Goal: Communication & Community: Answer question/provide support

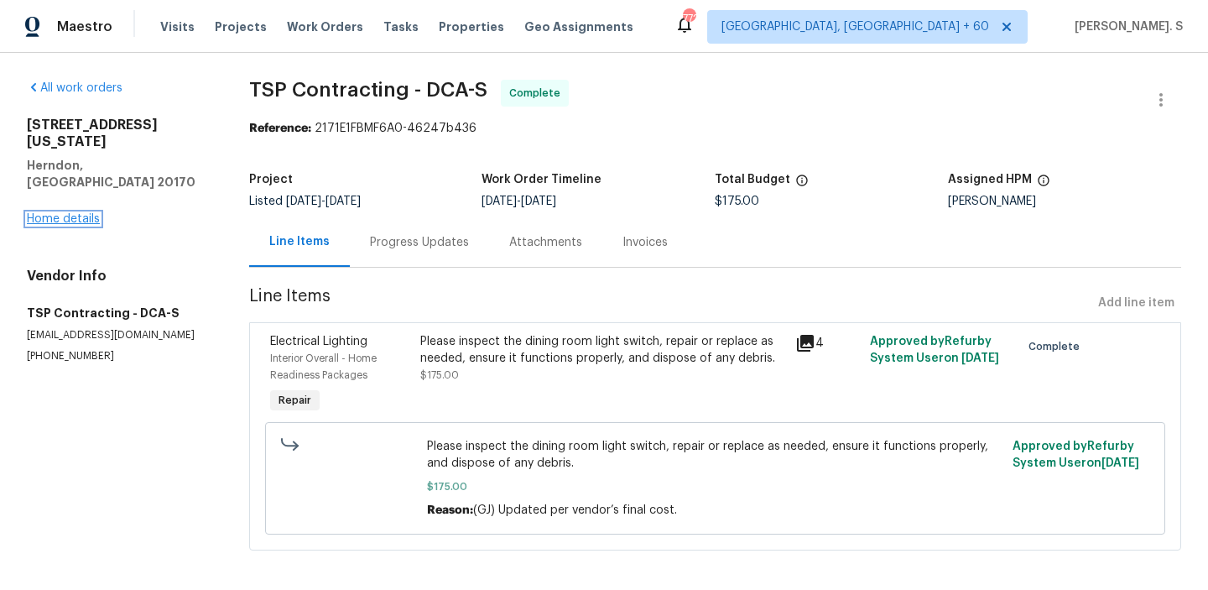
click at [75, 213] on link "Home details" at bounding box center [63, 219] width 73 height 12
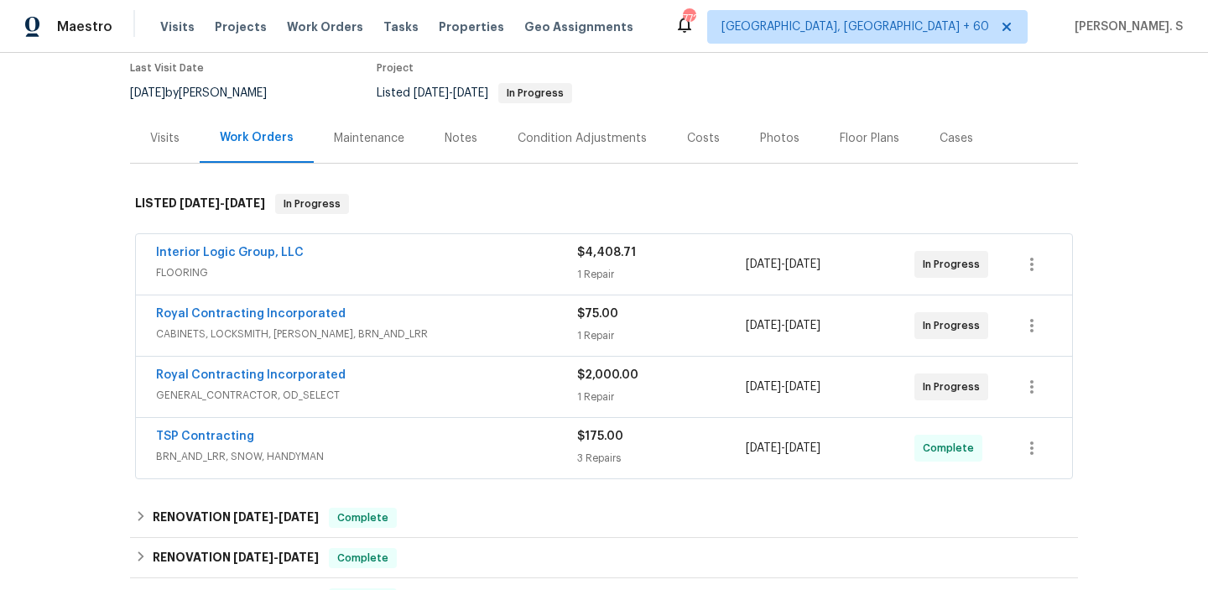
scroll to position [67, 0]
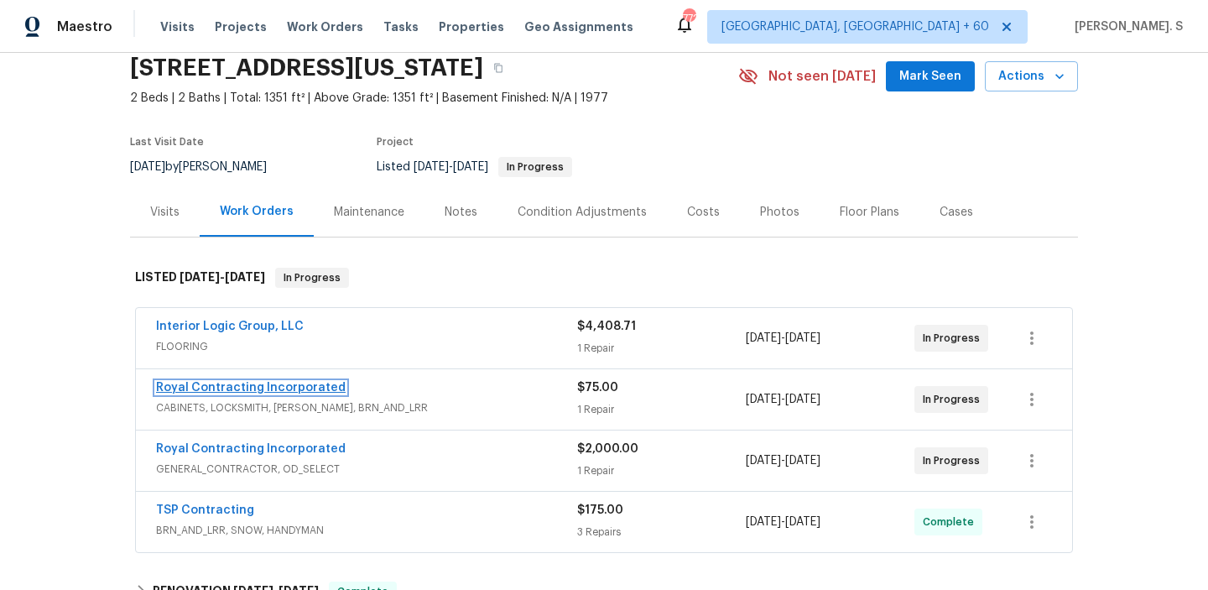
click at [246, 389] on link "Royal Contracting Incorporated" at bounding box center [251, 388] width 190 height 12
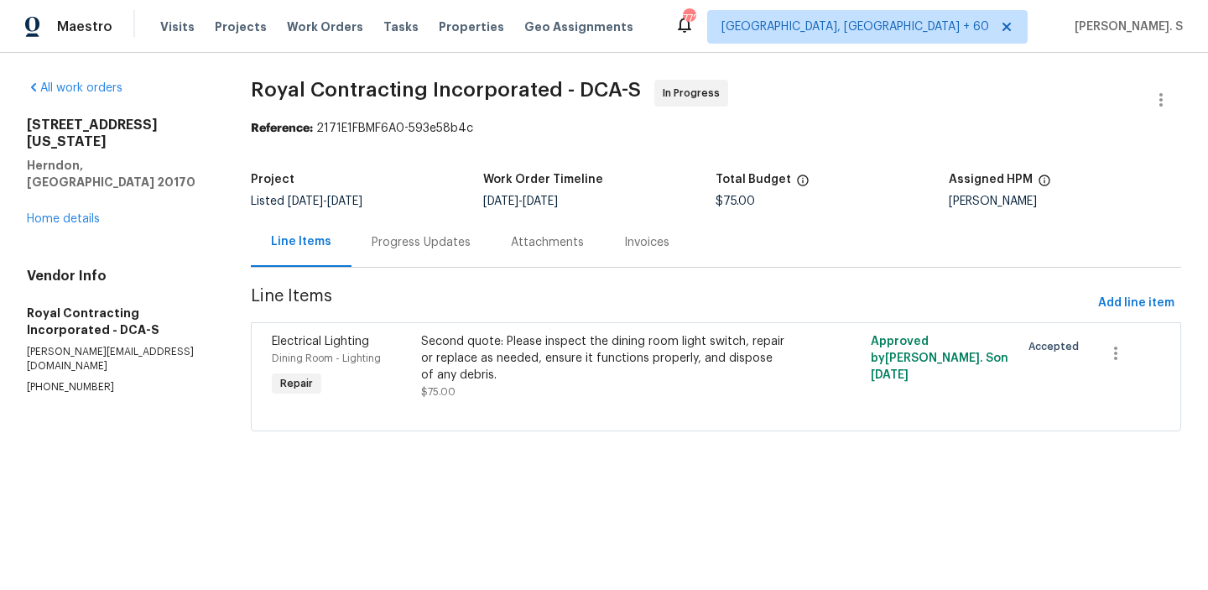
click at [430, 227] on div "Progress Updates" at bounding box center [421, 242] width 139 height 50
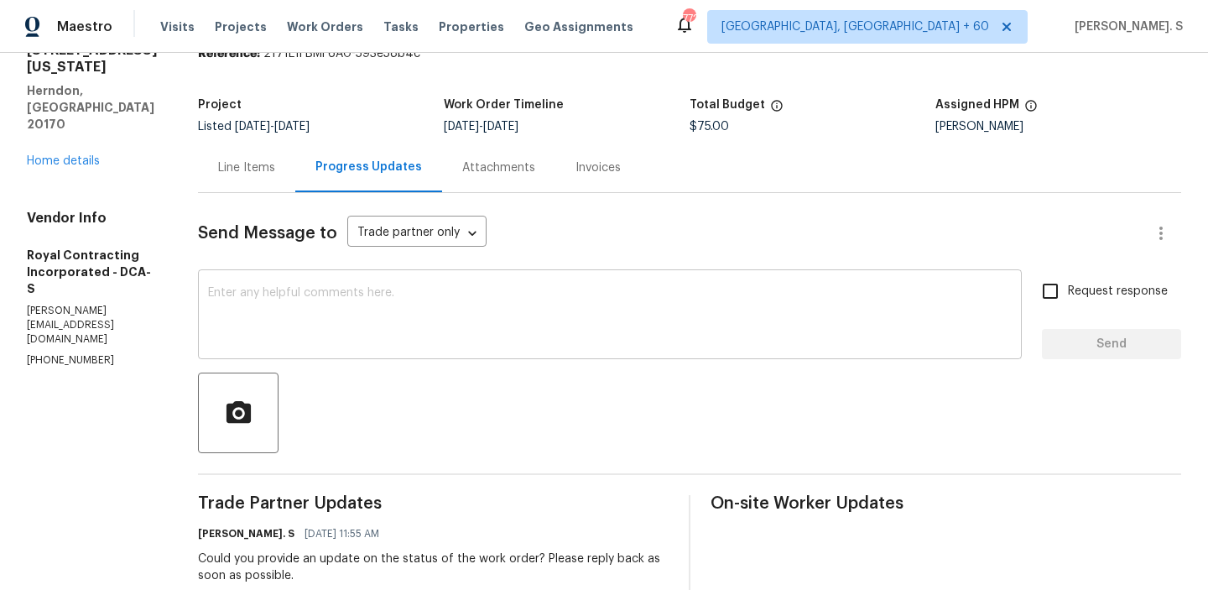
scroll to position [10, 0]
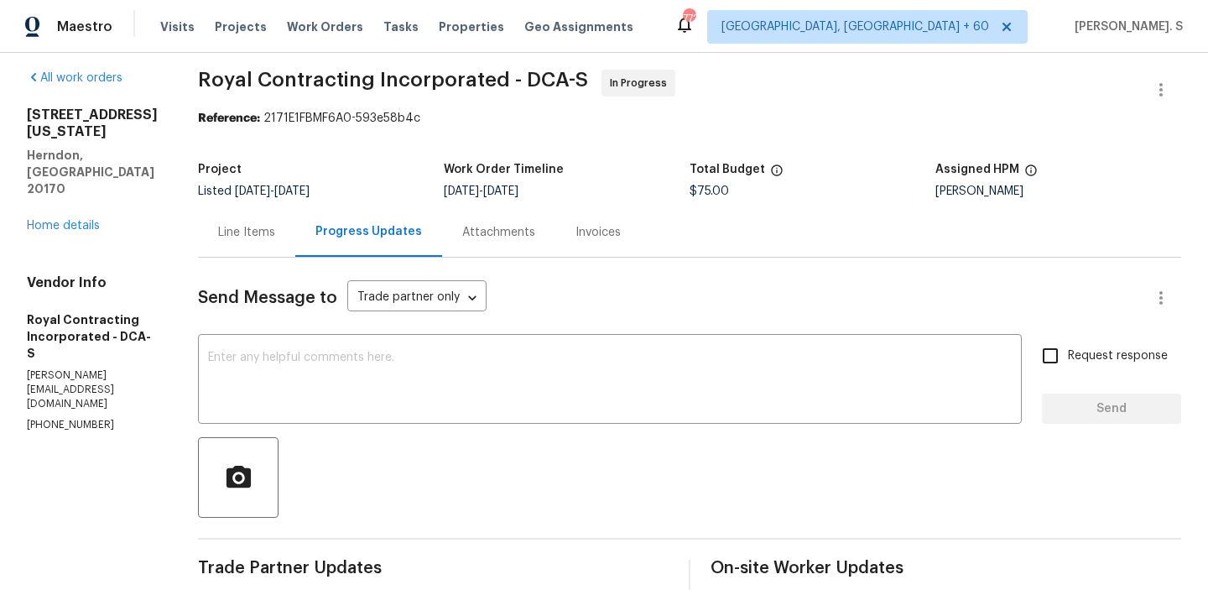
click at [92, 368] on p "[PERSON_NAME][EMAIL_ADDRESS][DOMAIN_NAME]" at bounding box center [92, 389] width 131 height 43
click at [92, 368] on p "robin@royalcontractinginc.com" at bounding box center [92, 389] width 131 height 43
copy p "robin@royalcontractinginc.com"
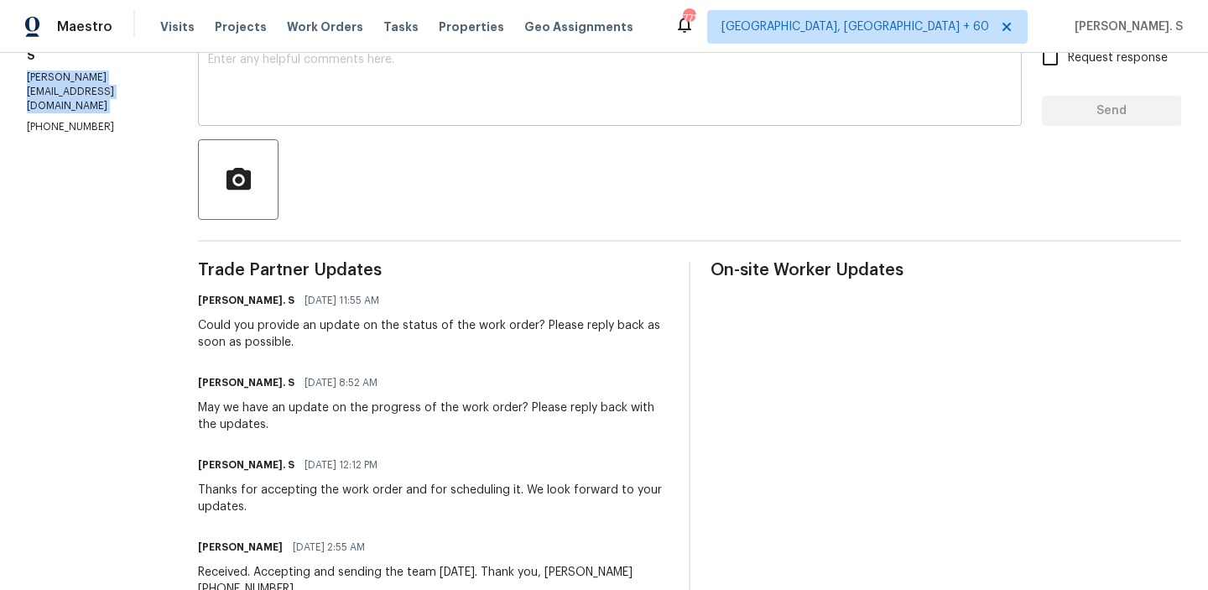
scroll to position [0, 0]
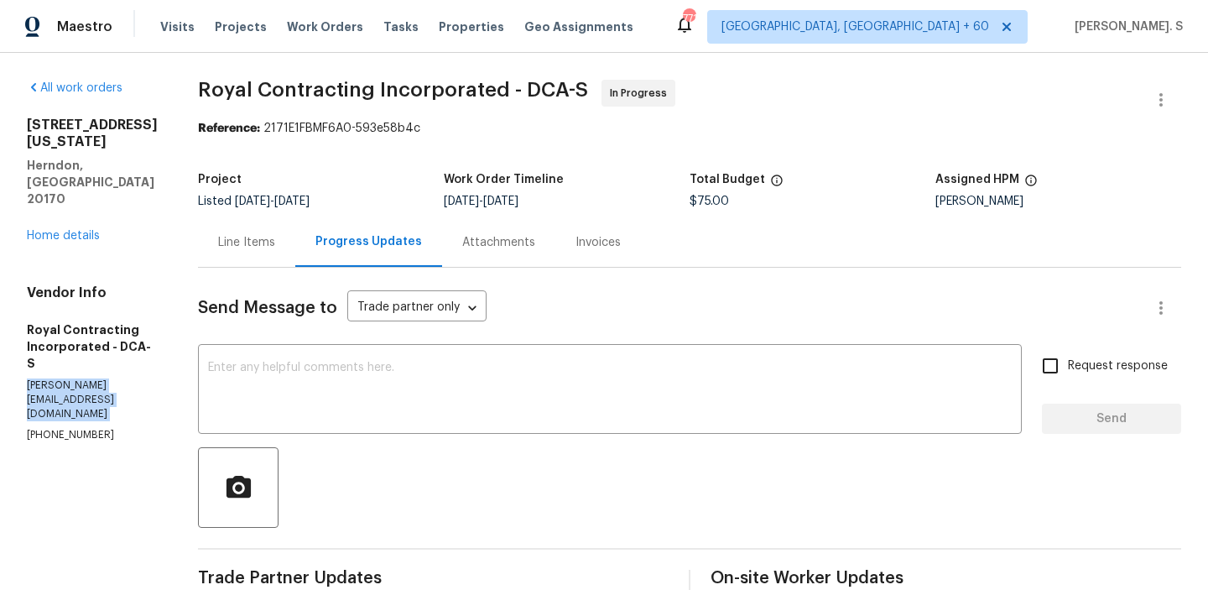
click at [85, 365] on section "All work orders 549 Florida Ave Apt 204 Herndon, VA 20170 Home details Vendor I…" at bounding box center [92, 569] width 131 height 978
copy p "(571) 224-5089"
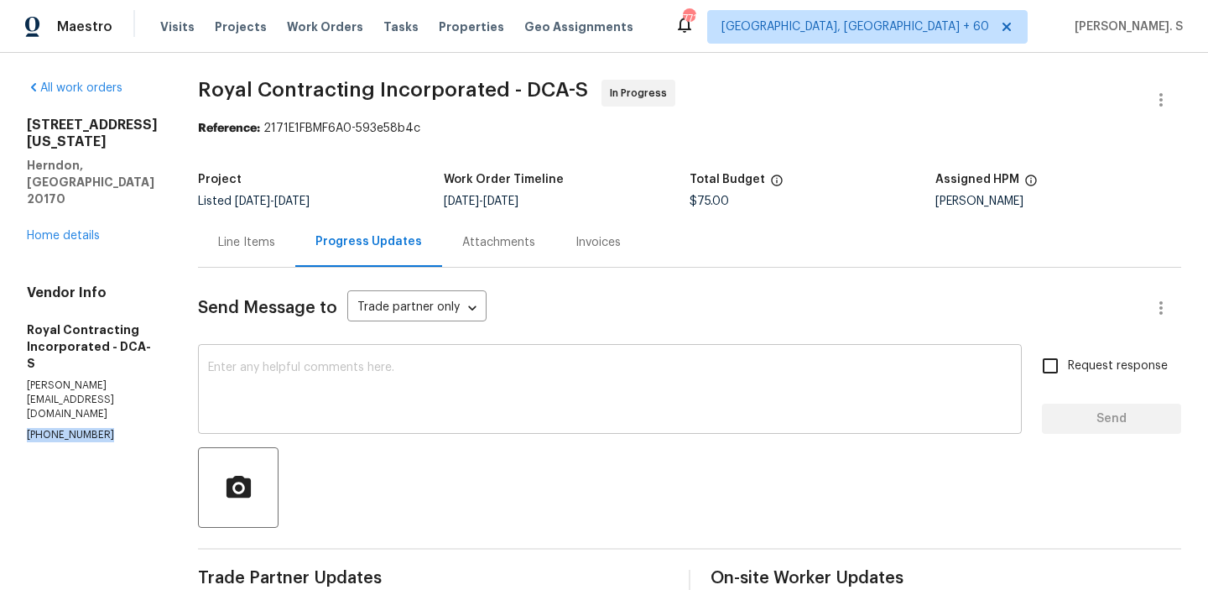
click at [264, 393] on textarea at bounding box center [610, 391] width 804 height 59
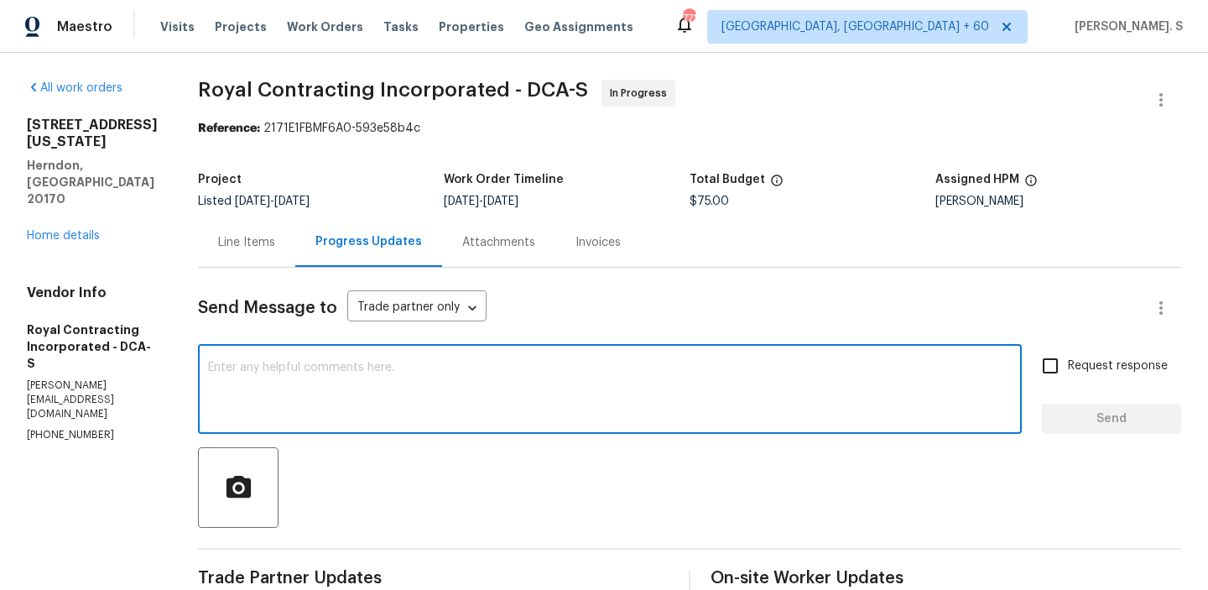
click at [275, 247] on div "Line Items" at bounding box center [246, 242] width 57 height 17
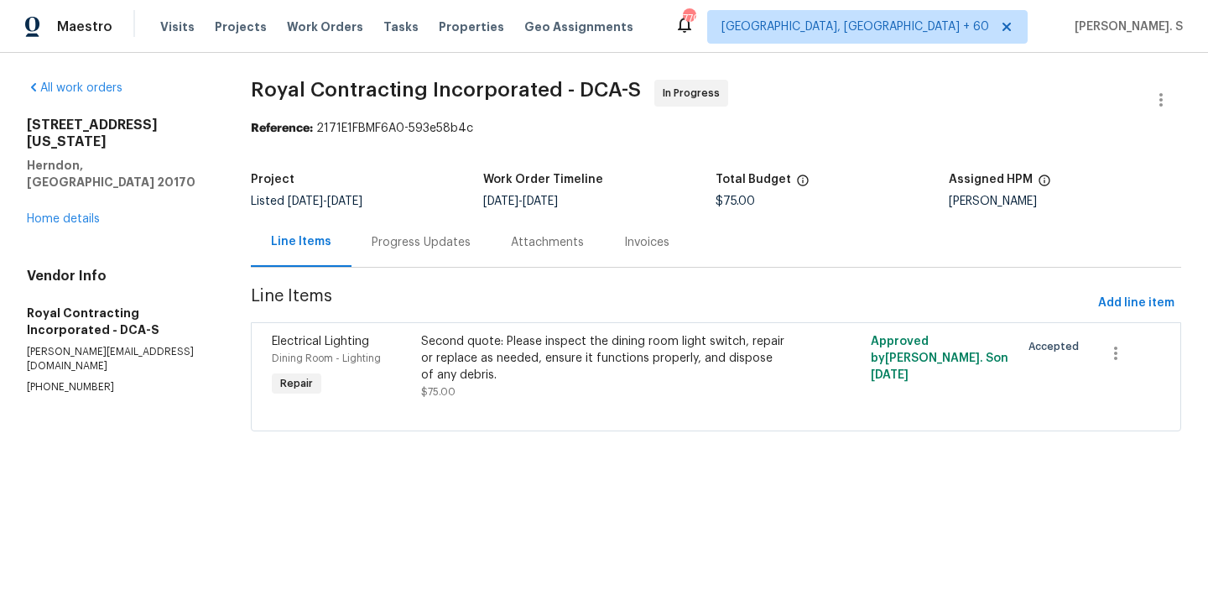
click at [409, 234] on div "Progress Updates" at bounding box center [421, 242] width 99 height 17
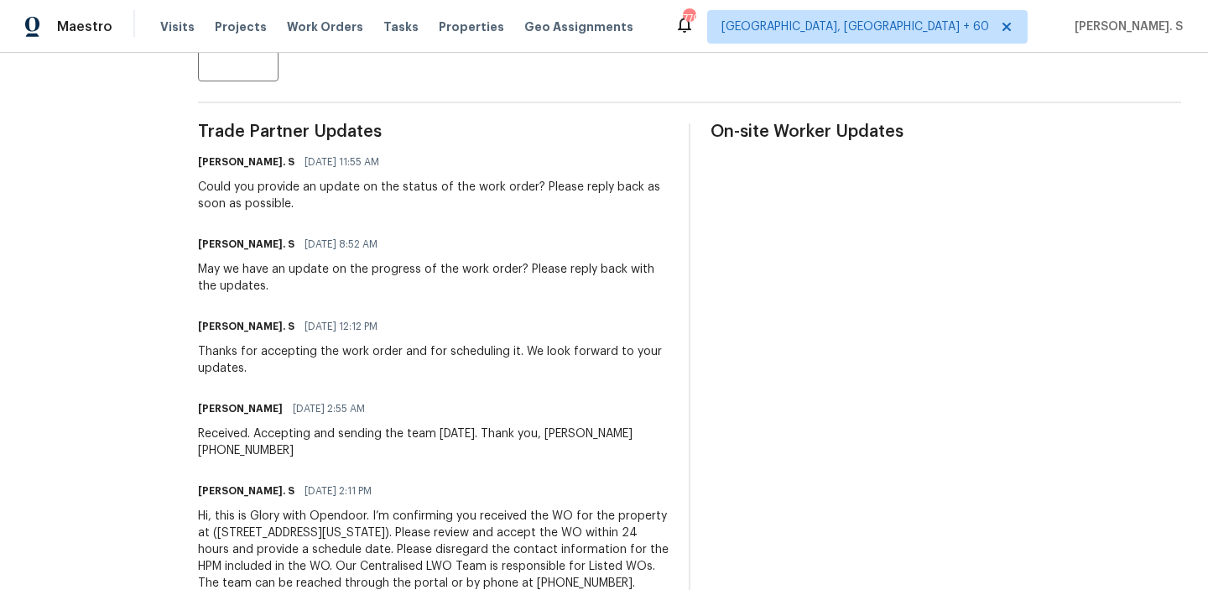
scroll to position [448, 0]
click at [583, 431] on div "Received. Accepting and sending the team today. Thank you, Abel 202-790-1207" at bounding box center [433, 441] width 471 height 34
drag, startPoint x: 584, startPoint y: 431, endPoint x: 665, endPoint y: 431, distance: 80.6
click at [665, 431] on div "Robin 08/14/2025 2:55 AM Received. Accepting and sending the team today. Thank …" at bounding box center [433, 426] width 471 height 62
copy div "202-790-1207"
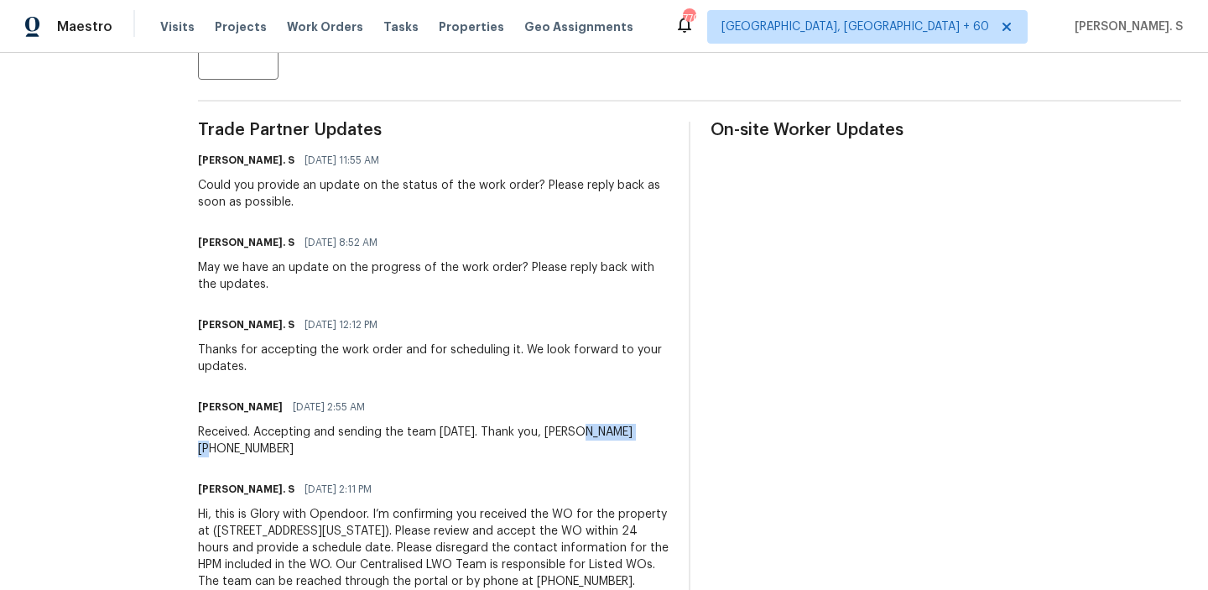
copy div "202-790-1207"
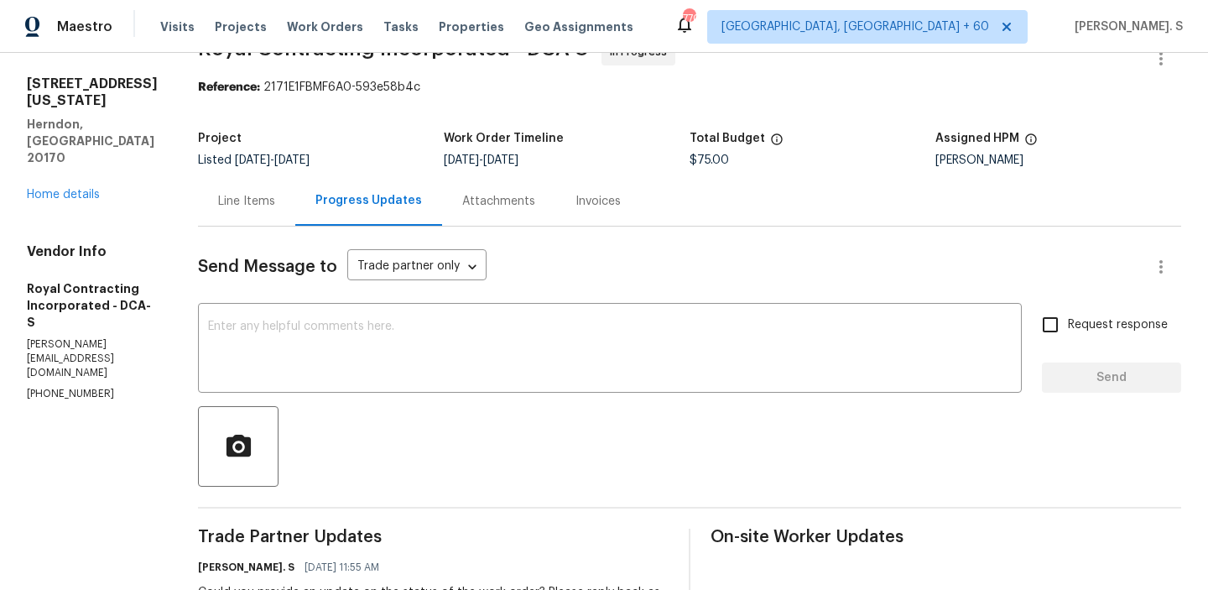
scroll to position [11, 0]
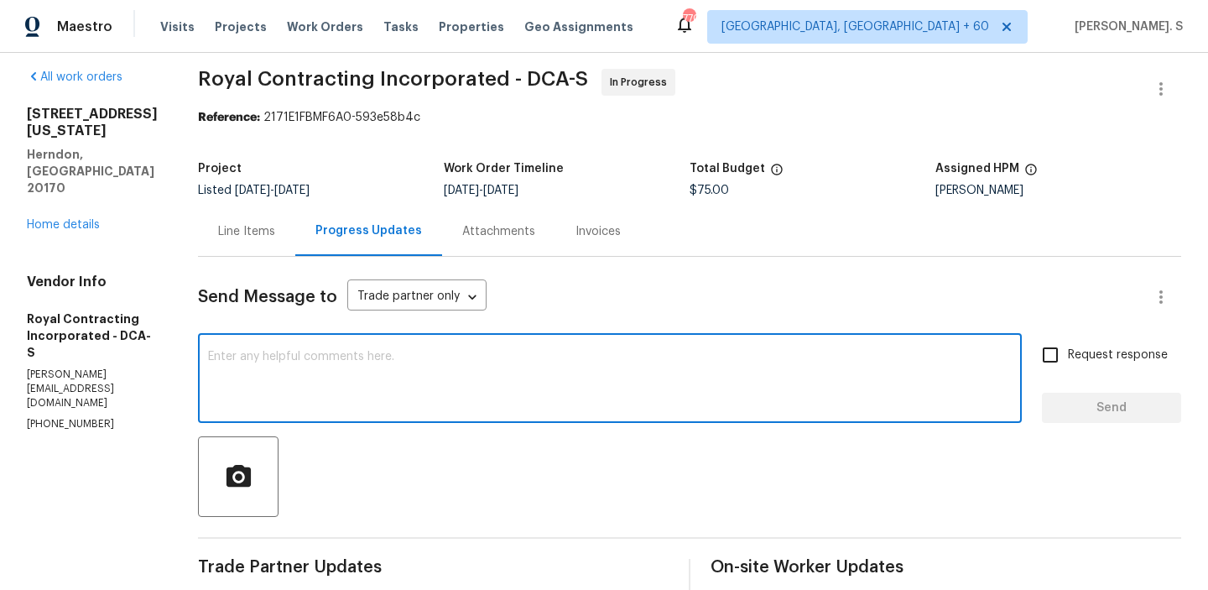
click at [329, 376] on textarea at bounding box center [610, 380] width 804 height 59
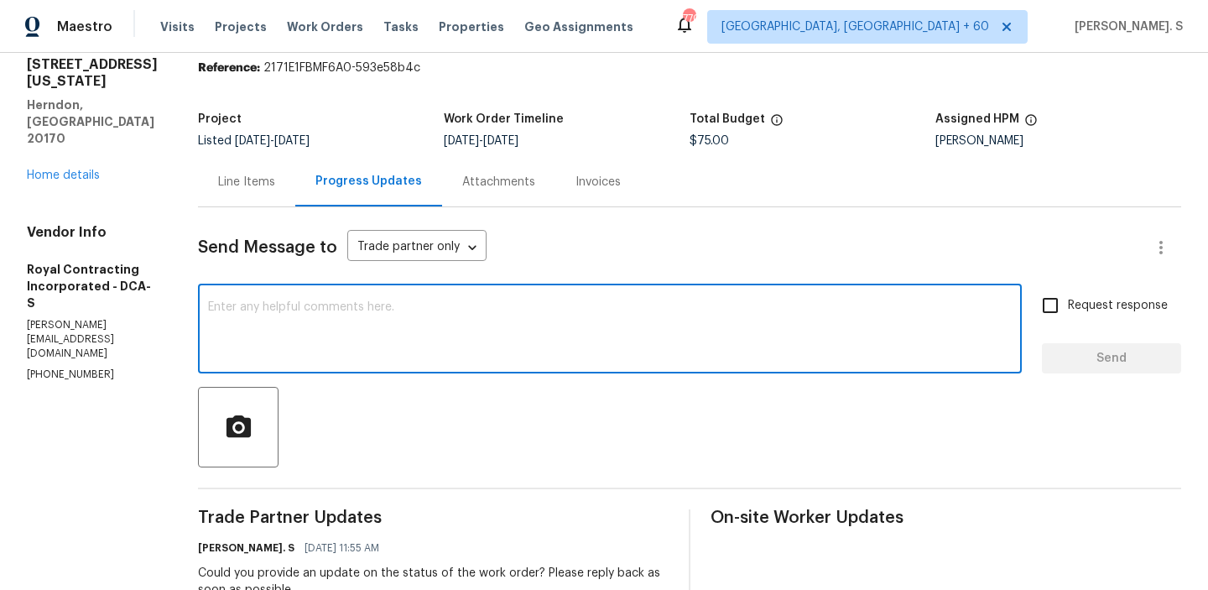
scroll to position [32, 0]
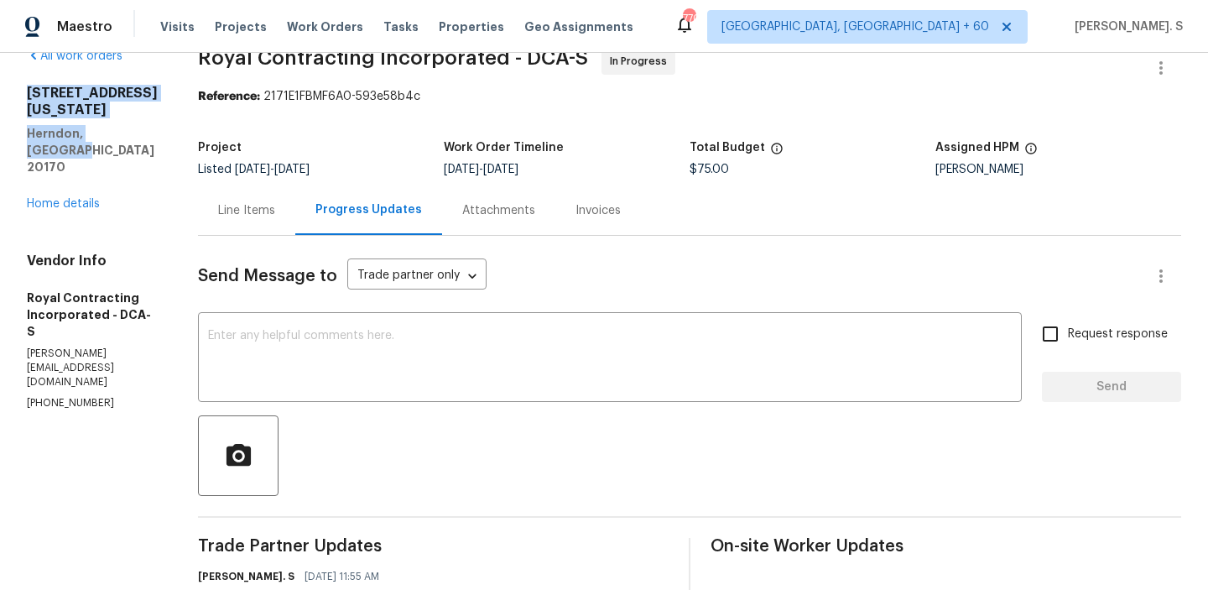
drag, startPoint x: 140, startPoint y: 135, endPoint x: 22, endPoint y: 86, distance: 127.9
click at [22, 86] on div "All work orders 549 Florida Ave Apt 204 Herndon, VA 20170 Home details Vendor I…" at bounding box center [604, 537] width 1208 height 1032
copy div "549 Florida Ave Apt 204 Herndon, VA 20170"
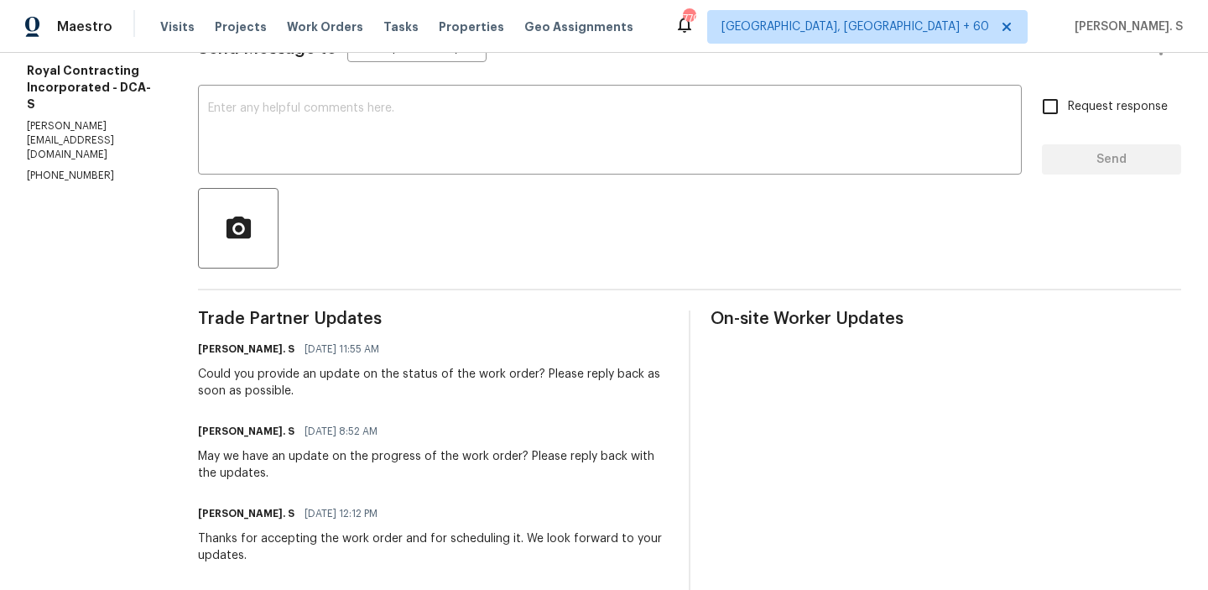
scroll to position [0, 0]
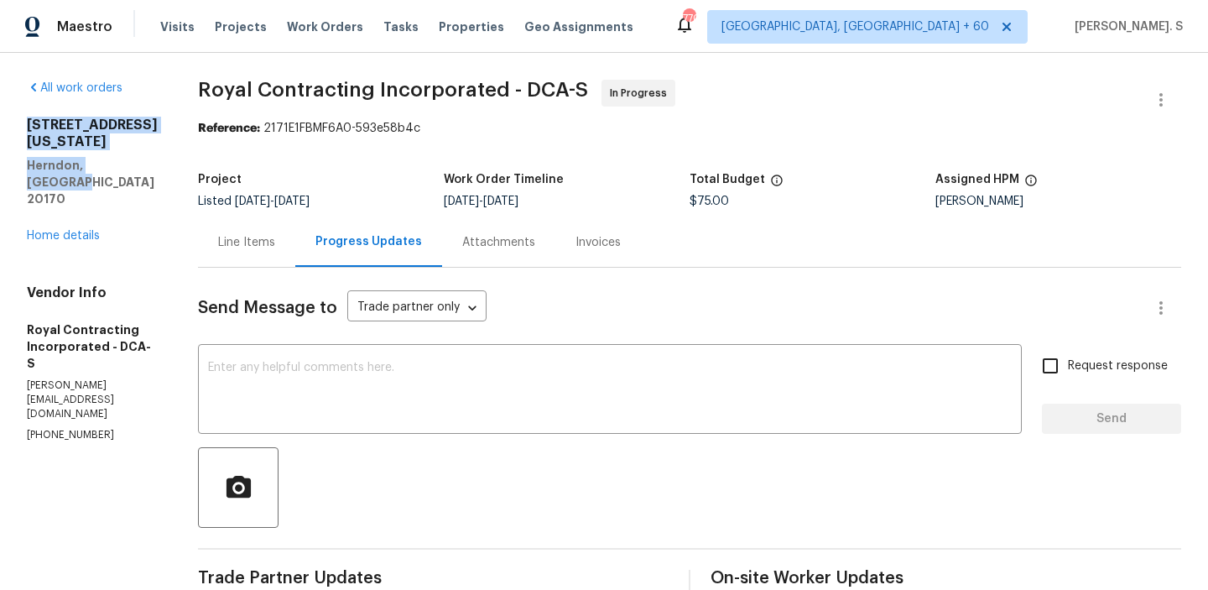
click at [253, 224] on div "Line Items" at bounding box center [246, 242] width 97 height 50
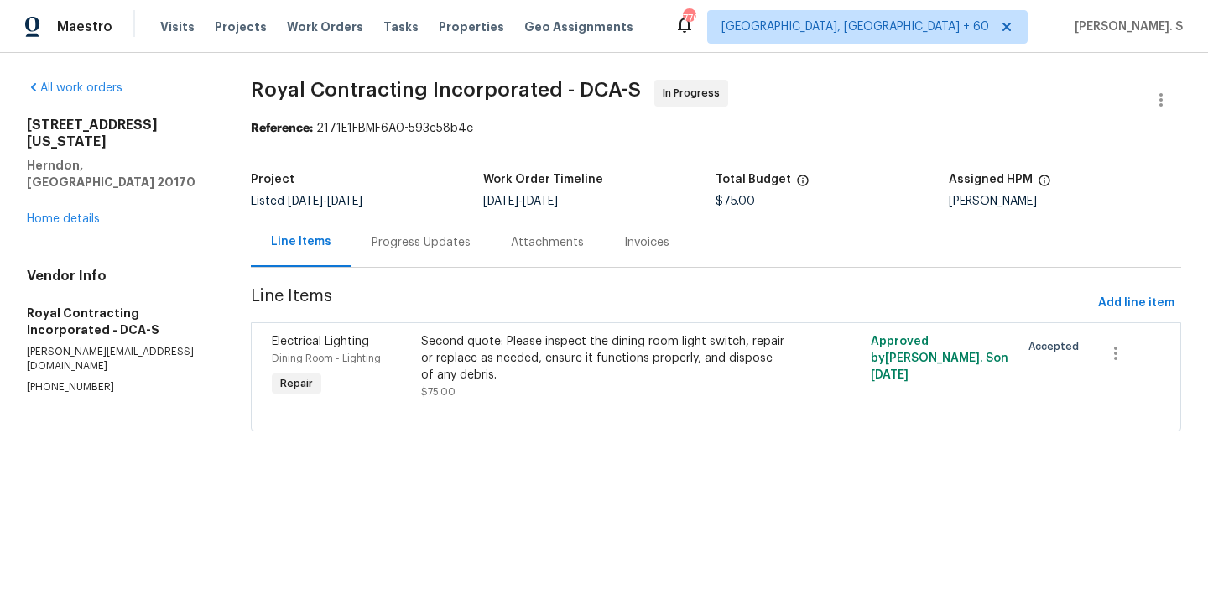
click at [493, 347] on div "Second quote: Please inspect the dining room light switch, repair or replace as…" at bounding box center [603, 358] width 364 height 50
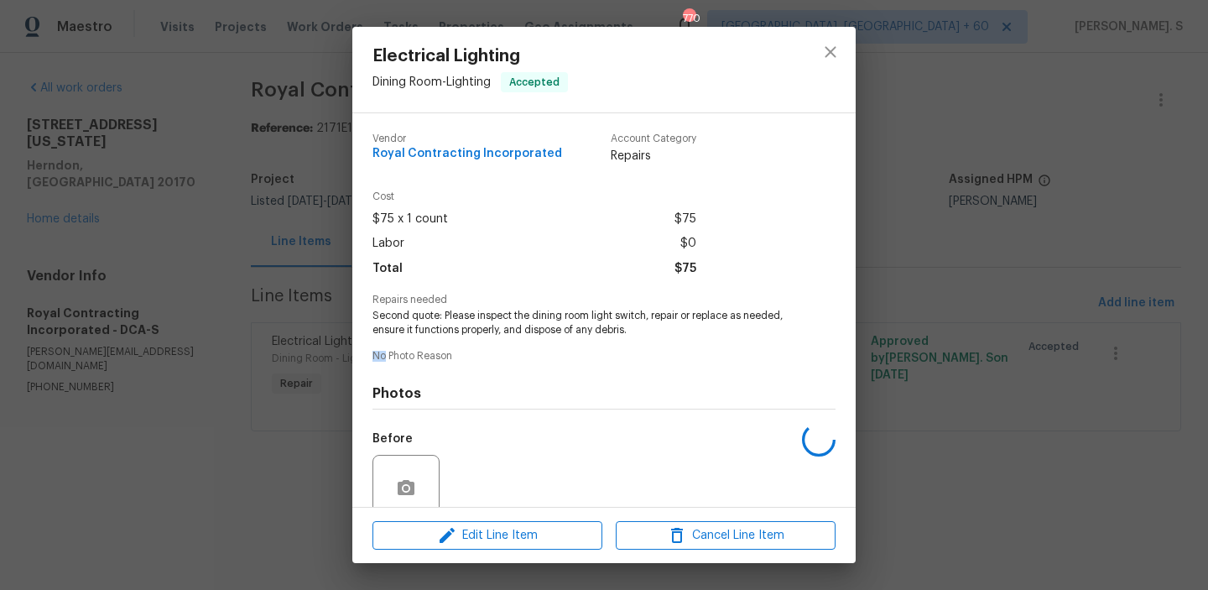
click at [493, 347] on div "Vendor Royal Contracting Incorporated Account Category Repairs Cost $75 x 1 cou…" at bounding box center [604, 380] width 463 height 521
click at [486, 309] on span "Second quote: Please inspect the dining room light switch, repair or replace as…" at bounding box center [581, 323] width 417 height 29
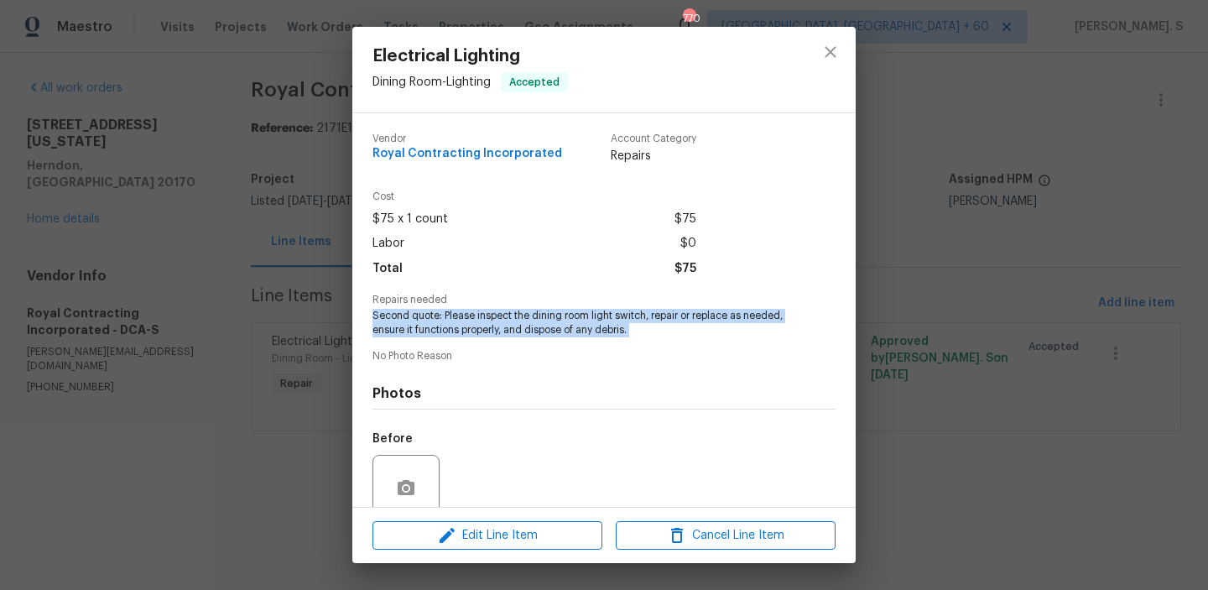
click at [486, 309] on span "Second quote: Please inspect the dining room light switch, repair or replace as…" at bounding box center [581, 323] width 417 height 29
copy span "Second quote: Please inspect the dining room light switch, repair or replace as…"
click at [840, 50] on icon "close" at bounding box center [831, 52] width 20 height 20
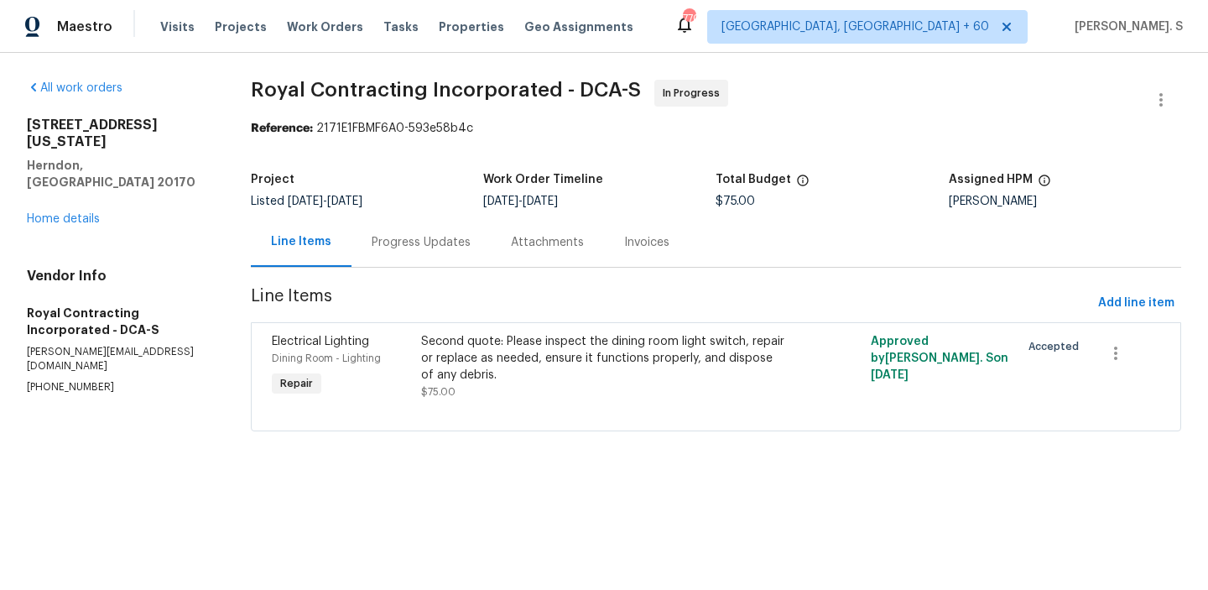
click at [458, 239] on div "Progress Updates" at bounding box center [421, 242] width 99 height 17
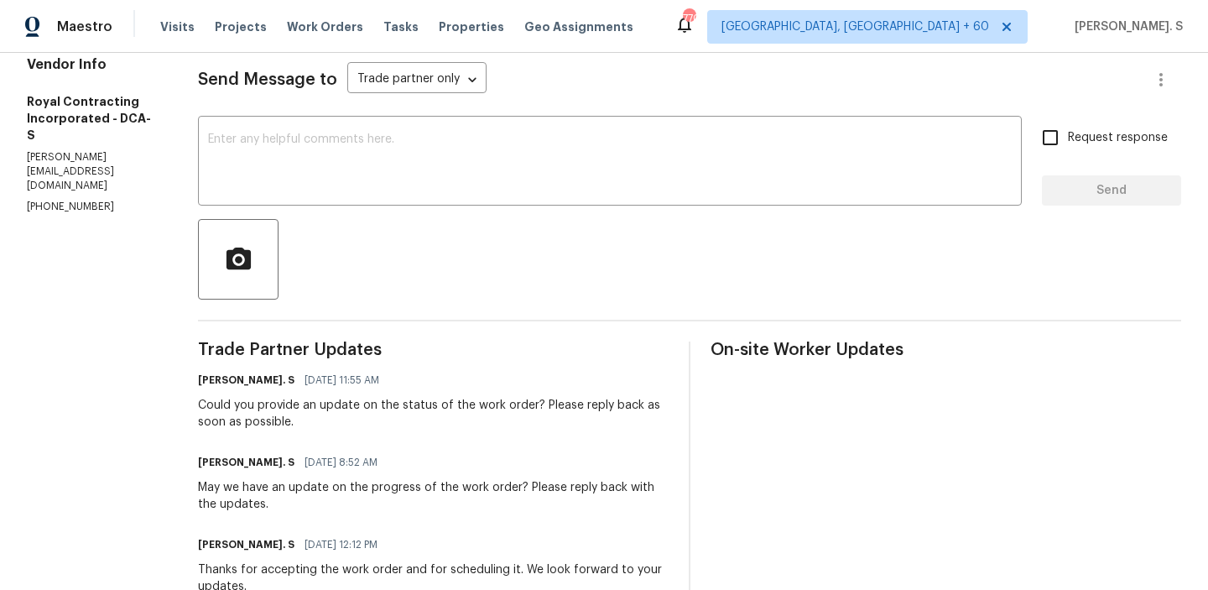
scroll to position [495, 0]
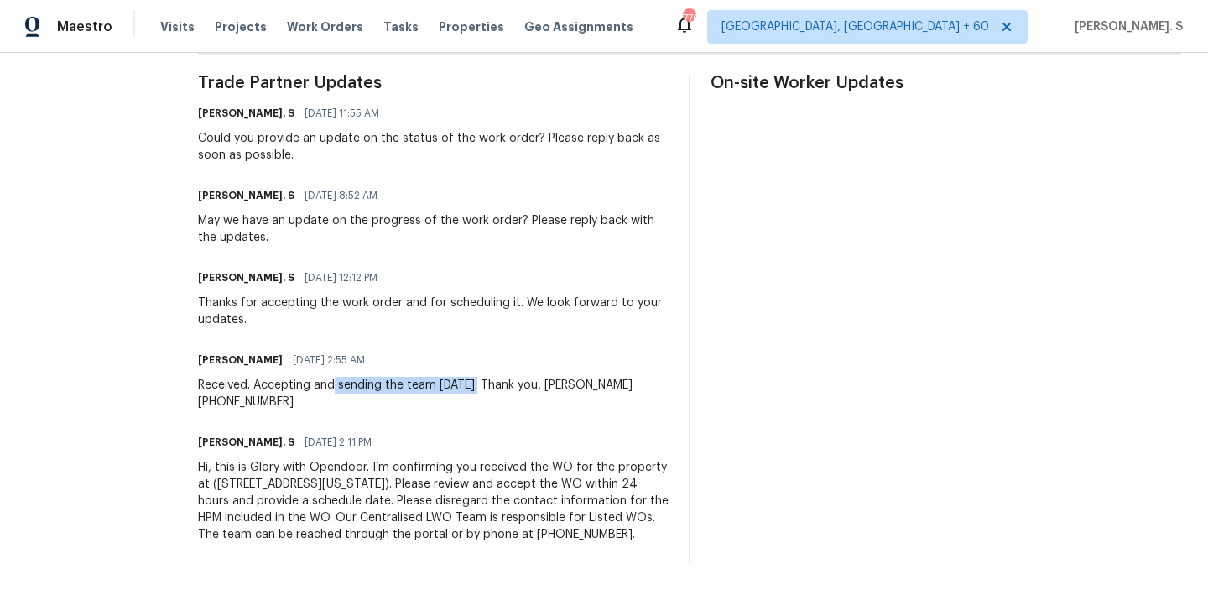
drag, startPoint x: 356, startPoint y: 386, endPoint x: 494, endPoint y: 386, distance: 138.5
click at [494, 386] on div "Received. Accepting and sending the team today. Thank you, Abel 202-790-1207" at bounding box center [433, 394] width 471 height 34
copy div "sending the team today."
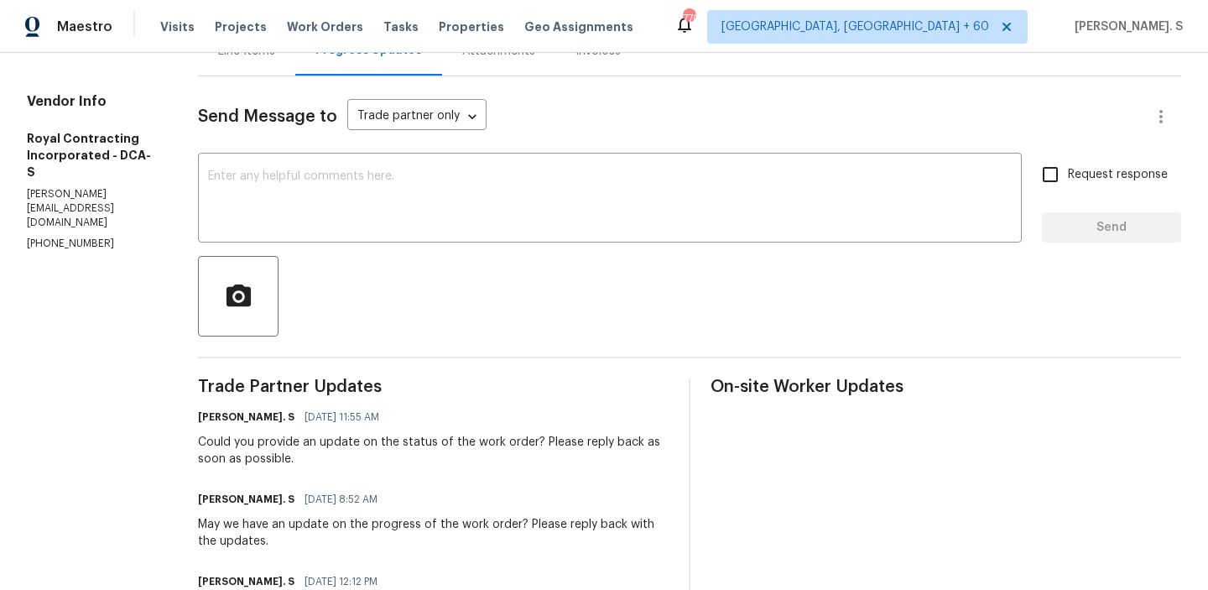
scroll to position [0, 0]
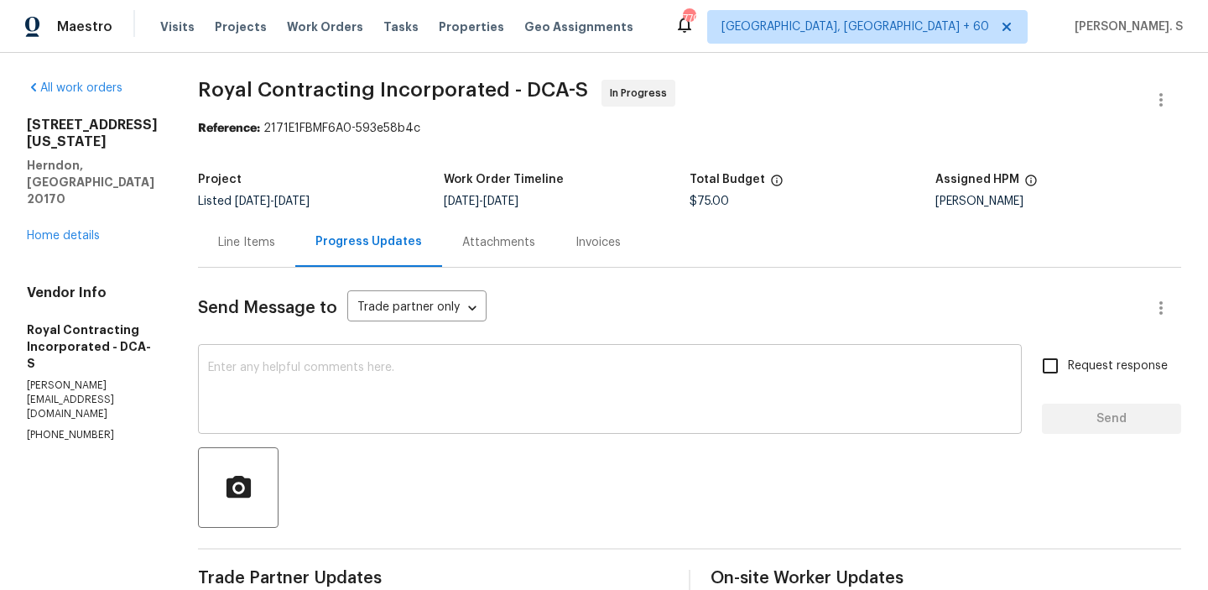
click at [321, 402] on textarea at bounding box center [610, 391] width 804 height 59
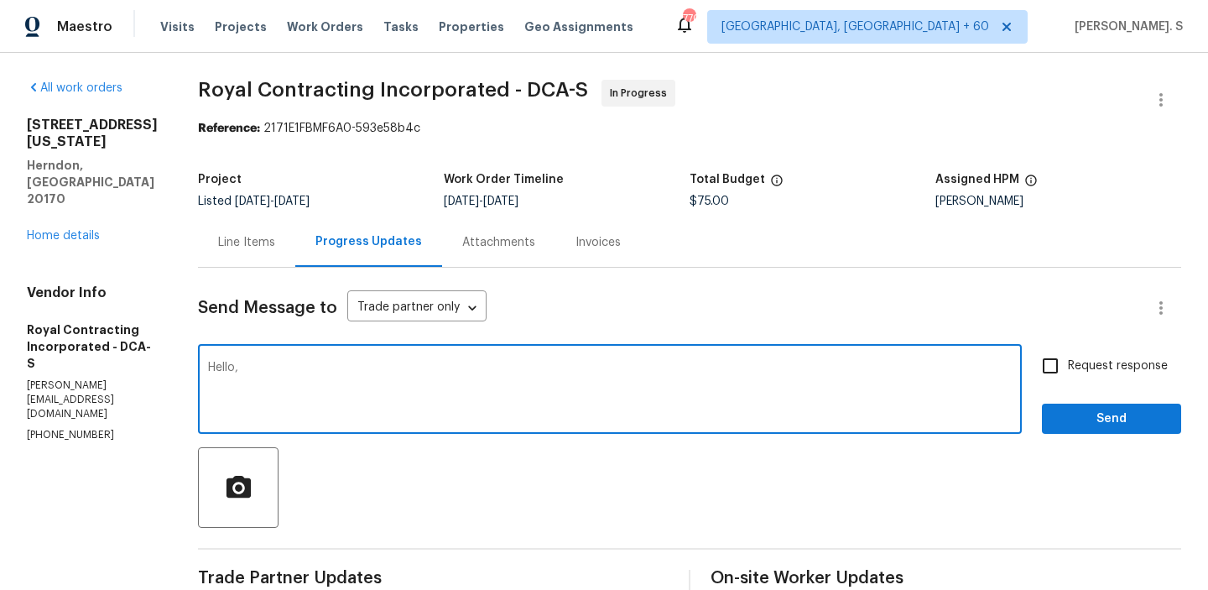
type textarea "Hello,"
click at [351, 368] on textarea "Hello," at bounding box center [610, 391] width 804 height 59
click at [85, 230] on link "Home details" at bounding box center [63, 236] width 73 height 12
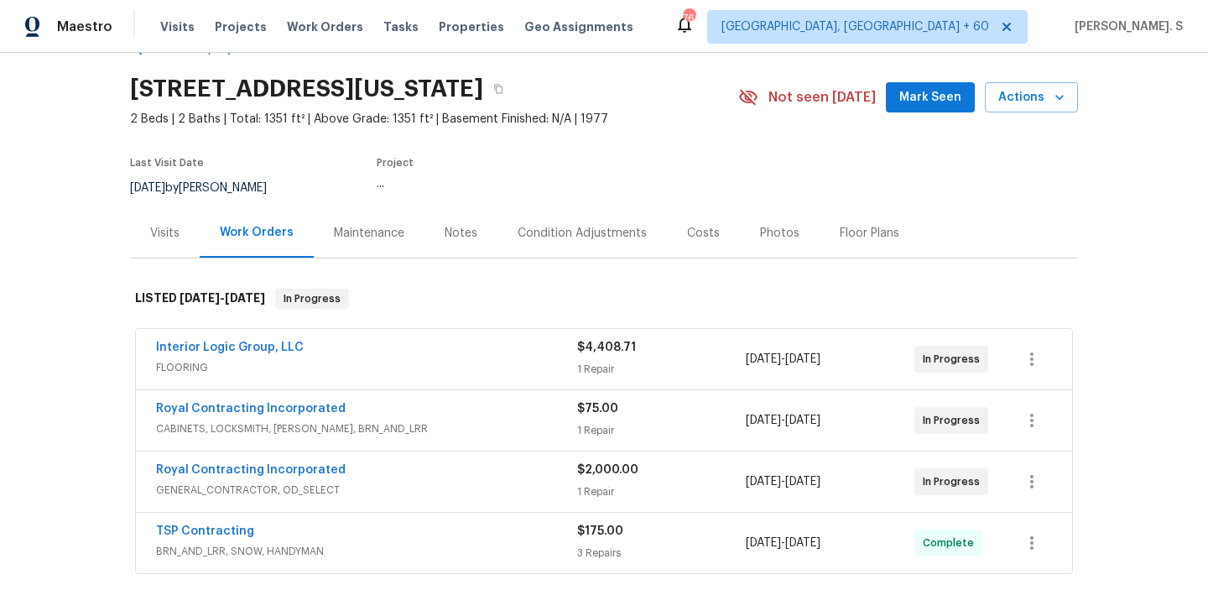
scroll to position [105, 0]
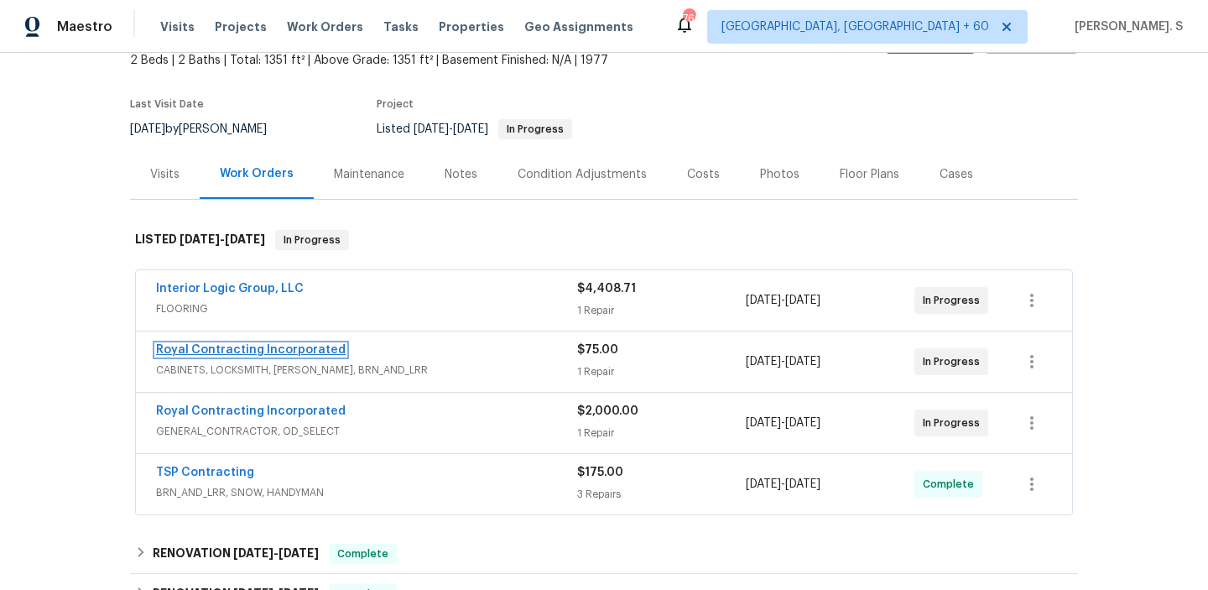
click at [272, 348] on link "Royal Contracting Incorporated" at bounding box center [251, 350] width 190 height 12
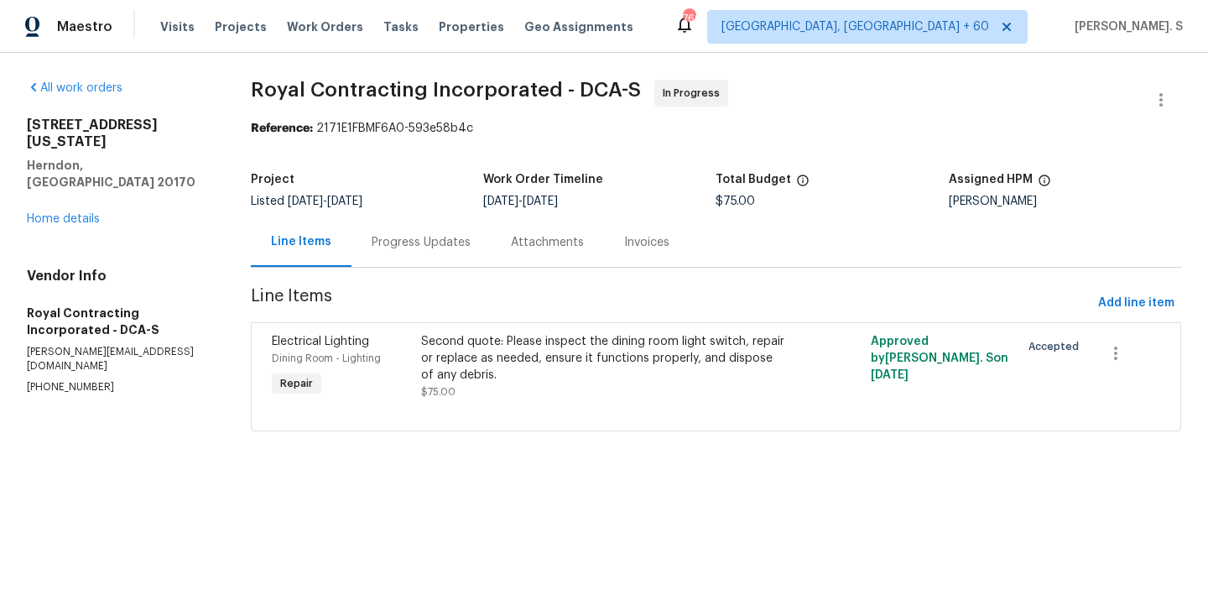
click at [401, 243] on div "Progress Updates" at bounding box center [421, 242] width 99 height 17
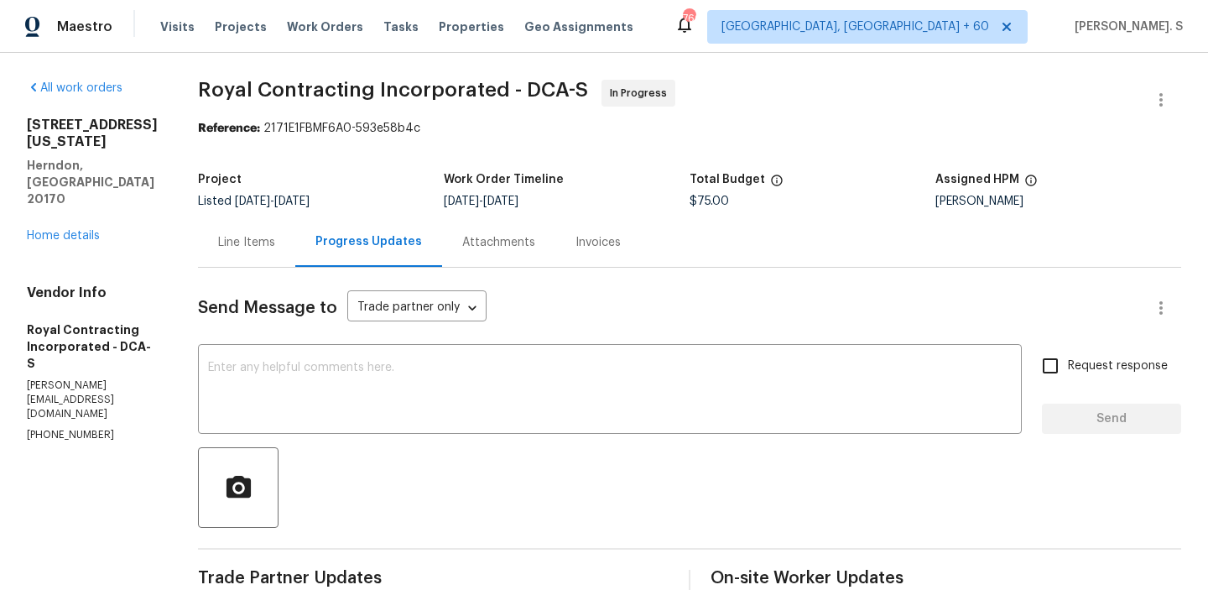
click at [279, 251] on div "Line Items" at bounding box center [246, 242] width 97 height 50
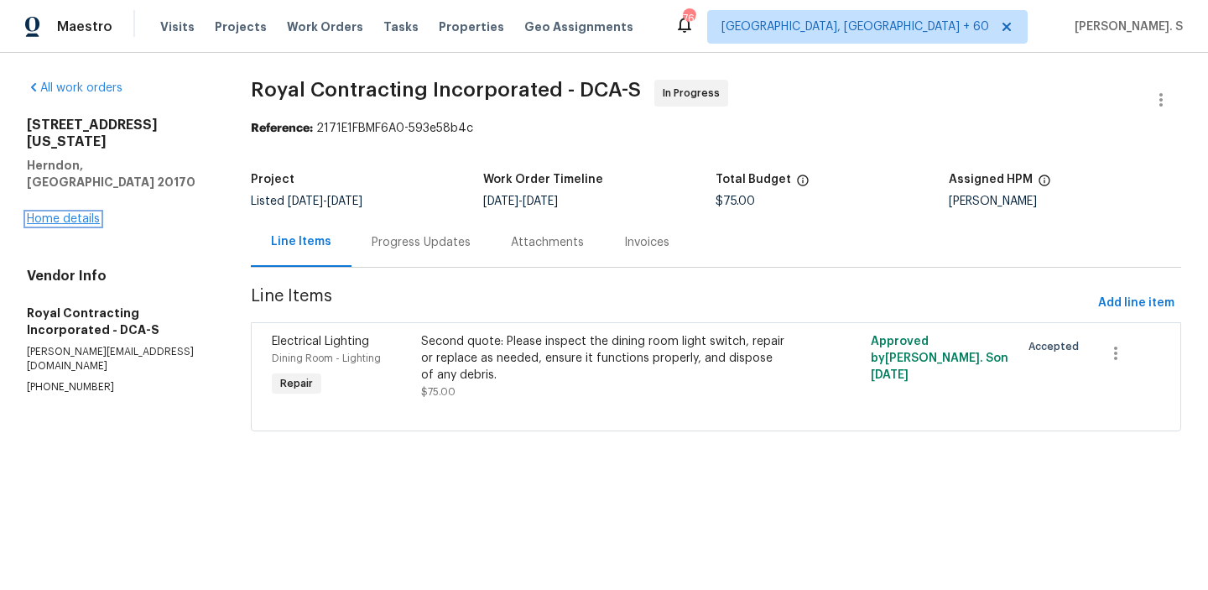
click at [65, 213] on link "Home details" at bounding box center [63, 219] width 73 height 12
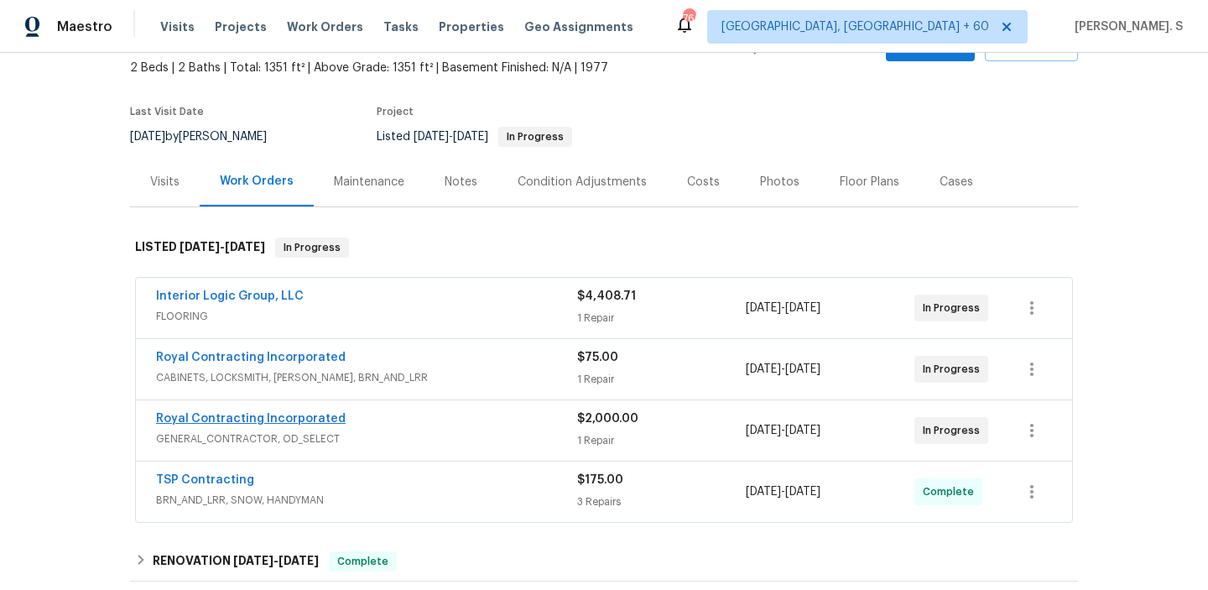
scroll to position [106, 0]
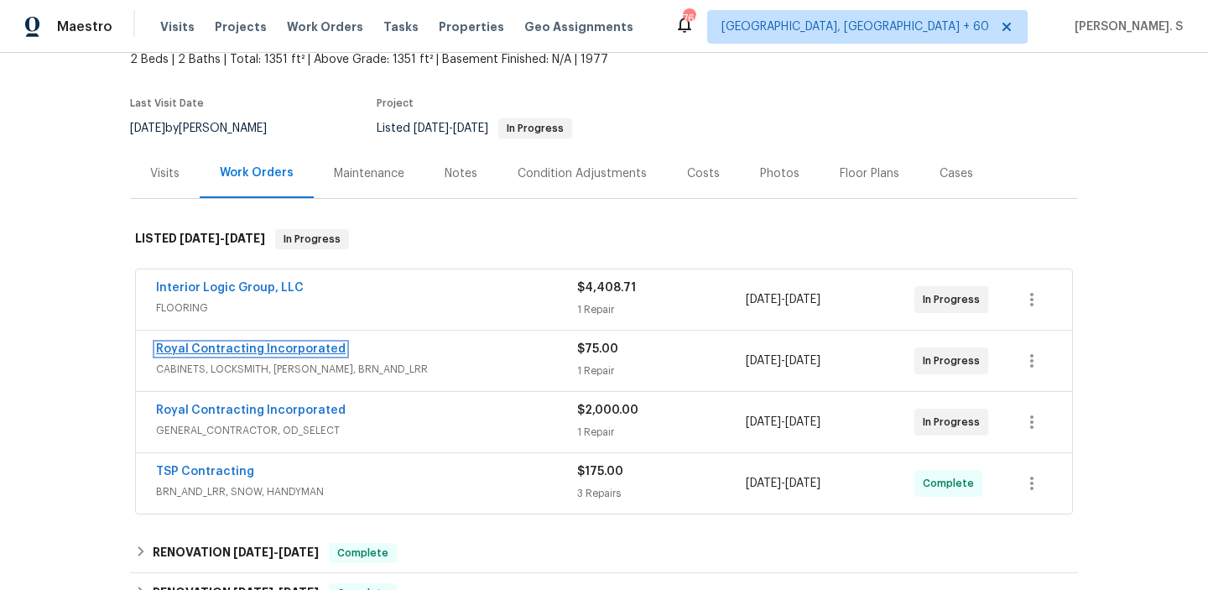
click at [258, 349] on link "Royal Contracting Incorporated" at bounding box center [251, 349] width 190 height 12
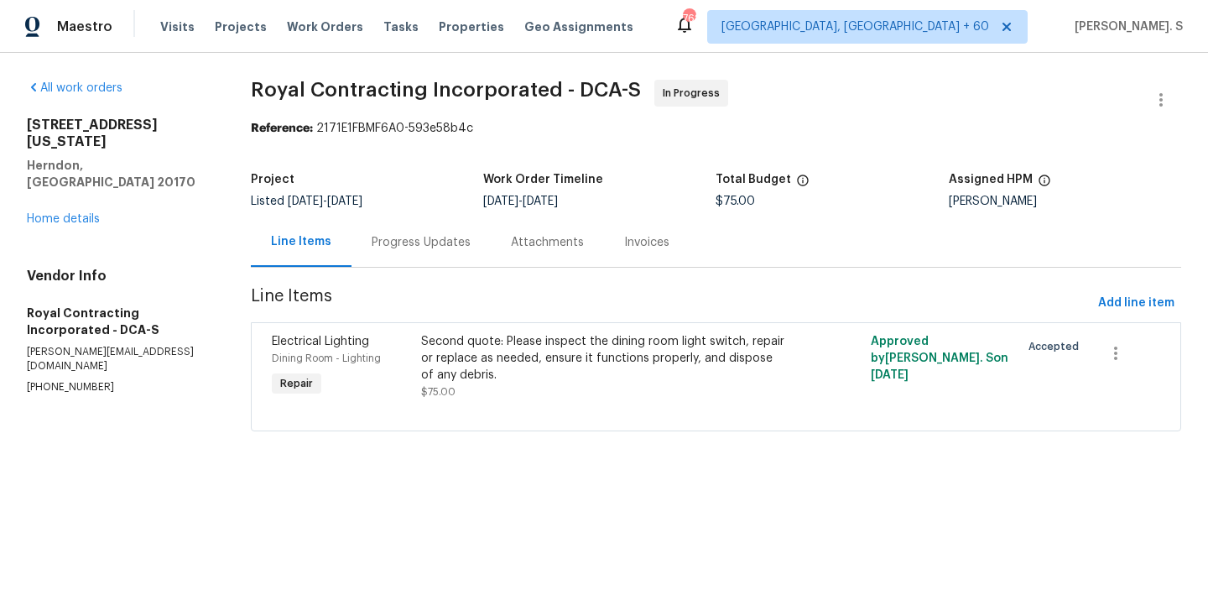
click at [462, 245] on div "Progress Updates" at bounding box center [421, 242] width 99 height 17
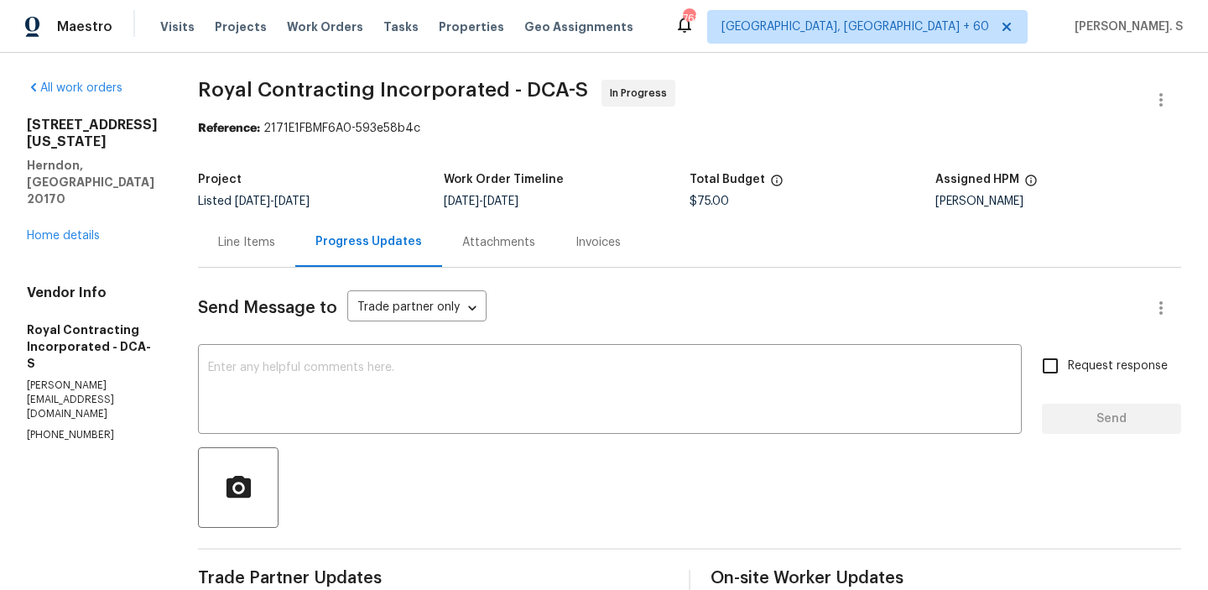
click at [76, 208] on div "549 Florida Ave Apt 204 Herndon, VA 20170 Home details" at bounding box center [92, 181] width 131 height 128
click at [79, 230] on link "Home details" at bounding box center [63, 236] width 73 height 12
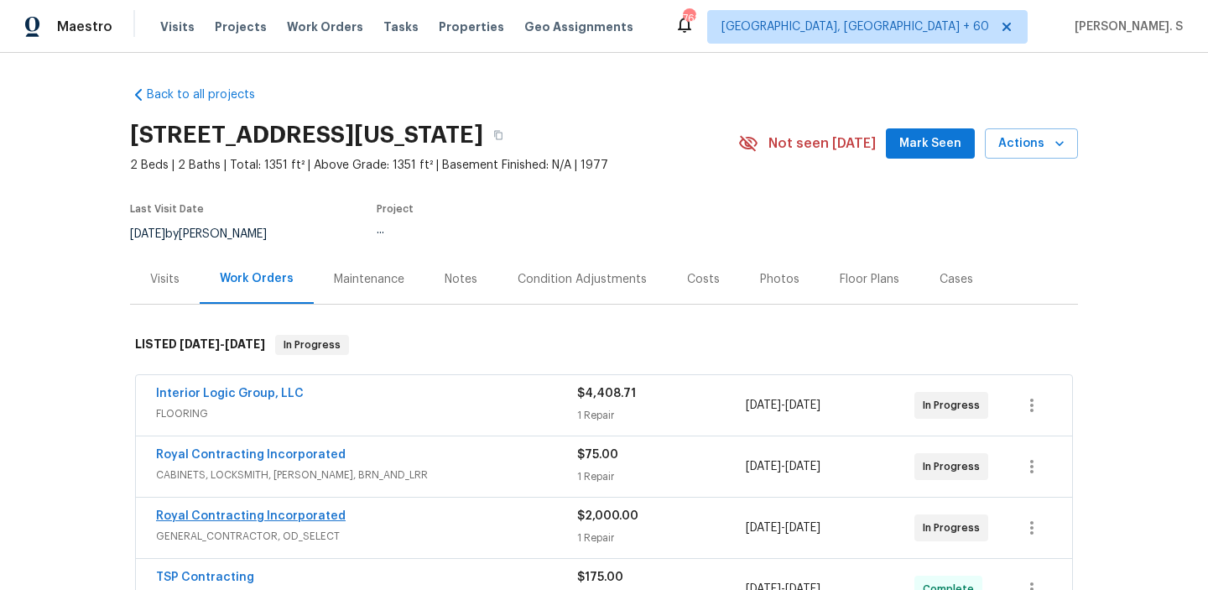
click at [258, 514] on link "Royal Contracting Incorporated" at bounding box center [251, 516] width 190 height 12
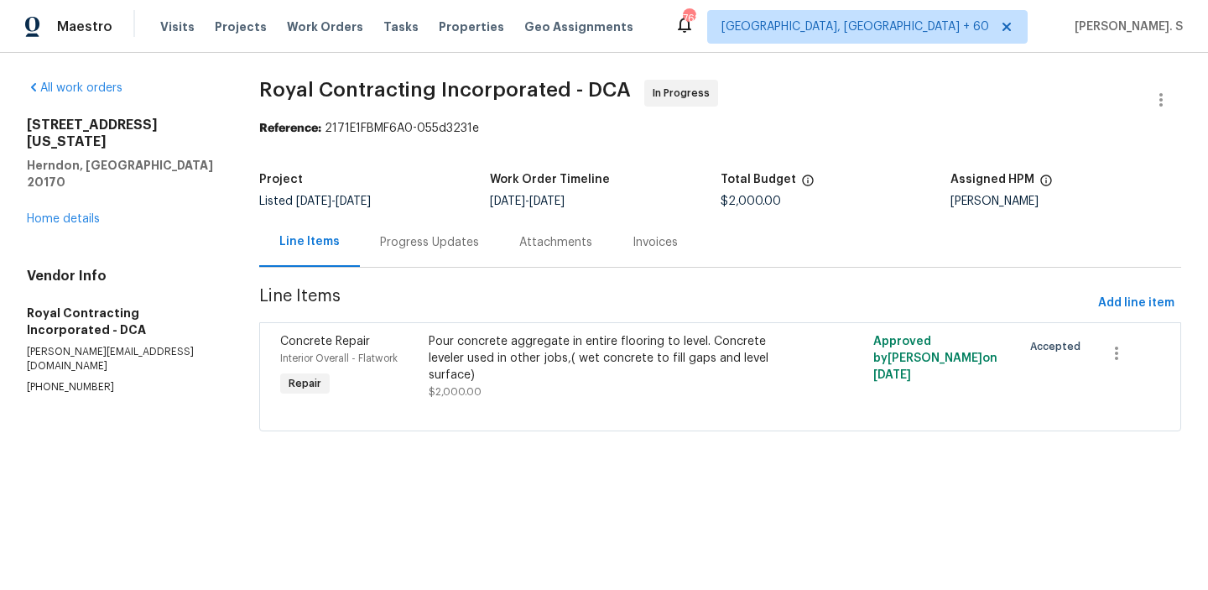
click at [419, 233] on div "Progress Updates" at bounding box center [429, 242] width 139 height 50
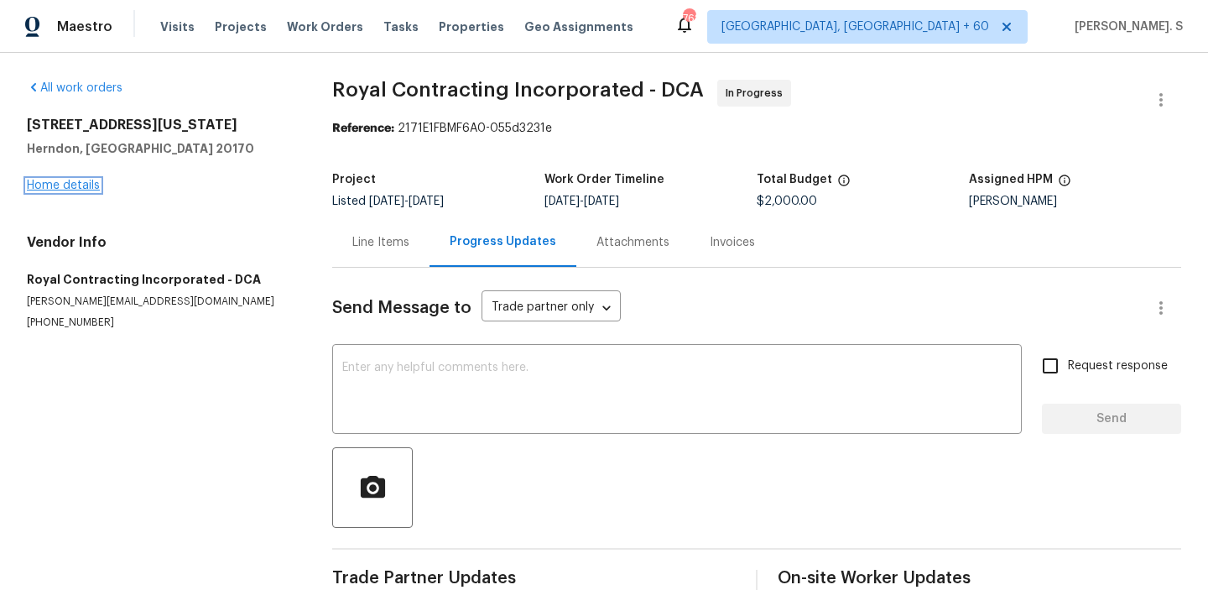
click at [74, 183] on link "Home details" at bounding box center [63, 186] width 73 height 12
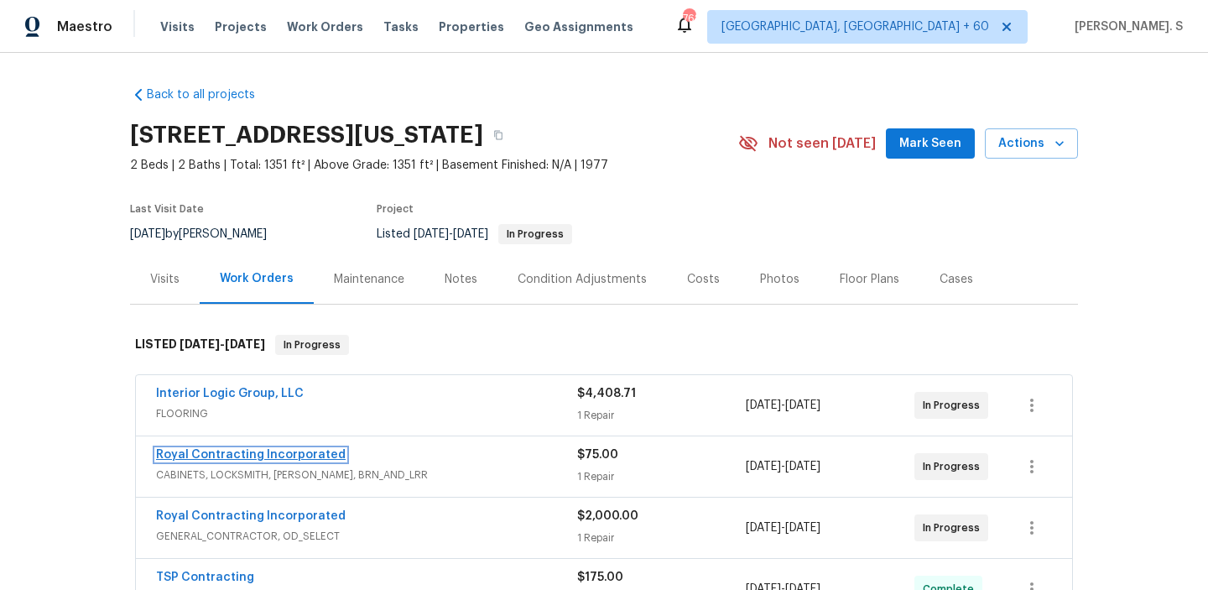
click at [289, 453] on link "Royal Contracting Incorporated" at bounding box center [251, 455] width 190 height 12
click at [289, 453] on html "Maestro Visits Projects Work Orders Tasks Properties Geo Assignments 762 Albuqu…" at bounding box center [604, 295] width 1208 height 590
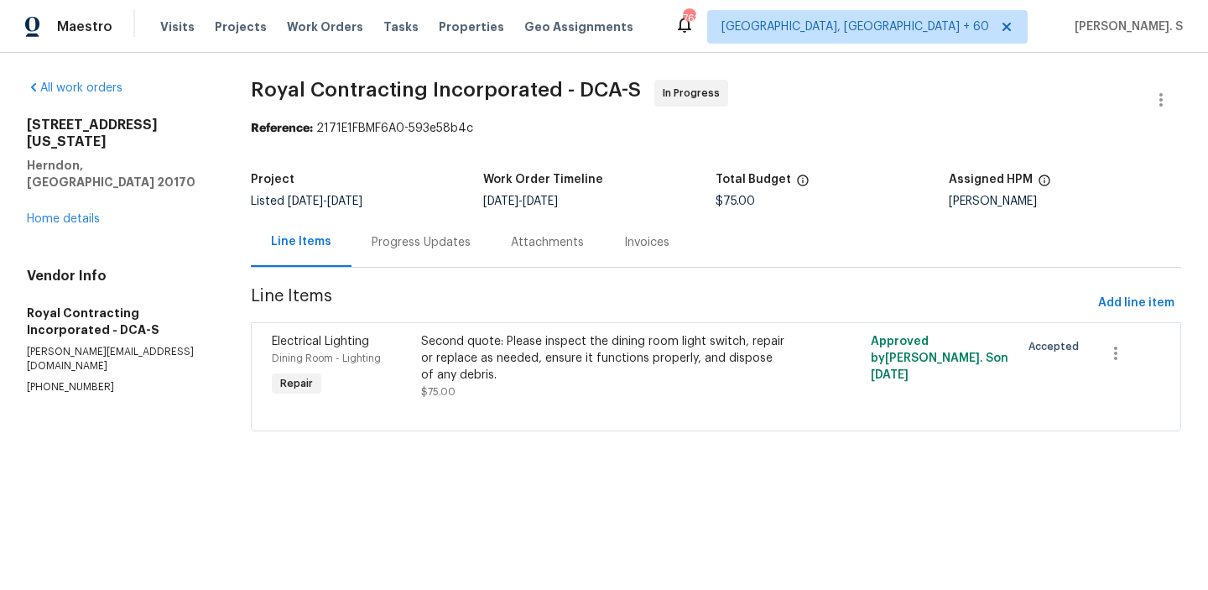
click at [441, 226] on div "Progress Updates" at bounding box center [421, 242] width 139 height 50
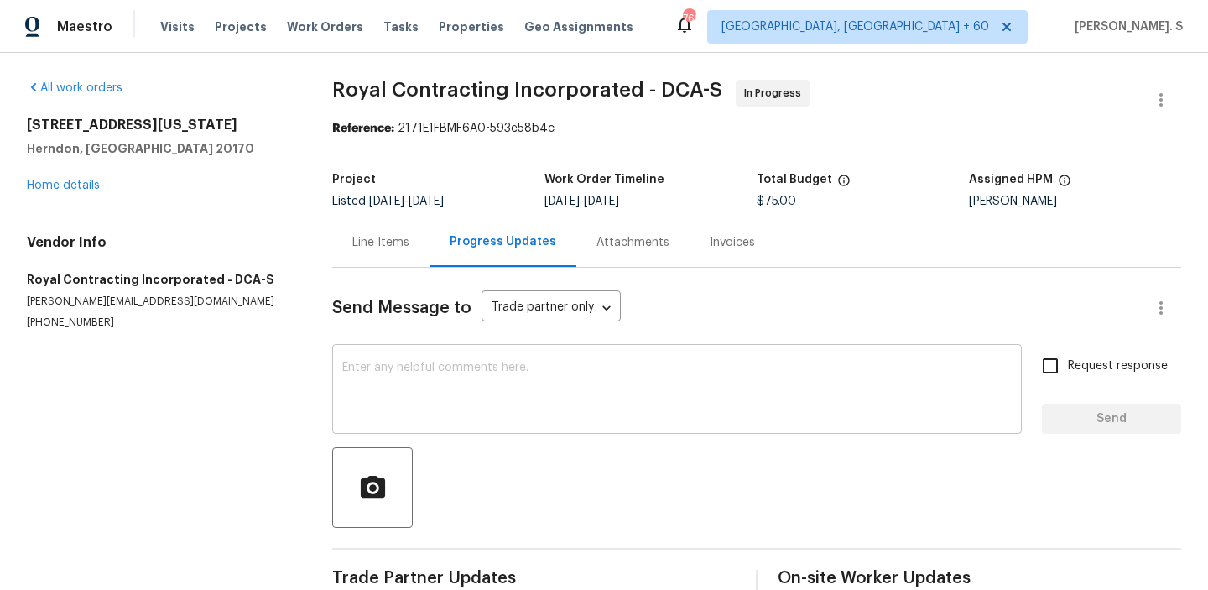
click at [443, 409] on textarea at bounding box center [677, 391] width 670 height 59
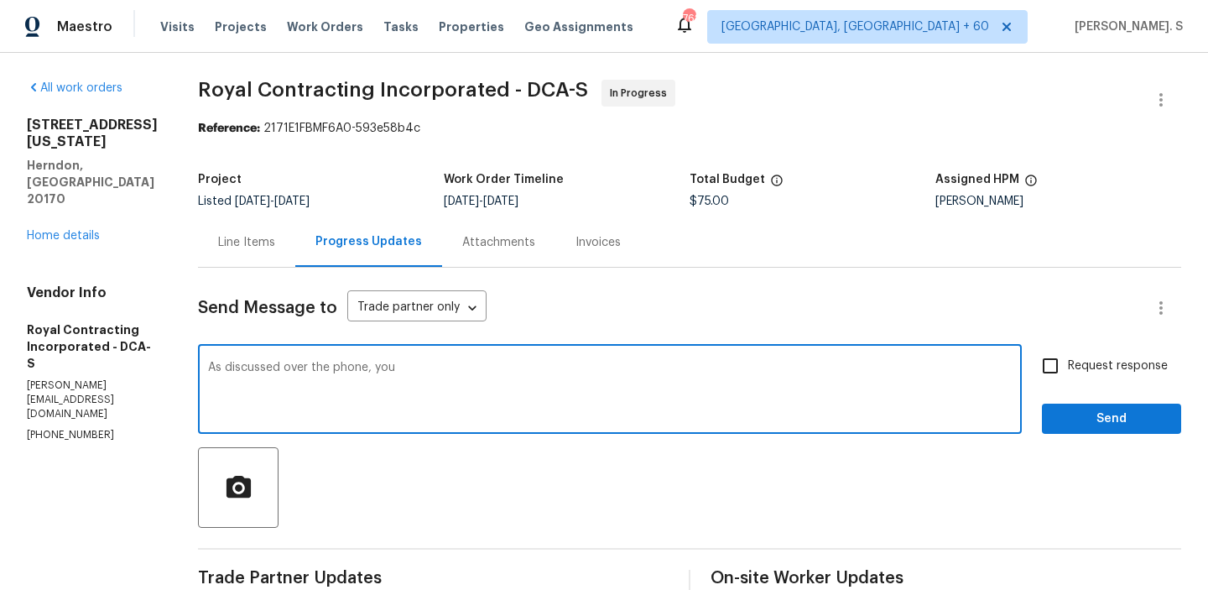
click at [498, 370] on textarea "As discussed over the phone, you" at bounding box center [610, 391] width 804 height 59
paste textarea "agreed to send the information regarding the light fixtures within an hour and …"
click at [415, 368] on textarea "As discussed over the phone, you agreed to send the information regarding the l…" at bounding box center [610, 391] width 804 height 59
click at [542, 372] on textarea "As discussed over the phone, you agreed to send the information regarding the l…" at bounding box center [610, 391] width 804 height 59
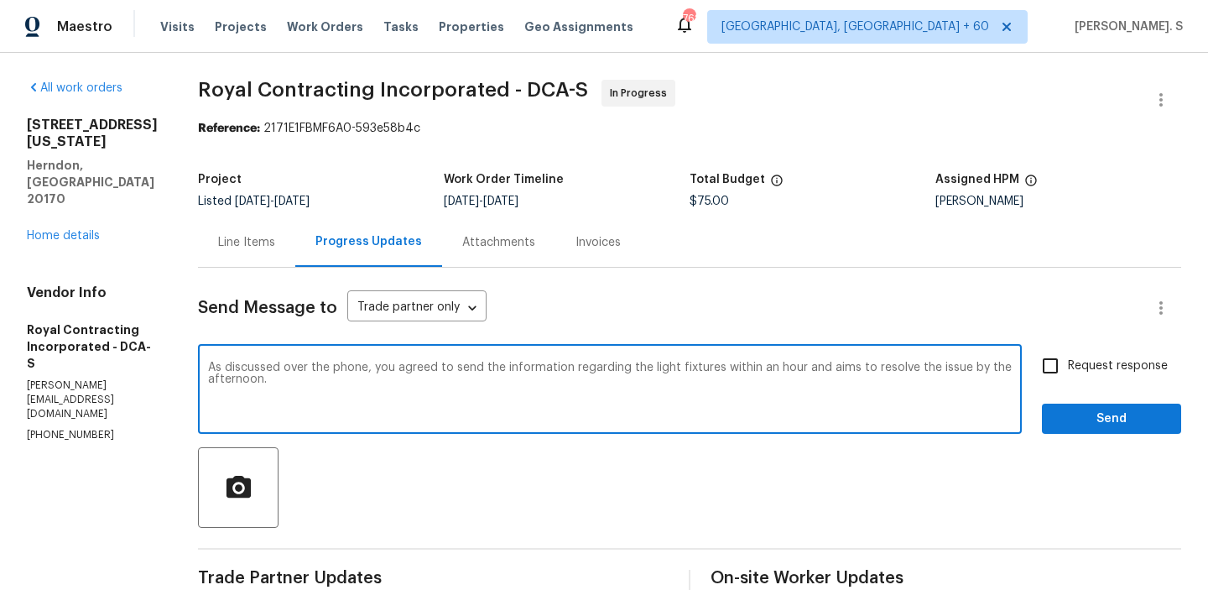
click at [542, 372] on textarea "As discussed over the phone, you agreed to send the information regarding the l…" at bounding box center [610, 391] width 804 height 59
click at [540, 368] on textarea "As discussed over the phone, you agreed to send the information regarding the l…" at bounding box center [610, 391] width 804 height 59
click at [676, 384] on textarea "As discussed over the phone, you agreed to send the estimate regarding the ligh…" at bounding box center [610, 391] width 804 height 59
click at [531, 384] on textarea "As discussed over the phone, you agreed to send the estimate regarding the ligh…" at bounding box center [610, 391] width 804 height 59
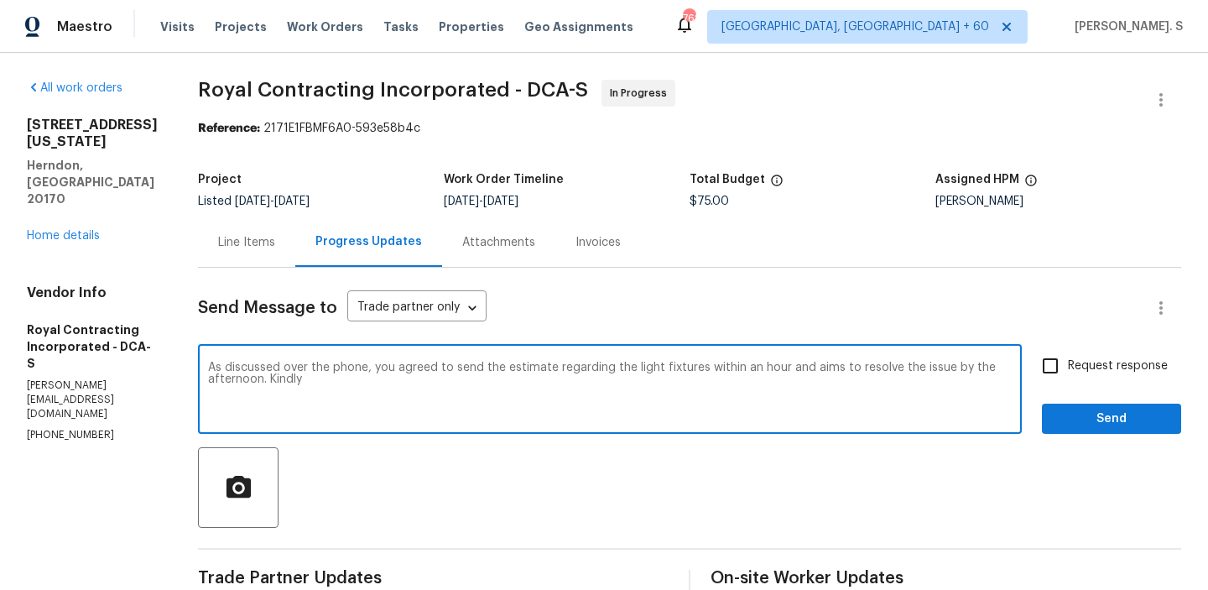
drag, startPoint x: 964, startPoint y: 365, endPoint x: 284, endPoint y: 378, distance: 679.9
click at [284, 378] on textarea "As discussed over the phone, you agreed to send the estimate regarding the ligh…" at bounding box center [610, 391] width 804 height 59
click at [333, 386] on textarea "As discussed over the phone, you agreed to send the estimate regarding the ligh…" at bounding box center [610, 391] width 804 height 59
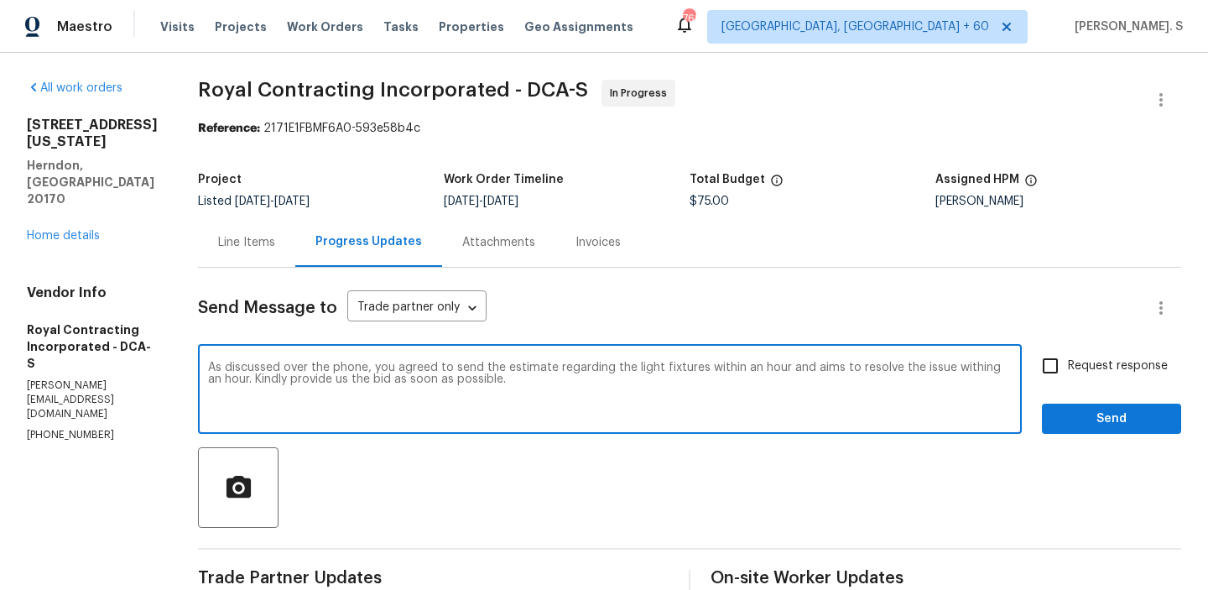
click at [333, 386] on textarea "As discussed over the phone, you agreed to send the estimate regarding the ligh…" at bounding box center [610, 391] width 804 height 59
type textarea "As discussed over the phone, you agreed to send the estimate regarding the ligh…"
click at [1021, 362] on div "As discussed over the phone, you agreed to send the estimate regarding the ligh…" at bounding box center [610, 391] width 824 height 86
click at [1076, 381] on label "Request response" at bounding box center [1100, 365] width 135 height 35
click at [1068, 381] on input "Request response" at bounding box center [1050, 365] width 35 height 35
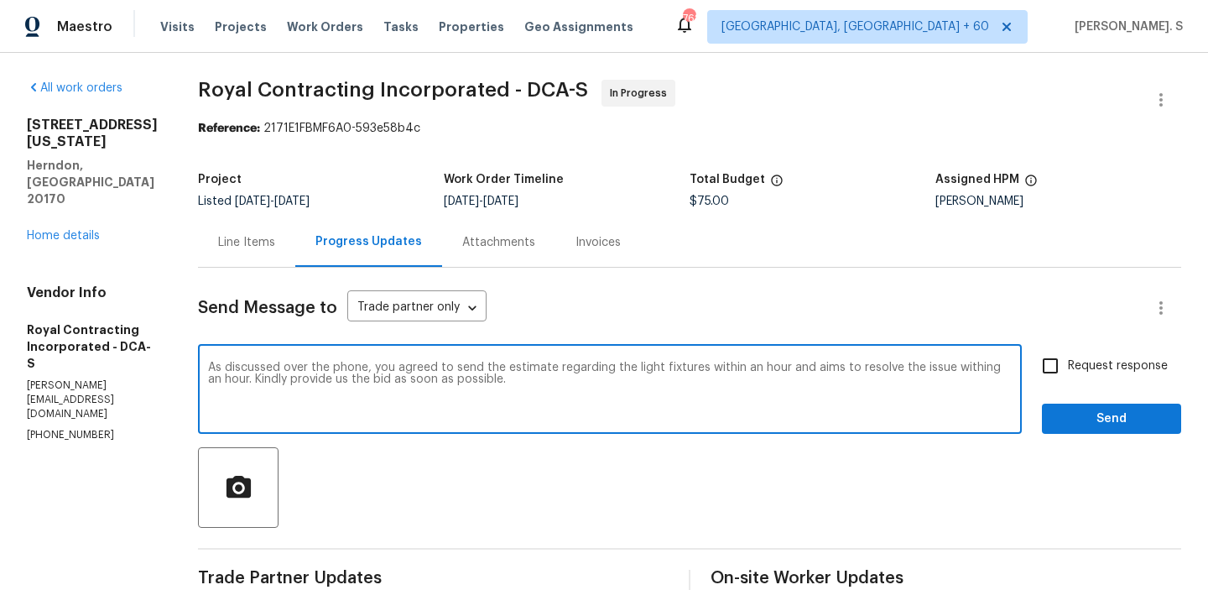
checkbox input "true"
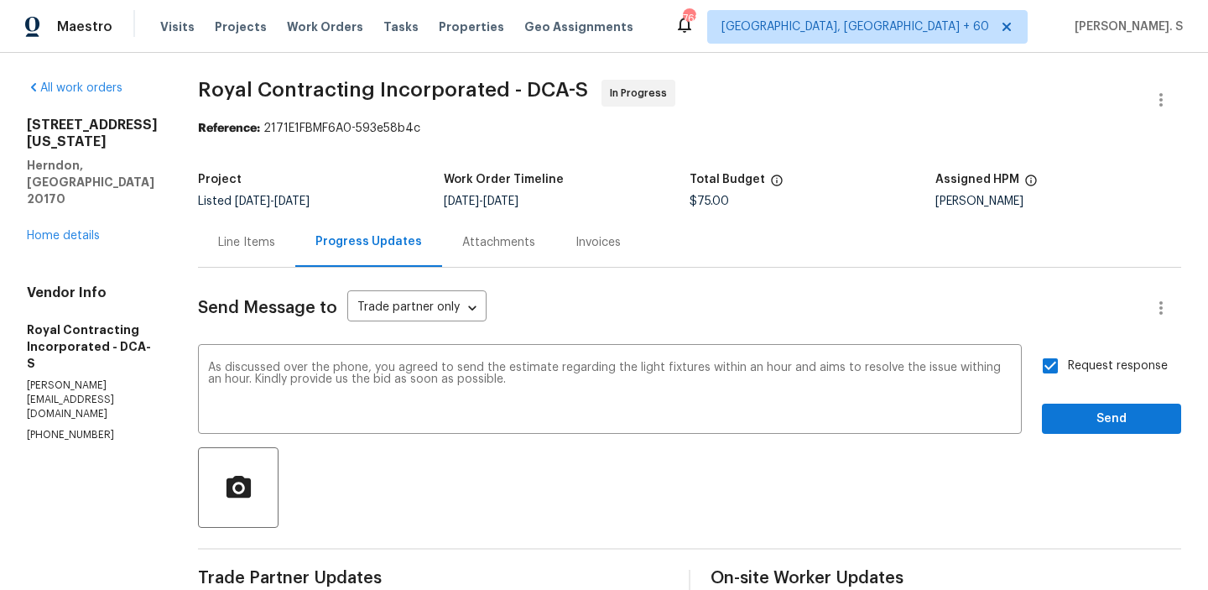
click at [1082, 399] on div "Request response Send" at bounding box center [1111, 391] width 139 height 86
click at [1083, 409] on span "Send" at bounding box center [1112, 419] width 112 height 21
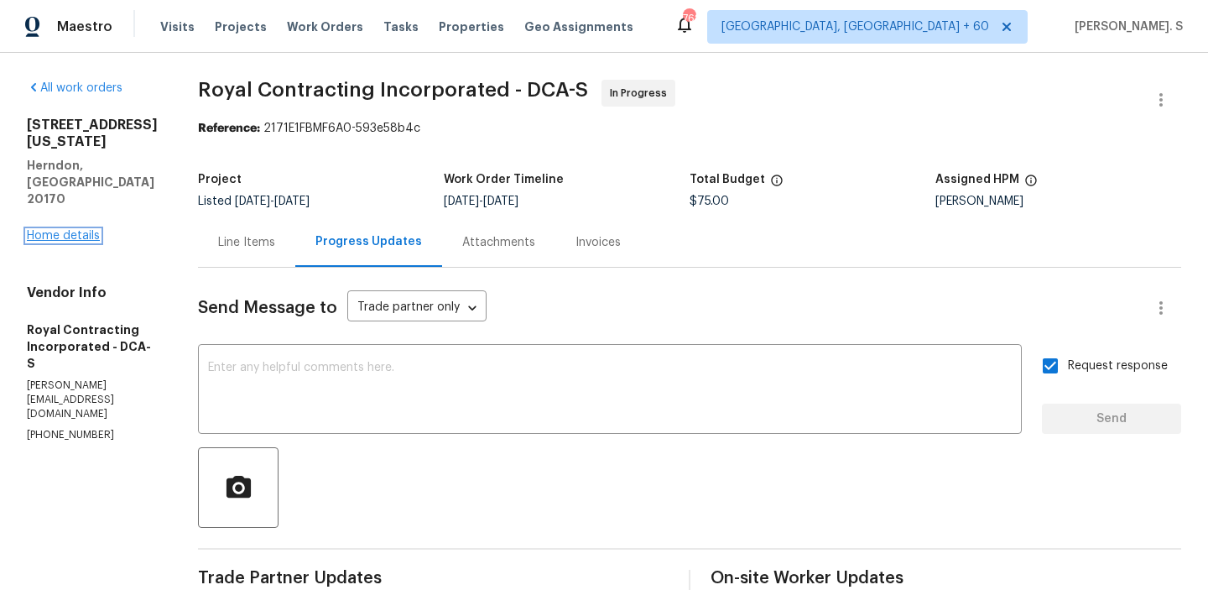
click at [81, 230] on link "Home details" at bounding box center [63, 236] width 73 height 12
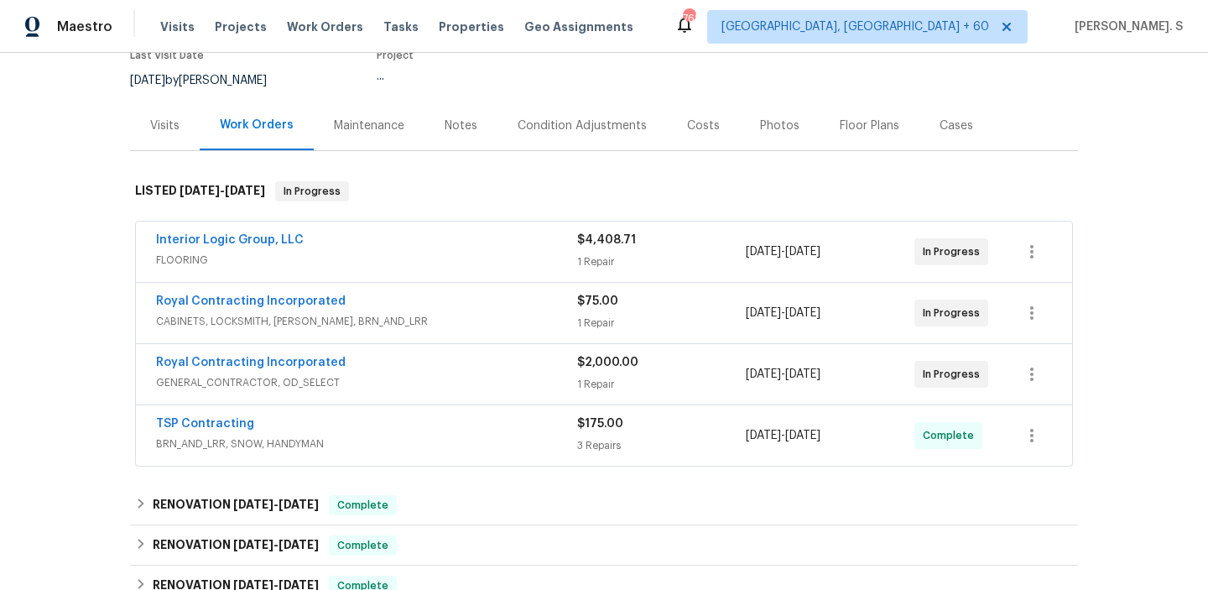
scroll to position [186, 0]
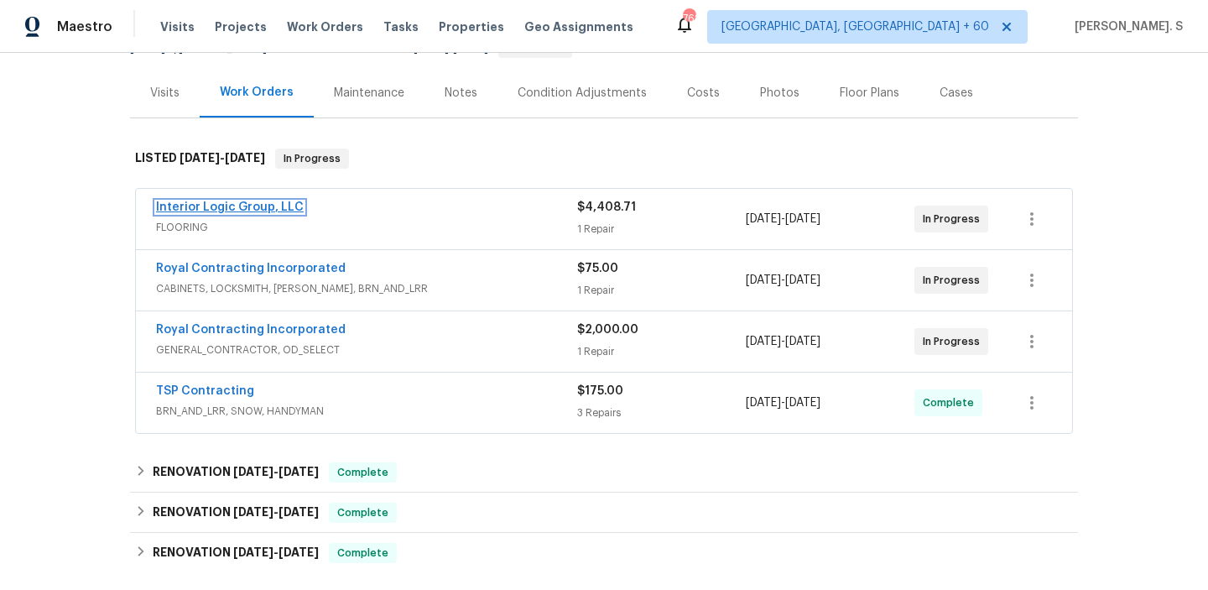
click at [212, 202] on link "Interior Logic Group, LLC" at bounding box center [230, 207] width 148 height 12
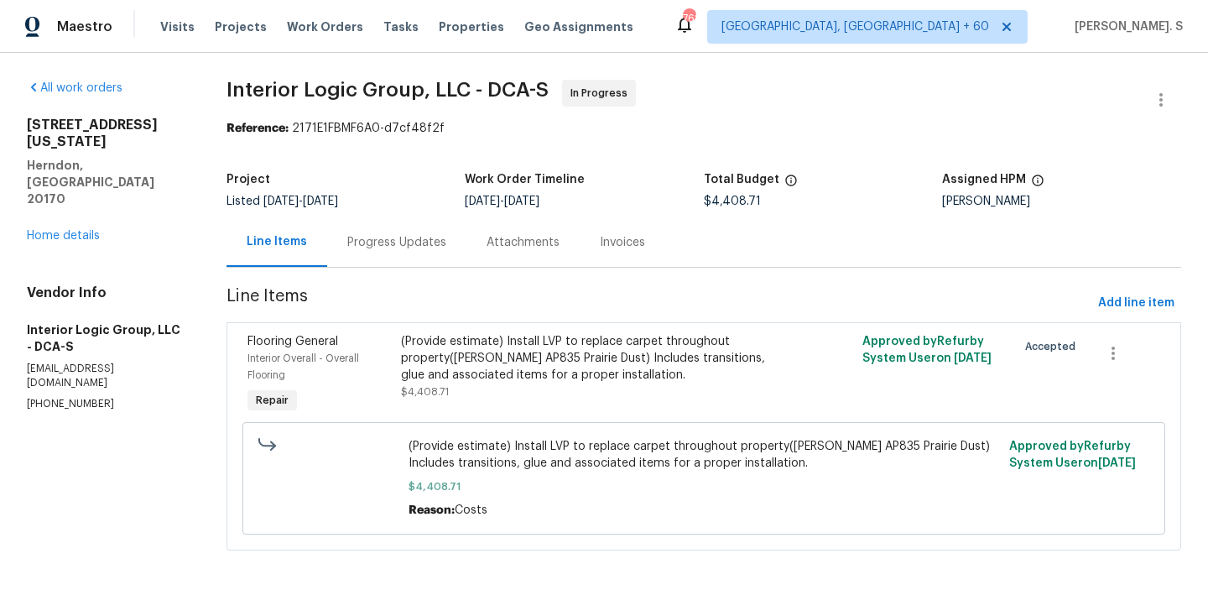
click at [431, 226] on div "Progress Updates" at bounding box center [396, 242] width 139 height 50
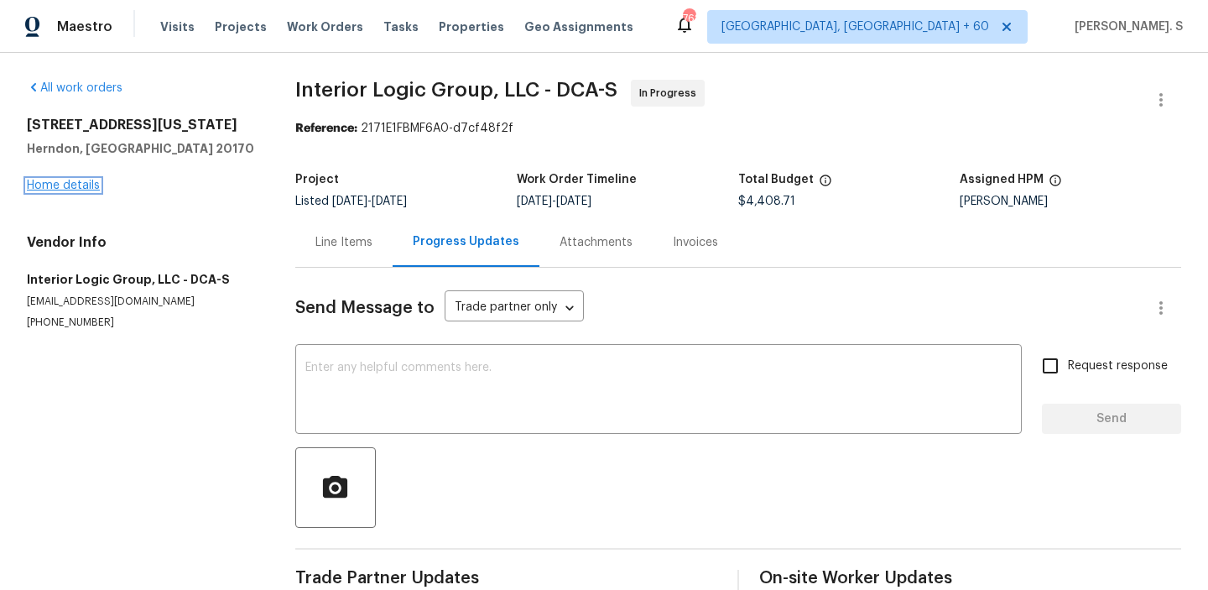
click at [60, 180] on link "Home details" at bounding box center [63, 186] width 73 height 12
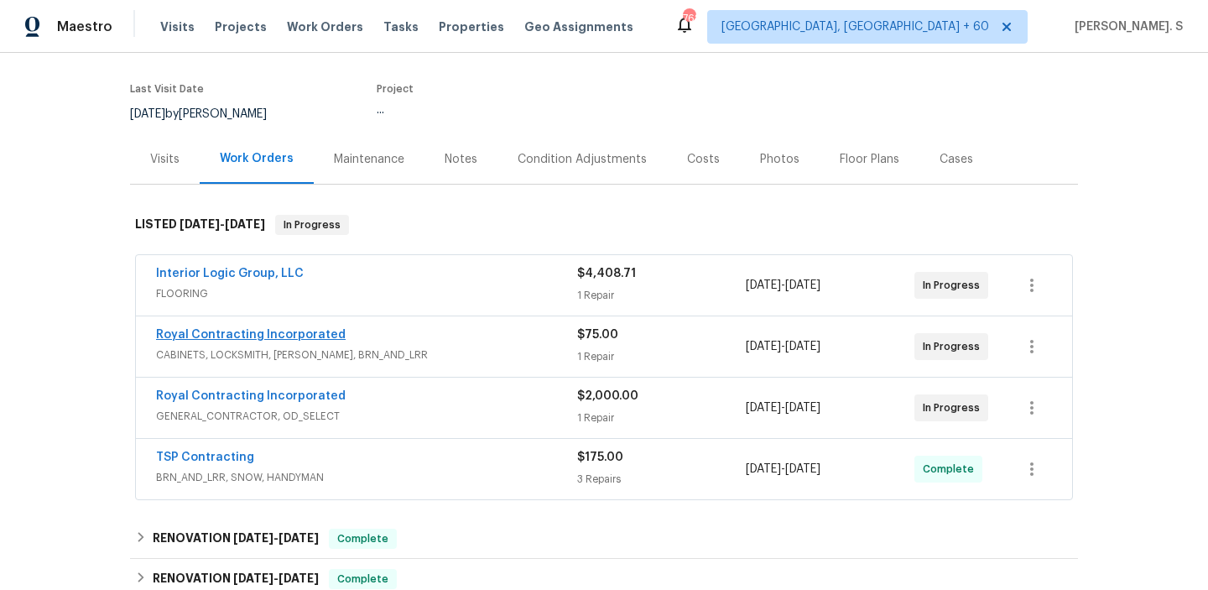
scroll to position [144, 0]
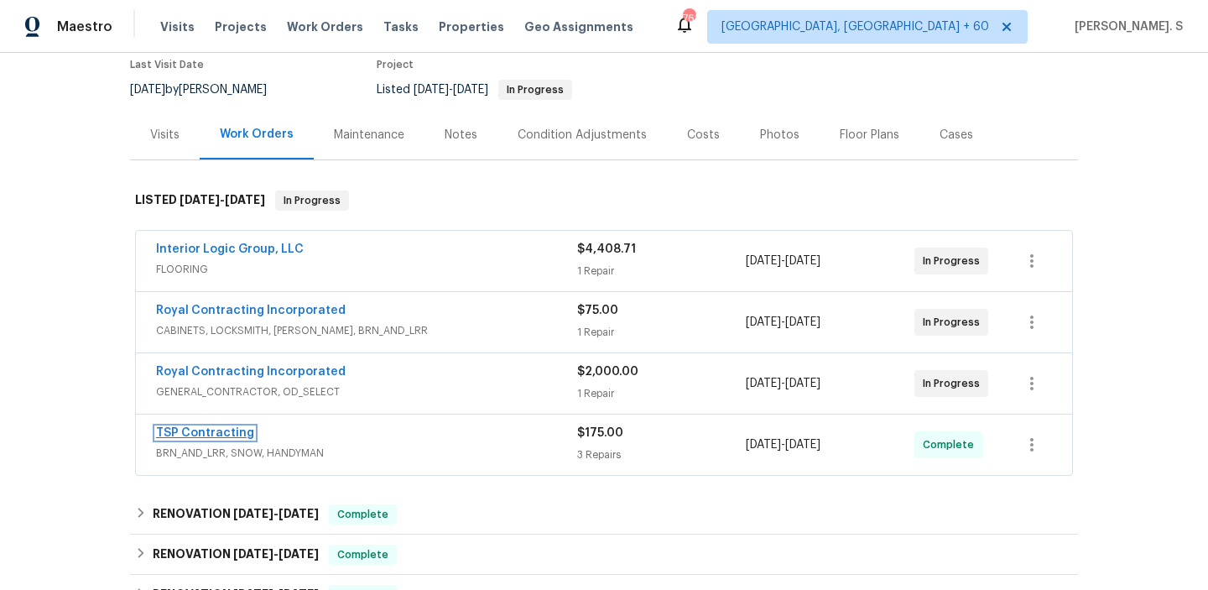
click at [222, 432] on link "TSP Contracting" at bounding box center [205, 433] width 98 height 12
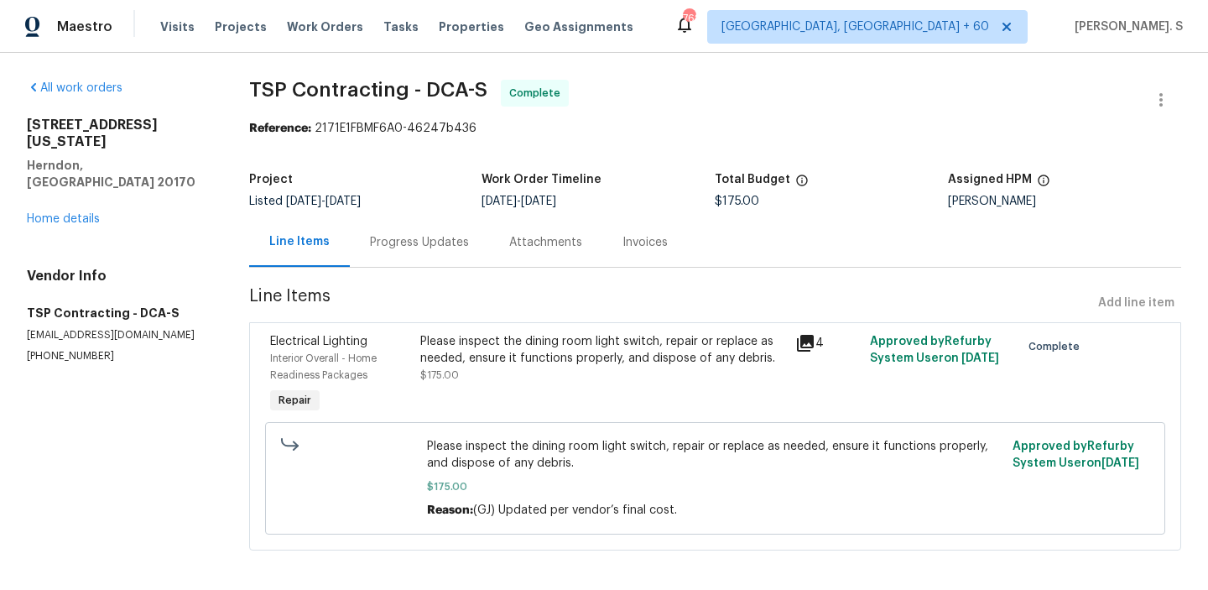
click at [441, 247] on div "Progress Updates" at bounding box center [419, 242] width 99 height 17
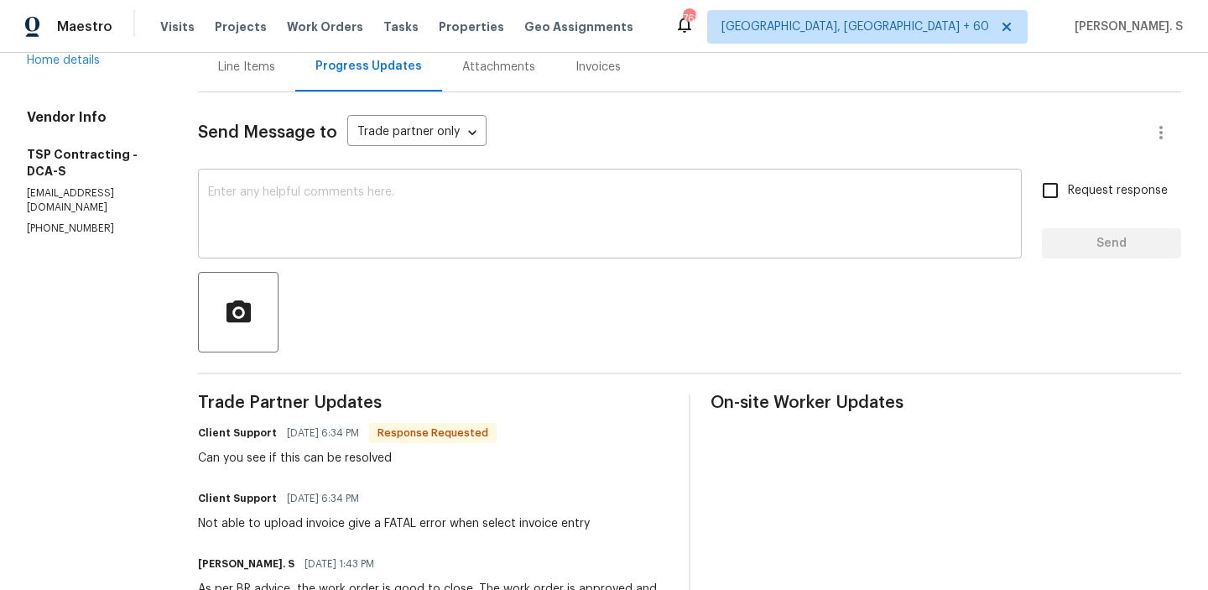
scroll to position [132, 0]
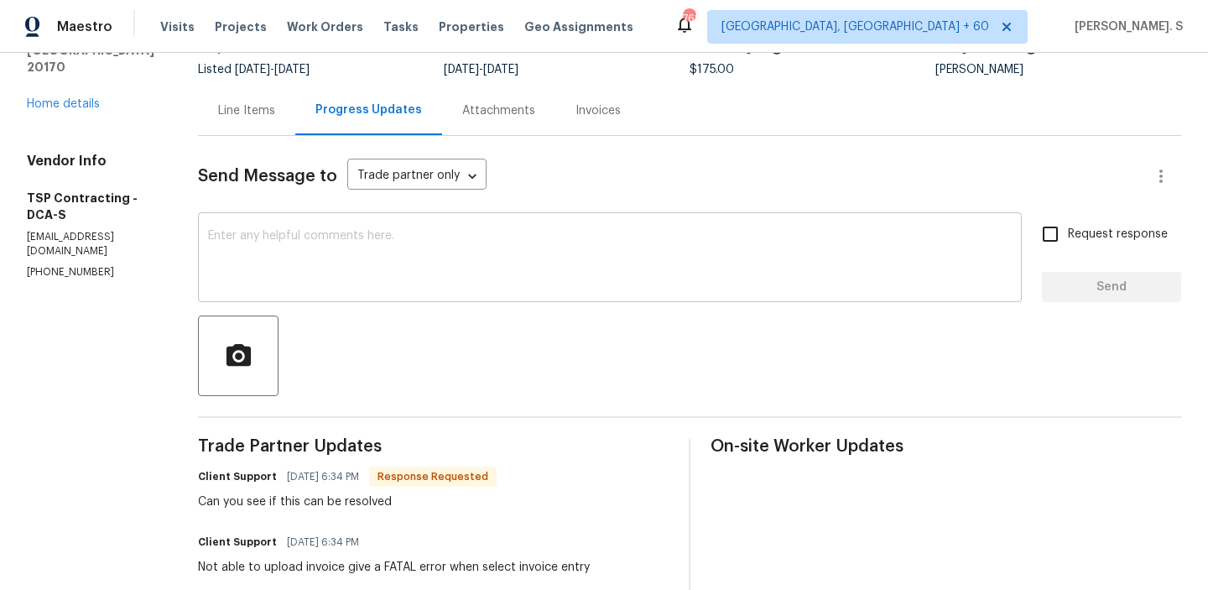
click at [339, 261] on textarea at bounding box center [610, 259] width 804 height 59
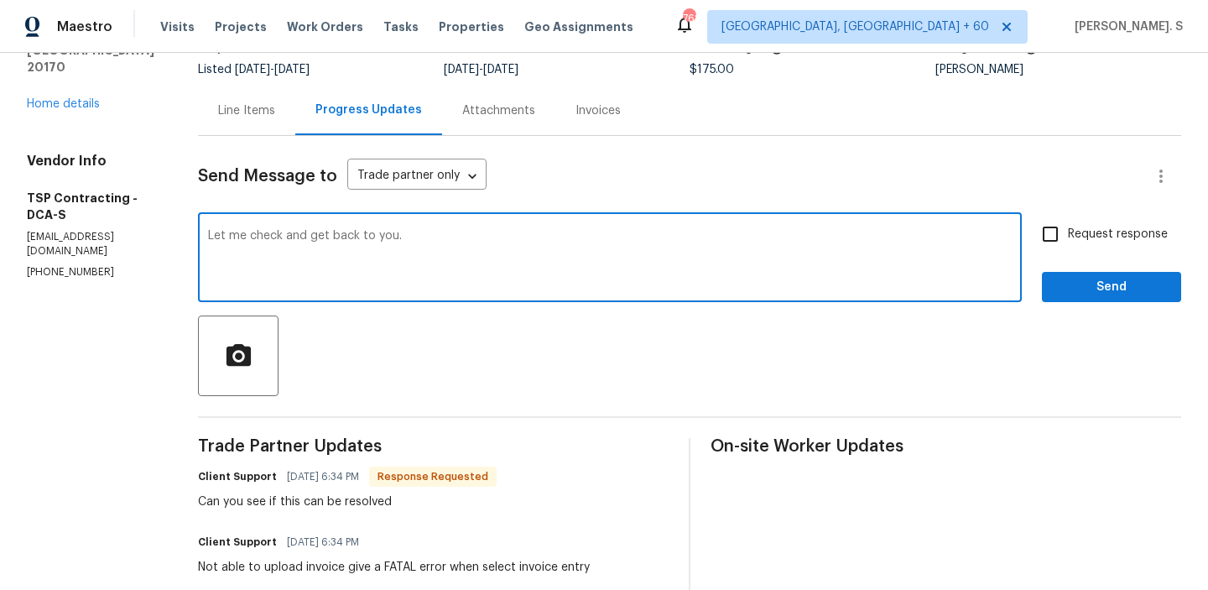
type textarea "Let me check and get back to you."
click at [1060, 221] on input "Request response" at bounding box center [1050, 234] width 35 height 35
checkbox input "true"
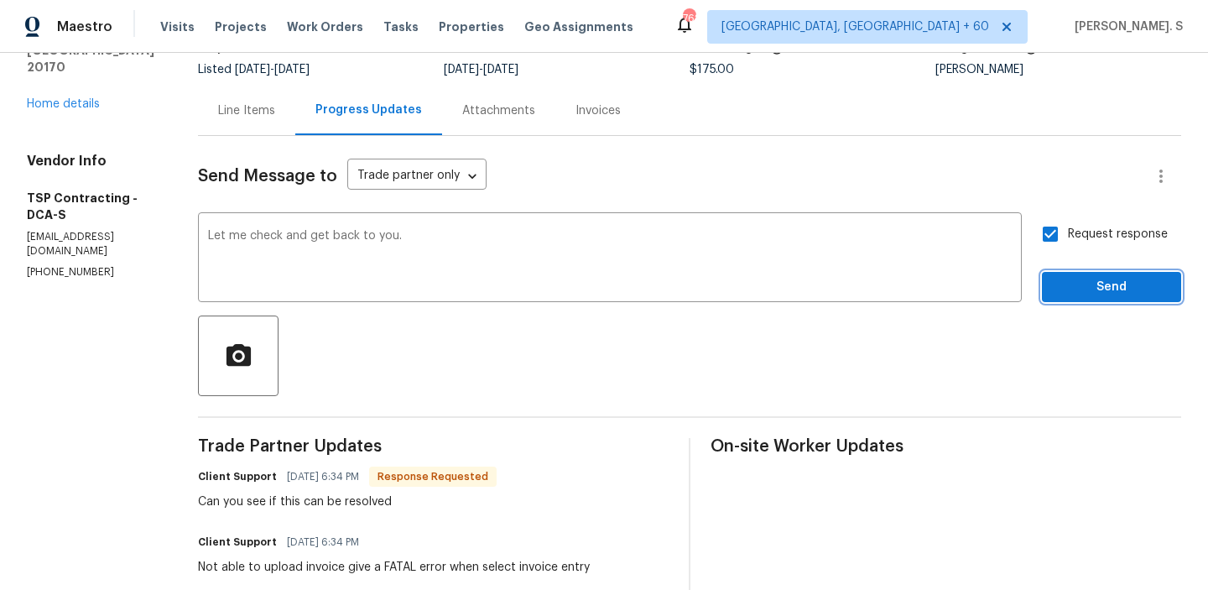
click at [1066, 286] on span "Send" at bounding box center [1112, 287] width 112 height 21
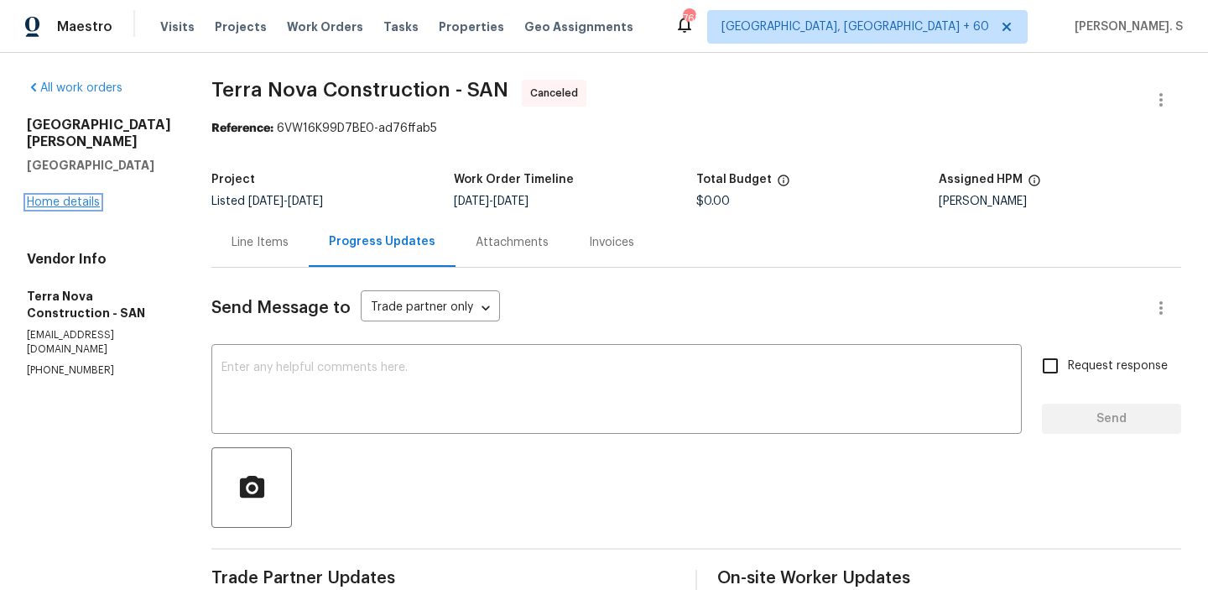
click at [50, 196] on link "Home details" at bounding box center [63, 202] width 73 height 12
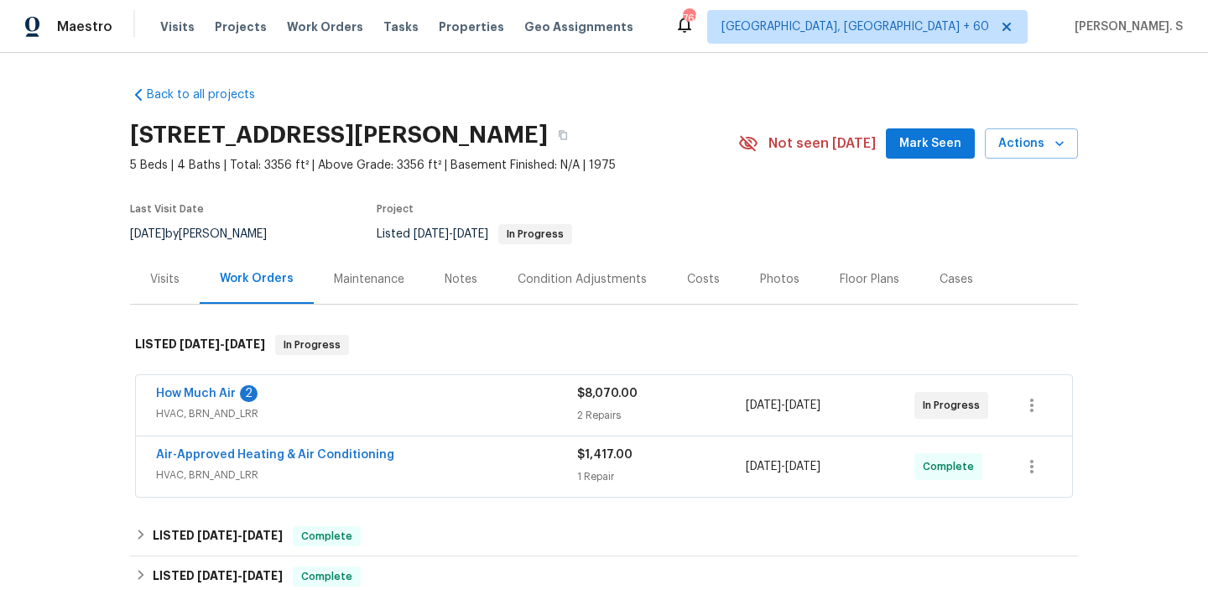
click at [197, 400] on span "How Much Air" at bounding box center [196, 393] width 80 height 17
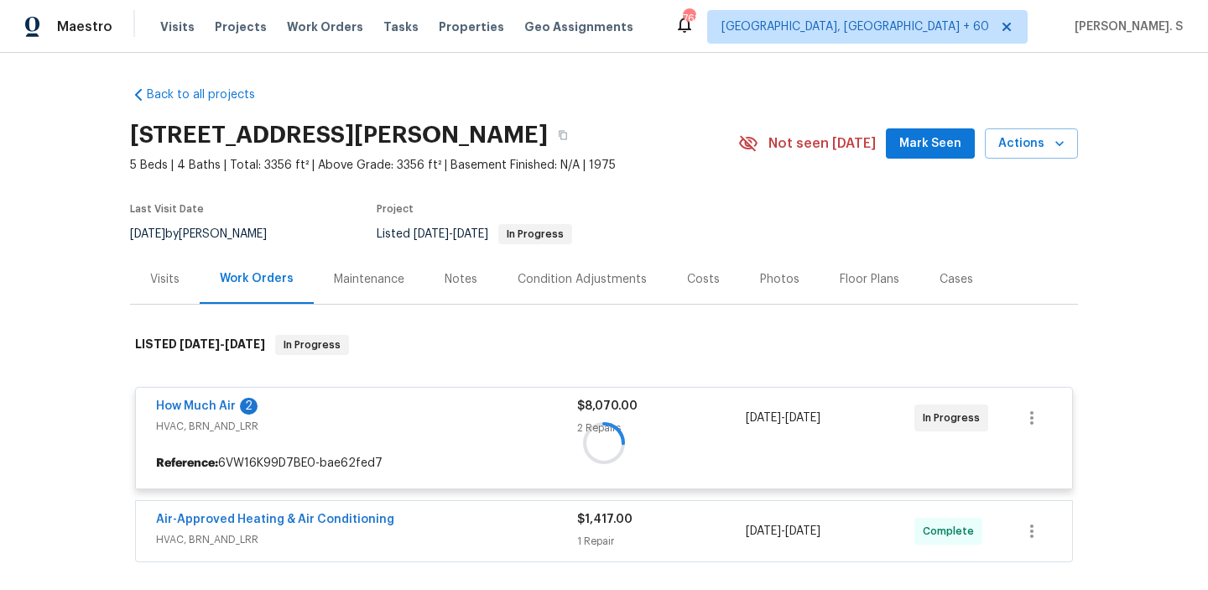
click at [206, 404] on div at bounding box center [604, 442] width 948 height 249
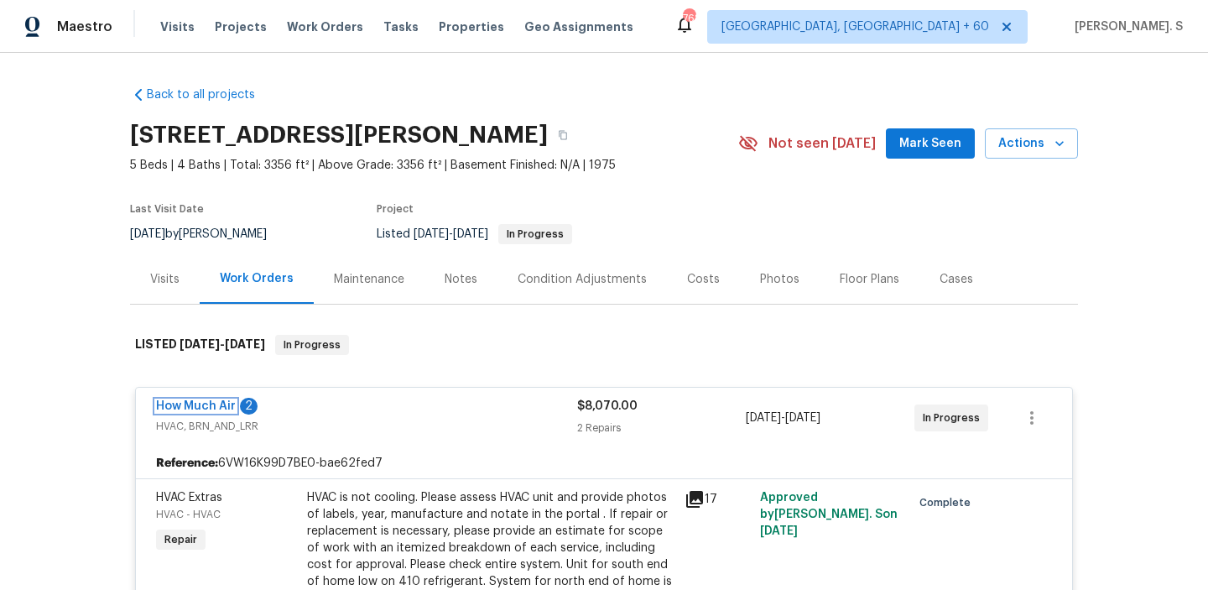
click at [206, 404] on link "How Much Air" at bounding box center [196, 406] width 80 height 12
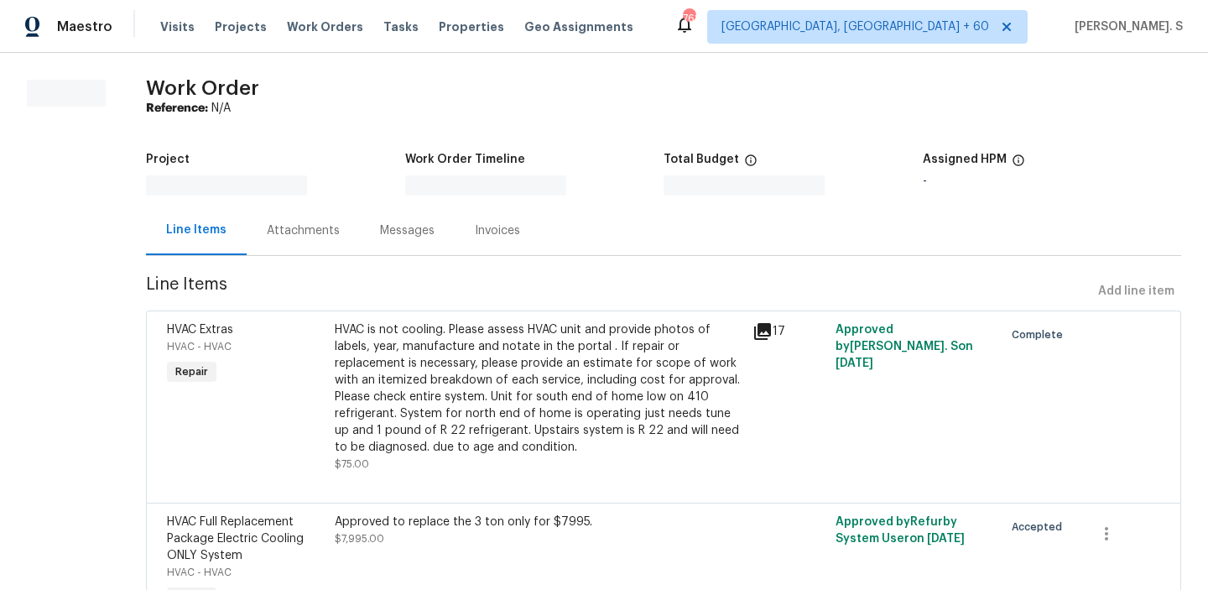
click at [206, 404] on div "HVAC Extras HVAC - HVAC Repair" at bounding box center [245, 396] width 167 height 161
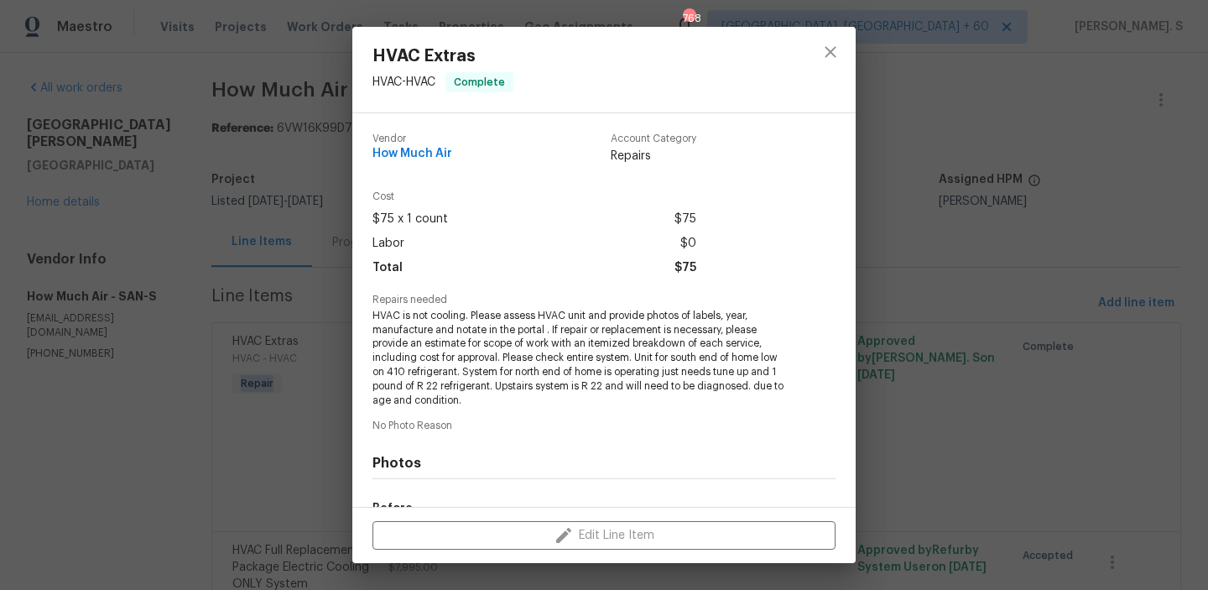
click at [321, 265] on div "HVAC Extras HVAC - HVAC Complete Vendor How Much Air Account Category Repairs C…" at bounding box center [604, 295] width 1208 height 590
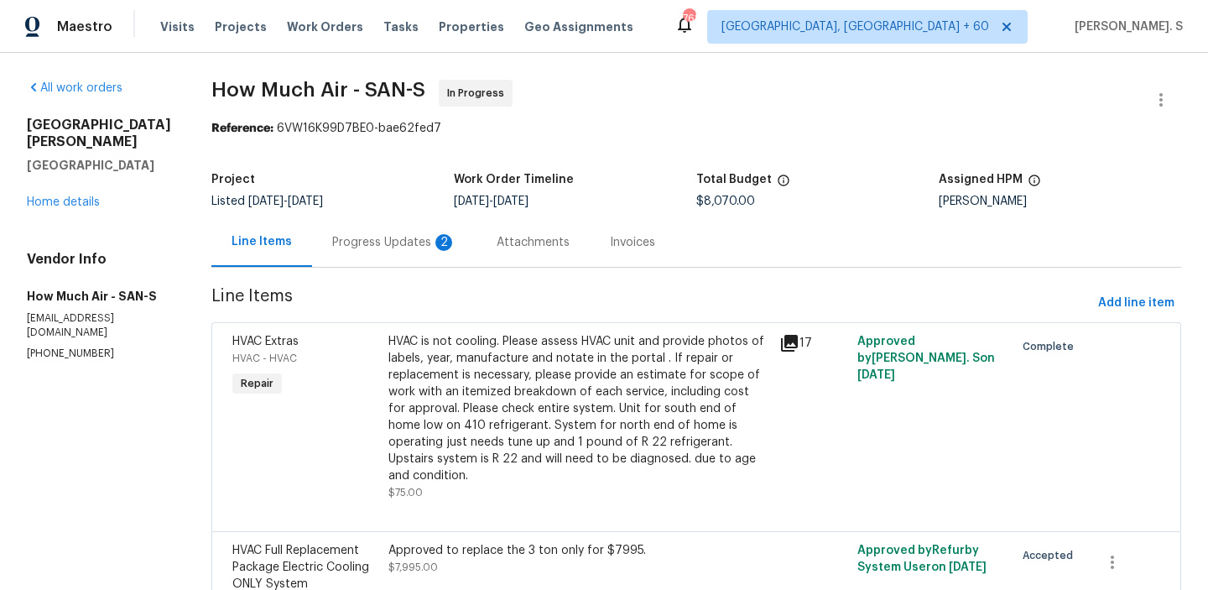
click at [321, 265] on div "HVAC Extras HVAC - HVAC Complete Vendor How Much Air Account Category Repairs C…" at bounding box center [604, 295] width 1208 height 590
click at [321, 265] on div "Progress Updates 2" at bounding box center [394, 242] width 164 height 50
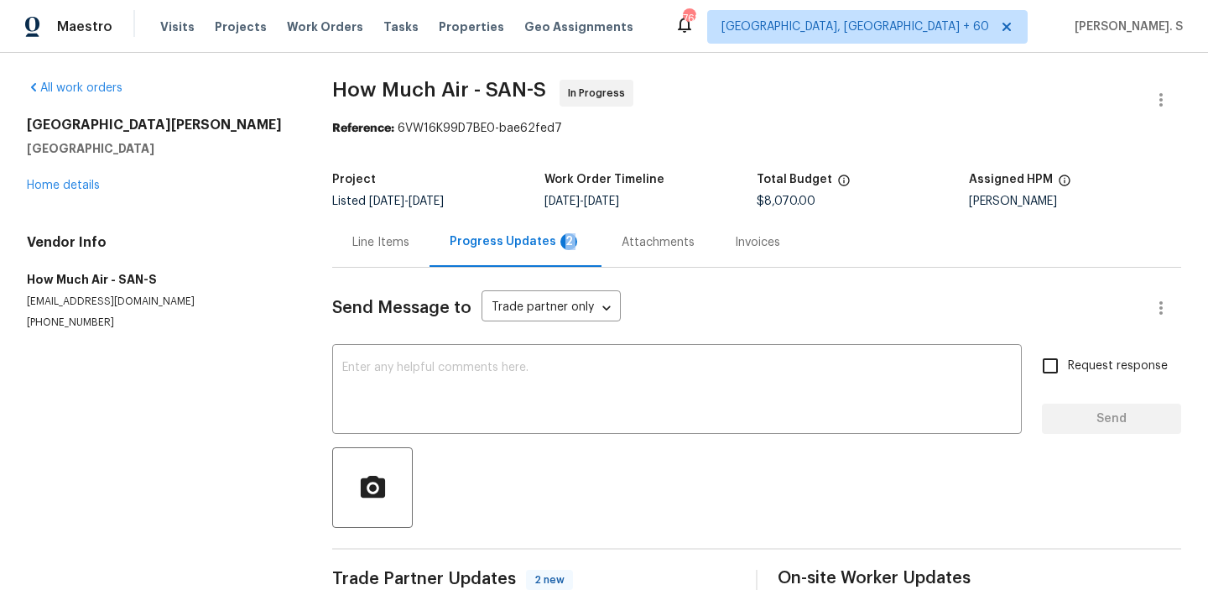
click at [321, 265] on div "All work orders 13080 Camino Del Valle Poway, CA 92064 Home details Vendor Info…" at bounding box center [604, 341] width 1208 height 577
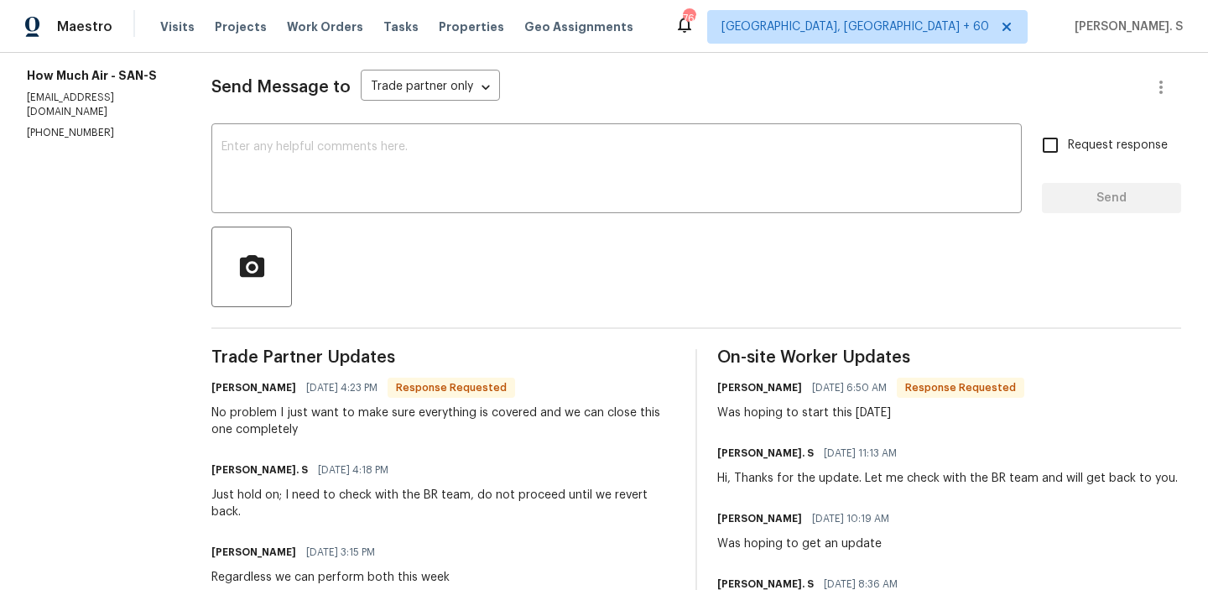
scroll to position [218, 0]
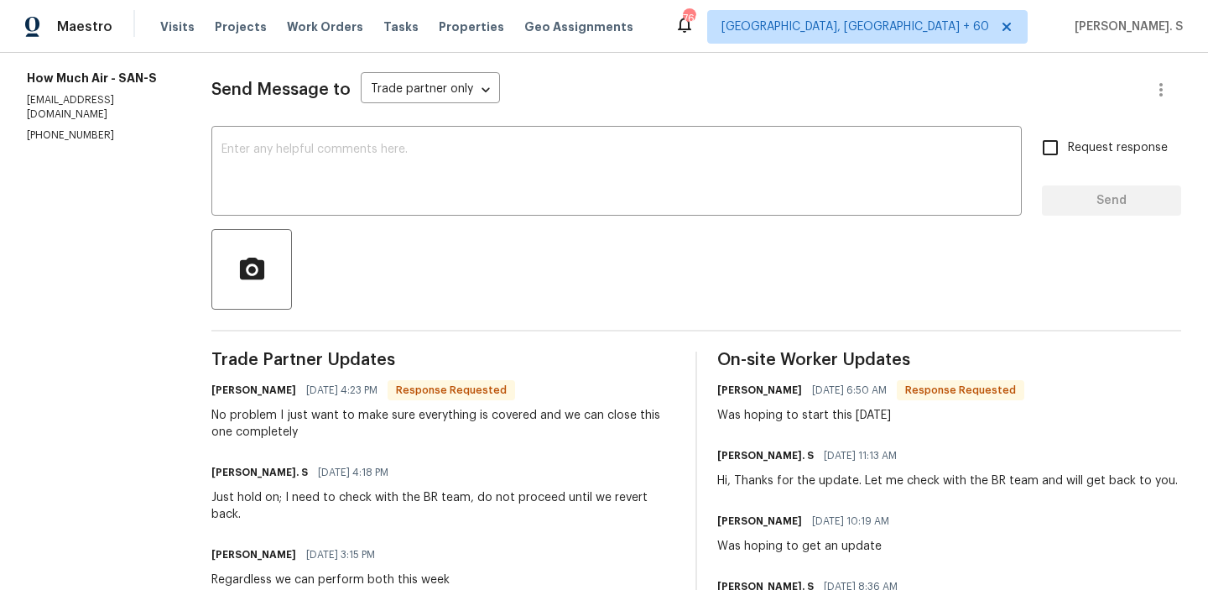
click at [311, 231] on div at bounding box center [696, 269] width 970 height 81
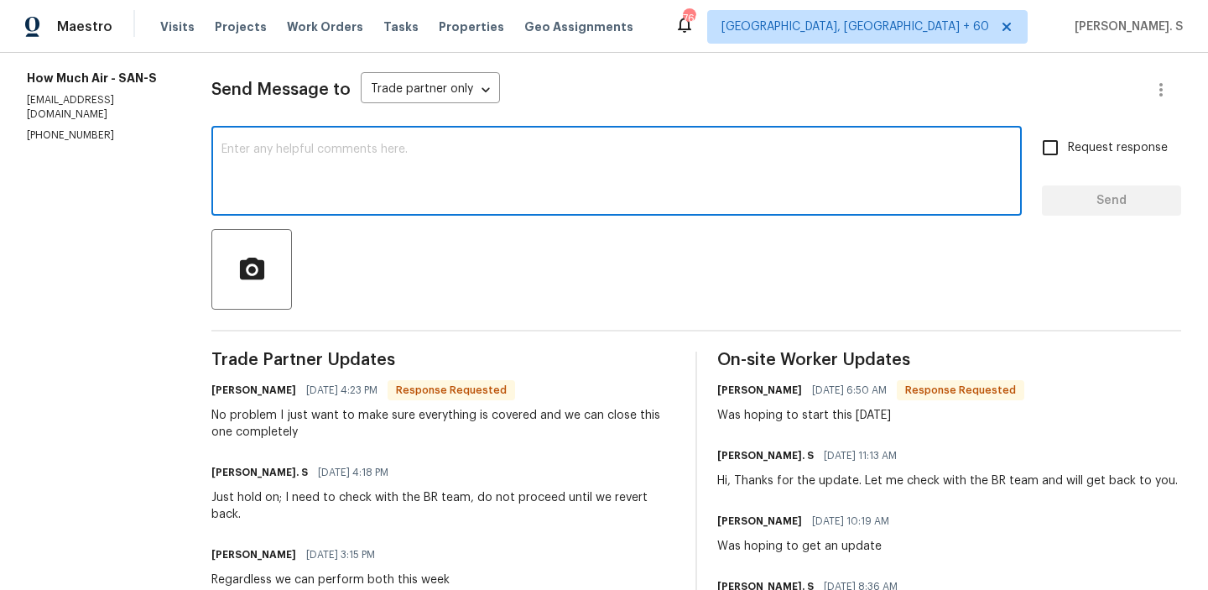
click at [310, 188] on textarea at bounding box center [617, 173] width 791 height 59
paste textarea "Please let them know that unit was already serviced recently and we will monito…"
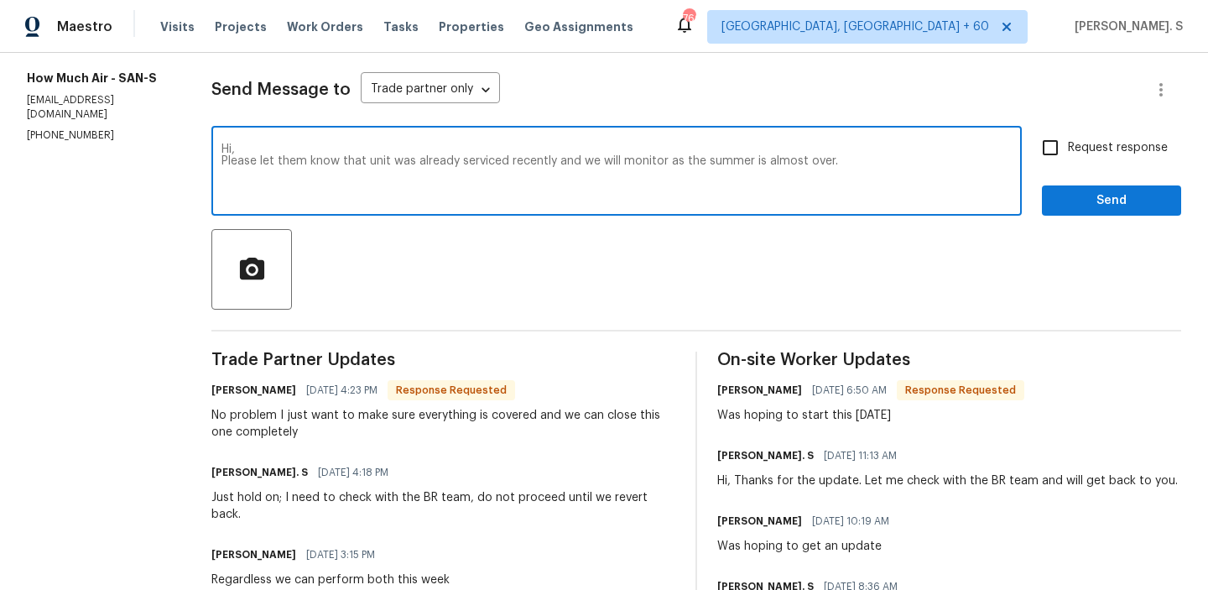
drag, startPoint x: 204, startPoint y: 160, endPoint x: 345, endPoint y: 156, distance: 141.0
click at [345, 156] on div "Hi, Please let them know that unit was already serviced recently and we will mo…" at bounding box center [616, 173] width 811 height 86
click at [269, 161] on textarea "Hi, The unit was already serviced recently and we will monitor as the summer is…" at bounding box center [617, 173] width 791 height 59
click at [254, 163] on textarea "Hi, The unit is already serviced recently and we will monitor as the summer is …" at bounding box center [617, 173] width 791 height 59
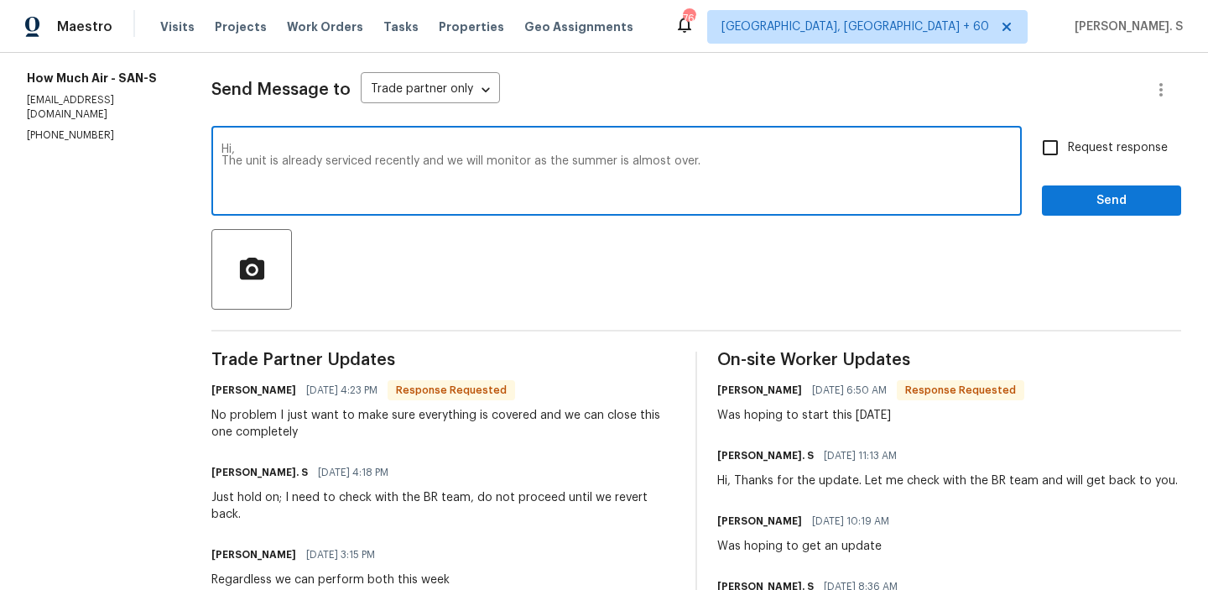
click at [254, 163] on textarea "Hi, The unit is already serviced recently and we will monitor as the summer is …" at bounding box center [617, 173] width 791 height 59
click at [741, 163] on textarea "Hi, The unit was already serviced recently and we will monitor as the summer is…" at bounding box center [617, 173] width 791 height 59
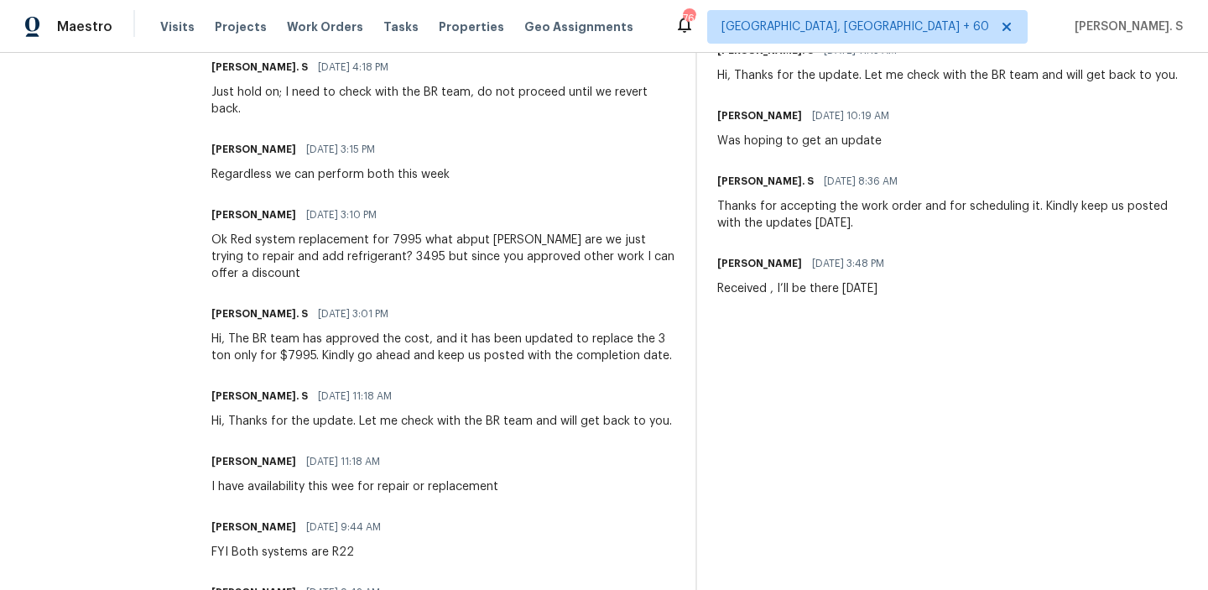
scroll to position [625, 0]
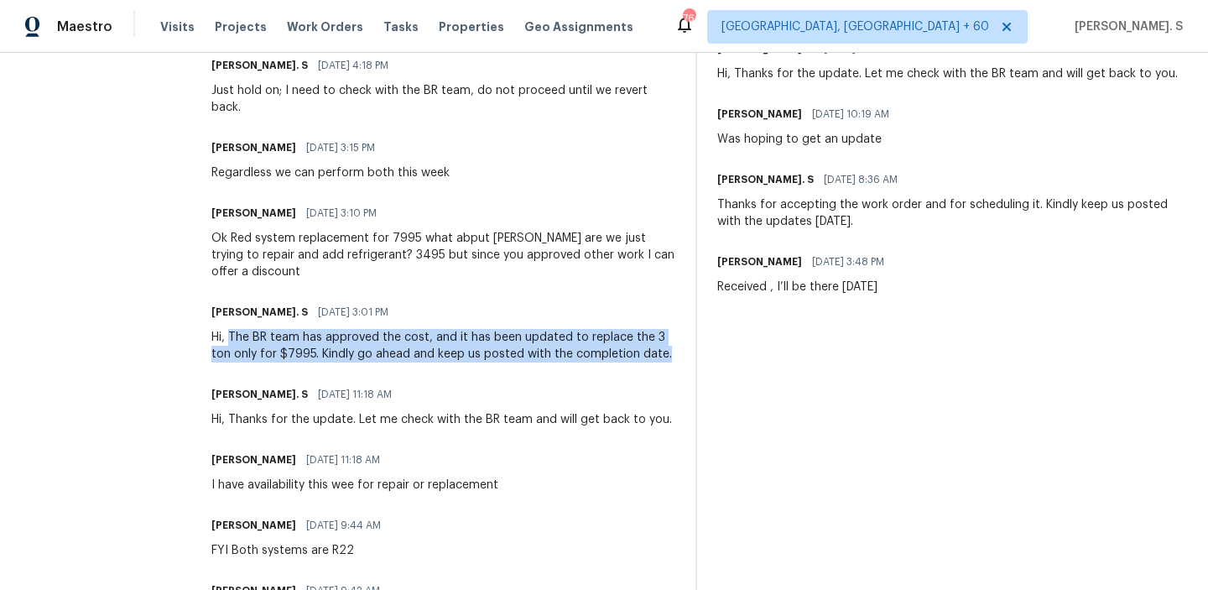
drag, startPoint x: 217, startPoint y: 318, endPoint x: 630, endPoint y: 335, distance: 414.1
click at [630, 335] on div "Hi, The BR team has approved the cost, and it has been updated to replace the 3…" at bounding box center [443, 346] width 464 height 34
copy div "The BR team has approved the cost, and it has been updated to replace the 3 ton…"
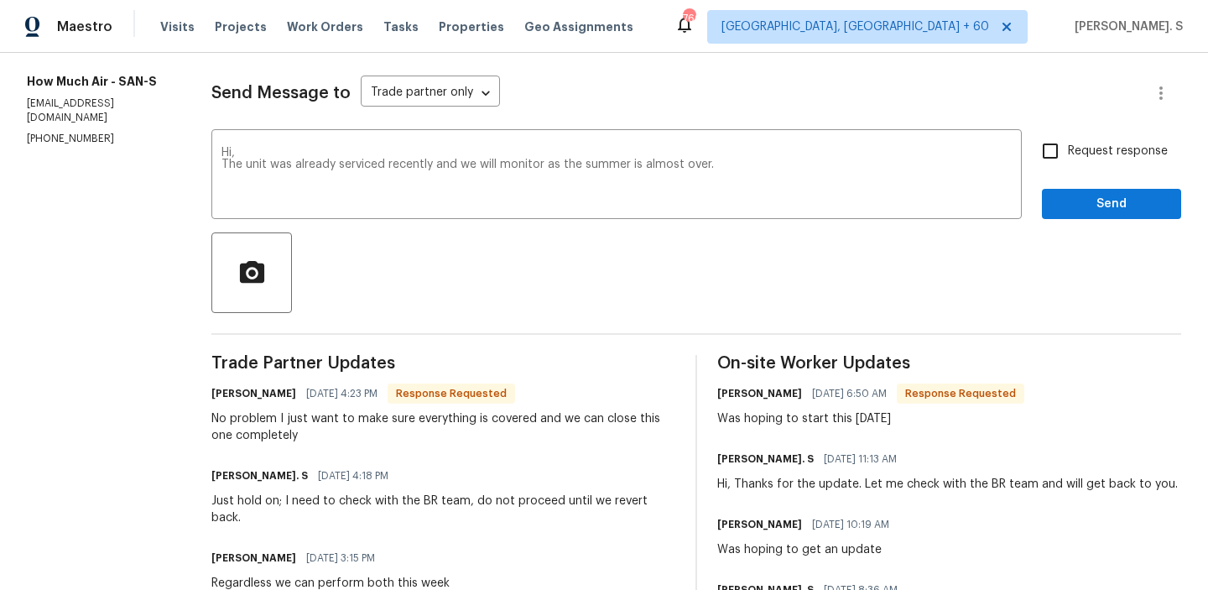
scroll to position [179, 0]
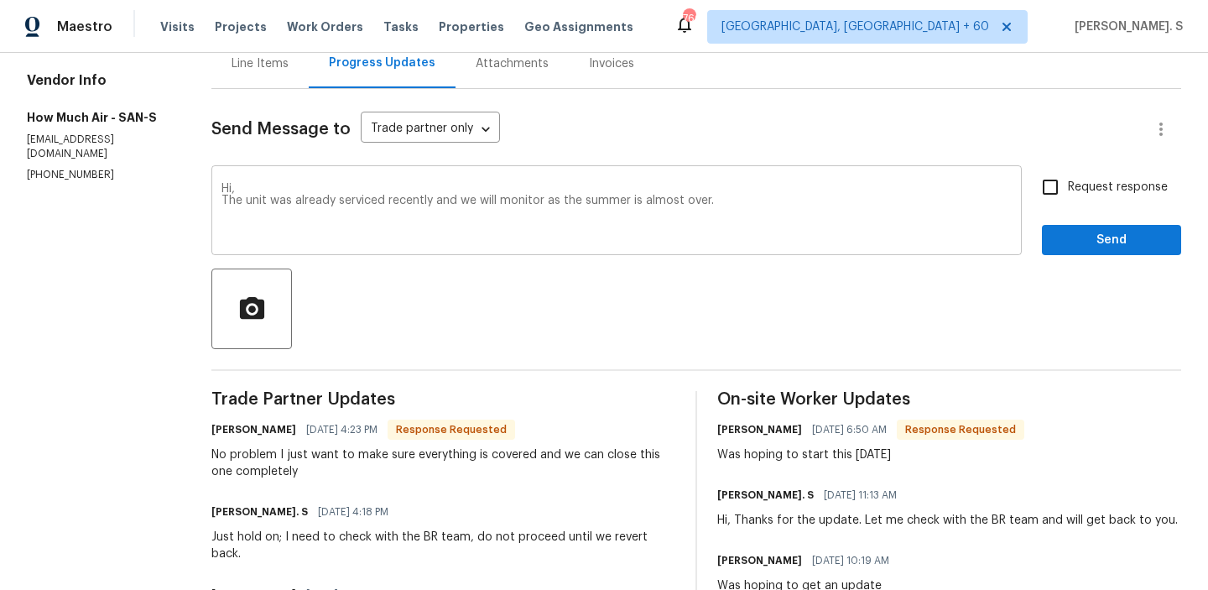
click at [780, 202] on textarea "Hi, The unit was already serviced recently and we will monitor as the summer is…" at bounding box center [617, 212] width 791 height 59
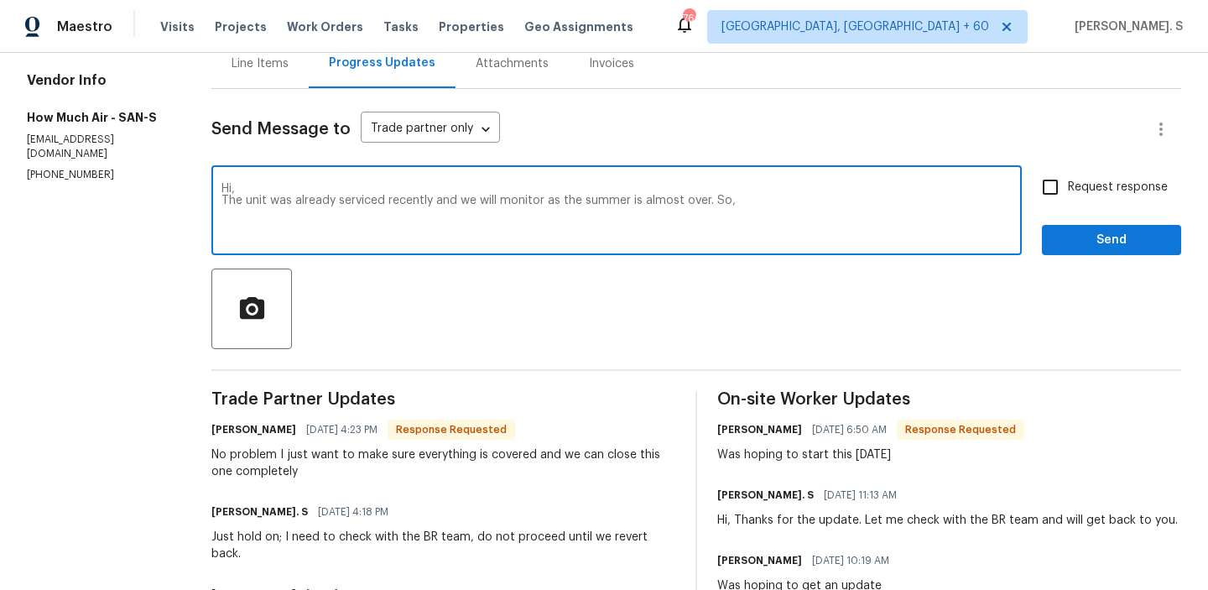
paste textarea "The BR team has approved the cost, and it has been updated to replace the 3 ton…"
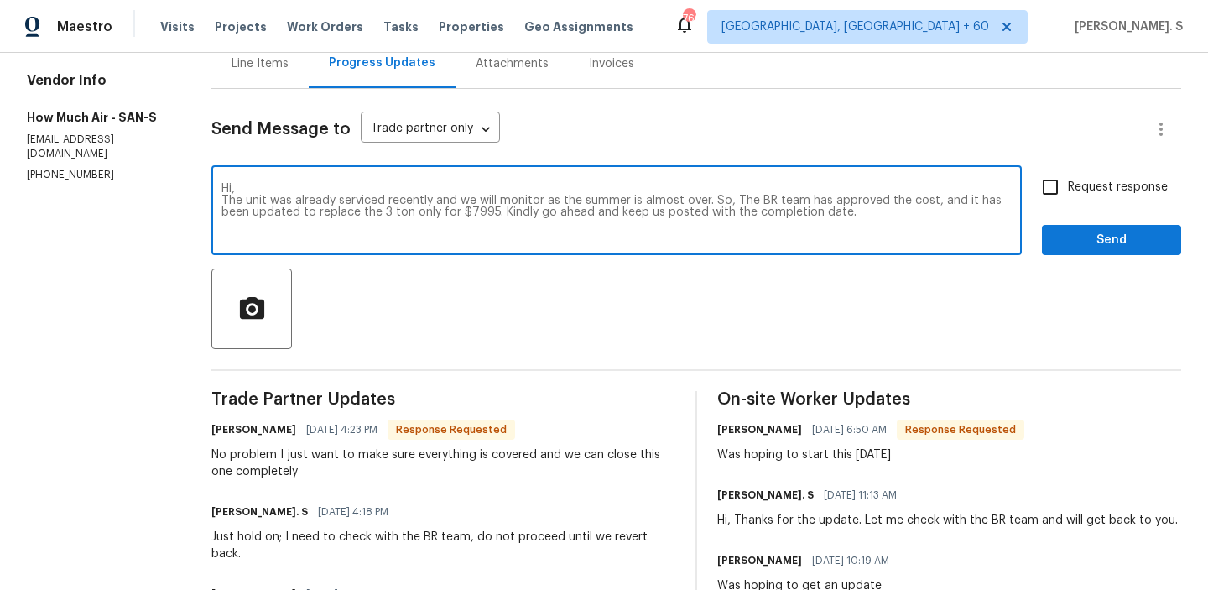
click at [727, 198] on textarea "Hi, The unit was already serviced recently and we will monitor as the summer is…" at bounding box center [617, 212] width 791 height 59
type textarea "Hi, The unit was already serviced recently and we will monitor as the summer is…"
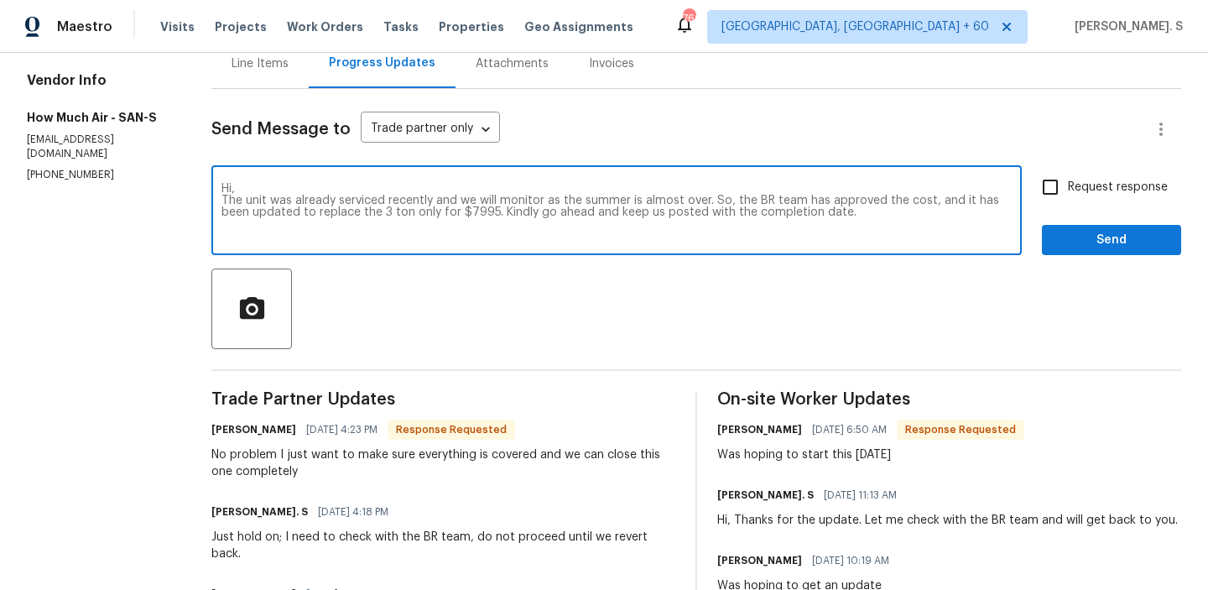
click at [1044, 200] on input "Request response" at bounding box center [1050, 187] width 35 height 35
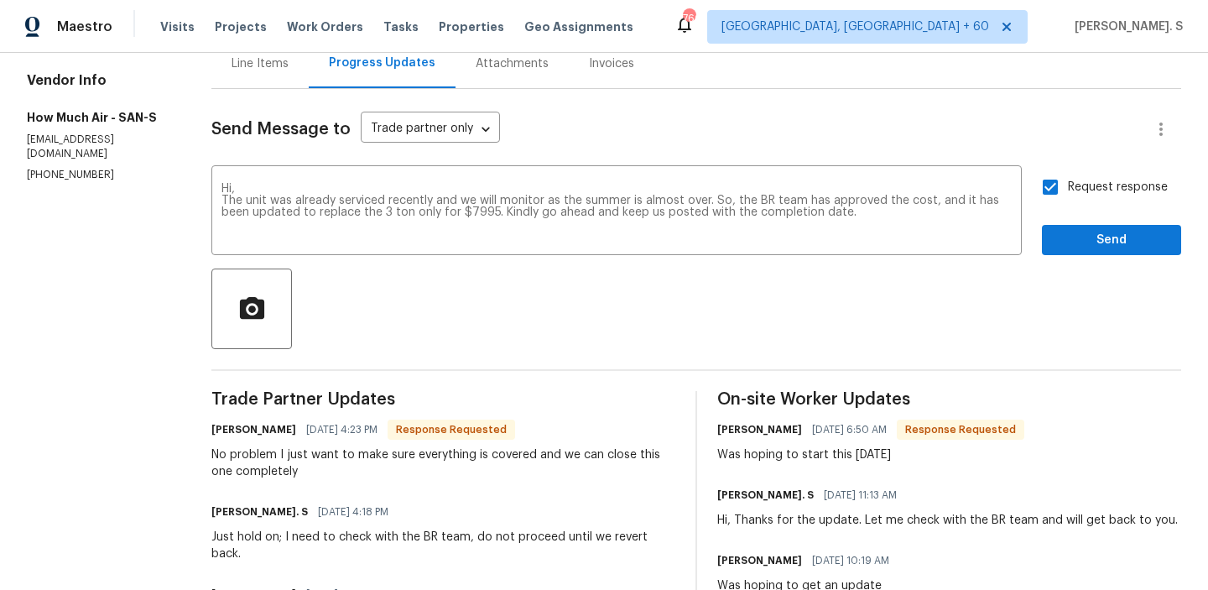
click at [1044, 200] on input "Request response" at bounding box center [1050, 187] width 35 height 35
click at [1104, 191] on span "Request response" at bounding box center [1118, 188] width 100 height 18
click at [1068, 191] on input "Request response" at bounding box center [1050, 187] width 35 height 35
checkbox input "true"
click at [1084, 244] on span "Send" at bounding box center [1112, 240] width 112 height 21
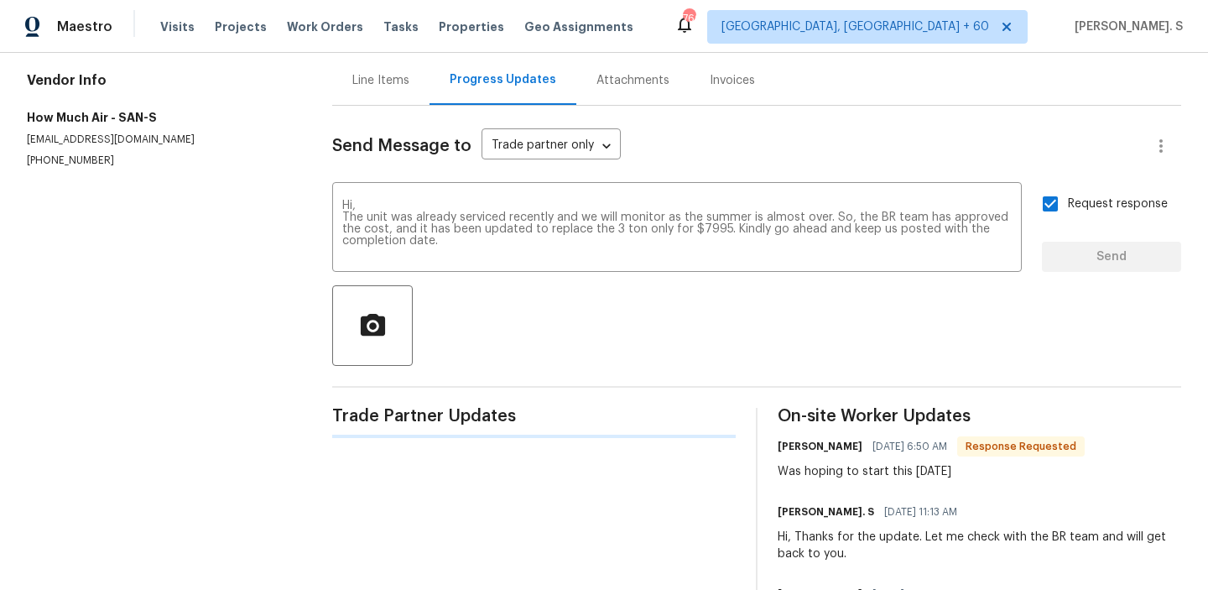
click at [562, 323] on div at bounding box center [756, 325] width 849 height 81
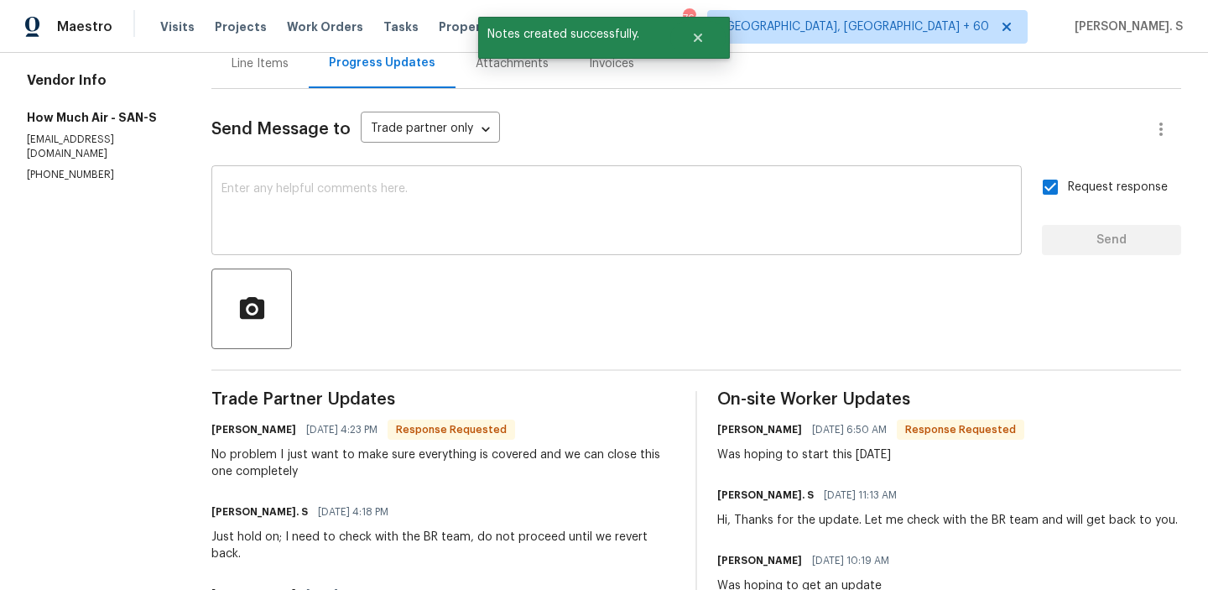
click at [422, 242] on div "x ​" at bounding box center [616, 213] width 811 height 86
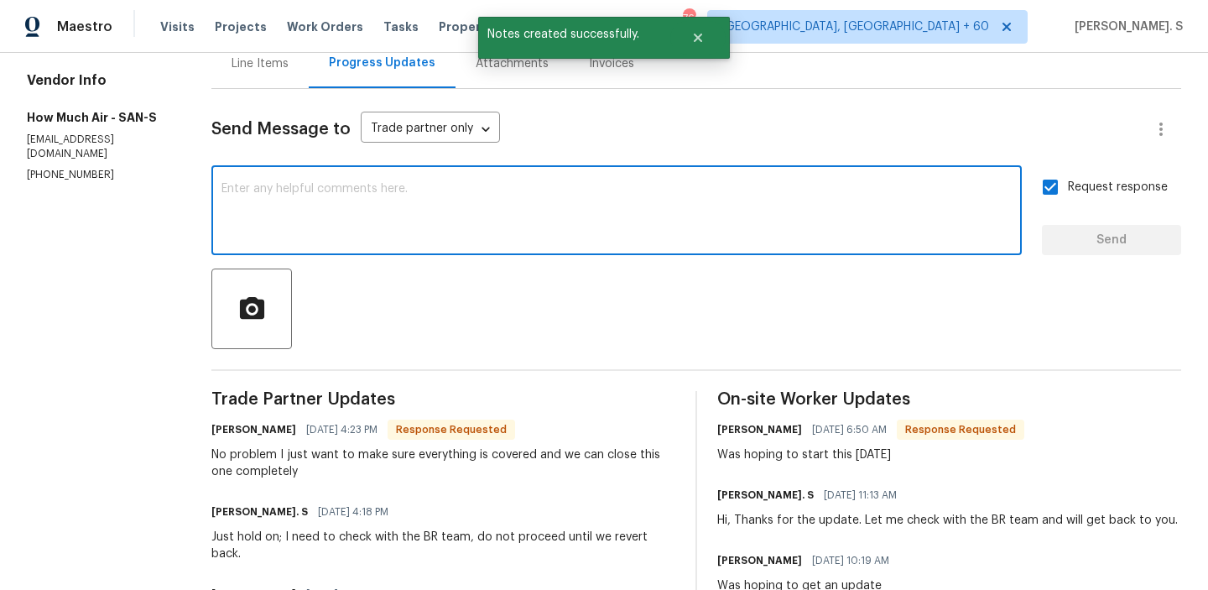
click at [422, 242] on div "x ​" at bounding box center [616, 213] width 811 height 86
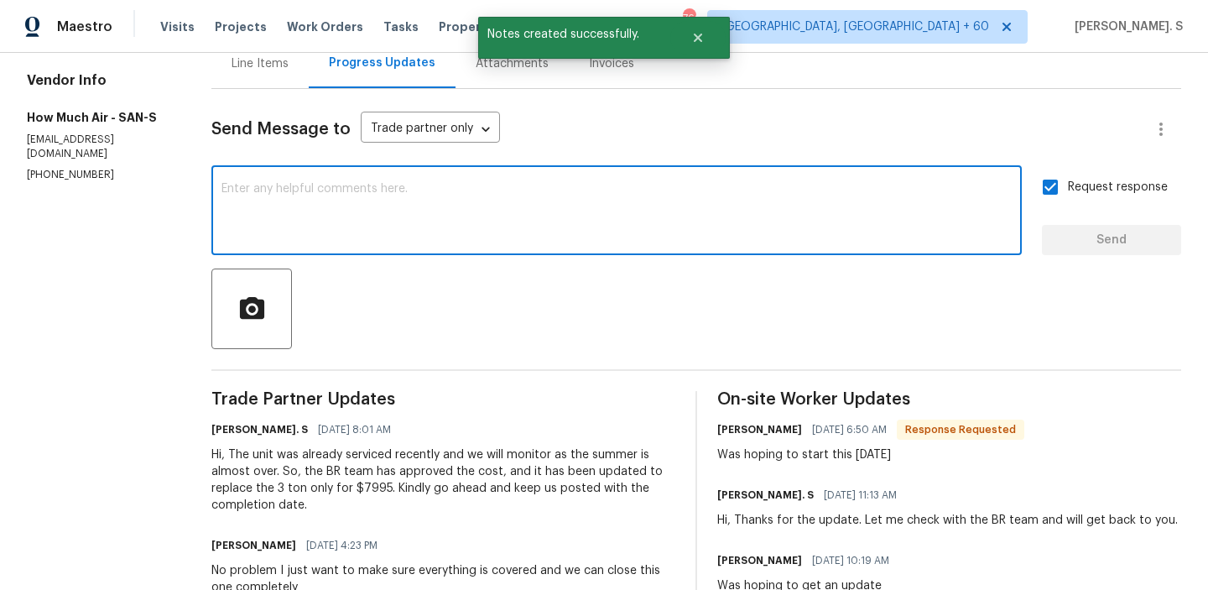
click at [350, 459] on div "Hi, The unit was already serviced recently and we will monitor as the summer is…" at bounding box center [443, 479] width 464 height 67
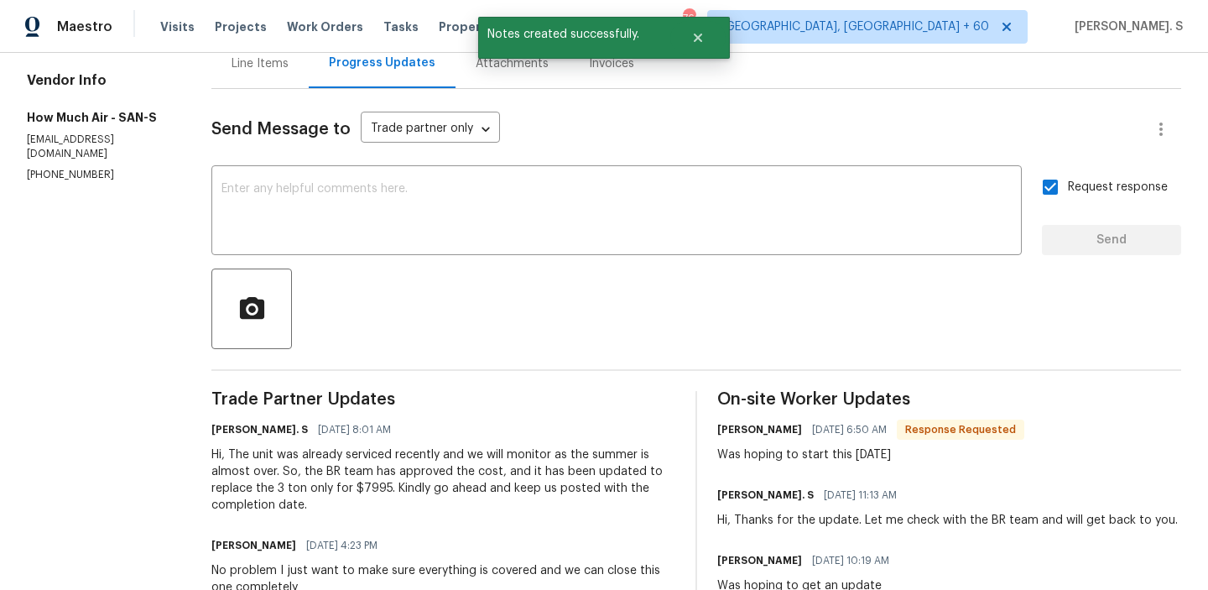
click at [350, 459] on div "Hi, The unit was already serviced recently and we will monitor as the summer is…" at bounding box center [443, 479] width 464 height 67
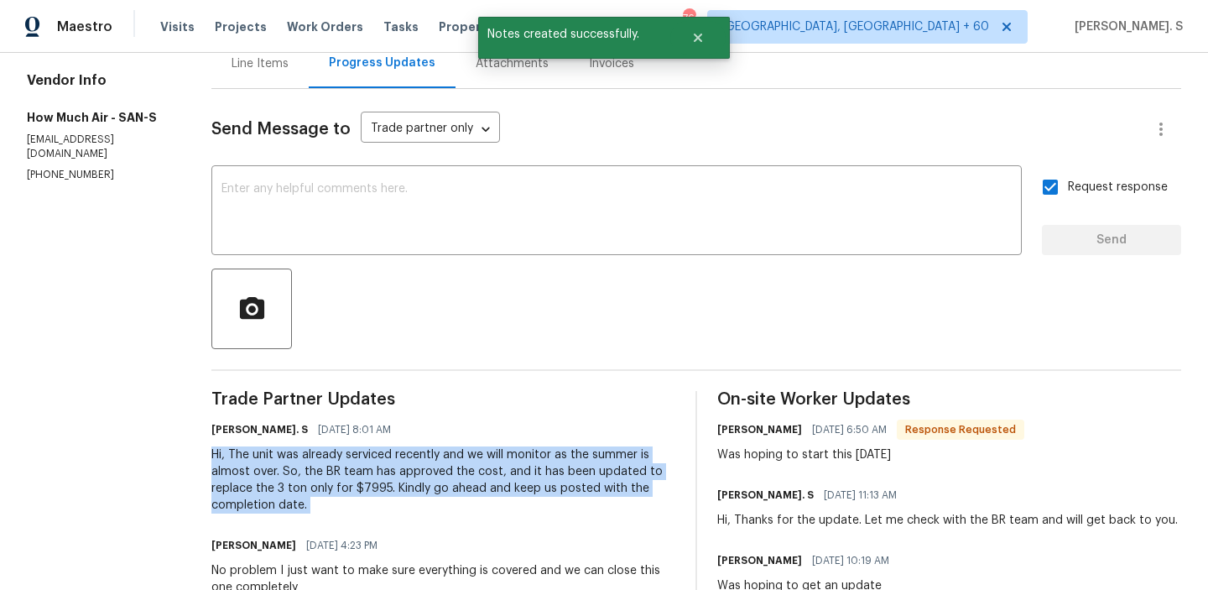
copy div "Hi, The unit was already serviced recently and we will monitor as the summer is…"
click at [365, 240] on textarea at bounding box center [617, 212] width 791 height 59
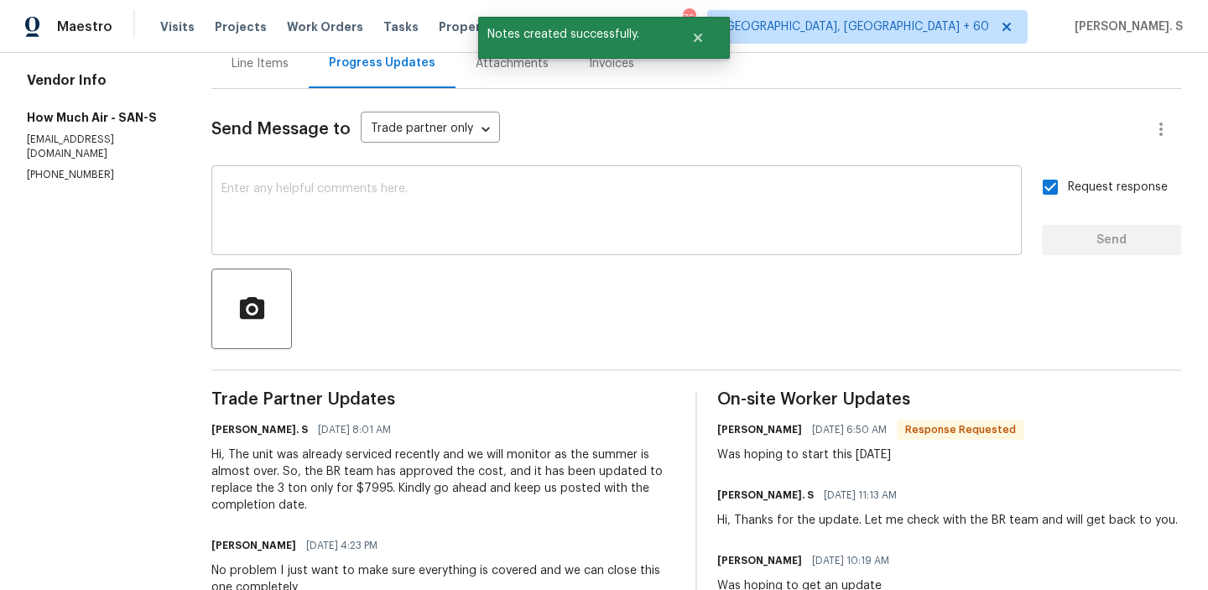
paste textarea "Hi, The unit was already serviced recently and we will monitor as the summer is…"
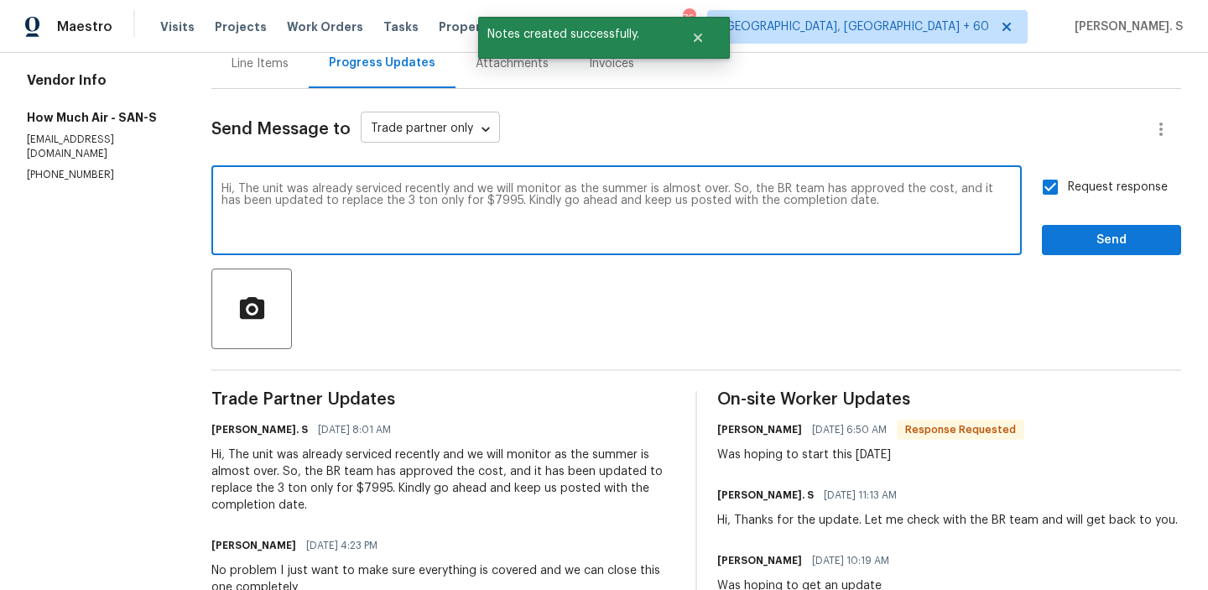
type textarea "Hi, The unit was already serviced recently and we will monitor as the summer is…"
click at [414, 131] on body "Maestro Visits Projects Work Orders Tasks Properties Geo Assignments 766 Albuqu…" at bounding box center [604, 295] width 1208 height 590
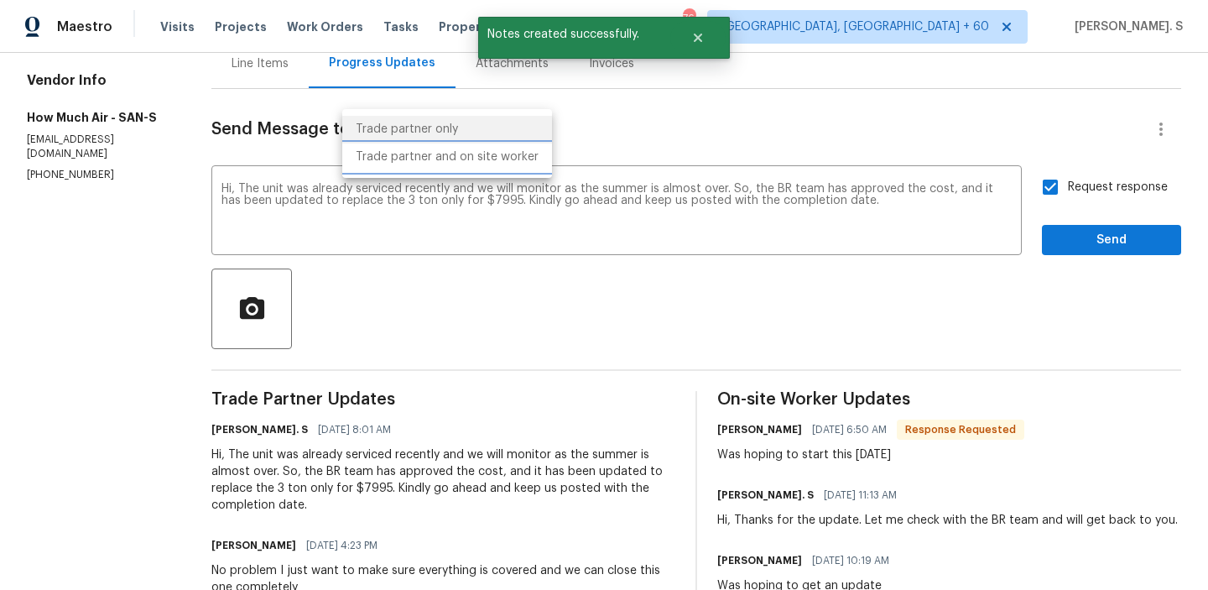
click at [474, 161] on li "Trade partner and on site worker" at bounding box center [447, 158] width 210 height 28
type input "Trade Partner and On-Site Worker"
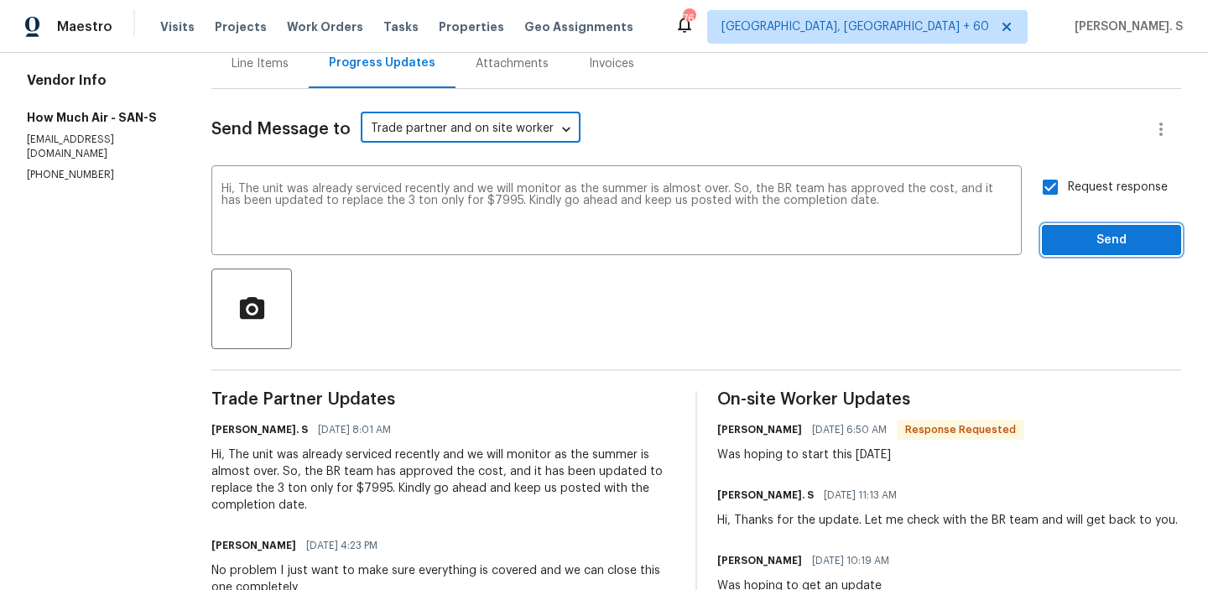
click at [1116, 240] on span "Send" at bounding box center [1112, 240] width 112 height 21
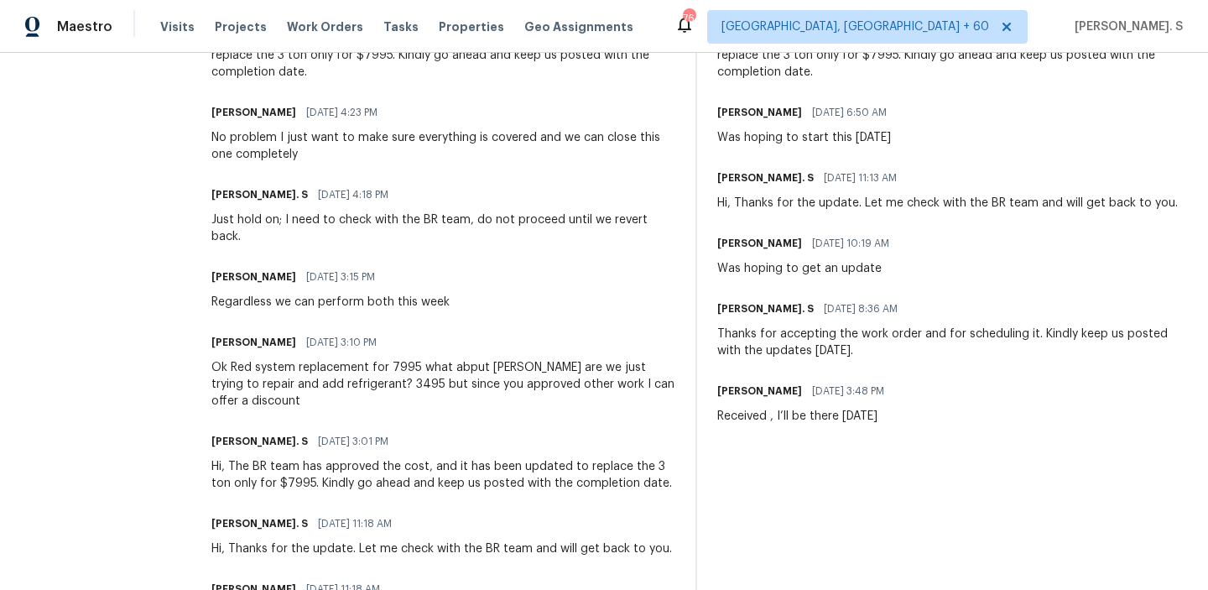
scroll to position [613, 0]
click at [274, 130] on div "No problem I just want to make sure everything is covered and we can close this…" at bounding box center [443, 145] width 464 height 34
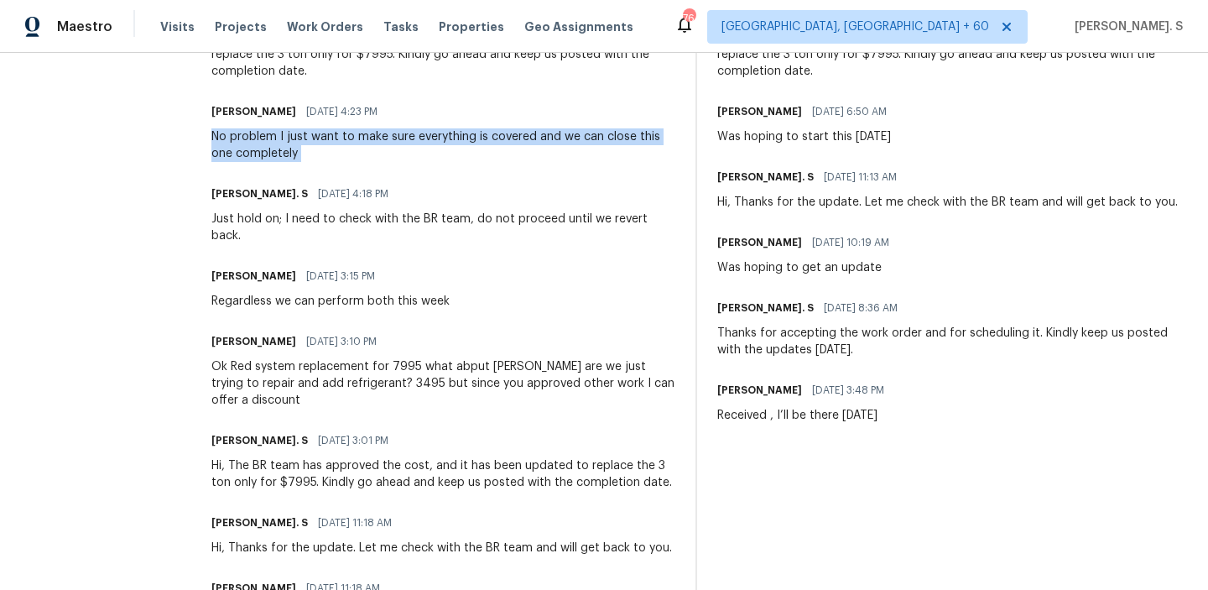
copy div "No problem I just want to make sure everything is covered and we can close this…"
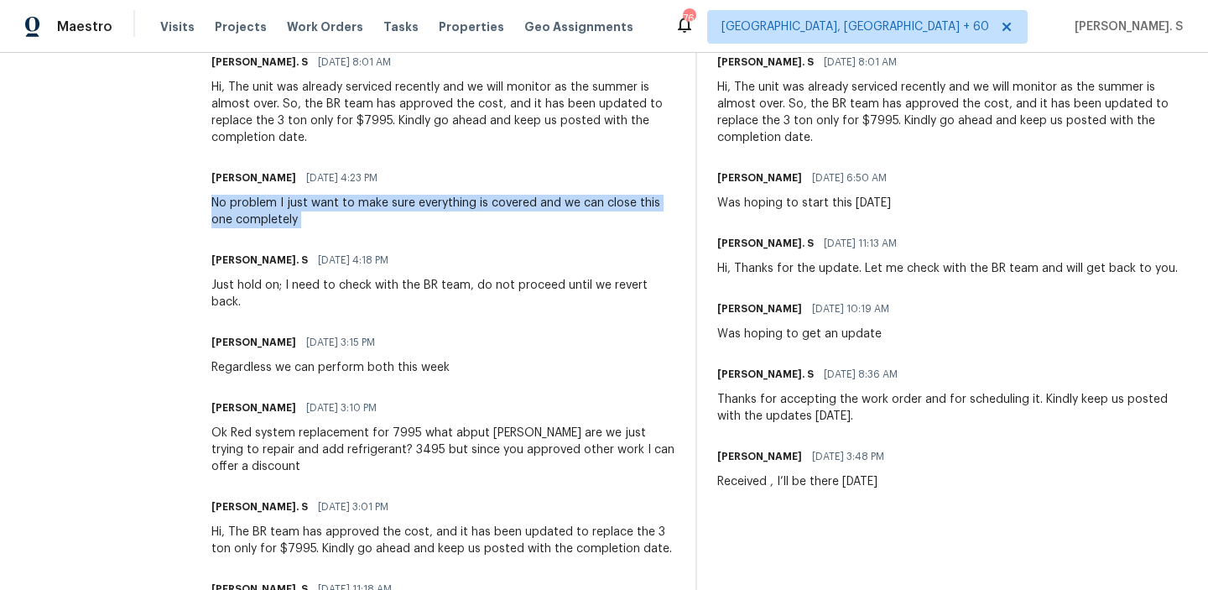
scroll to position [468, 0]
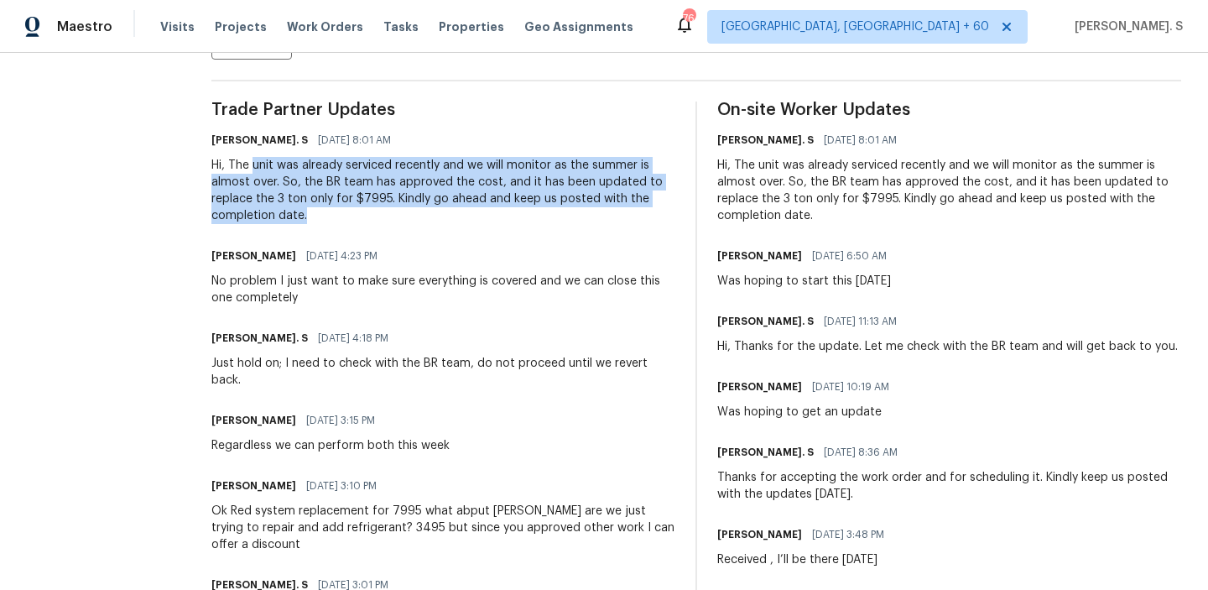
copy div "unit was already serviced recently and we will monitor as the summer is almost …"
drag, startPoint x: 238, startPoint y: 171, endPoint x: 322, endPoint y: 210, distance: 92.4
click at [322, 210] on div "Hi, The unit was already serviced recently and we will monitor as the summer is…" at bounding box center [443, 190] width 464 height 67
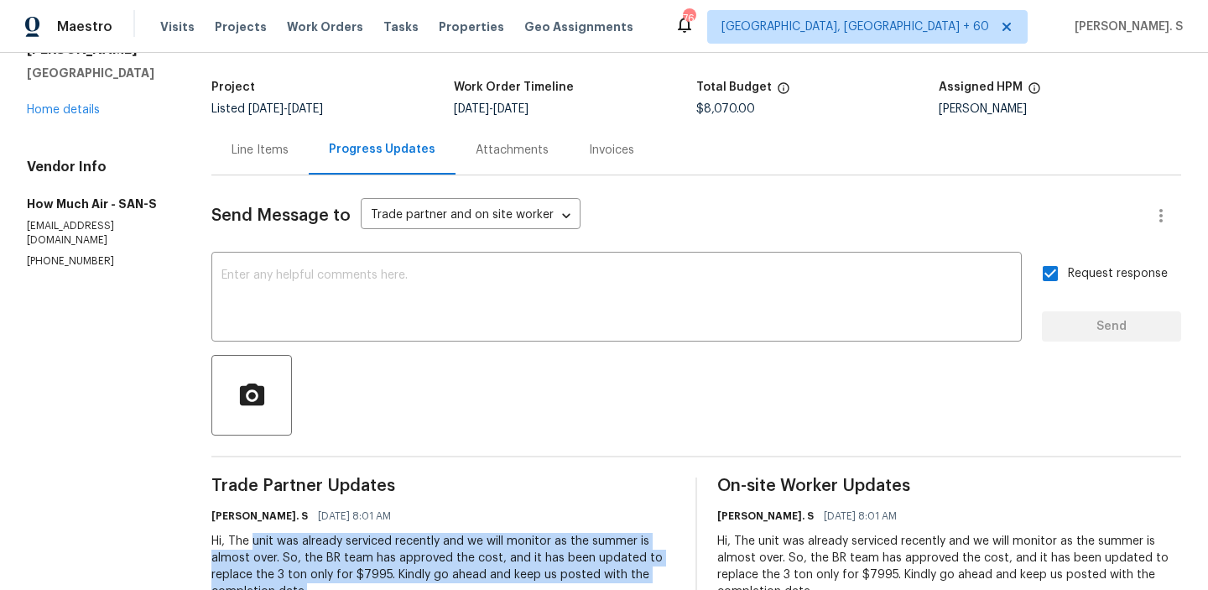
scroll to position [0, 0]
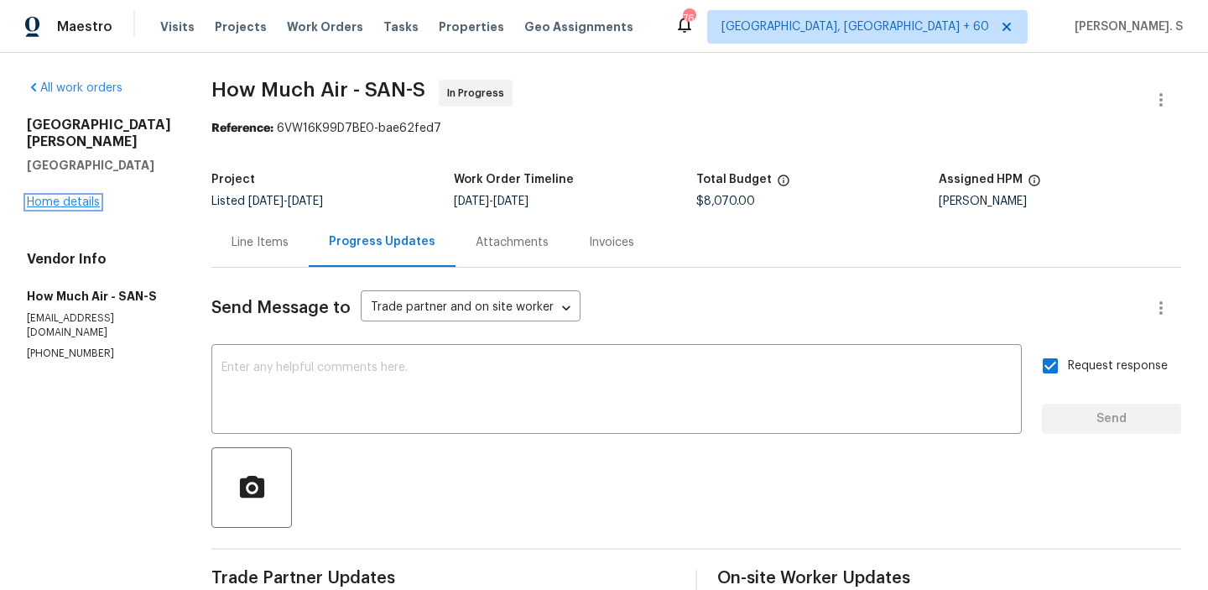
click at [55, 199] on link "Home details" at bounding box center [63, 202] width 73 height 12
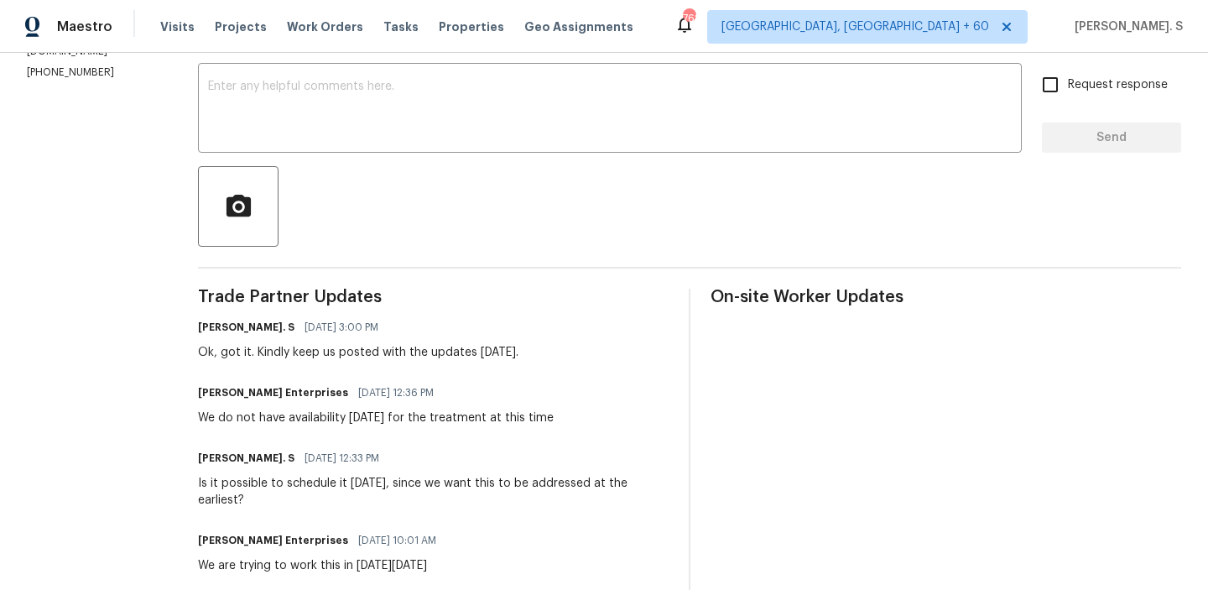
scroll to position [311, 0]
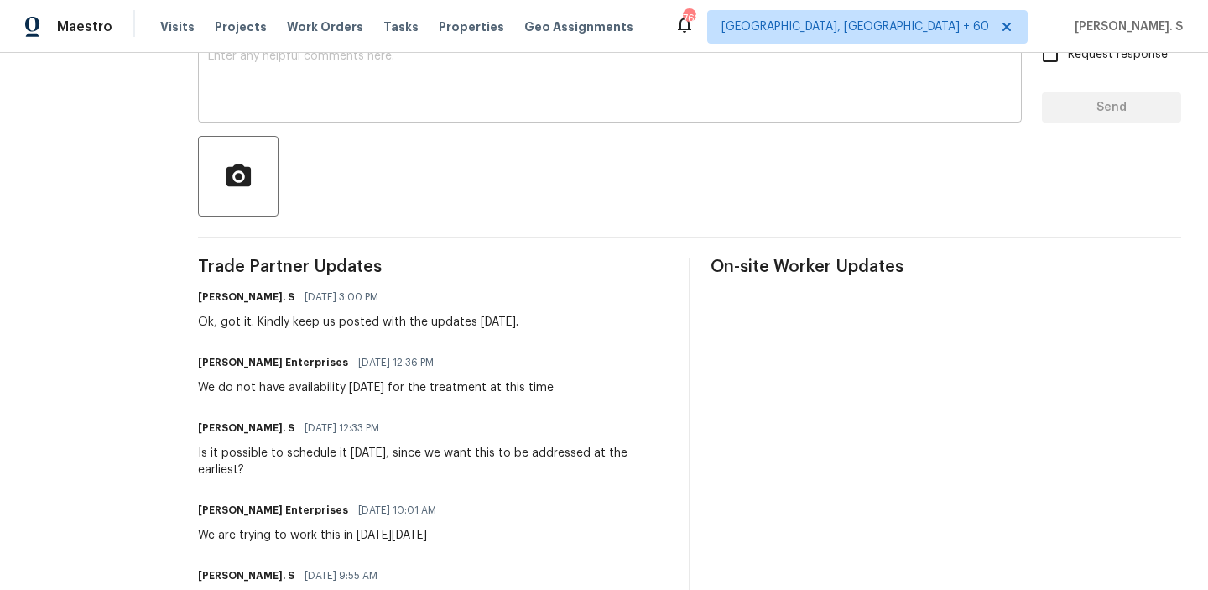
click at [554, 76] on textarea at bounding box center [610, 79] width 804 height 59
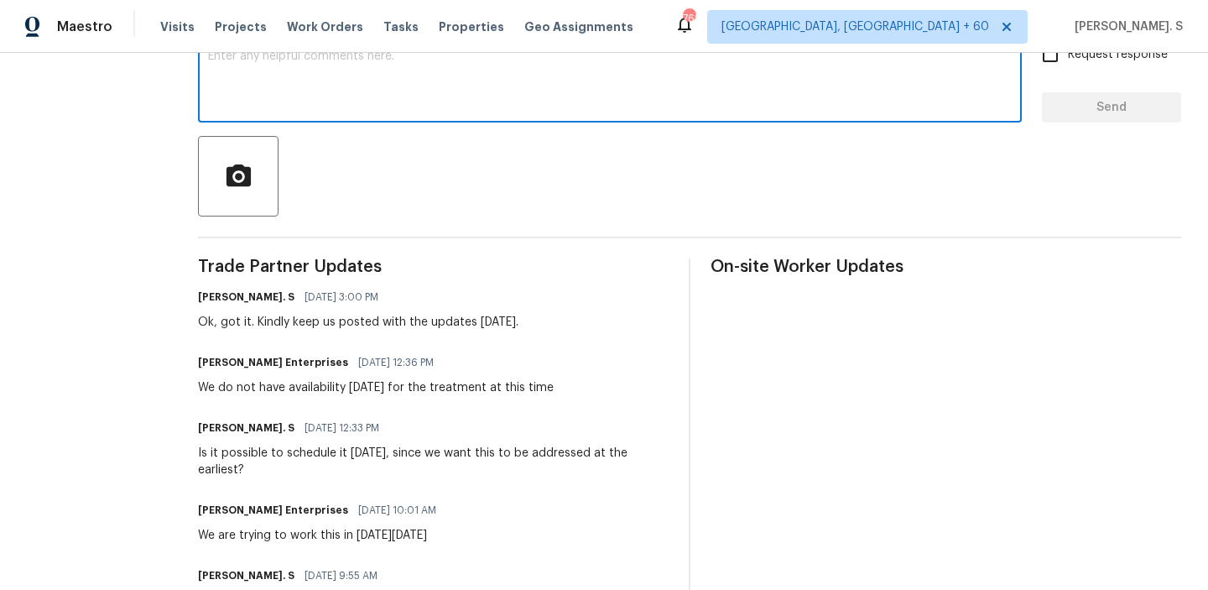
scroll to position [265, 0]
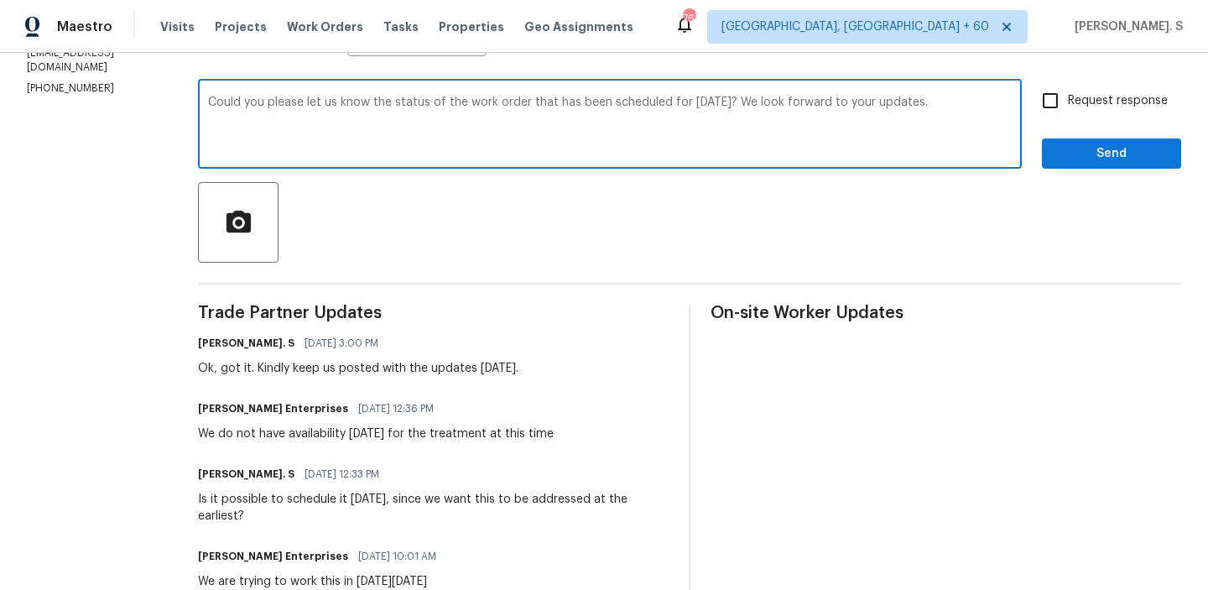
type textarea "Could you please let us know the status of the work order that has been schedul…"
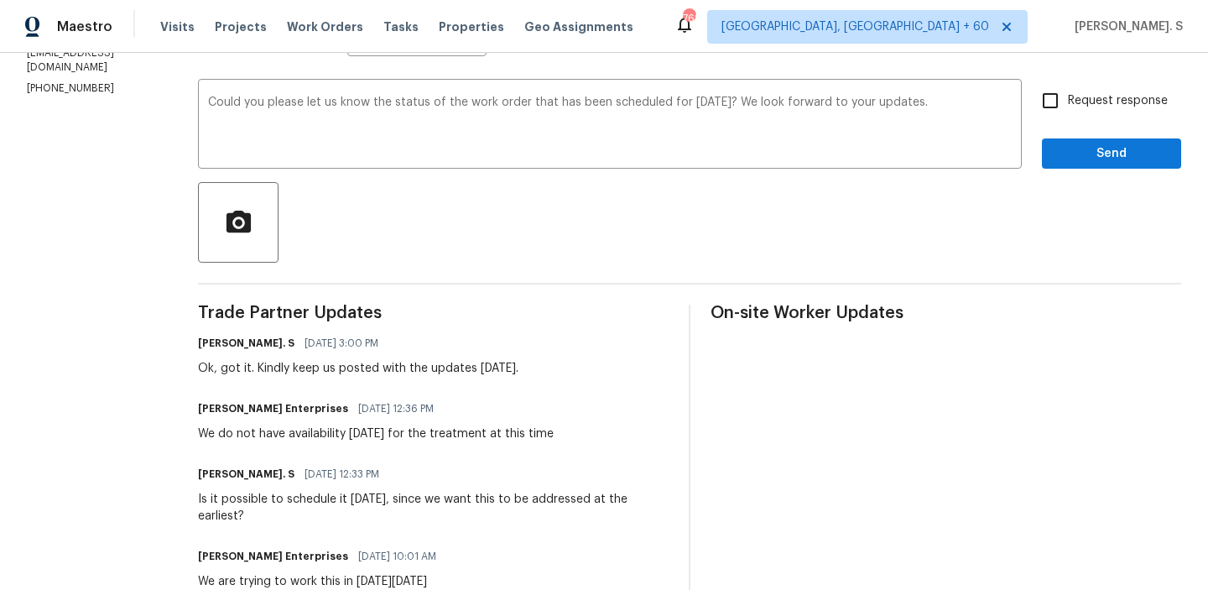
click at [1145, 116] on label "Request response" at bounding box center [1100, 100] width 135 height 35
click at [1068, 116] on input "Request response" at bounding box center [1050, 100] width 35 height 35
checkbox input "true"
click at [1124, 144] on span "Send" at bounding box center [1112, 154] width 112 height 21
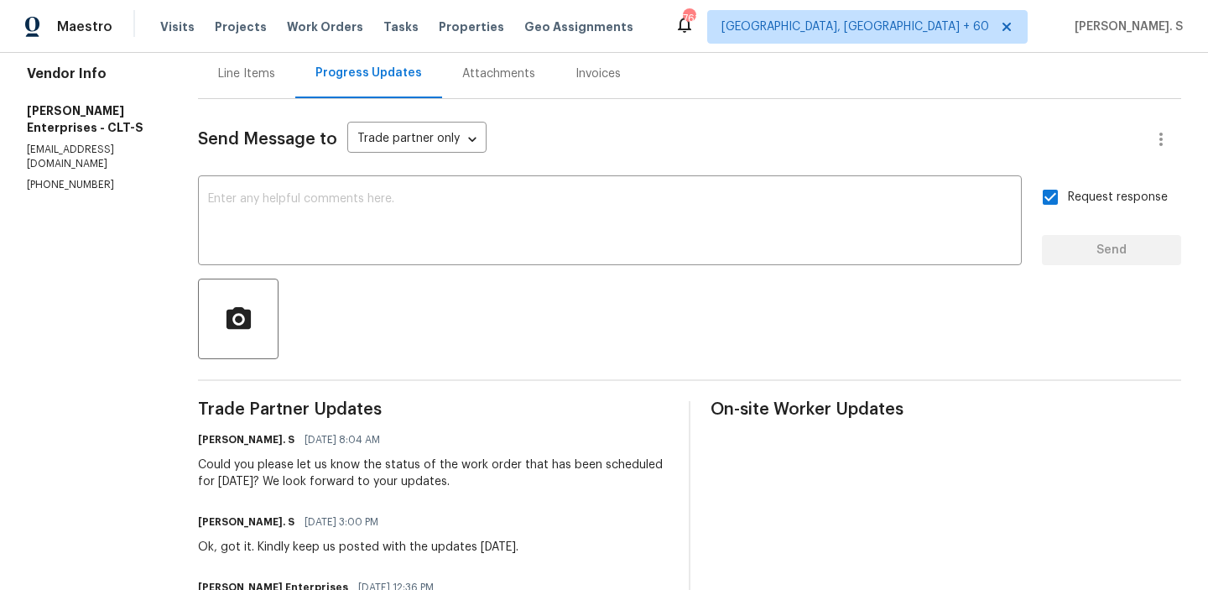
scroll to position [0, 0]
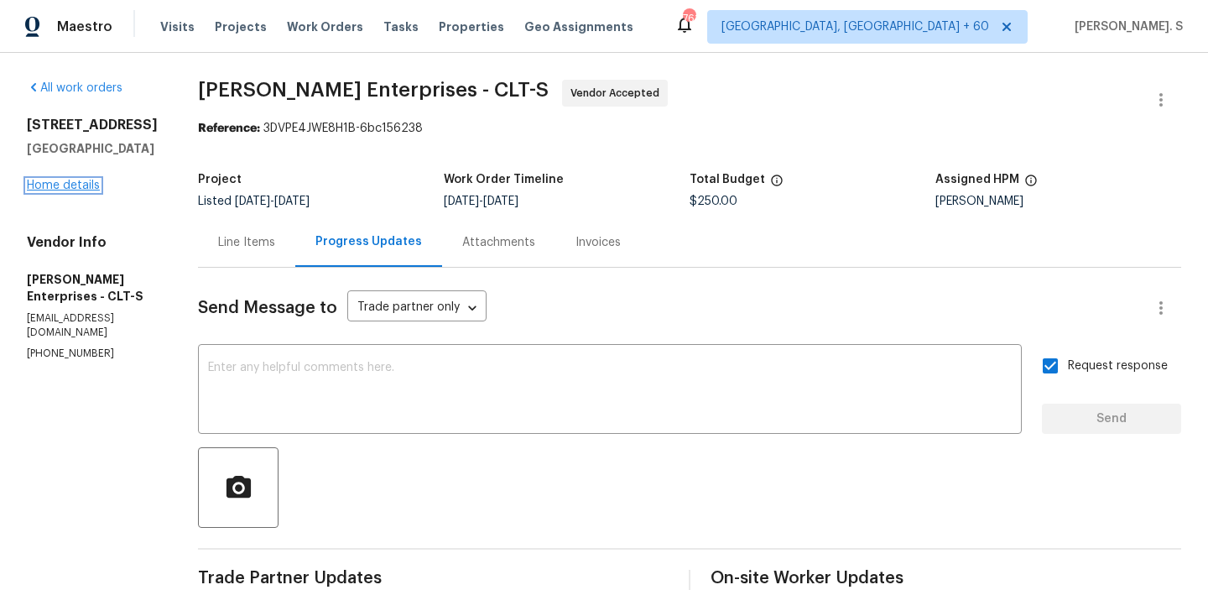
click at [91, 191] on link "Home details" at bounding box center [63, 186] width 73 height 12
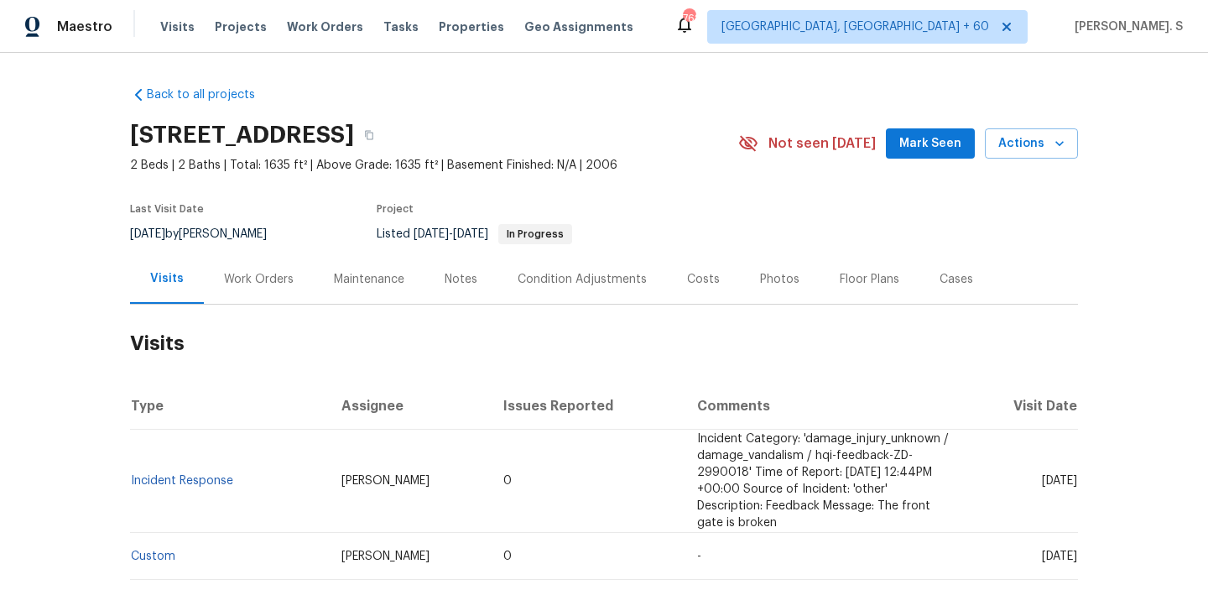
click at [275, 290] on div "Work Orders" at bounding box center [259, 279] width 110 height 50
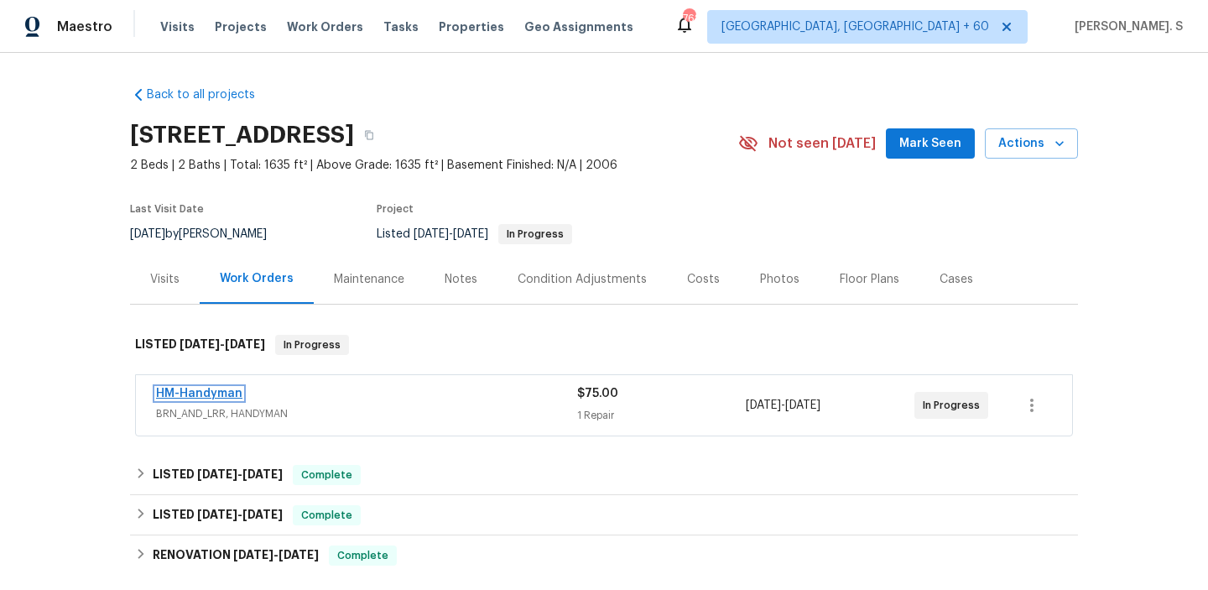
click at [217, 389] on link "HM-Handyman" at bounding box center [199, 394] width 86 height 12
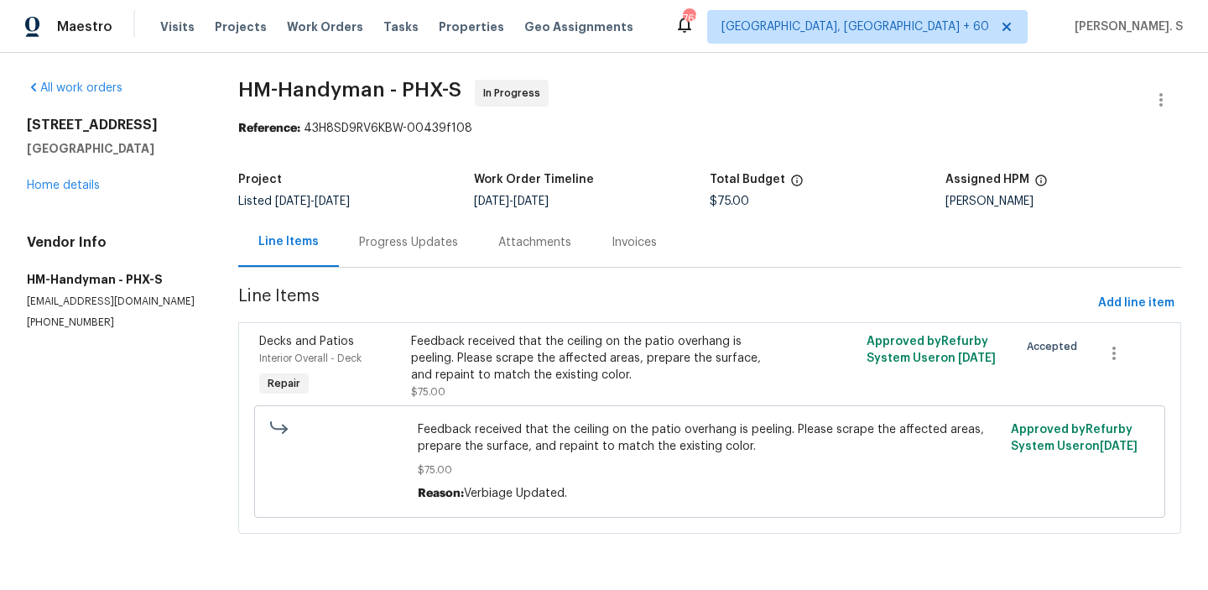
click at [430, 269] on section "HM-Handyman - PHX-S In Progress Reference: 43H8SD9RV6KBW-00439f108 Project List…" at bounding box center [709, 317] width 943 height 474
click at [430, 229] on div "Progress Updates" at bounding box center [408, 242] width 139 height 50
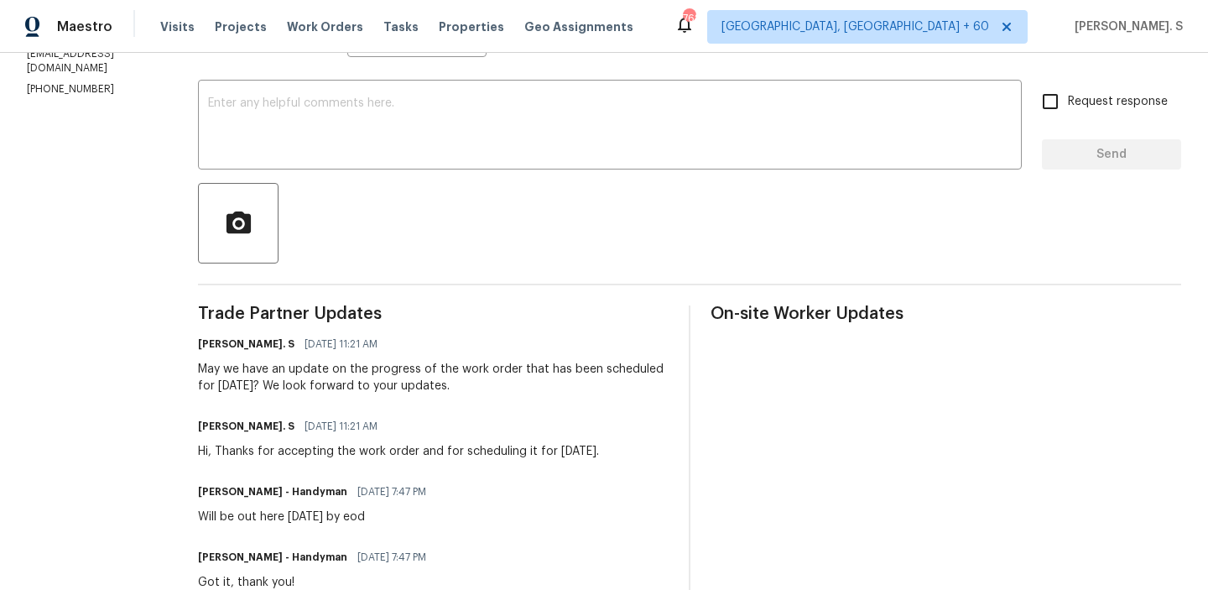
scroll to position [272, 0]
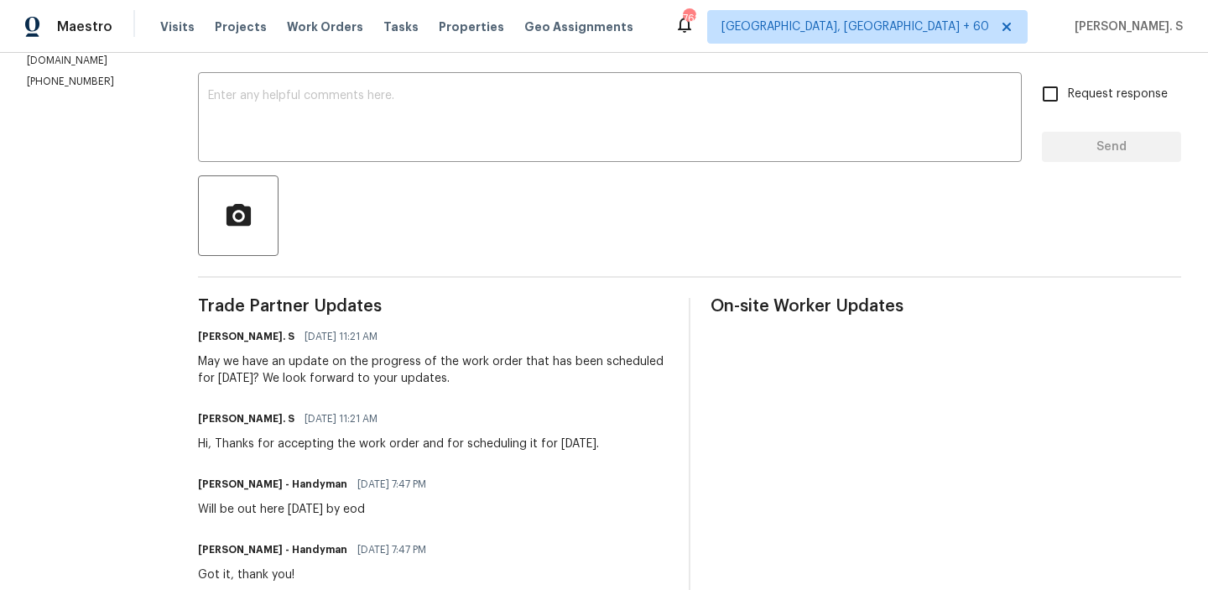
click at [422, 245] on div at bounding box center [690, 215] width 984 height 81
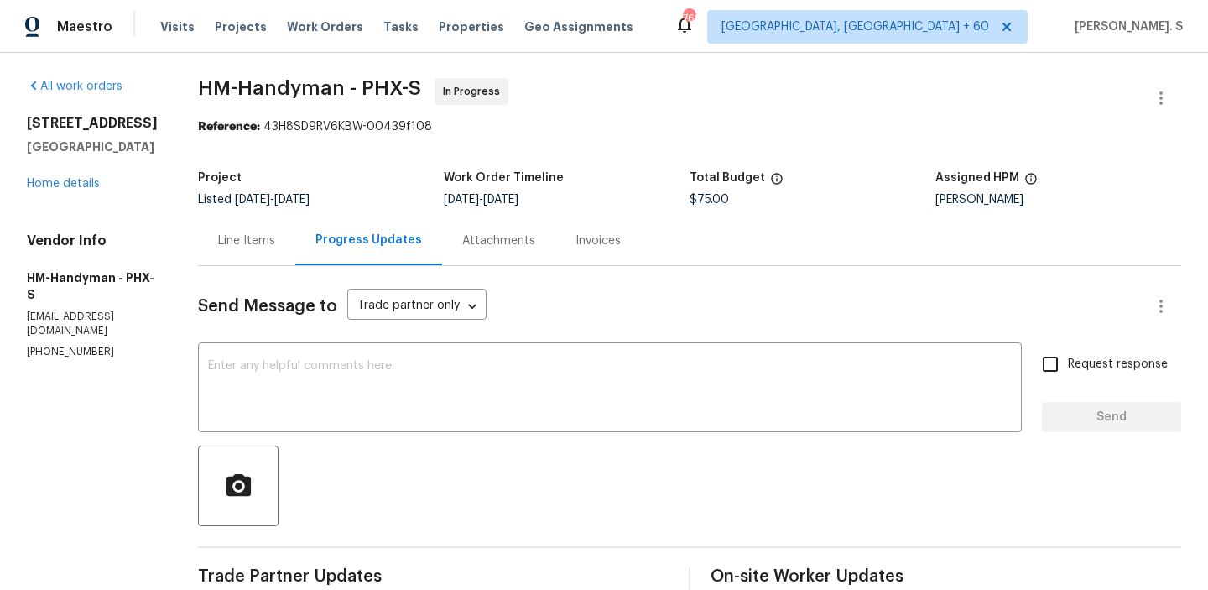
scroll to position [0, 0]
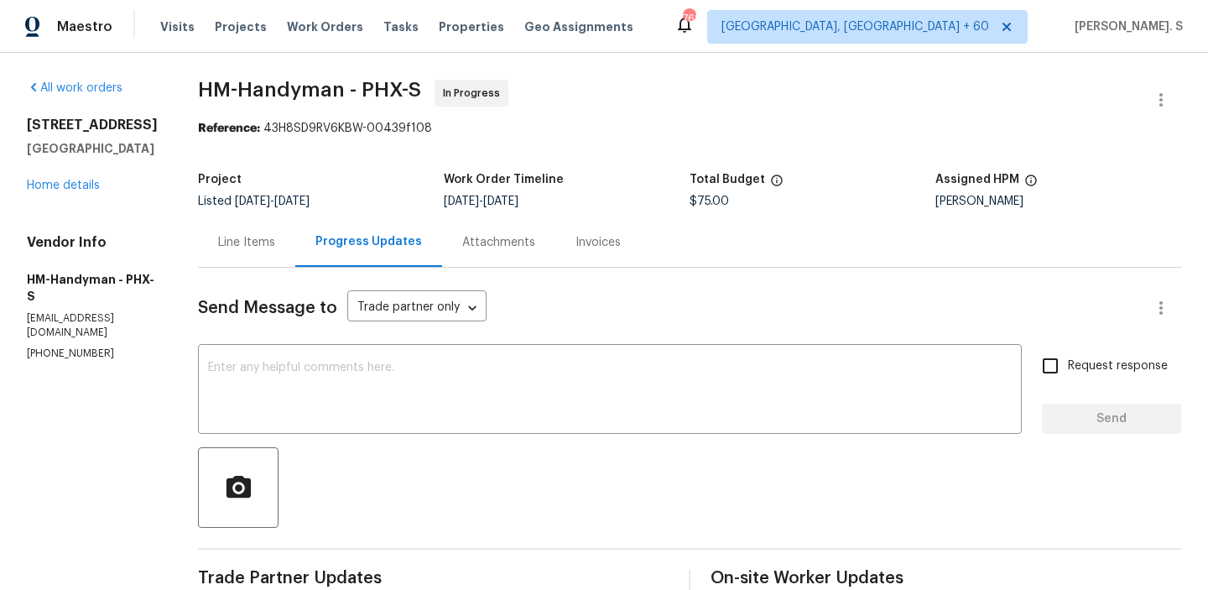
click at [88, 347] on p "(817) 526-5400" at bounding box center [92, 354] width 131 height 14
copy p "(817) 526-5400"
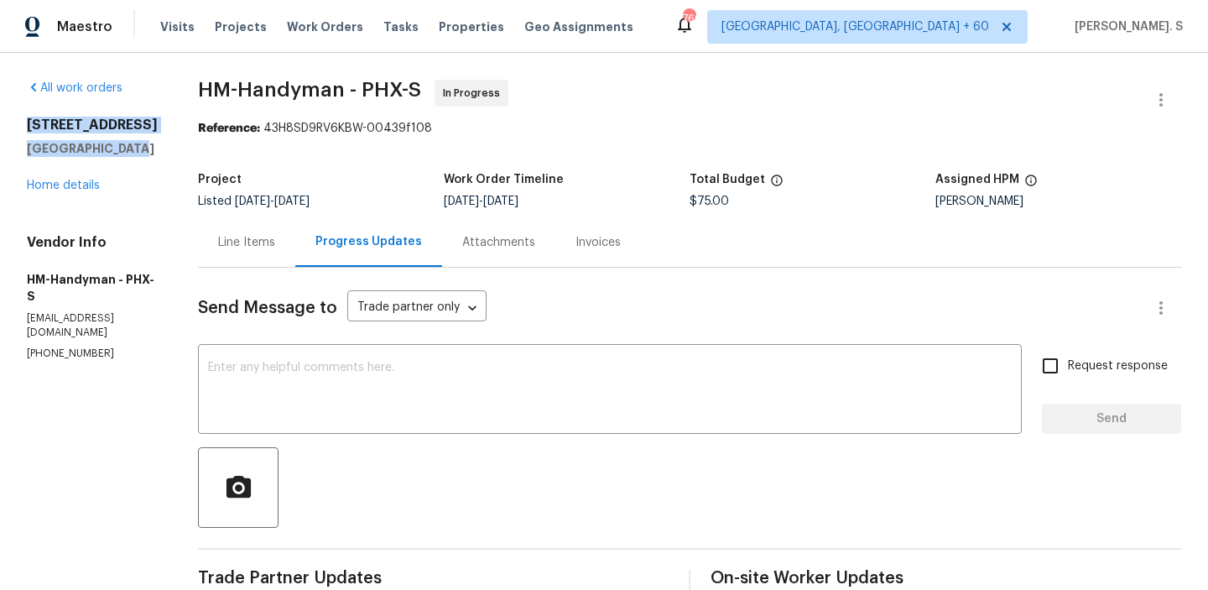
drag, startPoint x: 149, startPoint y: 148, endPoint x: 18, endPoint y: 127, distance: 132.6
click at [18, 127] on div "All work orders 13049 W Redbird Rd Peoria, AZ 85383 Home details Vendor Info HM…" at bounding box center [604, 544] width 1208 height 982
copy div "13049 W Redbird Rd Peoria, AZ 85383"
click at [283, 231] on div "Line Items" at bounding box center [246, 242] width 97 height 50
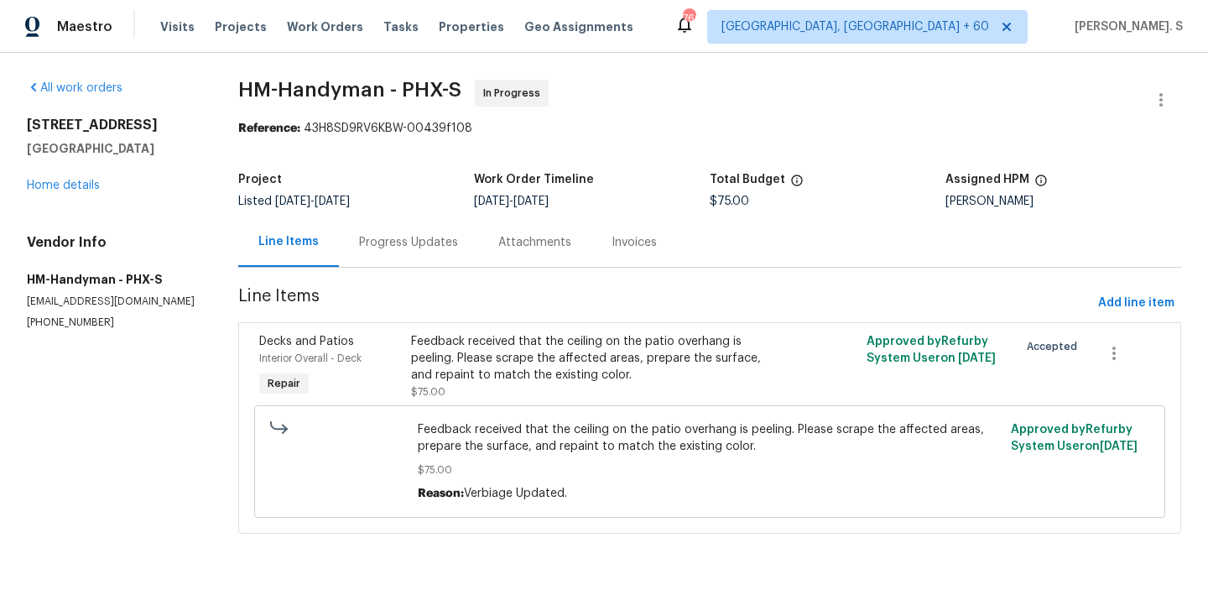
click at [390, 222] on div "Progress Updates" at bounding box center [408, 242] width 139 height 50
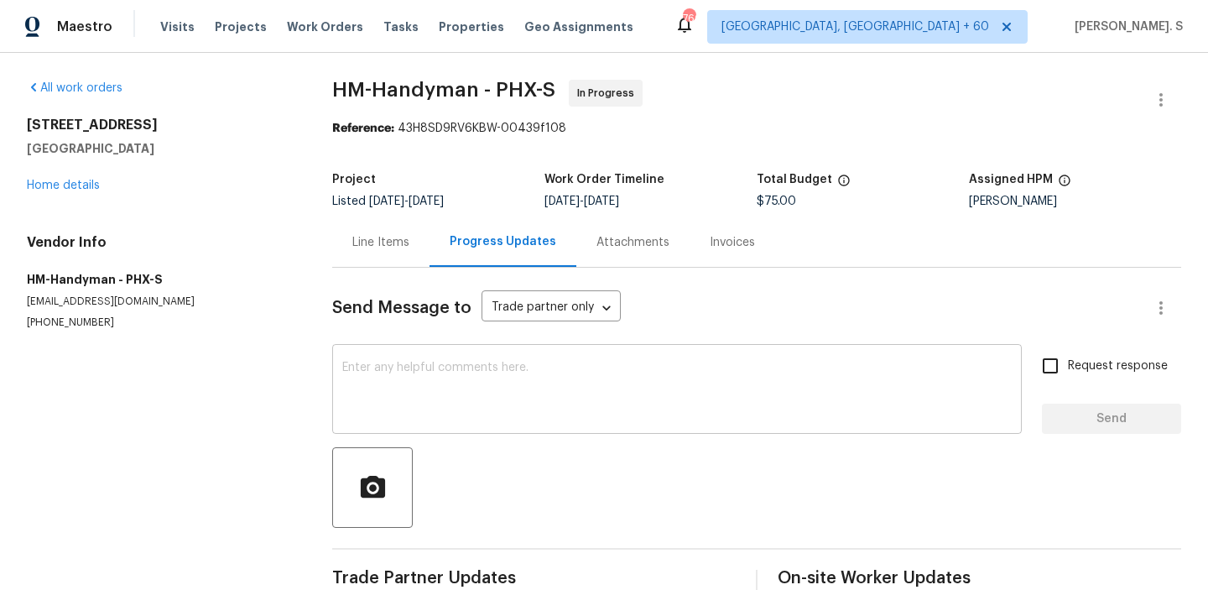
click at [394, 383] on textarea at bounding box center [677, 391] width 670 height 59
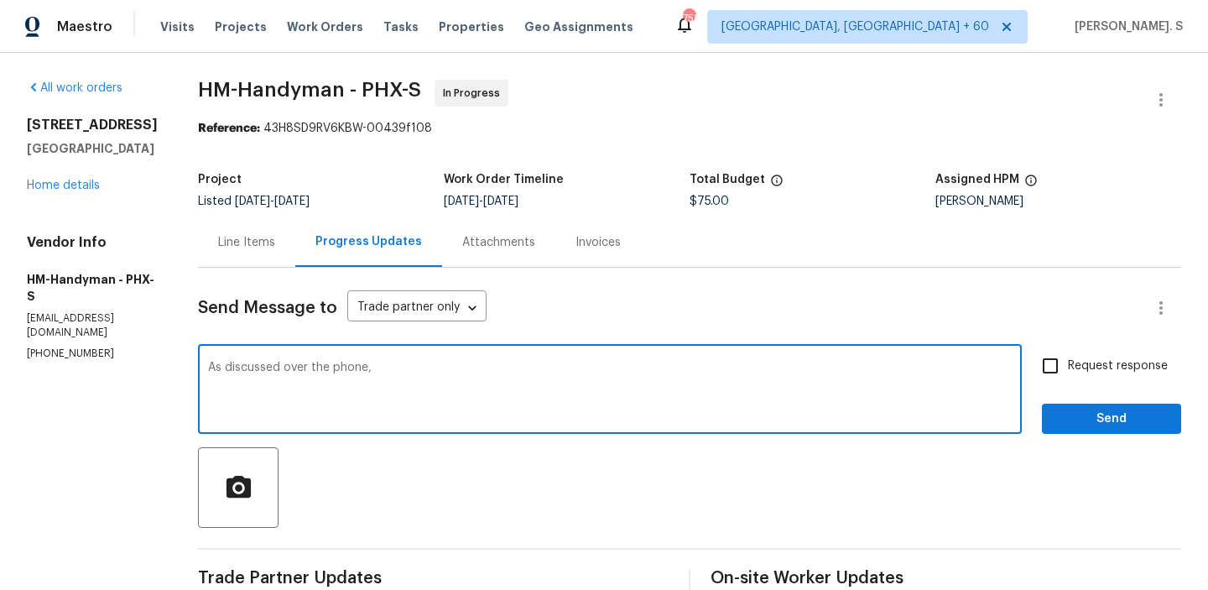
paste textarea "confirmed that updates on the repairs would be posted on the portal by the end …"
click at [390, 368] on textarea "As discussed over the phone, confirmed that updates on the repairs would be pos…" at bounding box center [610, 391] width 804 height 59
click at [922, 367] on textarea "As discussed over the phone, you confirmed that updates on the repairs would be…" at bounding box center [610, 391] width 804 height 59
click at [415, 360] on div "As discussed over the phone, you confirmed that updates on the repairs would be…" at bounding box center [610, 391] width 824 height 86
click at [413, 368] on textarea "As discussed over the phone, you confirmed that updates on the repairs would be…" at bounding box center [610, 391] width 804 height 59
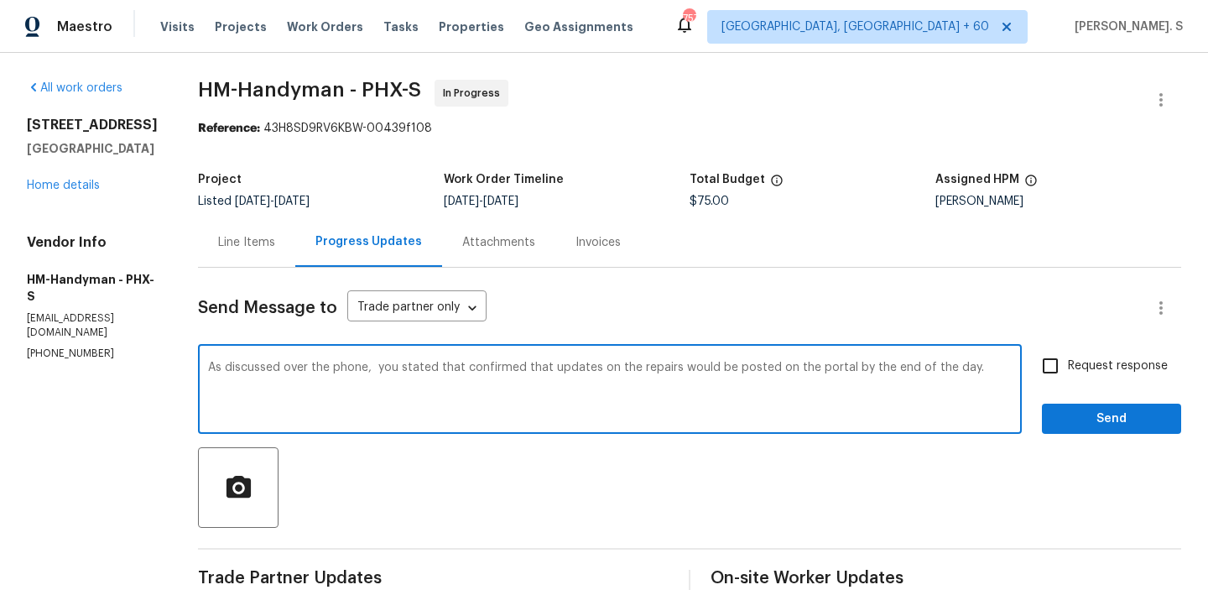
paste textarea "we went out"
paste textarea "believe I should have"
paste textarea "Let me get those notes and all that for you because I know we went out late yes…"
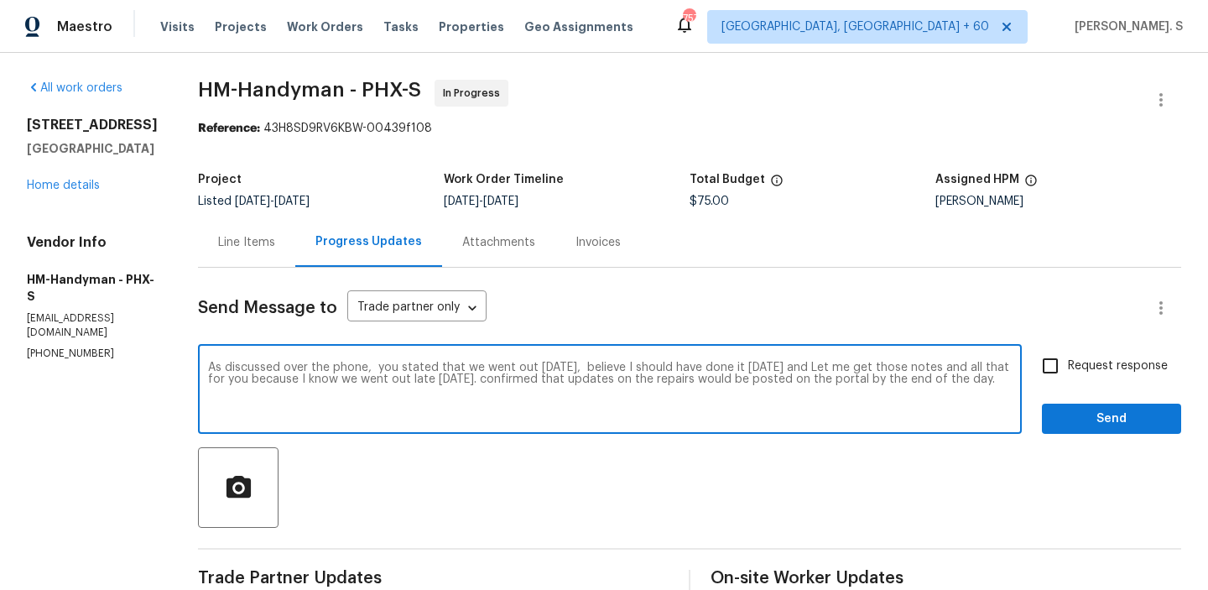
click at [832, 365] on textarea "As discussed over the phone, you stated that we went out yesterday, believe I s…" at bounding box center [610, 391] width 804 height 59
drag, startPoint x: 825, startPoint y: 365, endPoint x: 839, endPoint y: 365, distance: 14.3
click at [839, 365] on textarea "As discussed over the phone, you stated that we went out yesterday, believe I s…" at bounding box center [610, 391] width 804 height 59
click at [824, 365] on textarea "As discussed over the phone, you stated that we went out yesterday, believe I s…" at bounding box center [610, 391] width 804 height 59
drag, startPoint x: 827, startPoint y: 365, endPoint x: 884, endPoint y: 366, distance: 56.2
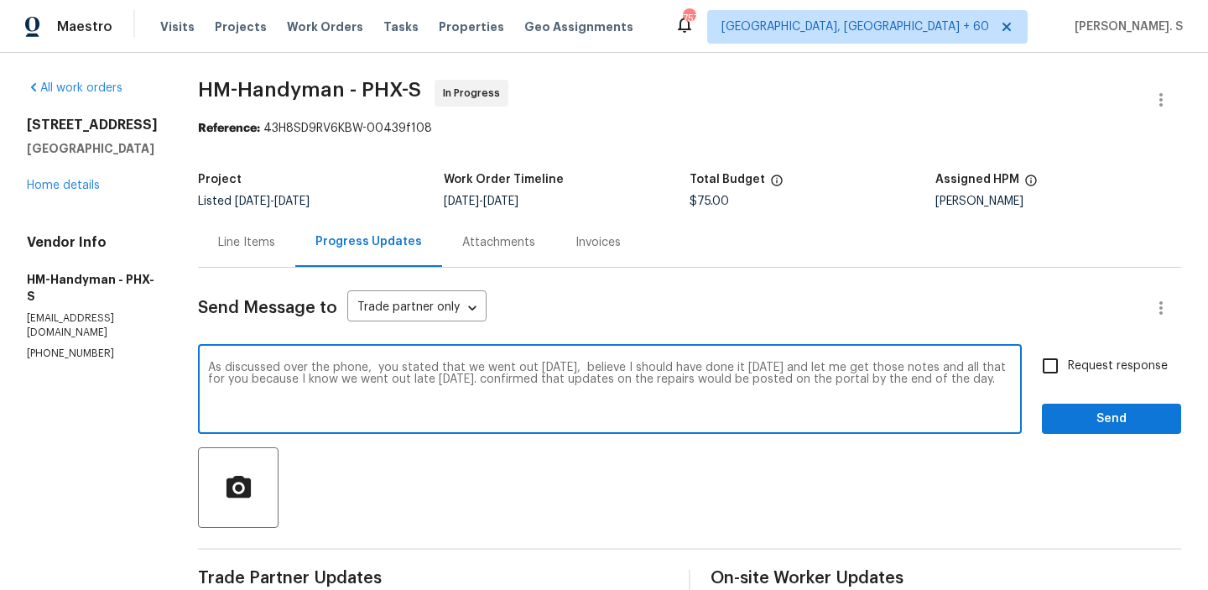
click at [885, 366] on textarea "As discussed over the phone, you stated that we went out yesterday, believe I s…" at bounding box center [610, 391] width 804 height 59
click at [322, 380] on textarea "As discussed over the phone, you stated that we went out yesterday, believe I s…" at bounding box center [610, 391] width 804 height 59
click at [348, 378] on textarea "As discussed over the phone, you stated that we went out yesterday, believe I s…" at bounding box center [610, 391] width 804 height 59
click at [475, 378] on textarea "As discussed over the phone, you stated that we went out yesterday, believe I s…" at bounding box center [610, 391] width 804 height 59
drag, startPoint x: 862, startPoint y: 382, endPoint x: 999, endPoint y: 382, distance: 137.6
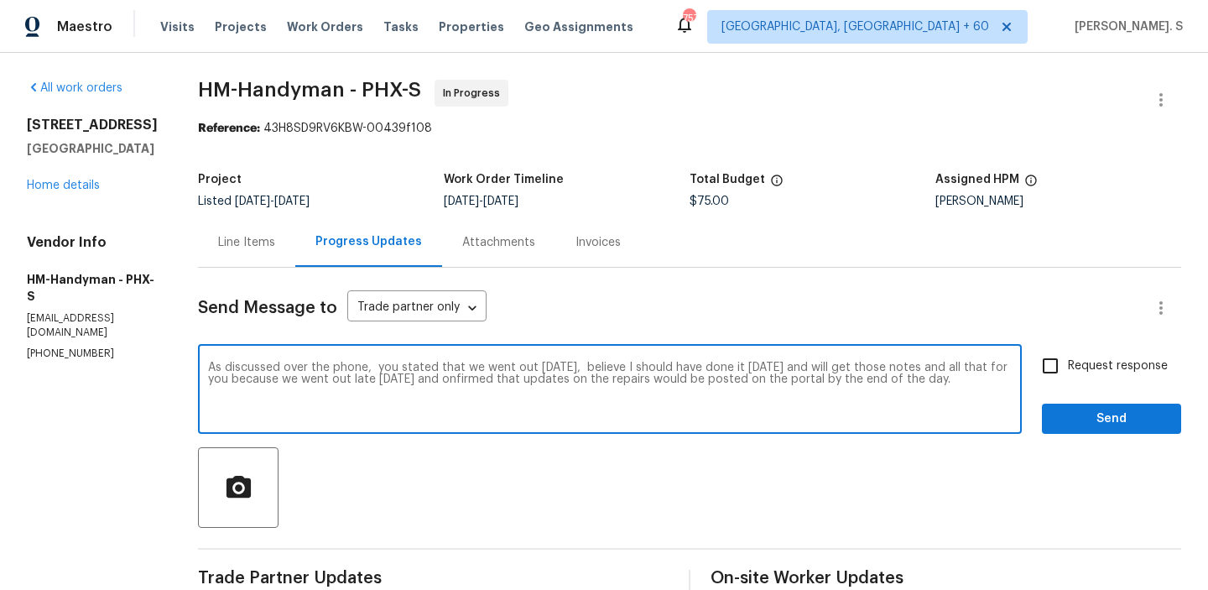
click at [999, 382] on textarea "As discussed over the phone, you stated that we went out yesterday, believe I s…" at bounding box center [610, 391] width 804 height 59
click at [897, 383] on textarea "As discussed over the phone, you stated that we went out yesterday, believe I s…" at bounding box center [610, 391] width 804 height 59
click at [744, 373] on textarea "As discussed over the phone, you stated that we went out yesterday, believe I s…" at bounding box center [610, 391] width 804 height 59
click at [879, 378] on textarea "As discussed over the phone, you stated that we went out yesterday, believe I s…" at bounding box center [610, 391] width 804 height 59
click at [0, 0] on div "Please click to verify you’re human" at bounding box center [0, 0] width 0 height 0
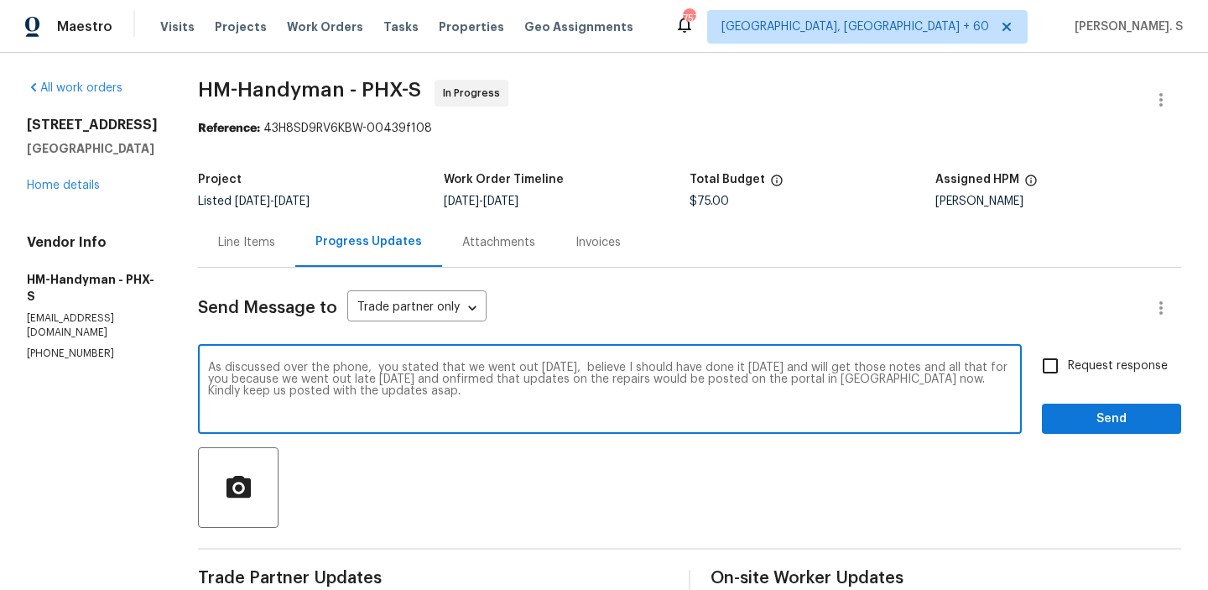
click at [0, 0] on icon "Please click to verify you’re human" at bounding box center [0, 0] width 0 height 0
click at [0, 0] on icon "Paraphrase text" at bounding box center [0, 0] width 0 height 0
click at [0, 0] on span "as" at bounding box center [0, 0] width 0 height 0
click at [530, 375] on textarea "As discussed over the phone, you stated that we went out yesterday, believe I s…" at bounding box center [610, 391] width 804 height 59
click at [0, 0] on div "confirmed" at bounding box center [0, 0] width 0 height 0
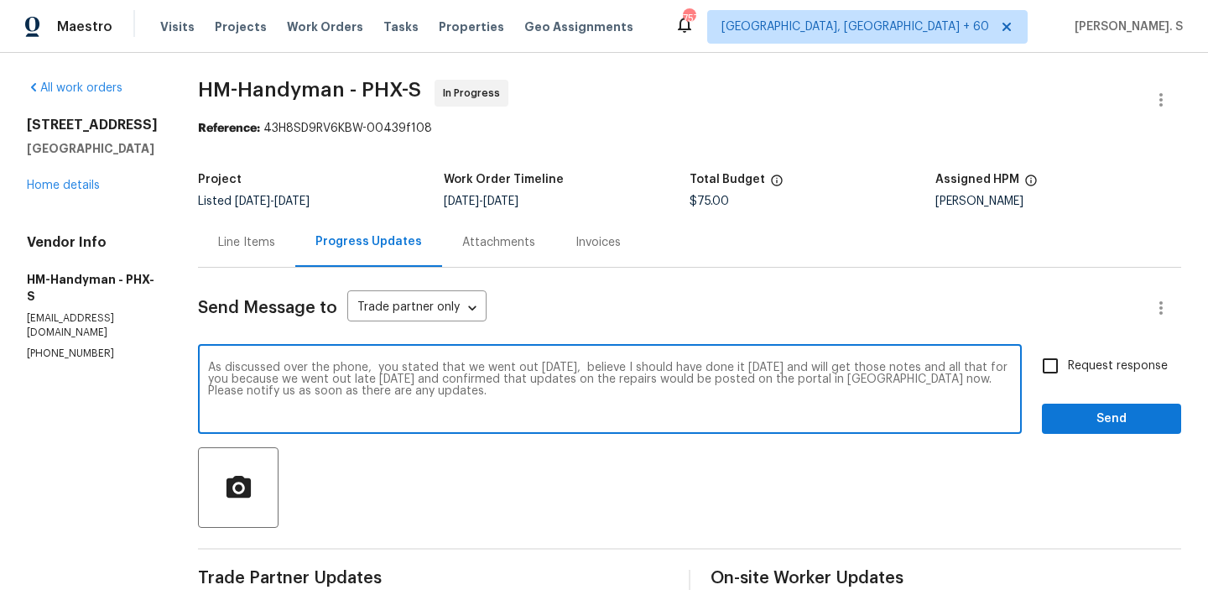
click at [0, 0] on div "sometime" at bounding box center [0, 0] width 0 height 0
click at [0, 0] on div "Add Punctuation" at bounding box center [0, 0] width 0 height 0
click at [720, 377] on textarea "As discussed over the phone, you stated that we went out yesterday, believe I s…" at bounding box center [610, 391] width 804 height 59
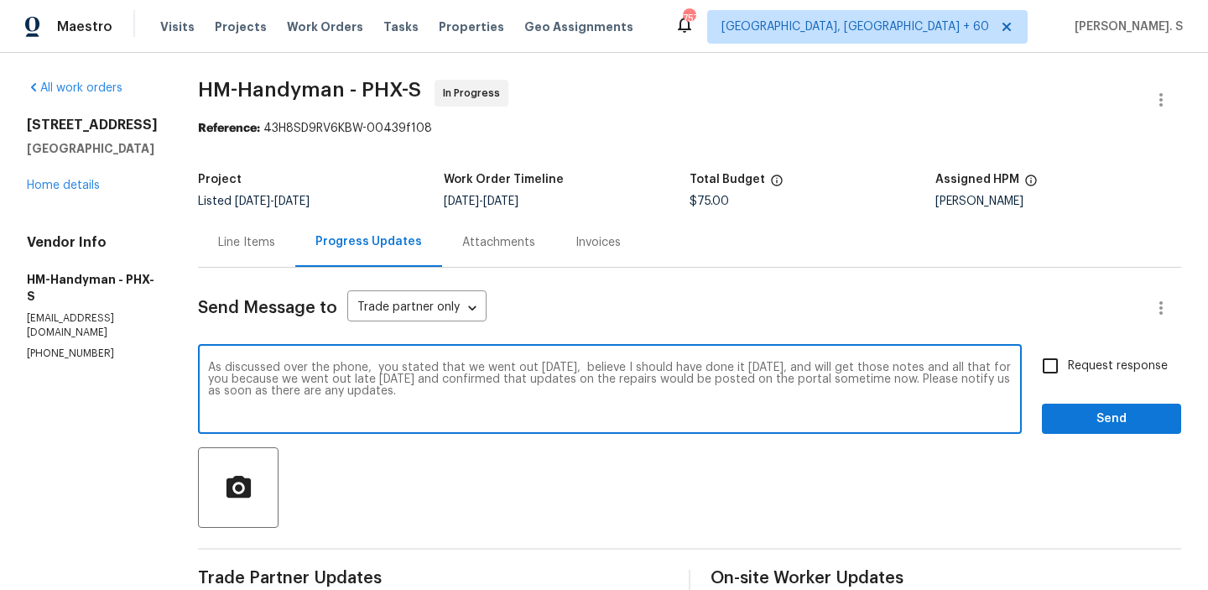
click at [720, 377] on textarea "As discussed over the phone, you stated that we went out yesterday, believe I s…" at bounding box center [610, 391] width 804 height 59
type textarea "As discussed over the phone, you stated that we went out yesterday, believe I s…"
click at [1104, 371] on span "Request response" at bounding box center [1118, 366] width 100 height 18
click at [1068, 371] on input "Request response" at bounding box center [1050, 365] width 35 height 35
checkbox input "true"
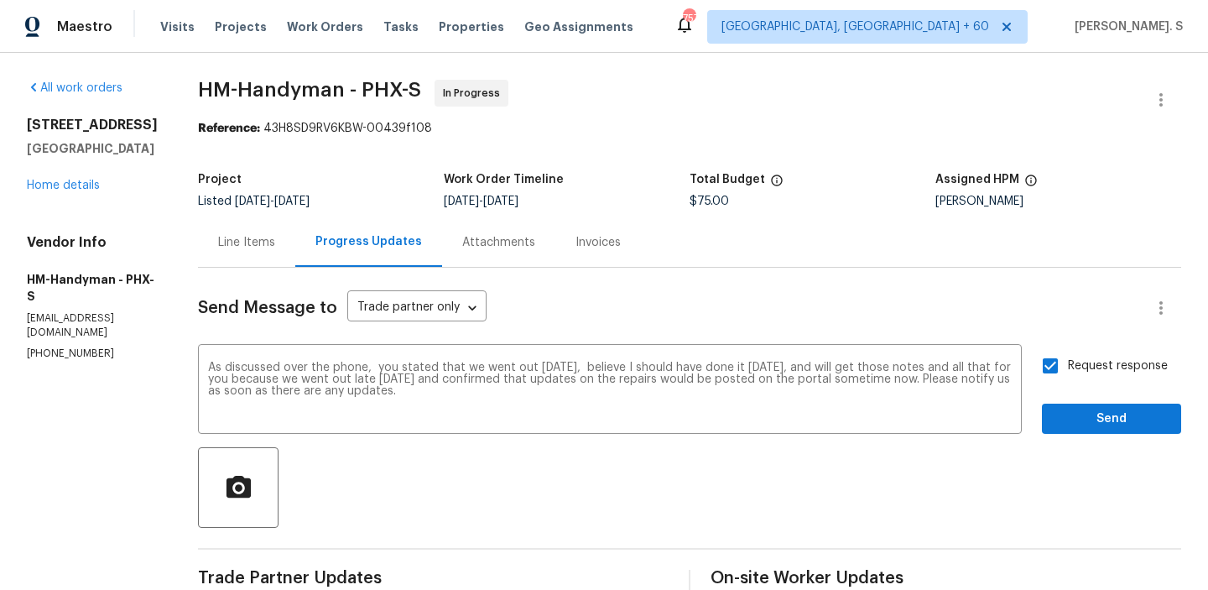
click at [1103, 415] on span "Send" at bounding box center [1112, 419] width 112 height 21
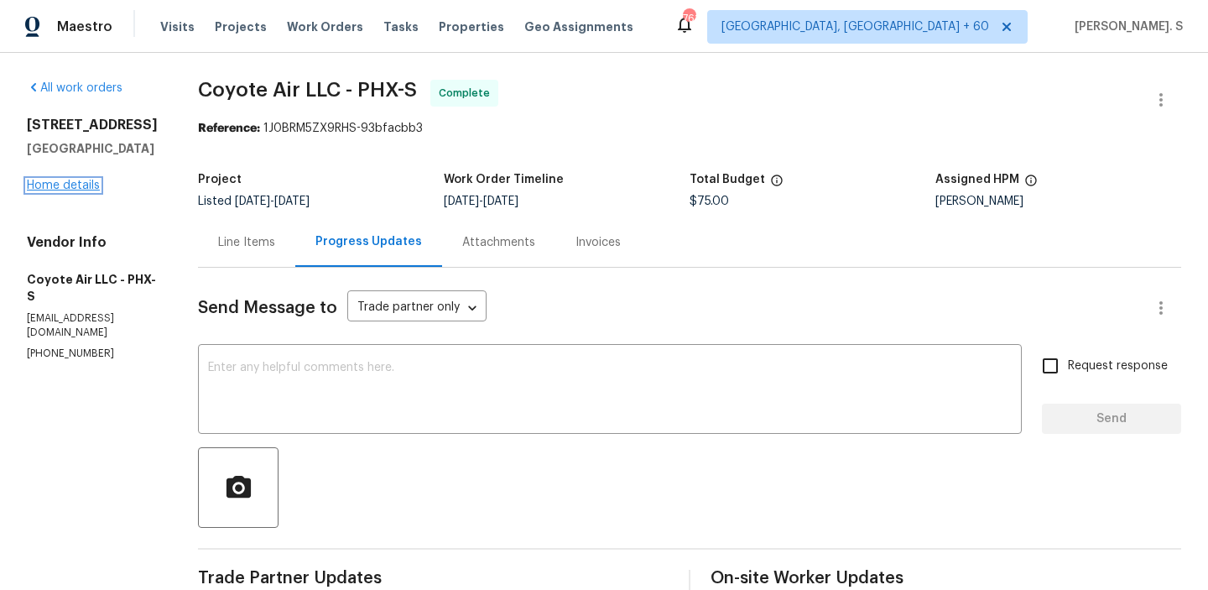
click at [81, 185] on link "Home details" at bounding box center [63, 186] width 73 height 12
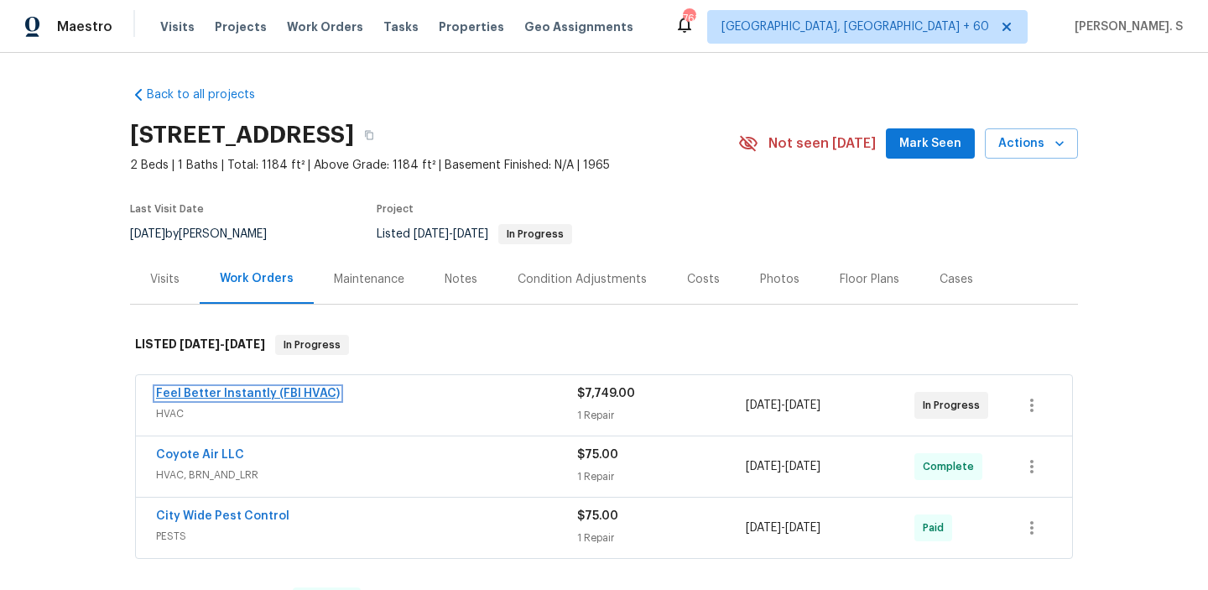
click at [284, 394] on link "Feel Better Instantly (FBI HVAC)" at bounding box center [248, 394] width 184 height 12
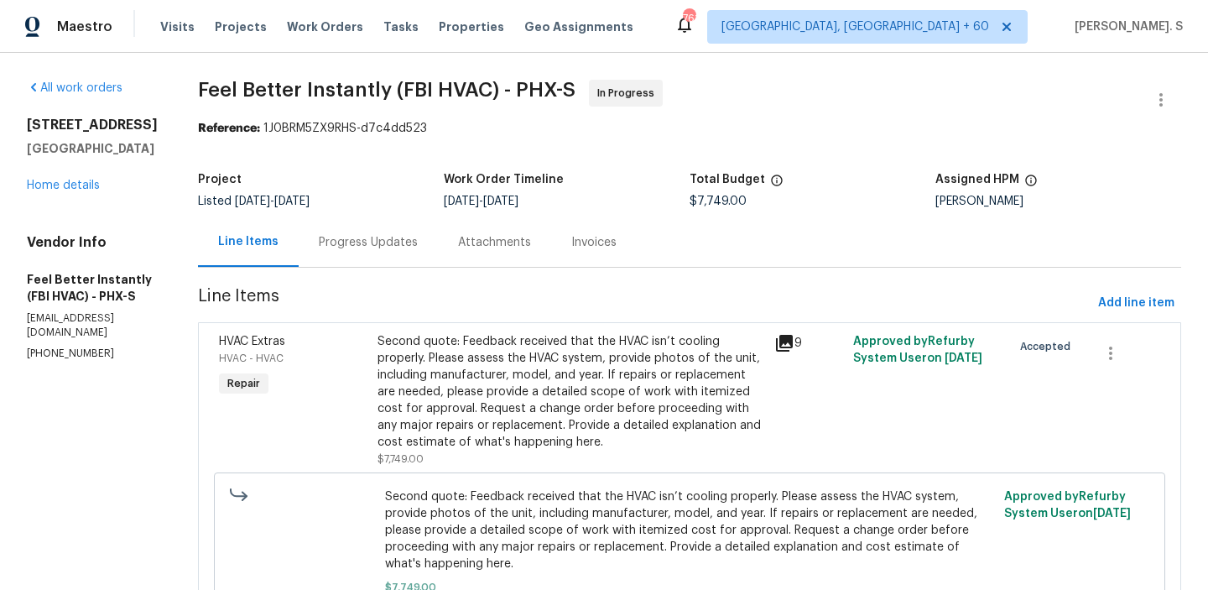
click at [353, 234] on div "Progress Updates" at bounding box center [368, 242] width 99 height 17
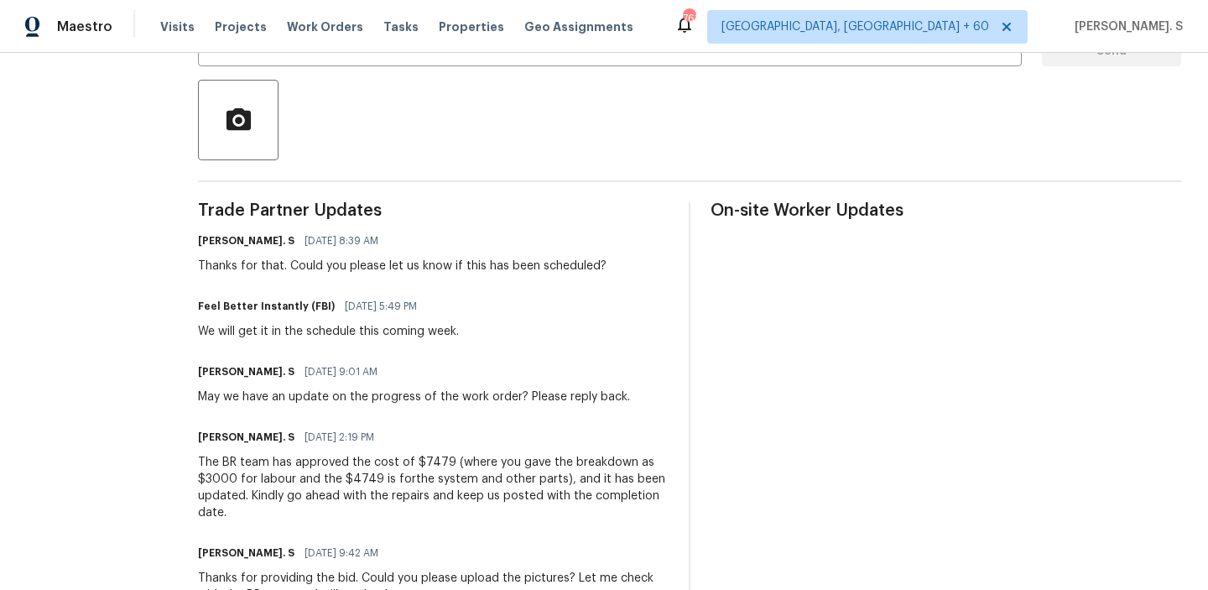
scroll to position [379, 0]
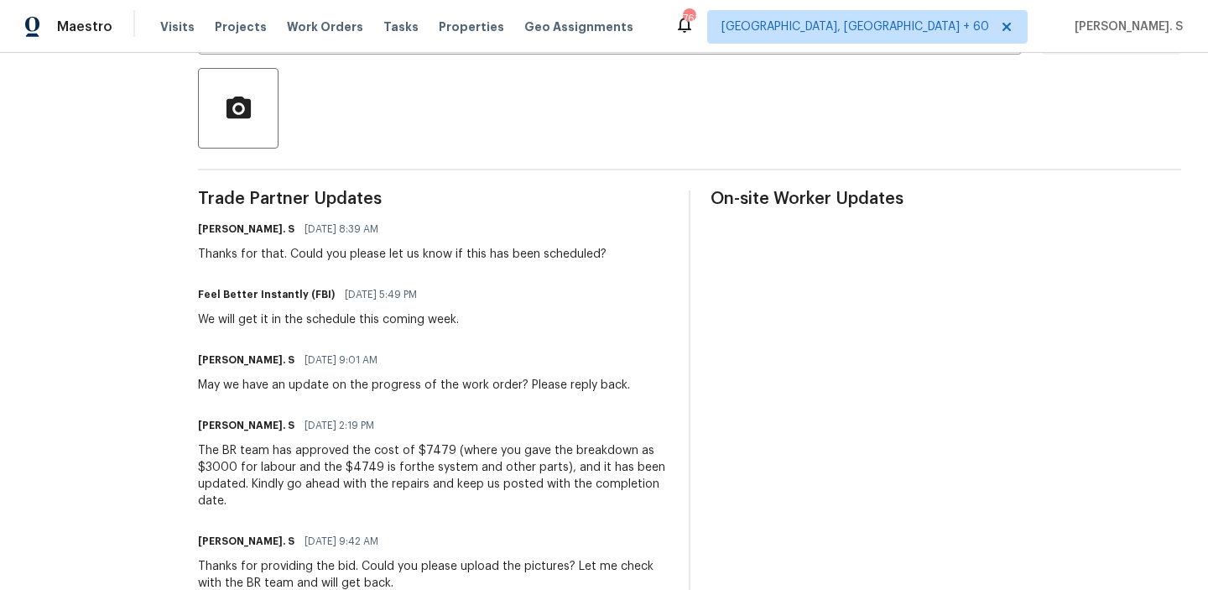
click at [353, 235] on span "[DATE] 8:39 AM" at bounding box center [342, 229] width 74 height 17
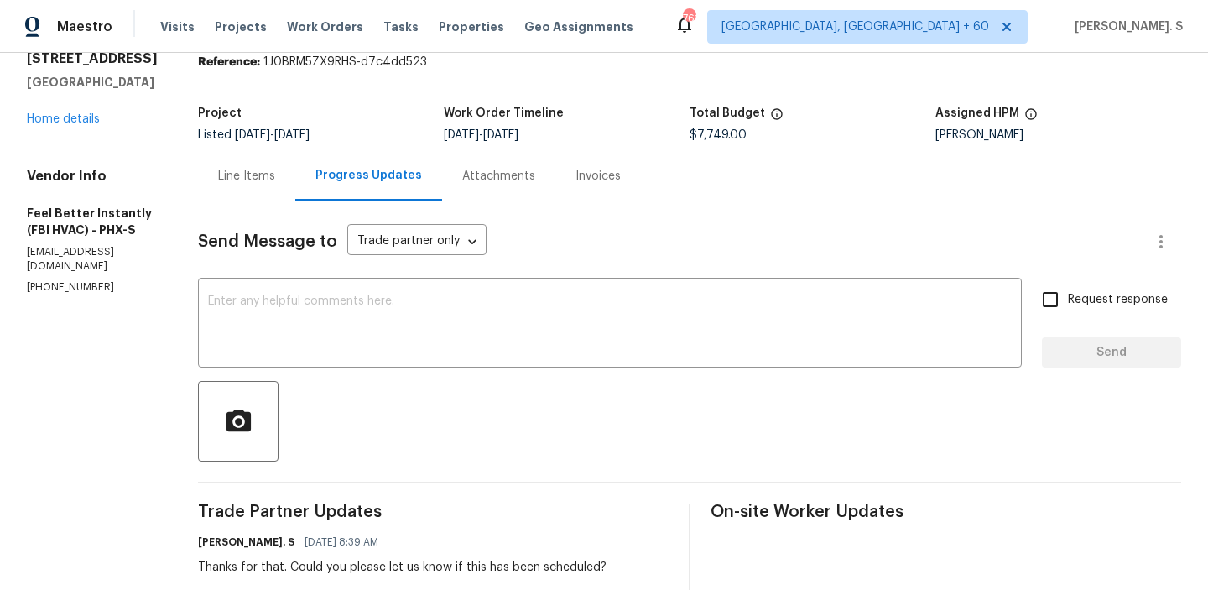
scroll to position [0, 0]
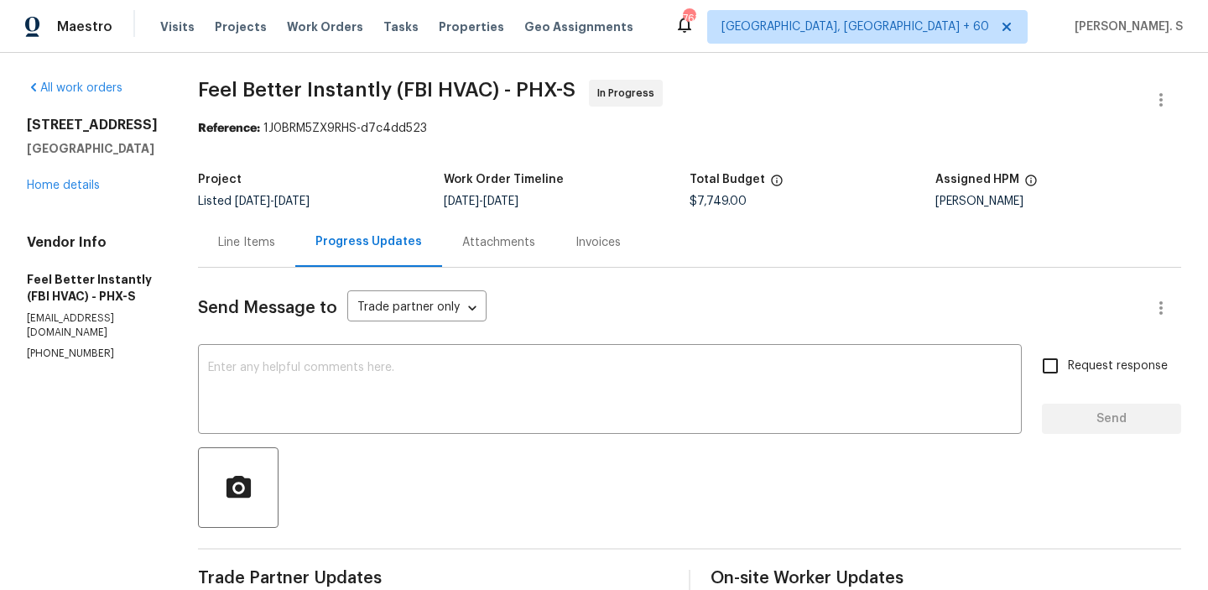
click at [48, 322] on p "[EMAIL_ADDRESS][DOMAIN_NAME]" at bounding box center [92, 325] width 131 height 29
click at [50, 326] on div "Vendor Info Feel Better Instantly (FBI HVAC) - PHX-S [EMAIL_ADDRESS][DOMAIN_NAM…" at bounding box center [92, 297] width 131 height 127
click at [49, 326] on div "Vendor Info Feel Better Instantly (FBI HVAC) - PHX-S [EMAIL_ADDRESS][DOMAIN_NAM…" at bounding box center [92, 297] width 131 height 127
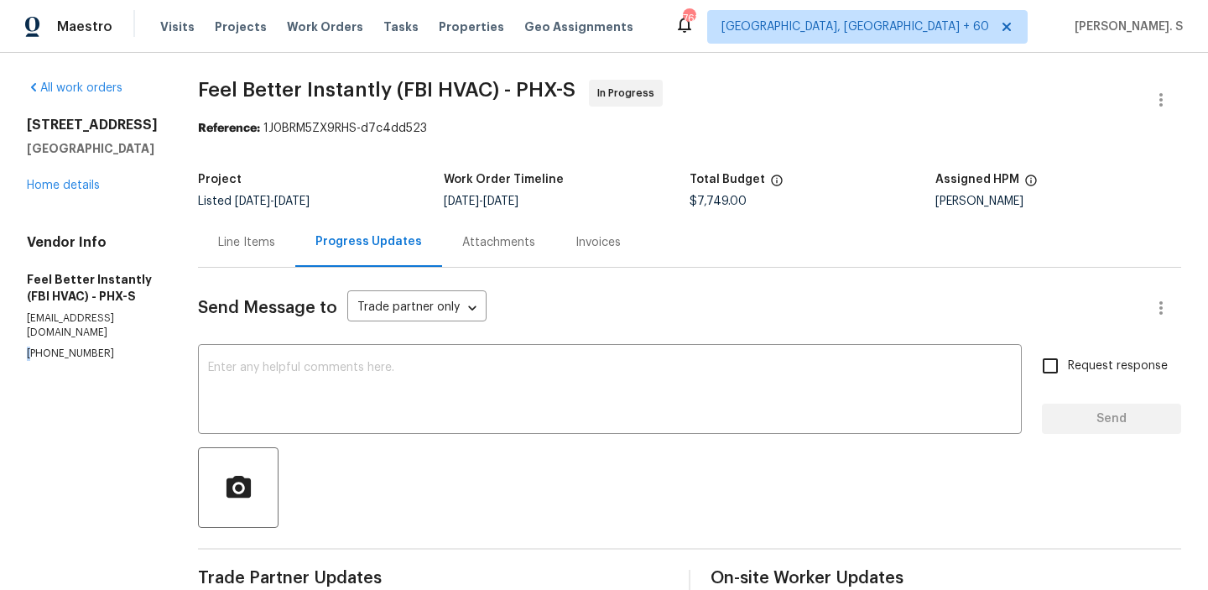
copy p "[PHONE_NUMBER]"
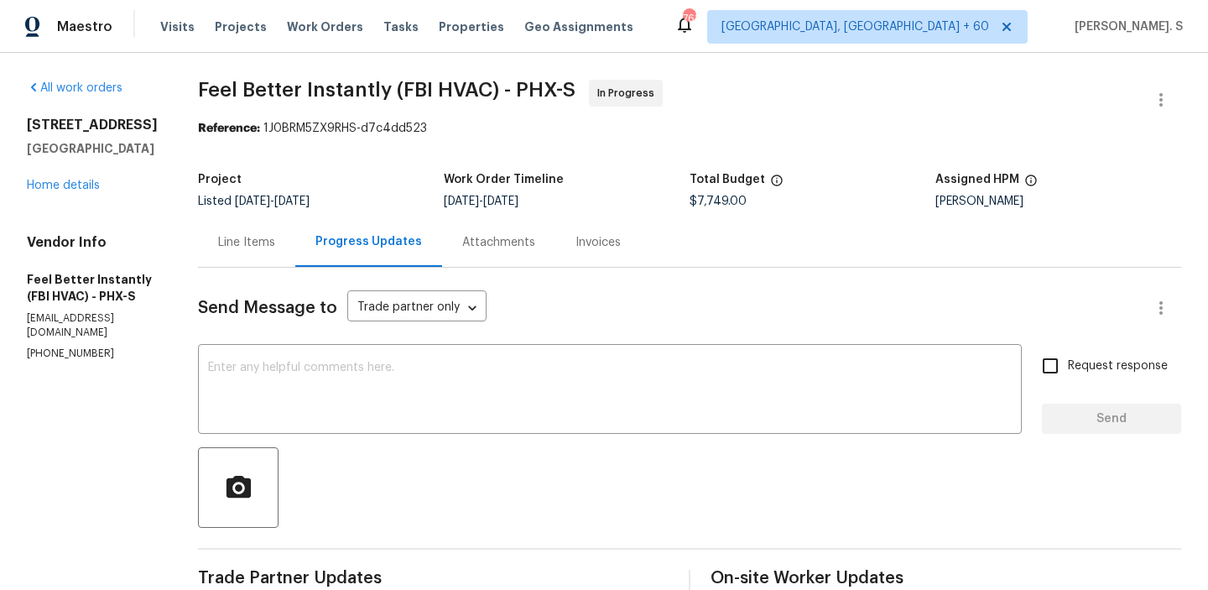
click at [32, 122] on h2 "[STREET_ADDRESS]" at bounding box center [92, 125] width 131 height 17
drag, startPoint x: 23, startPoint y: 122, endPoint x: 144, endPoint y: 148, distance: 123.6
copy div "[STREET_ADDRESS]"
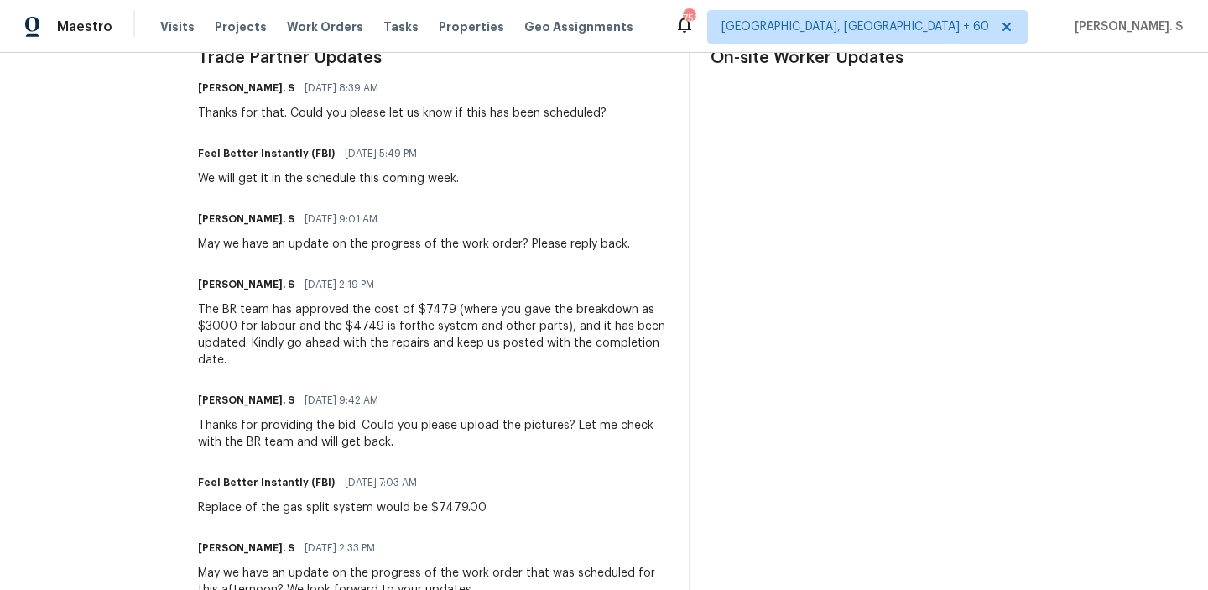
scroll to position [196, 0]
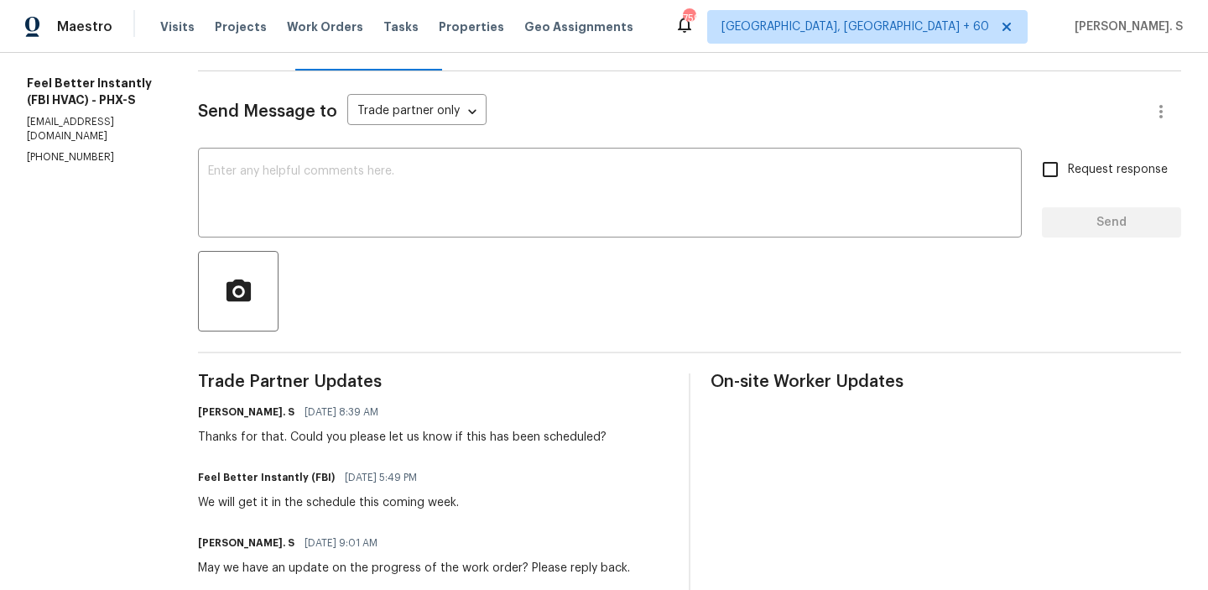
click at [110, 123] on p "[EMAIL_ADDRESS][DOMAIN_NAME]" at bounding box center [92, 129] width 131 height 29
copy p "[EMAIL_ADDRESS][DOMAIN_NAME]"
click at [313, 225] on div "x ​" at bounding box center [610, 195] width 824 height 86
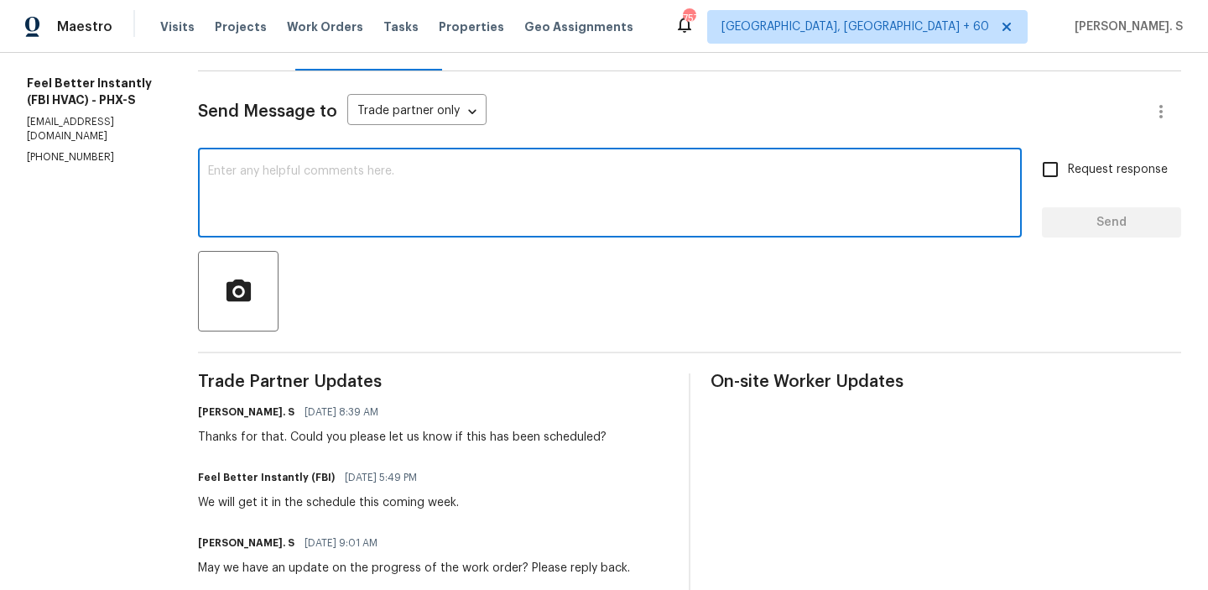
click at [78, 133] on div "Vendor Info Feel Better Instantly (FBI HVAC) - PHX-S [EMAIL_ADDRESS][DOMAIN_NAM…" at bounding box center [92, 101] width 131 height 127
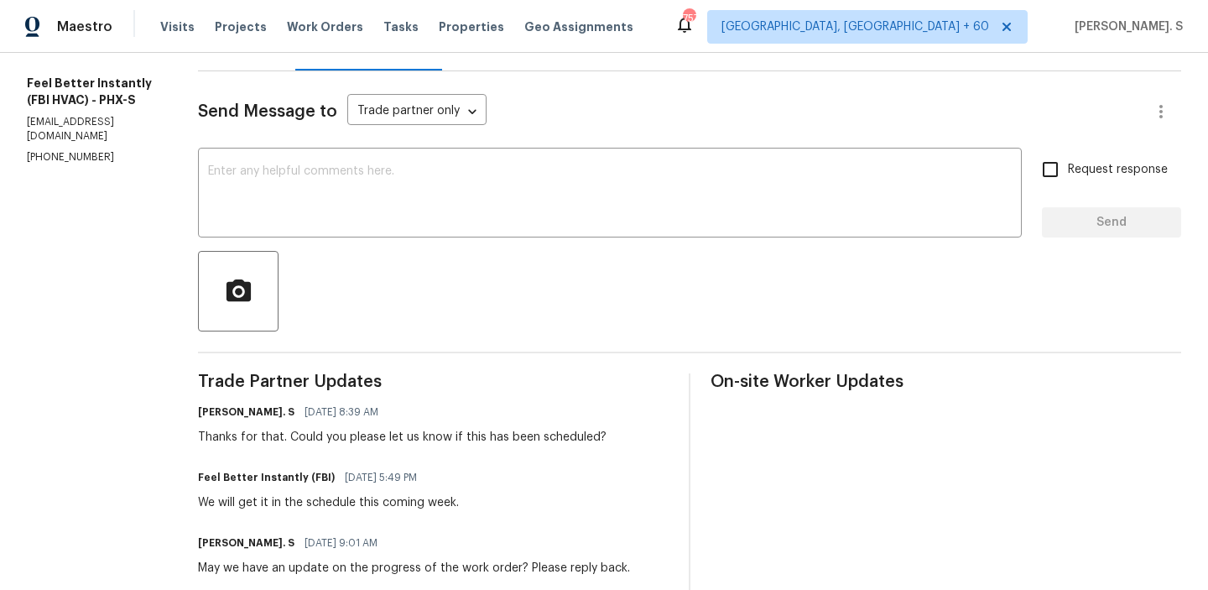
click at [78, 133] on div "Vendor Info Feel Better Instantly (FBI HVAC) - PHX-S [EMAIL_ADDRESS][DOMAIN_NAM…" at bounding box center [92, 101] width 131 height 127
copy p "[PHONE_NUMBER]"
click at [290, 175] on textarea at bounding box center [610, 194] width 804 height 59
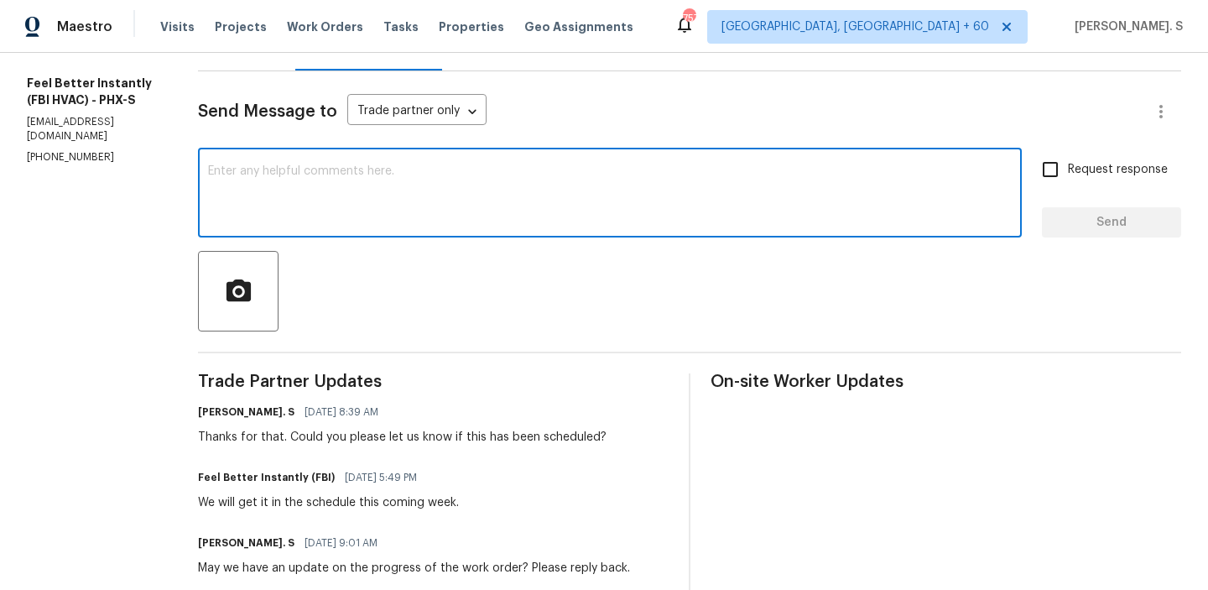
paste textarea "We tried calling you for an update on the work order but reached your voicemail…"
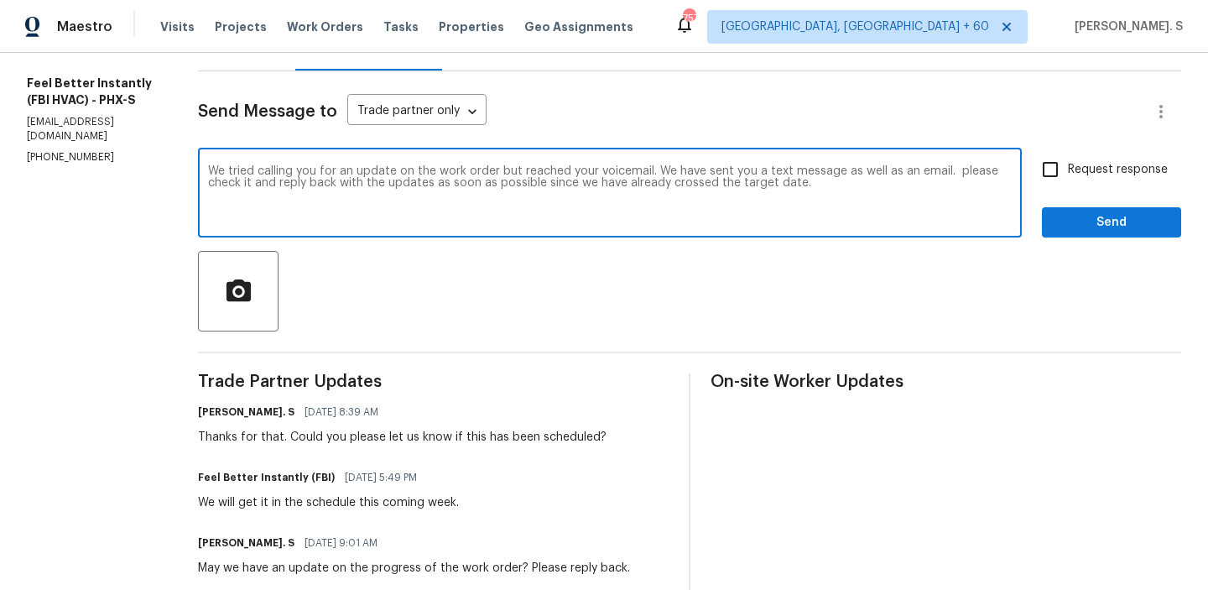
click at [306, 171] on textarea "We tried calling you for an update on the work order but reached your voicemail…" at bounding box center [610, 194] width 804 height 59
click at [483, 167] on textarea "We tried calling you for an update on the work order but reached your voicemail…" at bounding box center [610, 194] width 804 height 59
click at [275, 187] on textarea "We tried calling you for an update on the work order if this has been scheduled…" at bounding box center [610, 194] width 804 height 59
drag, startPoint x: 631, startPoint y: 183, endPoint x: 1050, endPoint y: 175, distance: 418.8
click at [1051, 175] on div "We tried calling you for an update on the work order if this has been scheduled…" at bounding box center [690, 195] width 984 height 86
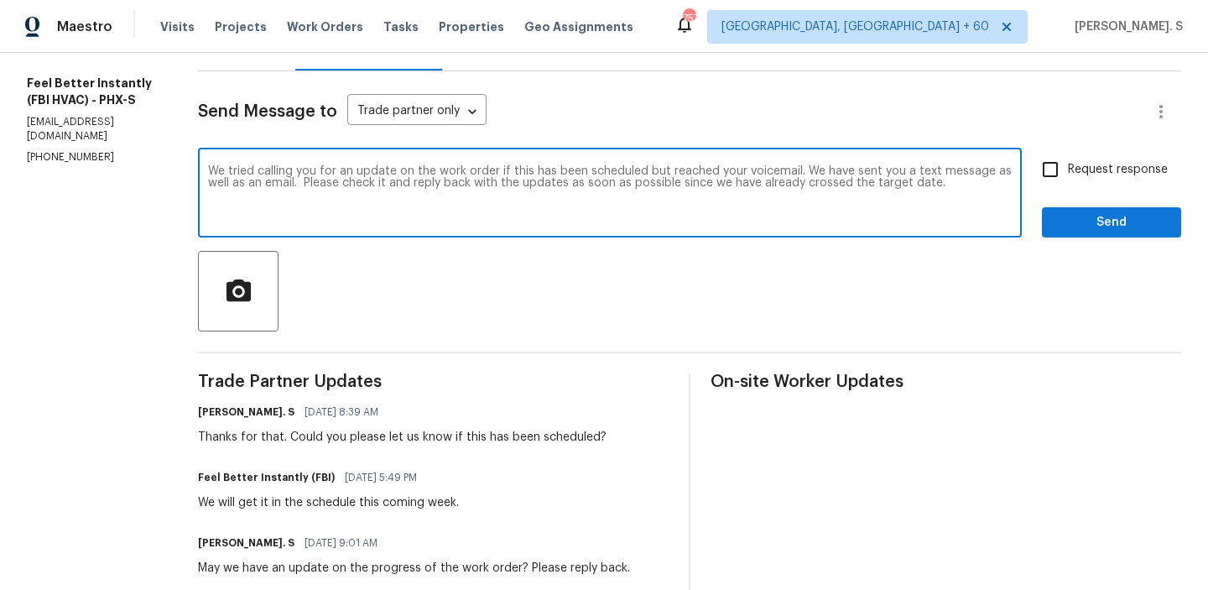
click at [796, 224] on textarea "We tried calling you for an update on the work order if this has been scheduled…" at bounding box center [610, 194] width 804 height 59
drag, startPoint x: 637, startPoint y: 181, endPoint x: 1072, endPoint y: 181, distance: 435.5
click at [1072, 181] on div "We tried calling you for an update on the work order if this has been scheduled…" at bounding box center [690, 195] width 984 height 86
type textarea "We tried calling you for an update on the work order if this has been scheduled…"
click at [1072, 181] on label "Request response" at bounding box center [1100, 169] width 135 height 35
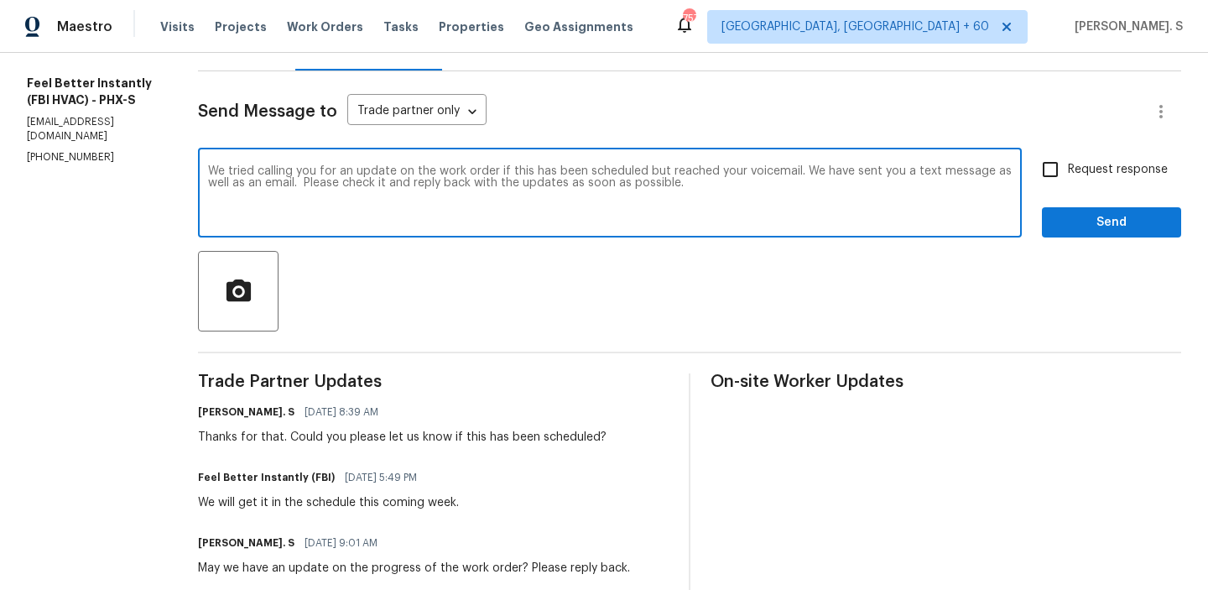
click at [1068, 181] on input "Request response" at bounding box center [1050, 169] width 35 height 35
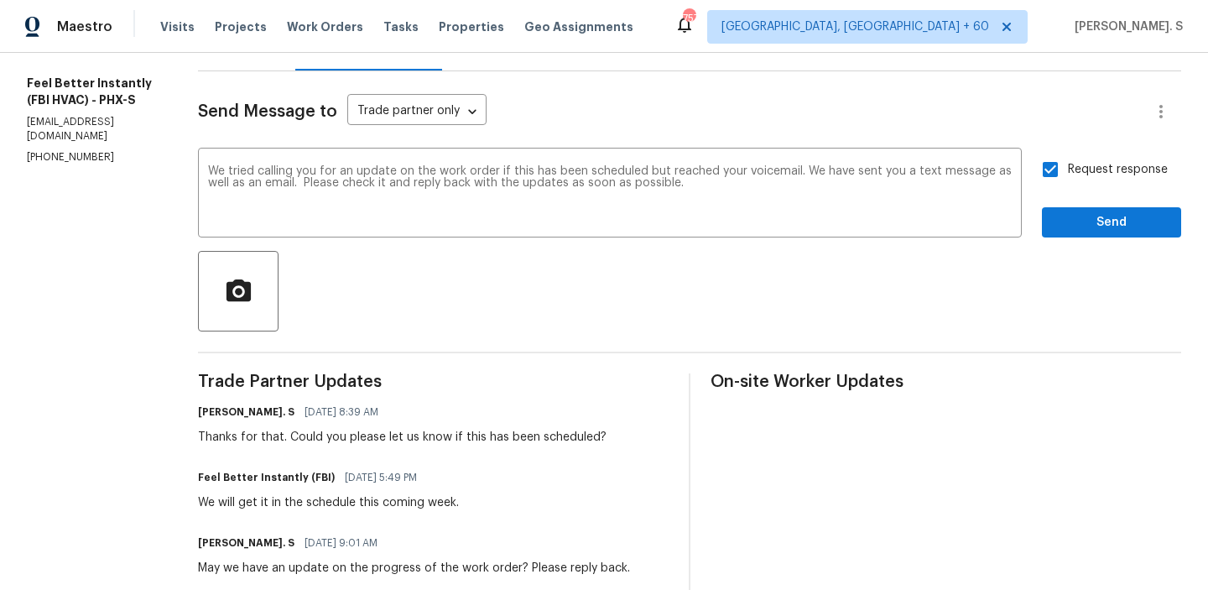
click at [1072, 181] on label "Request response" at bounding box center [1100, 169] width 135 height 35
click at [1068, 181] on input "Request response" at bounding box center [1050, 169] width 35 height 35
click at [1072, 181] on label "Request response" at bounding box center [1100, 169] width 135 height 35
click at [1068, 181] on input "Request response" at bounding box center [1050, 169] width 35 height 35
checkbox input "true"
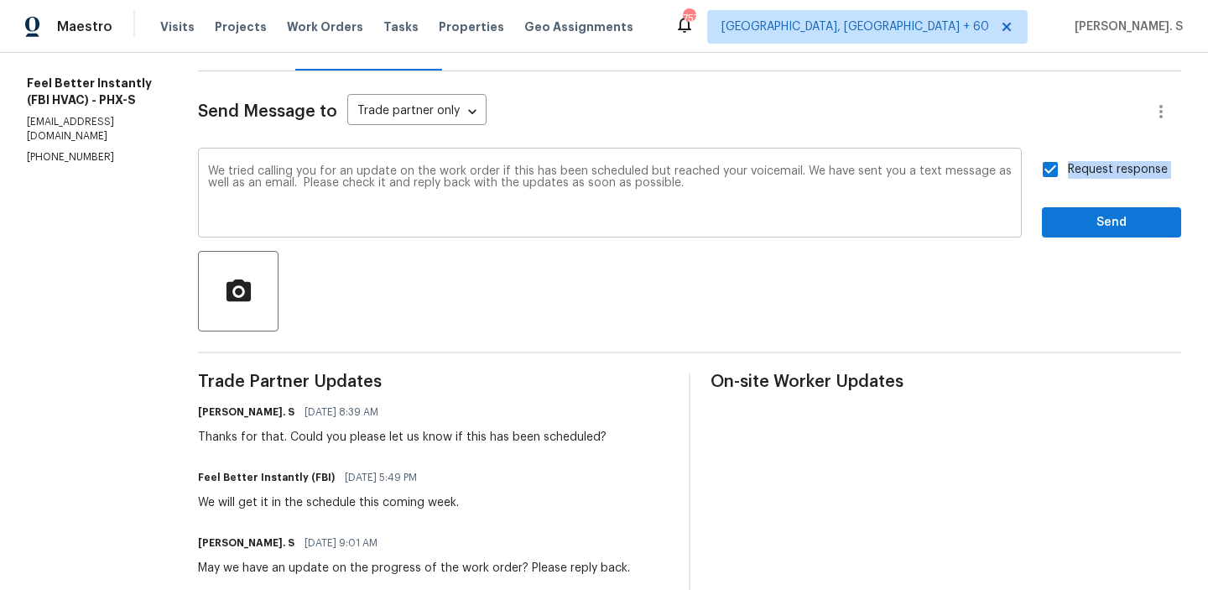
click at [885, 188] on textarea "We tried calling you for an update on the work order if this has been scheduled…" at bounding box center [610, 194] width 804 height 59
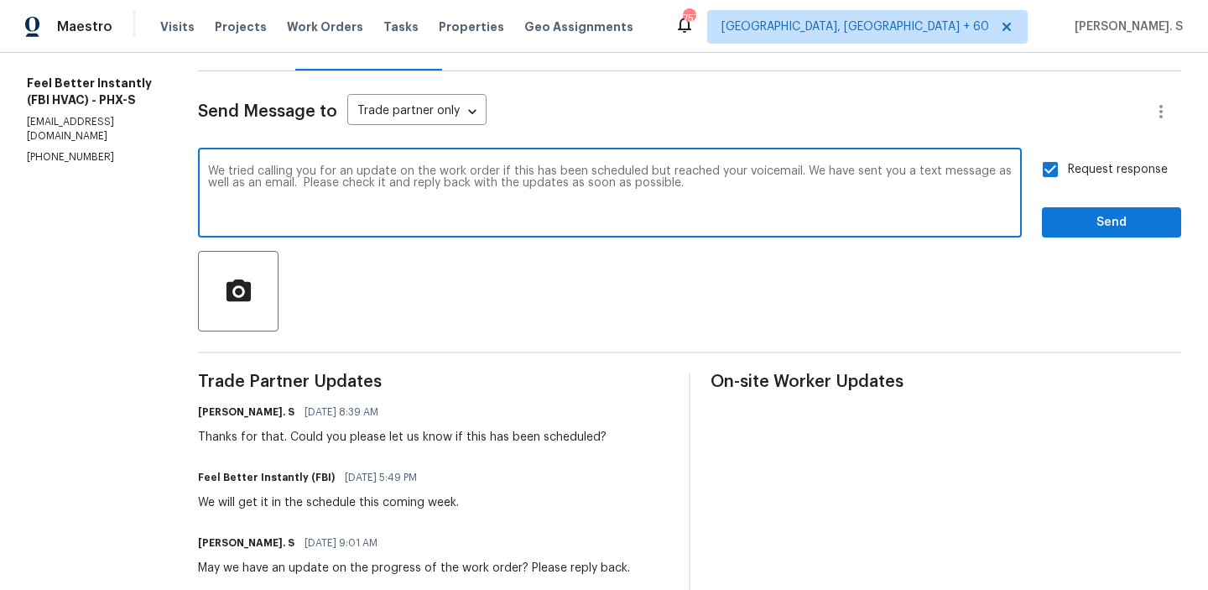
click at [885, 188] on textarea "We tried calling you for an update on the work order if this has been scheduled…" at bounding box center [610, 194] width 804 height 59
click at [1140, 217] on span "Send" at bounding box center [1112, 222] width 112 height 21
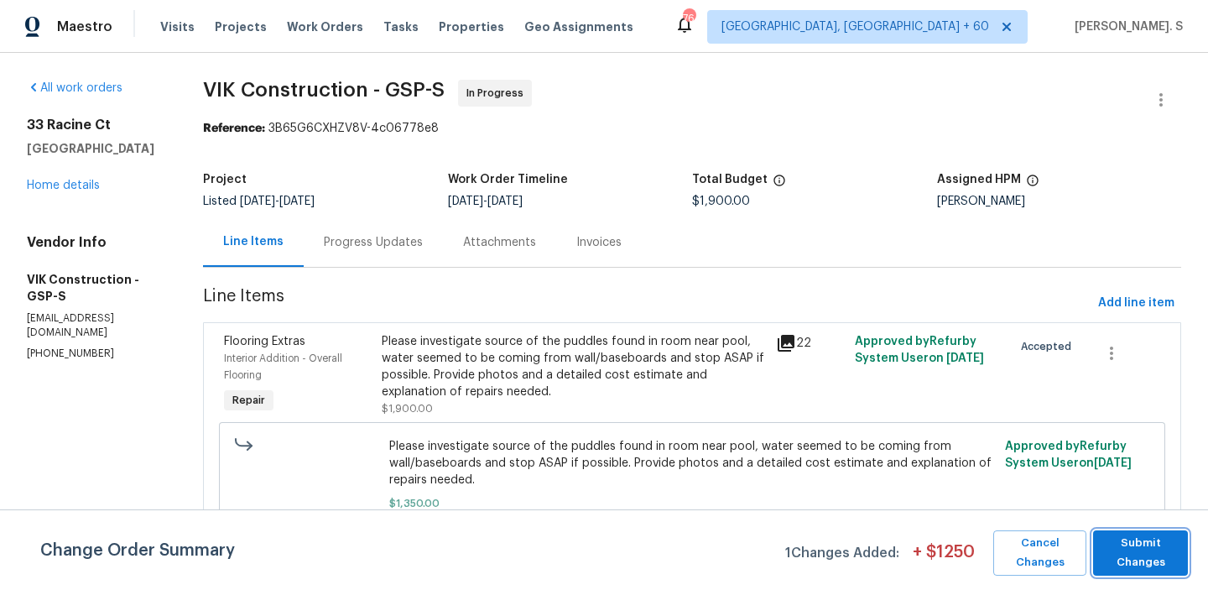
click at [1161, 546] on span "Submit Changes" at bounding box center [1141, 553] width 78 height 39
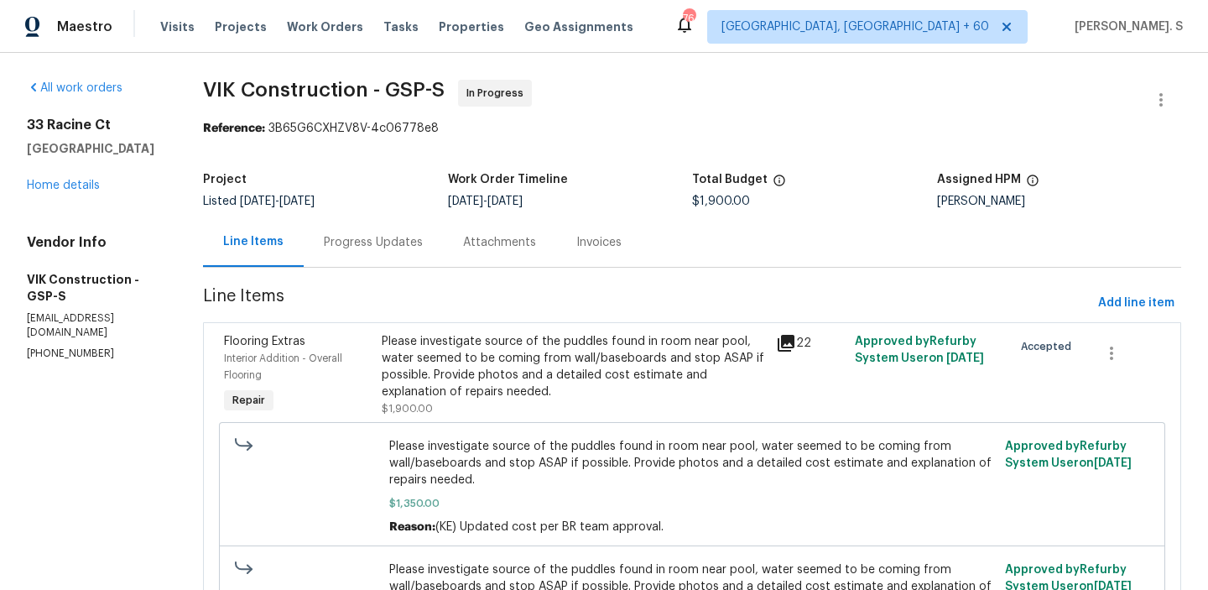
click at [394, 232] on div "Progress Updates" at bounding box center [373, 242] width 139 height 50
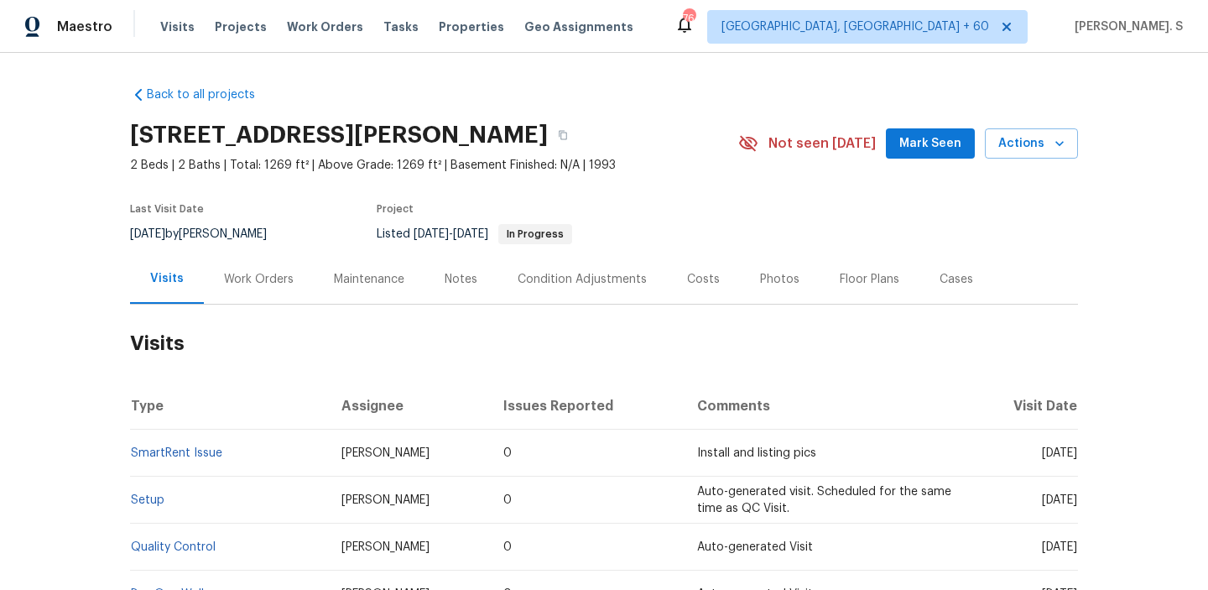
click at [228, 277] on div "Work Orders" at bounding box center [259, 279] width 70 height 17
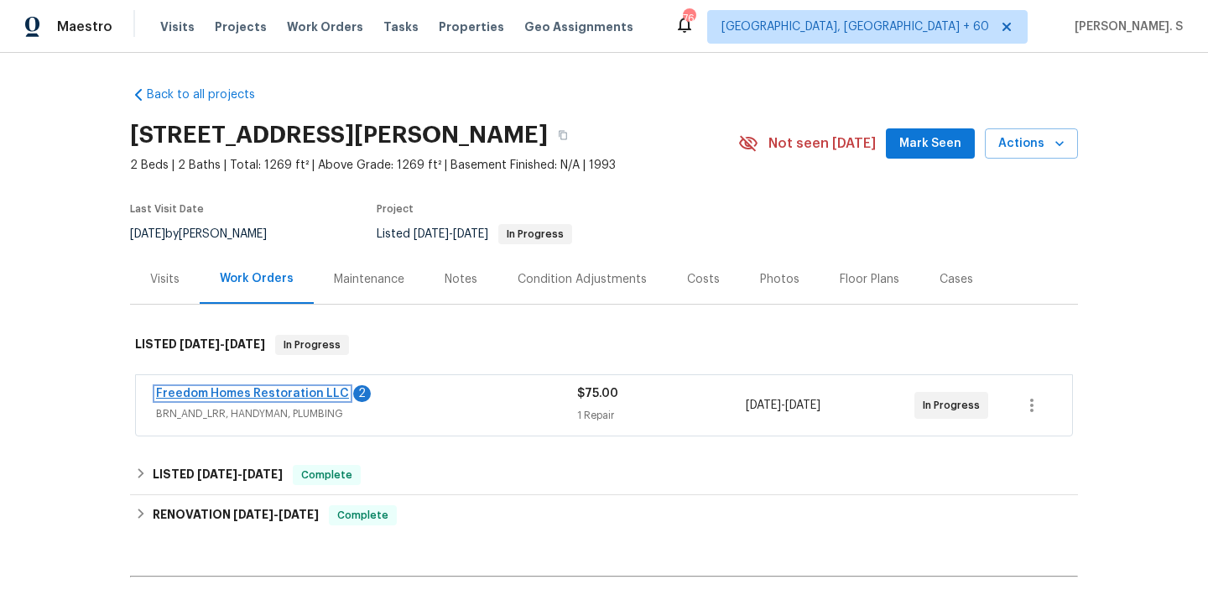
click at [287, 397] on link "Freedom Homes Restoration LLC" at bounding box center [252, 394] width 193 height 12
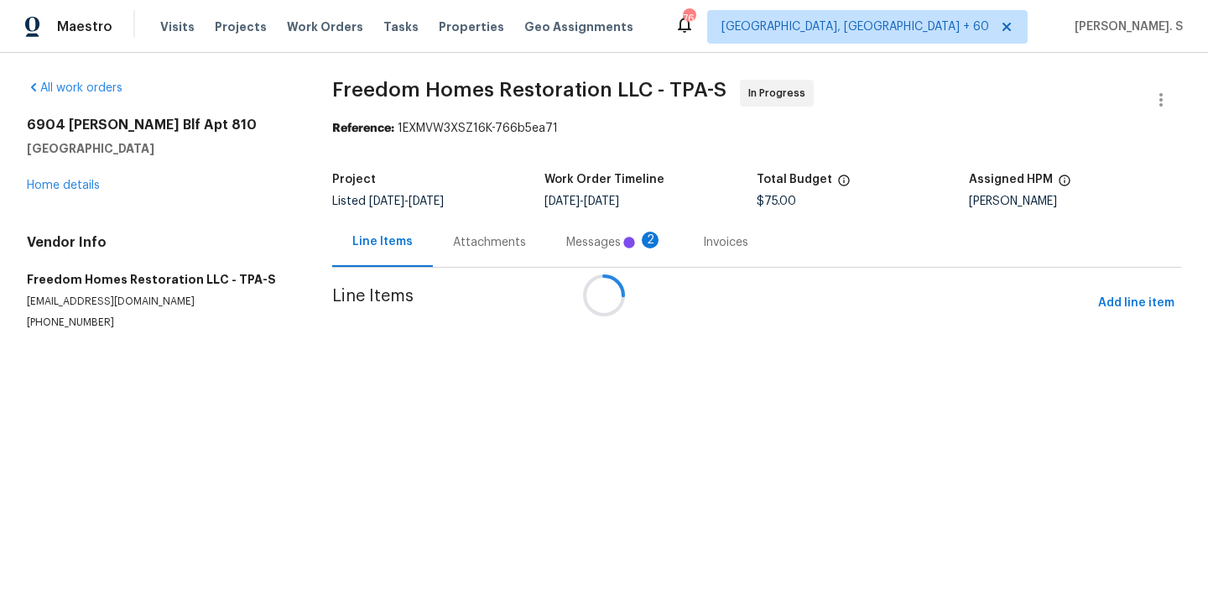
click at [466, 226] on div at bounding box center [604, 295] width 1208 height 590
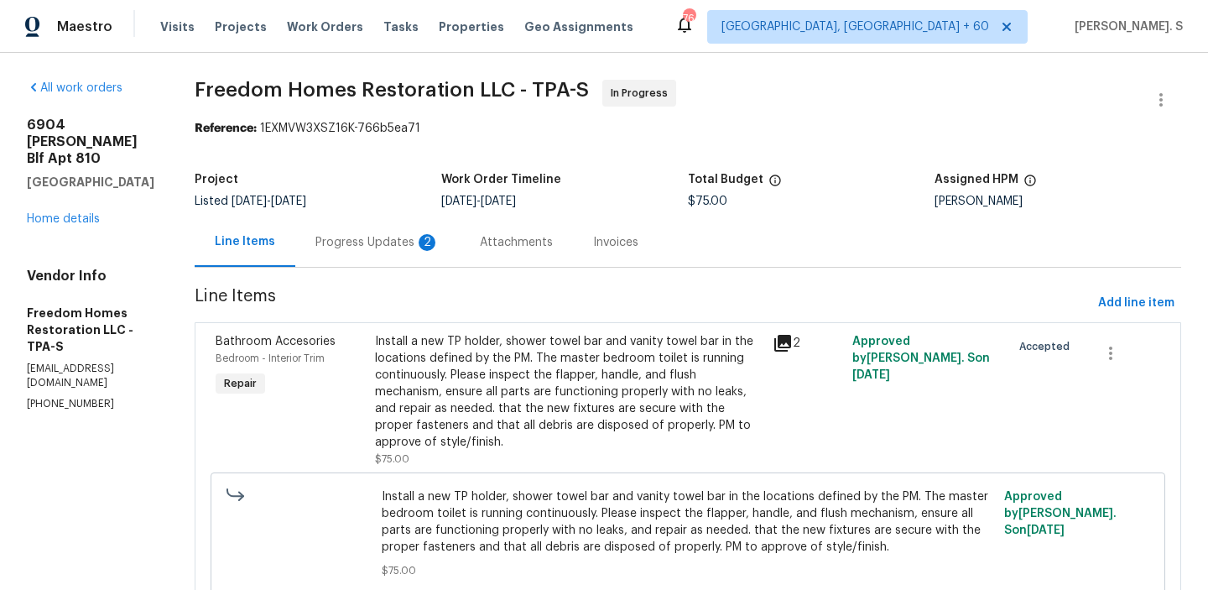
click at [388, 238] on div "Progress Updates 2" at bounding box center [378, 242] width 124 height 17
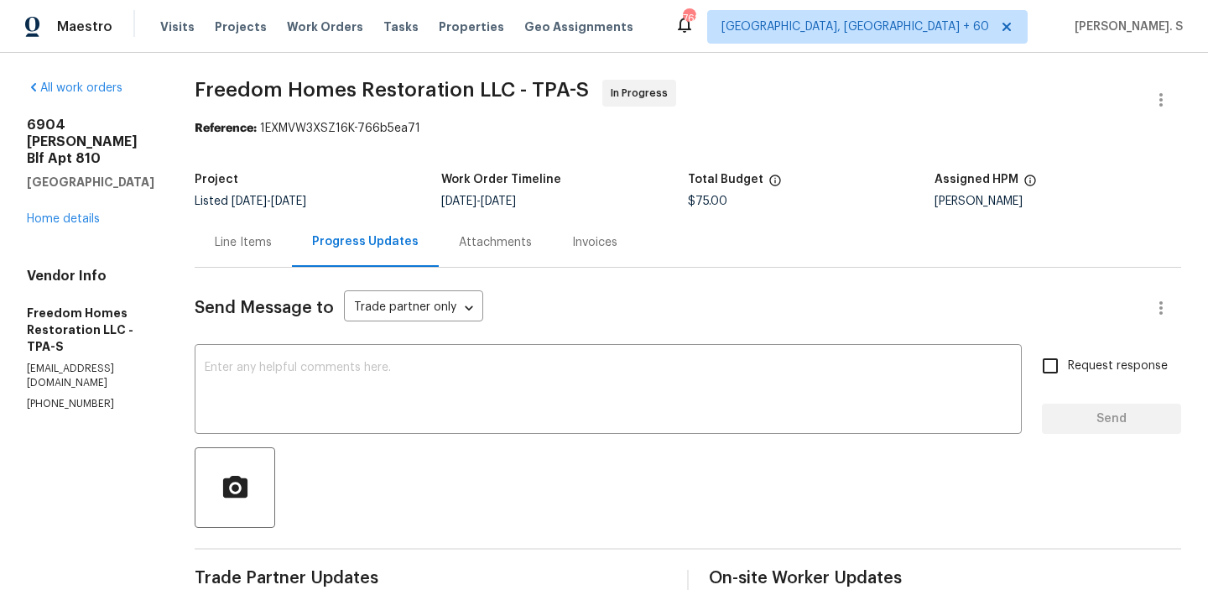
click at [76, 362] on p "freedomhomesr@gmail.com" at bounding box center [91, 376] width 128 height 29
click at [76, 397] on p "(561) 352-5288" at bounding box center [91, 404] width 128 height 14
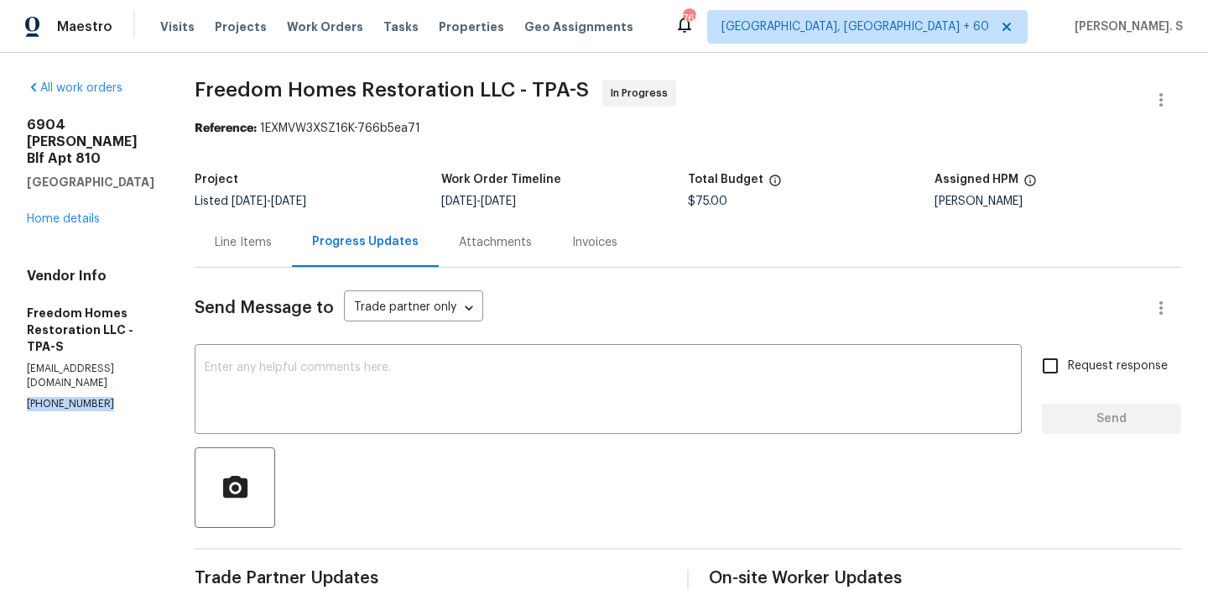
copy p "(561) 352-5288"
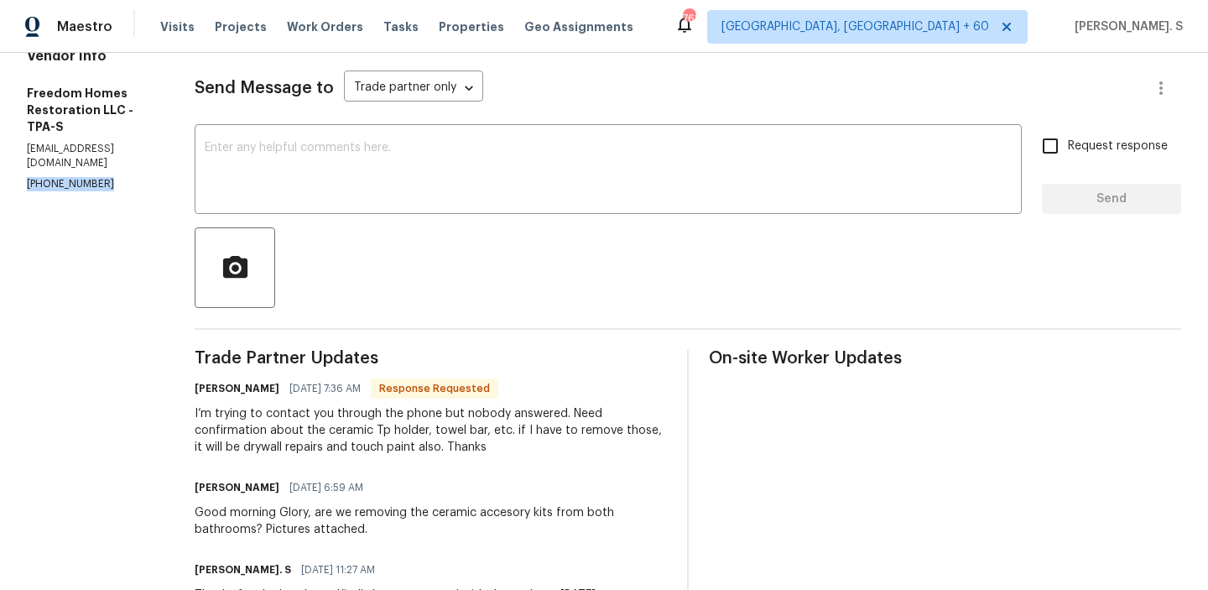
scroll to position [243, 0]
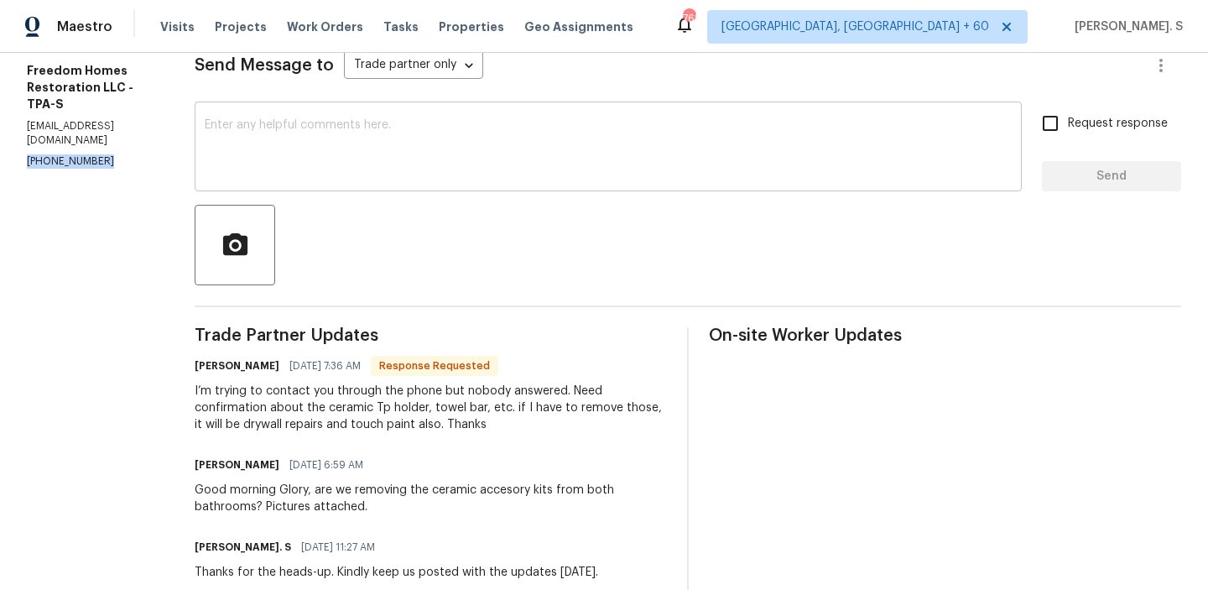
click at [329, 142] on textarea at bounding box center [608, 148] width 807 height 59
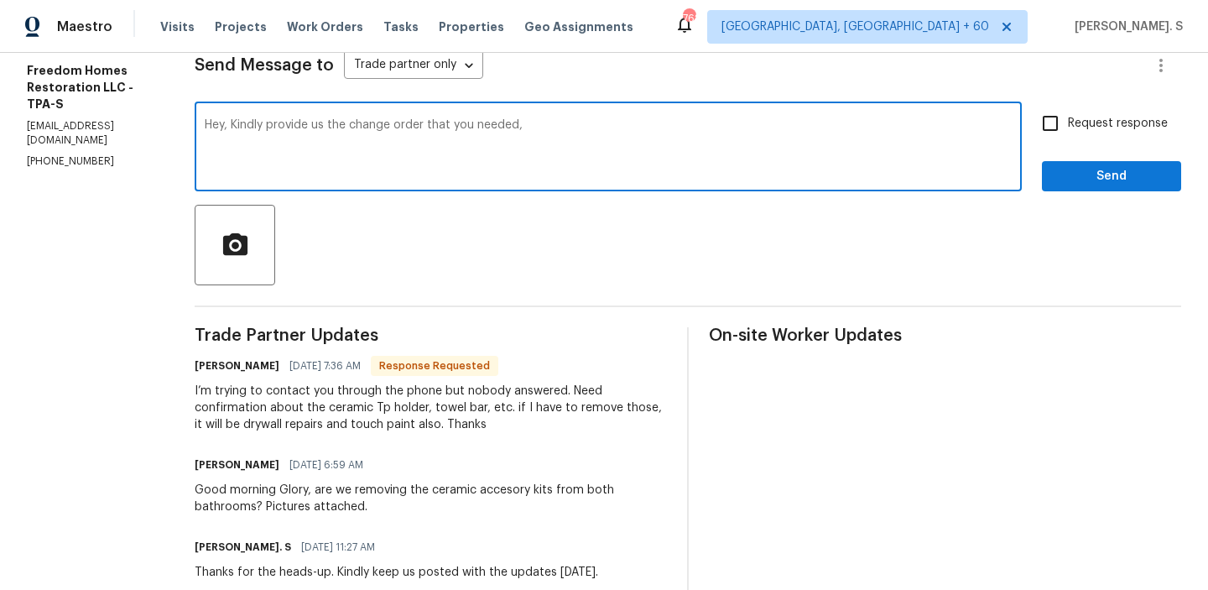
type textarea "Hey, Kindly provide us the change order that you needed,"
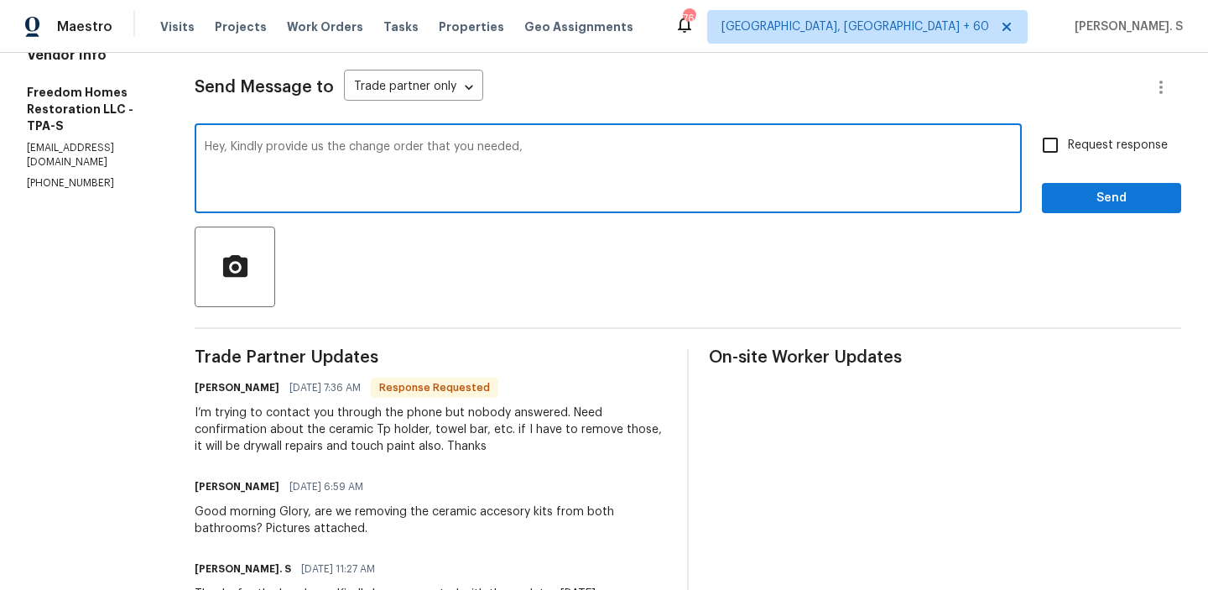
scroll to position [230, 0]
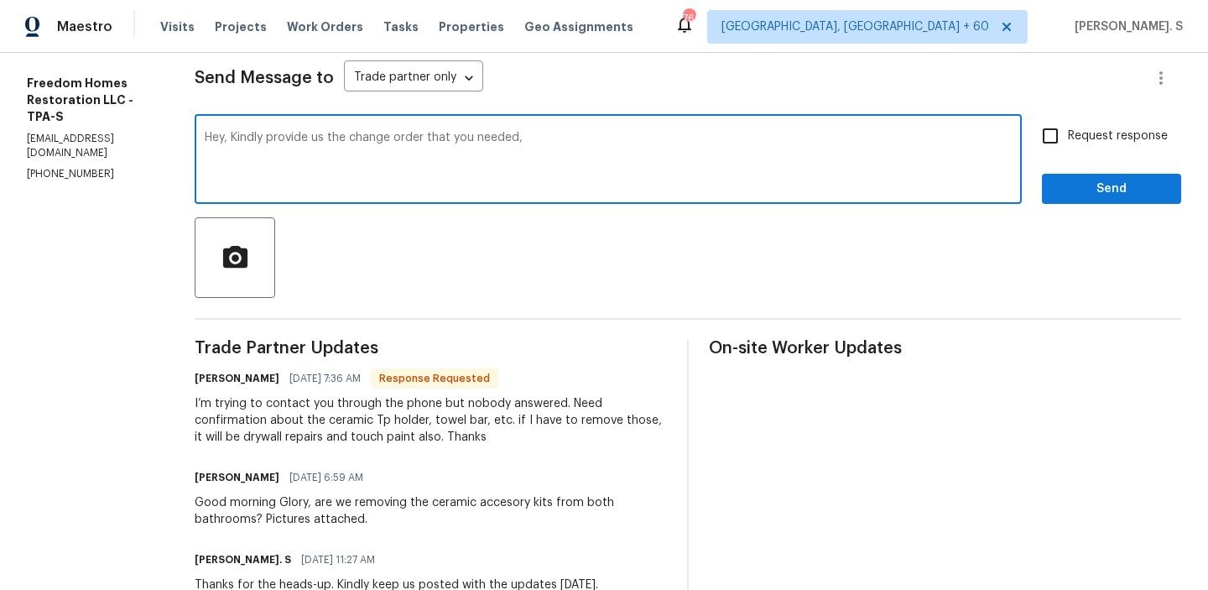
click at [305, 426] on div "I’m trying to contact you through the phone but nobody answered. Need confirmat…" at bounding box center [431, 420] width 472 height 50
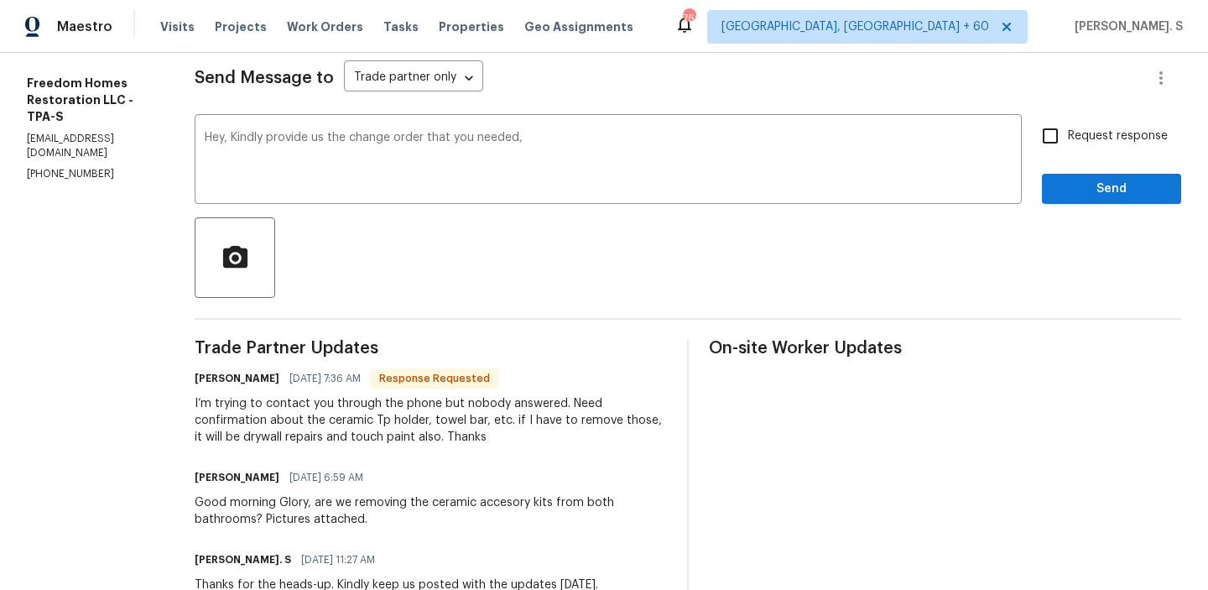
click at [305, 426] on div "I’m trying to contact you through the phone but nobody answered. Need confirmat…" at bounding box center [431, 420] width 472 height 50
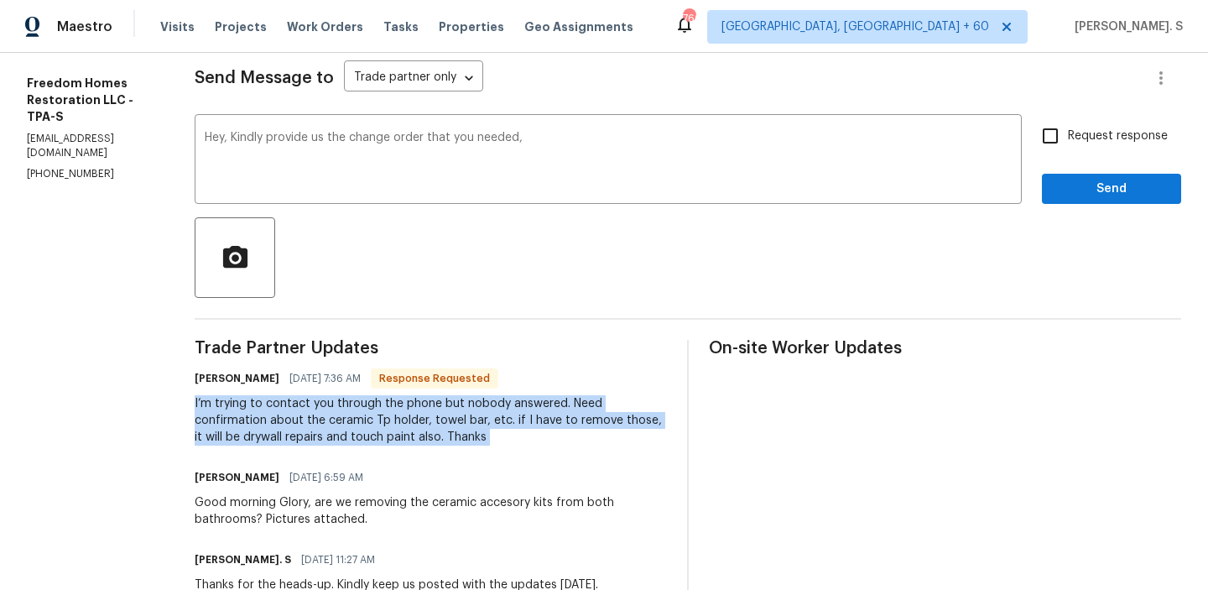
click at [305, 426] on div "I’m trying to contact you through the phone but nobody answered. Need confirmat…" at bounding box center [431, 420] width 472 height 50
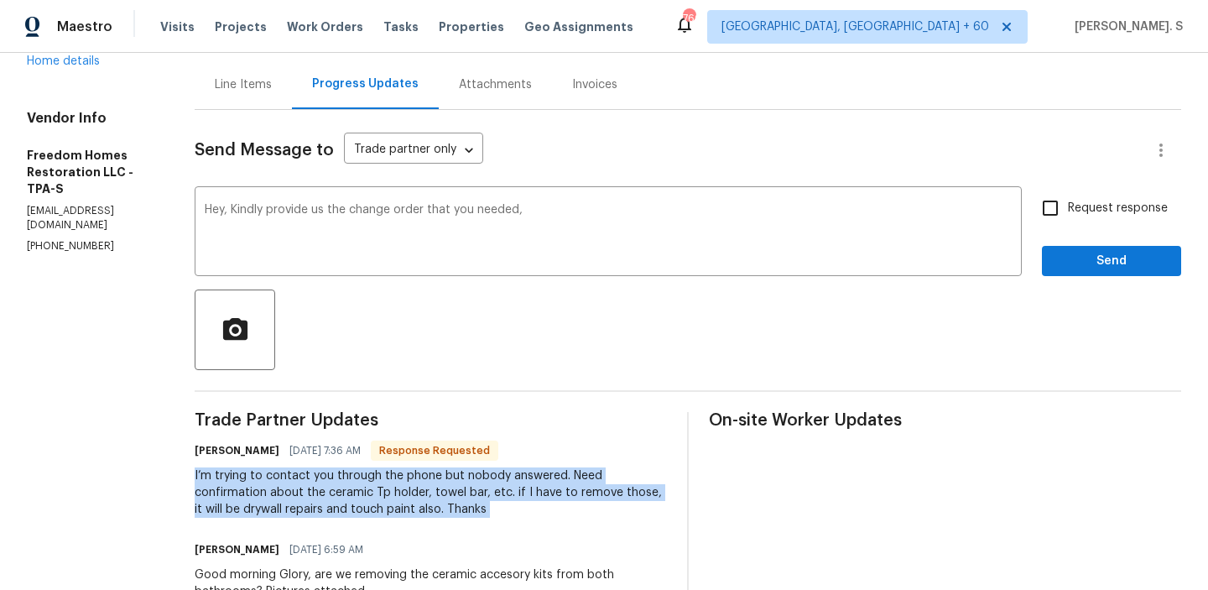
click at [244, 98] on div "Line Items" at bounding box center [243, 85] width 97 height 50
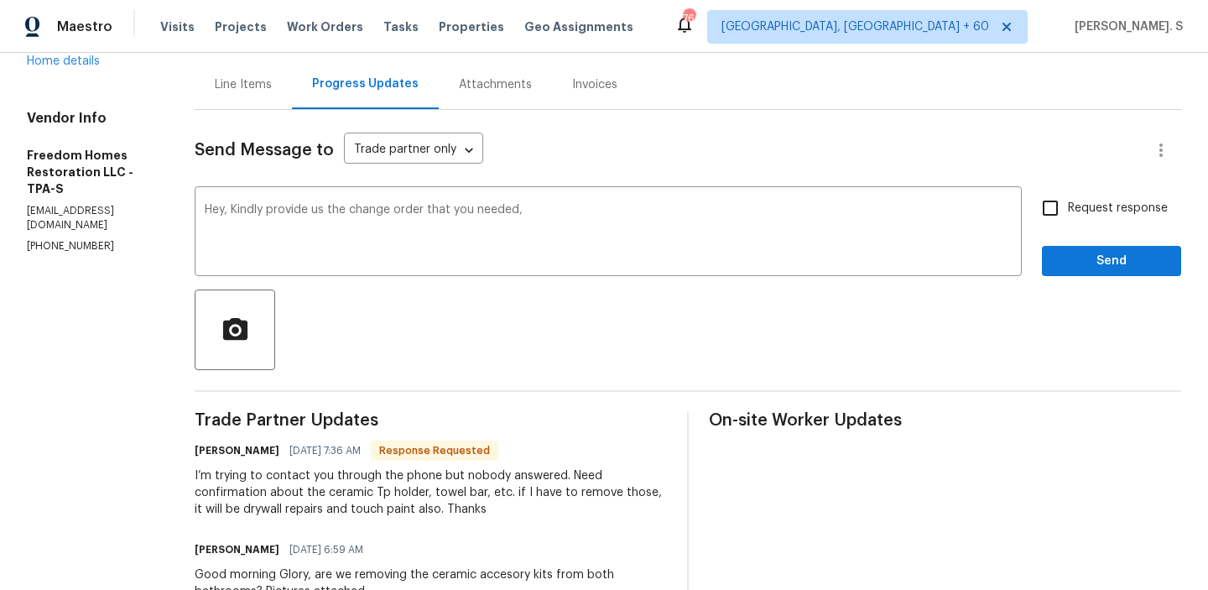
scroll to position [68, 0]
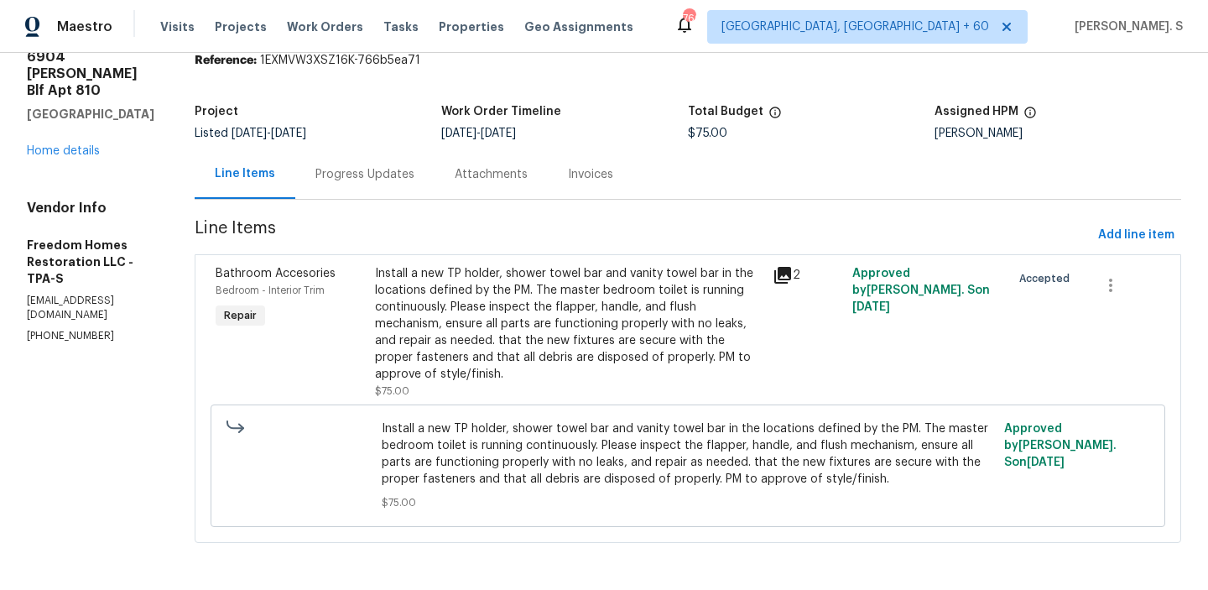
click at [383, 162] on div "Progress Updates" at bounding box center [364, 174] width 139 height 50
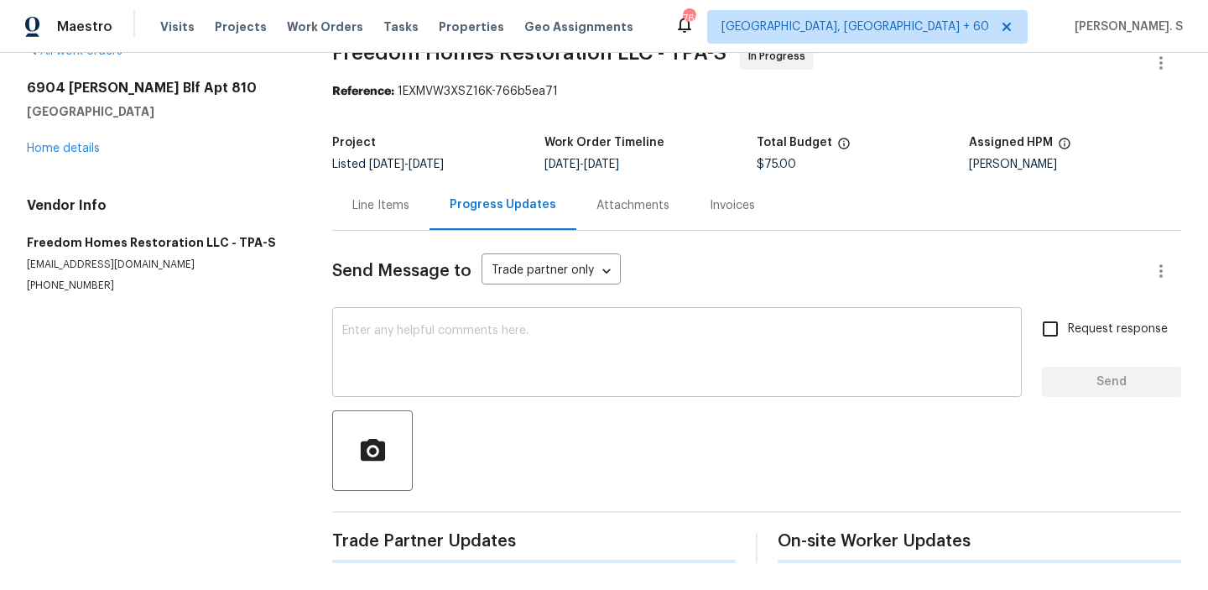
scroll to position [158, 0]
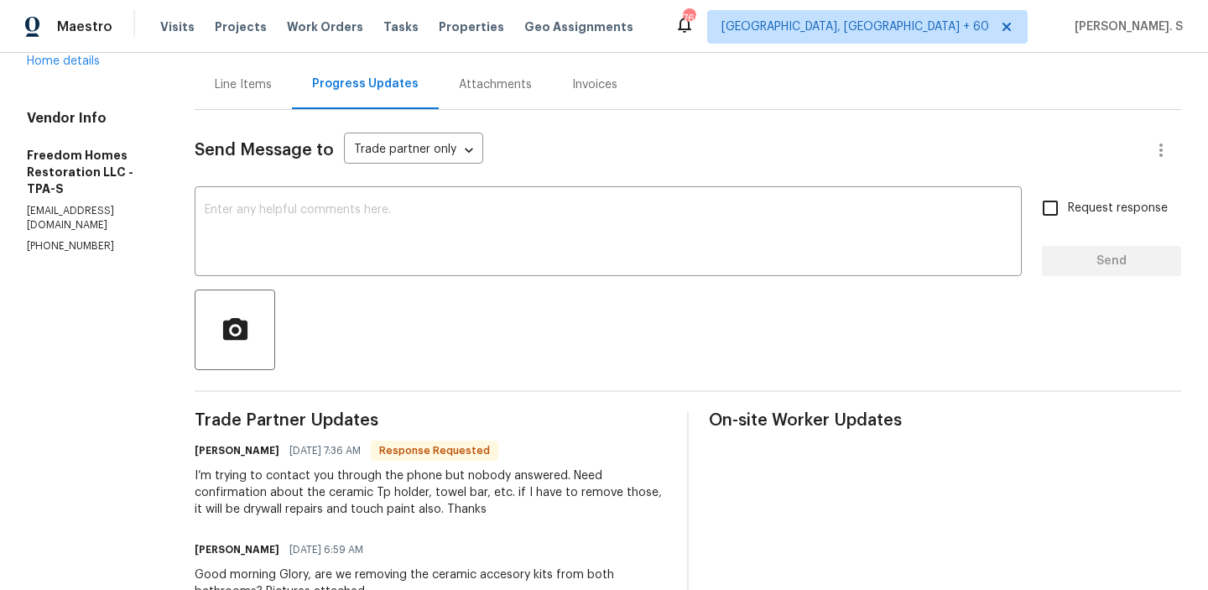
click at [233, 100] on div "Line Items" at bounding box center [243, 85] width 97 height 50
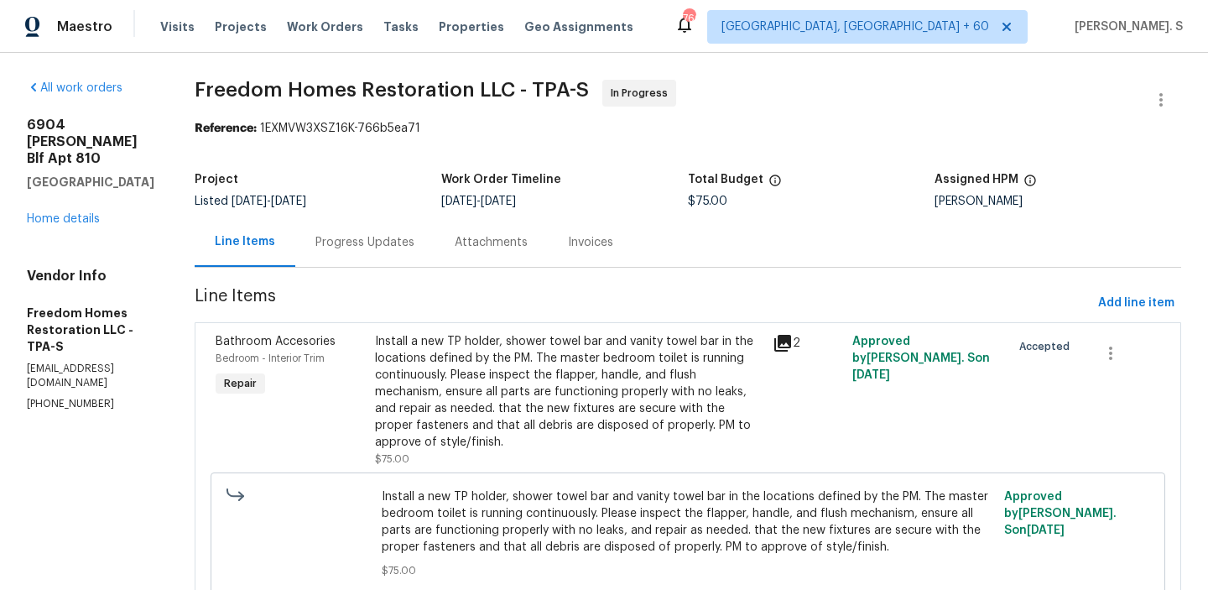
click at [384, 238] on div "Progress Updates" at bounding box center [365, 242] width 99 height 17
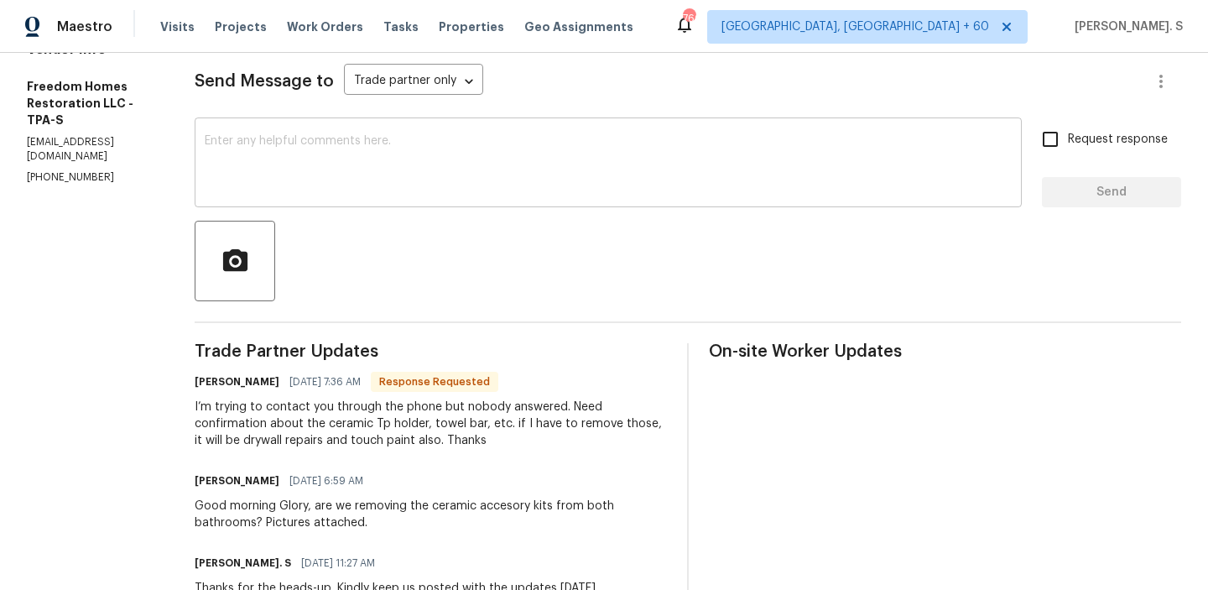
scroll to position [223, 0]
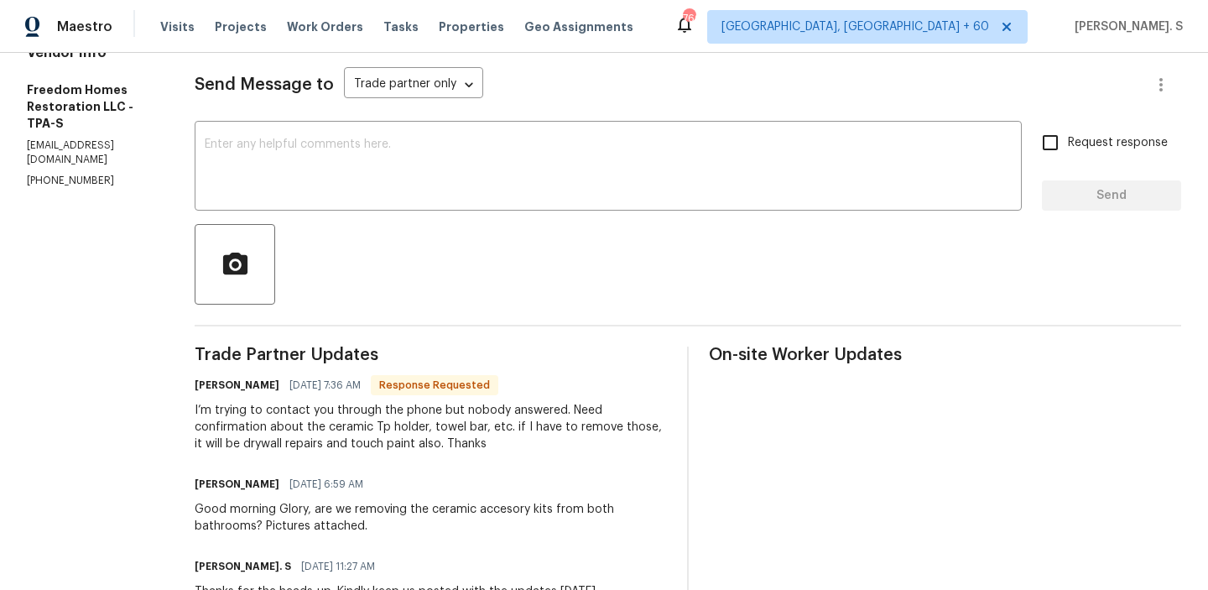
click at [402, 399] on div "Nelson Garcia 08/19/2025 7:36 AM Response Requested I’m trying to contact you t…" at bounding box center [431, 412] width 472 height 79
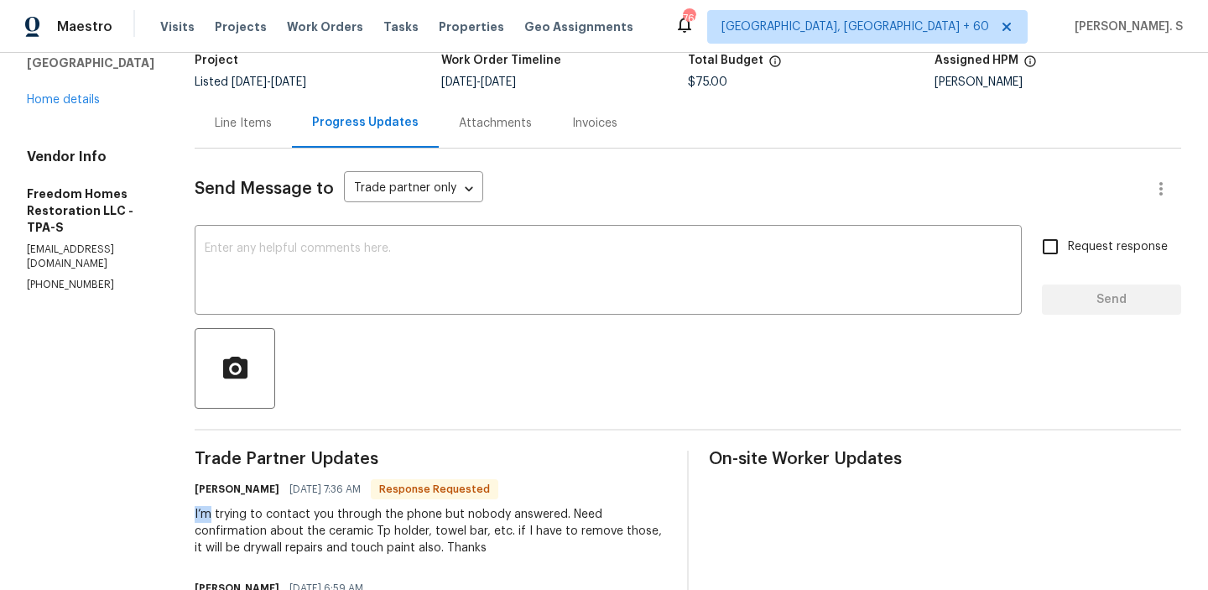
click at [251, 112] on div "Line Items" at bounding box center [243, 123] width 97 height 50
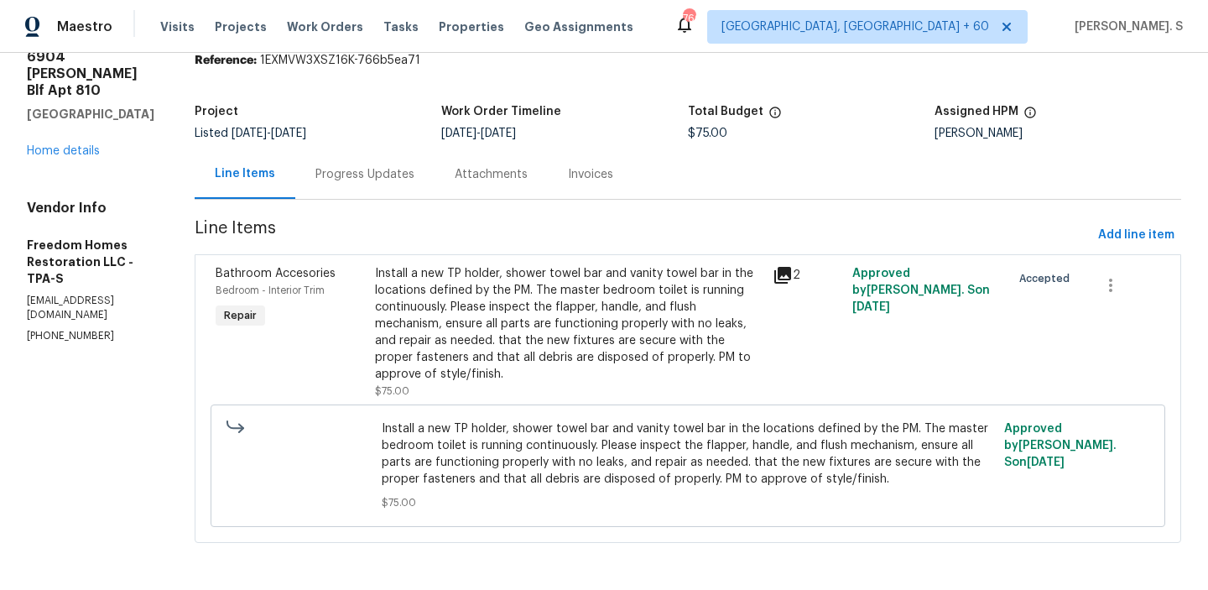
click at [339, 170] on div "Progress Updates" at bounding box center [365, 174] width 99 height 17
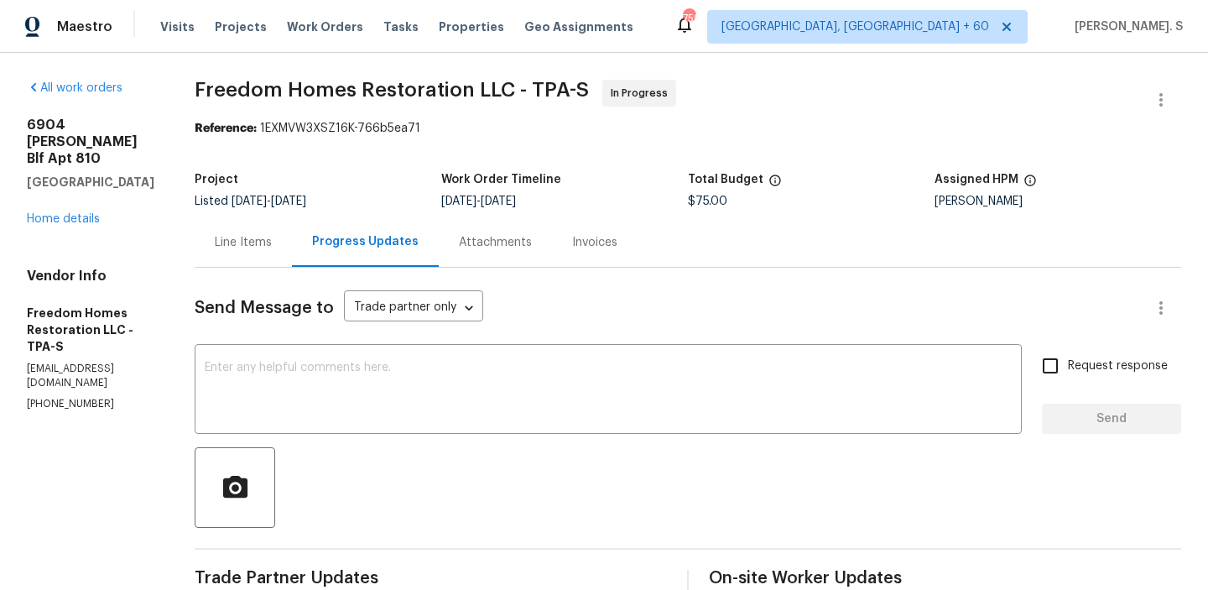
click at [233, 234] on div "Line Items" at bounding box center [243, 242] width 57 height 17
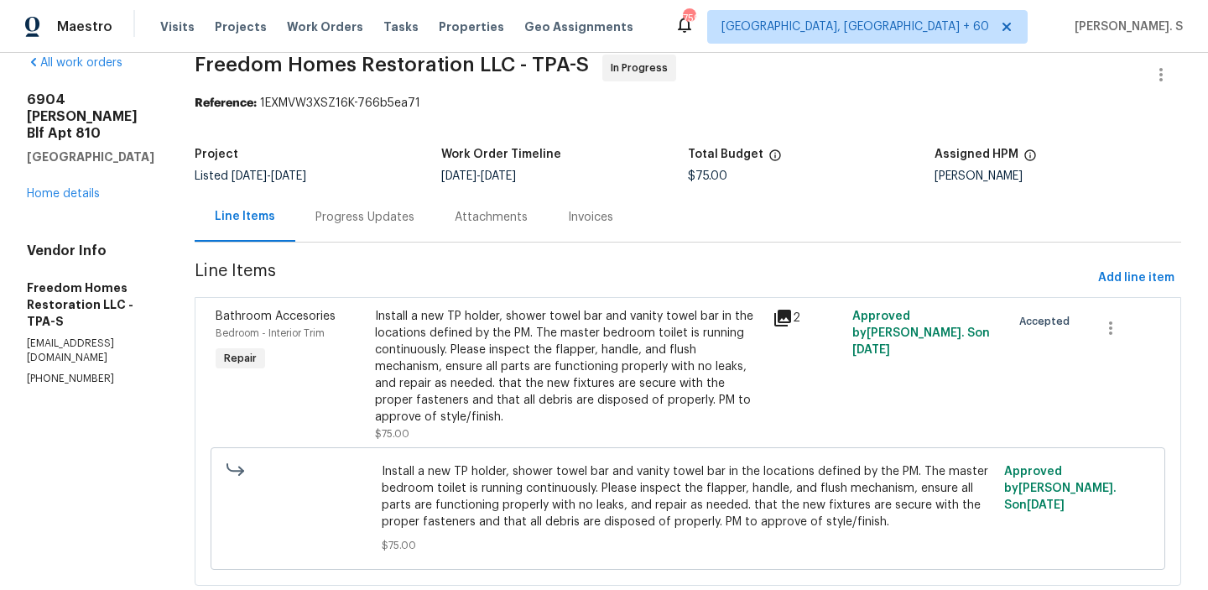
scroll to position [29, 0]
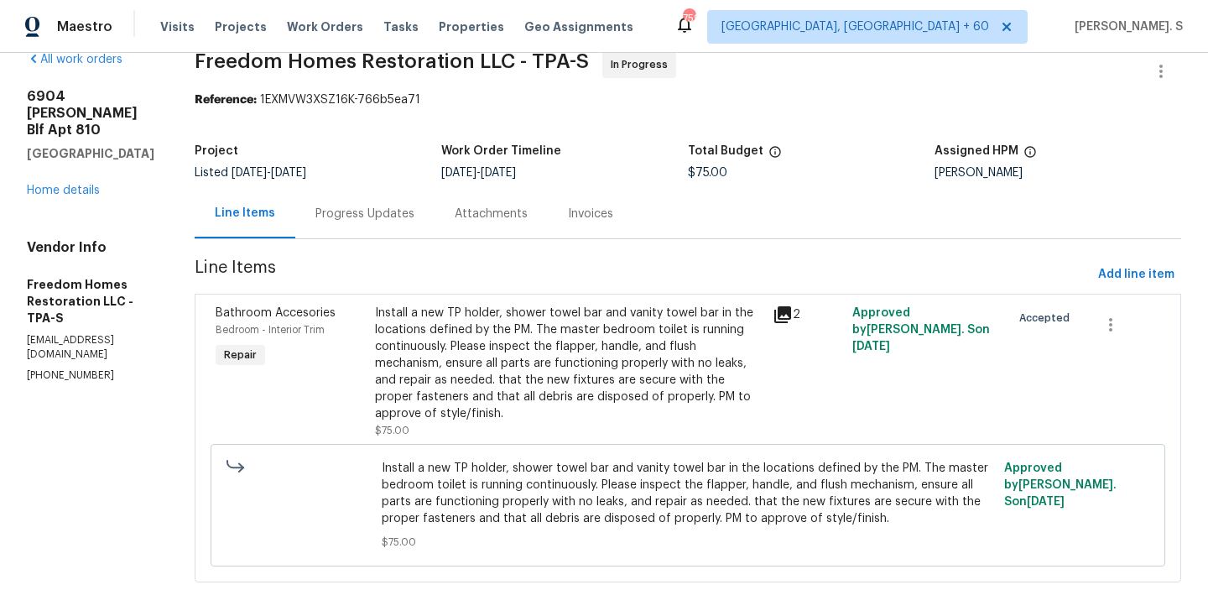
click at [626, 380] on div "Install a new TP holder, shower towel bar and vanity towel bar in the locations…" at bounding box center [569, 363] width 388 height 117
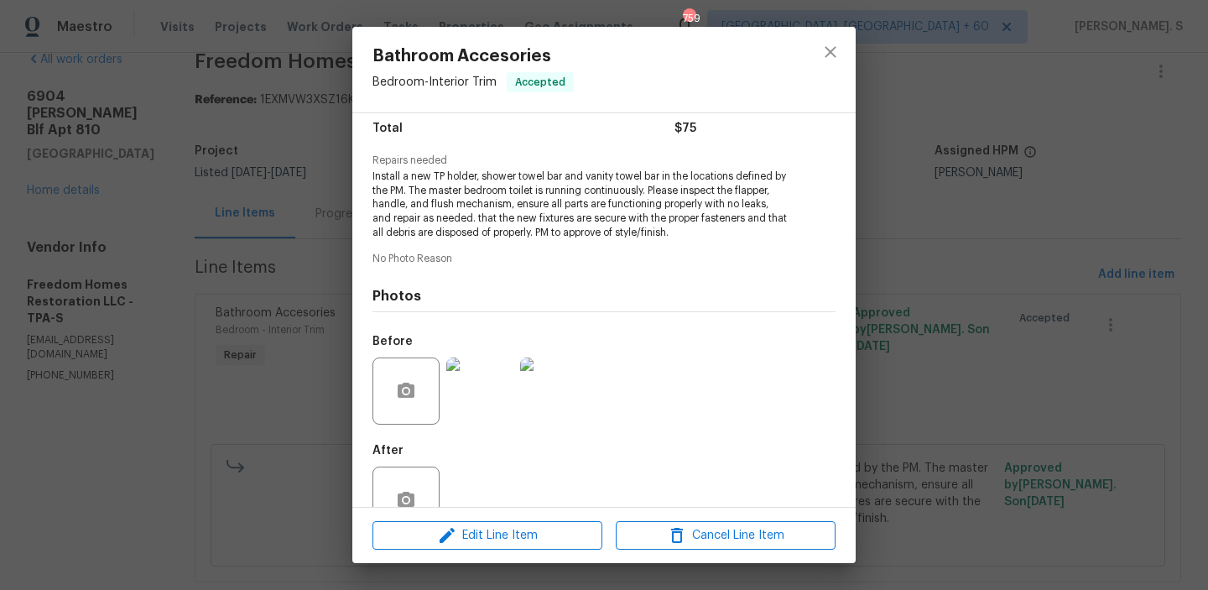
scroll to position [183, 0]
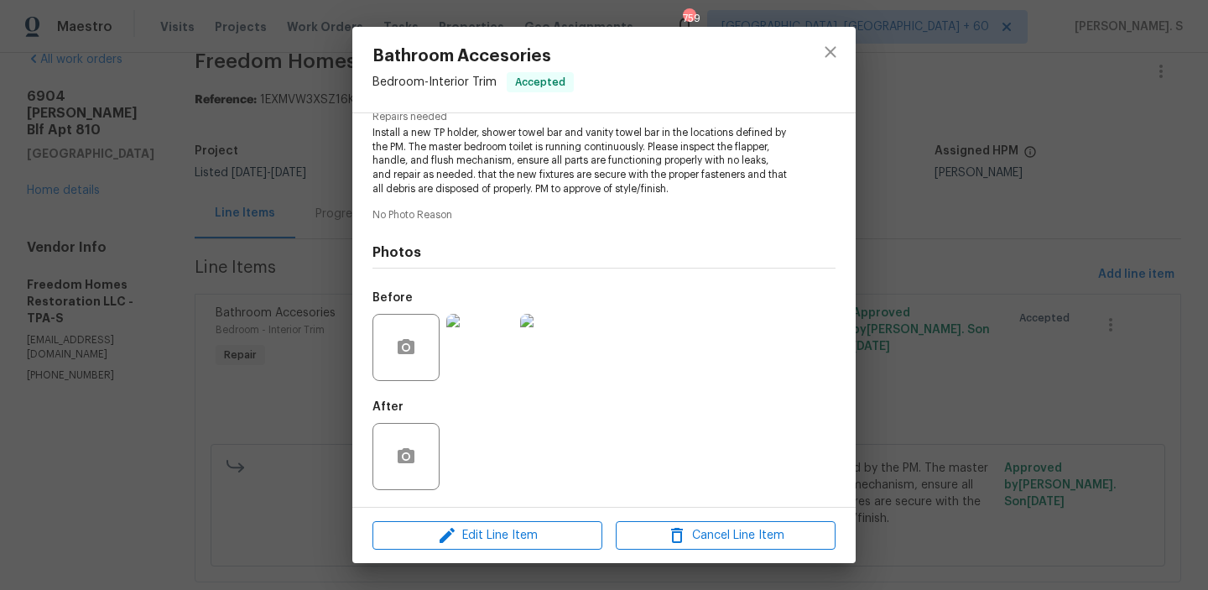
click at [471, 363] on img at bounding box center [479, 347] width 67 height 67
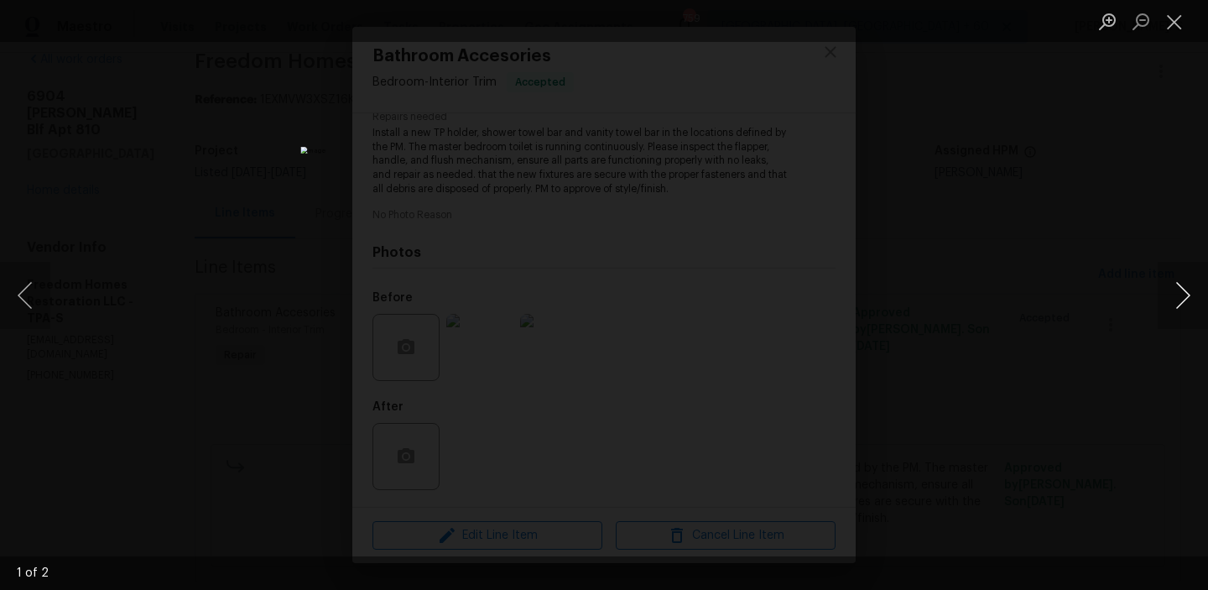
click at [1172, 296] on button "Next image" at bounding box center [1183, 295] width 50 height 67
click at [1184, 18] on button "Close lightbox" at bounding box center [1175, 21] width 34 height 29
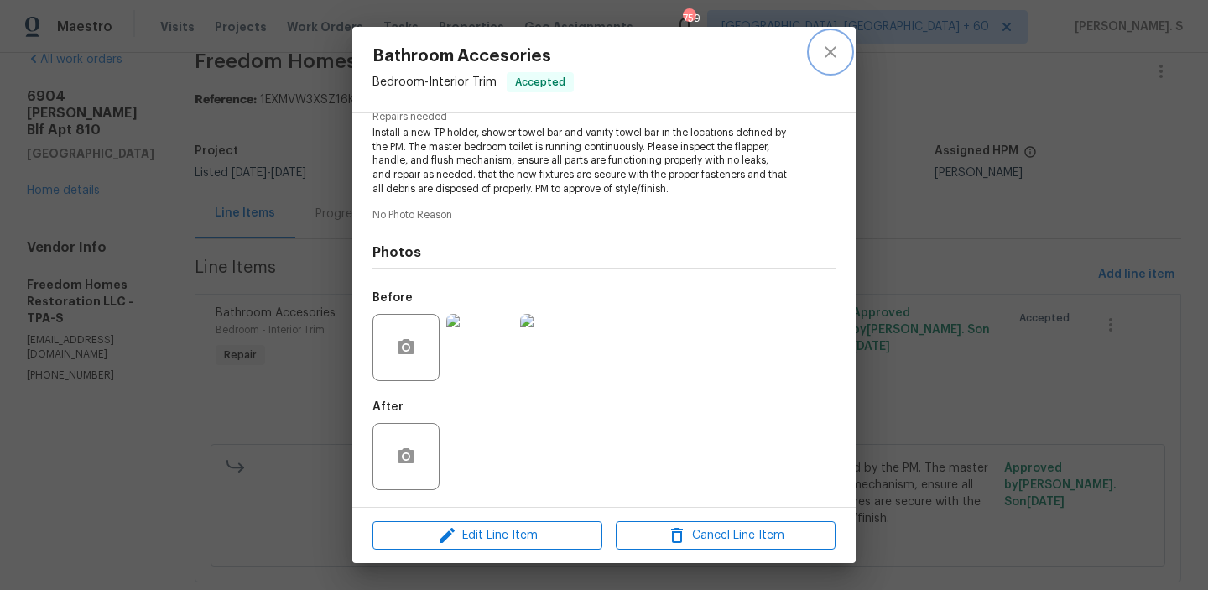
click at [822, 49] on icon "close" at bounding box center [831, 52] width 20 height 20
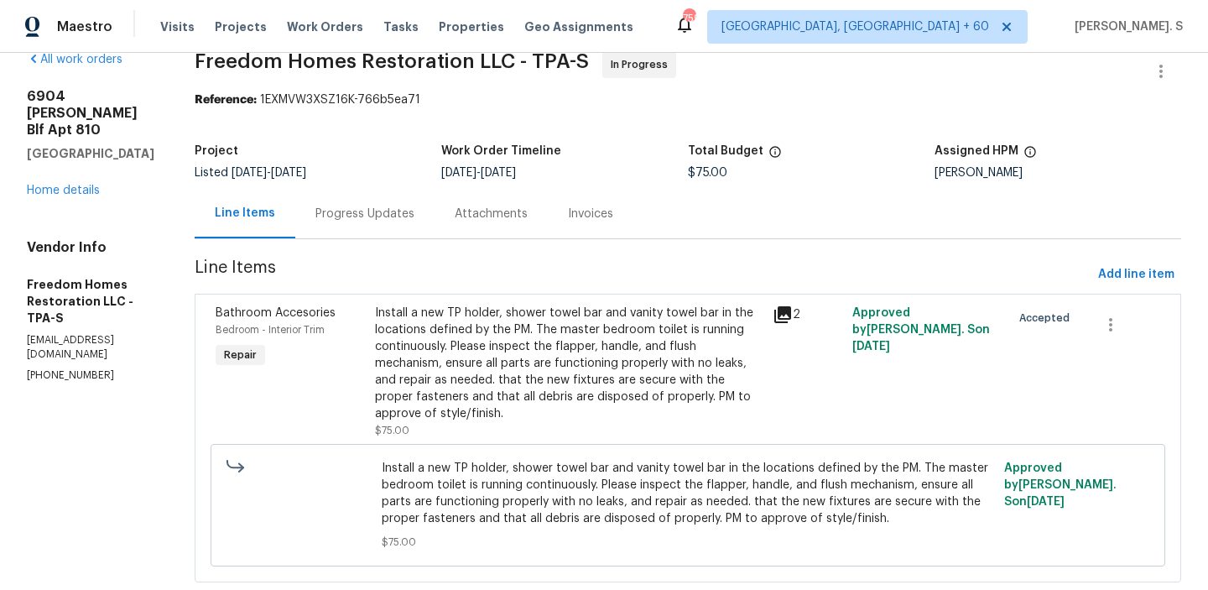
click at [357, 232] on div "Progress Updates" at bounding box center [364, 214] width 139 height 50
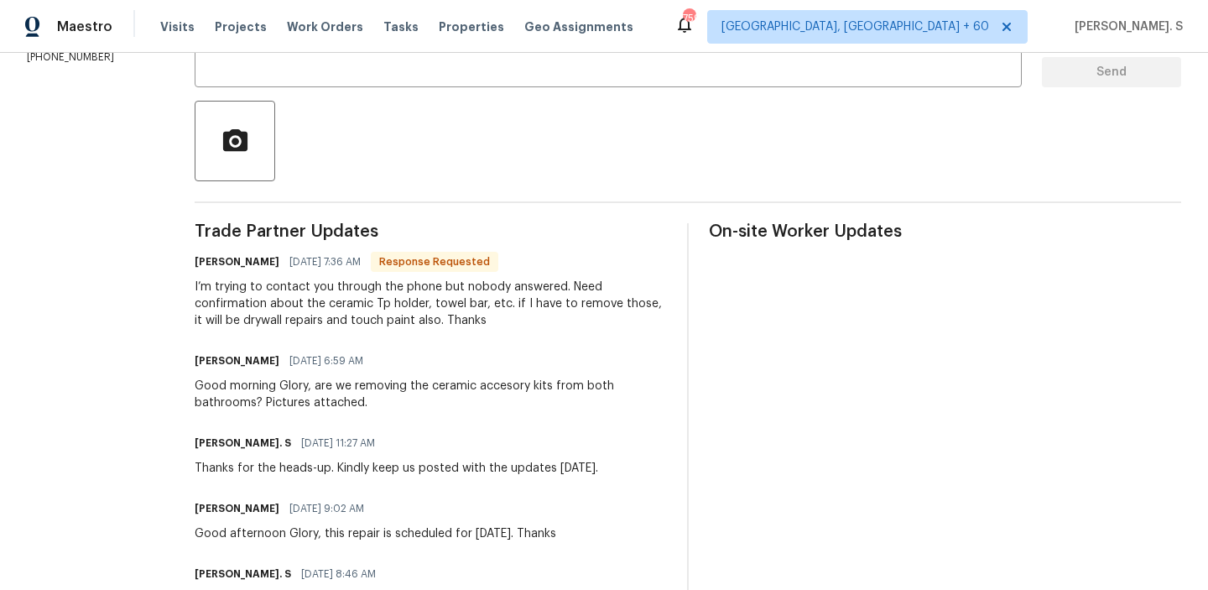
scroll to position [357, 0]
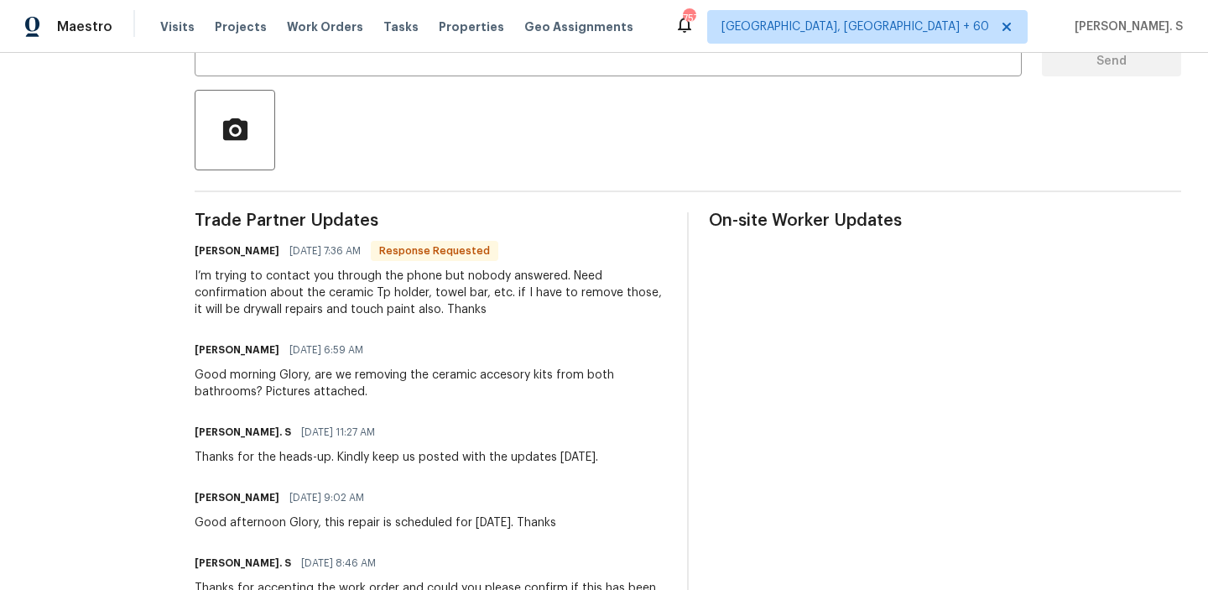
click at [326, 352] on span "08/19/2025 6:59 AM" at bounding box center [327, 350] width 74 height 17
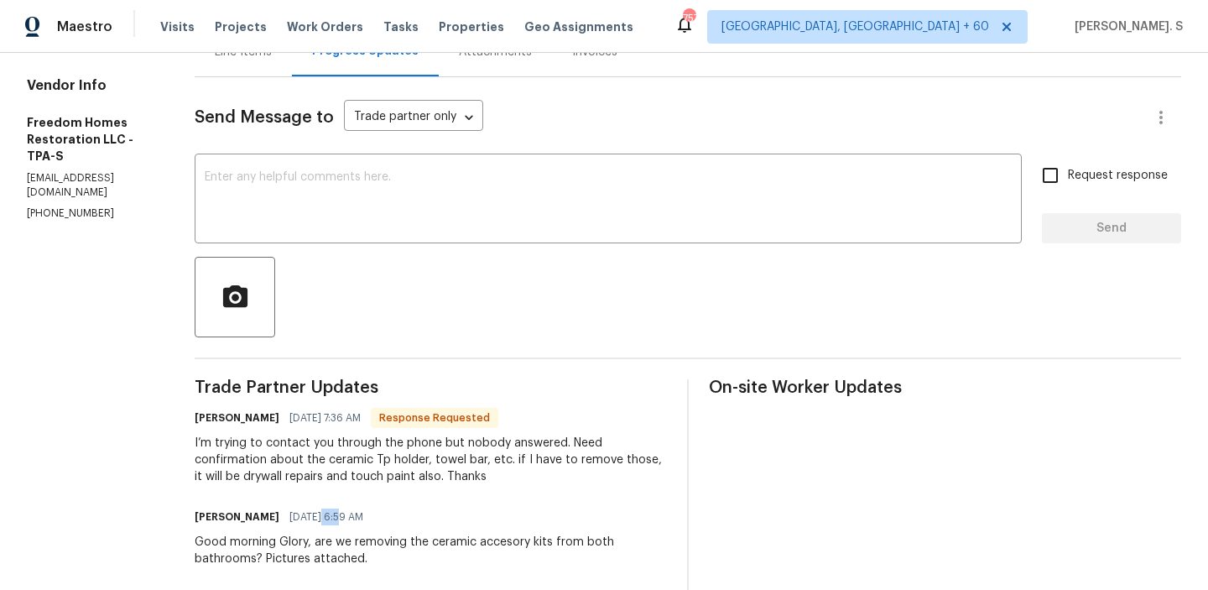
scroll to position [127, 0]
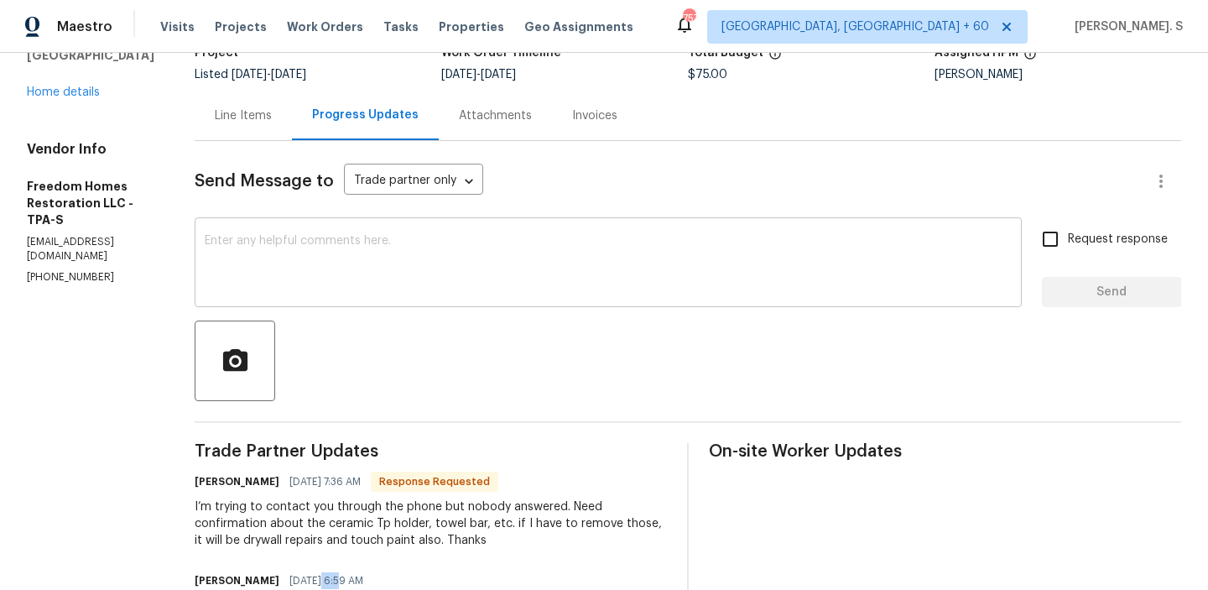
click at [300, 231] on div "x ​" at bounding box center [608, 265] width 827 height 86
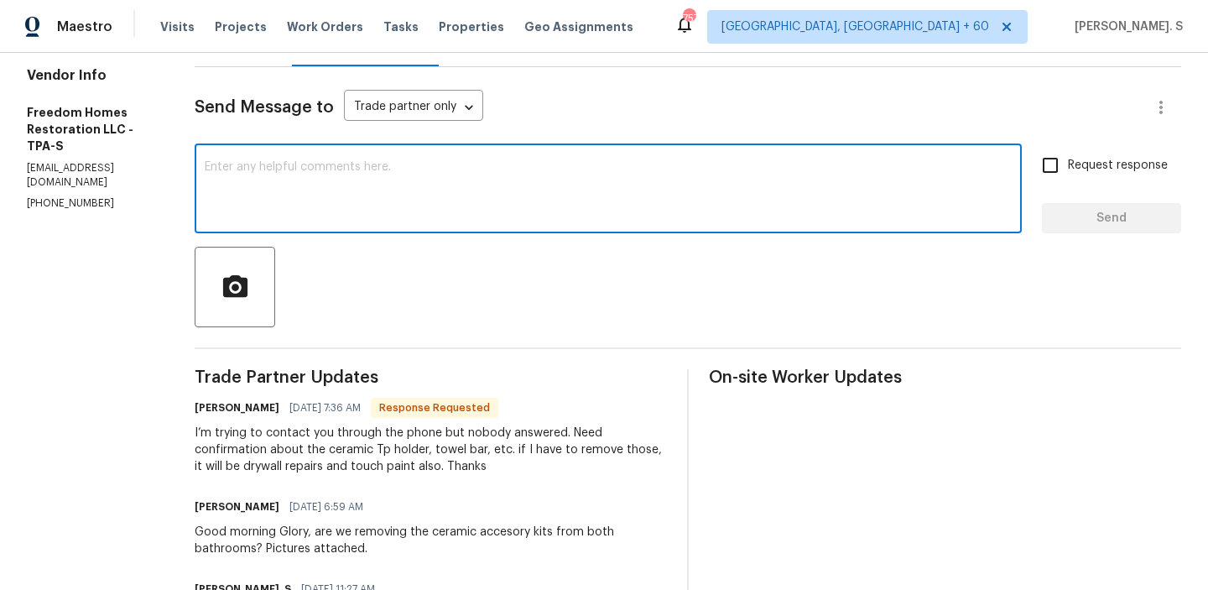
scroll to position [0, 0]
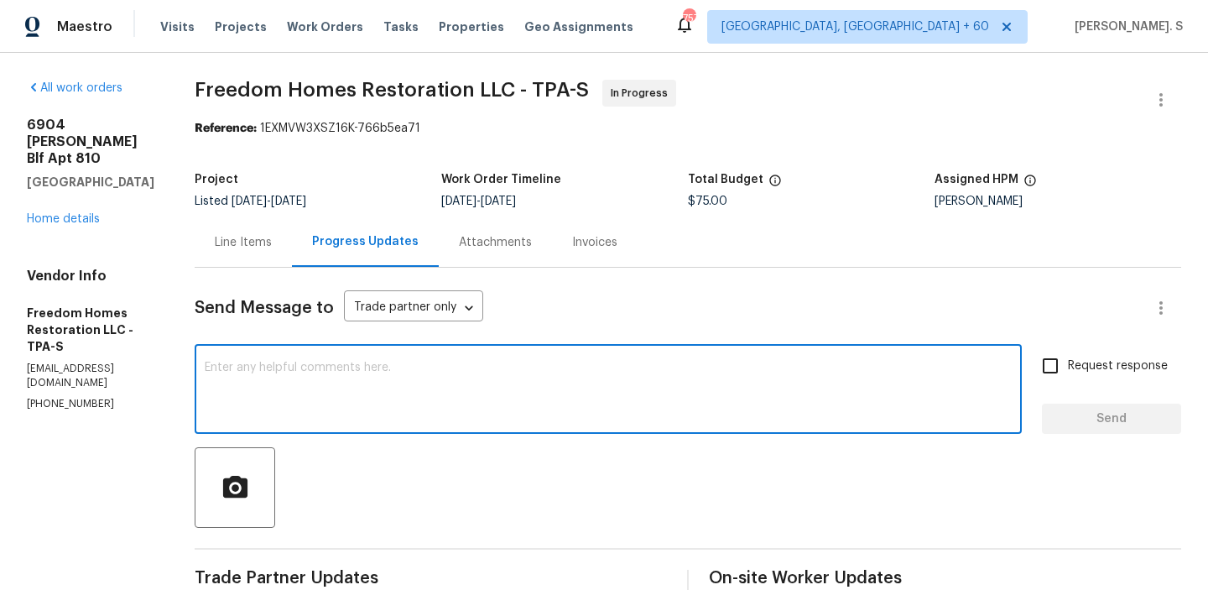
click at [351, 396] on textarea at bounding box center [608, 391] width 807 height 59
paste textarea "regarding the installation of new bathroom accessories"
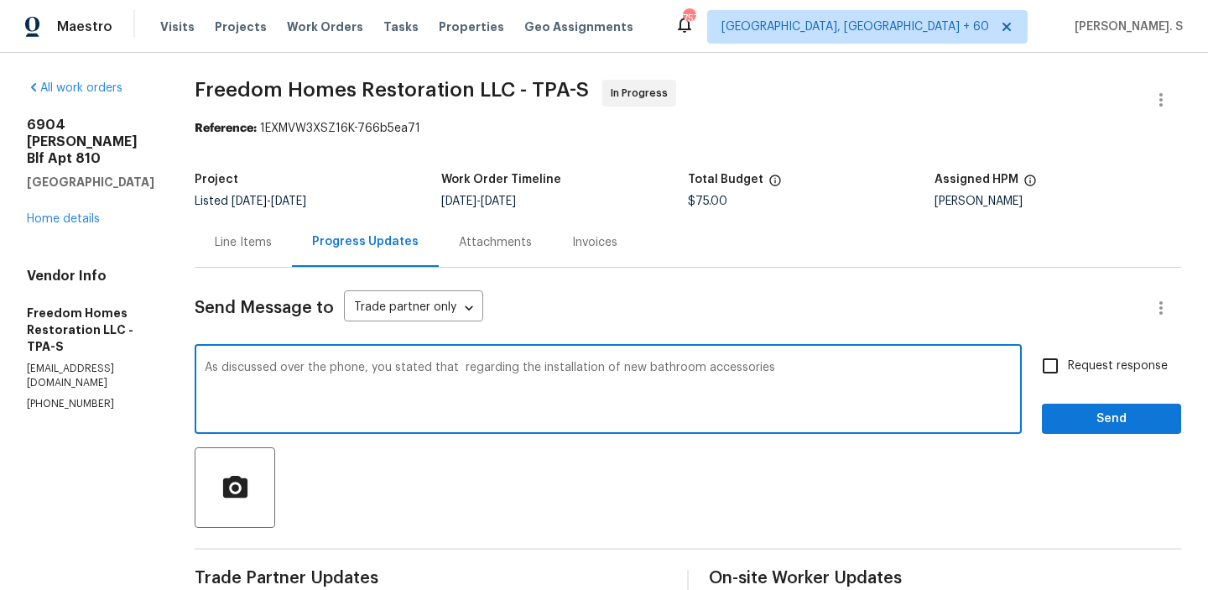
click at [463, 363] on textarea "As discussed over the phone, you stated that regarding the installation of new …" at bounding box center [608, 391] width 807 height 59
click at [755, 375] on textarea "As discussed over the phone, you stated regarding the installation of new bathr…" at bounding box center [608, 391] width 807 height 59
paste textarea "regarding the installation of new bathroom accessories"
paste textarea "confirmed the need to remove old accessories and install new ones, including a …"
paste textarea "cost for a previously fixed toilet was noted as $110."
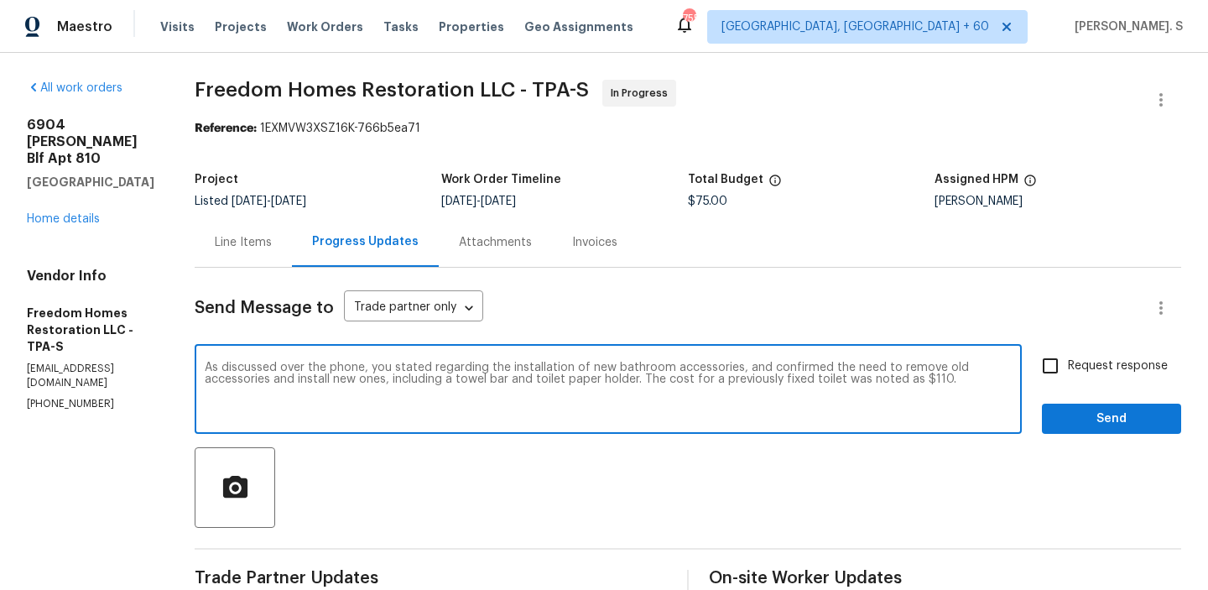
click at [0, 0] on div "a c c e s s o r i e s , a n d" at bounding box center [0, 0] width 0 height 0
click at [974, 381] on textarea "As discussed over the phone, you stated regarding the installation of new bathr…" at bounding box center [608, 391] width 807 height 59
click at [770, 394] on textarea "As discussed over the phone, you stated regarding the installation of new bathr…" at bounding box center [608, 391] width 807 height 59
drag, startPoint x: 871, startPoint y: 378, endPoint x: 919, endPoint y: 378, distance: 47.8
click at [919, 378] on textarea "As discussed over the phone, you stated regarding the installation of new bathr…" at bounding box center [608, 391] width 807 height 59
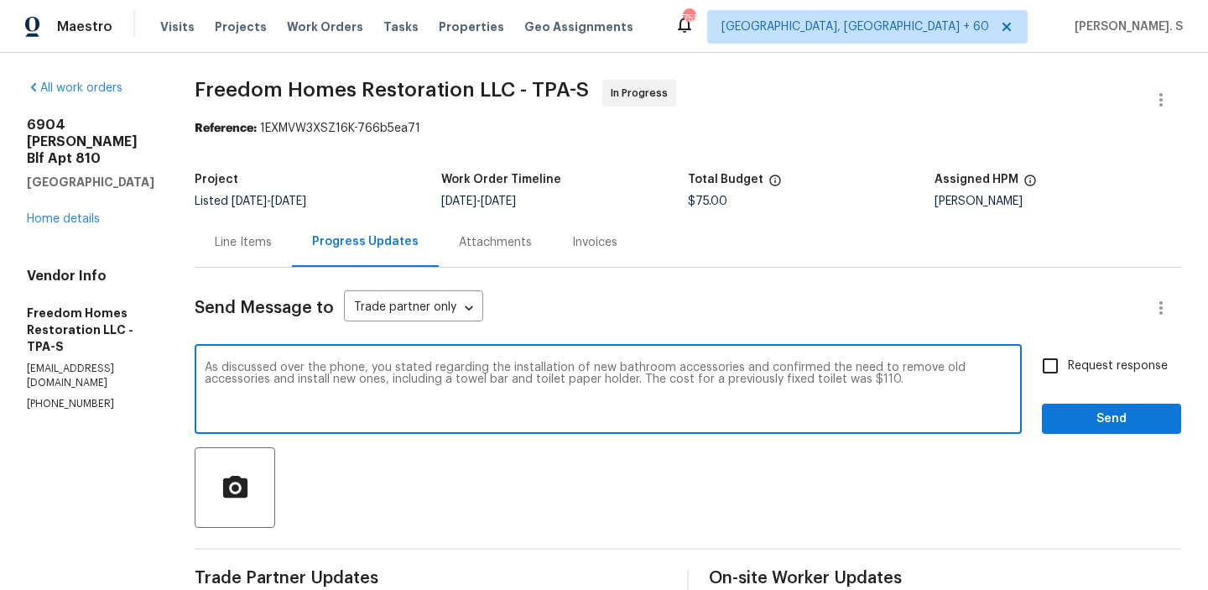
click at [920, 384] on textarea "As discussed over the phone, you stated regarding the installation of new bathr…" at bounding box center [608, 391] width 807 height 59
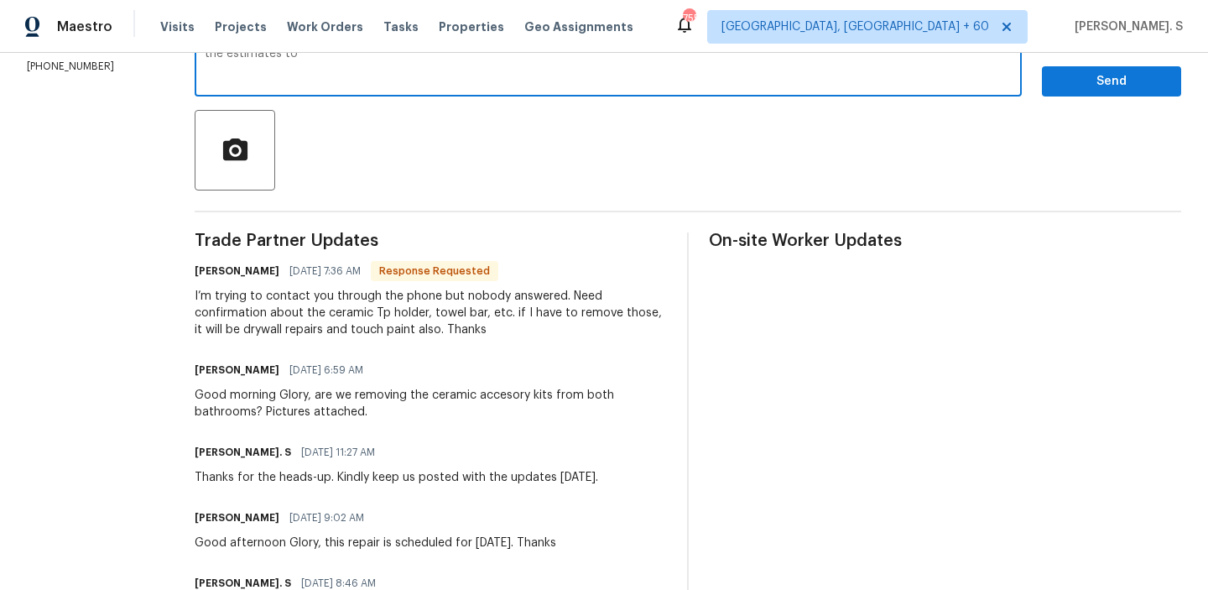
scroll to position [312, 0]
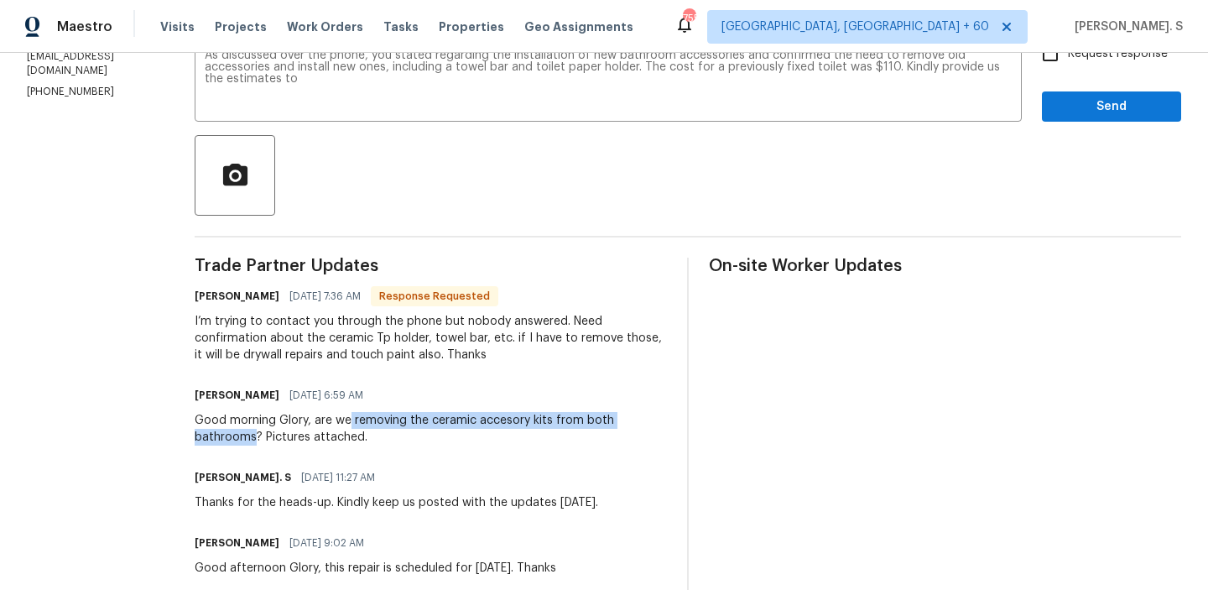
drag, startPoint x: 357, startPoint y: 419, endPoint x: 260, endPoint y: 436, distance: 98.9
click at [260, 436] on div "Good morning Glory, are we removing the ceramic accesory kits from both bathroo…" at bounding box center [431, 429] width 472 height 34
copy div "removing the ceramic accesory kits from both bathrooms"
click at [457, 98] on textarea "As discussed over the phone, you stated regarding the installation of new bathr…" at bounding box center [608, 79] width 807 height 59
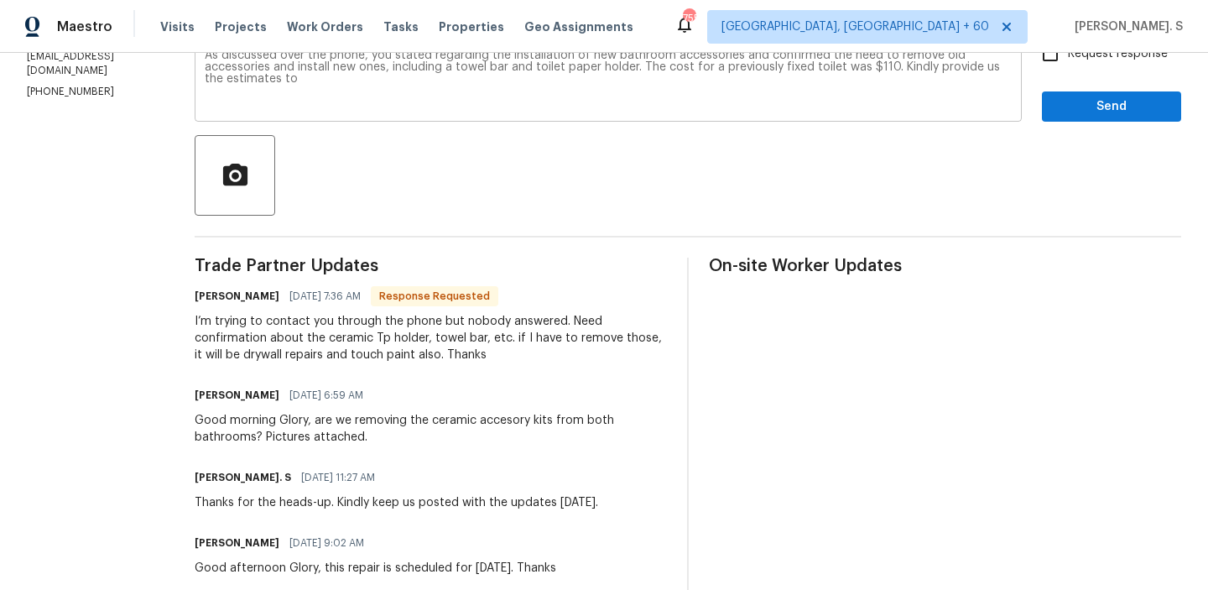
paste textarea "removing the ceramic accesory kits from both bathrooms"
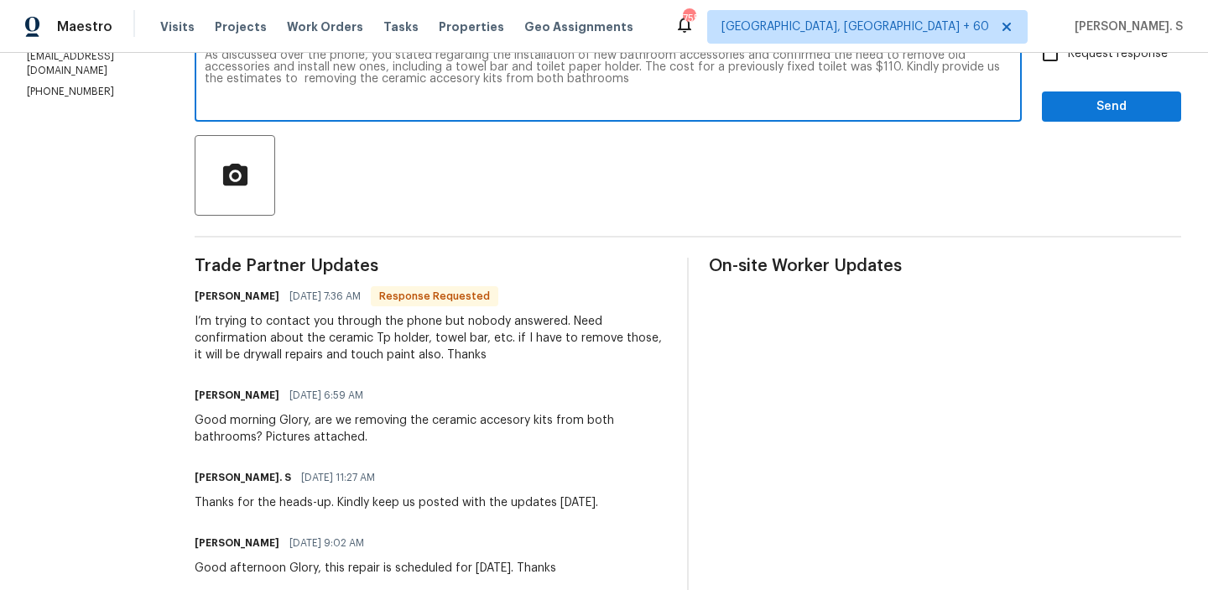
click at [304, 79] on textarea "As discussed over the phone, you stated regarding the installation of new bathr…" at bounding box center [608, 79] width 807 height 59
click at [354, 80] on textarea "As discussed over the phone, you stated regarding the installation of new bathr…" at bounding box center [608, 79] width 807 height 59
click at [624, 76] on textarea "As discussed over the phone, you stated regarding the installation of new bathr…" at bounding box center [608, 79] width 807 height 59
click at [290, 80] on textarea "As discussed over the phone, you stated regarding the installation of new bathr…" at bounding box center [608, 79] width 807 height 59
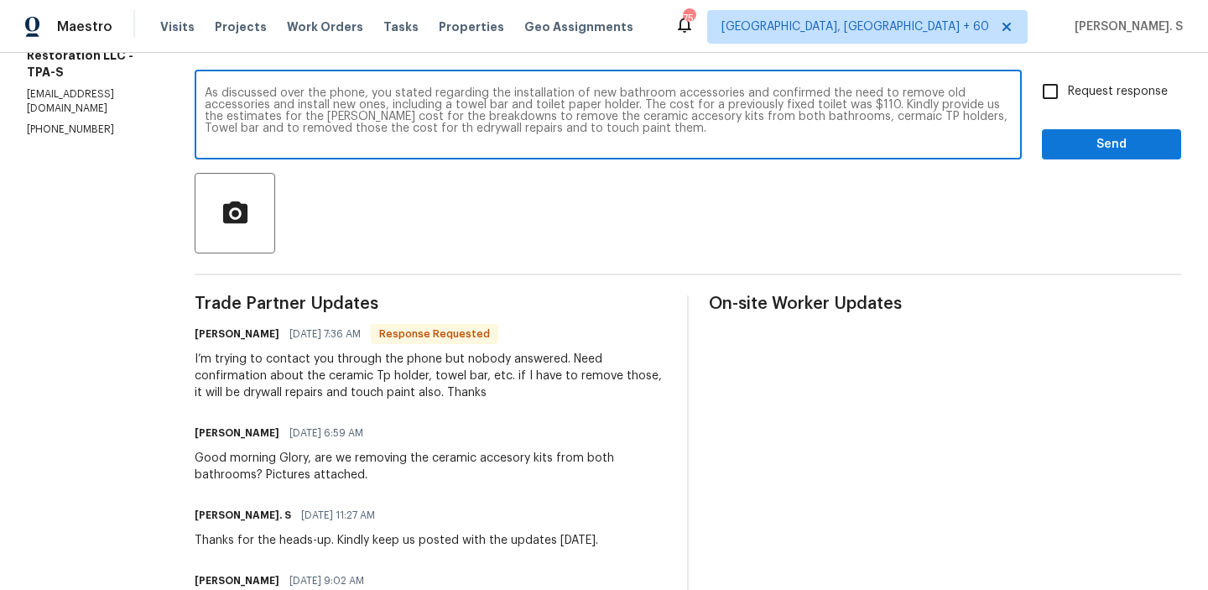
scroll to position [274, 0]
click at [501, 82] on div "As discussed over the phone, you stated regarding the installation of new bathr…" at bounding box center [608, 118] width 827 height 86
click at [501, 90] on textarea "As discussed over the phone, you stated regarding the installation of new bathr…" at bounding box center [608, 117] width 807 height 59
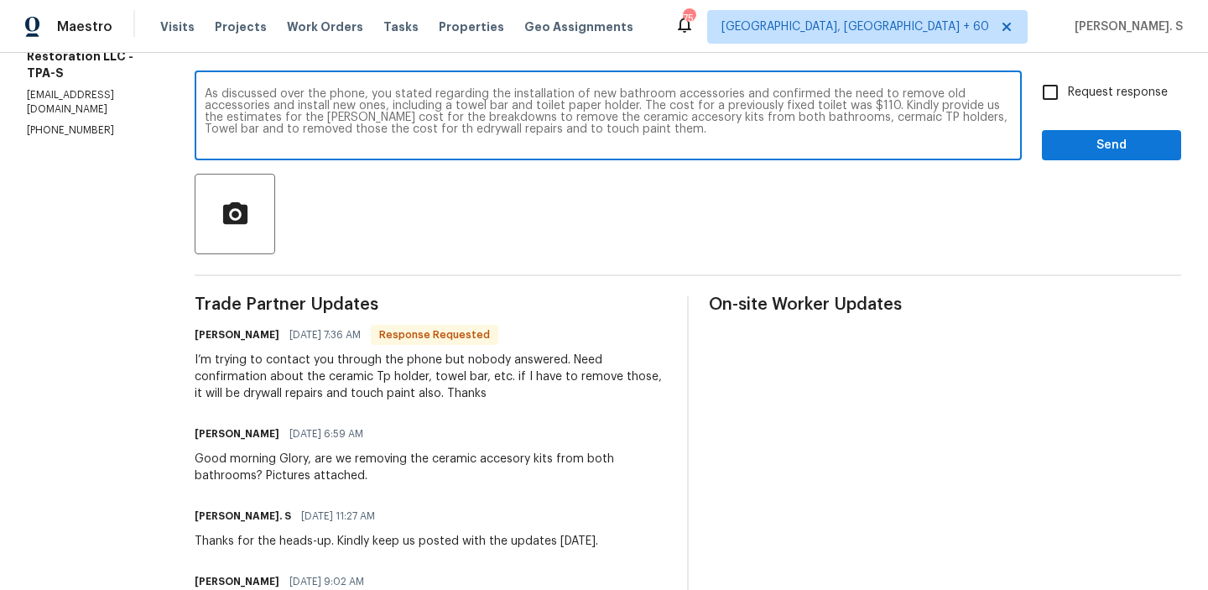
paste textarea "mentioned the installation of new bathroom accessories and confirmed the need t…"
type textarea "As discussed over the phone, you mentioned the installation of new bathroom acc…"
click at [1050, 116] on div "Request response Send" at bounding box center [1111, 118] width 139 height 86
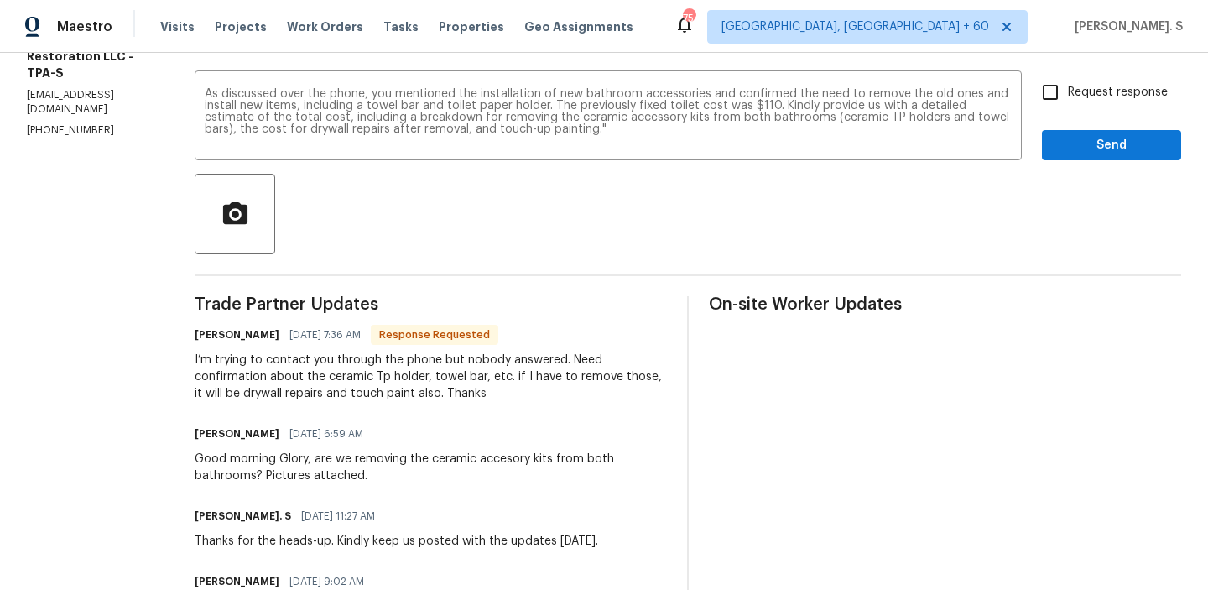
click at [1065, 113] on div "Request response Send" at bounding box center [1111, 118] width 139 height 86
click at [1066, 82] on input "Request response" at bounding box center [1050, 92] width 35 height 35
checkbox input "true"
click at [1065, 166] on div "Send Message to Trade partner only Trade partner only ​ As discussed over the p…" at bounding box center [688, 422] width 987 height 856
click at [1069, 157] on button "Send" at bounding box center [1111, 145] width 139 height 31
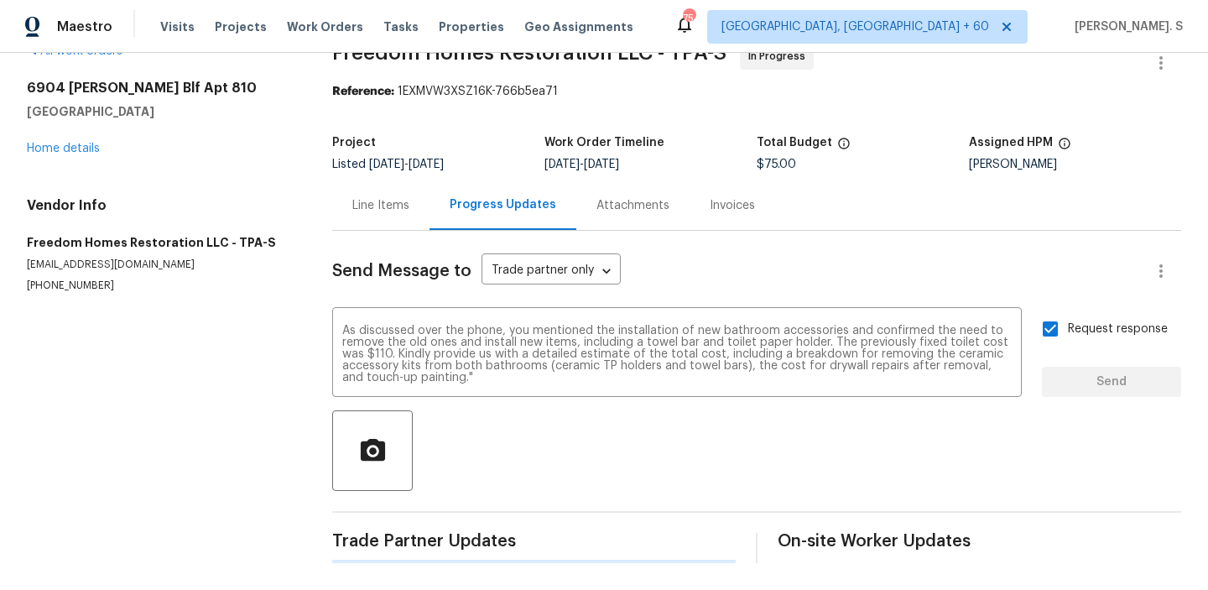
click at [1069, 157] on div "Assigned HPM" at bounding box center [1075, 148] width 212 height 22
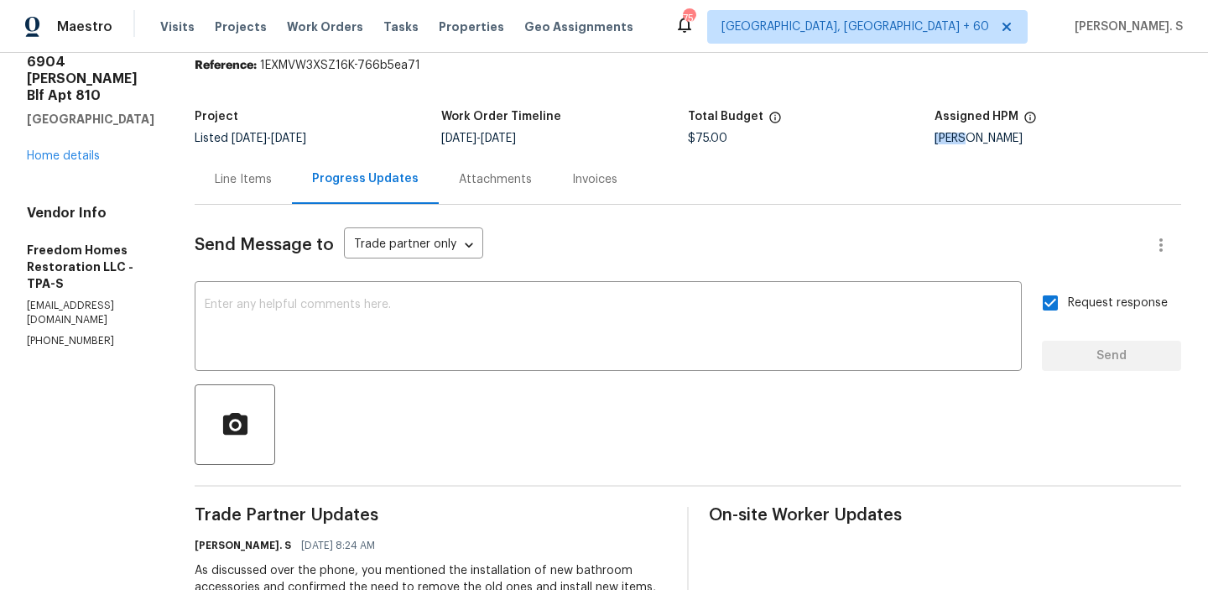
scroll to position [0, 0]
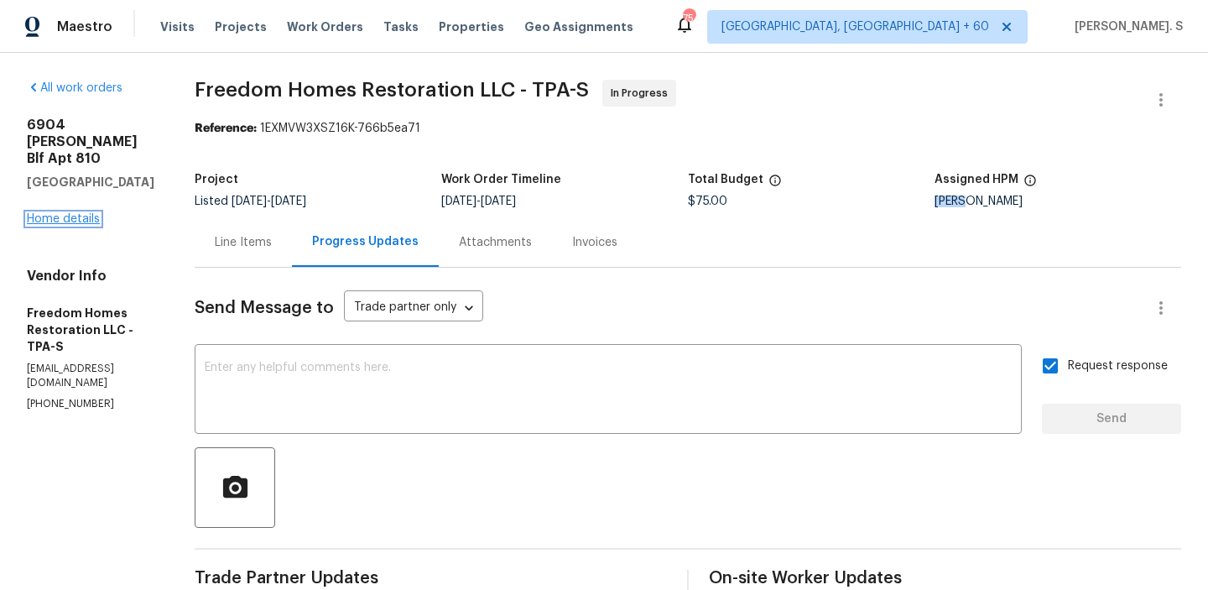
click at [69, 213] on link "Home details" at bounding box center [63, 219] width 73 height 12
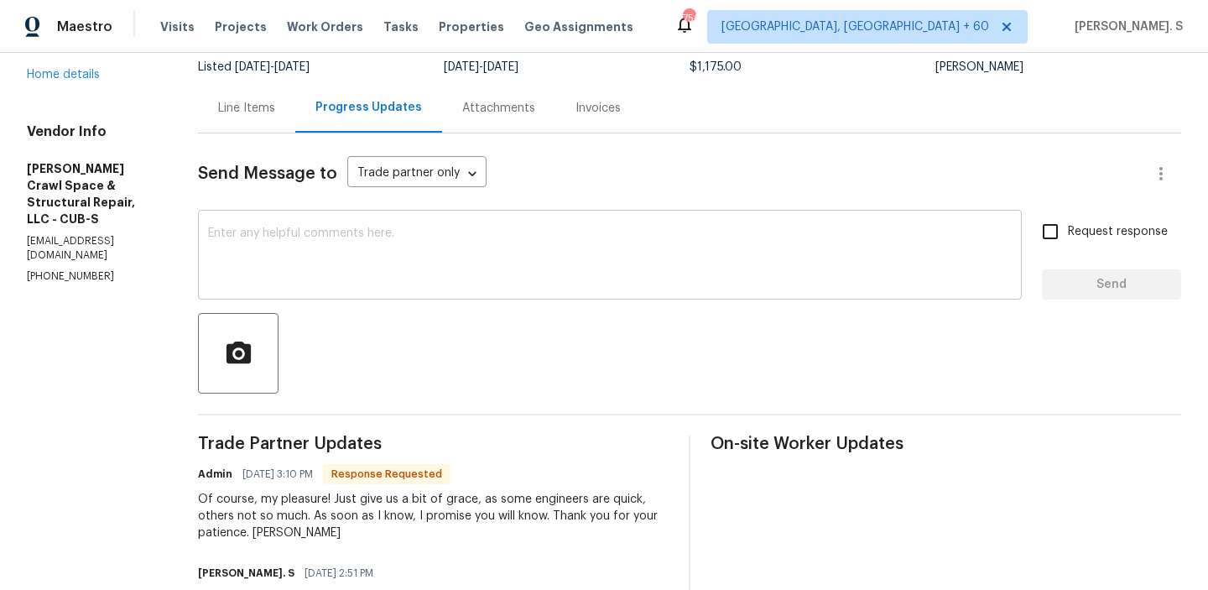
scroll to position [83, 0]
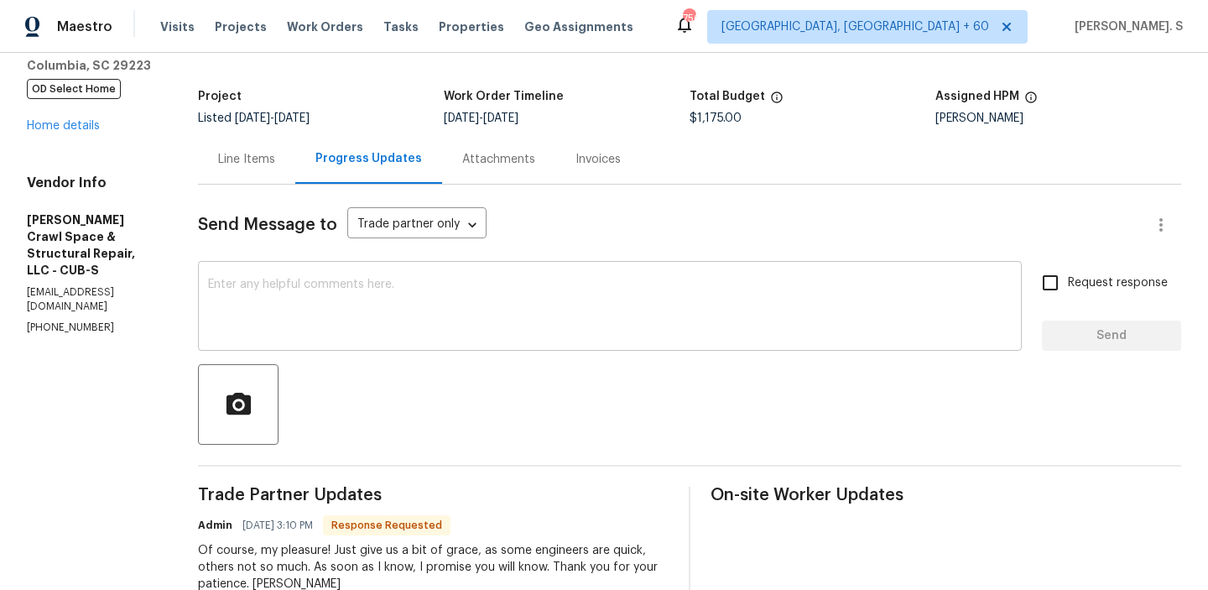
click at [303, 330] on textarea at bounding box center [610, 308] width 804 height 59
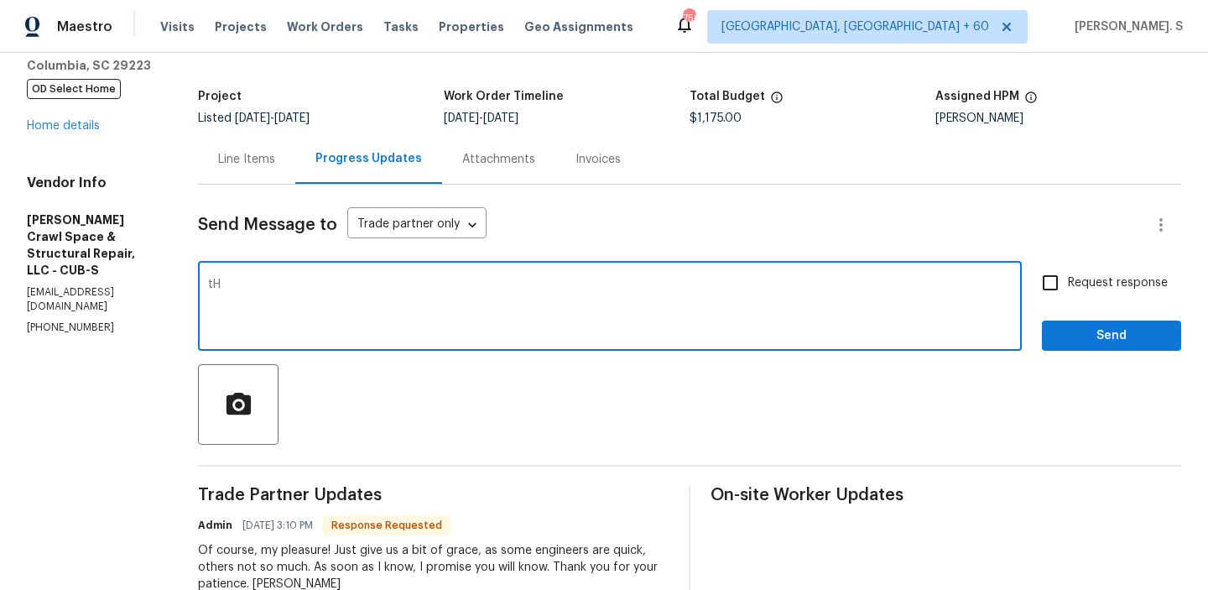
type textarea "t"
type textarea "Thanks!"
click at [1058, 271] on input "Request response" at bounding box center [1050, 282] width 35 height 35
checkbox input "true"
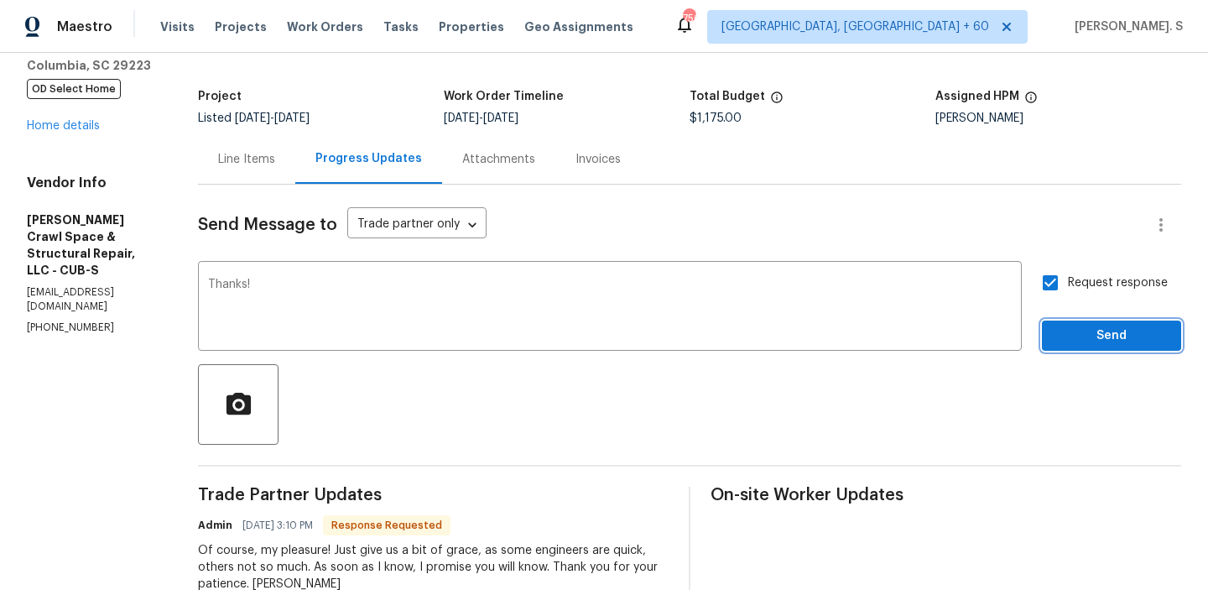
click at [1061, 341] on span "Send" at bounding box center [1112, 336] width 112 height 21
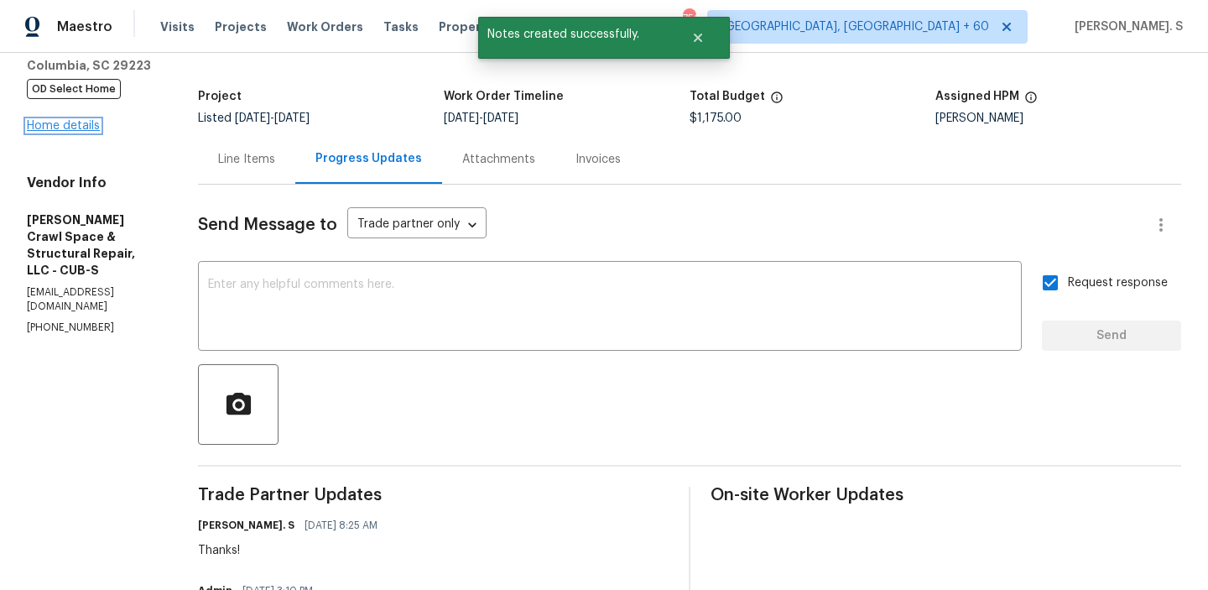
click at [70, 123] on link "Home details" at bounding box center [63, 126] width 73 height 12
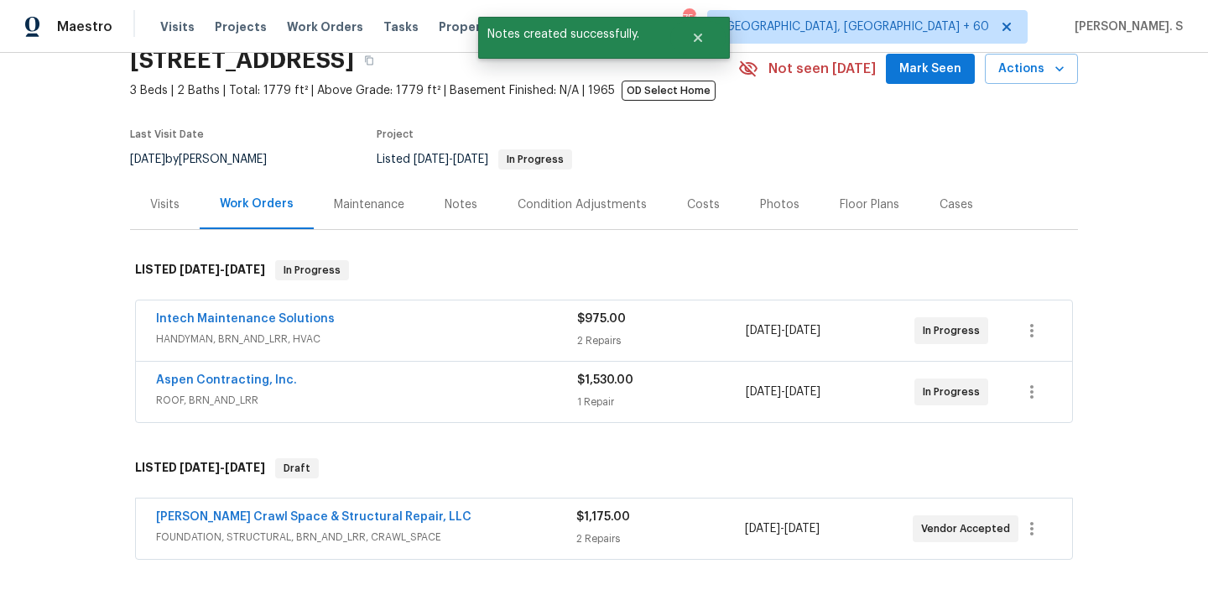
scroll to position [117, 0]
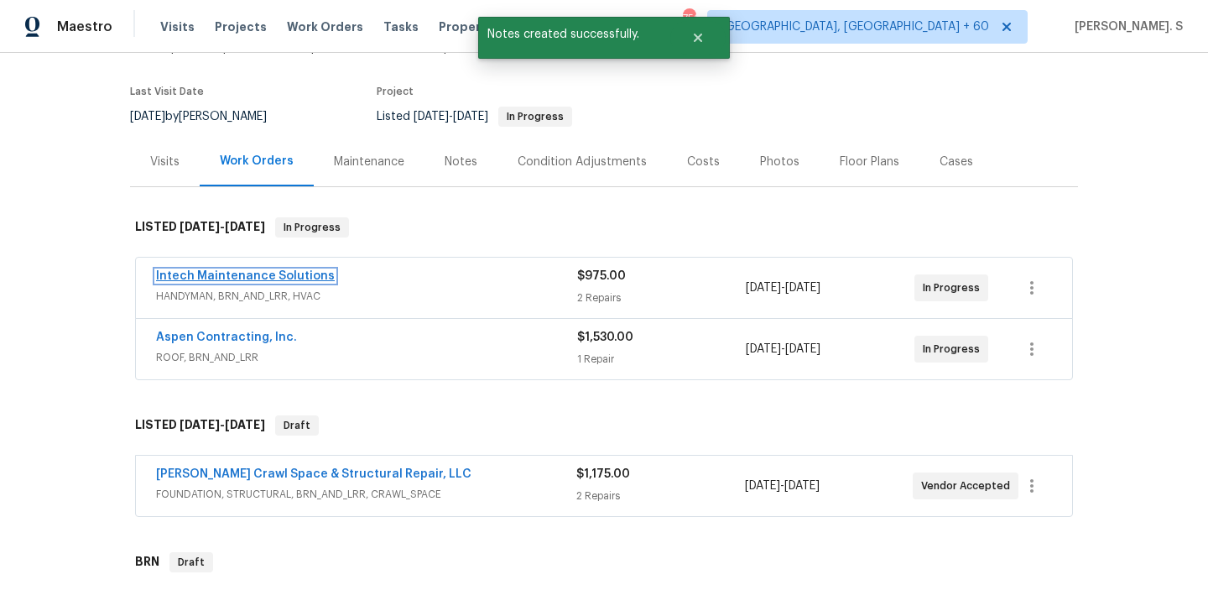
click at [268, 282] on link "Intech Maintenance Solutions" at bounding box center [245, 276] width 179 height 12
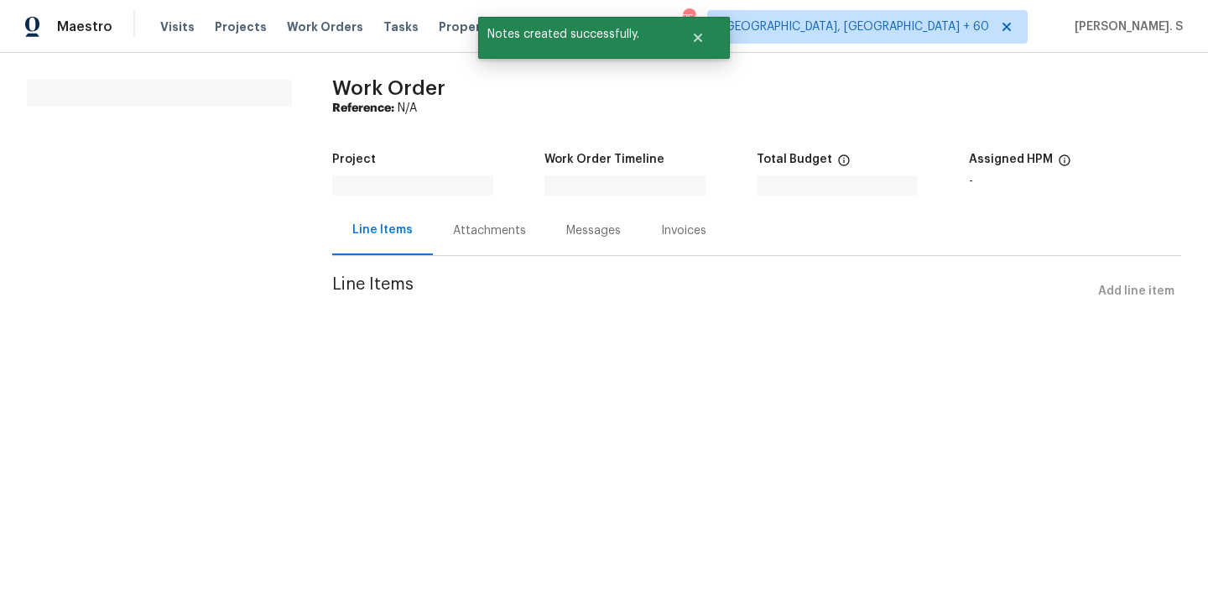
click at [546, 223] on div "Messages" at bounding box center [593, 231] width 95 height 50
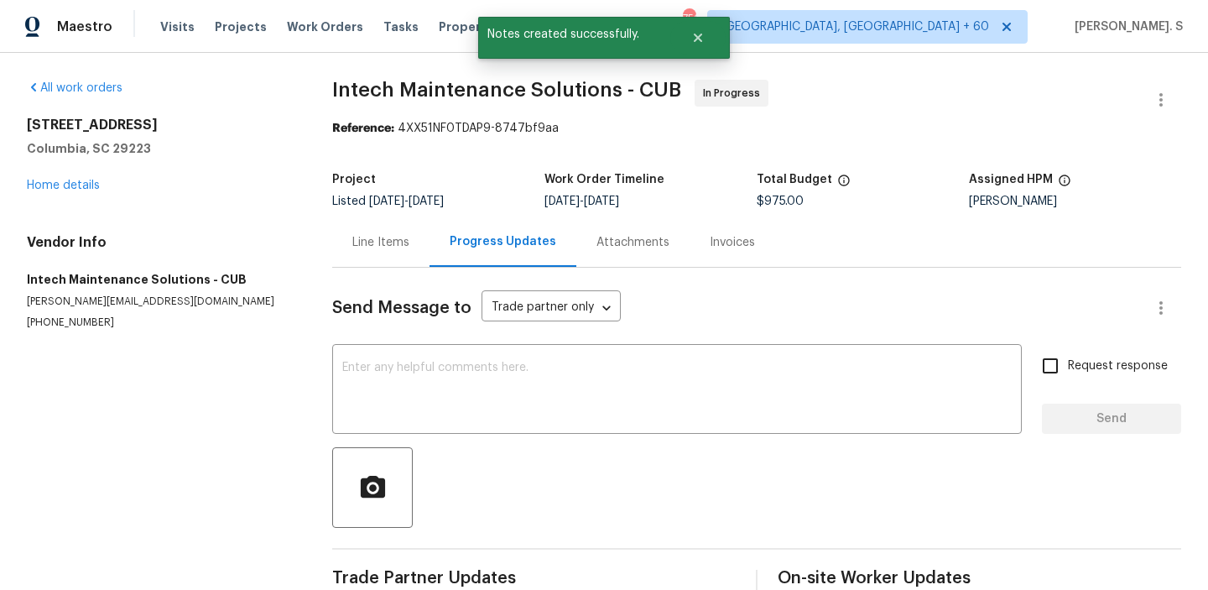
click at [481, 223] on div "Progress Updates" at bounding box center [503, 242] width 147 height 50
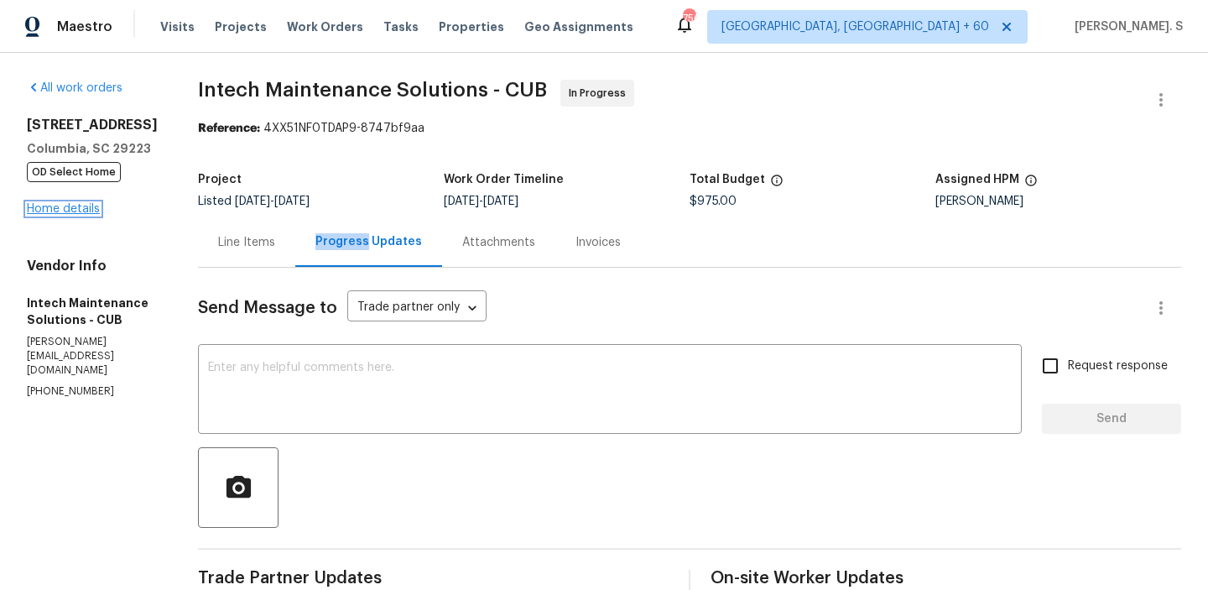
click at [83, 215] on link "Home details" at bounding box center [63, 209] width 73 height 12
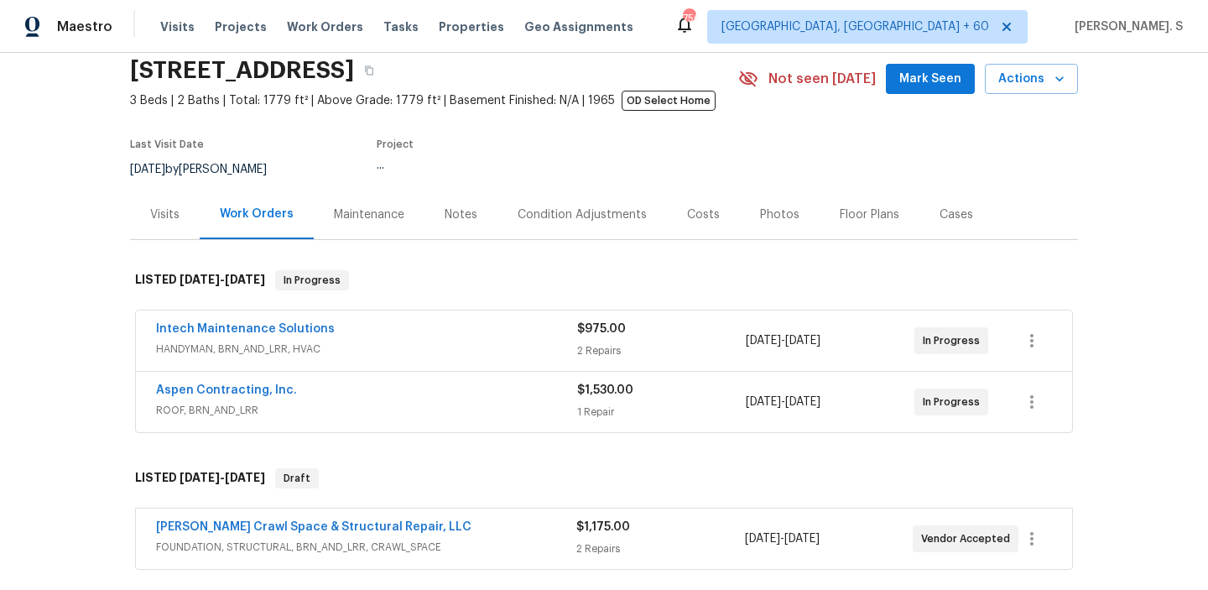
scroll to position [180, 0]
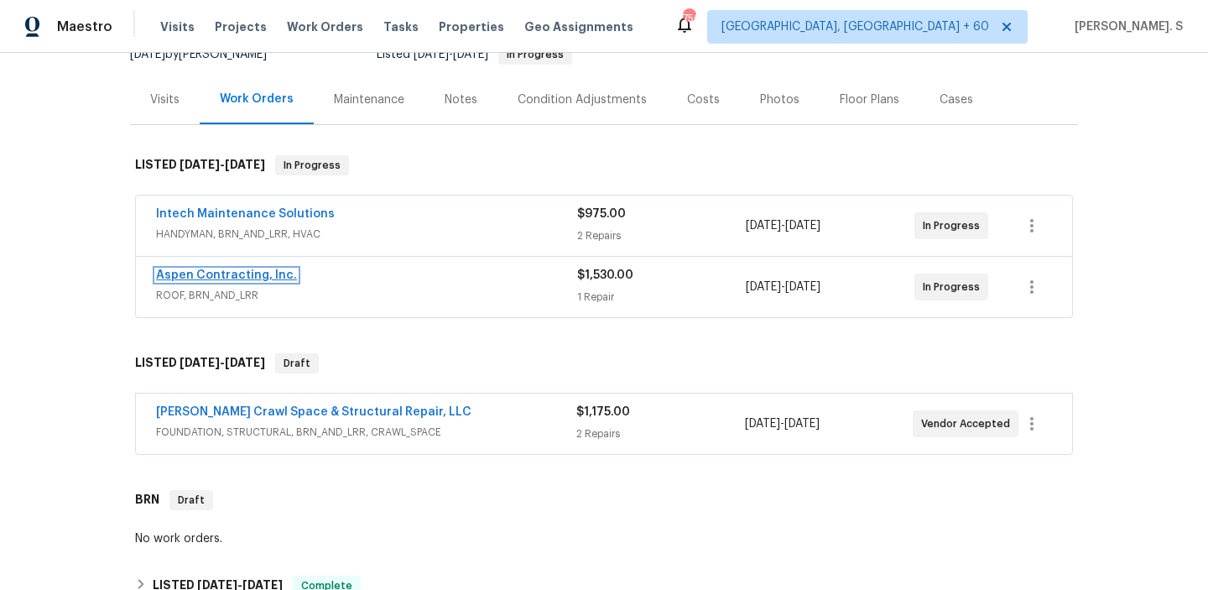
click at [218, 269] on link "Aspen Contracting, Inc." at bounding box center [226, 275] width 141 height 12
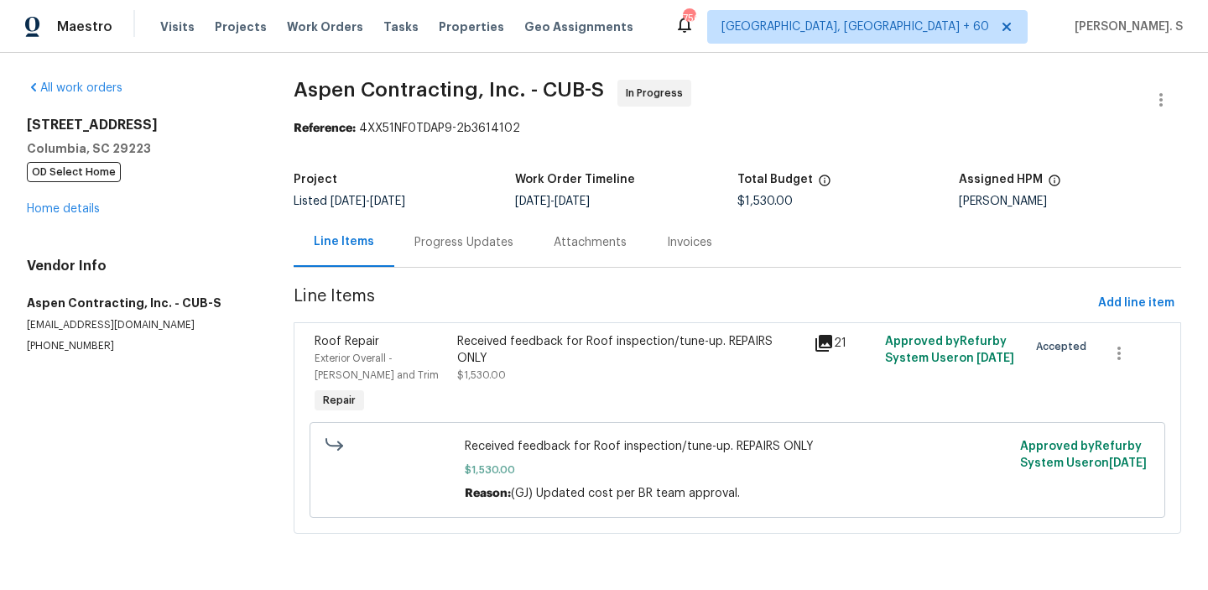
click at [472, 258] on div "Progress Updates" at bounding box center [463, 242] width 139 height 50
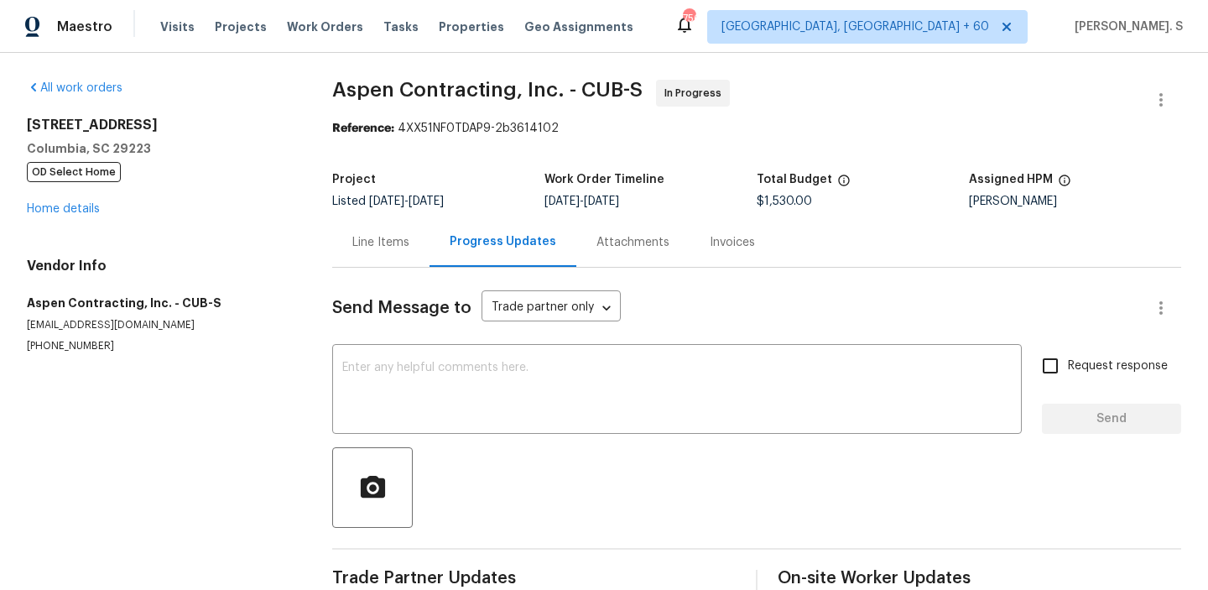
click at [472, 258] on div "Progress Updates" at bounding box center [503, 242] width 147 height 50
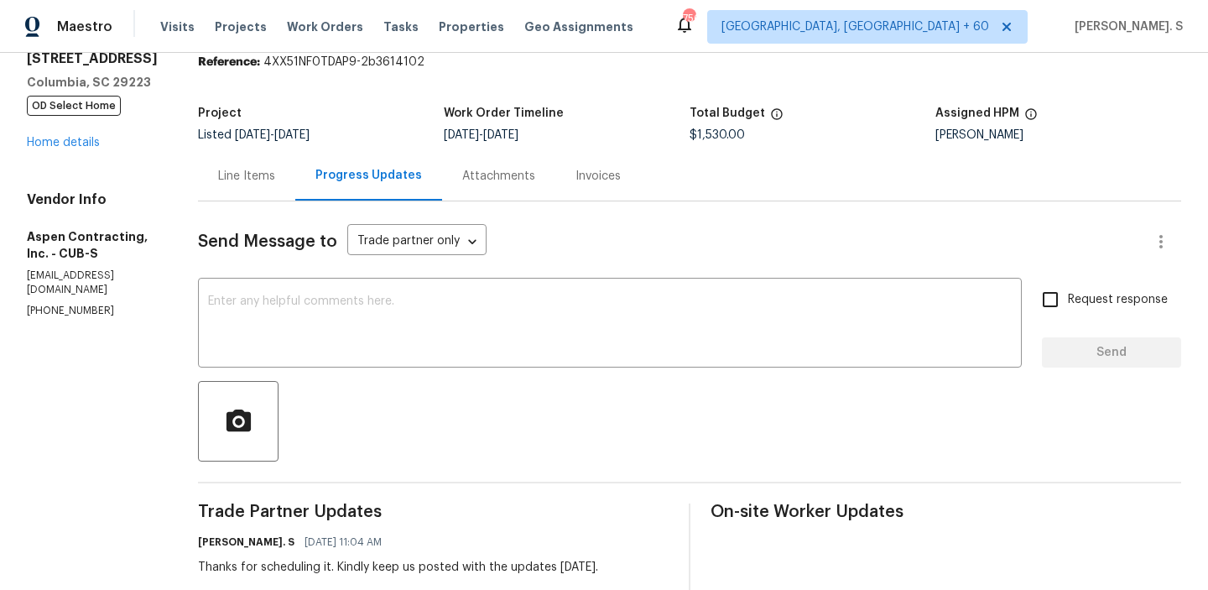
scroll to position [17, 0]
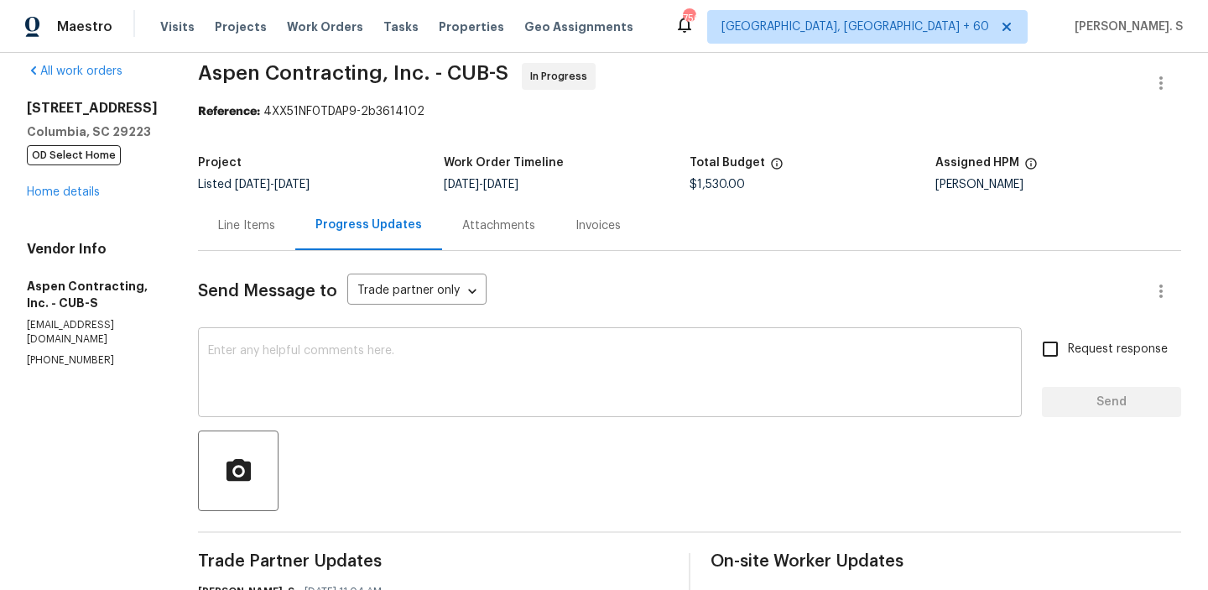
click at [481, 380] on textarea at bounding box center [610, 374] width 804 height 59
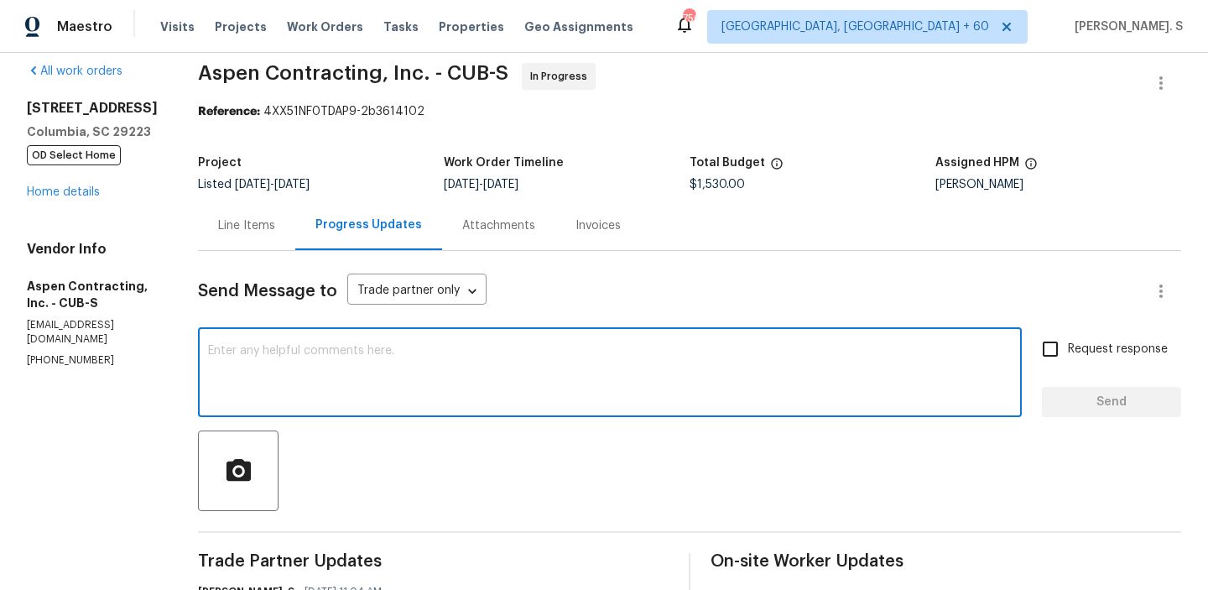
click at [378, 394] on textarea at bounding box center [610, 374] width 804 height 59
paste textarea "May we have an update on the progress of the work order?"
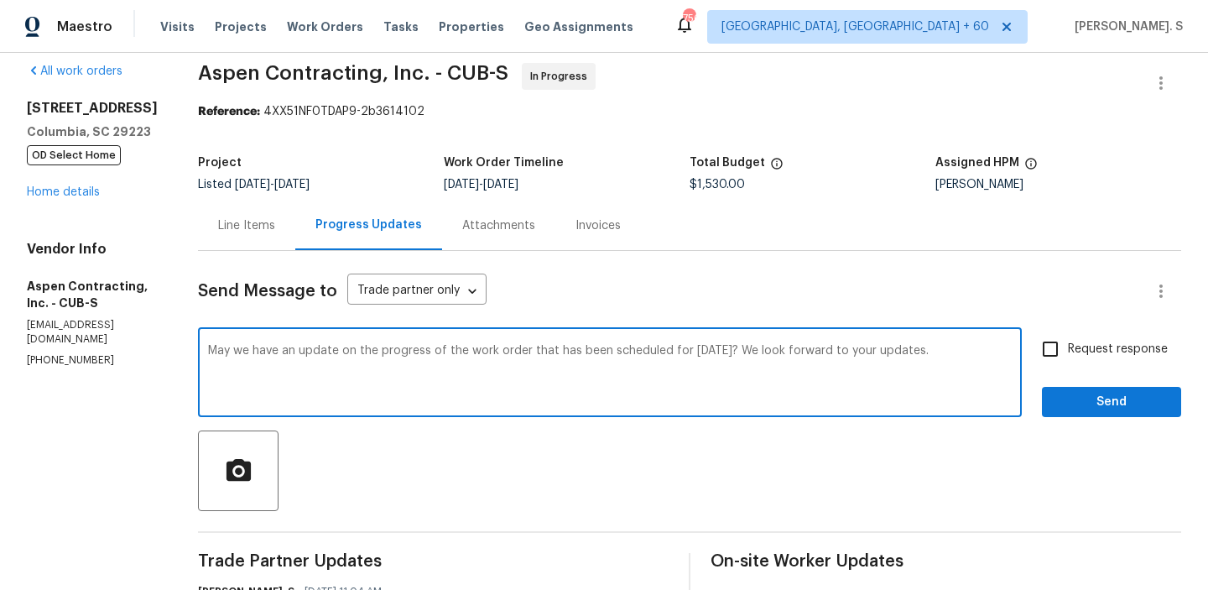
type textarea "May we have an update on the progress of the work order that has been scheduled…"
click at [1111, 366] on label "Request response" at bounding box center [1100, 348] width 135 height 35
click at [1068, 366] on input "Request response" at bounding box center [1050, 348] width 35 height 35
checkbox input "true"
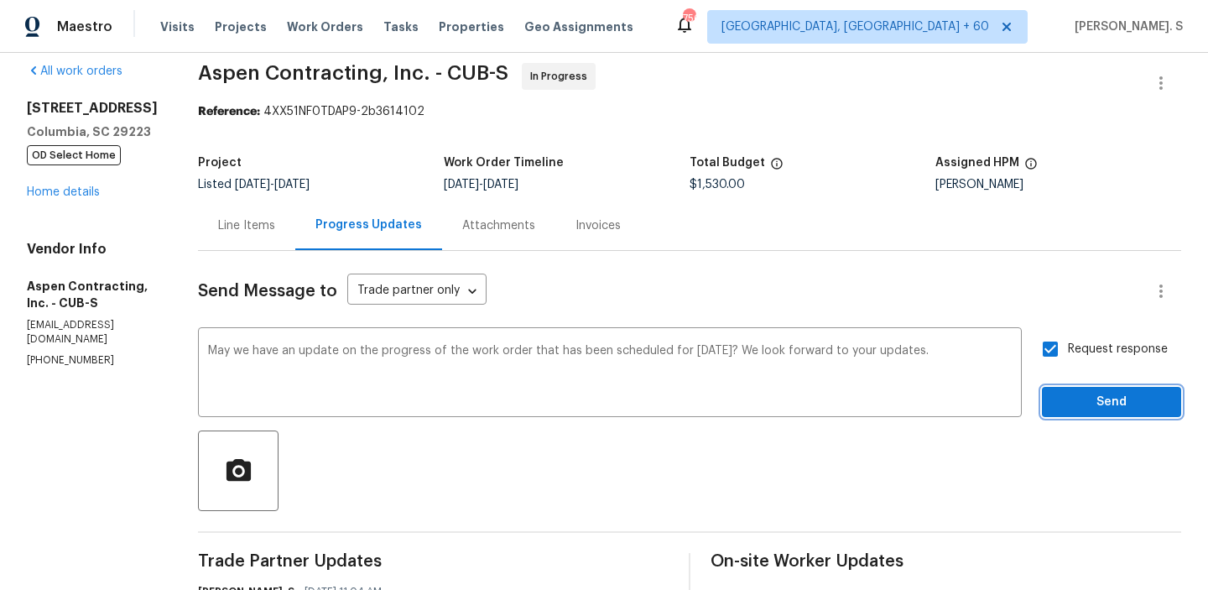
click at [1106, 402] on span "Send" at bounding box center [1112, 402] width 112 height 21
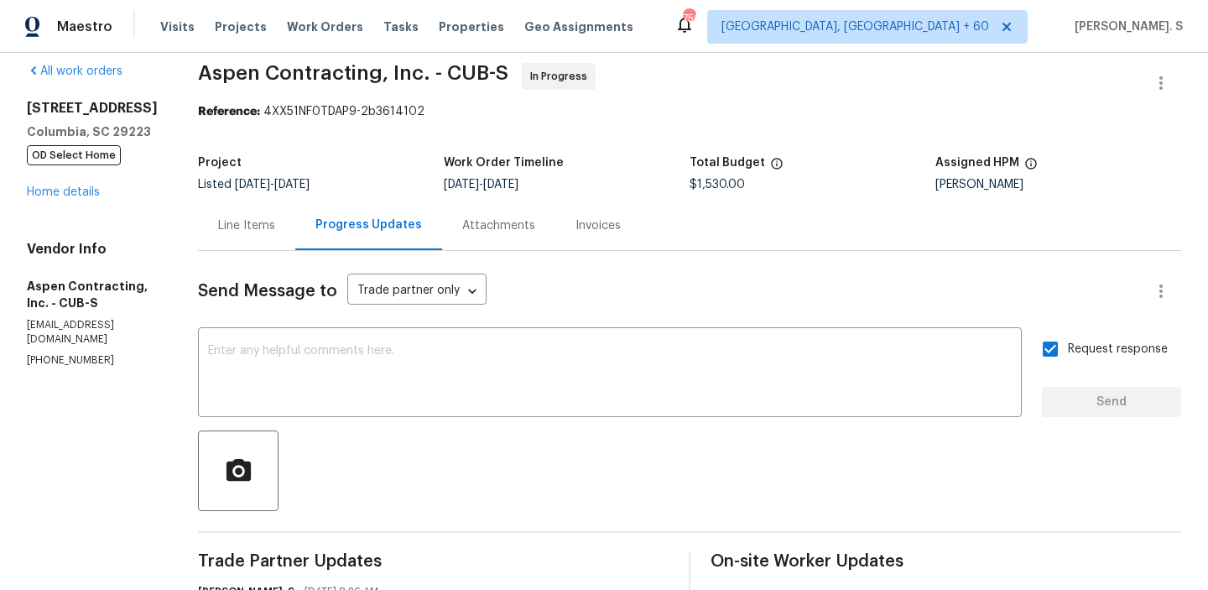
click at [311, 107] on div "Reference: 4XX51NF0TDAP9-2b3614102" at bounding box center [690, 111] width 984 height 17
click at [336, 85] on span "Aspen Contracting, Inc. - CUB-S In Progress" at bounding box center [669, 83] width 943 height 40
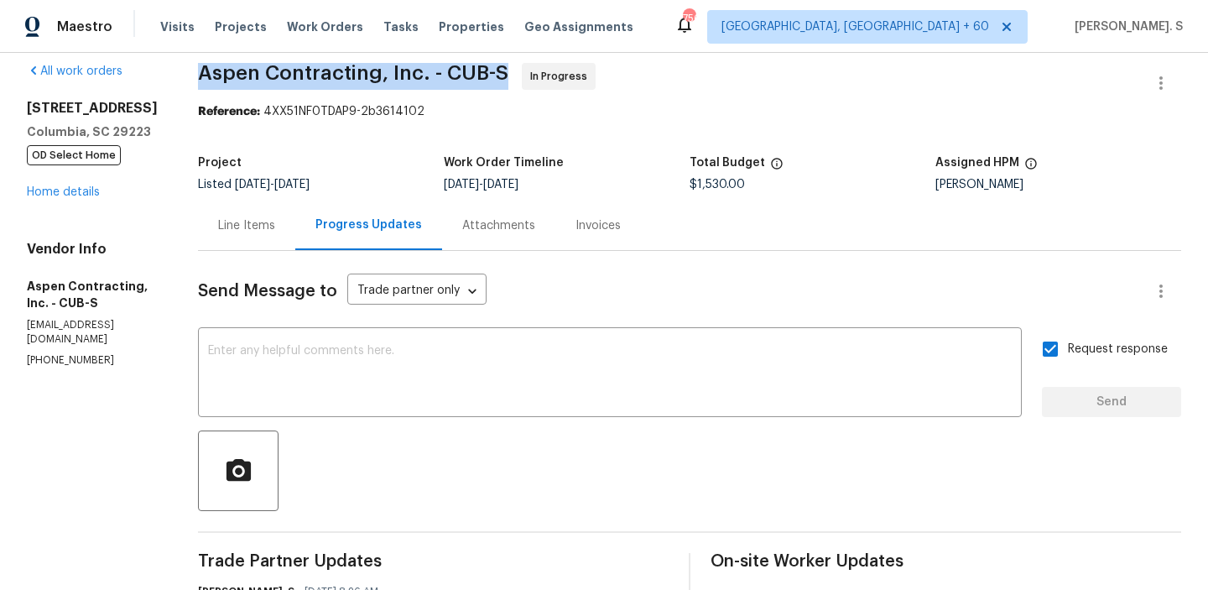
copy span "Aspen Contracting, Inc. - CUB-S"
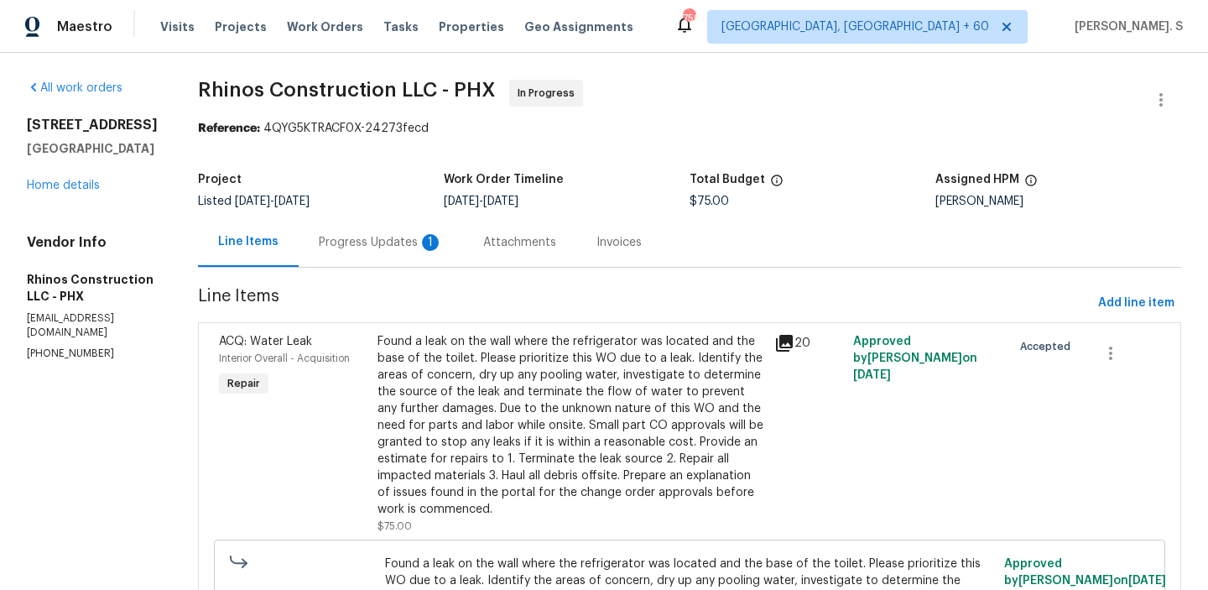
click at [373, 232] on div "Progress Updates 1" at bounding box center [381, 242] width 164 height 50
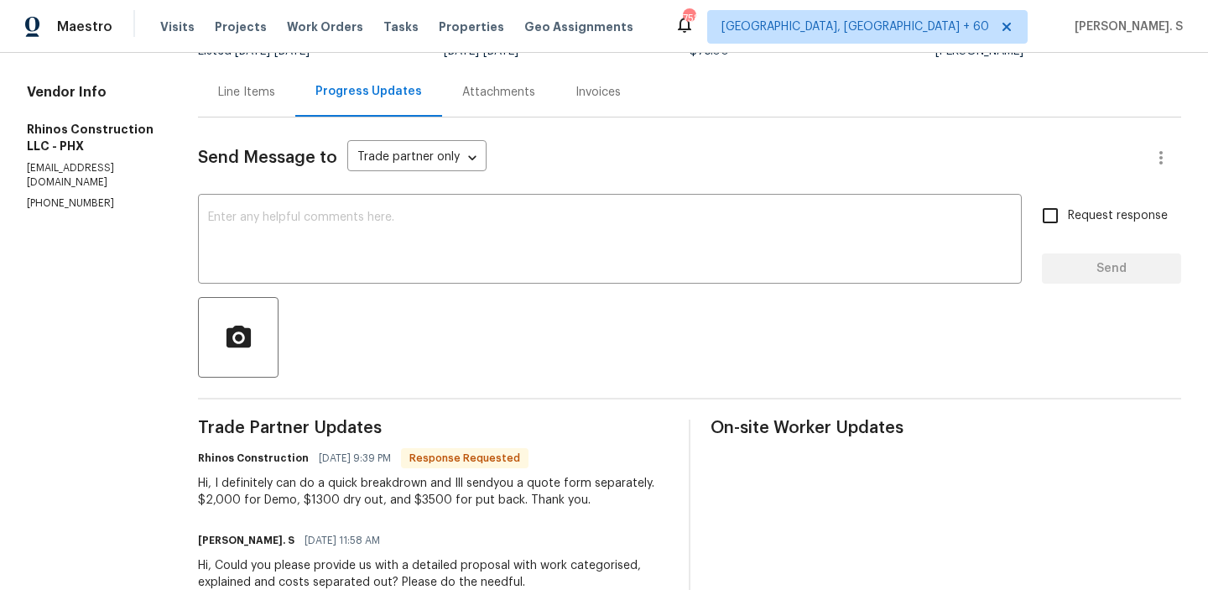
scroll to position [253, 0]
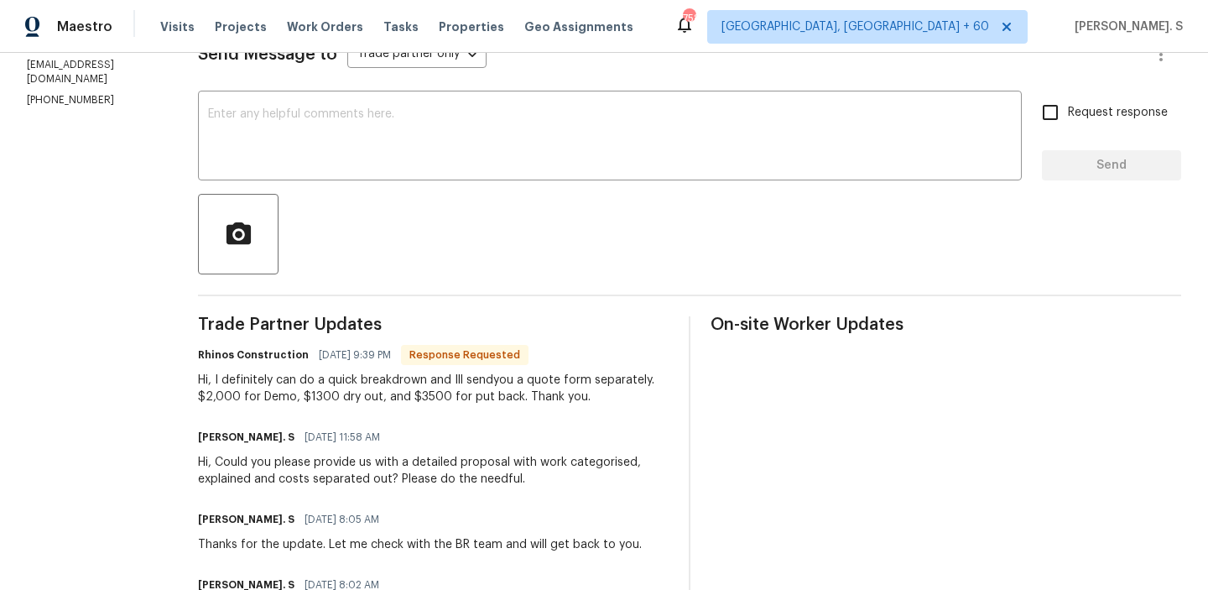
click at [318, 368] on div "Rhinos Construction [DATE] 9:39 PM Response Requested Hi, I definitely can do a…" at bounding box center [433, 374] width 471 height 62
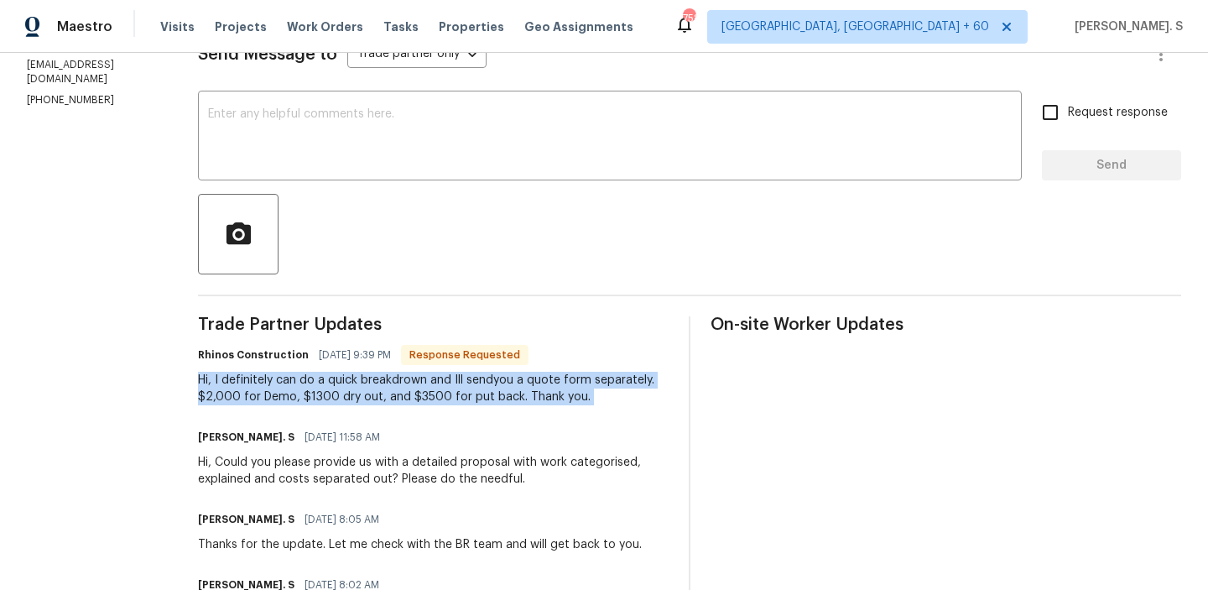
click at [318, 368] on div "Rhinos Construction [DATE] 9:39 PM Response Requested Hi, I definitely can do a…" at bounding box center [433, 374] width 471 height 62
copy div "Hi, I definitely can do a quick breakdrown and Ill sendyou a quote form separat…"
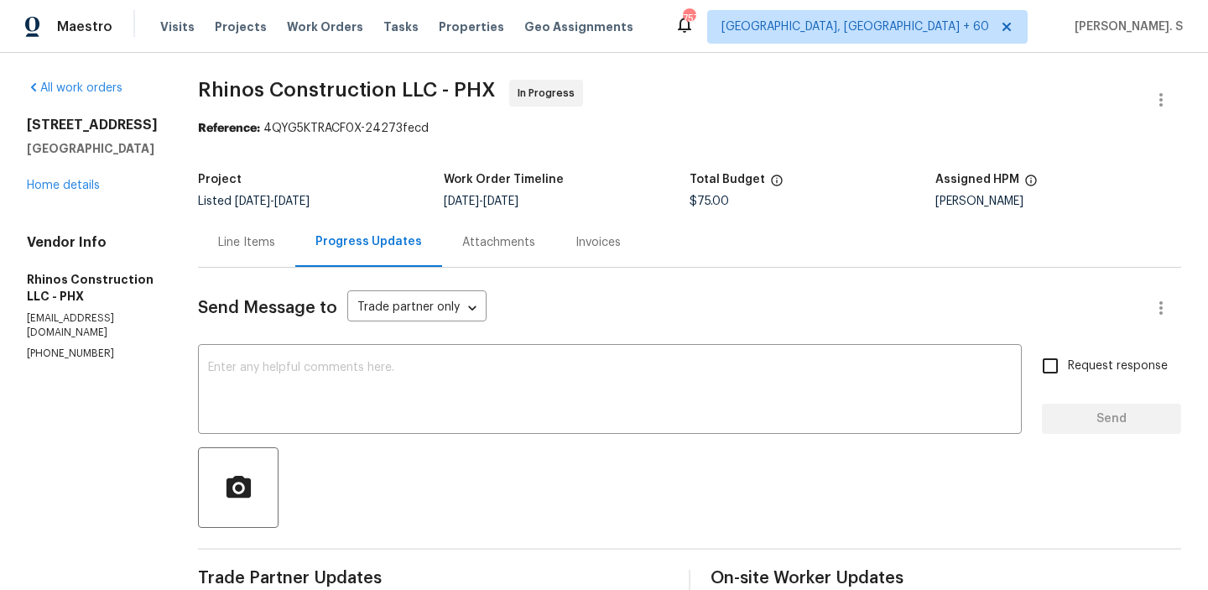
click at [351, 107] on span "Rhinos Construction LLC - PHX In Progress" at bounding box center [669, 100] width 943 height 40
click at [336, 84] on span "Rhinos Construction LLC - PHX" at bounding box center [347, 90] width 298 height 20
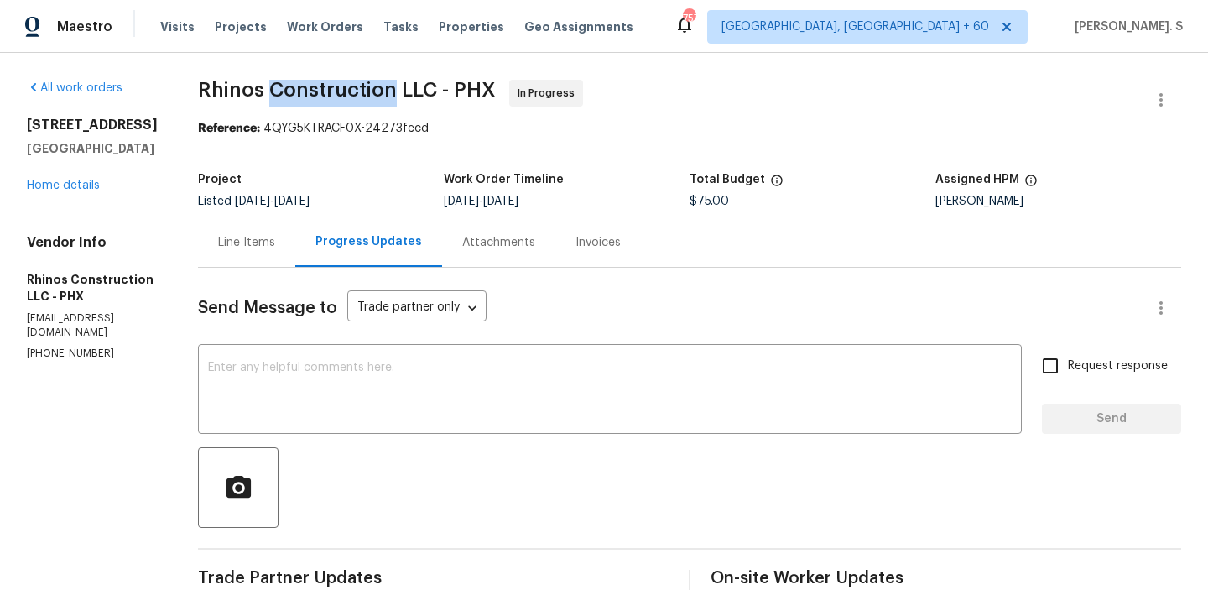
copy span "Construction"
click at [305, 70] on div "All work orders [STREET_ADDRESS] Home details Vendor Info Rhinos Construction L…" at bounding box center [604, 594] width 1208 height 1083
copy span "Rhinos Construction LLC - PHX"
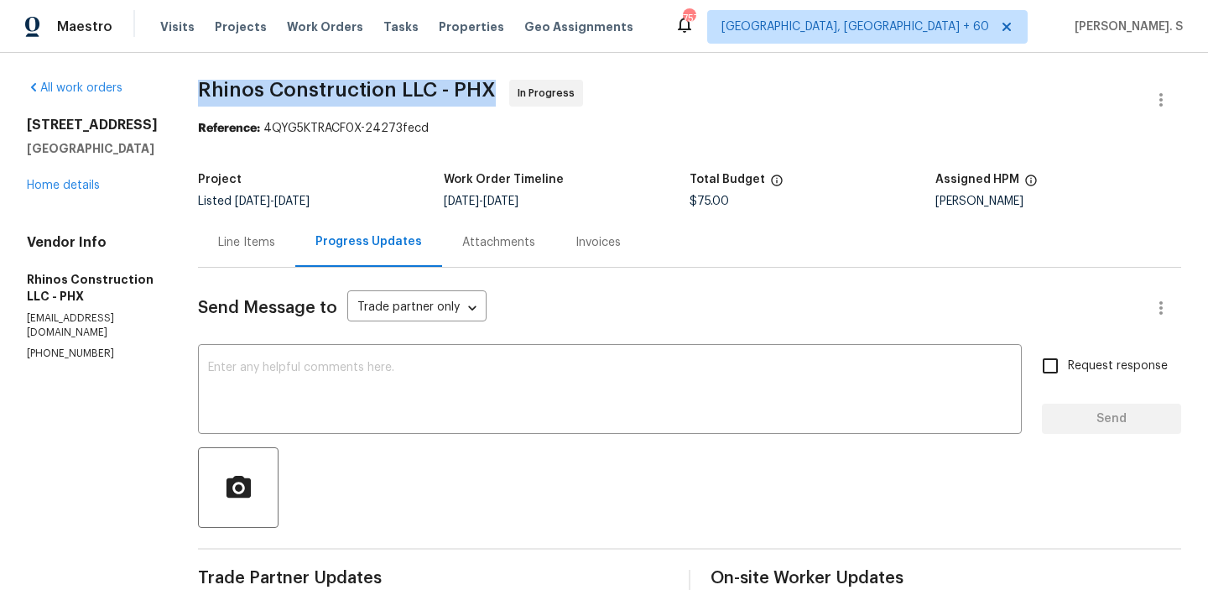
click at [250, 257] on div "Line Items" at bounding box center [246, 242] width 97 height 50
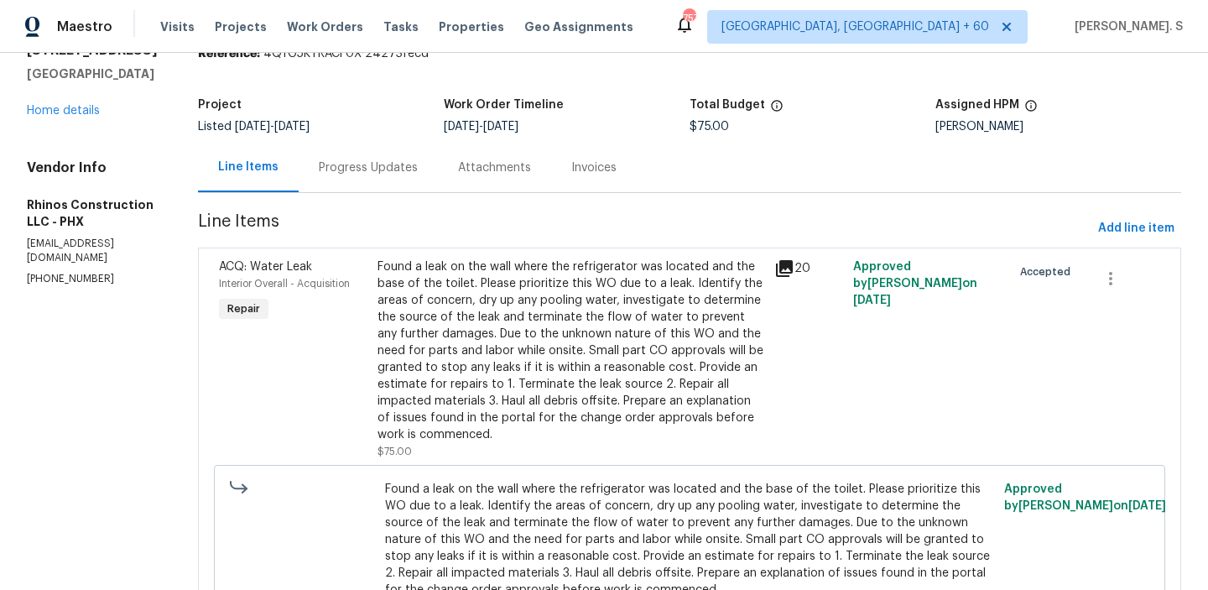
scroll to position [185, 0]
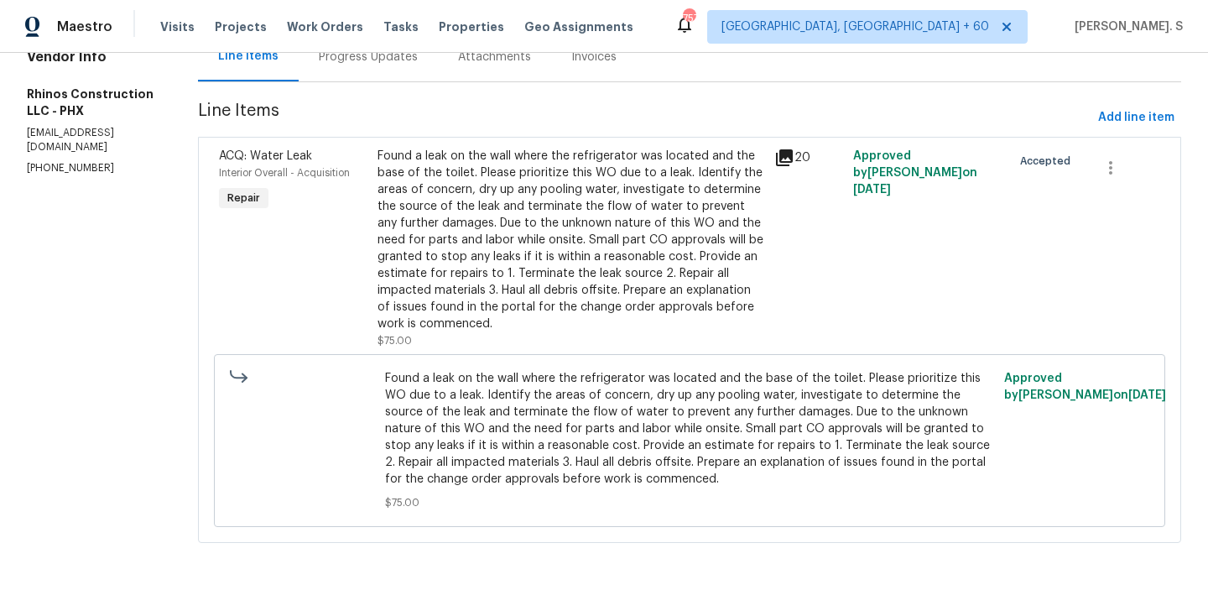
click at [524, 426] on span "Found a leak on the wall where the refrigerator was located and the base of the…" at bounding box center [690, 428] width 610 height 117
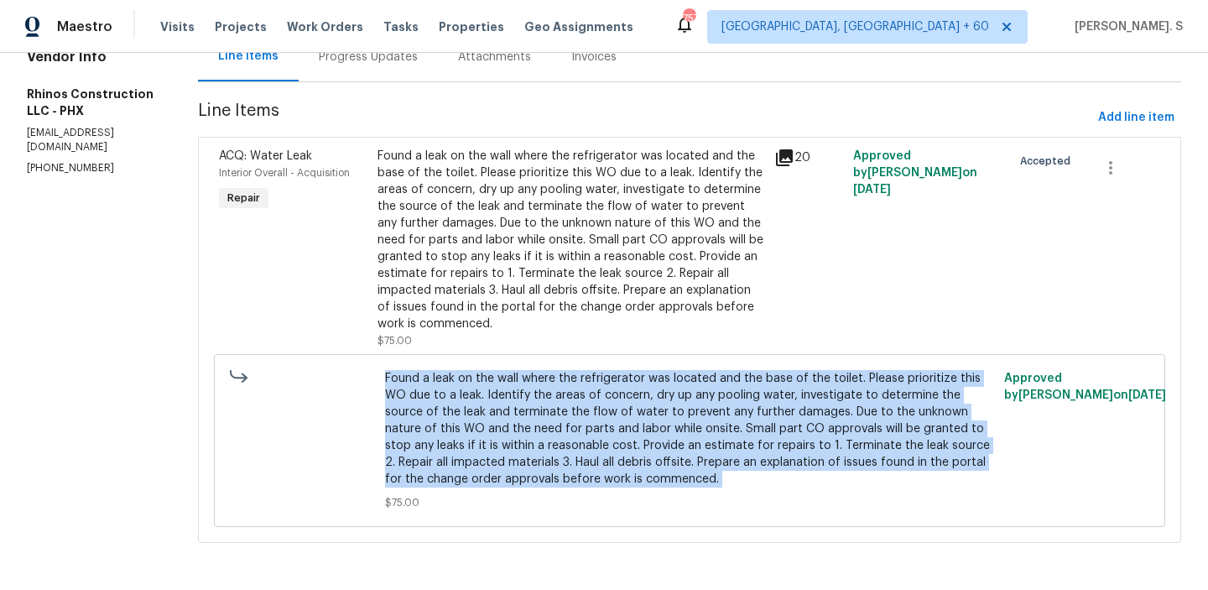
click at [524, 426] on span "Found a leak on the wall where the refrigerator was located and the base of the…" at bounding box center [690, 428] width 610 height 117
copy span "Found a leak on the wall where the refrigerator was located and the base of the…"
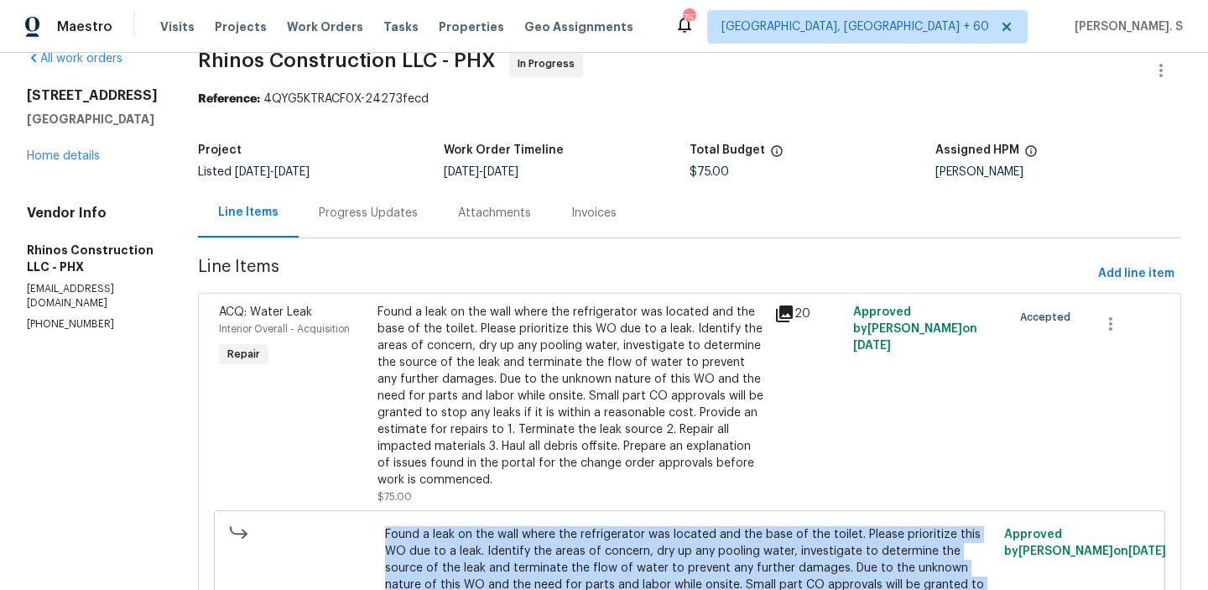
click at [352, 190] on div "Progress Updates" at bounding box center [368, 213] width 139 height 50
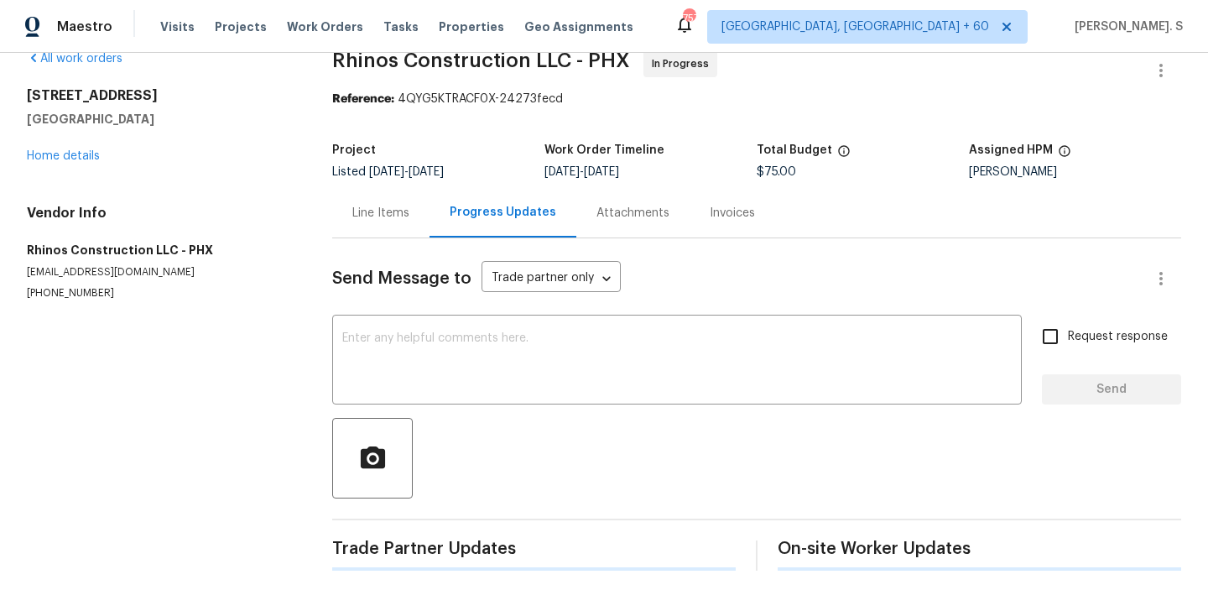
click at [426, 409] on div "Send Message to Trade partner only Trade partner only ​ x ​ Request response Se…" at bounding box center [756, 404] width 849 height 332
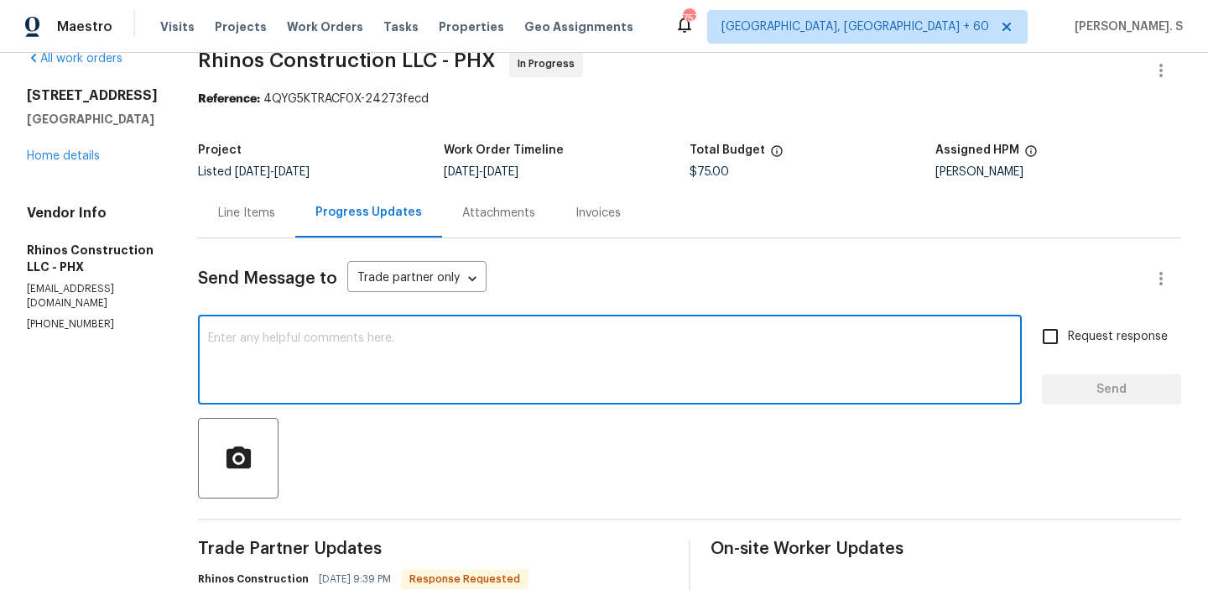
click at [417, 384] on textarea at bounding box center [610, 361] width 804 height 59
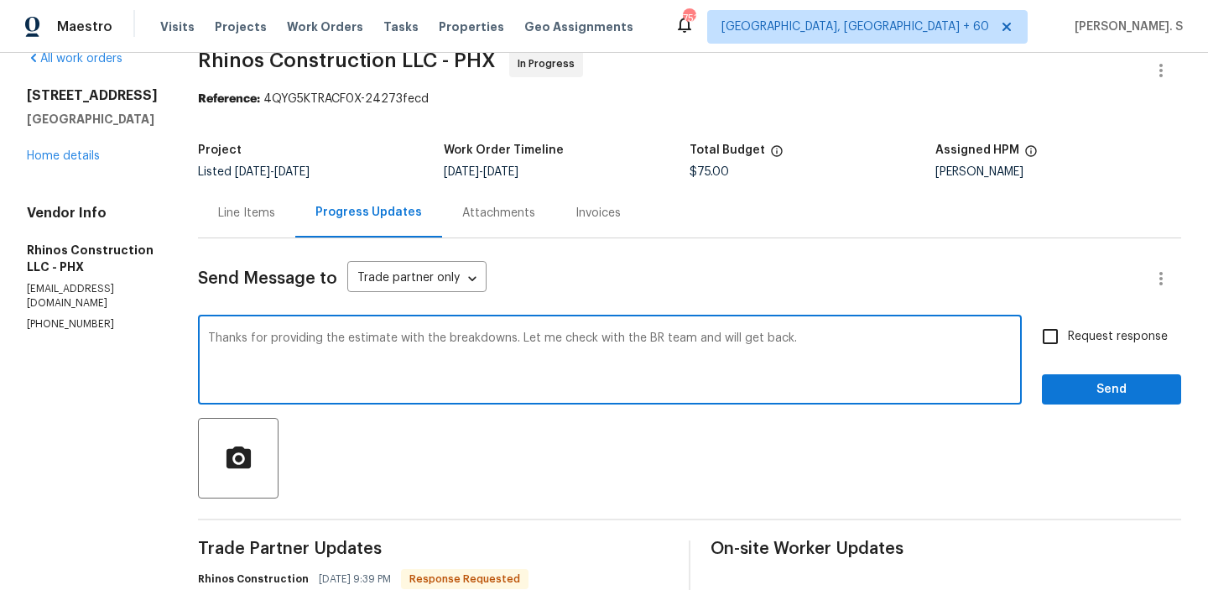
type textarea "Thanks for providing the estimate with the breakdowns. Let me check with the BR…"
click at [1060, 352] on input "Request response" at bounding box center [1050, 336] width 35 height 35
checkbox input "true"
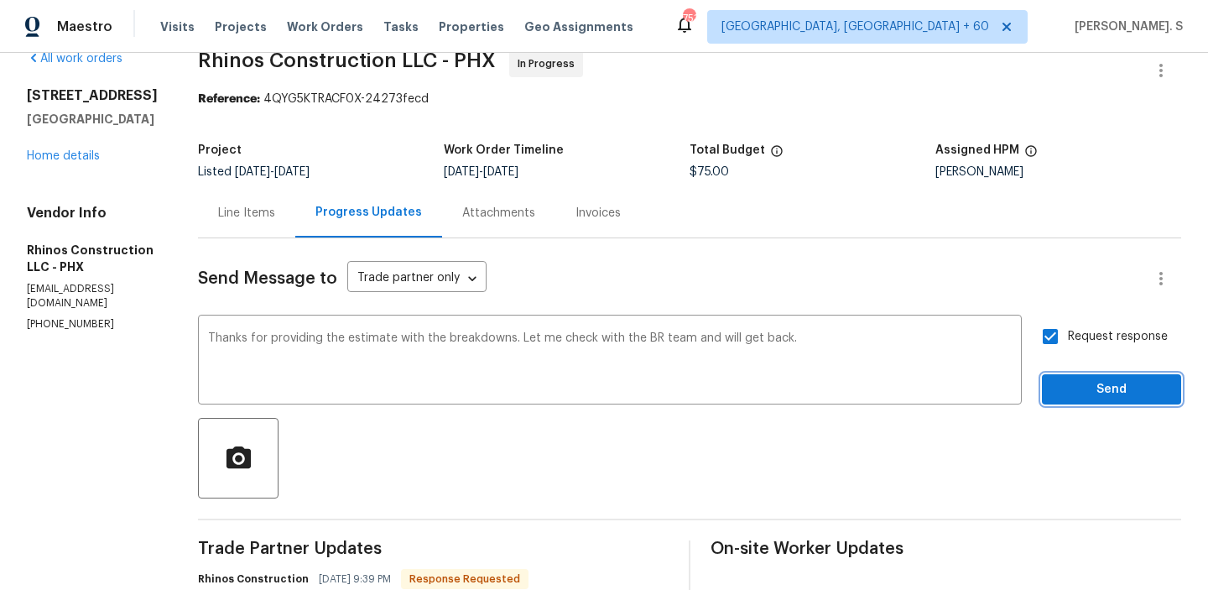
click at [1059, 392] on span "Send" at bounding box center [1112, 389] width 112 height 21
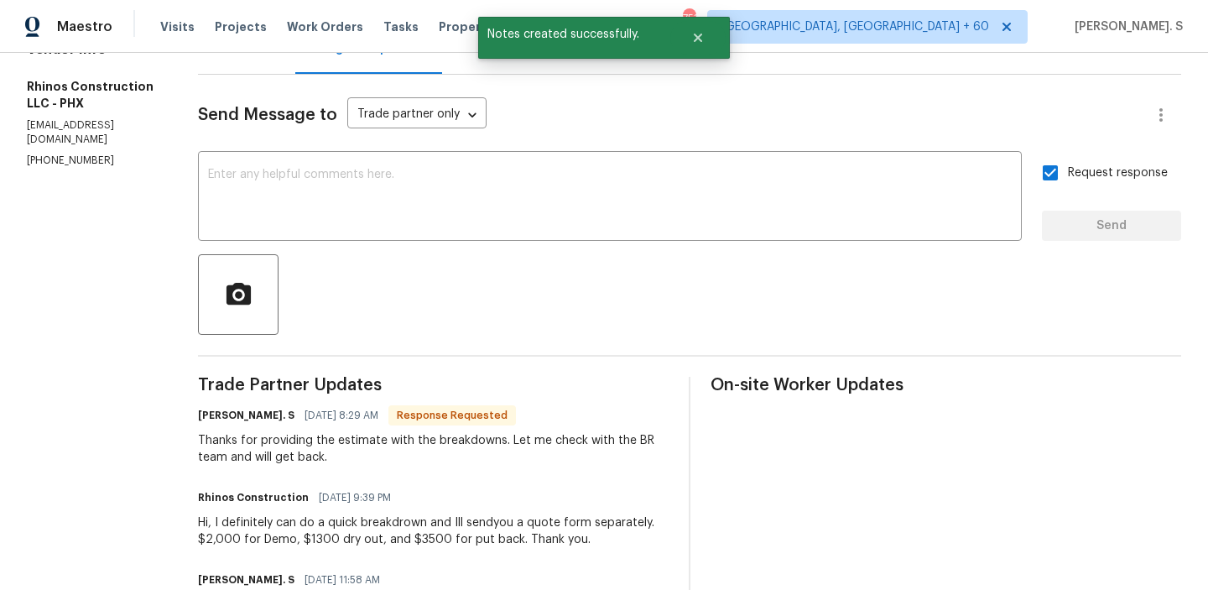
scroll to position [405, 0]
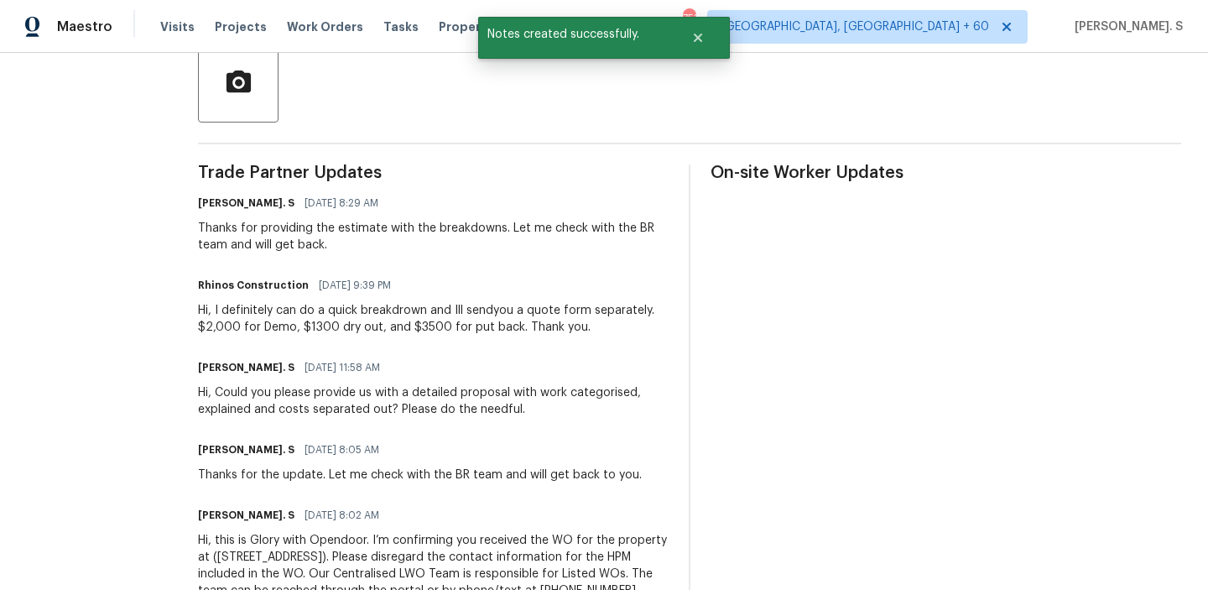
click at [269, 252] on div "Thanks for providing the estimate with the breakdowns. Let me check with the BR…" at bounding box center [433, 237] width 471 height 34
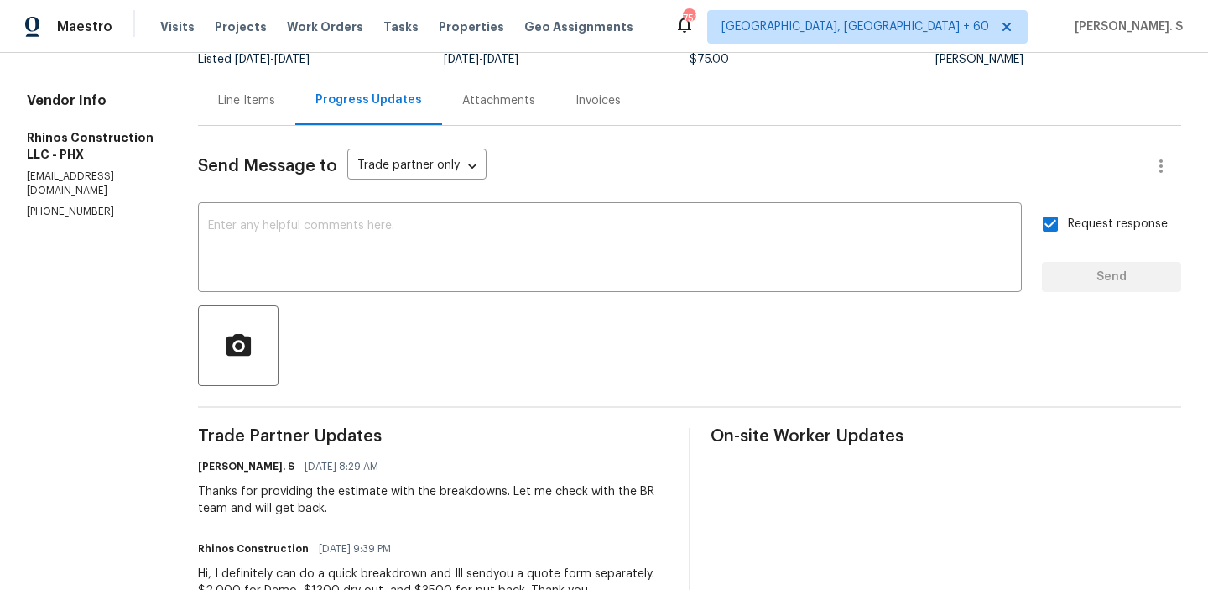
scroll to position [0, 0]
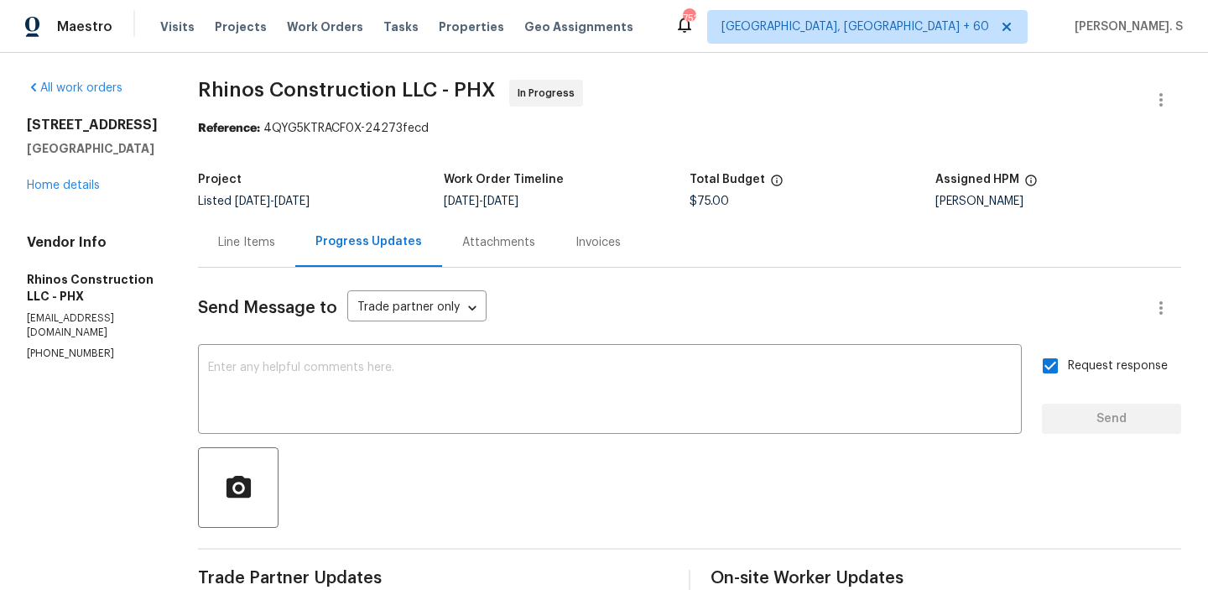
click at [337, 83] on span "Rhinos Construction LLC - PHX" at bounding box center [347, 90] width 298 height 20
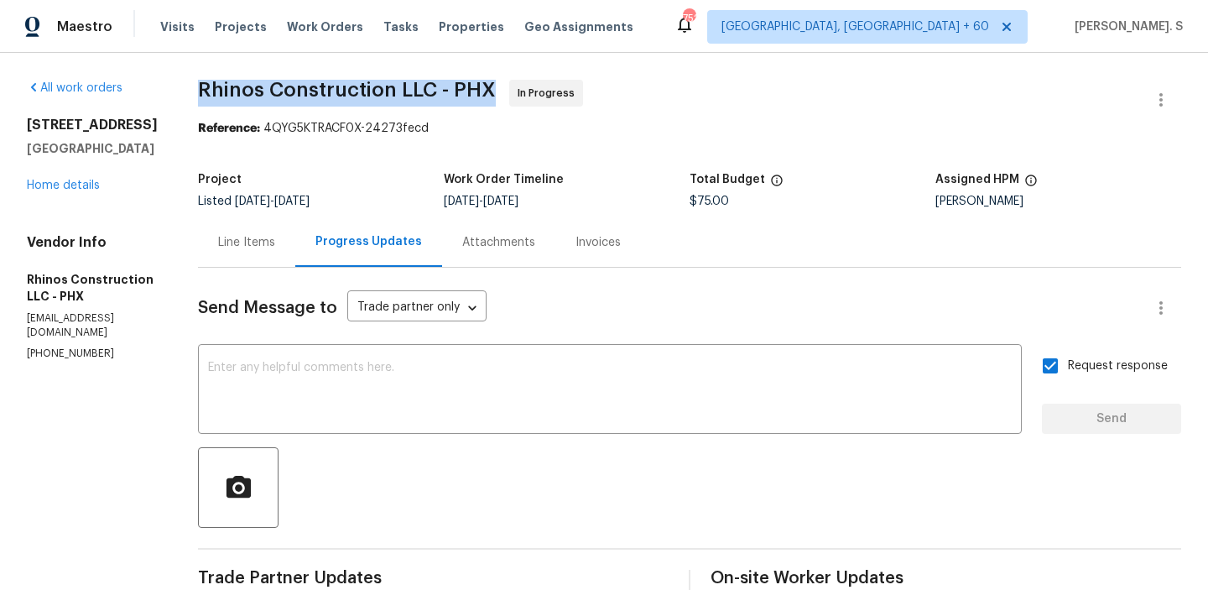
click at [337, 83] on span "Rhinos Construction LLC - PHX" at bounding box center [347, 90] width 298 height 20
copy span "Rhinos Construction LLC - PHX"
click at [51, 186] on link "Home details" at bounding box center [63, 186] width 73 height 12
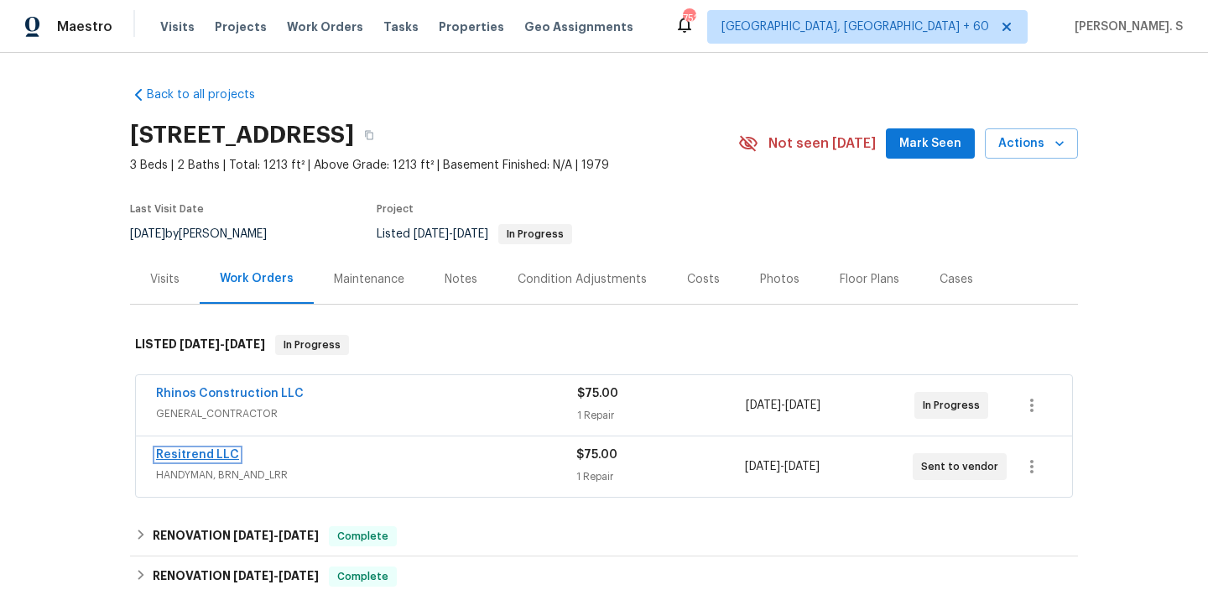
click at [203, 453] on link "Resitrend LLC" at bounding box center [197, 455] width 83 height 12
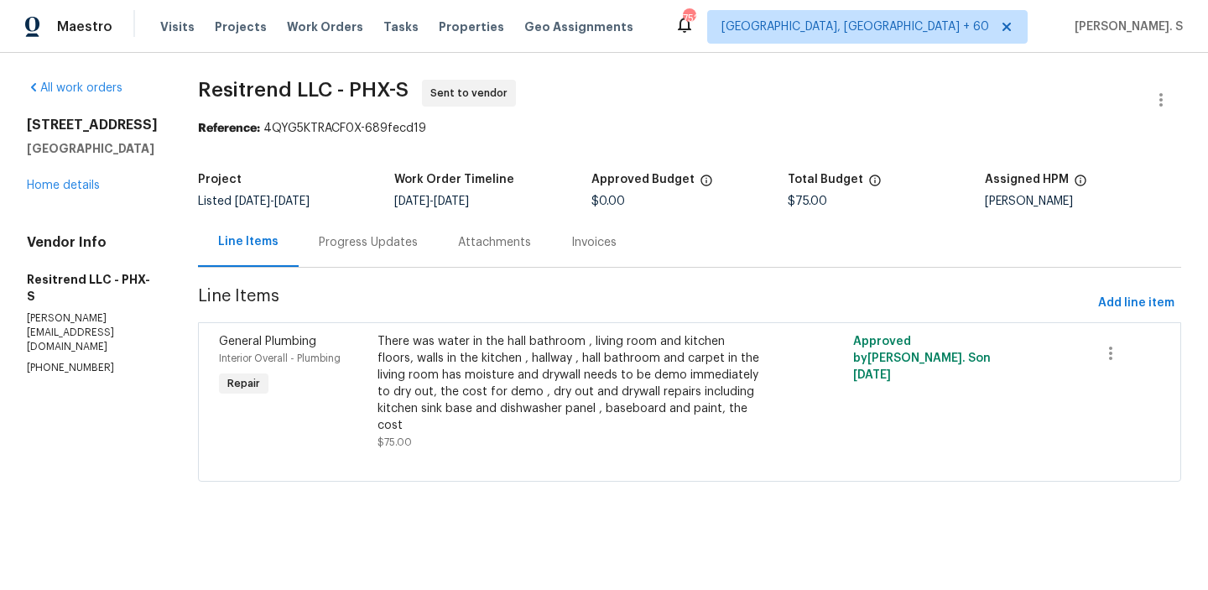
click at [61, 373] on p "(623) 285-5693" at bounding box center [92, 368] width 131 height 14
copy p "(623) 285-5693"
click at [367, 249] on div "Progress Updates" at bounding box center [368, 242] width 99 height 17
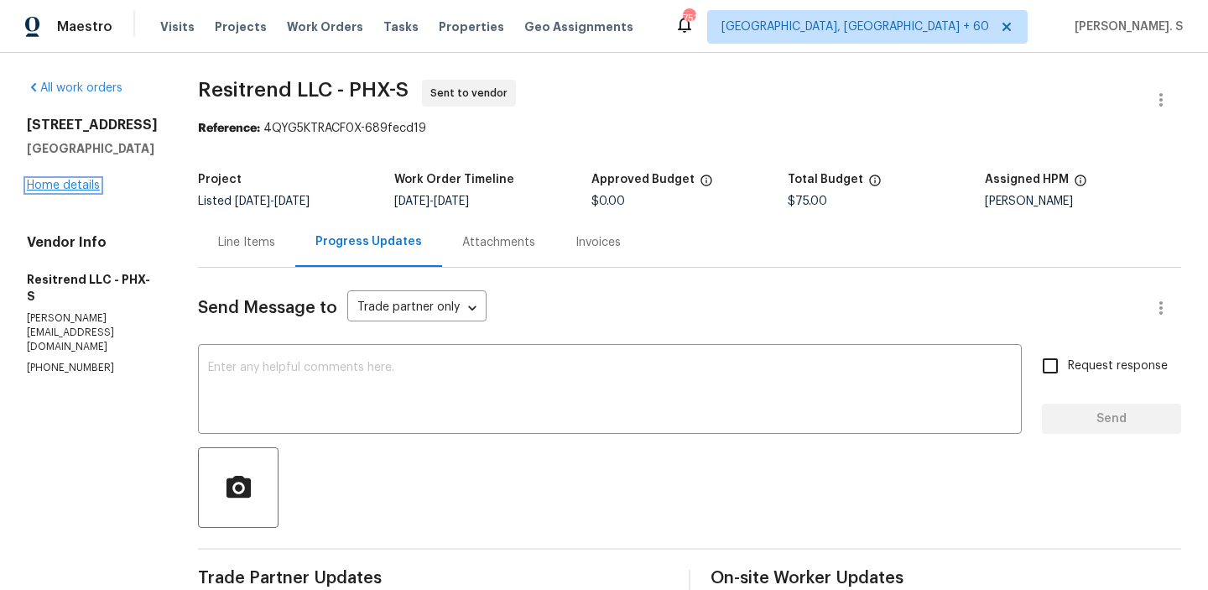
click at [58, 191] on link "Home details" at bounding box center [63, 186] width 73 height 12
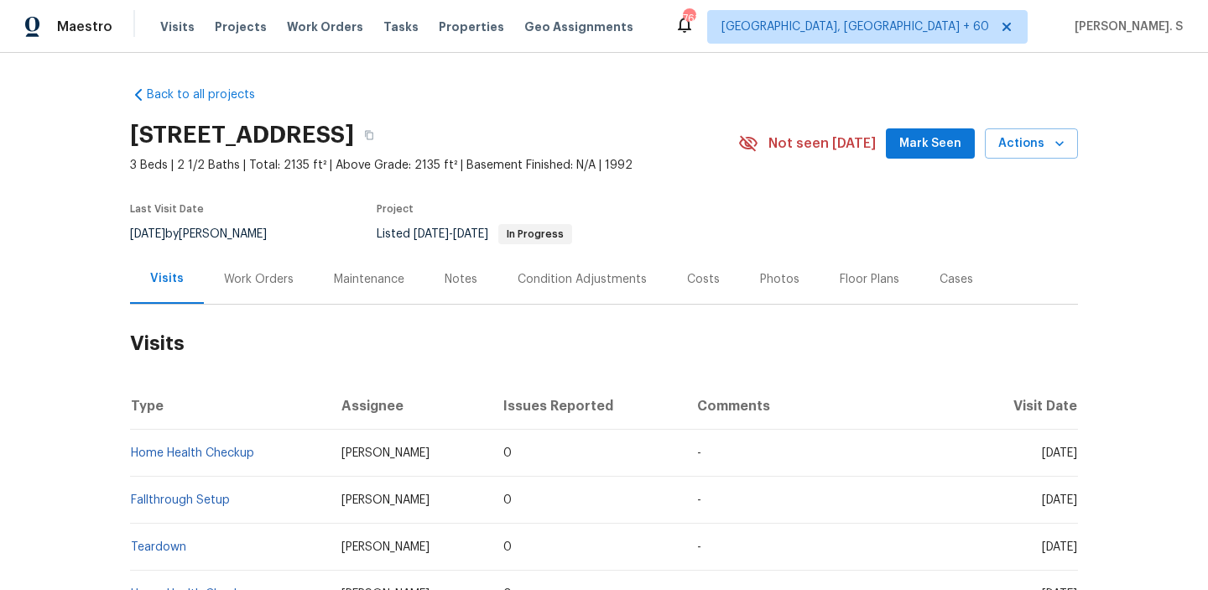
click at [267, 302] on div "Work Orders" at bounding box center [259, 279] width 110 height 50
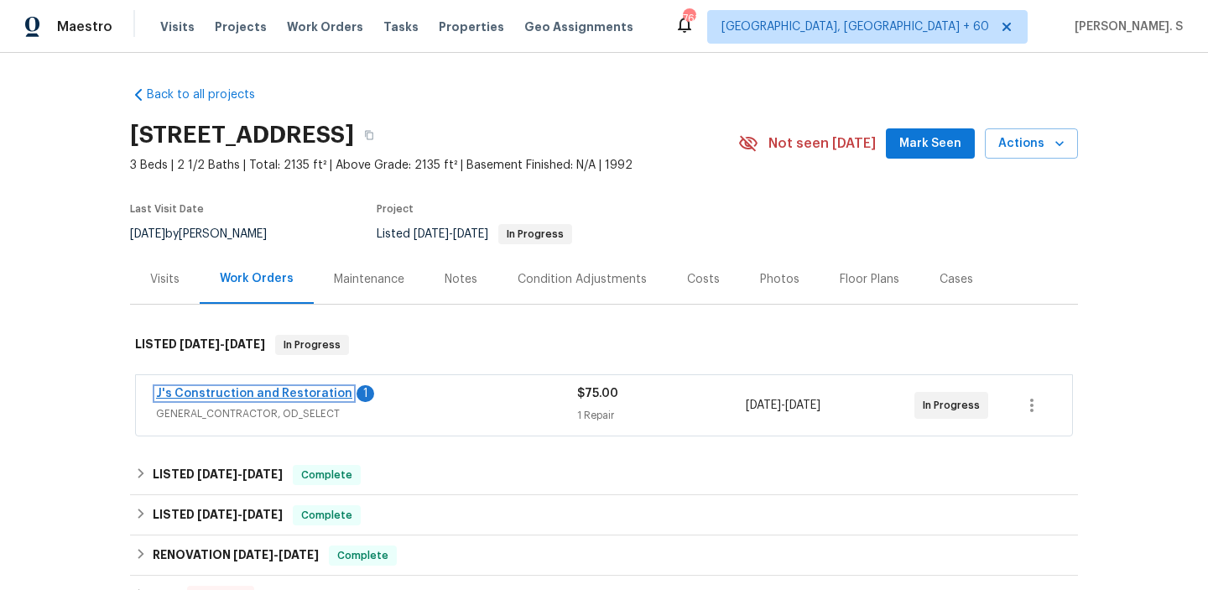
click at [253, 391] on link "J's Construction and Restoration" at bounding box center [254, 394] width 196 height 12
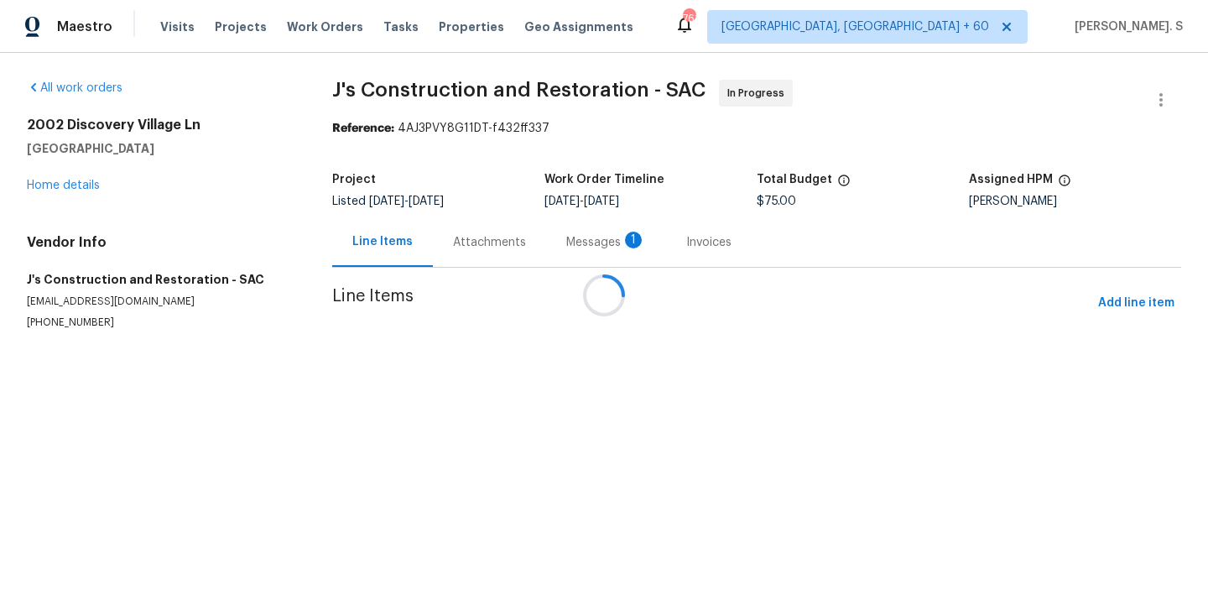
click at [461, 229] on div at bounding box center [604, 295] width 1208 height 590
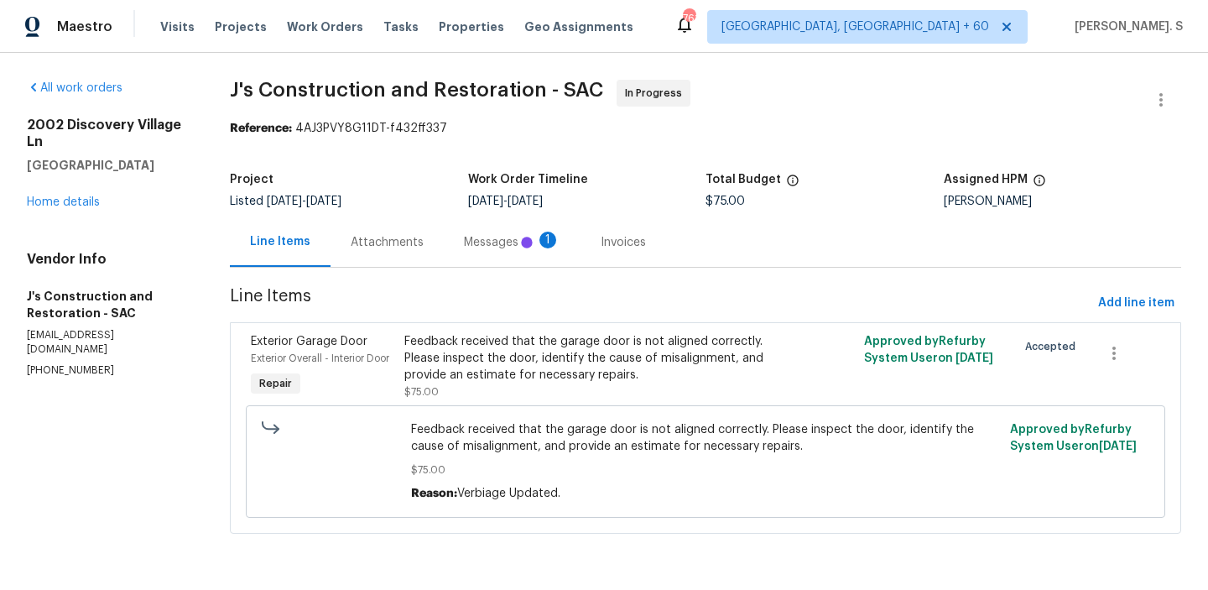
click at [461, 229] on div "Messages 1" at bounding box center [512, 242] width 137 height 50
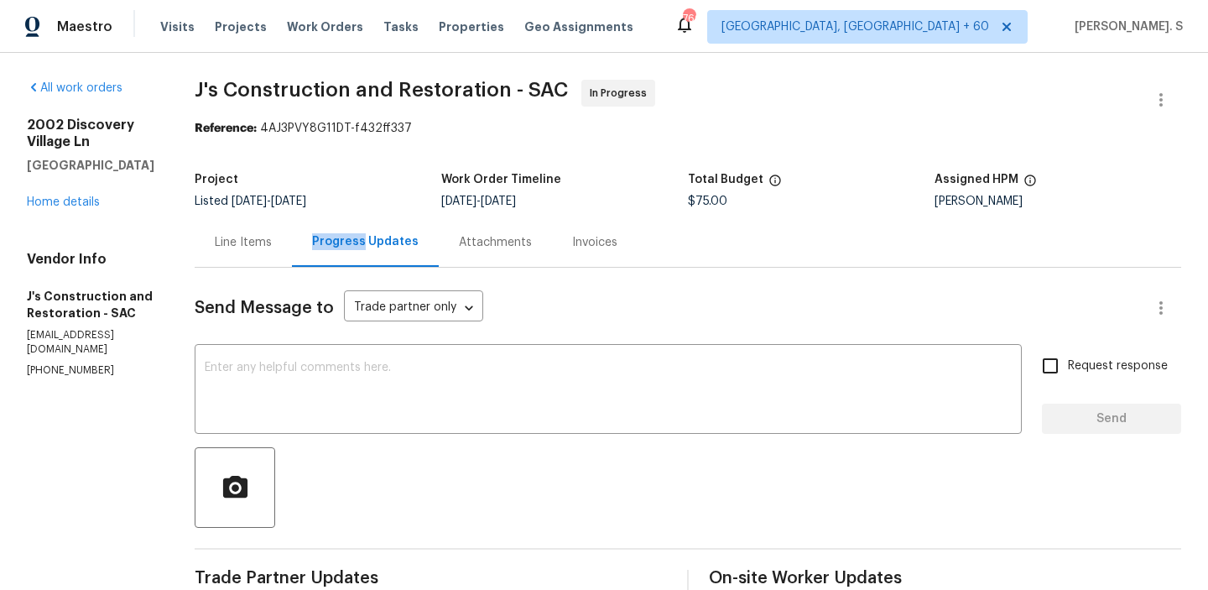
click at [272, 248] on div "Line Items" at bounding box center [243, 242] width 57 height 17
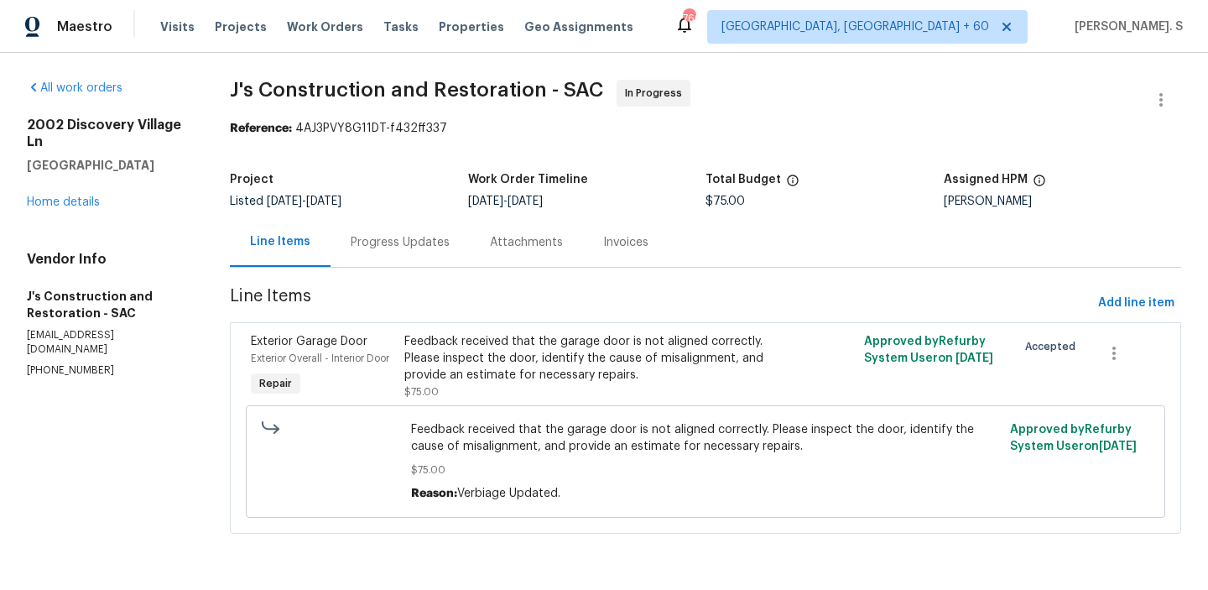
click at [437, 260] on div "Progress Updates" at bounding box center [400, 242] width 139 height 50
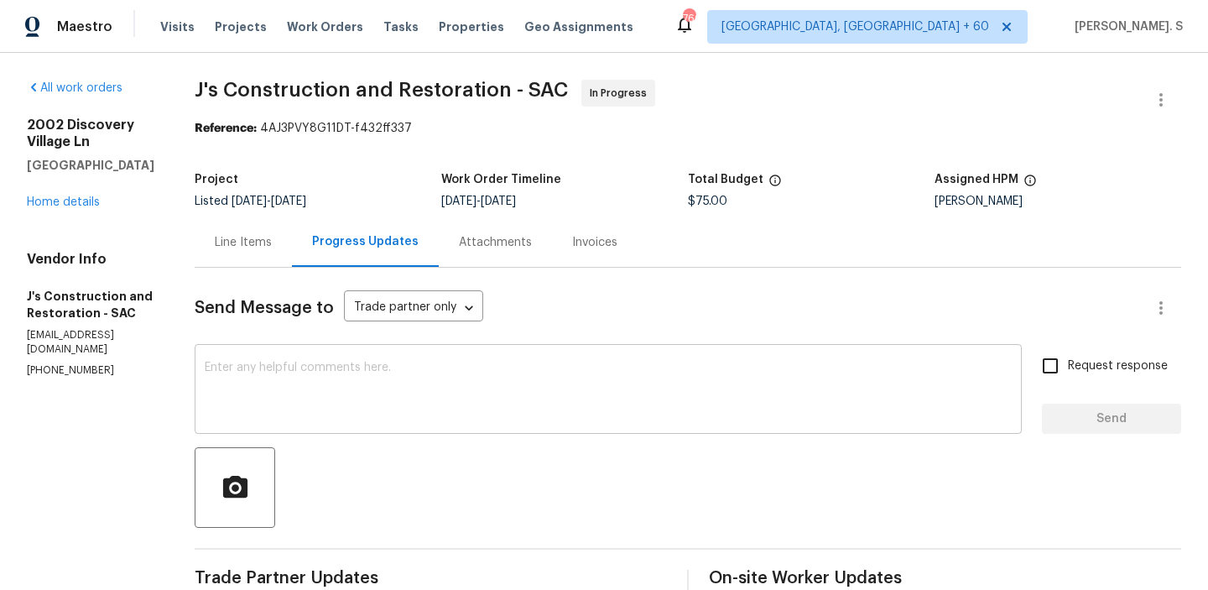
click at [483, 377] on textarea at bounding box center [608, 391] width 807 height 59
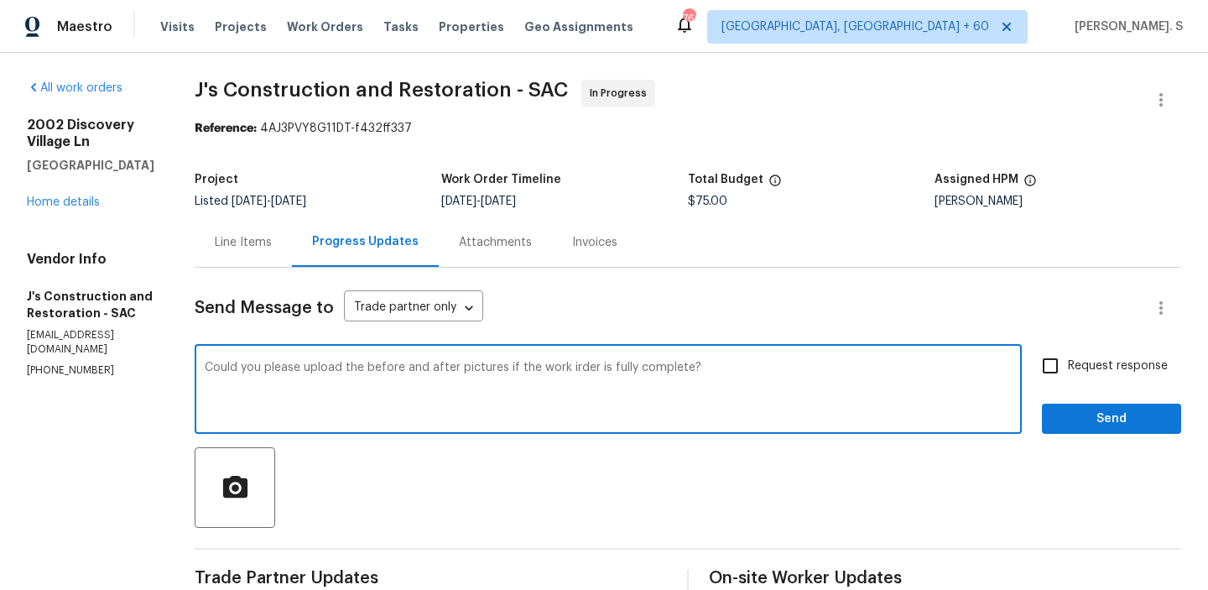
click at [0, 0] on div "of" at bounding box center [0, 0] width 0 height 0
click at [757, 368] on textarea "Could you please upload the before and after pictures of the work irder is full…" at bounding box center [608, 391] width 807 height 59
click at [0, 0] on div "order when it" at bounding box center [0, 0] width 0 height 0
click at [379, 409] on textarea "Could you please upload the before and after pictures of the work order when it…" at bounding box center [608, 391] width 807 height 59
type textarea "Could you please upload the before and after pictures of the work order when it…"
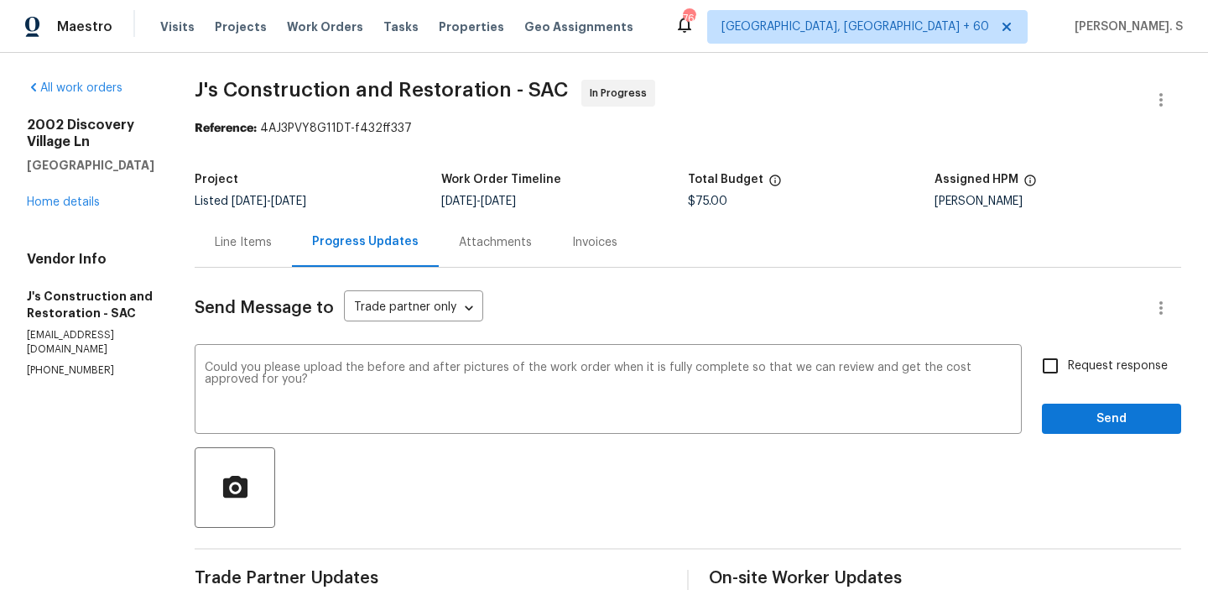
click at [1042, 352] on input "Request response" at bounding box center [1050, 365] width 35 height 35
checkbox input "true"
click at [1087, 389] on div "Request response Send" at bounding box center [1111, 391] width 139 height 86
click at [1087, 412] on span "Send" at bounding box center [1112, 419] width 112 height 21
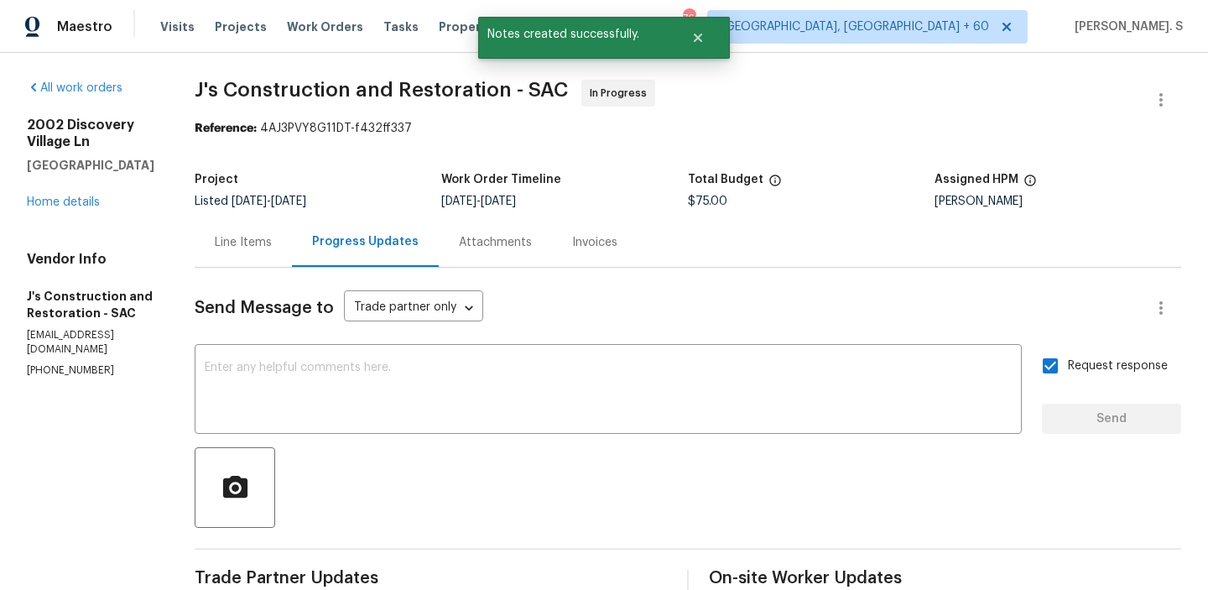
click at [79, 315] on h5 "J's Construction and Restoration - SAC" at bounding box center [91, 305] width 128 height 34
click at [70, 363] on p "(916) 848-9554" at bounding box center [91, 370] width 128 height 14
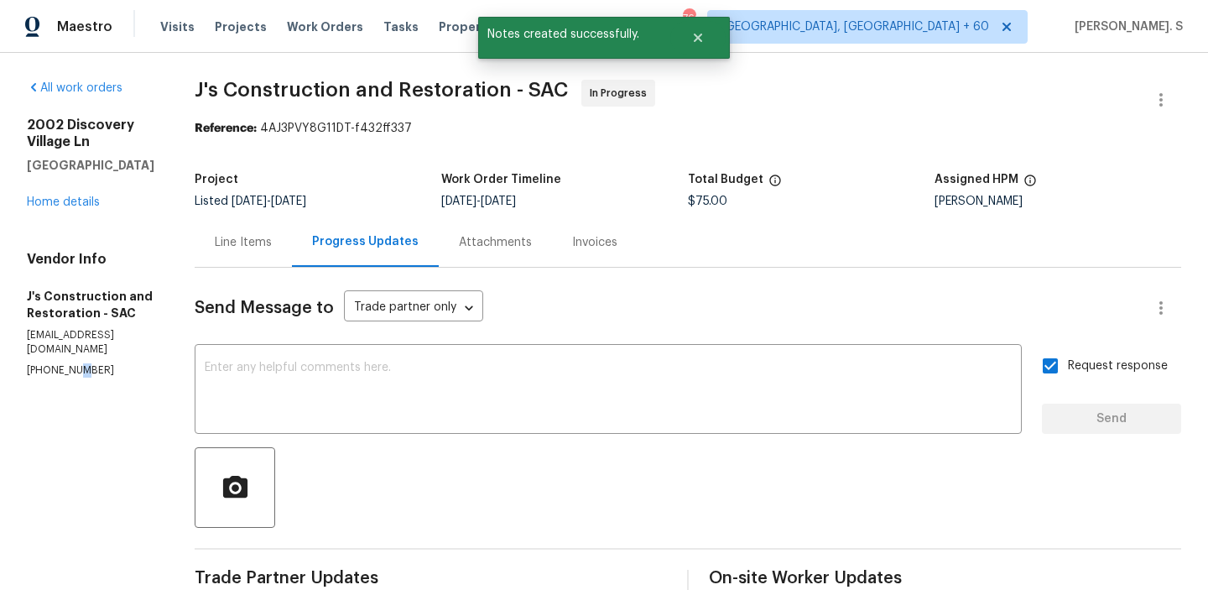
click at [70, 363] on p "(916) 848-9554" at bounding box center [91, 370] width 128 height 14
copy p "(916) 848-9554"
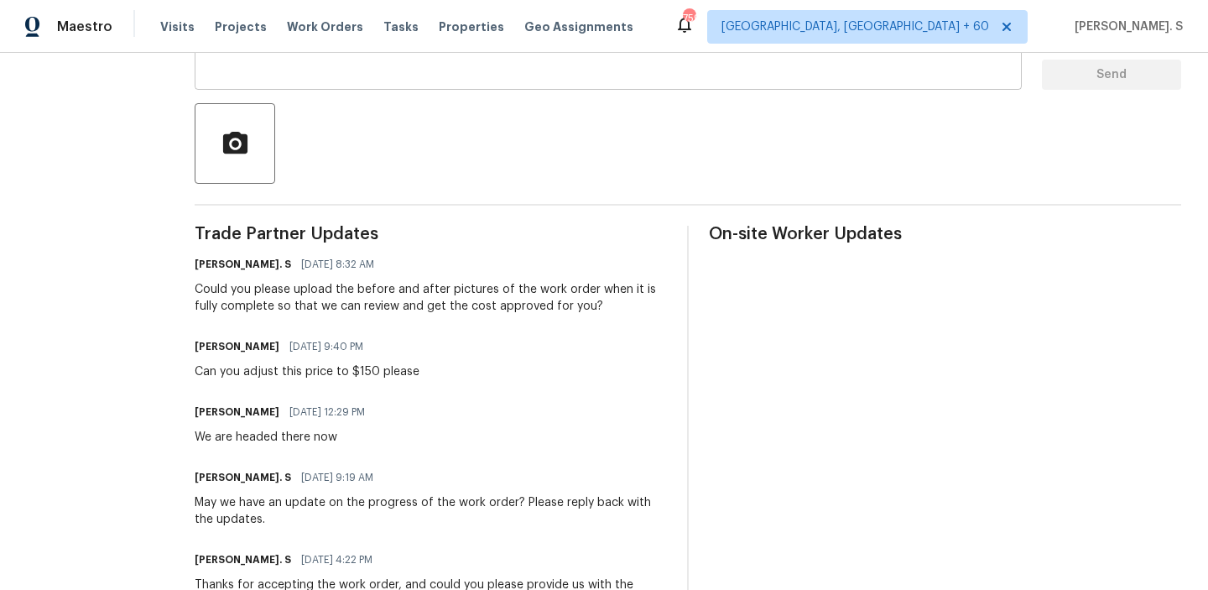
scroll to position [450, 0]
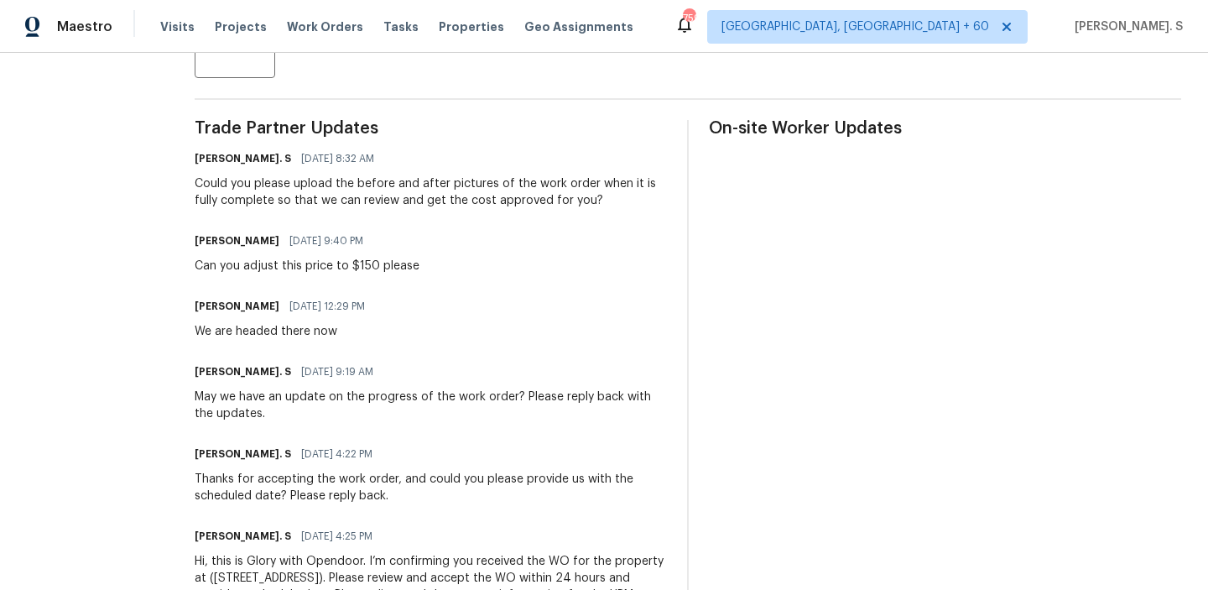
click at [292, 265] on div "Can you adjust this price to $150 please" at bounding box center [307, 266] width 225 height 17
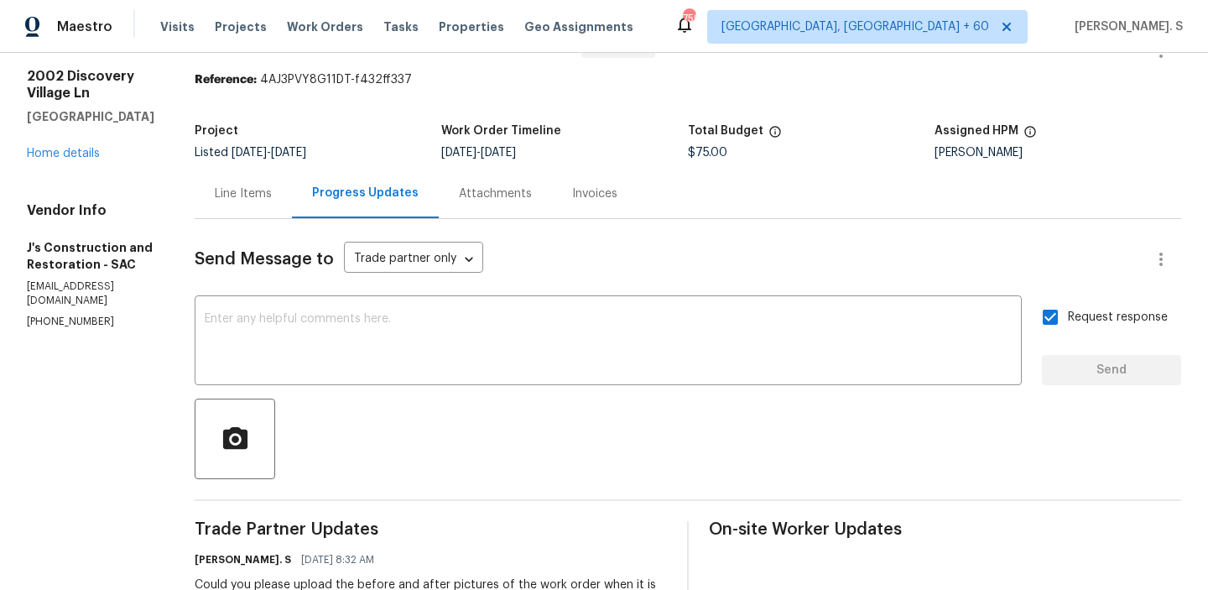
scroll to position [0, 0]
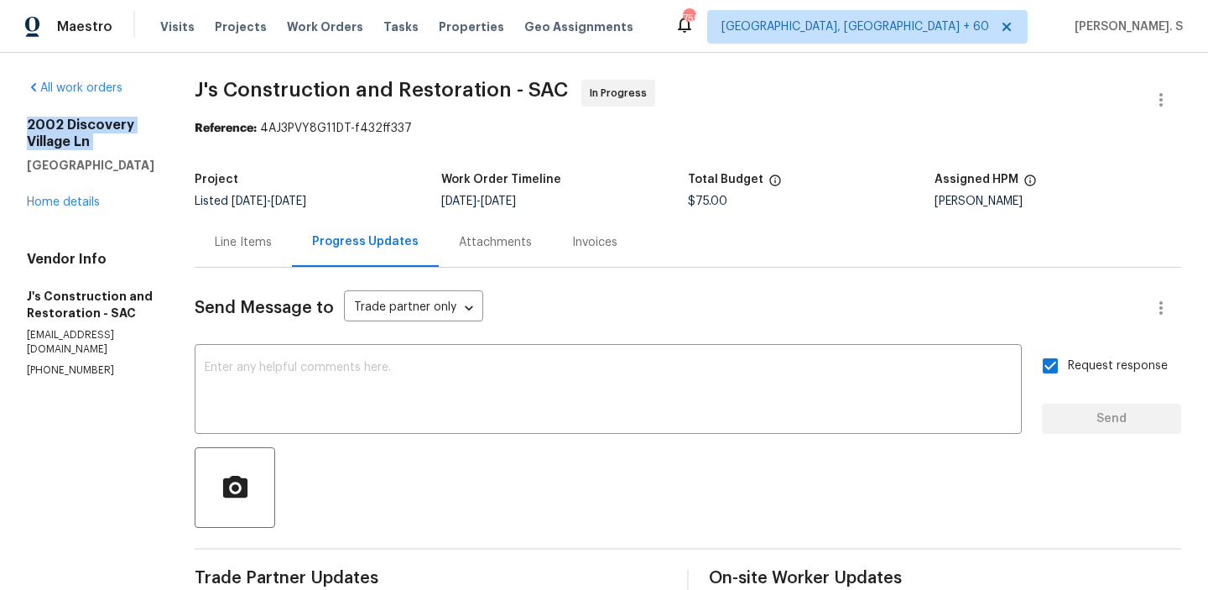
drag, startPoint x: 152, startPoint y: 155, endPoint x: 24, endPoint y: 125, distance: 131.1
click at [23, 123] on div "All work orders 2002 Discovery Village Ln Gold River, CA 95670 Home details Ven…" at bounding box center [604, 593] width 1208 height 1081
drag, startPoint x: 159, startPoint y: 161, endPoint x: 30, endPoint y: 123, distance: 133.8
click at [31, 123] on div "2002 Discovery Village Ln Gold River, CA 95670" at bounding box center [91, 145] width 128 height 57
copy div "002 Discovery Village Ln Gold River, CA 95670"
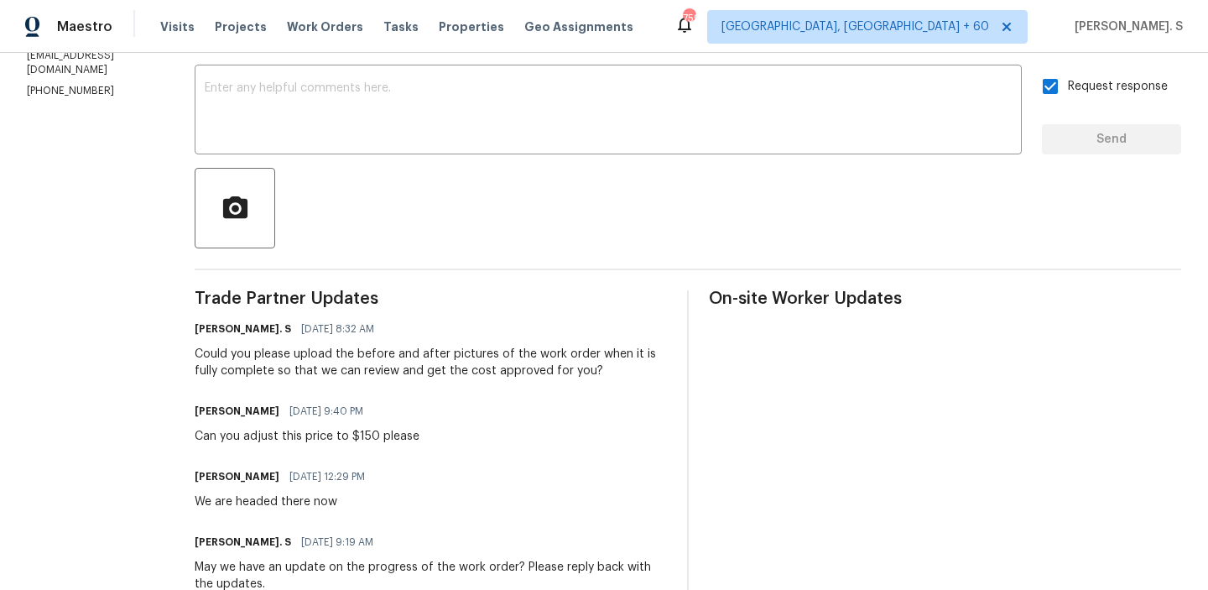
scroll to position [331, 0]
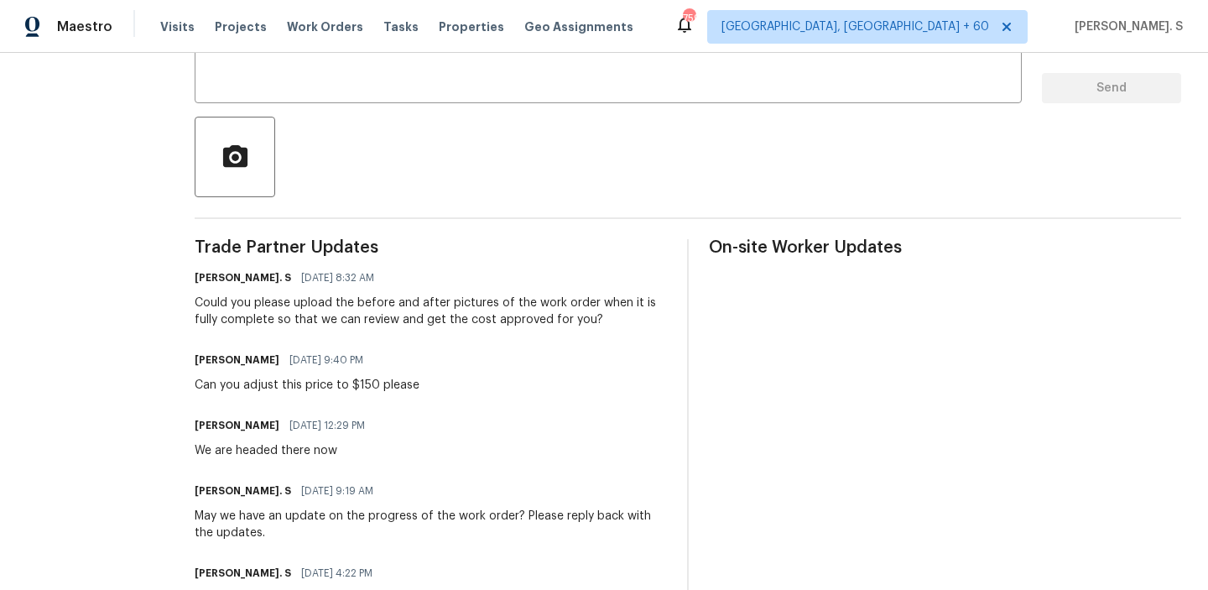
click at [355, 294] on div "Glory Joyce. S 08/19/2025 8:32 AM Could you please upload the before and after …" at bounding box center [431, 297] width 472 height 62
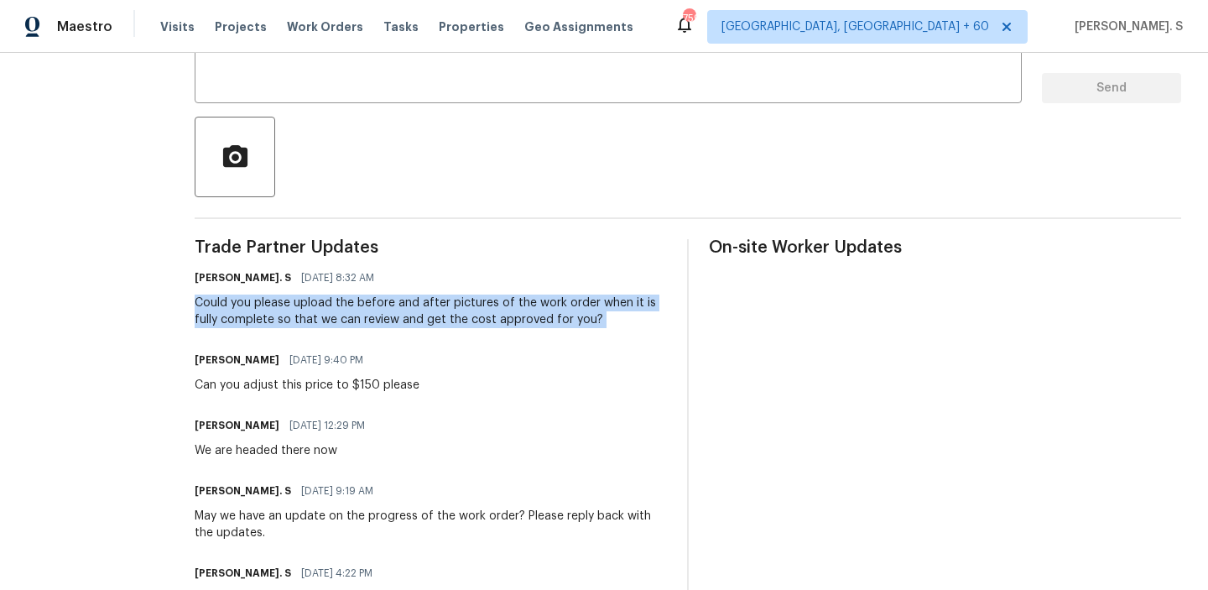
copy div "Could you please upload the before and after pictures of the work order when it…"
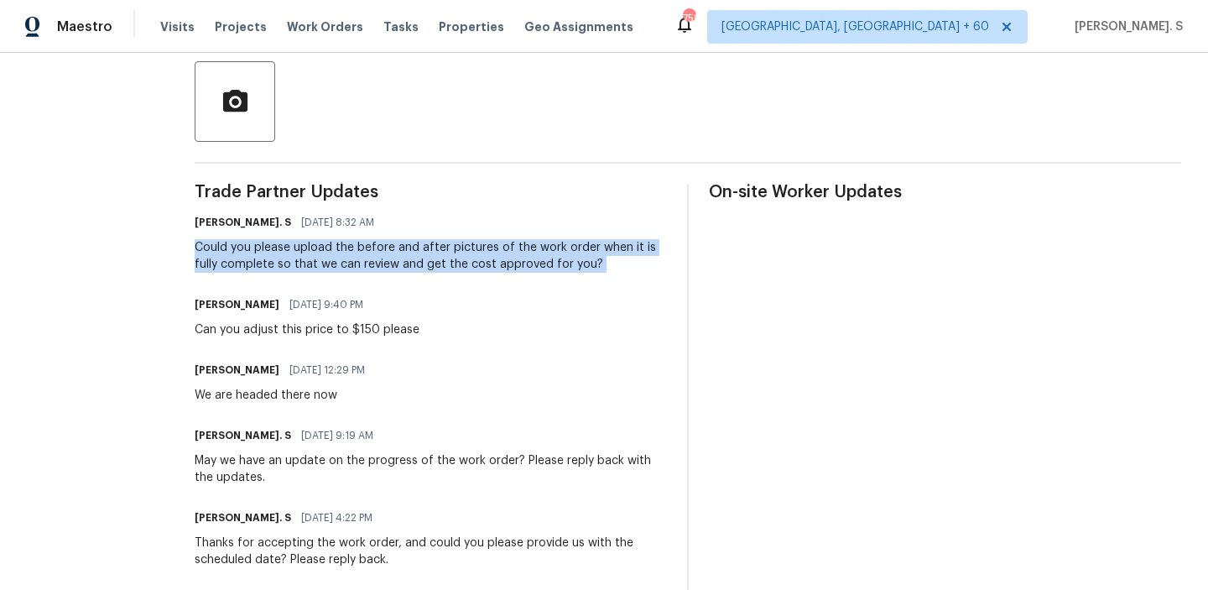
scroll to position [452, 0]
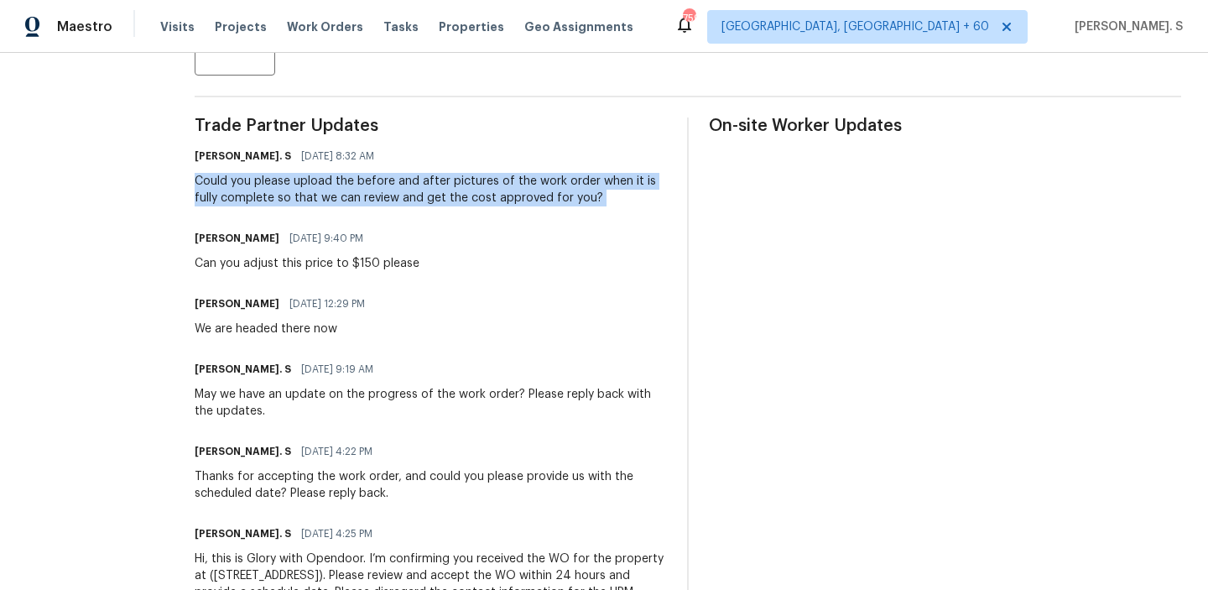
click at [453, 258] on div "Jerry 08/18/2025 9:40 PM Can you adjust this price to $150 please" at bounding box center [431, 249] width 472 height 45
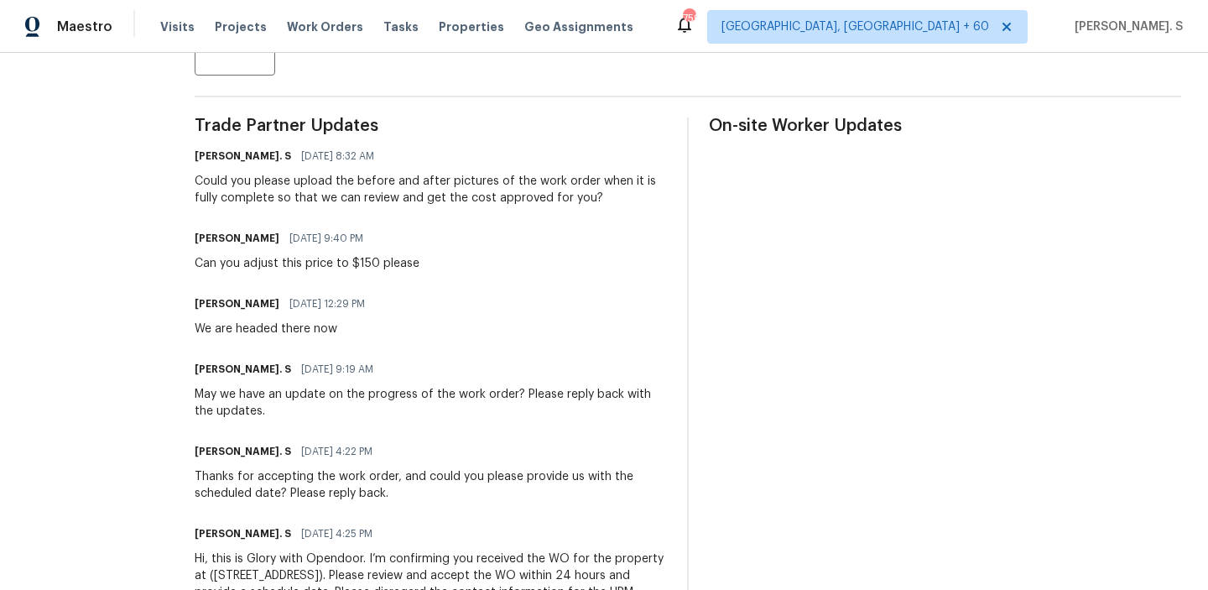
click at [453, 258] on div "Jerry 08/18/2025 9:40 PM Can you adjust this price to $150 please" at bounding box center [431, 249] width 472 height 45
copy div "Can you adjust this price to $150 please"
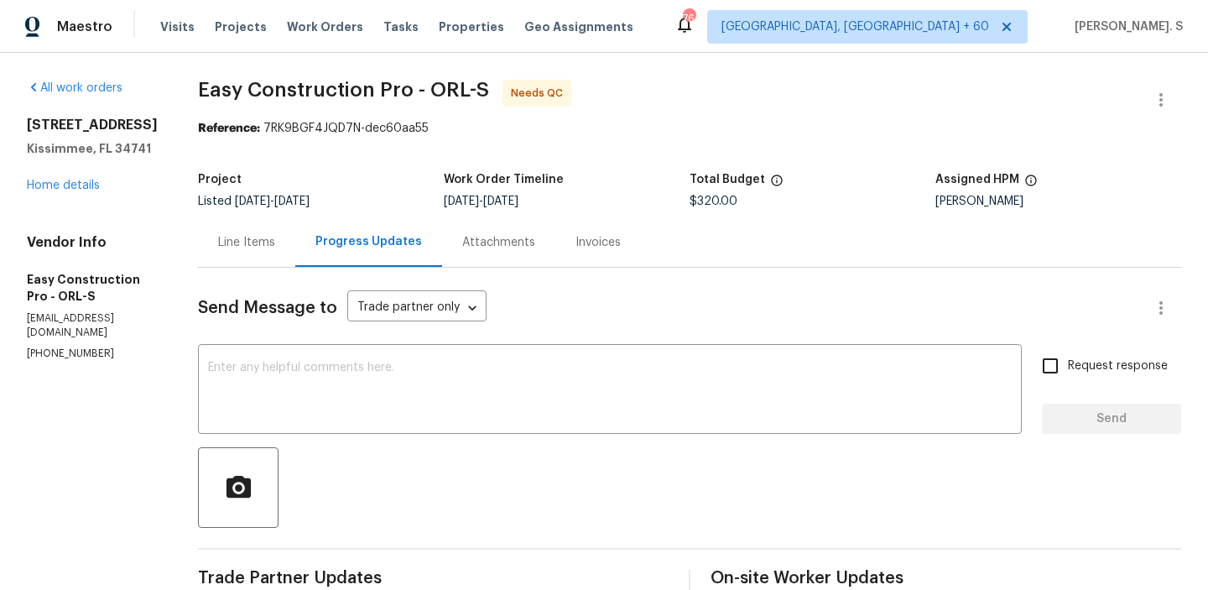
click at [275, 242] on div "Line Items" at bounding box center [246, 242] width 57 height 17
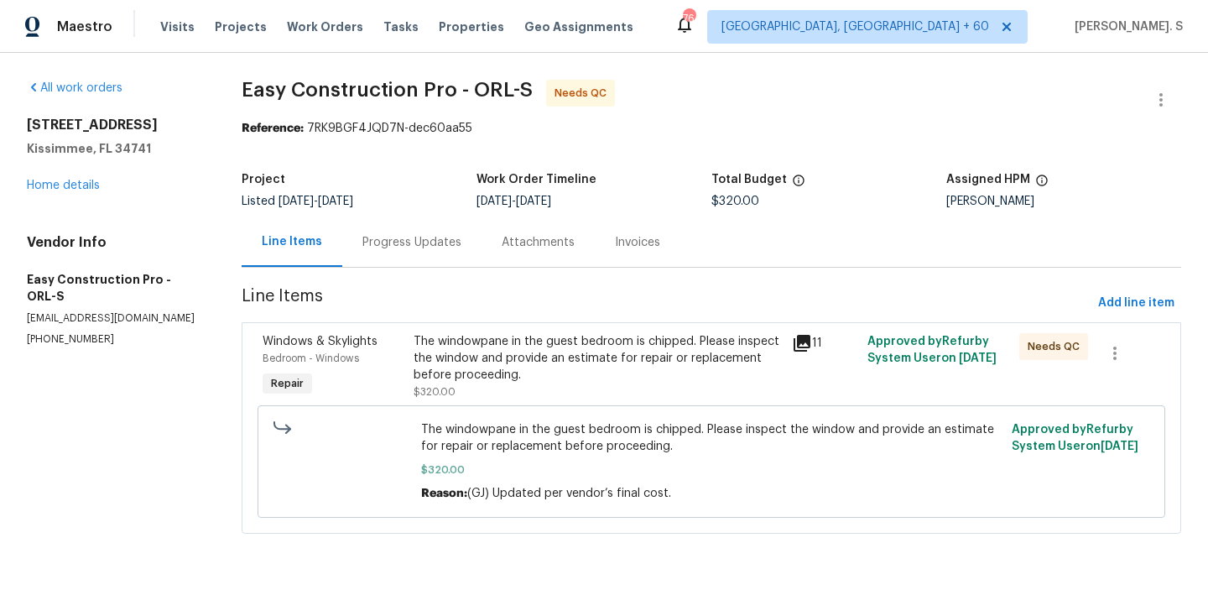
click at [723, 348] on div "The windowpane in the guest bedroom is chipped. Please inspect the window and p…" at bounding box center [598, 358] width 368 height 50
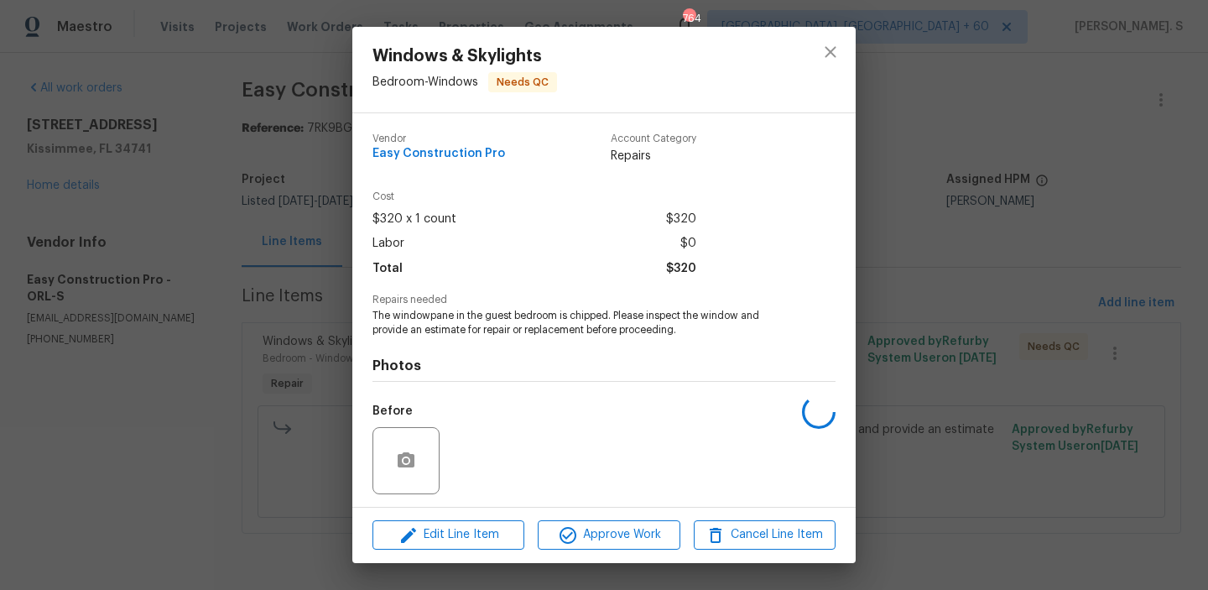
scroll to position [113, 0]
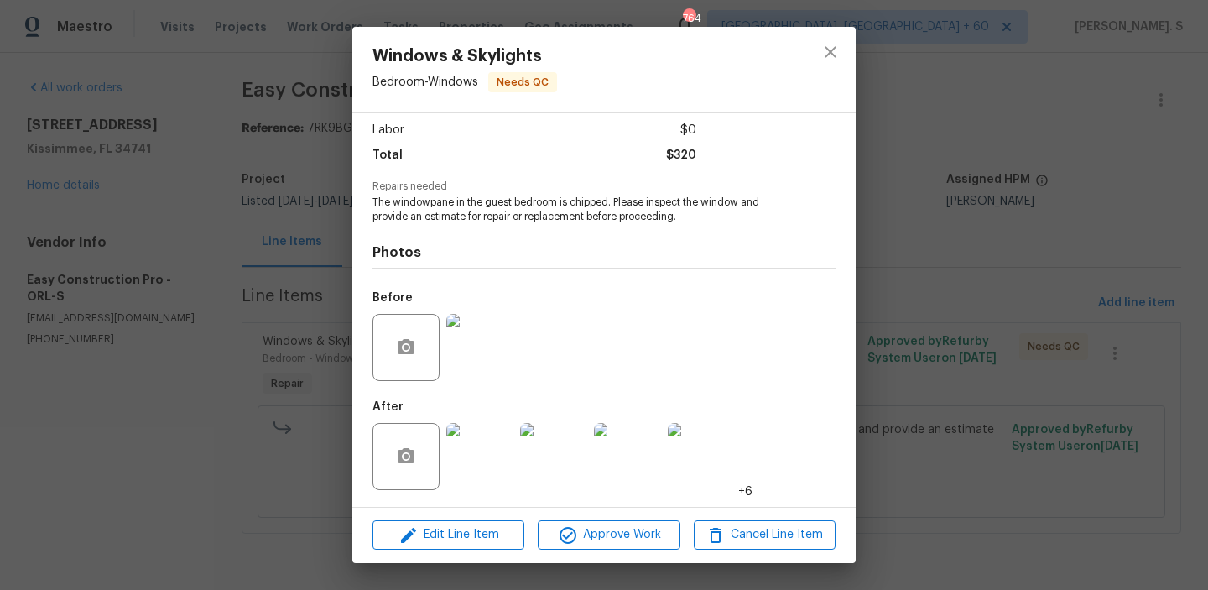
click at [467, 365] on img at bounding box center [479, 347] width 67 height 67
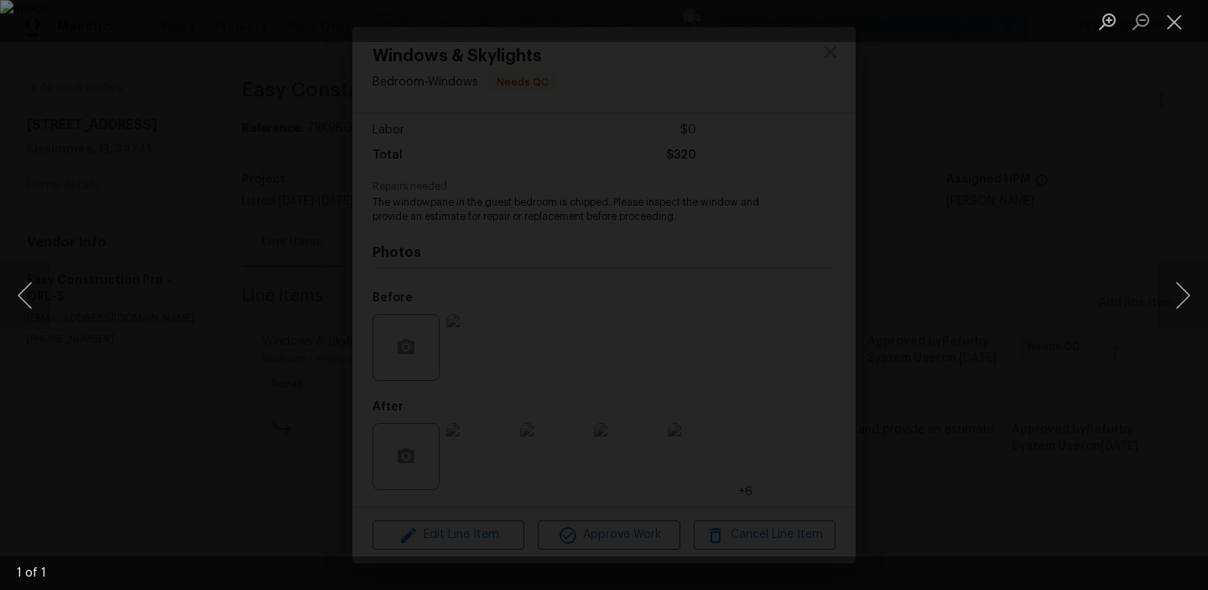
click at [634, 285] on img "Lightbox" at bounding box center [604, 295] width 1208 height 590
click at [1191, 17] on button "Close lightbox" at bounding box center [1175, 21] width 34 height 29
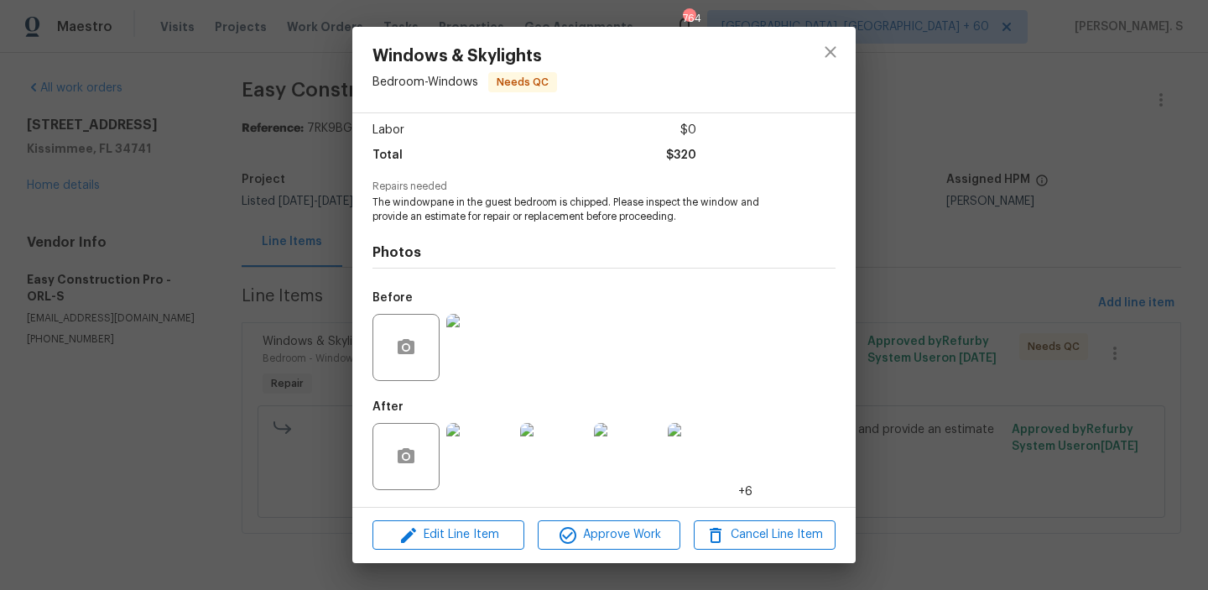
click at [483, 469] on img at bounding box center [479, 456] width 67 height 67
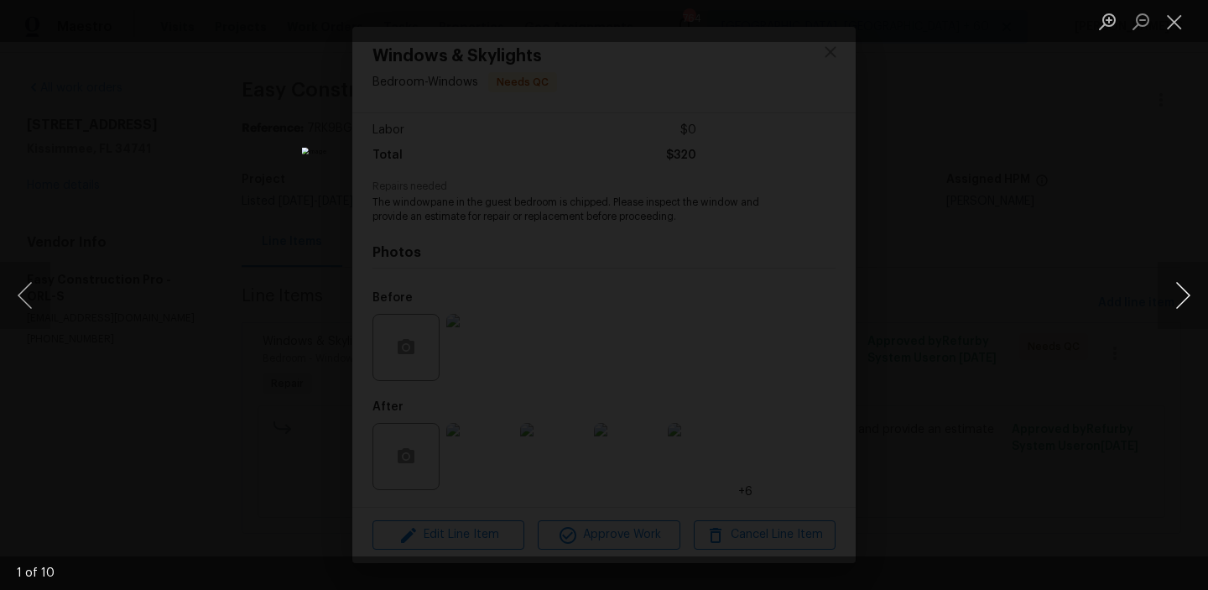
click at [1187, 303] on button "Next image" at bounding box center [1183, 295] width 50 height 67
click at [1198, 34] on ul "Lightbox" at bounding box center [1149, 21] width 117 height 42
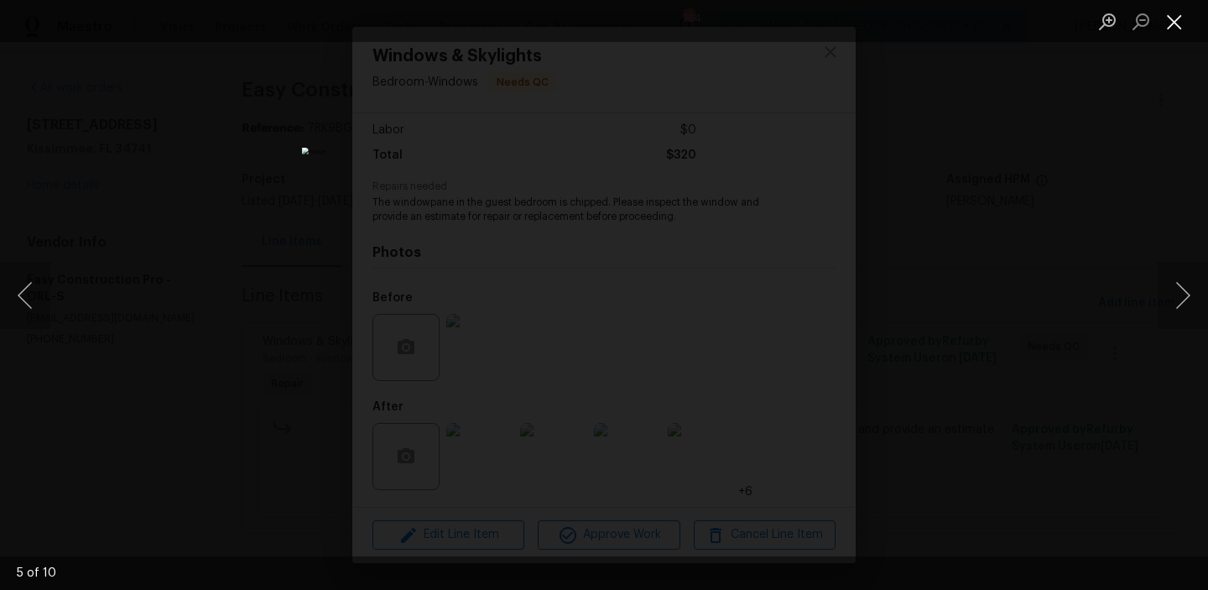
click at [1181, 25] on button "Close lightbox" at bounding box center [1175, 21] width 34 height 29
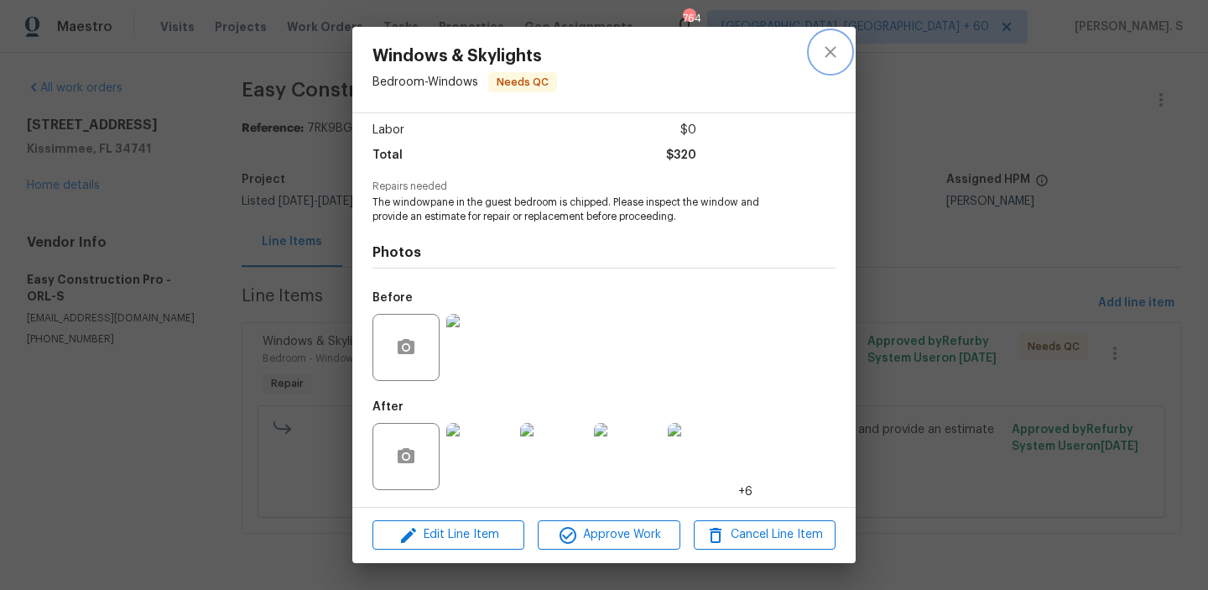
click at [814, 58] on button "close" at bounding box center [831, 52] width 40 height 40
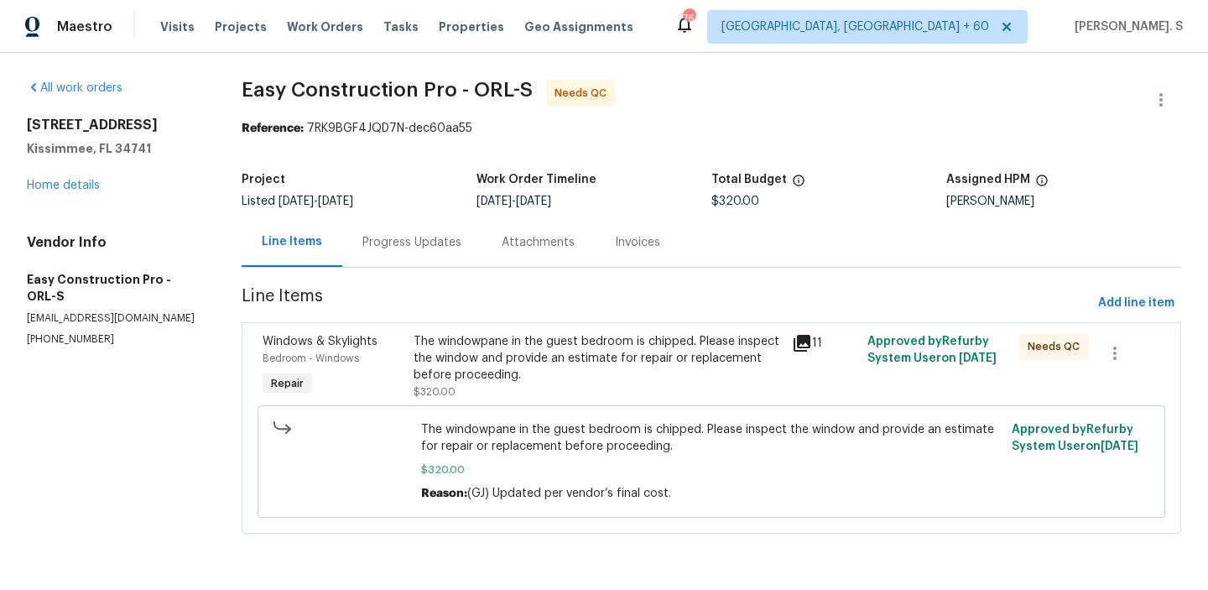
click at [91, 333] on section "All work orders 1030 Plantation Dr Apt C6 Kissimmee, FL 34741 Home details Vend…" at bounding box center [114, 317] width 175 height 474
copy p "(786) 487-8081"
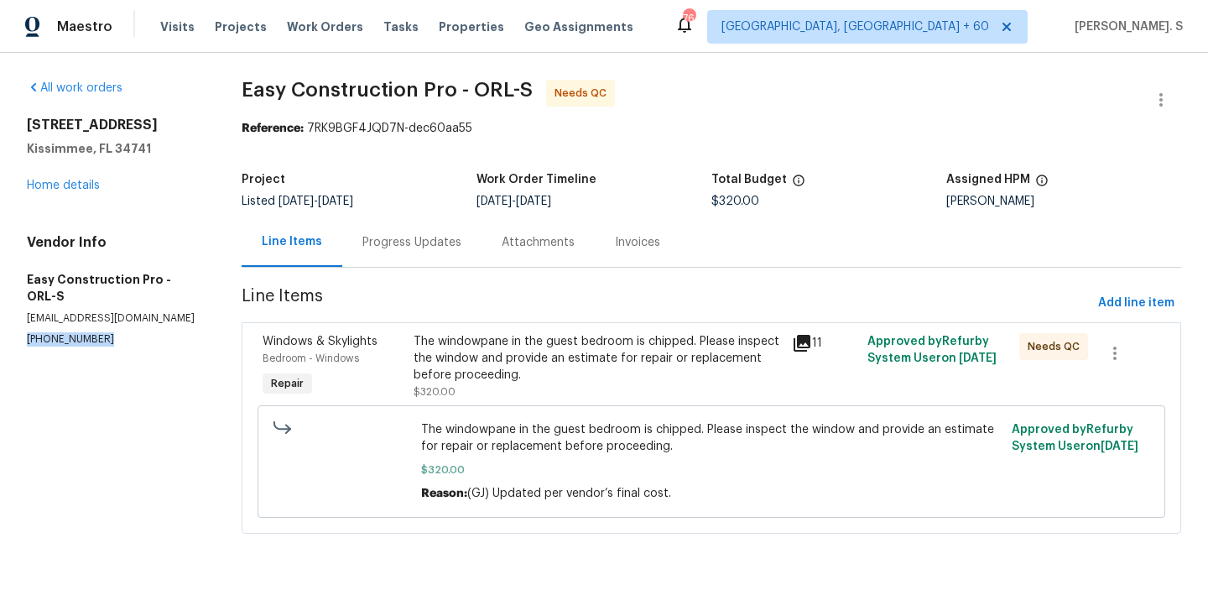
click at [395, 257] on div "Progress Updates" at bounding box center [411, 242] width 139 height 50
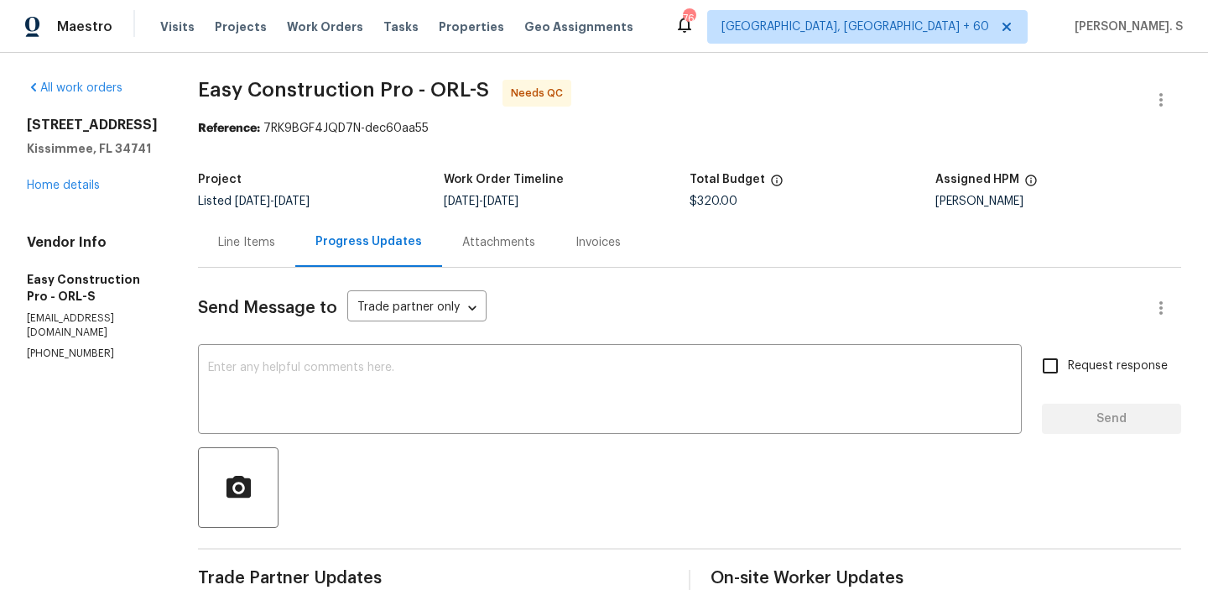
click at [265, 234] on div "Line Items" at bounding box center [246, 242] width 57 height 17
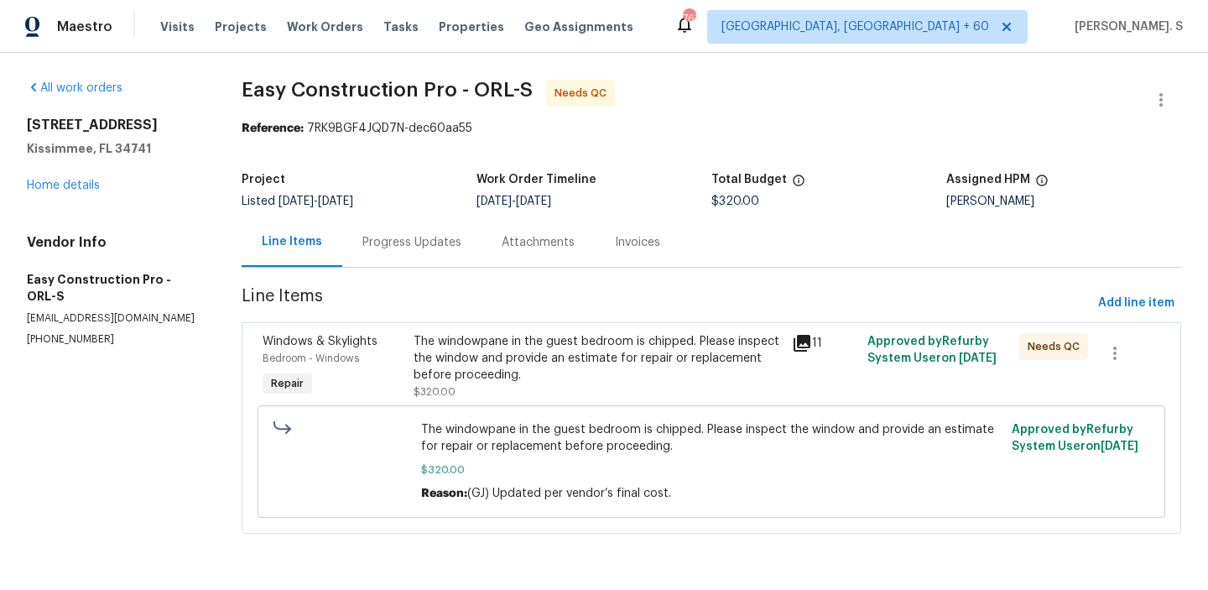
click at [363, 243] on div "Progress Updates" at bounding box center [412, 242] width 99 height 17
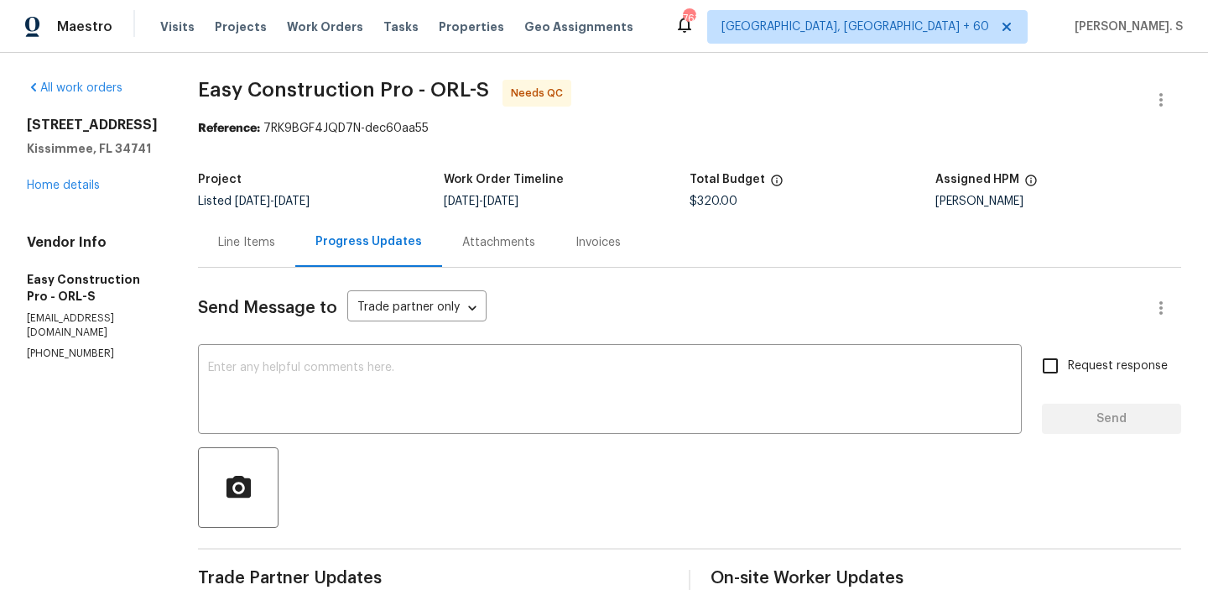
click at [294, 259] on div "Line Items" at bounding box center [246, 242] width 97 height 50
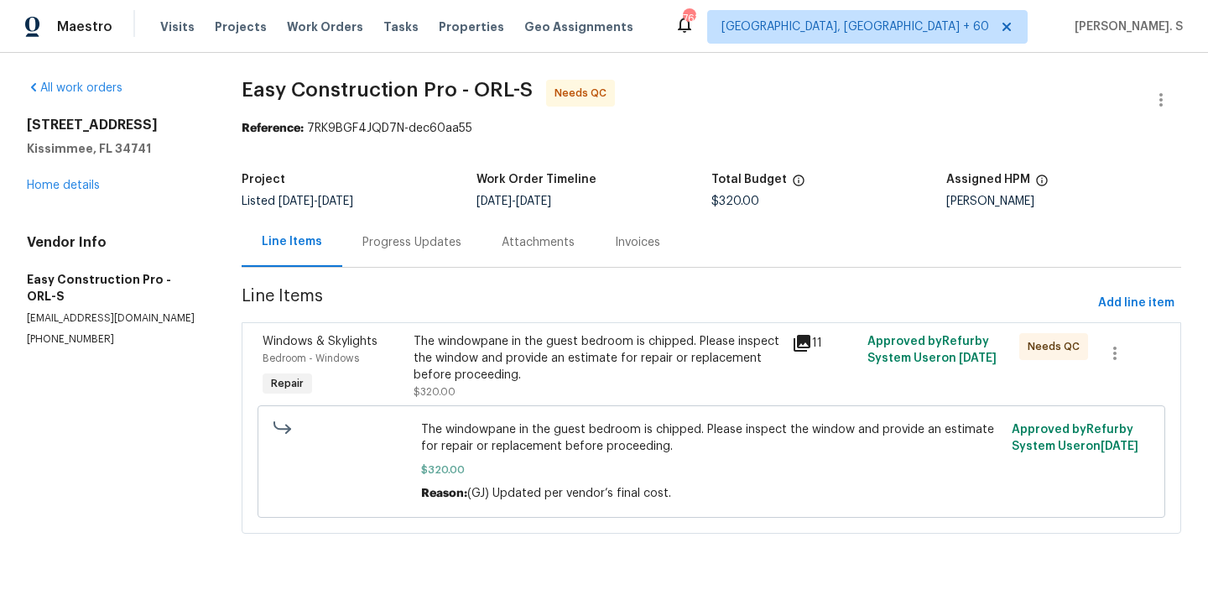
click at [378, 232] on div "Progress Updates" at bounding box center [411, 242] width 139 height 50
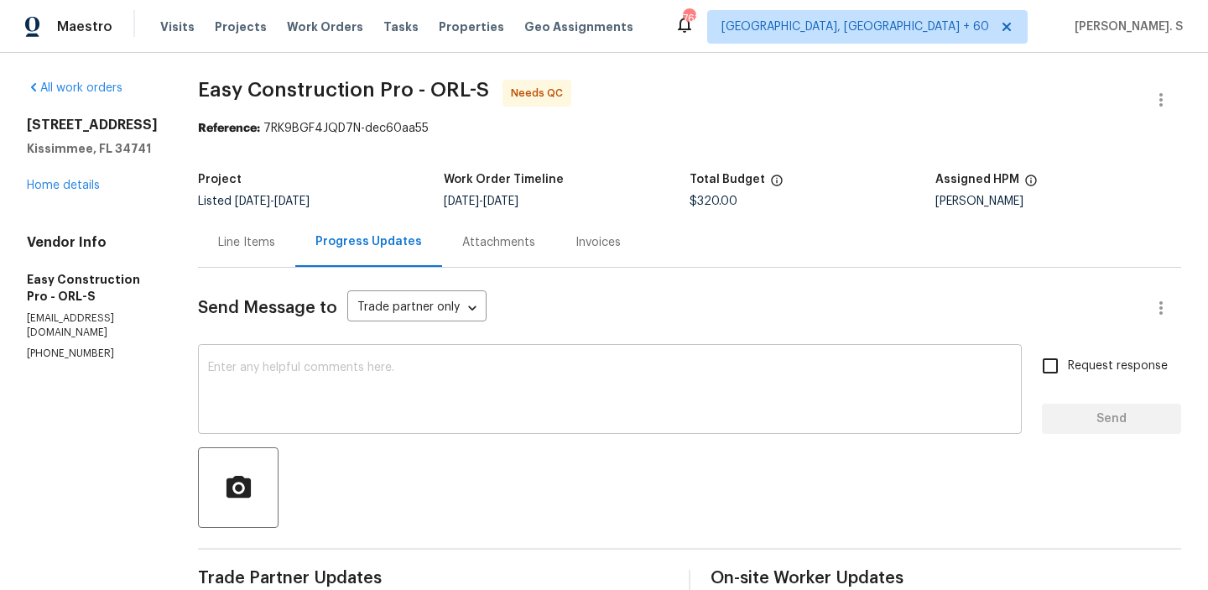
click at [344, 412] on textarea at bounding box center [610, 391] width 804 height 59
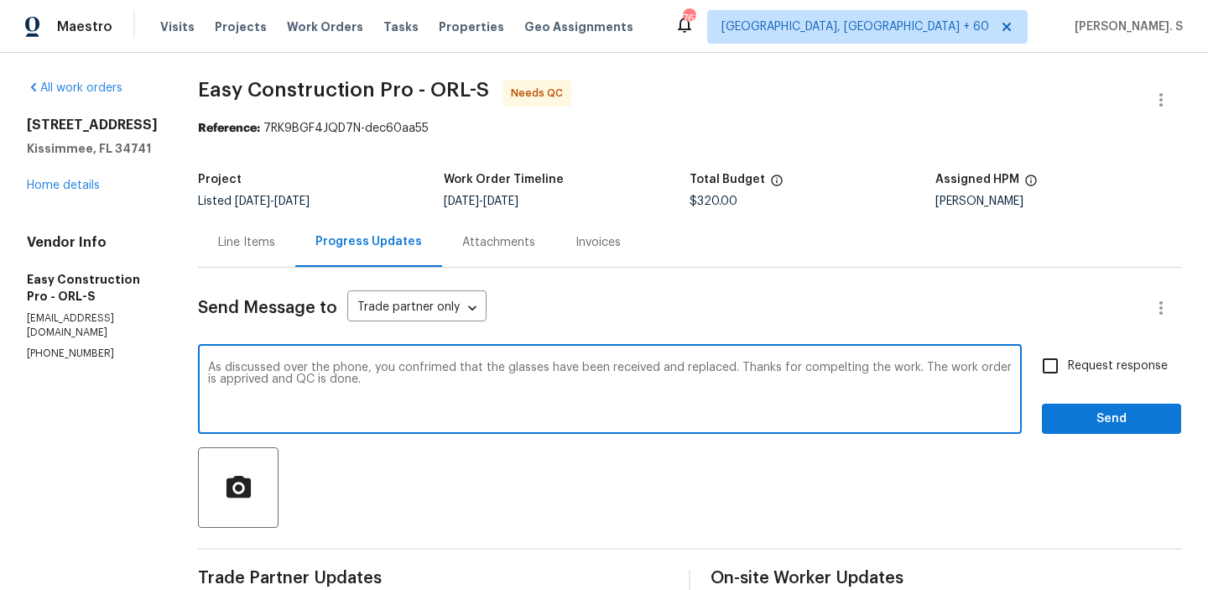
click at [0, 0] on div "confirmed" at bounding box center [0, 0] width 0 height 0
click at [0, 0] on div "completing" at bounding box center [0, 0] width 0 height 0
click at [0, 0] on div "approved," at bounding box center [0, 0] width 0 height 0
click at [342, 394] on textarea "As discussed over the phone, you confirmed that the glasses have been received …" at bounding box center [610, 391] width 804 height 59
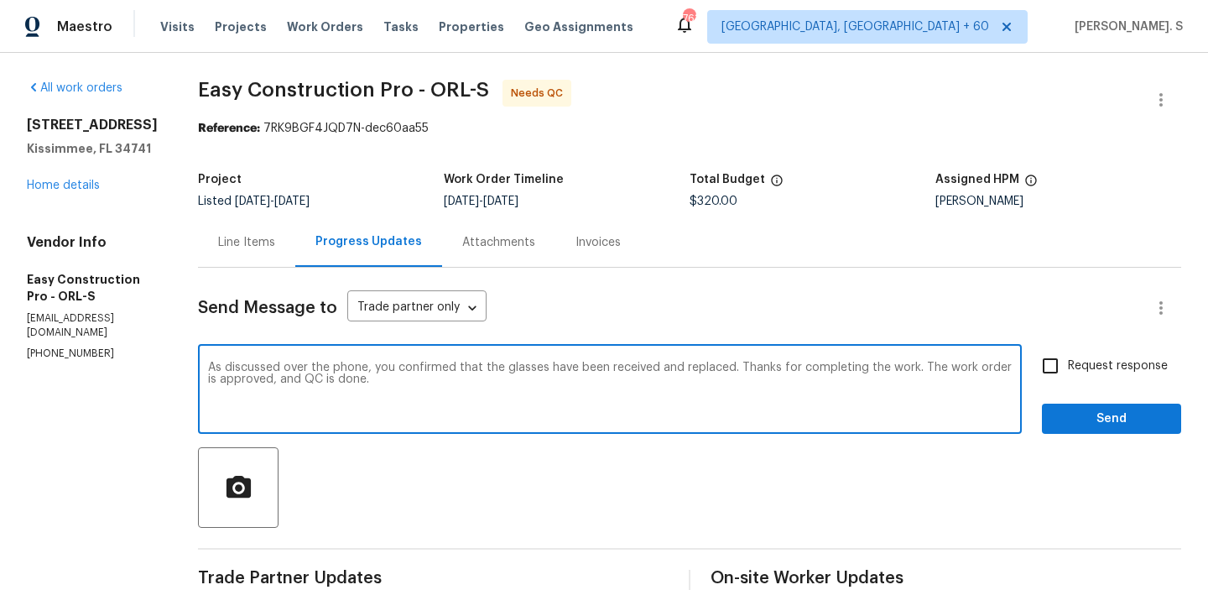
click at [342, 394] on textarea "As discussed over the phone, you confirmed that the glasses have been received …" at bounding box center [610, 391] width 804 height 59
type textarea "As discussed over the phone, you confirmed that the glasses have been received …"
click at [1082, 366] on span "Request response" at bounding box center [1118, 366] width 100 height 18
click at [1068, 366] on input "Request response" at bounding box center [1050, 365] width 35 height 35
checkbox input "true"
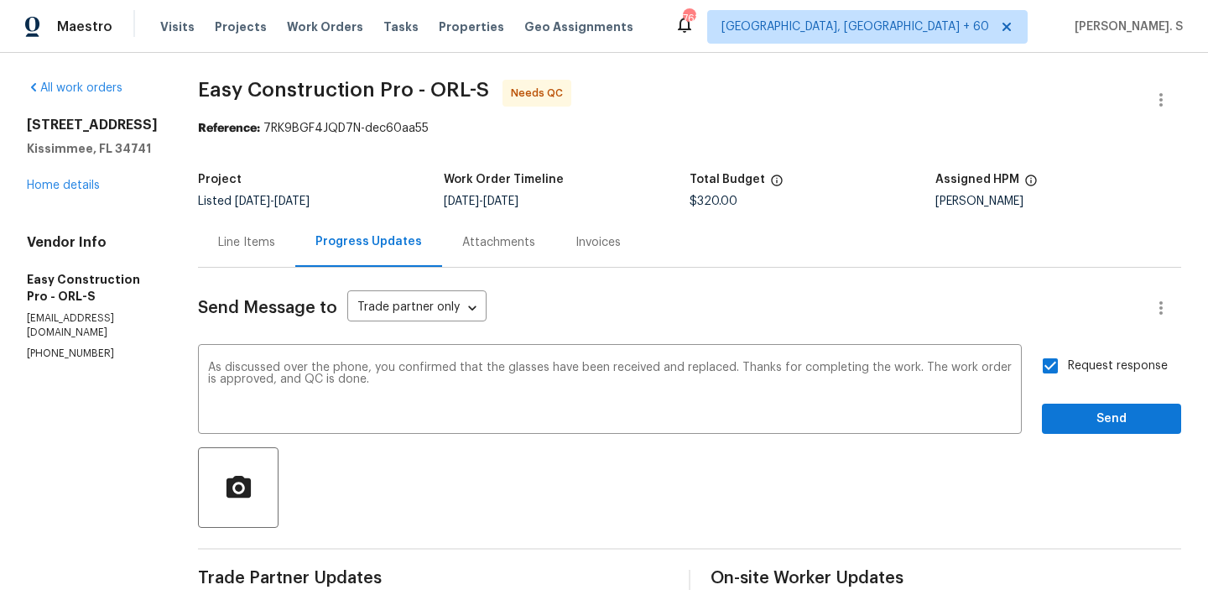
click at [1079, 425] on span "Send" at bounding box center [1112, 419] width 112 height 21
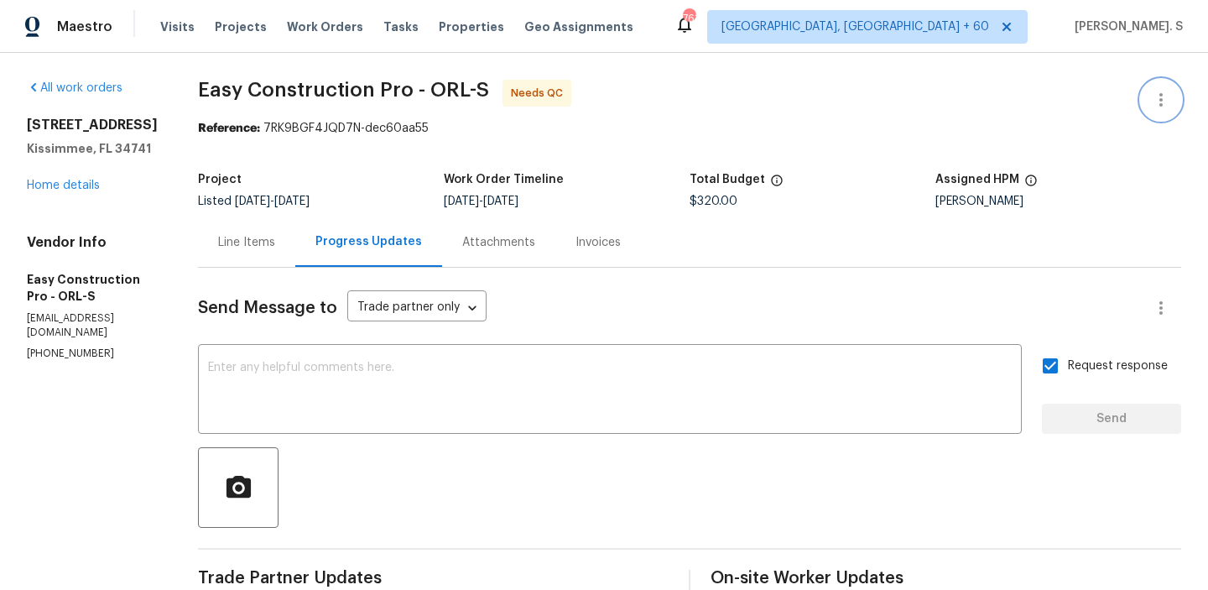
click at [1145, 91] on button "button" at bounding box center [1161, 100] width 40 height 40
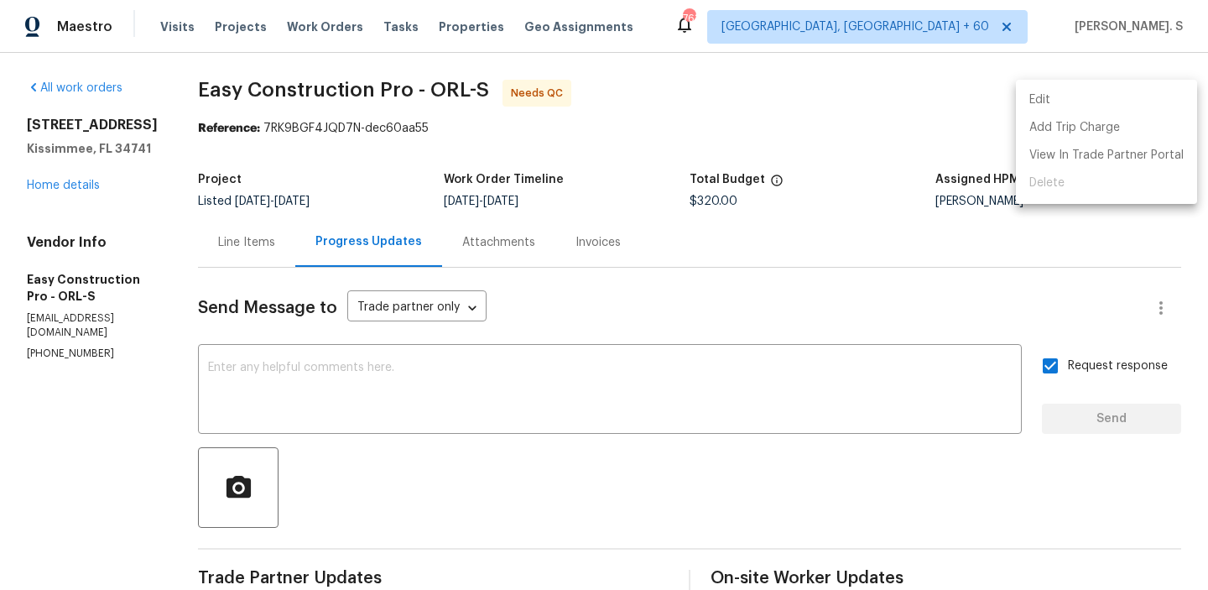
click at [1023, 93] on li "Edit" at bounding box center [1106, 100] width 181 height 28
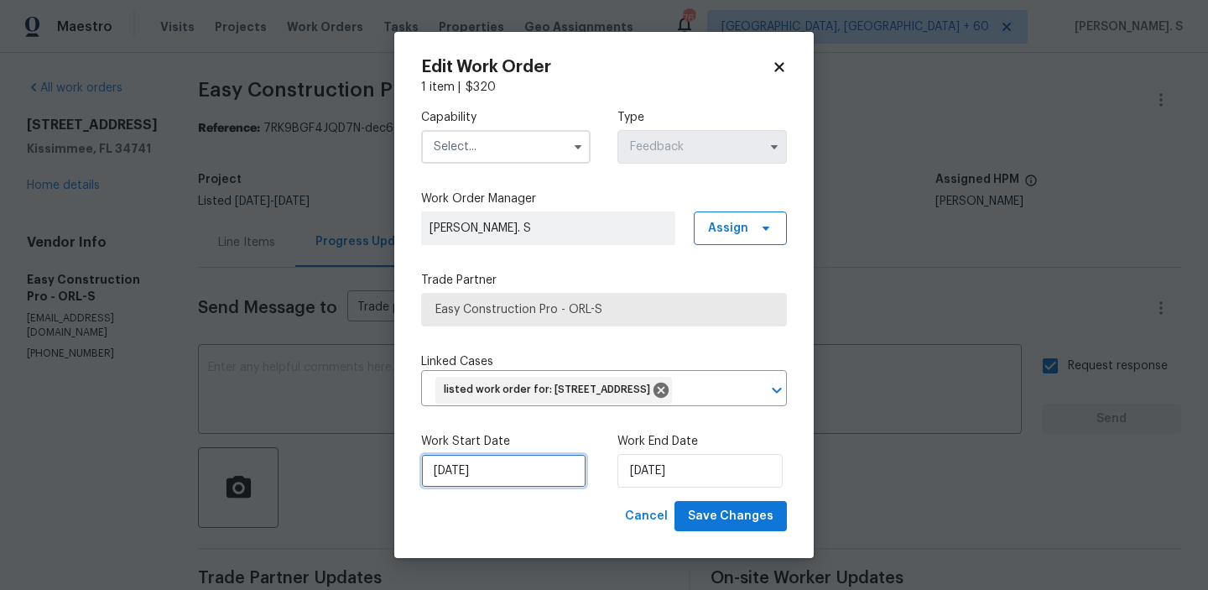
click at [556, 488] on input "8/13/2025" at bounding box center [503, 471] width 165 height 34
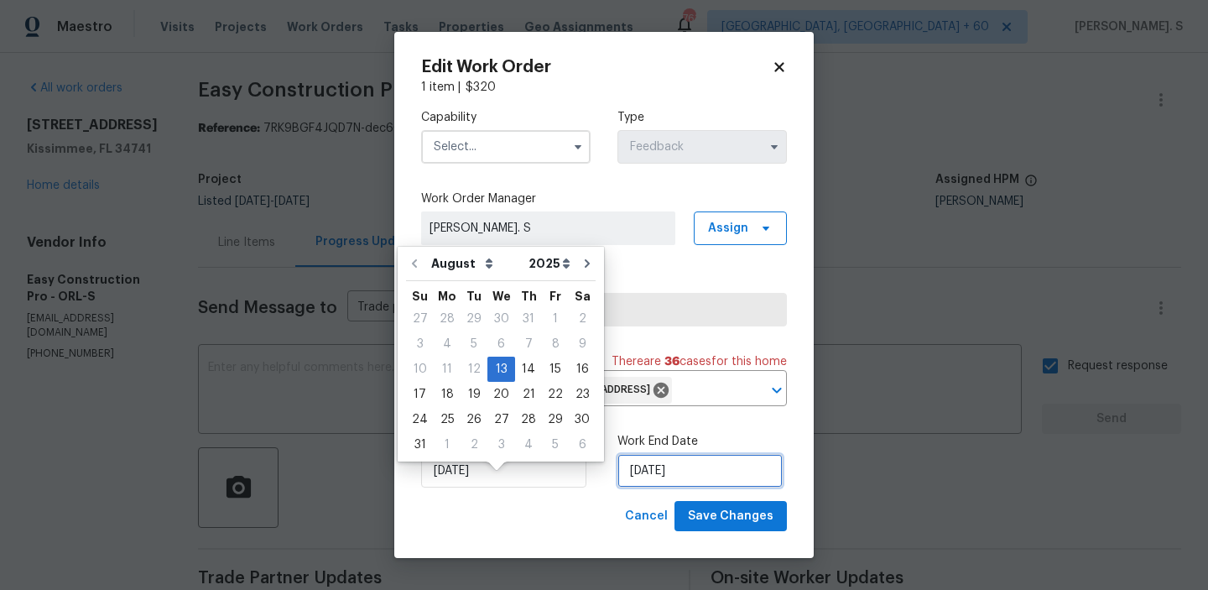
click at [641, 488] on input "[DATE]" at bounding box center [700, 471] width 165 height 34
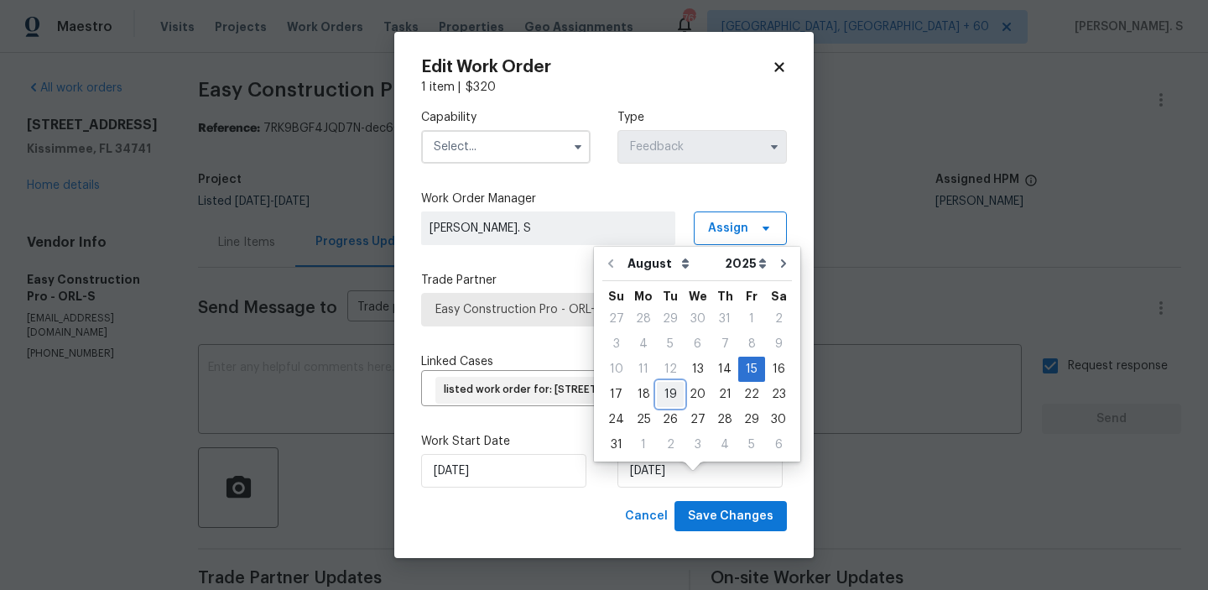
click at [657, 391] on div "19" at bounding box center [670, 394] width 27 height 23
type input "8/19/2025"
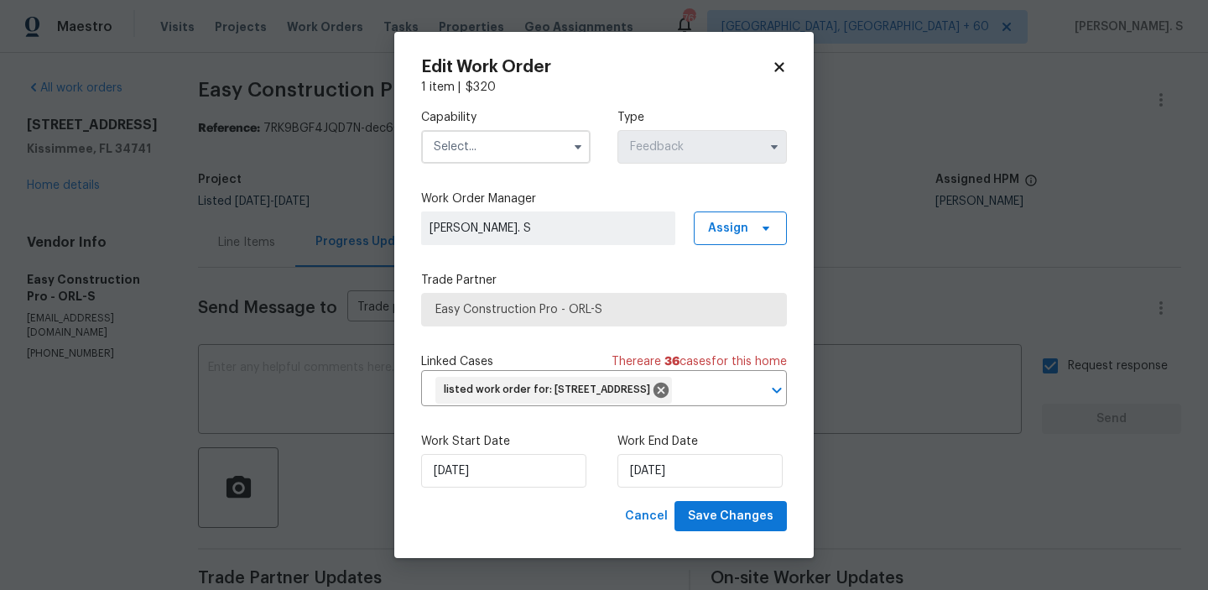
click at [506, 164] on div "Capability Type Feedback" at bounding box center [604, 136] width 366 height 81
click at [505, 139] on input "text" at bounding box center [506, 147] width 170 height 34
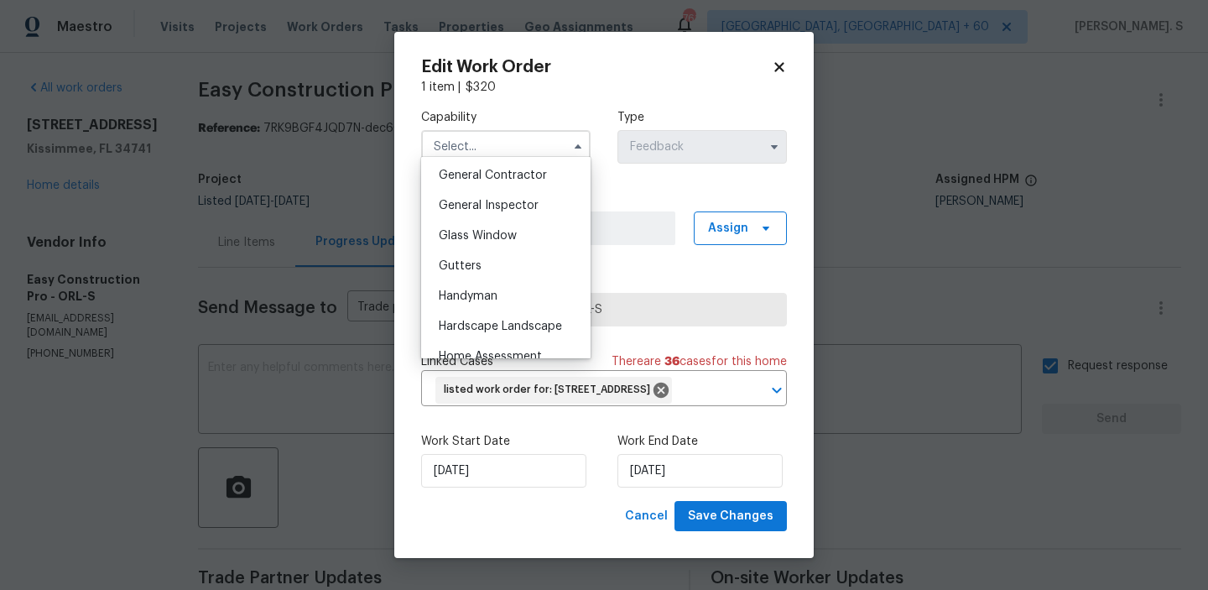
scroll to position [806, 0]
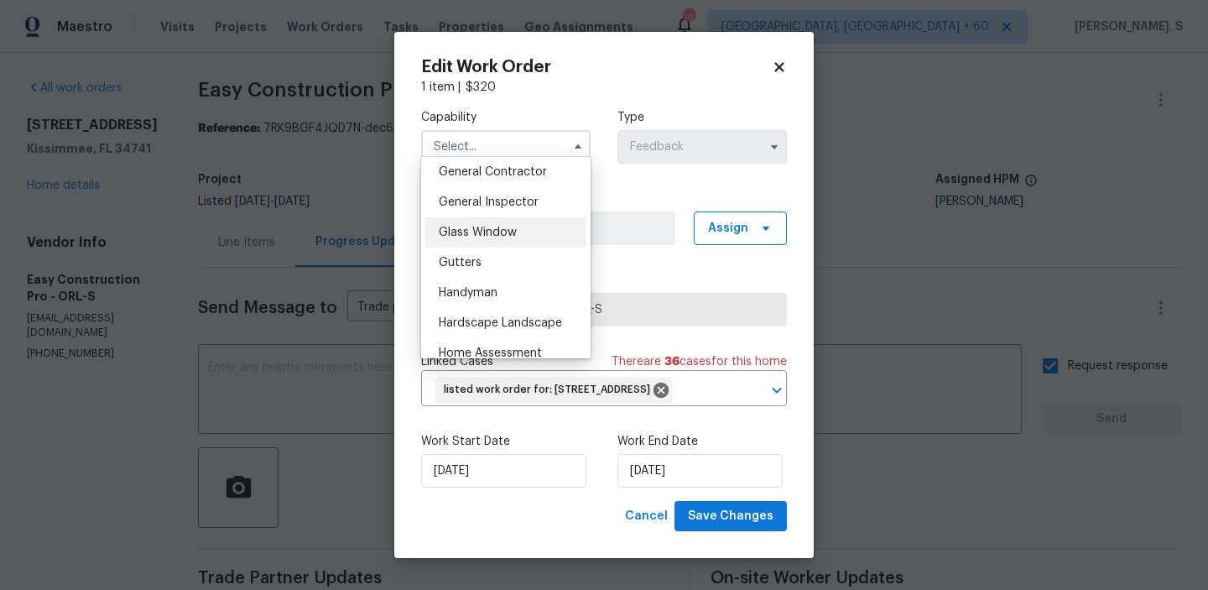
click at [515, 232] on span "Glass Window" at bounding box center [478, 233] width 78 height 12
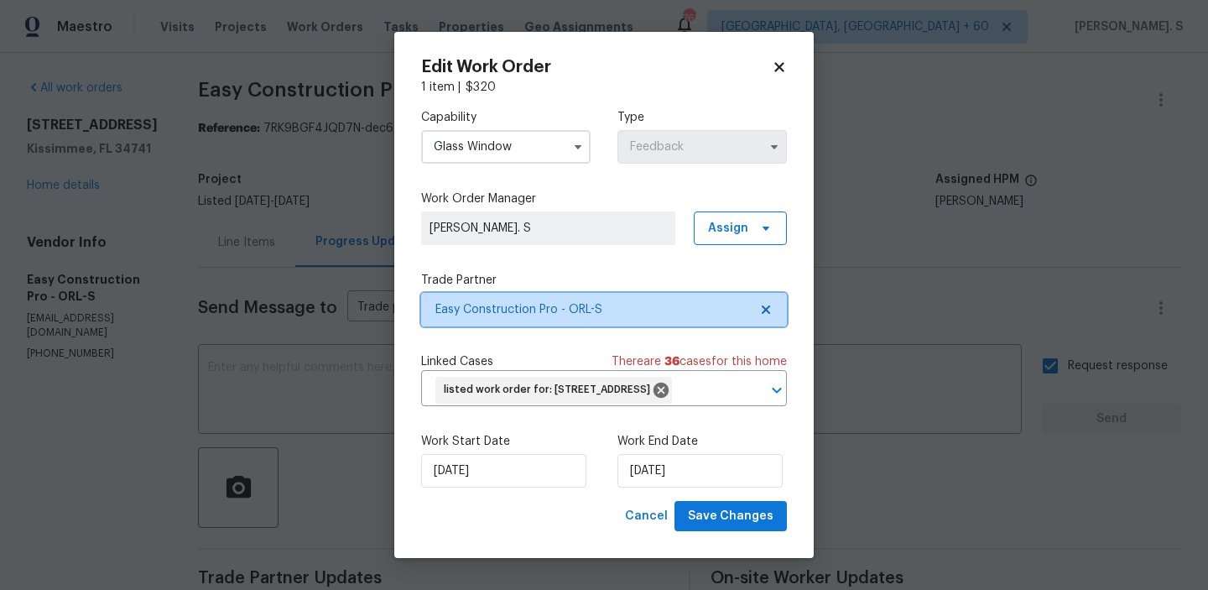
click at [775, 300] on span "Easy Construction Pro - ORL-S" at bounding box center [604, 310] width 366 height 34
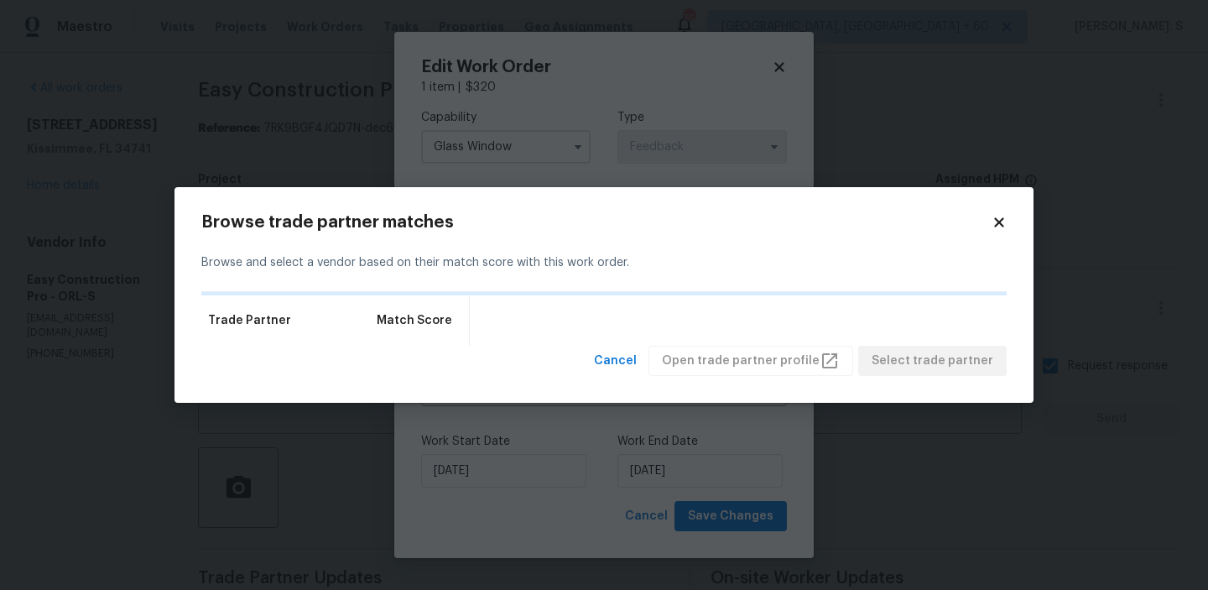
click at [775, 300] on div "Trade Partner Match Score" at bounding box center [604, 320] width 806 height 50
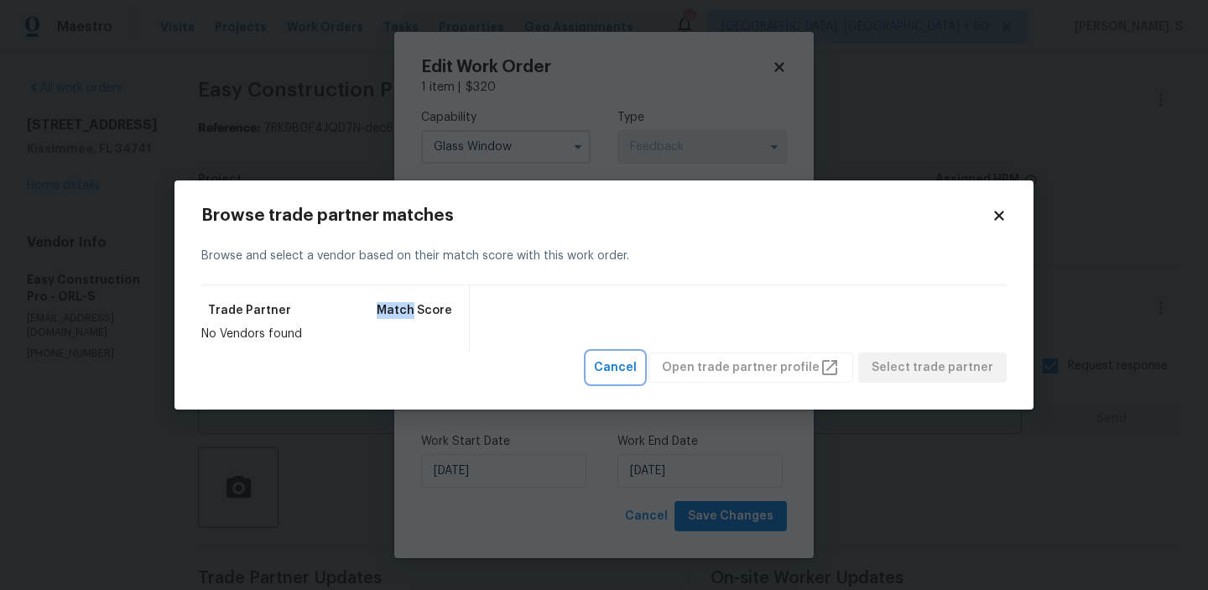
click at [637, 363] on span "Cancel" at bounding box center [615, 367] width 43 height 21
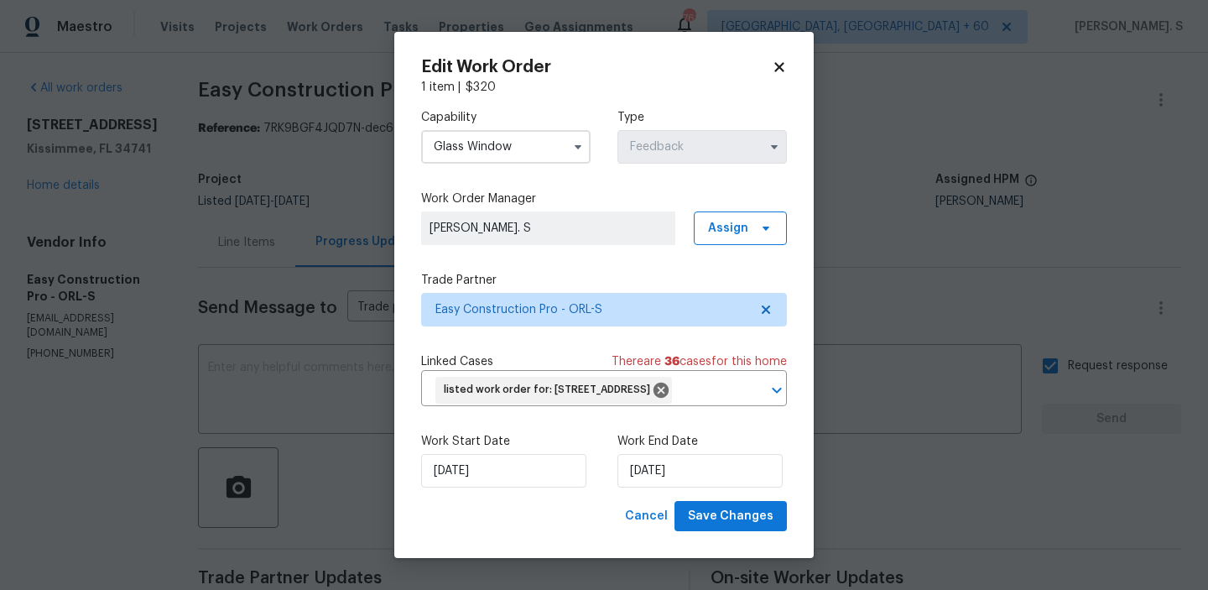
click at [504, 133] on input "Glass Window" at bounding box center [506, 147] width 170 height 34
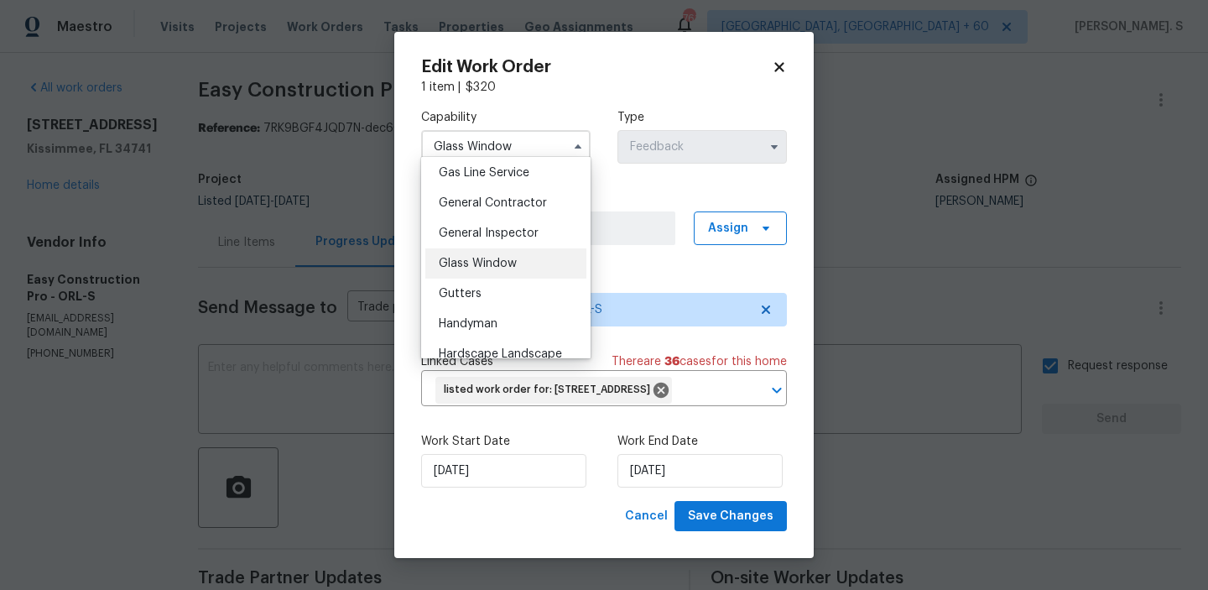
scroll to position [813, 0]
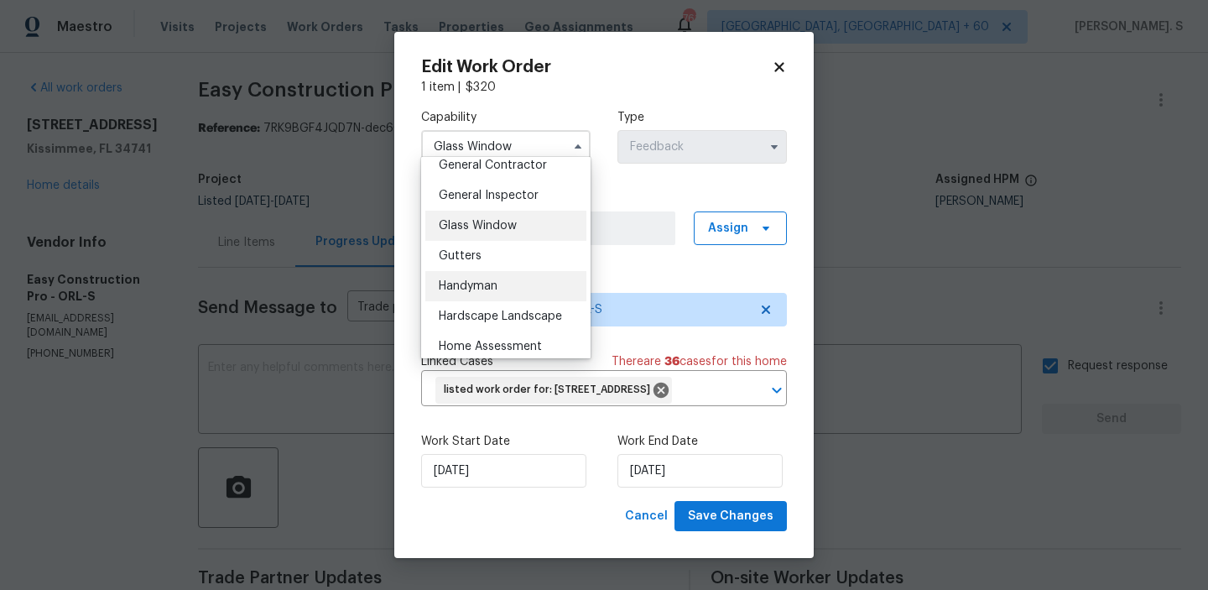
click at [512, 276] on div "Handyman" at bounding box center [505, 286] width 161 height 30
type input "Handyman"
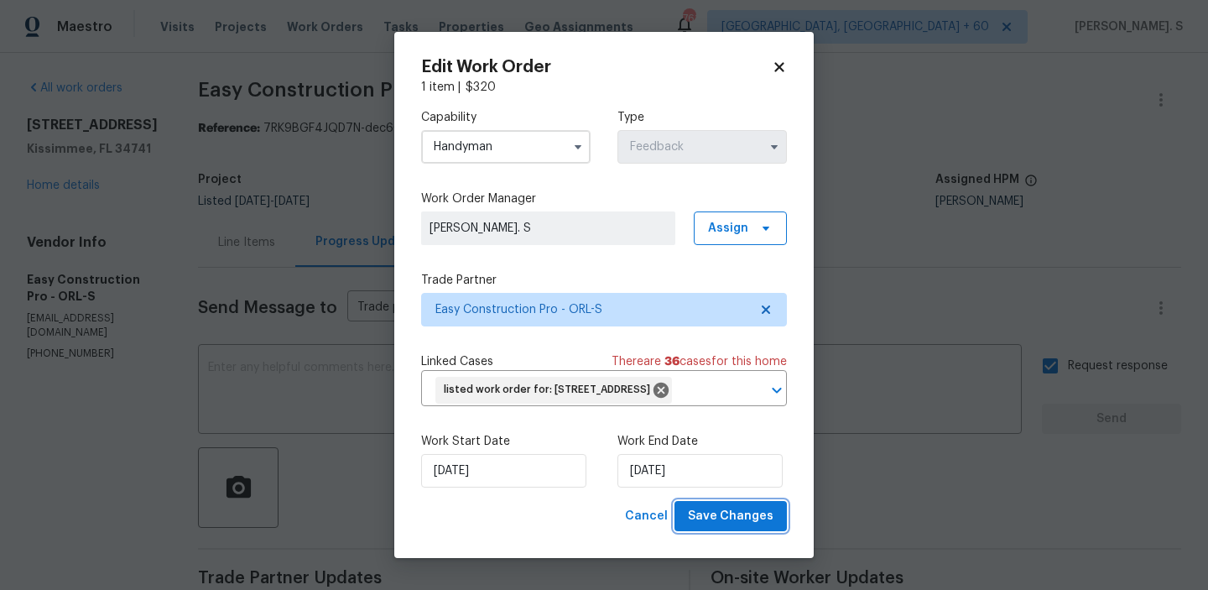
click at [737, 523] on button "Save Changes" at bounding box center [731, 516] width 112 height 31
click at [234, 239] on body "Maestro Visits Projects Work Orders Tasks Properties Geo Assignments 761 Albuqu…" at bounding box center [604, 295] width 1208 height 590
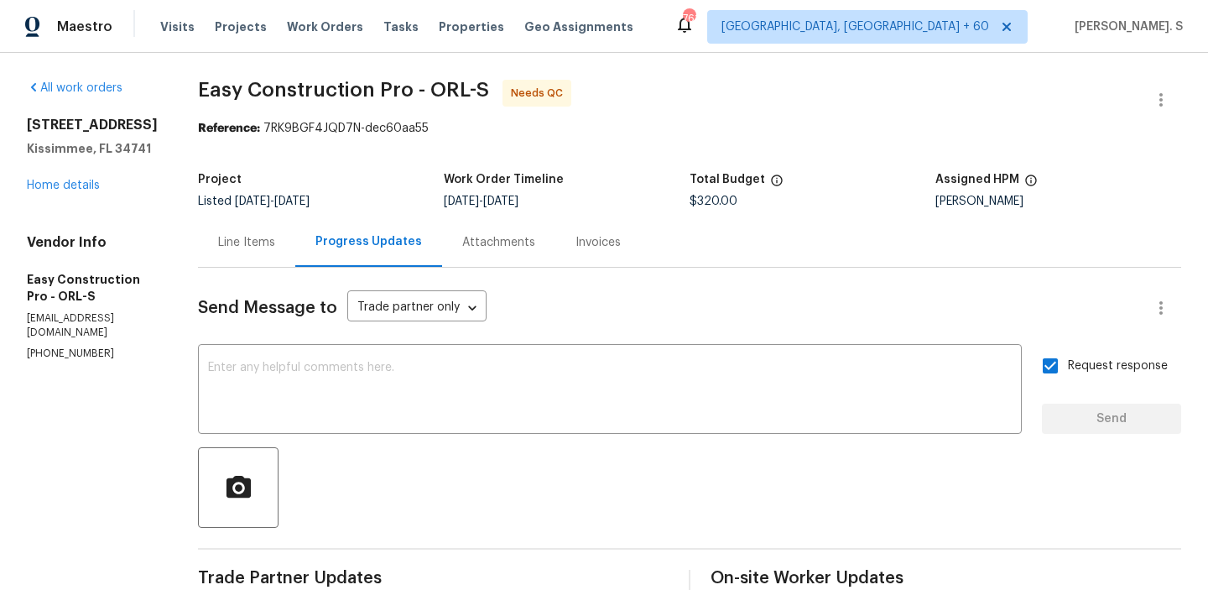
click at [234, 239] on div "Line Items" at bounding box center [246, 242] width 97 height 50
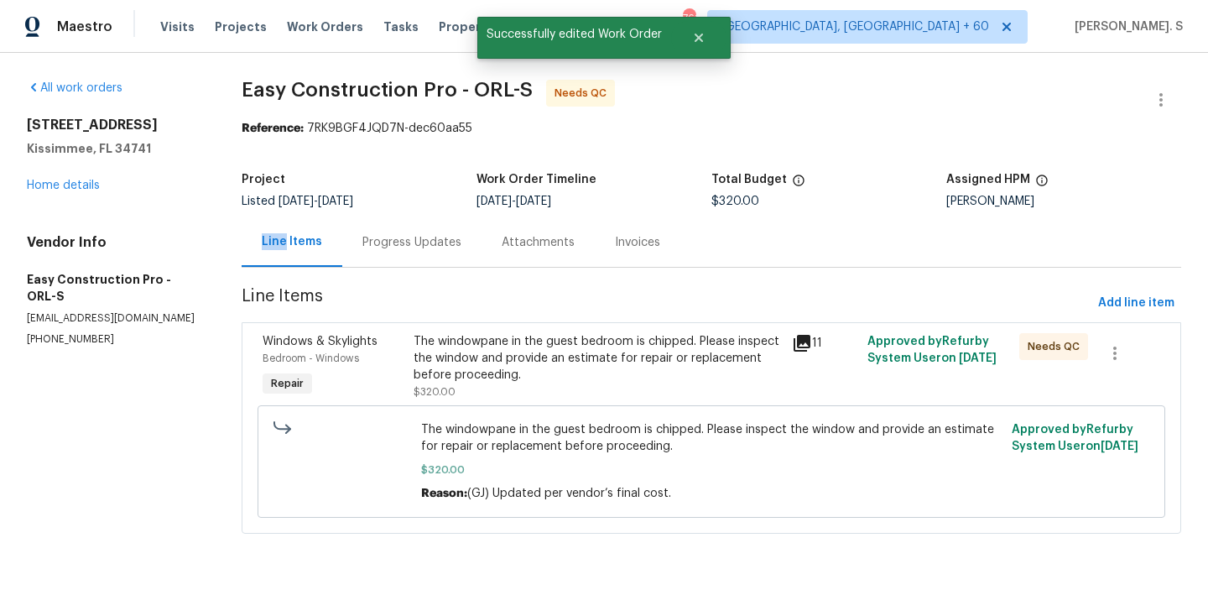
click at [622, 407] on div "The windowpane in the guest bedroom is chipped. Please inspect the window and p…" at bounding box center [712, 461] width 908 height 112
click at [612, 378] on div "The windowpane in the guest bedroom is chipped. Please inspect the window and p…" at bounding box center [598, 358] width 368 height 50
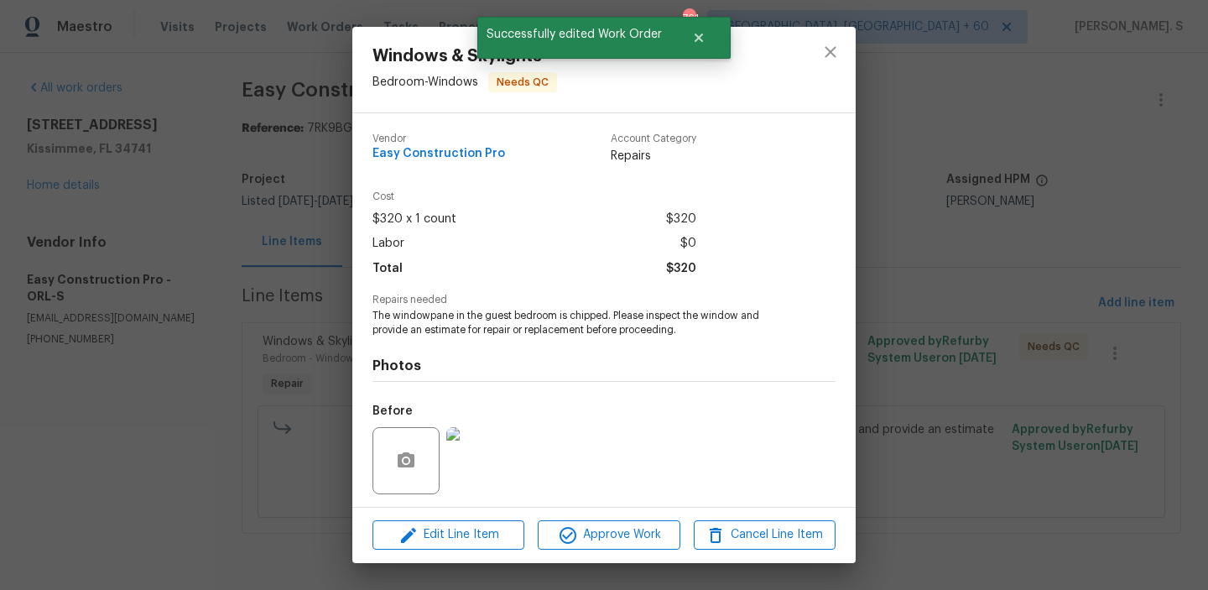
scroll to position [113, 0]
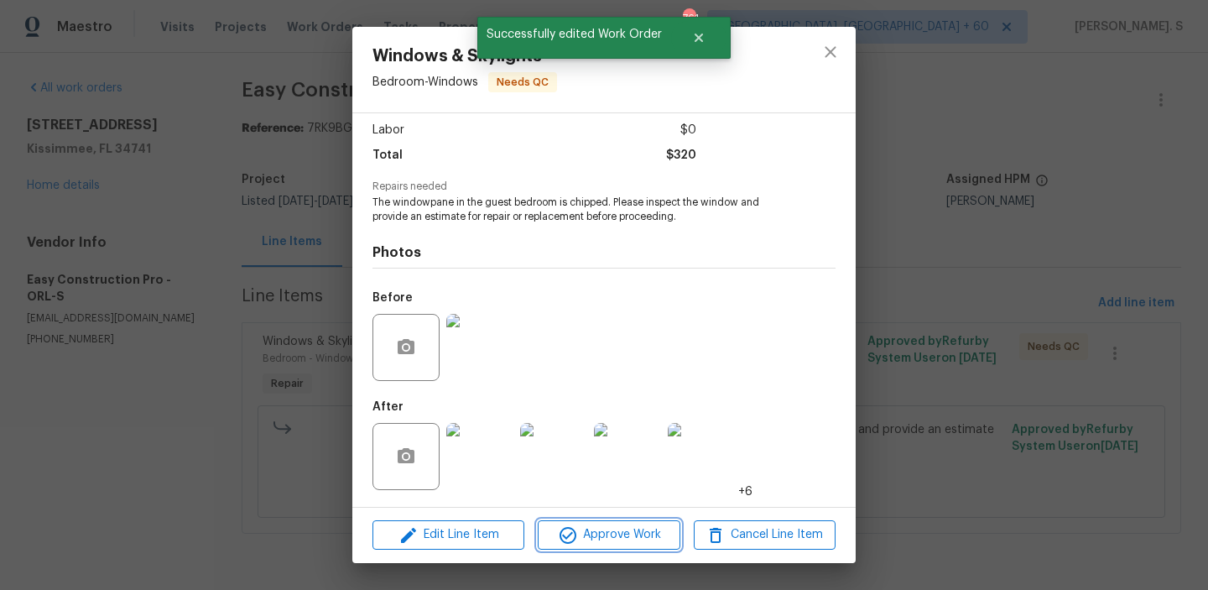
click at [636, 524] on button "Approve Work" at bounding box center [609, 534] width 142 height 29
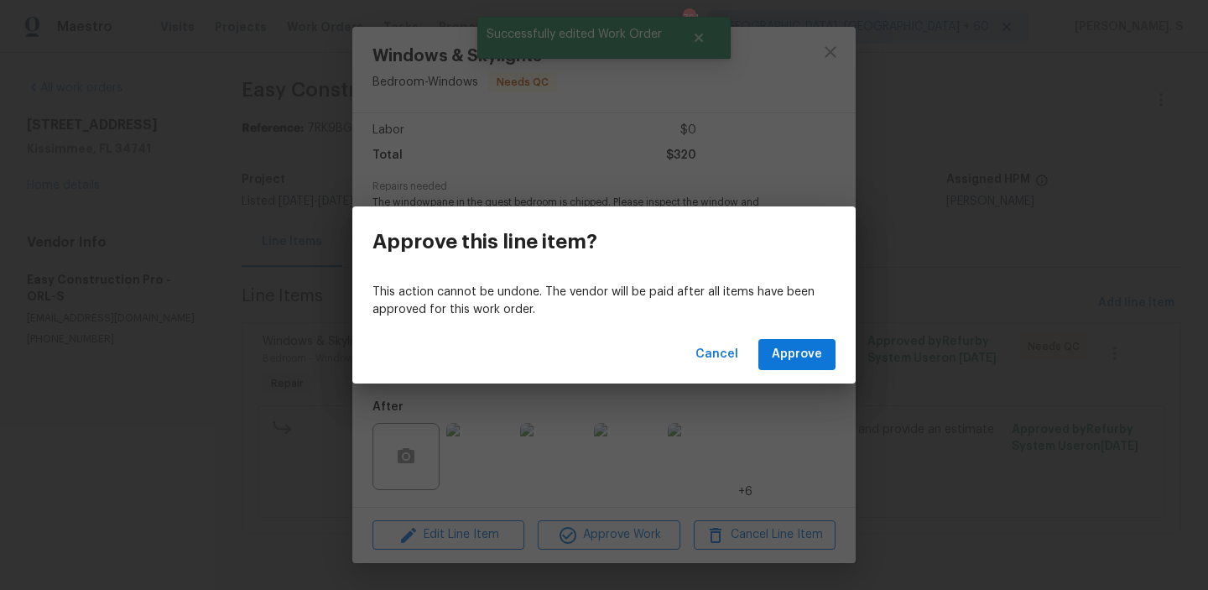
click at [784, 370] on div "Cancel Approve" at bounding box center [604, 355] width 504 height 58
click at [783, 343] on button "Approve" at bounding box center [797, 354] width 77 height 31
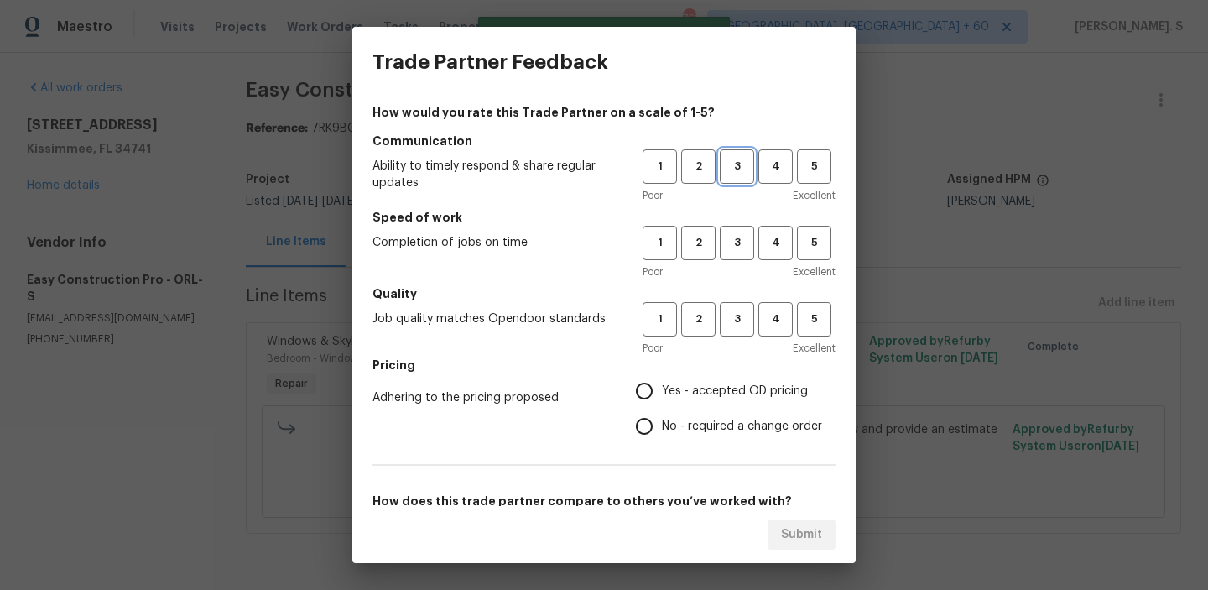
click at [731, 182] on button "3" at bounding box center [737, 166] width 34 height 34
click at [736, 229] on button "3" at bounding box center [737, 243] width 34 height 34
click at [754, 315] on div "1 2 3 4 5" at bounding box center [739, 319] width 193 height 34
click at [740, 329] on button "3" at bounding box center [737, 319] width 34 height 34
click at [742, 410] on label "No - required a change order" at bounding box center [725, 426] width 196 height 35
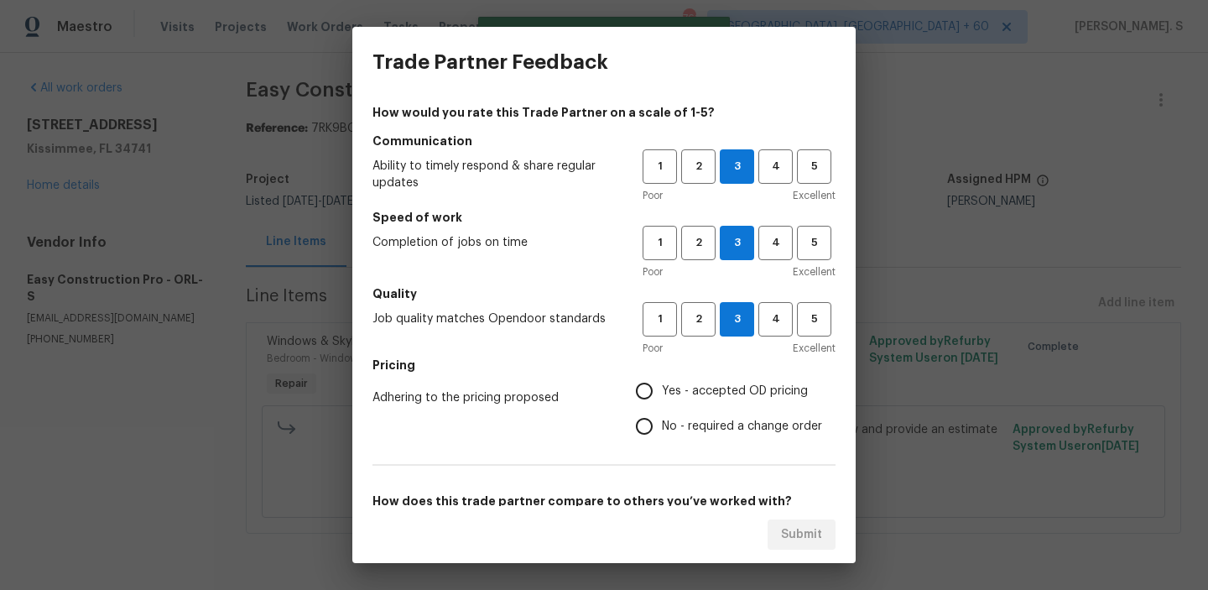
click at [662, 410] on input "No - required a change order" at bounding box center [644, 426] width 35 height 35
radio input "true"
click at [742, 410] on label "No - required a change order" at bounding box center [725, 426] width 196 height 35
click at [662, 410] on input "No - required a change order" at bounding box center [644, 426] width 35 height 35
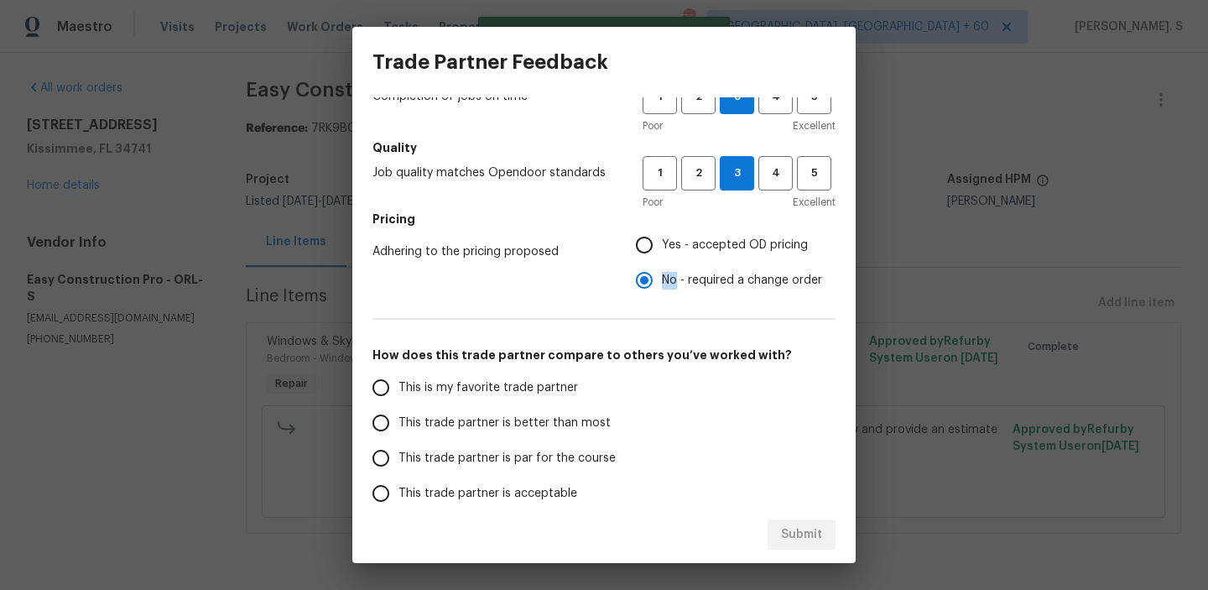
scroll to position [201, 0]
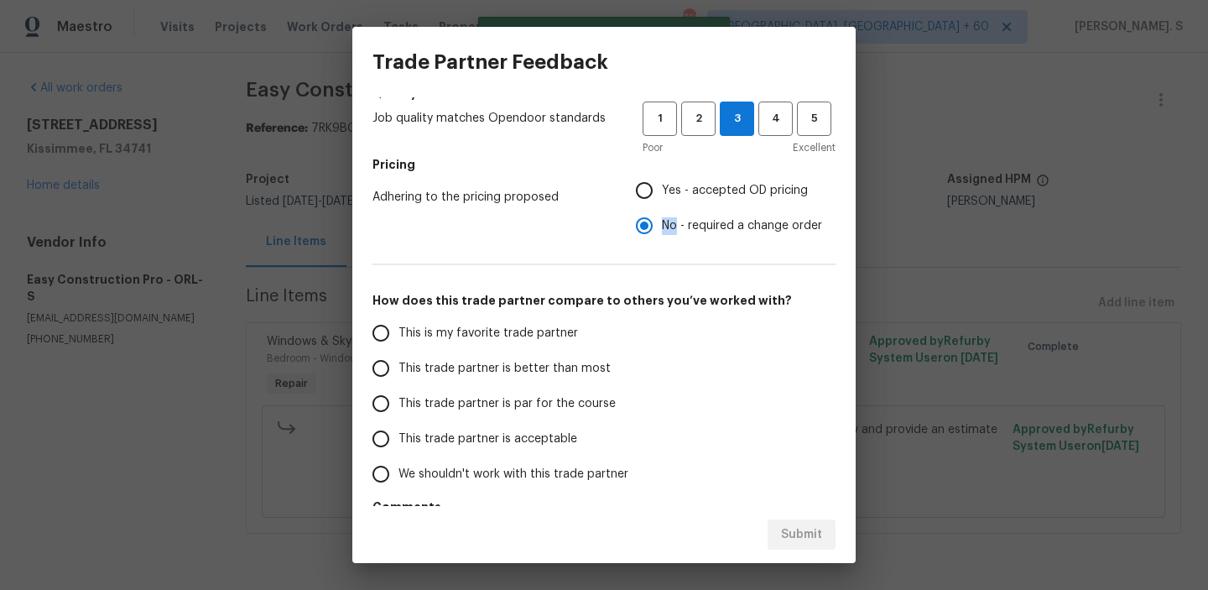
click at [575, 419] on label "This trade partner is par for the course" at bounding box center [495, 403] width 265 height 35
click at [399, 419] on input "This trade partner is par for the course" at bounding box center [380, 403] width 35 height 35
click at [765, 515] on div "Submit" at bounding box center [604, 535] width 504 height 58
click at [789, 529] on span "Submit" at bounding box center [801, 534] width 41 height 21
radio input "true"
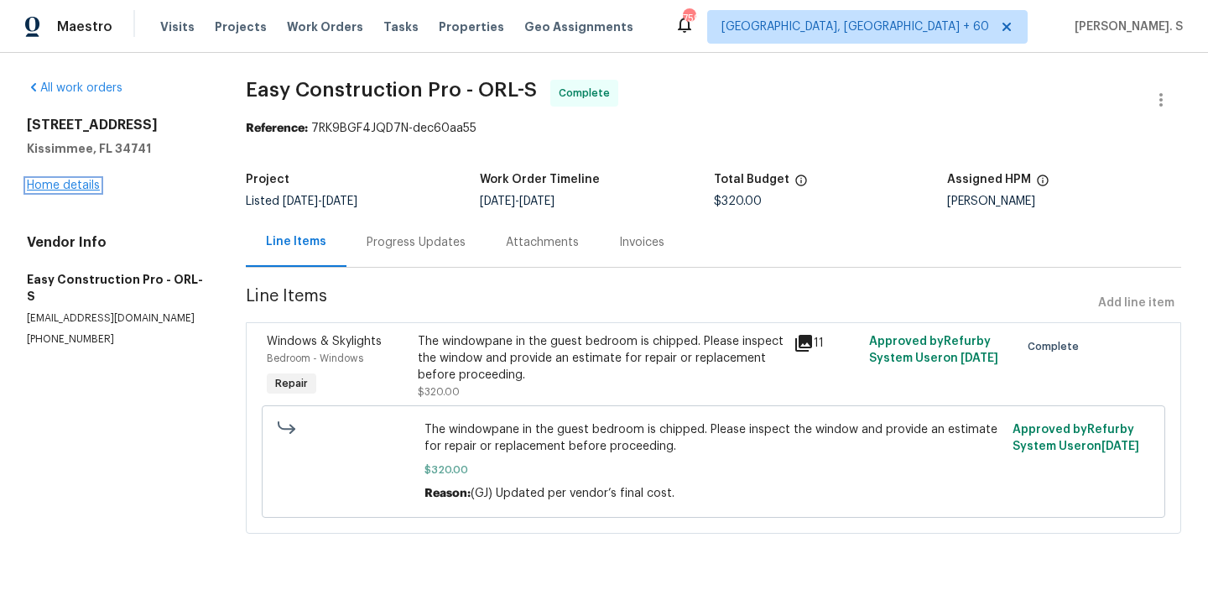
click at [50, 190] on link "Home details" at bounding box center [63, 186] width 73 height 12
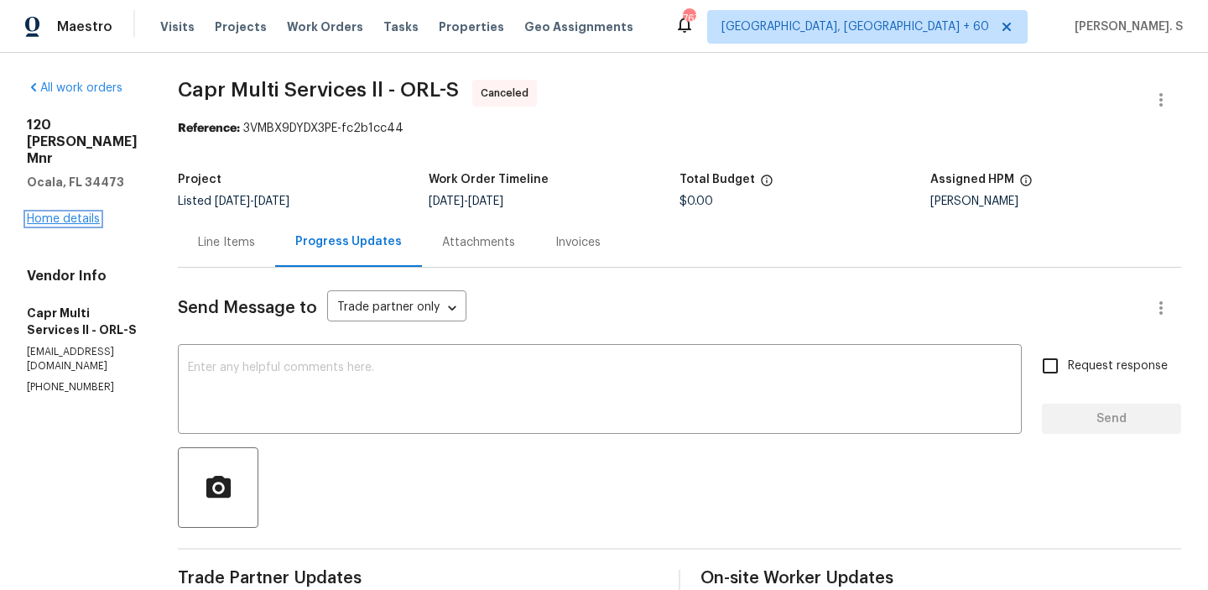
click at [63, 213] on link "Home details" at bounding box center [63, 219] width 73 height 12
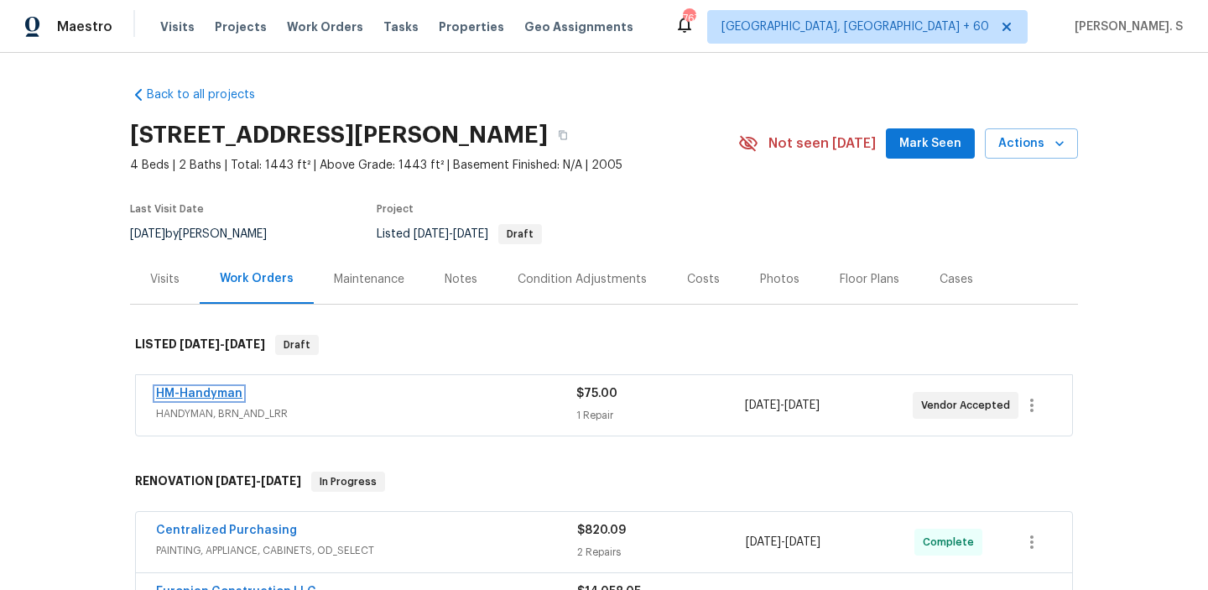
click at [236, 388] on link "HM-Handyman" at bounding box center [199, 394] width 86 height 12
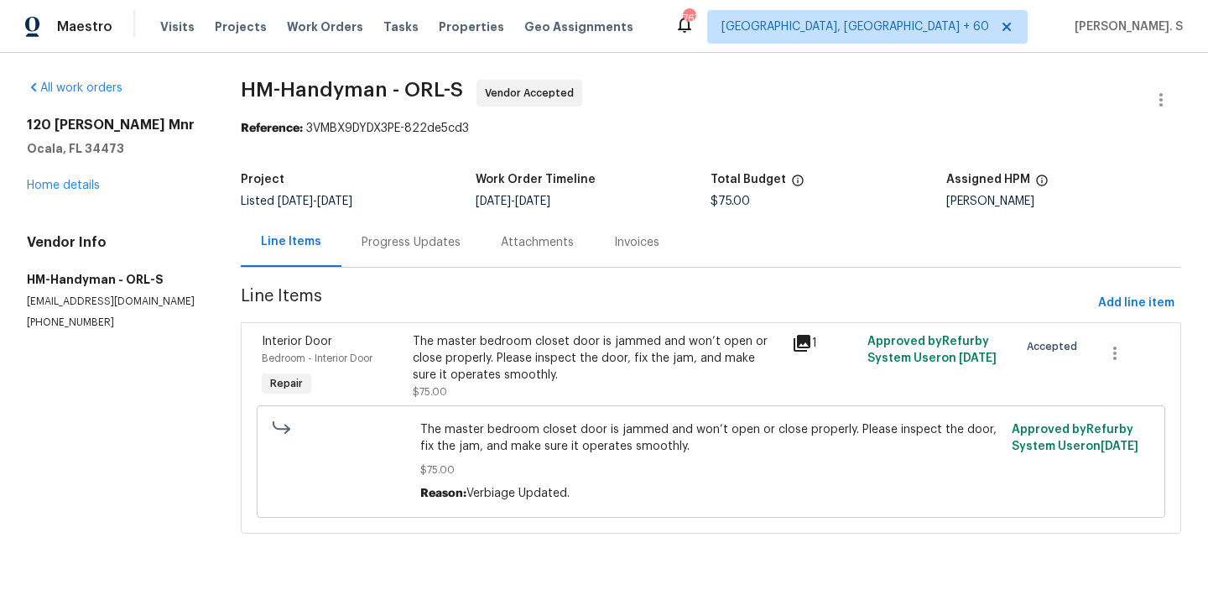
click at [470, 238] on div "Progress Updates" at bounding box center [411, 242] width 139 height 50
click at [461, 238] on div "Progress Updates" at bounding box center [411, 242] width 99 height 17
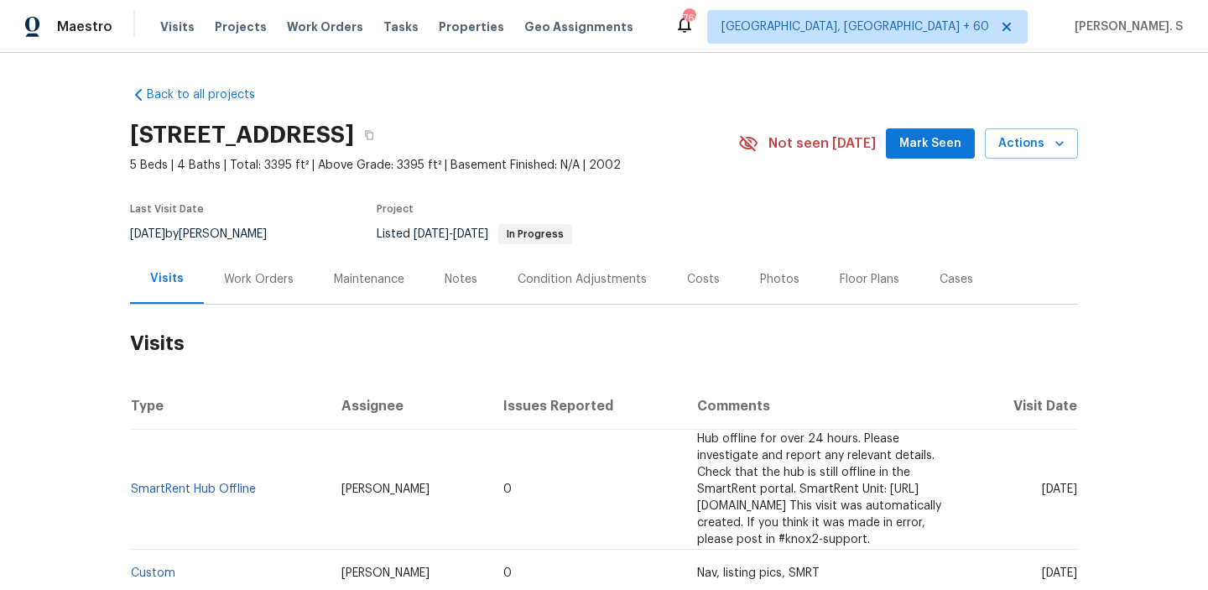
click at [234, 258] on div "Work Orders" at bounding box center [259, 279] width 110 height 50
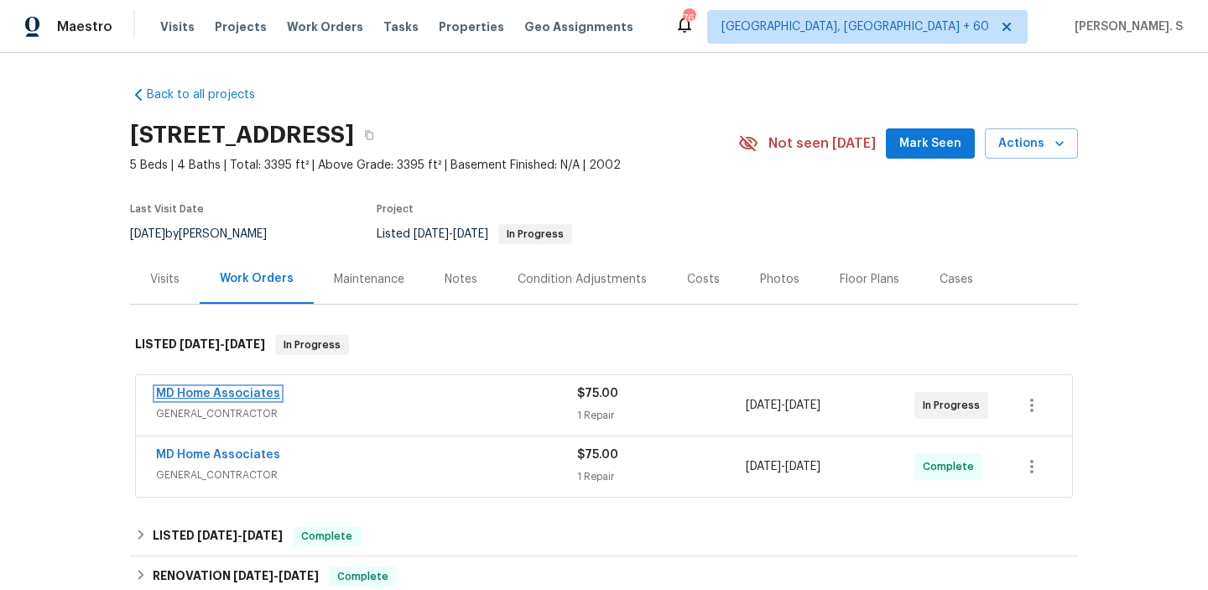
click at [217, 393] on link "MD Home Associates" at bounding box center [218, 394] width 124 height 12
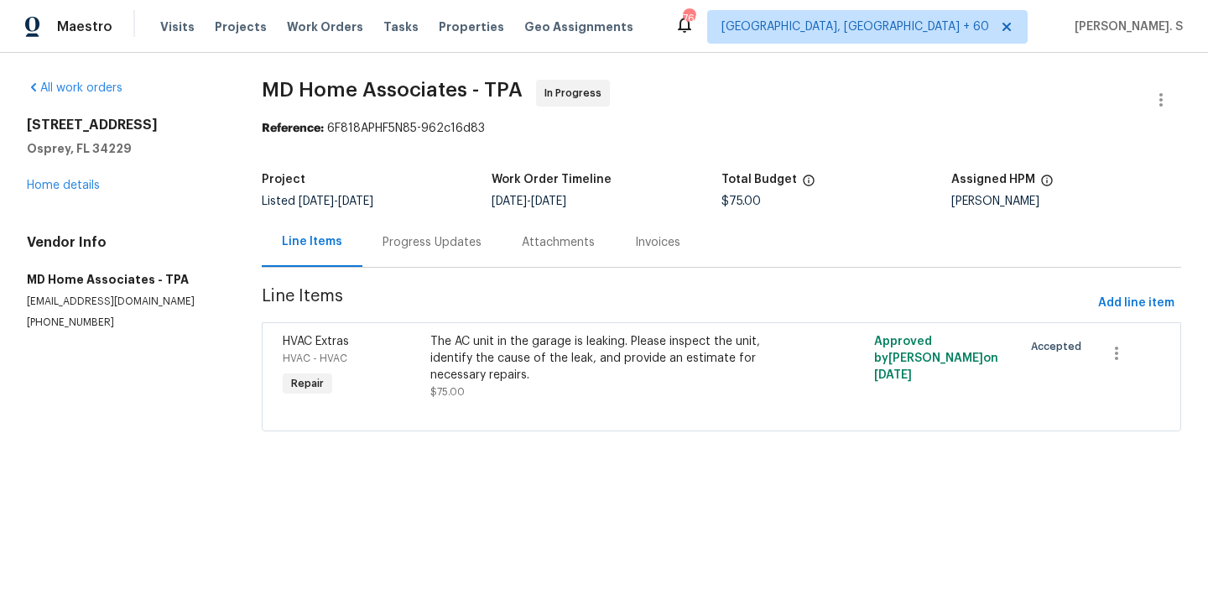
click at [486, 233] on div "Progress Updates" at bounding box center [432, 242] width 139 height 50
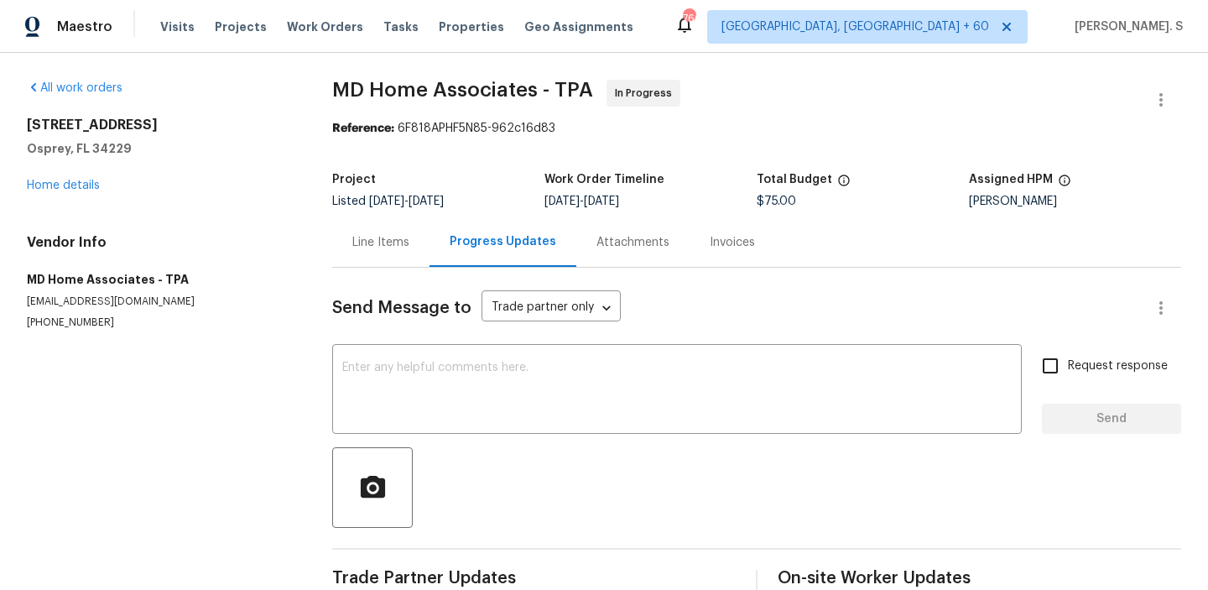
click at [486, 233] on div "Progress Updates" at bounding box center [503, 241] width 107 height 17
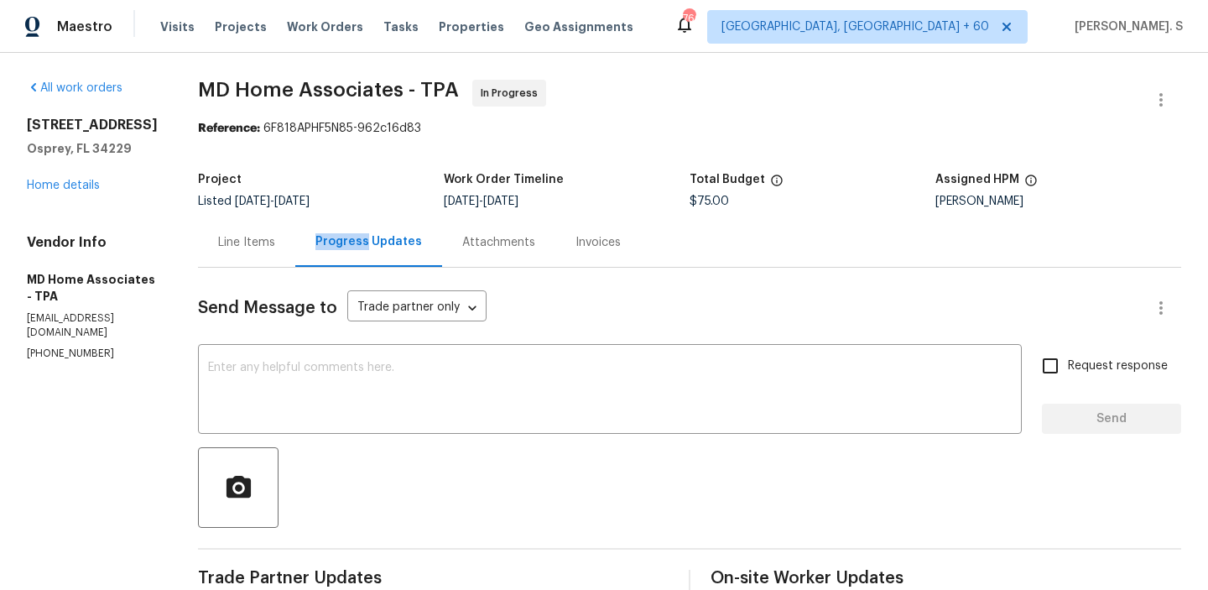
click at [399, 337] on div "Send Message to Trade partner only Trade partner only ​ x ​ Request response Se…" at bounding box center [690, 540] width 984 height 544
click at [389, 384] on textarea at bounding box center [610, 391] width 804 height 59
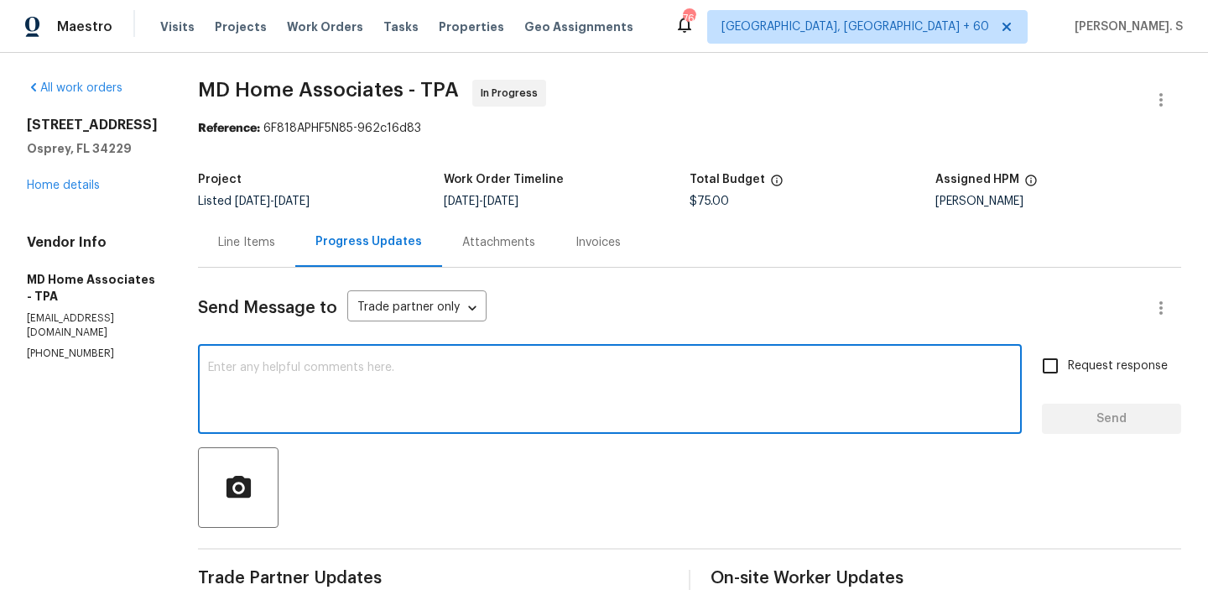
click at [81, 347] on p "(305) 951-3602" at bounding box center [92, 354] width 131 height 14
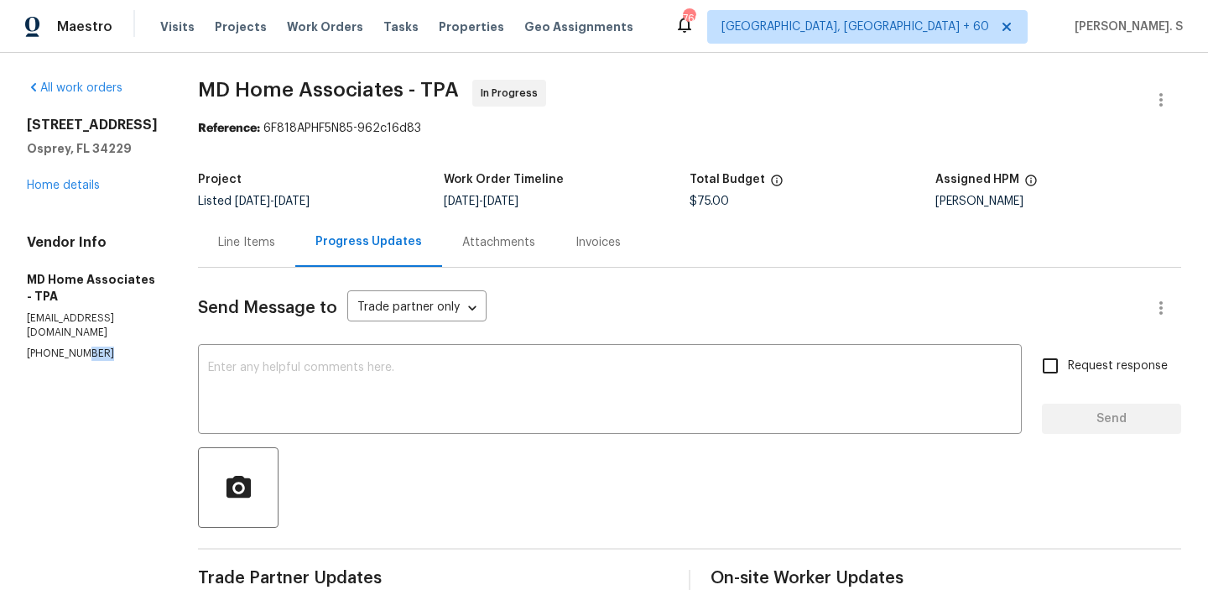
click at [81, 347] on p "(305) 951-3602" at bounding box center [92, 354] width 131 height 14
copy p "(305) 951-3602"
drag, startPoint x: 32, startPoint y: 123, endPoint x: 125, endPoint y: 145, distance: 95.9
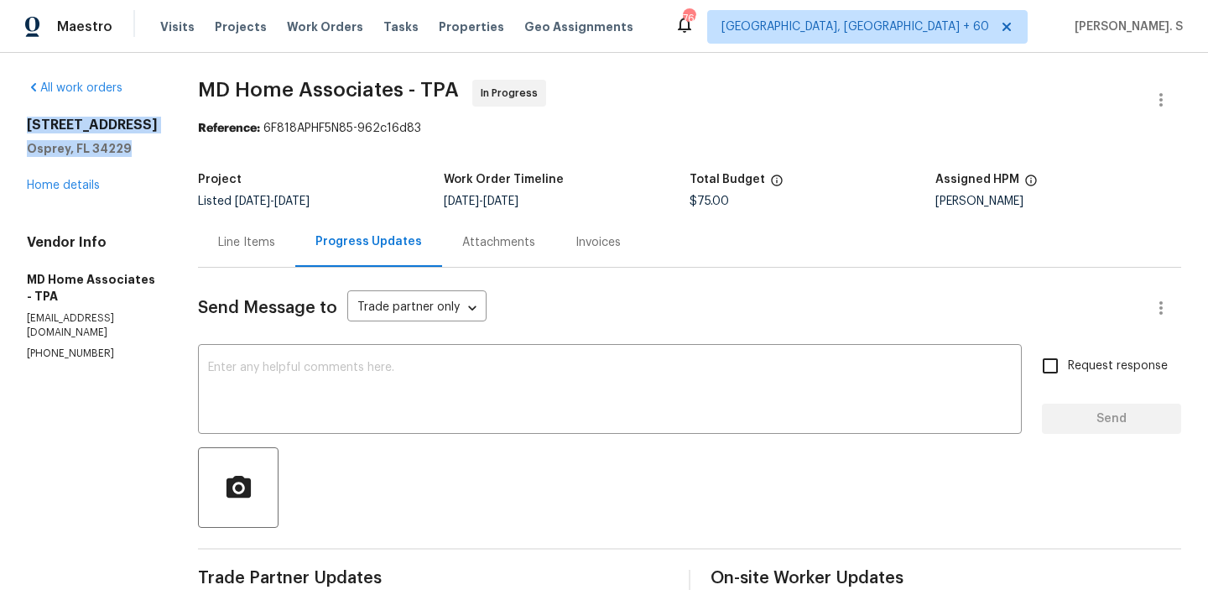
click at [125, 145] on div "All work orders 851 Placid Lake Dr Osprey, FL 34229 Home details Vendor Info MD…" at bounding box center [604, 445] width 1208 height 785
copy div "851 Placid Lake Dr Osprey, FL 34229"
click at [244, 377] on textarea at bounding box center [610, 391] width 804 height 59
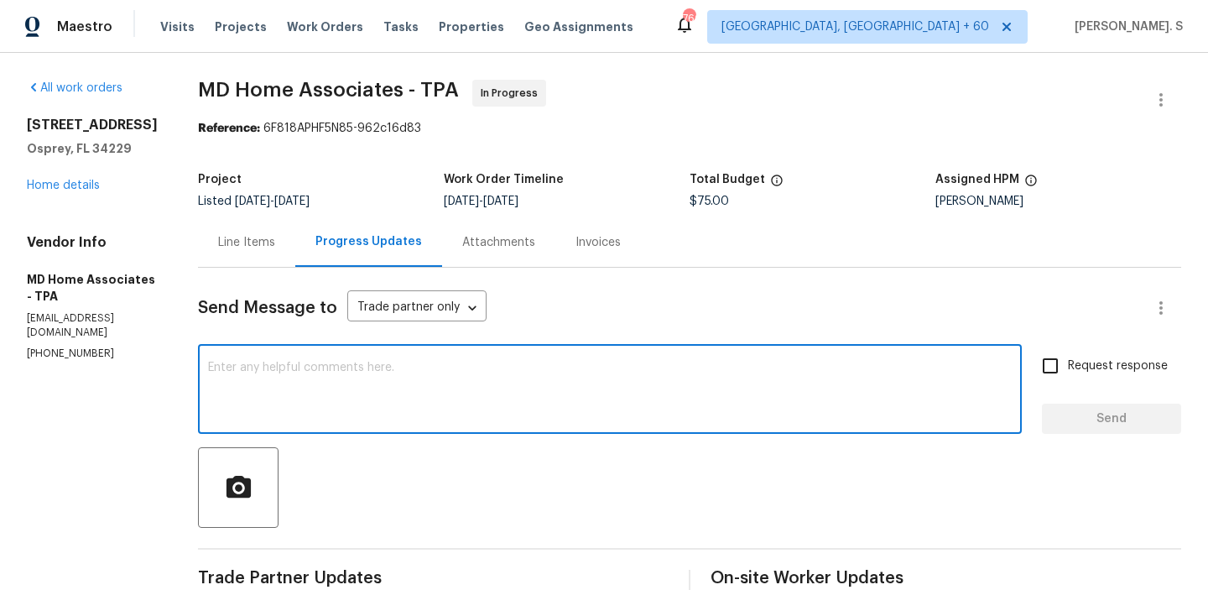
click at [384, 361] on div "x ​" at bounding box center [610, 391] width 824 height 86
paste textarea "We tried calling you for an update on the work order but reached your voicemail…"
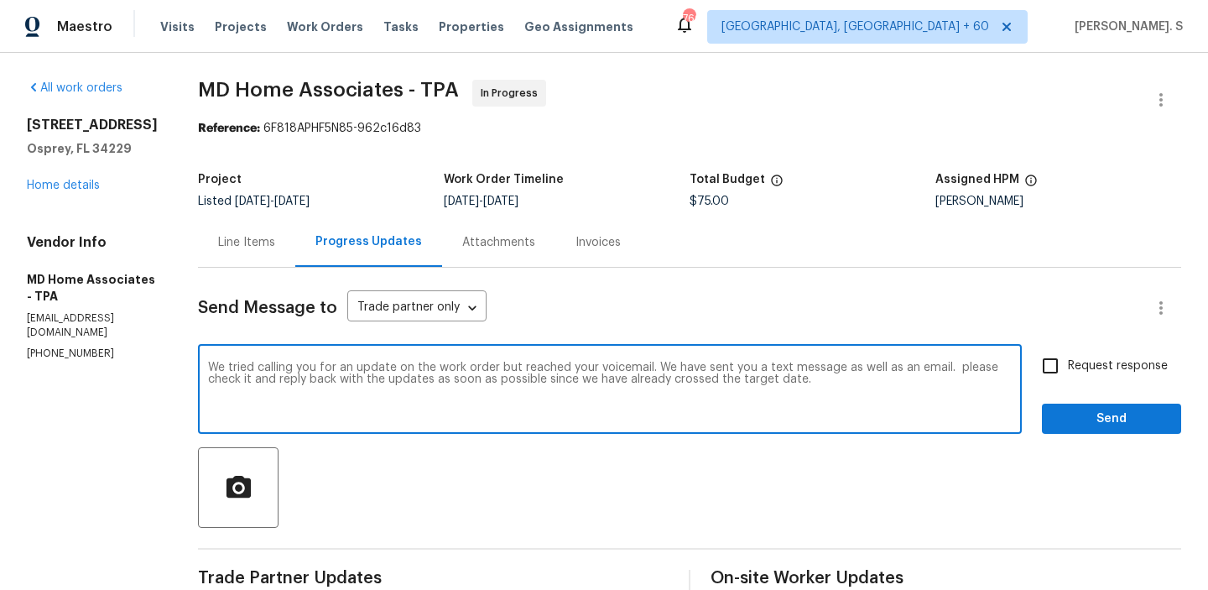
click at [972, 363] on textarea "We tried calling you for an update on the work order but reached your voicemail…" at bounding box center [610, 391] width 804 height 59
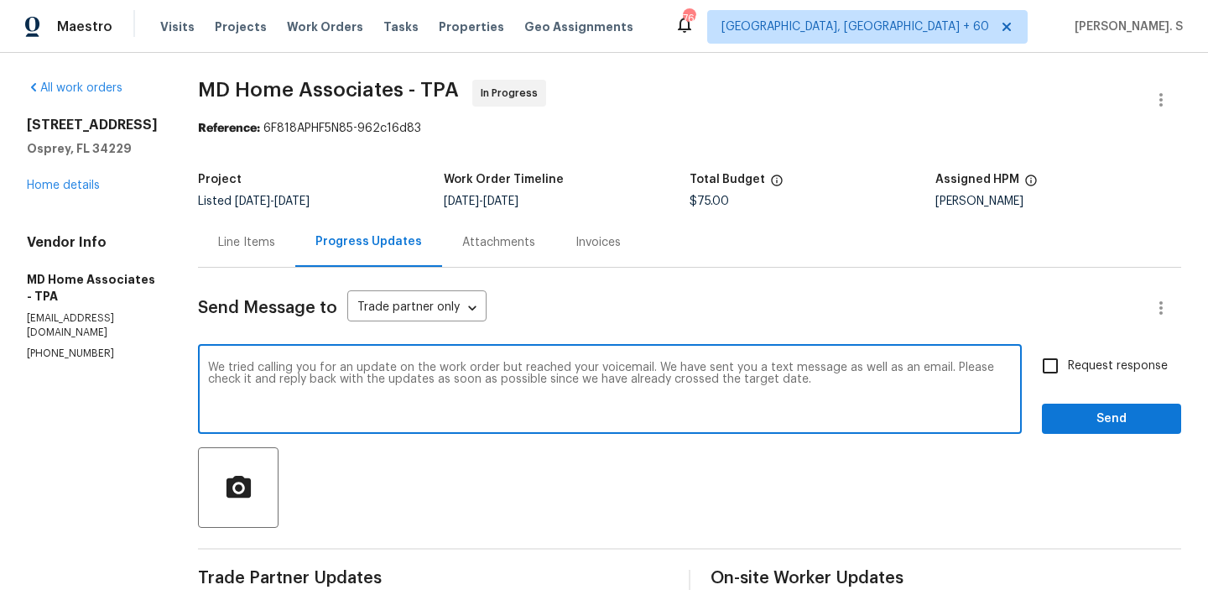
type textarea "We tried calling you for an update on the work order but reached your voicemail…"
click at [1135, 374] on span "Request response" at bounding box center [1118, 366] width 100 height 18
click at [1068, 374] on input "Request response" at bounding box center [1050, 365] width 35 height 35
checkbox input "true"
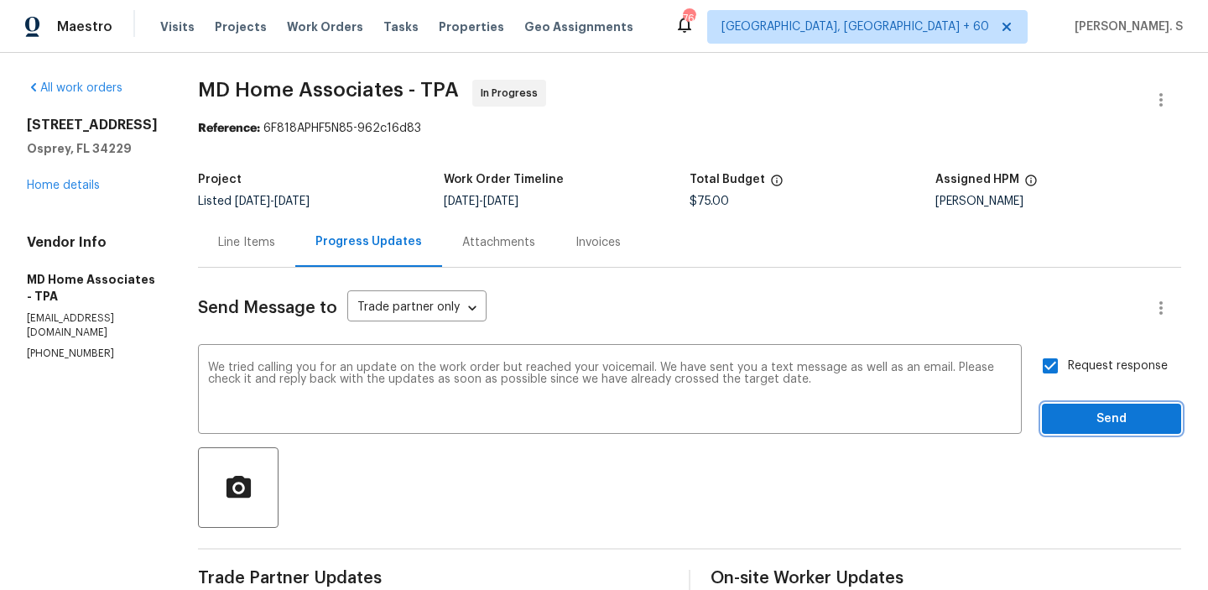
click at [1118, 424] on span "Send" at bounding box center [1112, 419] width 112 height 21
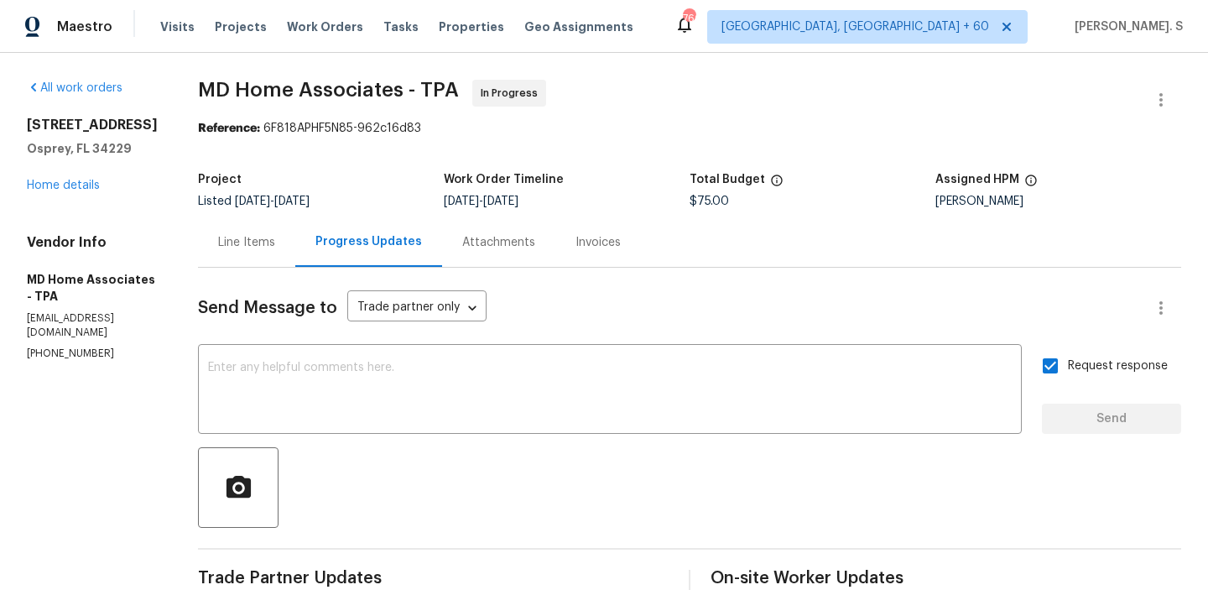
click at [71, 316] on p "mdhomeassociates@gmail.com" at bounding box center [92, 325] width 131 height 29
copy p "mdhomeassociates@gmail.com"
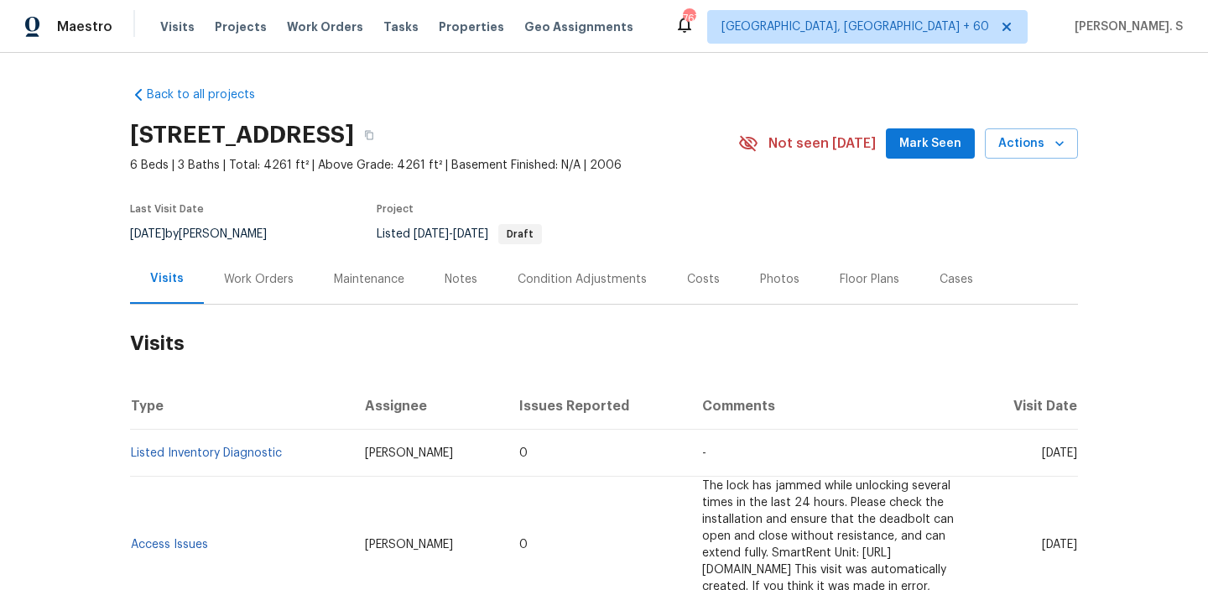
click at [233, 264] on div "Work Orders" at bounding box center [259, 279] width 110 height 50
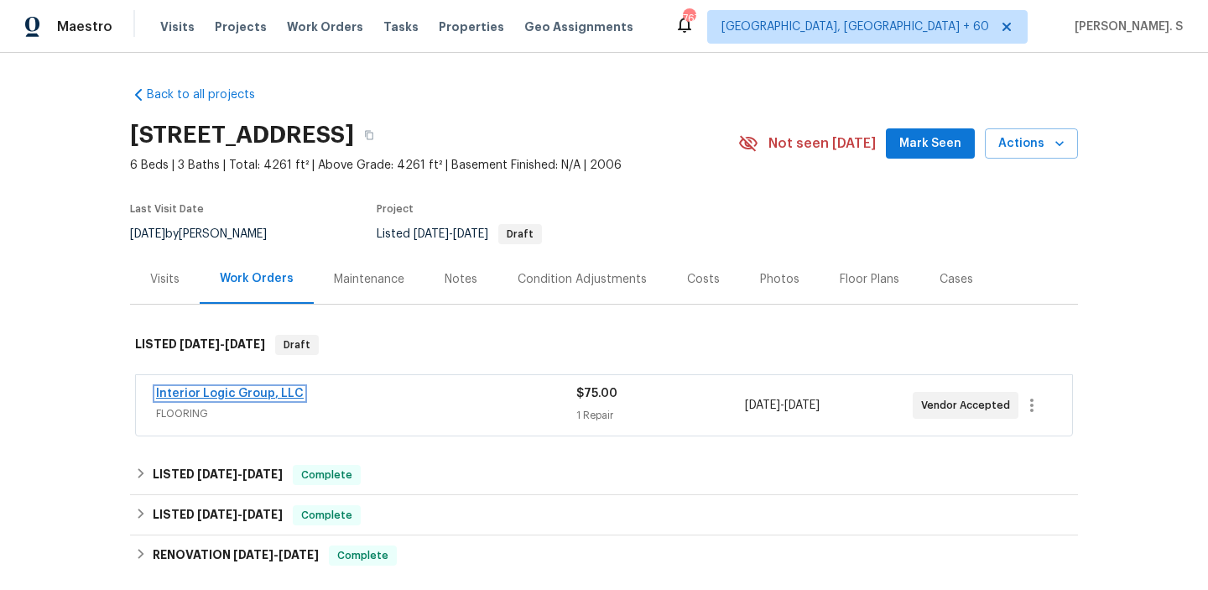
click at [231, 394] on link "Interior Logic Group, LLC" at bounding box center [230, 394] width 148 height 12
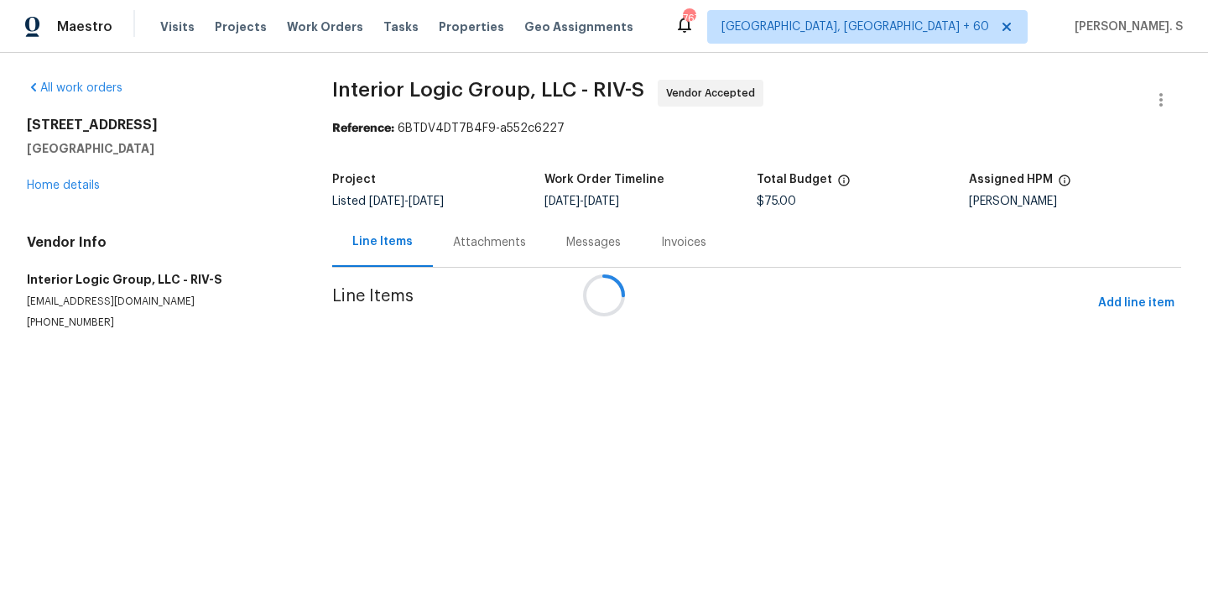
click at [449, 210] on div at bounding box center [604, 295] width 1208 height 590
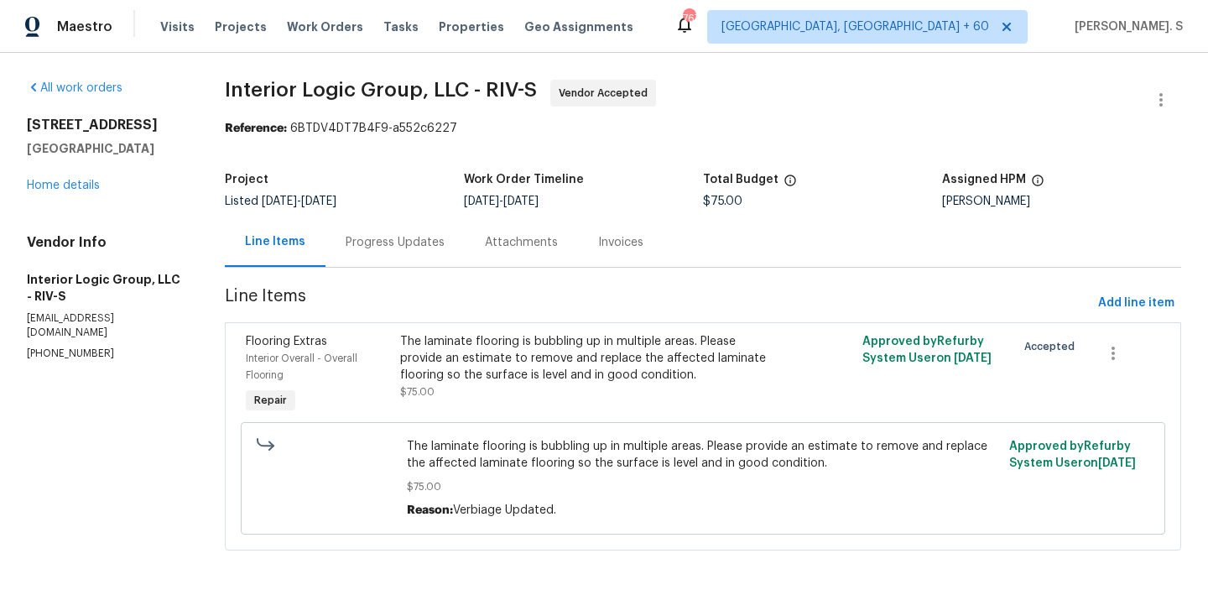
click at [454, 260] on div "Progress Updates" at bounding box center [395, 242] width 139 height 50
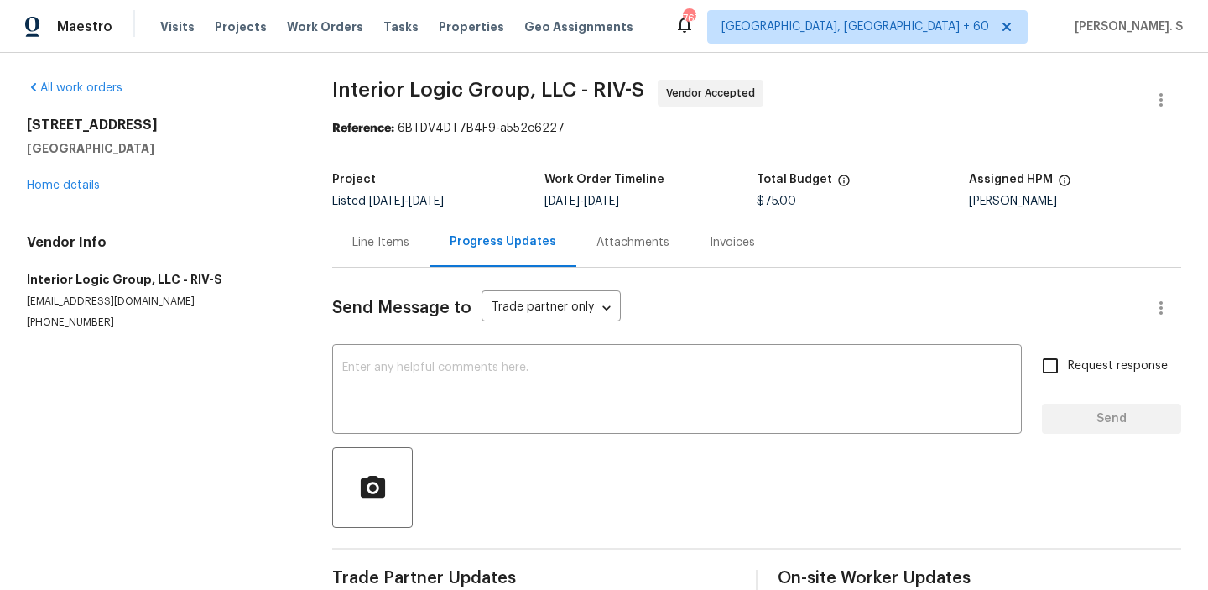
click at [454, 260] on div "Progress Updates" at bounding box center [503, 242] width 147 height 50
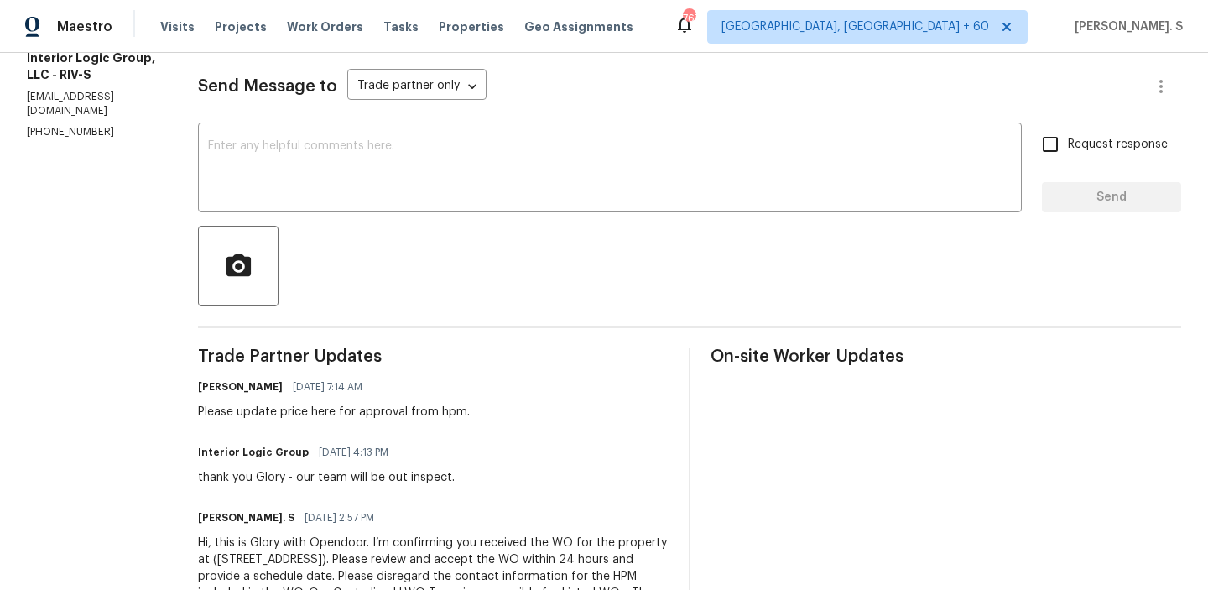
scroll to position [196, 0]
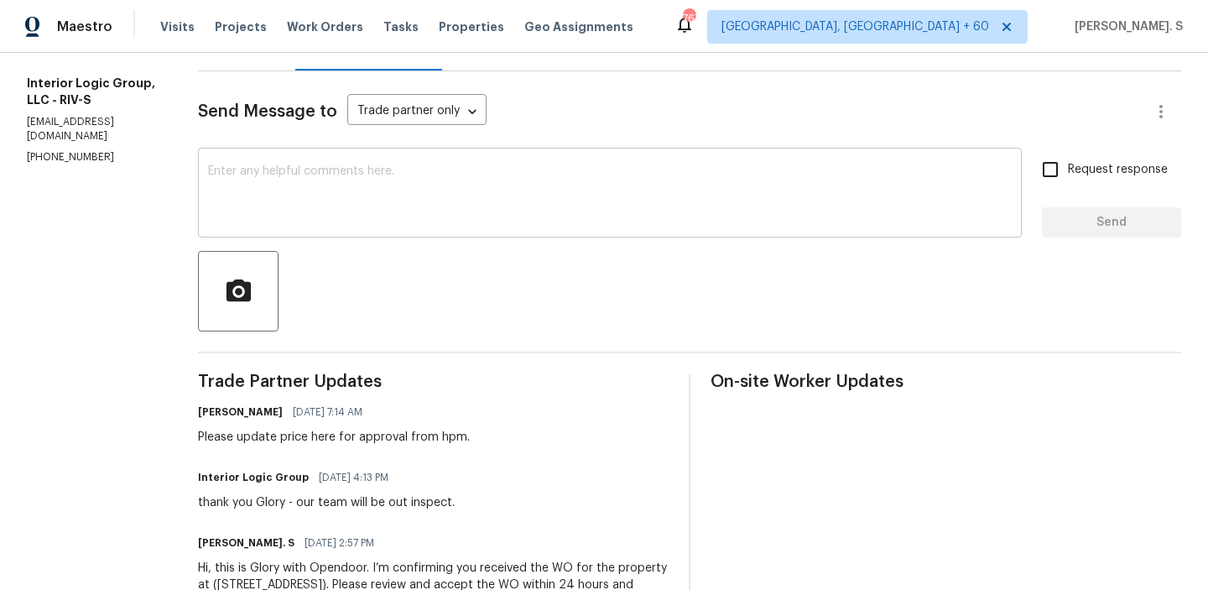
click at [379, 216] on textarea at bounding box center [610, 194] width 804 height 59
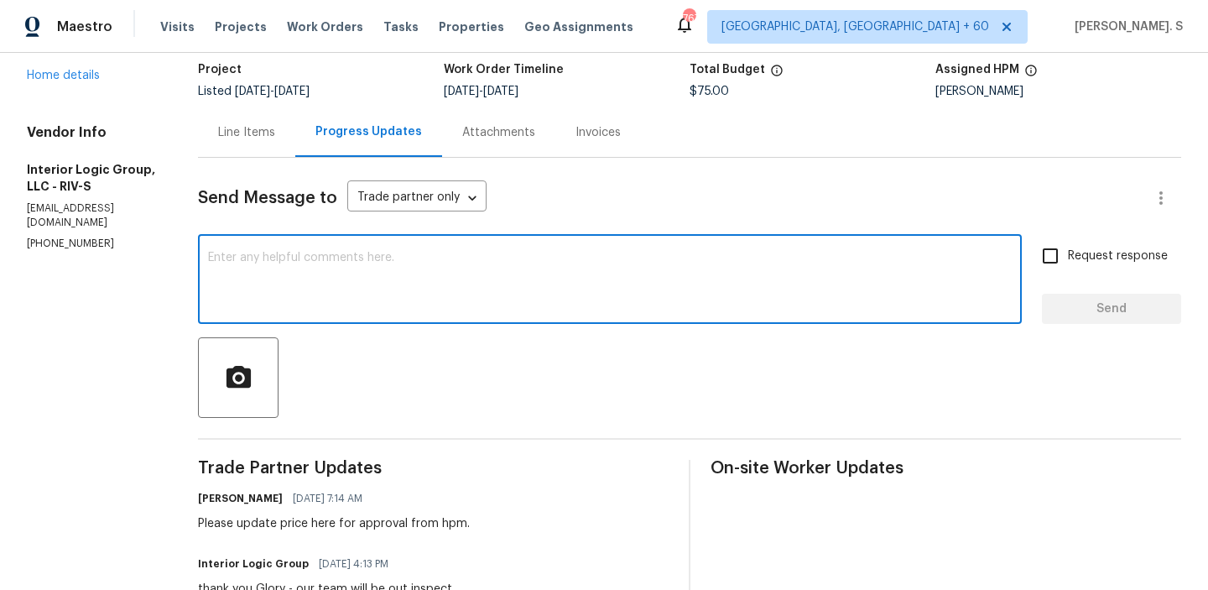
scroll to position [97, 0]
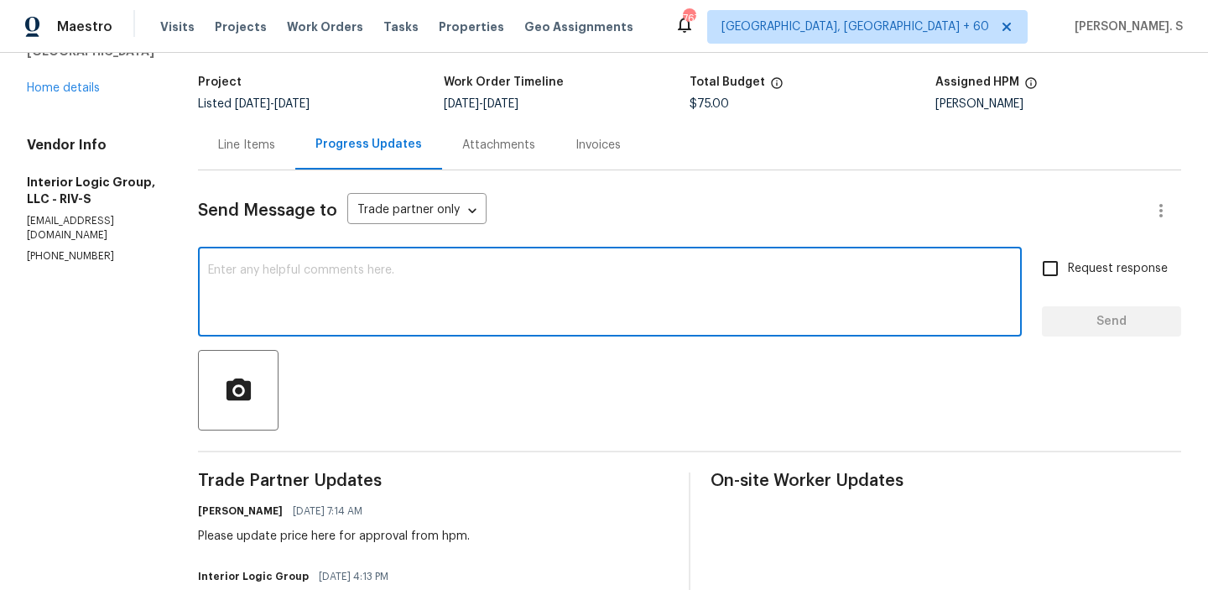
click at [360, 292] on textarea at bounding box center [610, 293] width 804 height 59
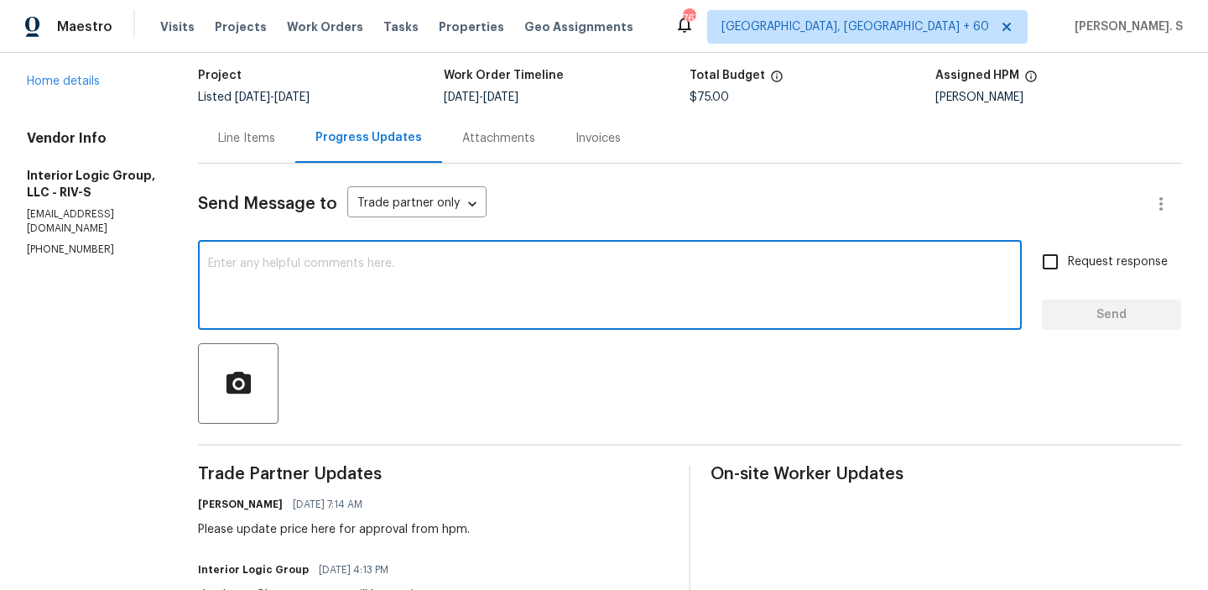
scroll to position [0, 0]
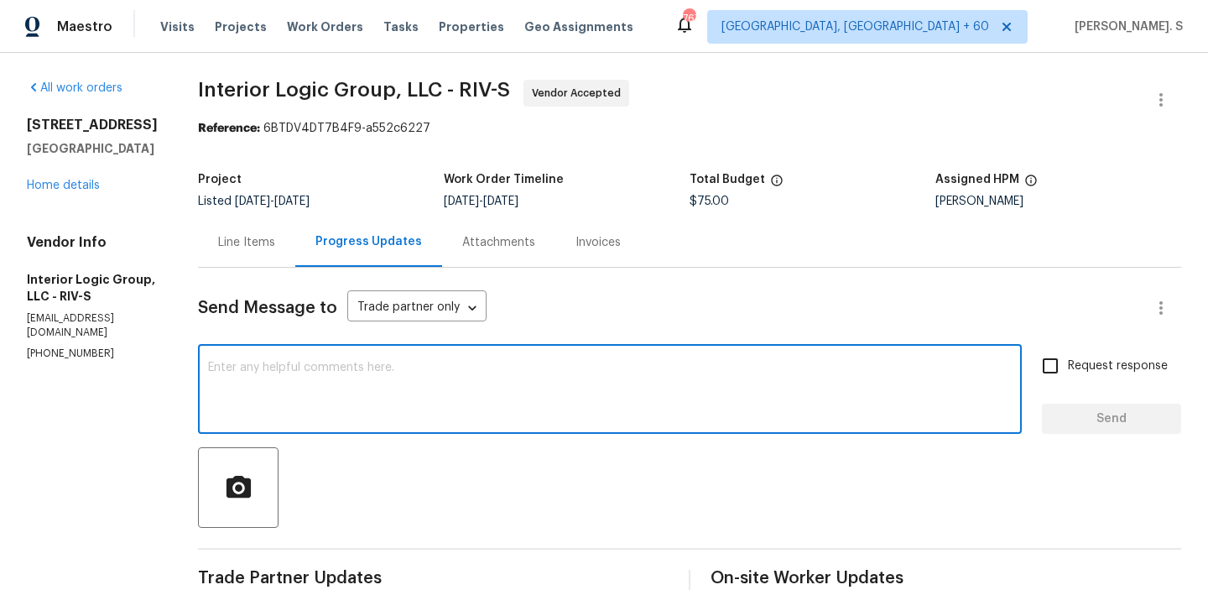
click at [1013, 201] on div "Joshua Peterson" at bounding box center [1059, 202] width 246 height 12
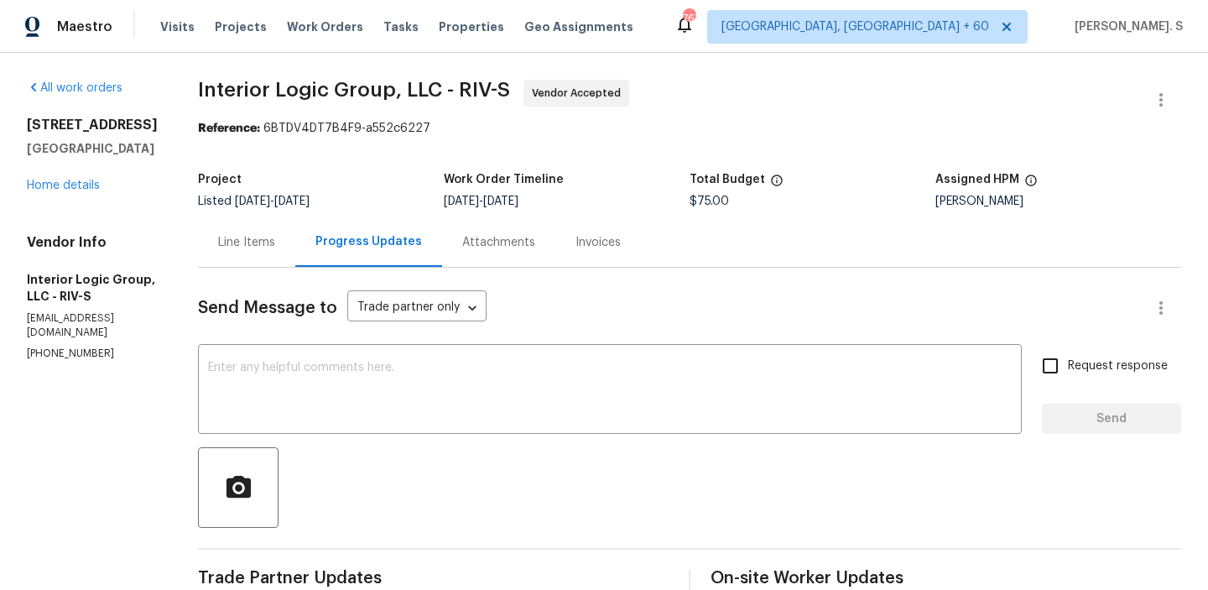
click at [1013, 201] on div "Joshua Peterson" at bounding box center [1059, 202] width 246 height 12
copy div "Joshua Peterson"
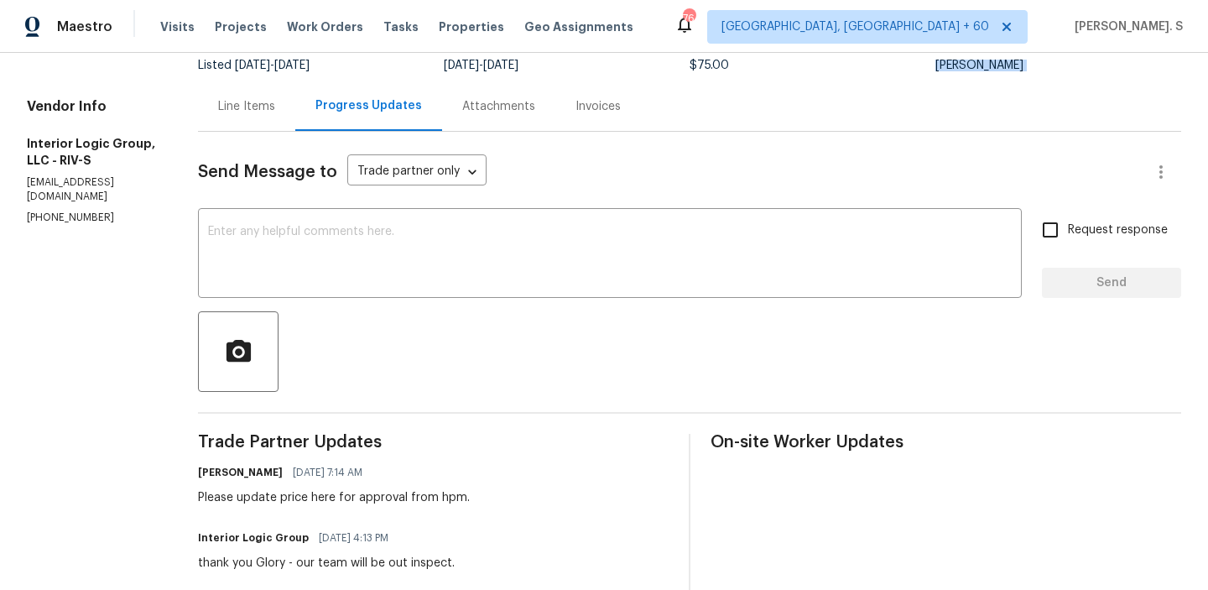
click at [283, 480] on h6 "Joshua Peterson" at bounding box center [240, 472] width 85 height 17
click at [308, 493] on div "Please update price here for approval from hpm." at bounding box center [334, 497] width 272 height 17
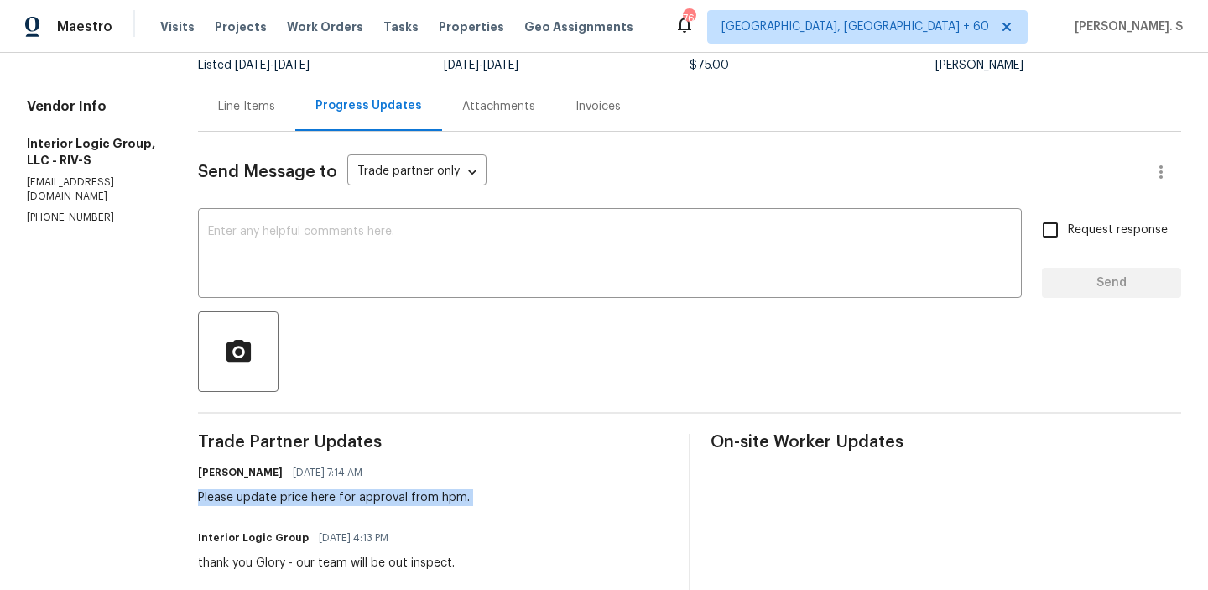
copy div "Please update price here for approval from hpm."
click at [69, 211] on p "(503) 433-2972" at bounding box center [92, 218] width 131 height 14
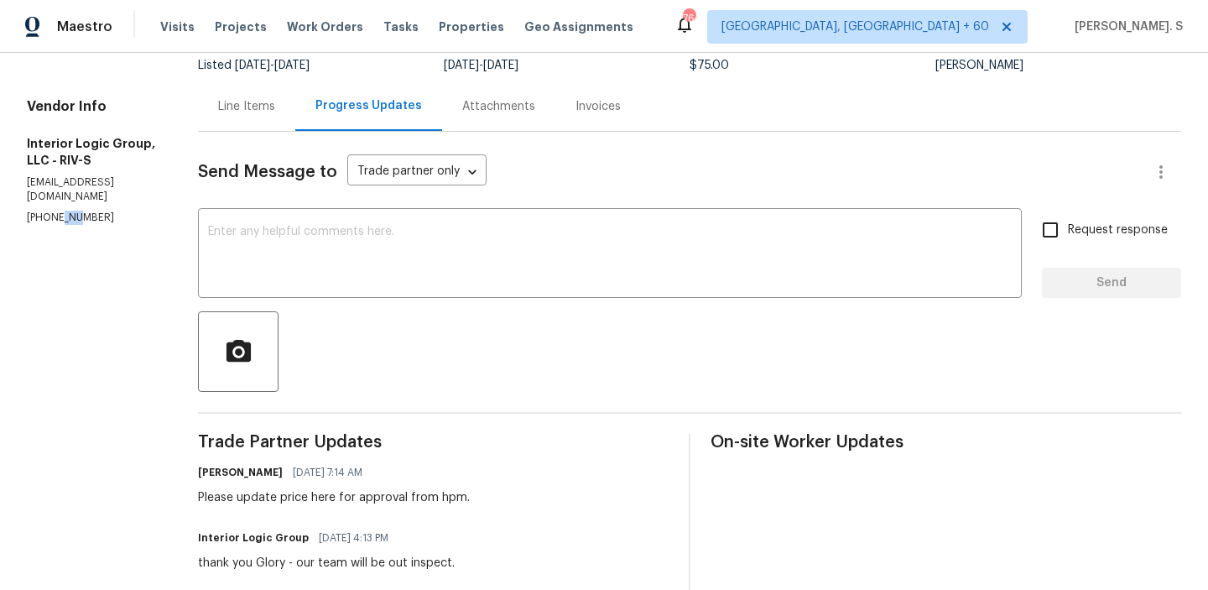
click at [69, 211] on p "(503) 433-2972" at bounding box center [92, 218] width 131 height 14
copy p "(503) 433-2972"
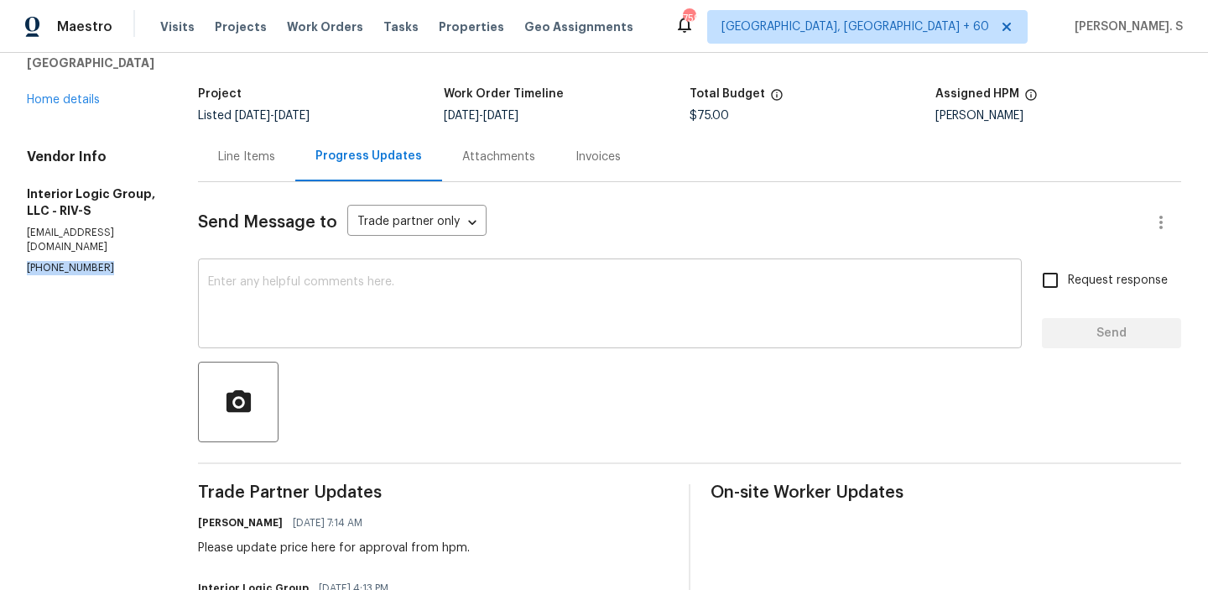
scroll to position [31, 0]
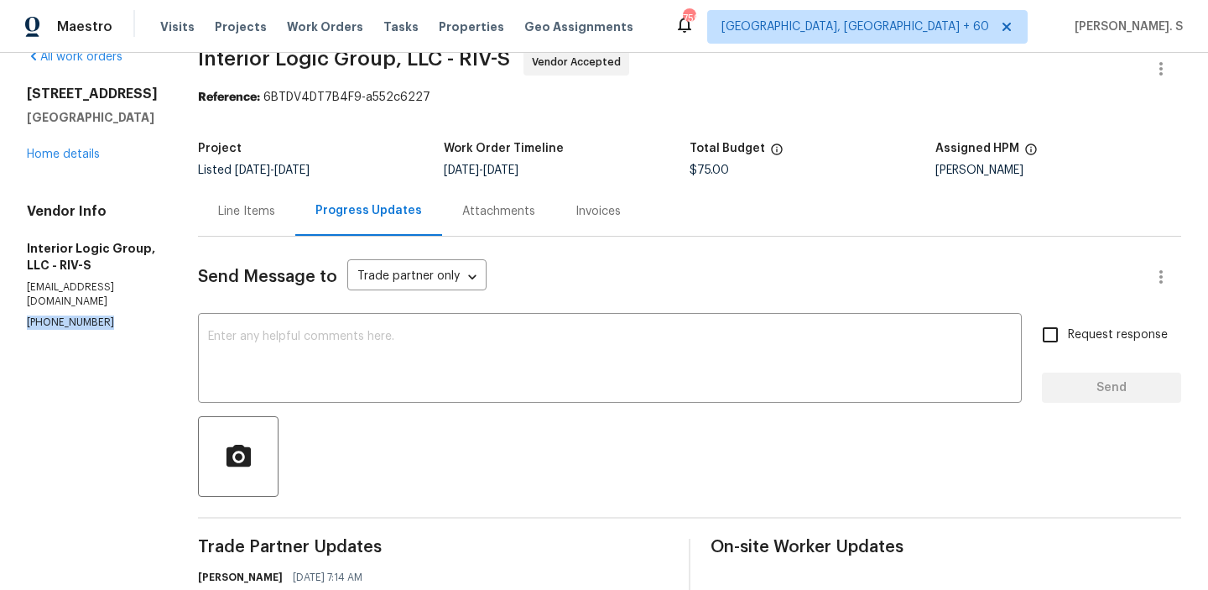
drag, startPoint x: 141, startPoint y: 117, endPoint x: 23, endPoint y: 91, distance: 121.3
click at [23, 91] on div "All work orders 36034 Redgrave Way Murrieta, CA 92562 Home details Vendor Info …" at bounding box center [604, 439] width 1208 height 834
copy div "36034 Redgrave Way Murrieta, CA 92562"
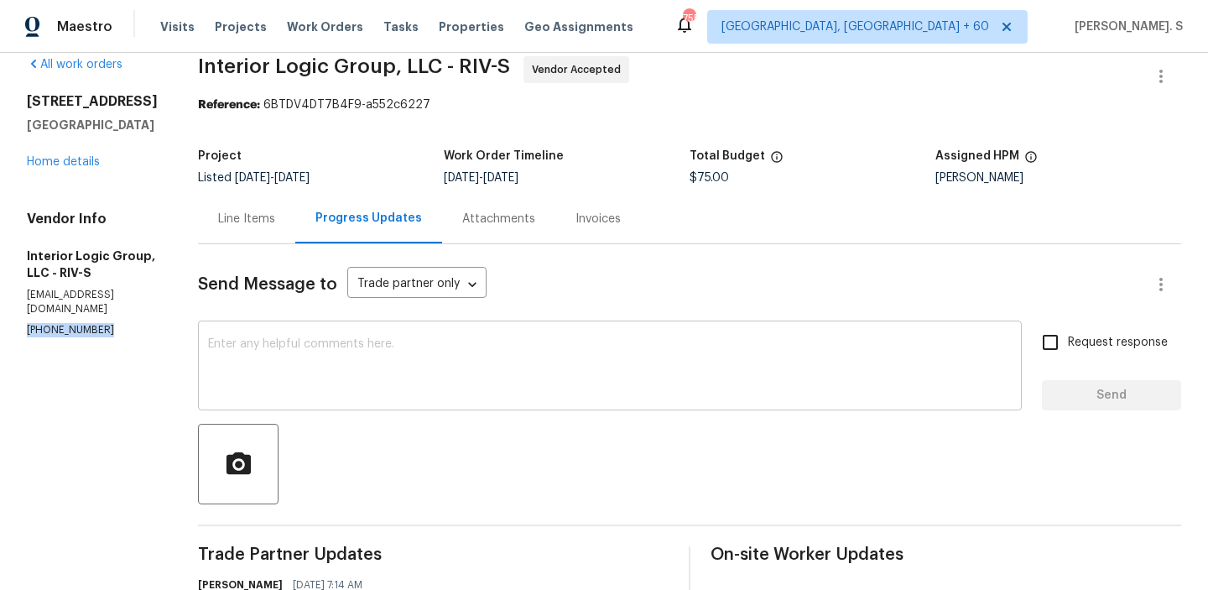
scroll to position [0, 0]
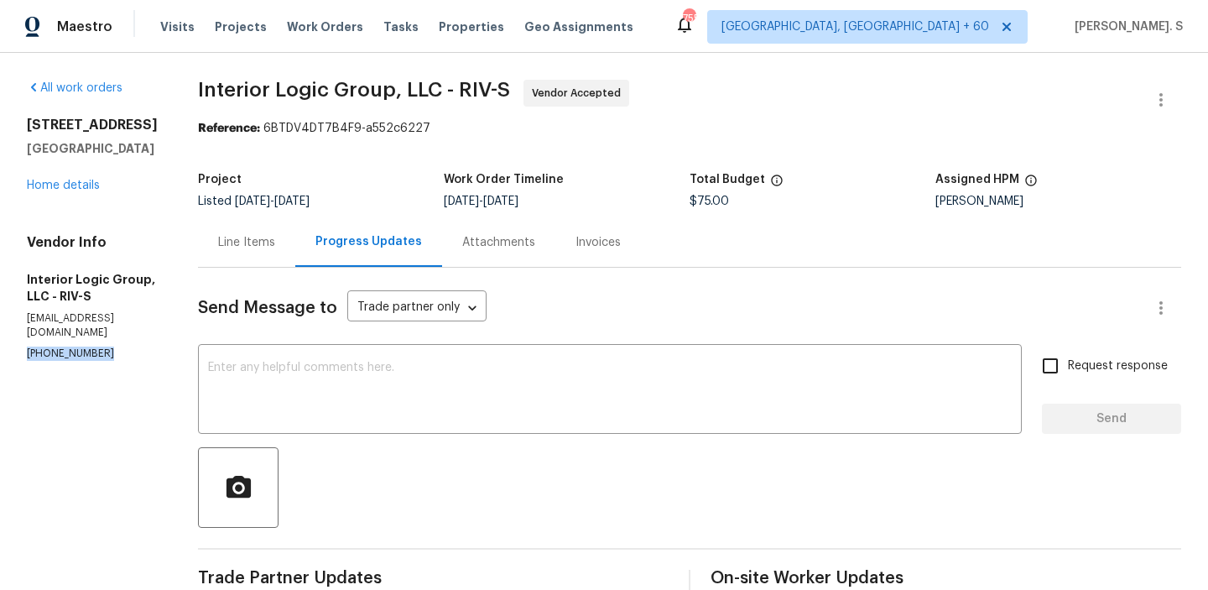
click at [297, 180] on div "Project" at bounding box center [321, 185] width 246 height 22
click at [275, 234] on div "Line Items" at bounding box center [246, 242] width 57 height 17
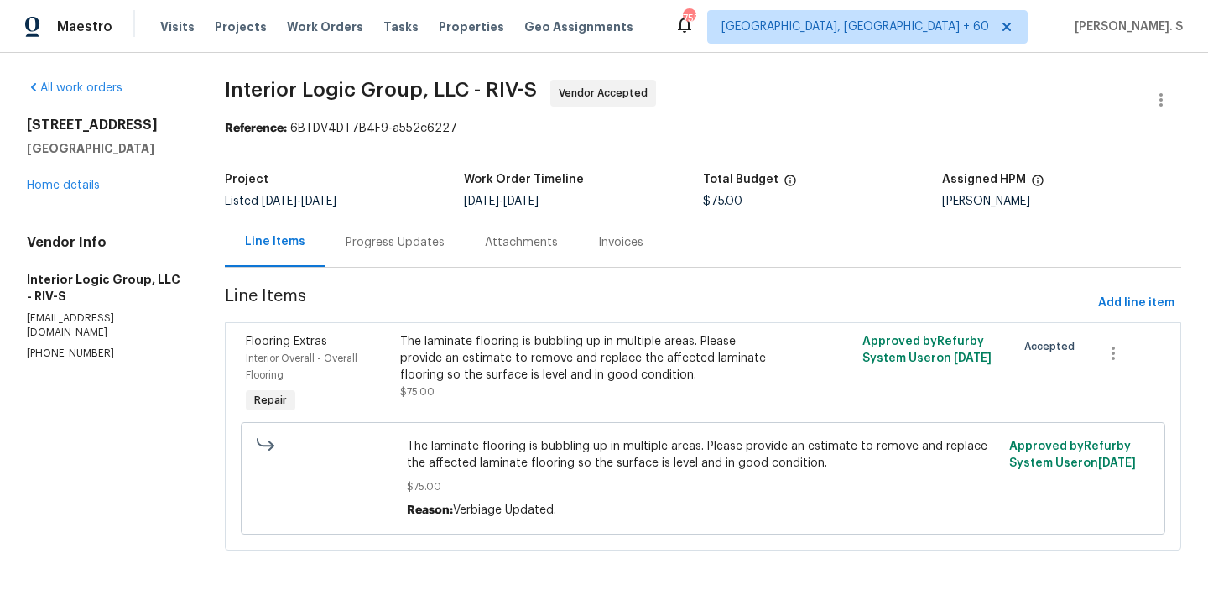
click at [376, 238] on div "Progress Updates" at bounding box center [395, 242] width 99 height 17
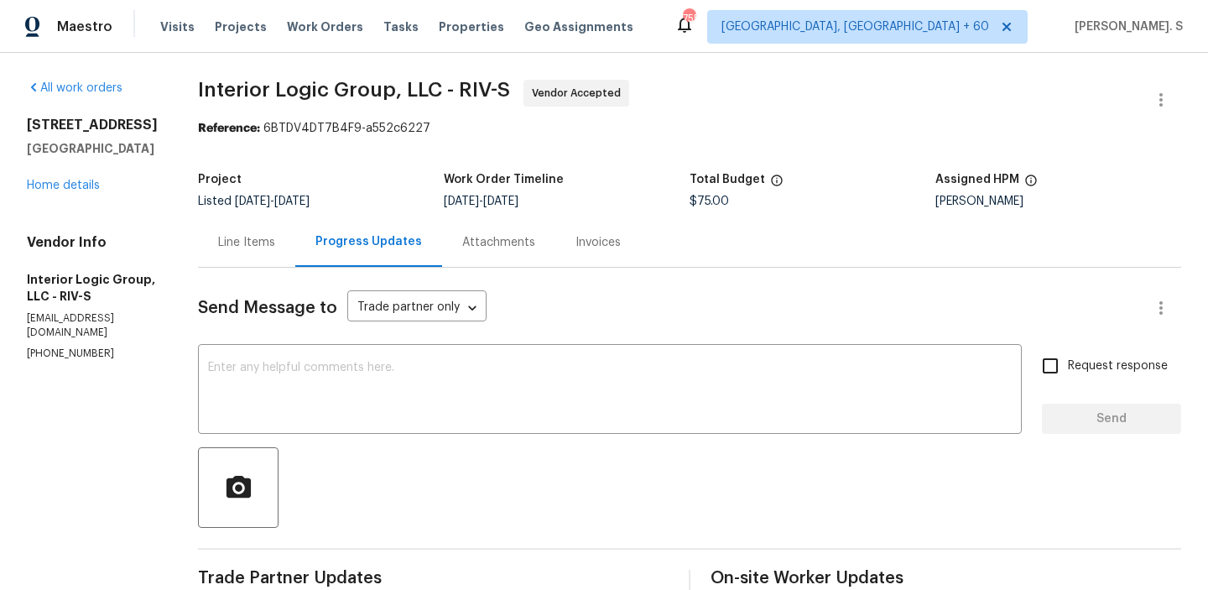
click at [270, 222] on div "Line Items" at bounding box center [246, 242] width 97 height 50
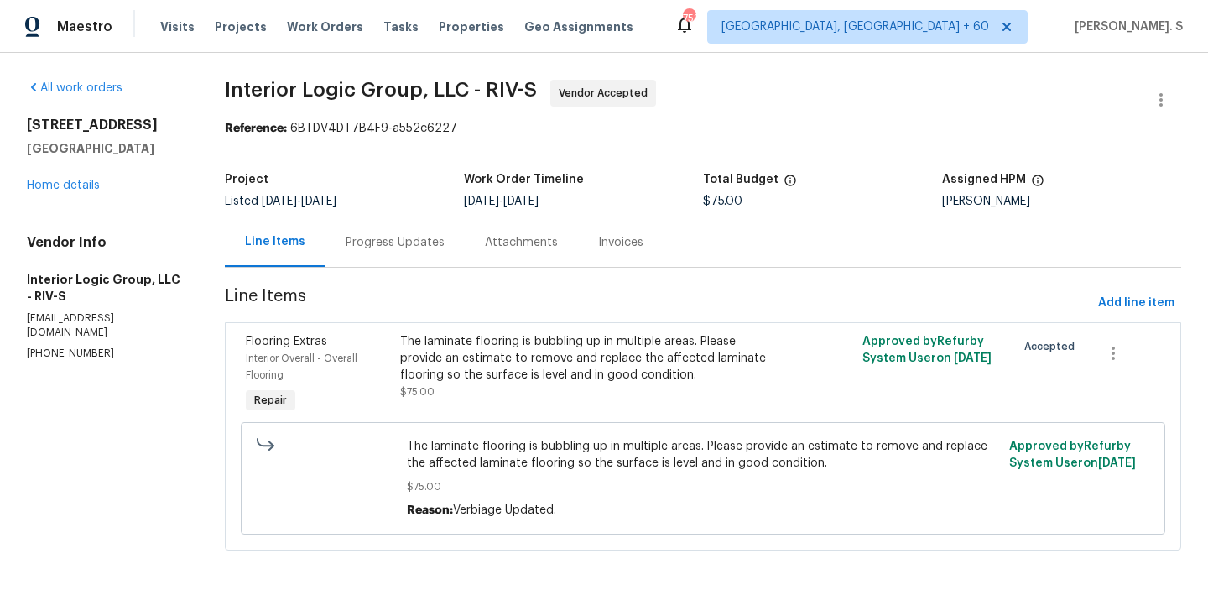
click at [363, 212] on div "Project Listed 8/18/2025 - 8/20/2025 Work Order Timeline 8/18/2025 - 8/20/2025 …" at bounding box center [703, 191] width 957 height 54
click at [366, 240] on div "Progress Updates" at bounding box center [395, 242] width 99 height 17
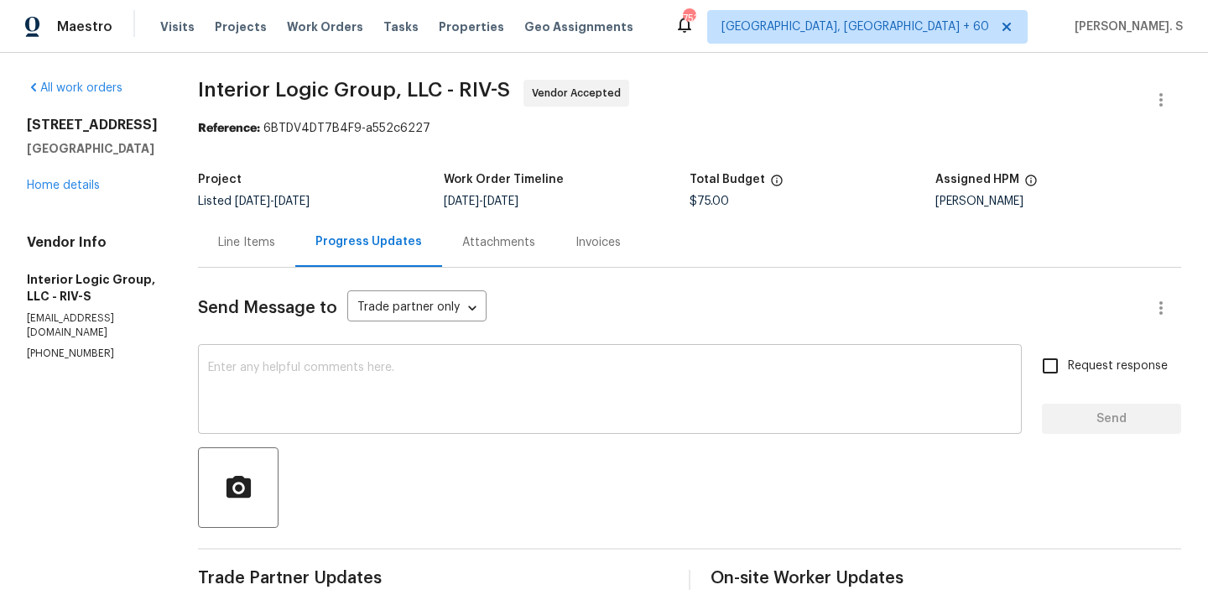
click at [378, 369] on textarea at bounding box center [610, 391] width 804 height 59
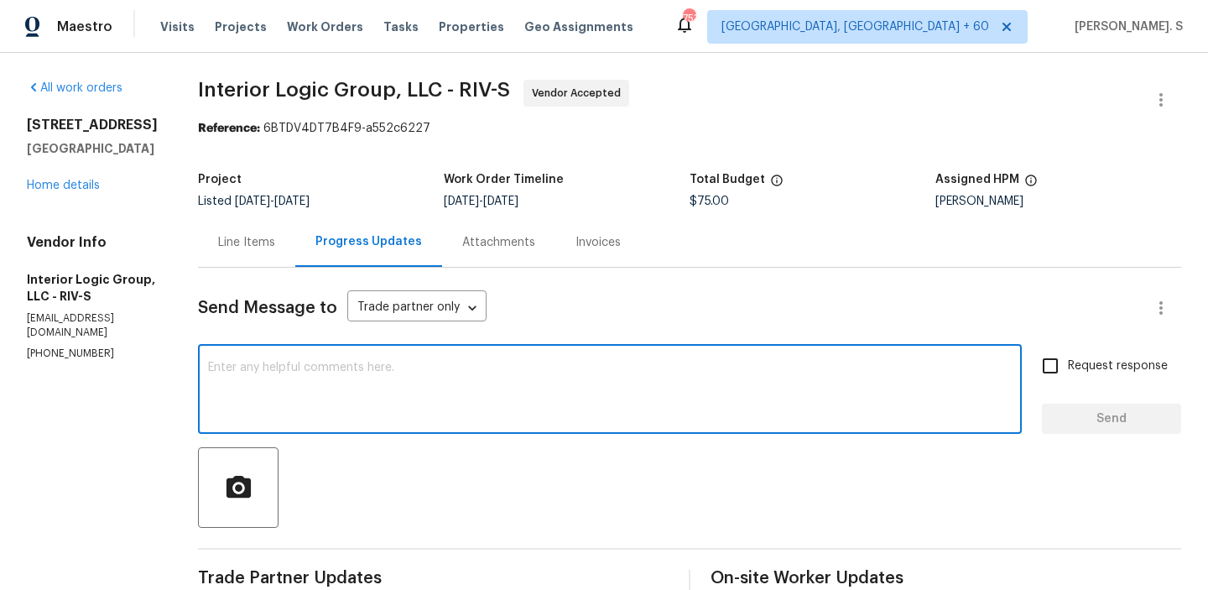
click at [352, 472] on div at bounding box center [690, 487] width 984 height 81
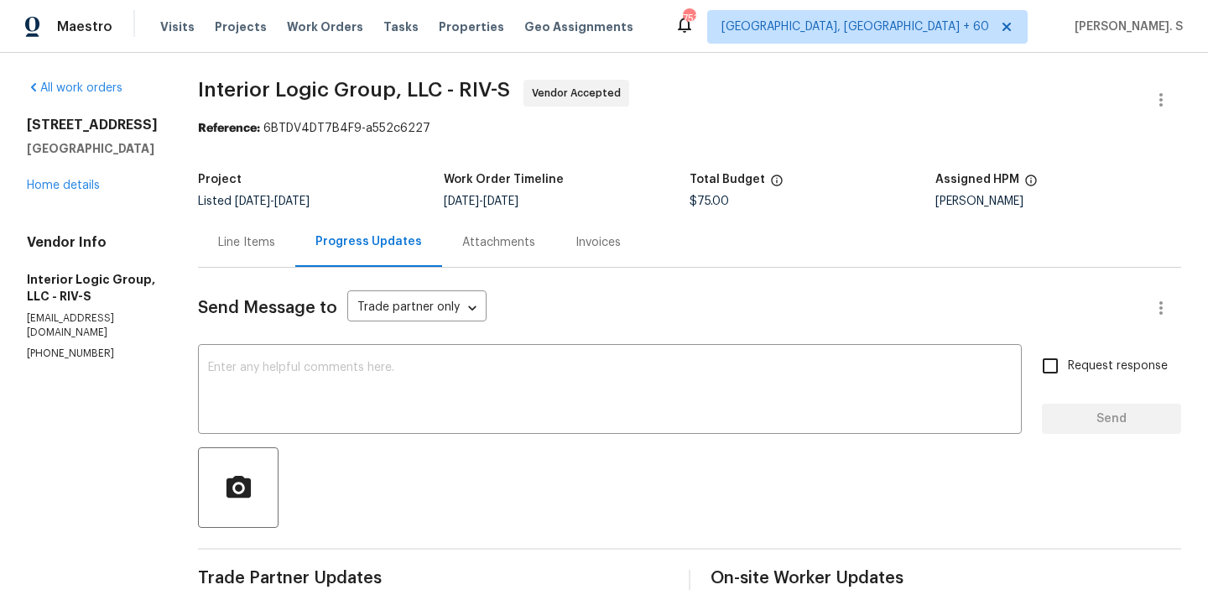
click at [346, 445] on div "Send Message to Trade partner only Trade partner only ​ x ​ Request response Se…" at bounding box center [690, 564] width 984 height 592
click at [346, 406] on textarea at bounding box center [610, 391] width 804 height 59
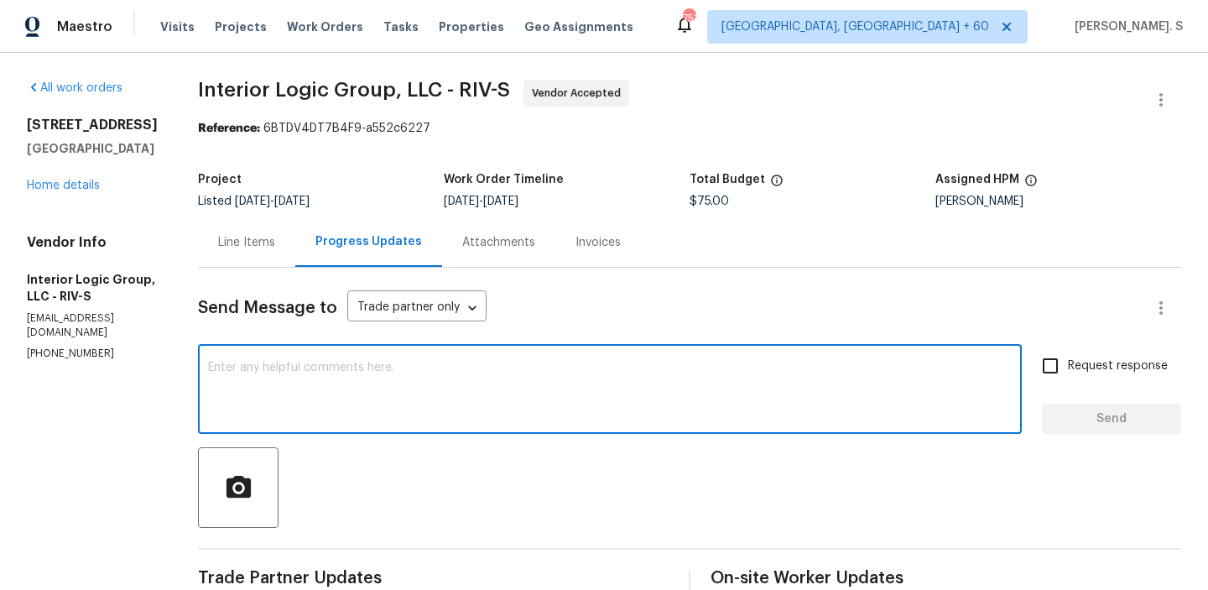
click at [339, 404] on textarea at bounding box center [610, 391] width 804 height 59
type textarea "a"
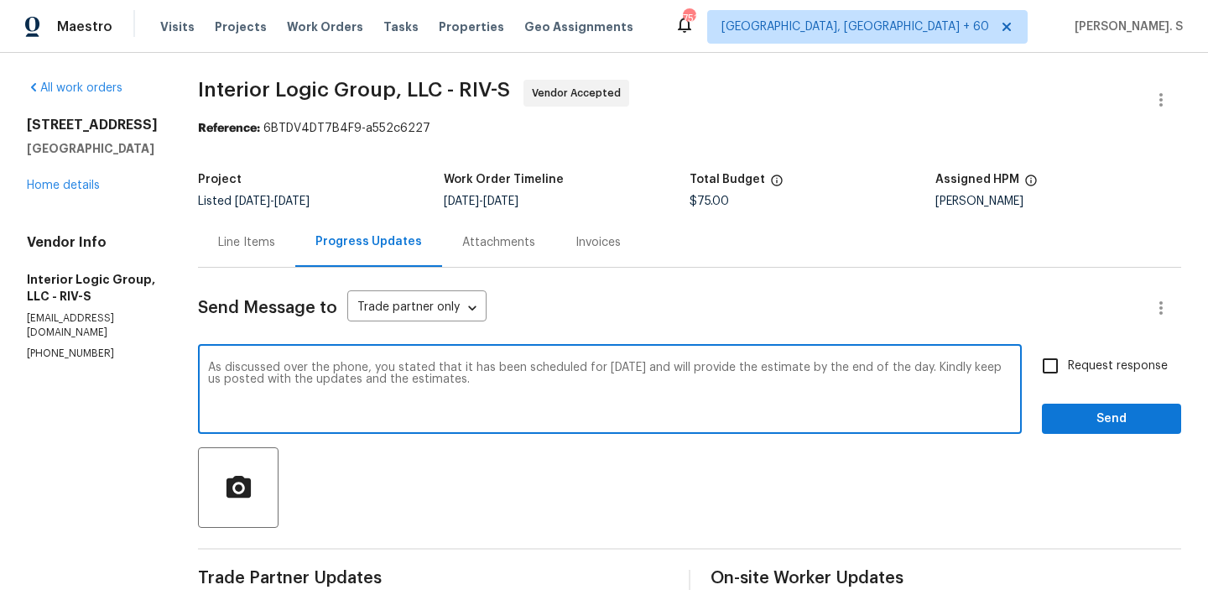
click at [368, 384] on textarea "As discussed over the phone, you stated that it has been scheduled for today an…" at bounding box center [610, 391] width 804 height 59
type textarea "As discussed over the phone, you stated that it has been scheduled for today an…"
click at [1110, 378] on label "Request response" at bounding box center [1100, 365] width 135 height 35
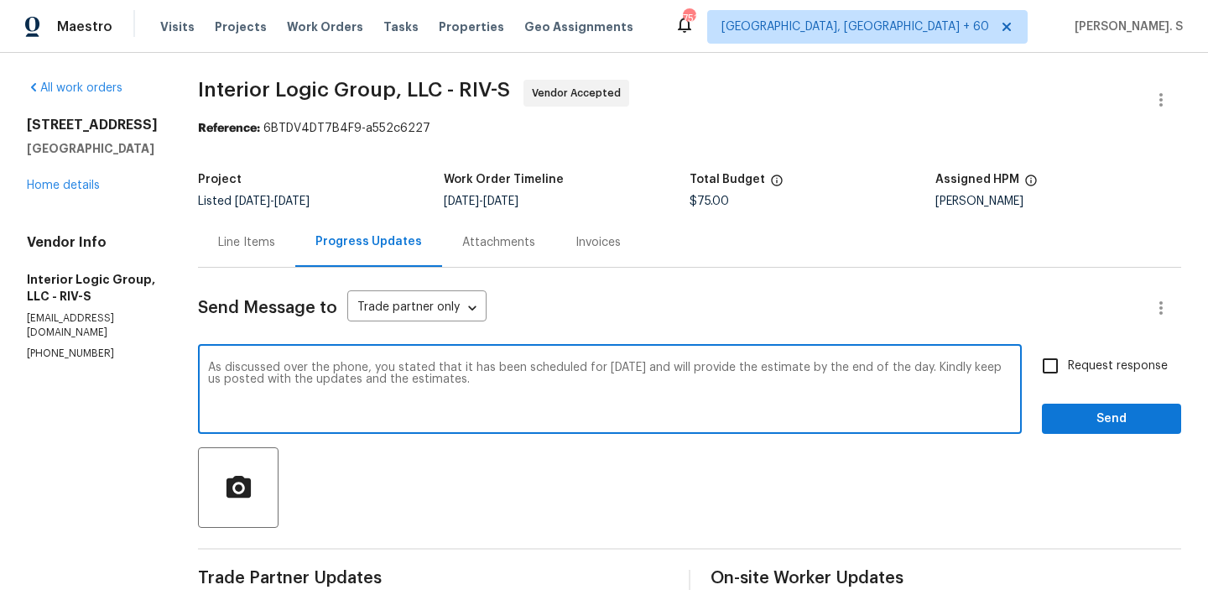
click at [1068, 378] on input "Request response" at bounding box center [1050, 365] width 35 height 35
checkbox input "true"
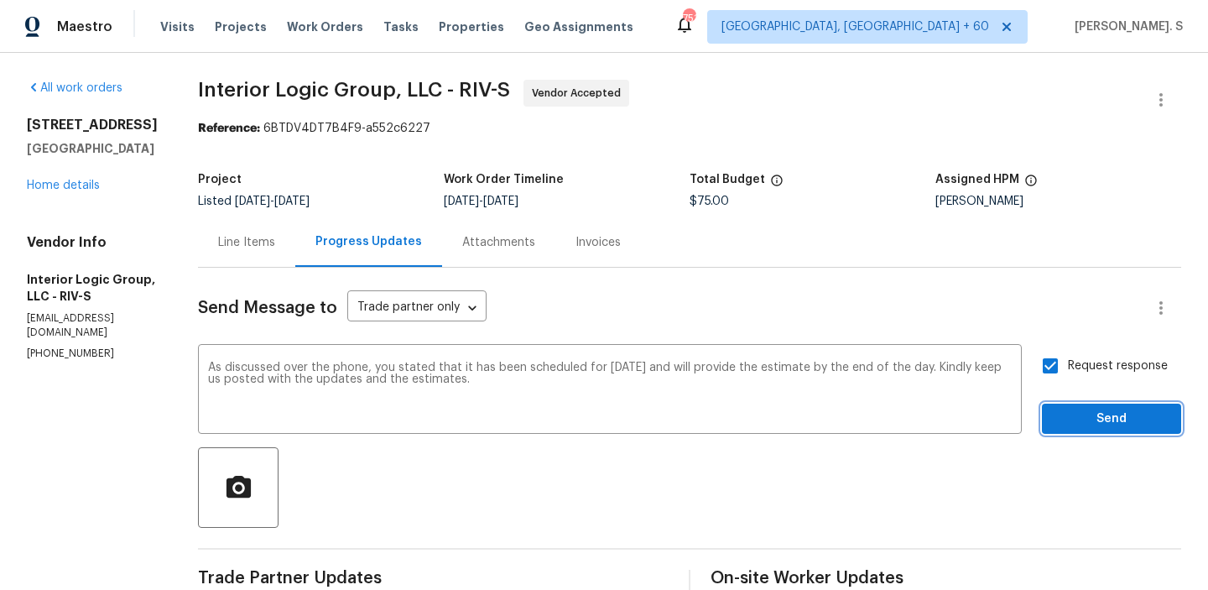
click at [1086, 421] on span "Send" at bounding box center [1112, 419] width 112 height 21
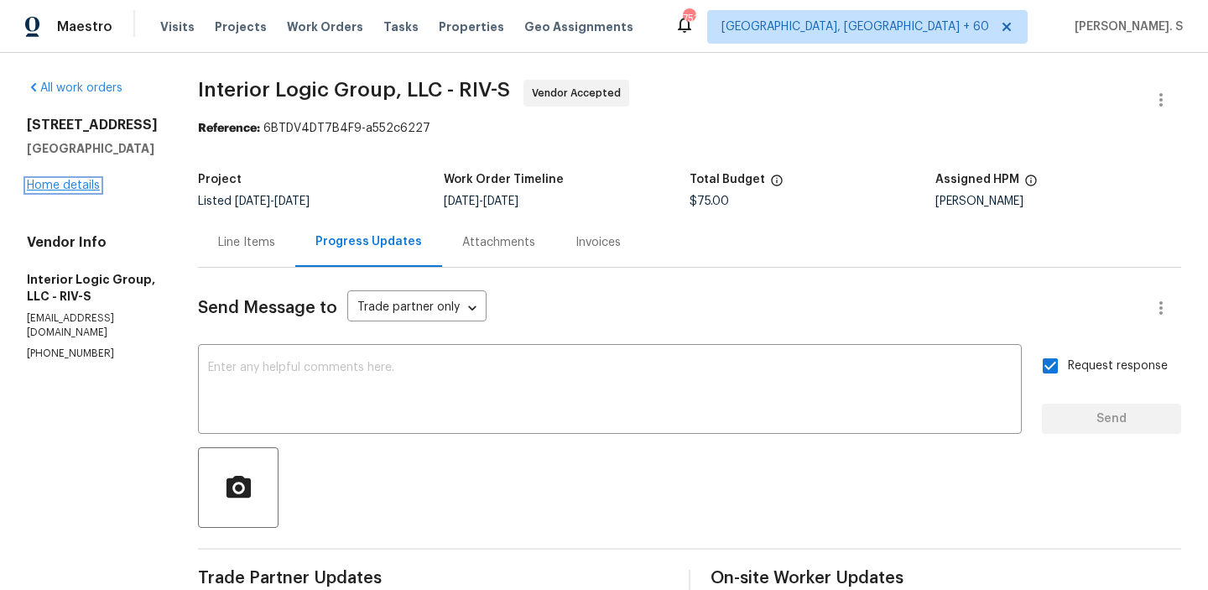
click at [71, 185] on link "Home details" at bounding box center [63, 186] width 73 height 12
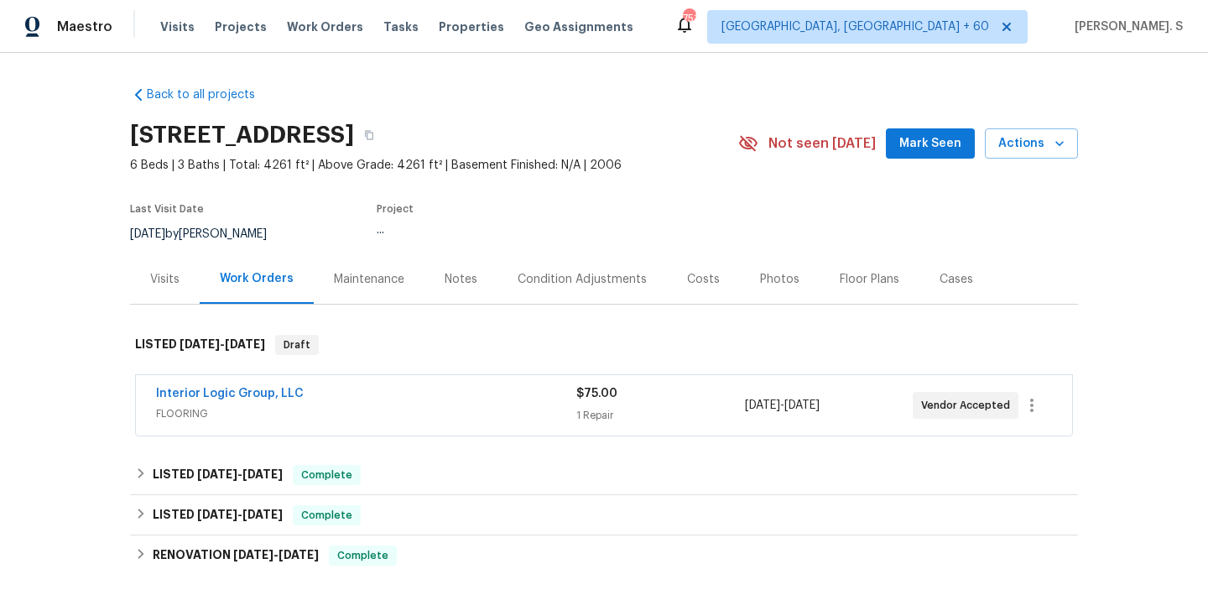
scroll to position [23, 0]
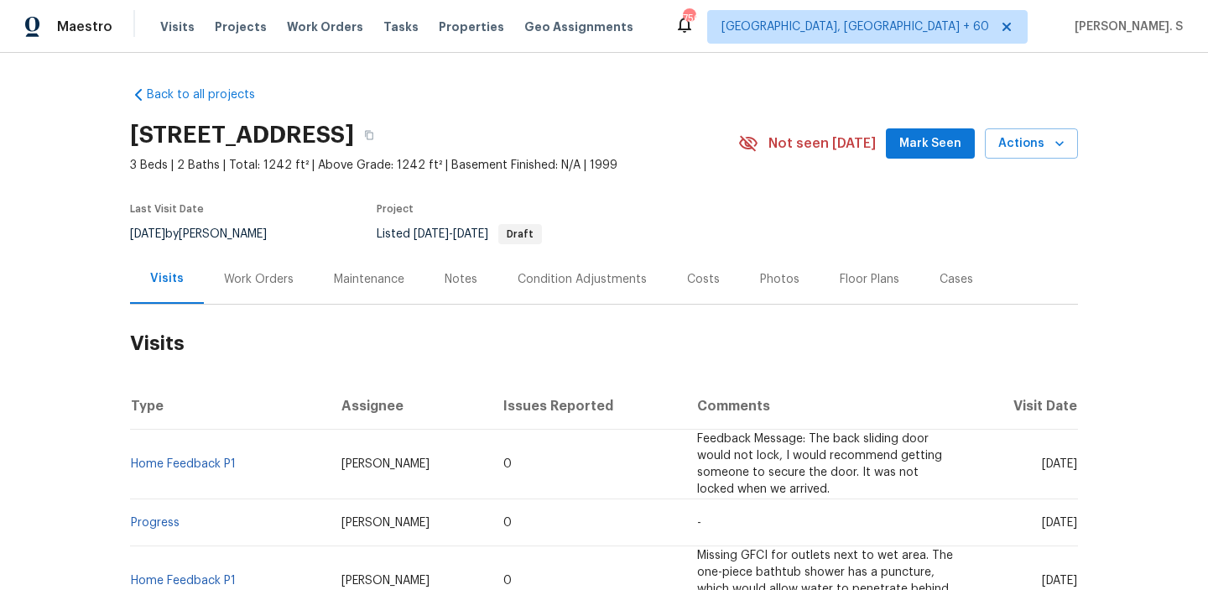
click at [259, 277] on div "Work Orders" at bounding box center [259, 279] width 70 height 17
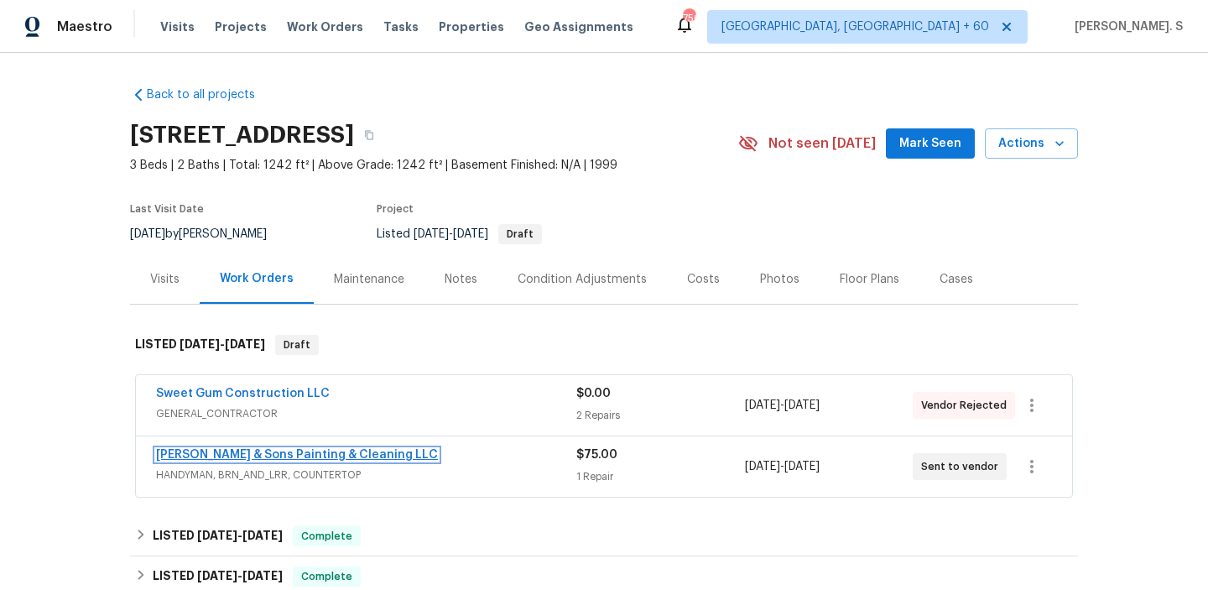
click at [272, 451] on link "Hodge & Sons Painting & Cleaning LLC" at bounding box center [297, 455] width 282 height 12
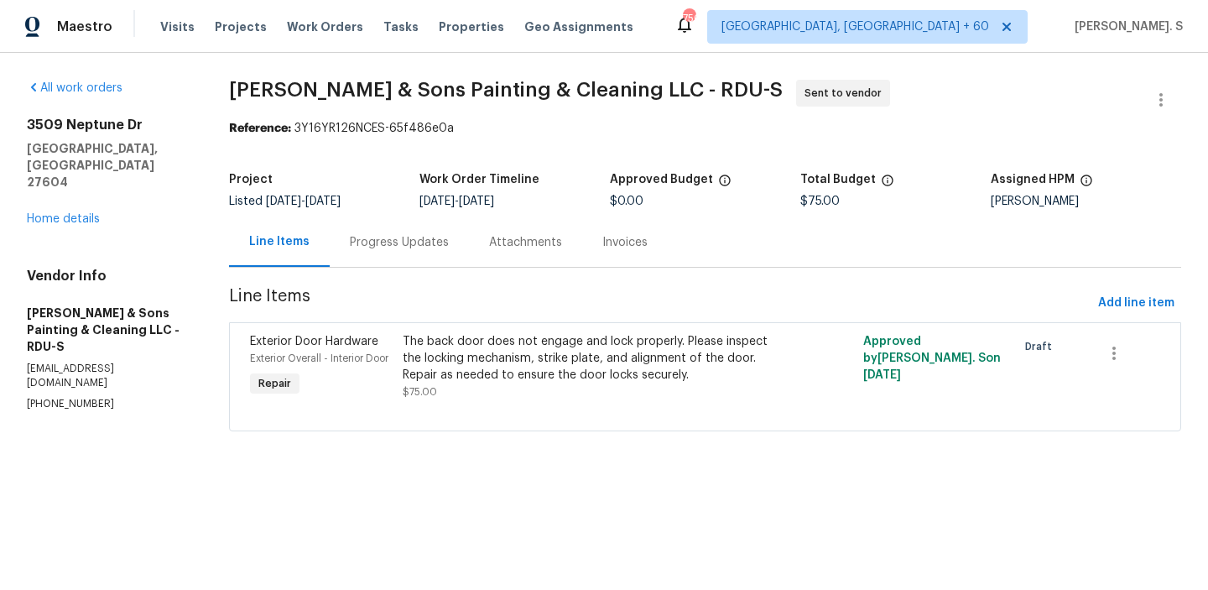
click at [439, 253] on div "Progress Updates" at bounding box center [399, 242] width 139 height 50
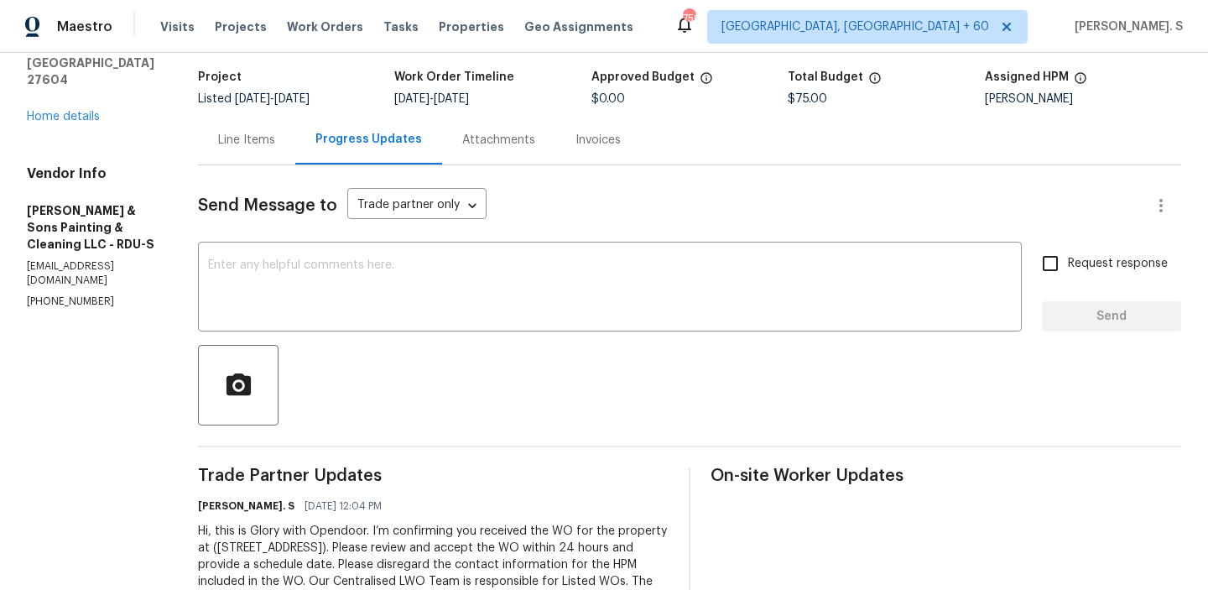
scroll to position [166, 0]
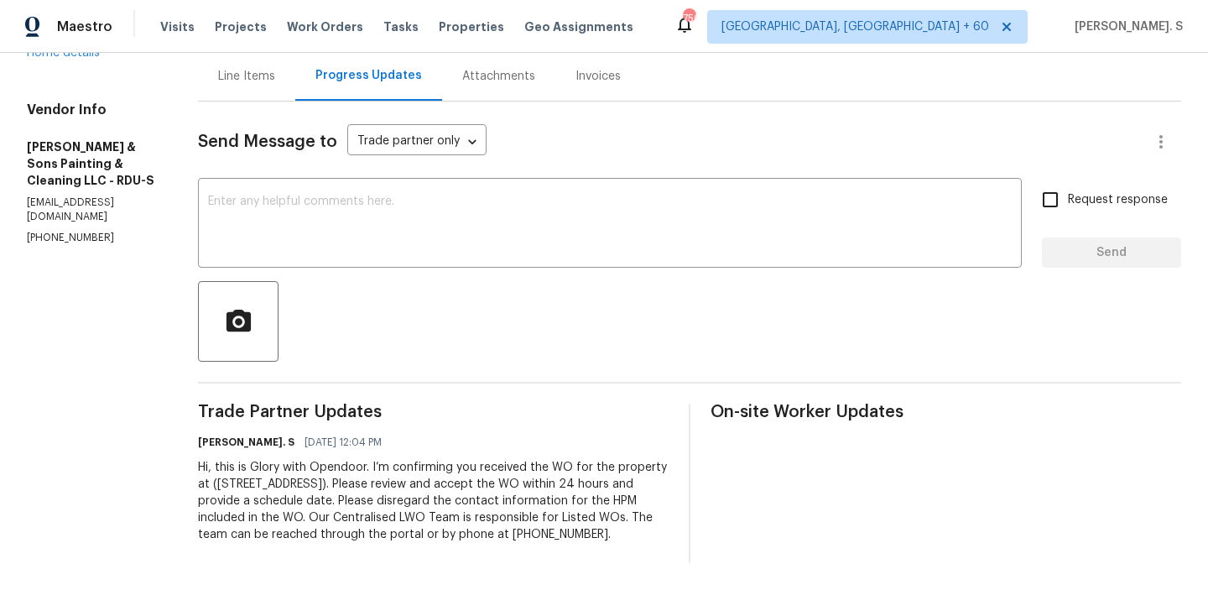
click at [439, 253] on textarea at bounding box center [610, 225] width 804 height 59
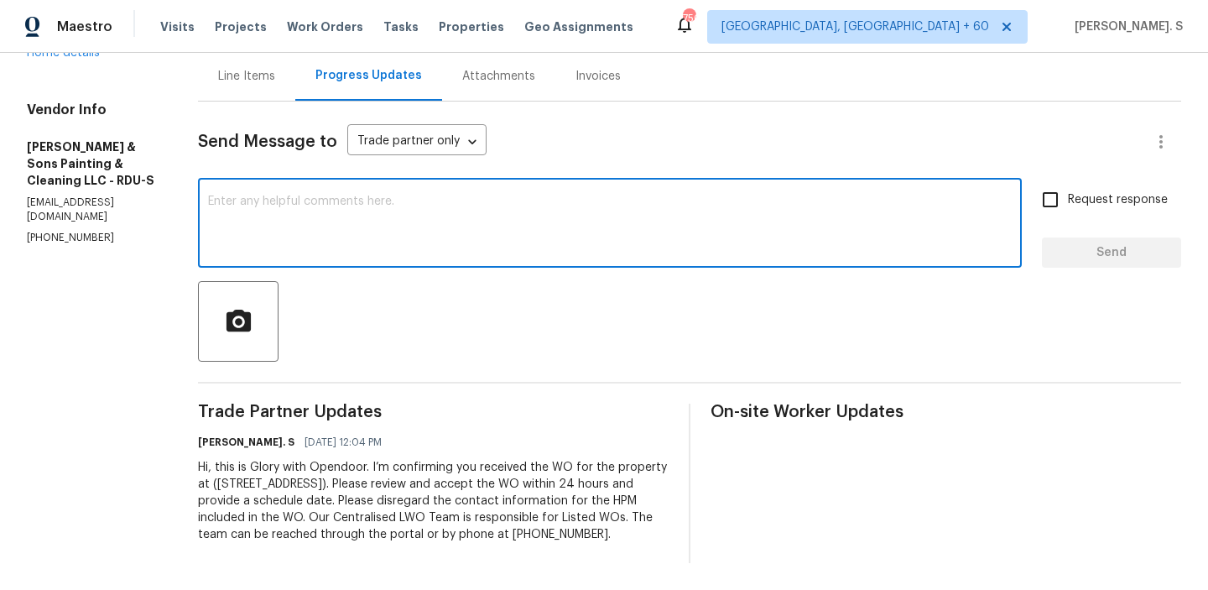
scroll to position [0, 0]
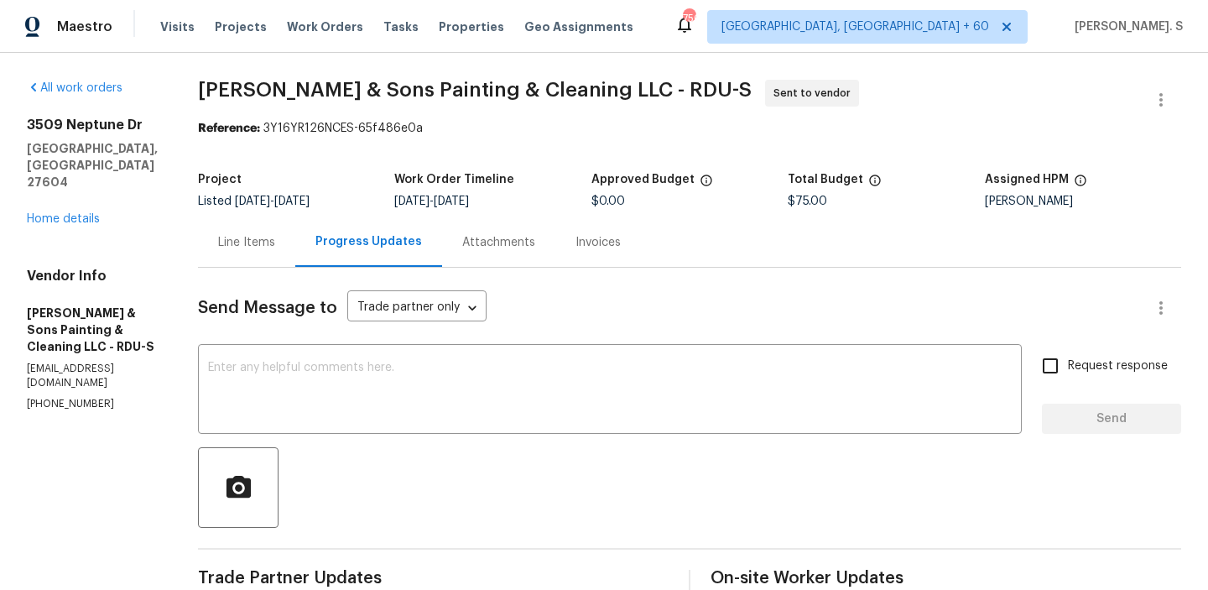
click at [55, 397] on p "(919) 671-9990" at bounding box center [92, 404] width 131 height 14
copy p "(919) 671-9990"
click at [94, 213] on link "Home details" at bounding box center [63, 219] width 73 height 12
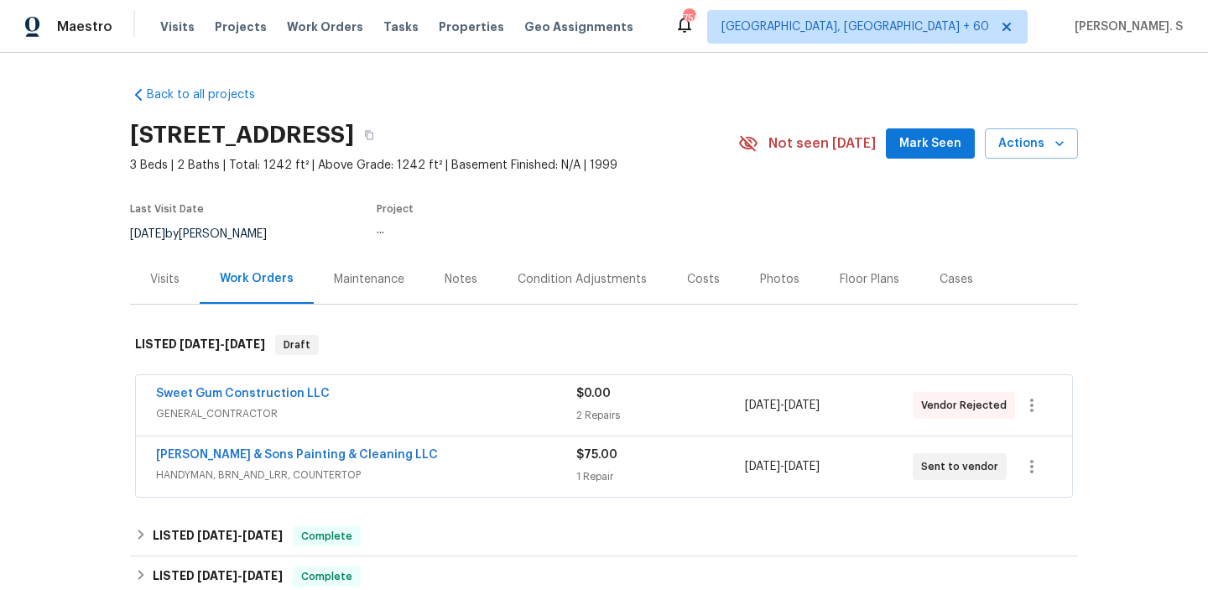
click at [303, 401] on span "Sweet Gum Construction LLC" at bounding box center [243, 393] width 174 height 17
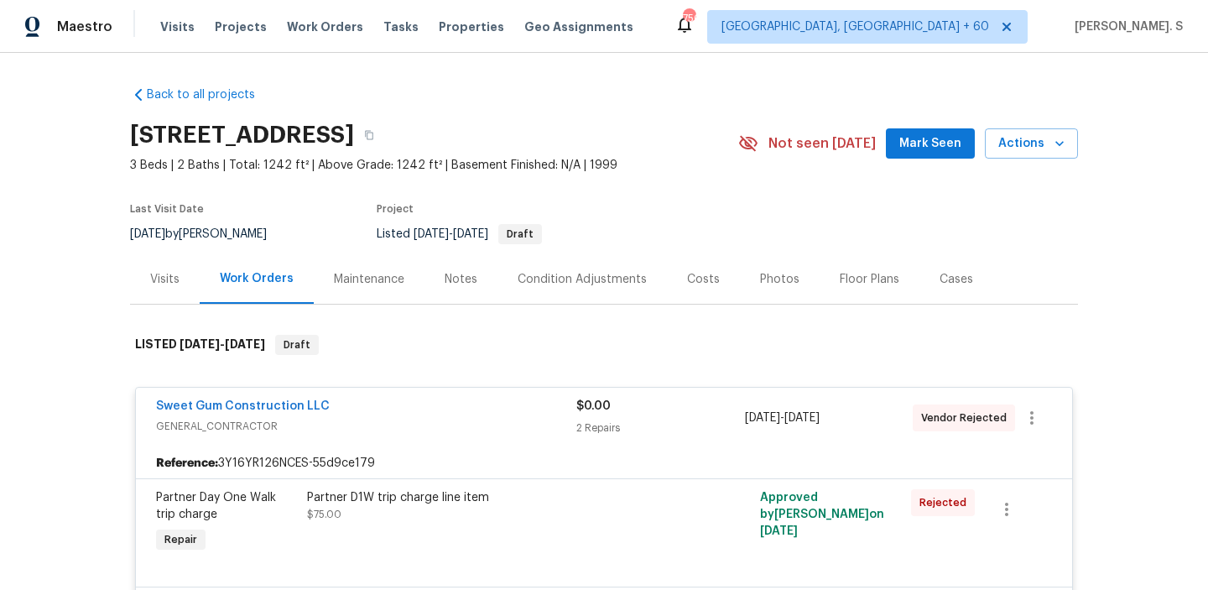
click at [299, 413] on span "Sweet Gum Construction LLC" at bounding box center [243, 406] width 174 height 17
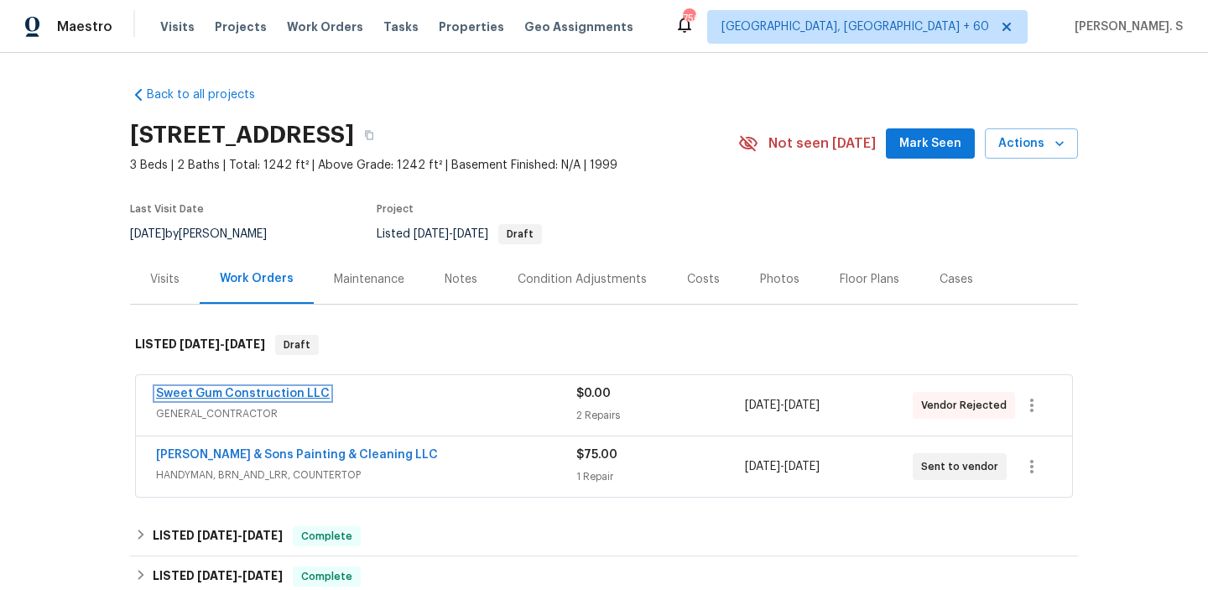
click at [295, 394] on link "Sweet Gum Construction LLC" at bounding box center [243, 394] width 174 height 12
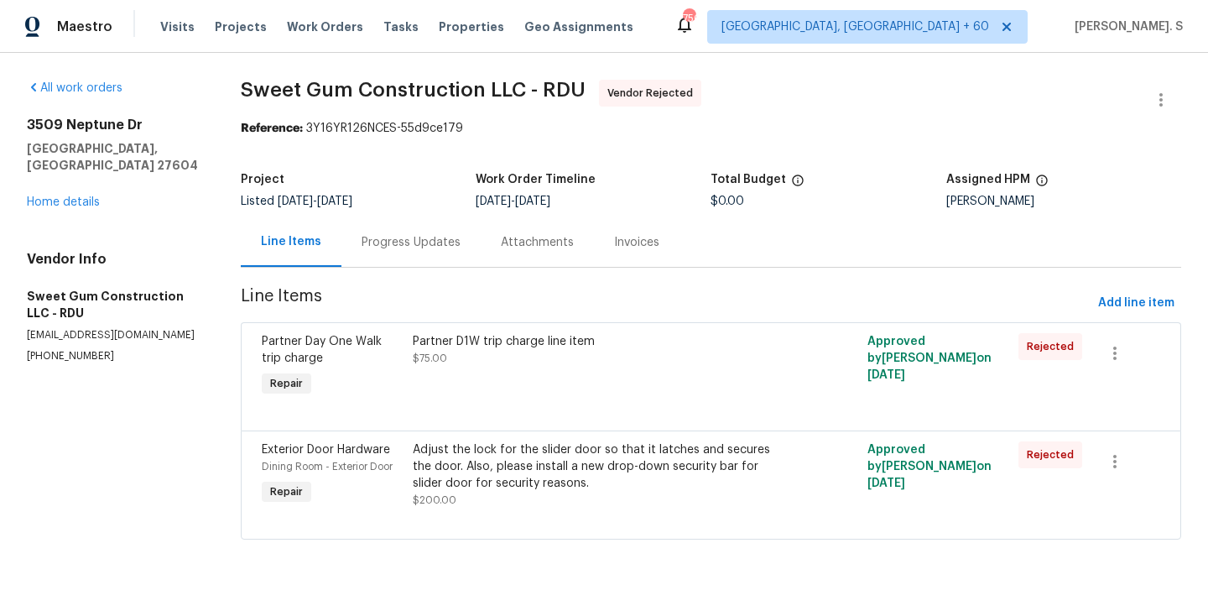
click at [371, 243] on div "Progress Updates" at bounding box center [411, 242] width 99 height 17
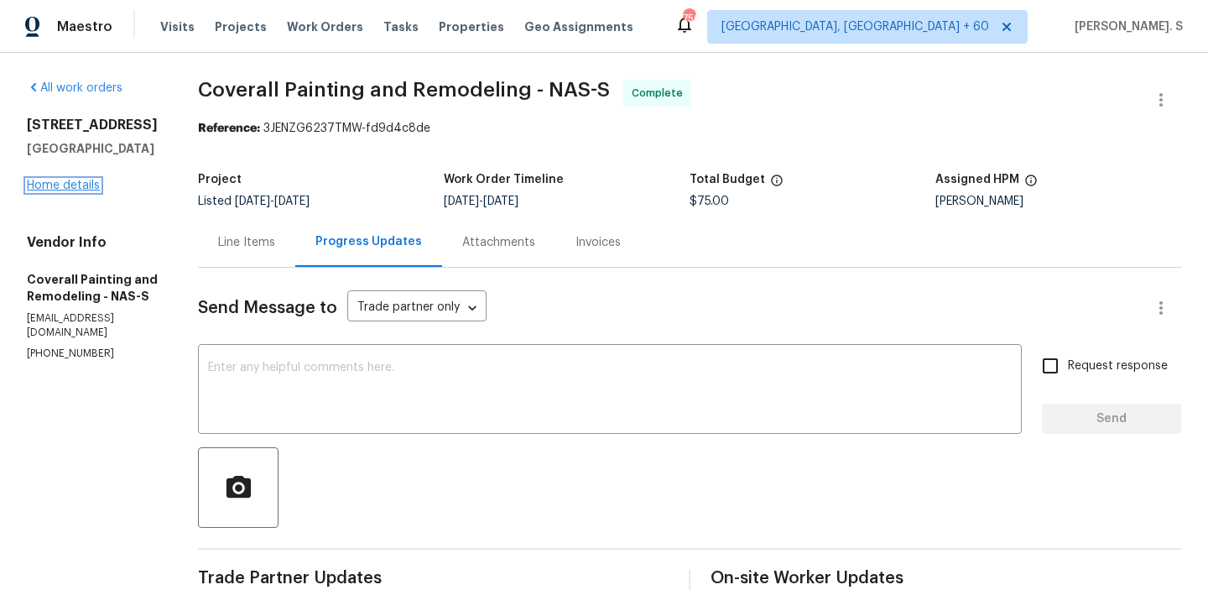
click at [53, 187] on link "Home details" at bounding box center [63, 186] width 73 height 12
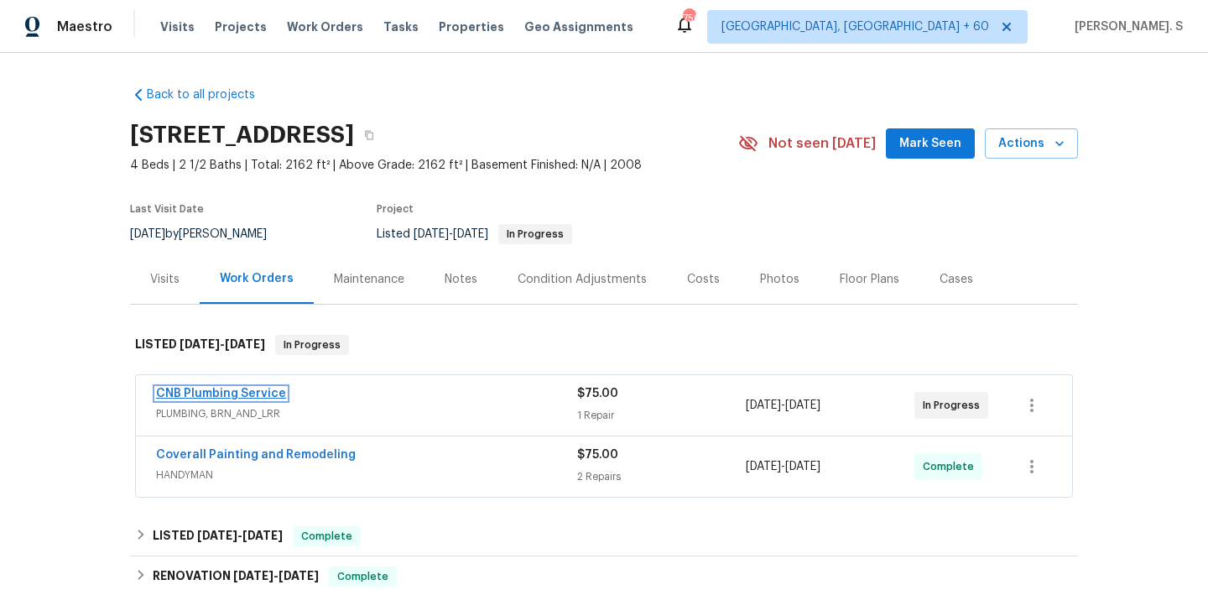
click at [211, 398] on link "CNB Plumbing Service" at bounding box center [221, 394] width 130 height 12
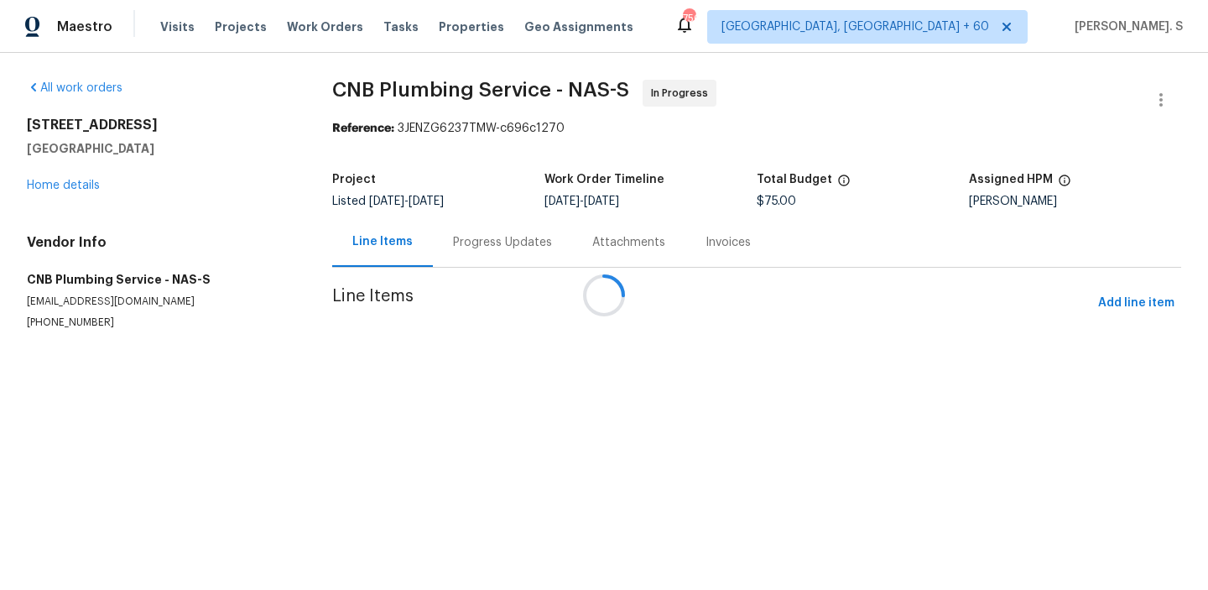
click at [451, 259] on div at bounding box center [604, 295] width 1208 height 590
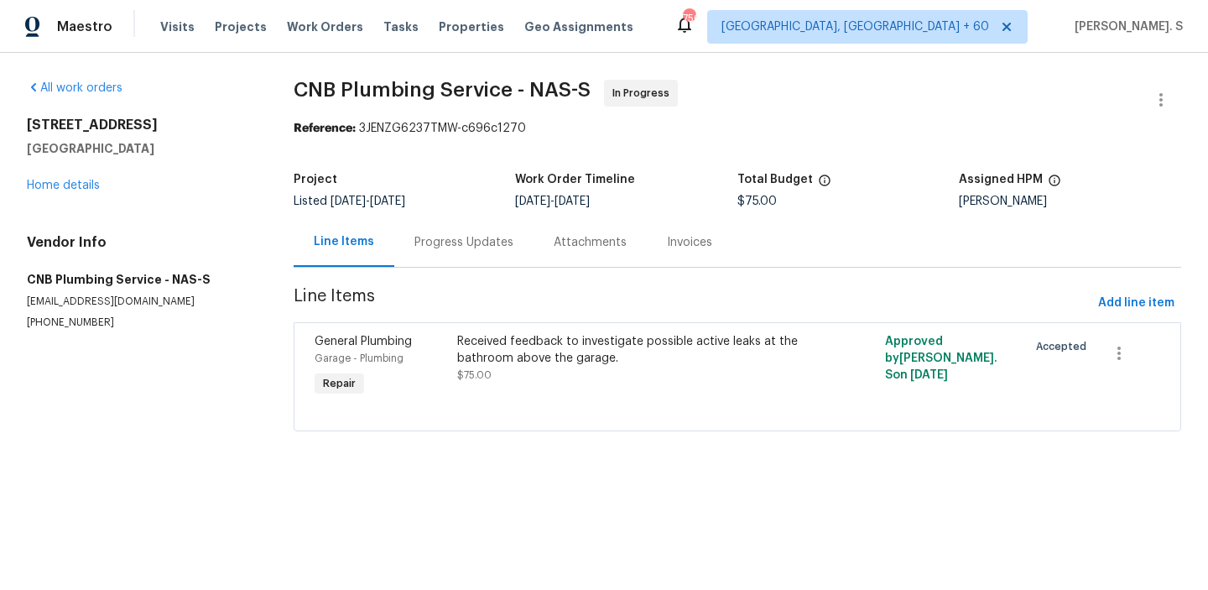
click at [451, 259] on div "Progress Updates" at bounding box center [463, 242] width 139 height 50
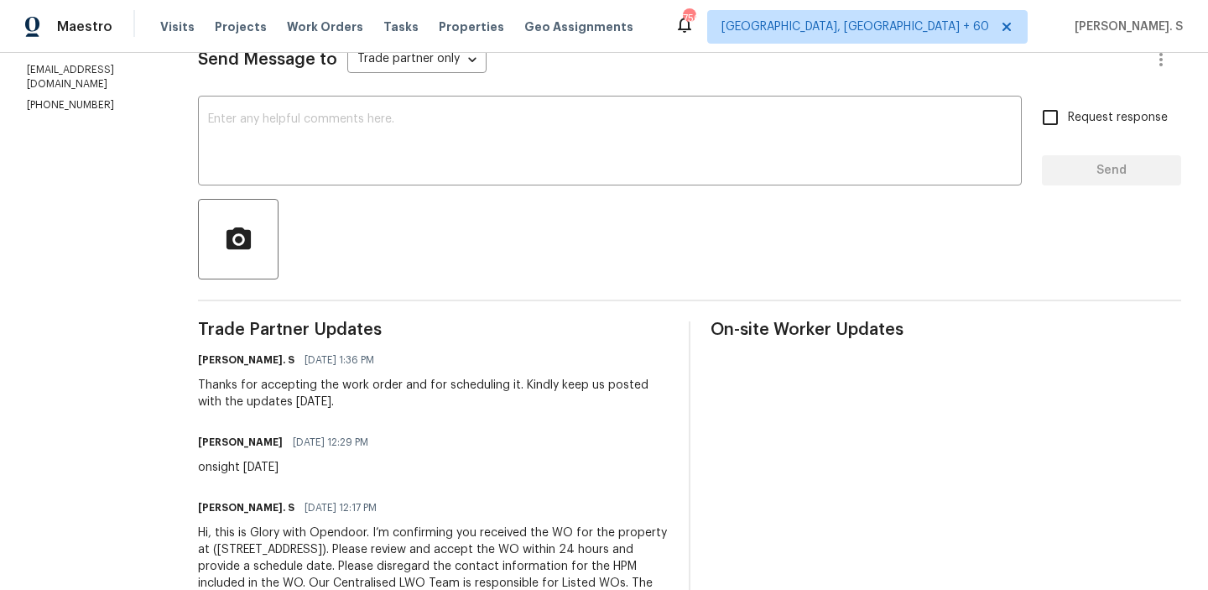
scroll to position [274, 0]
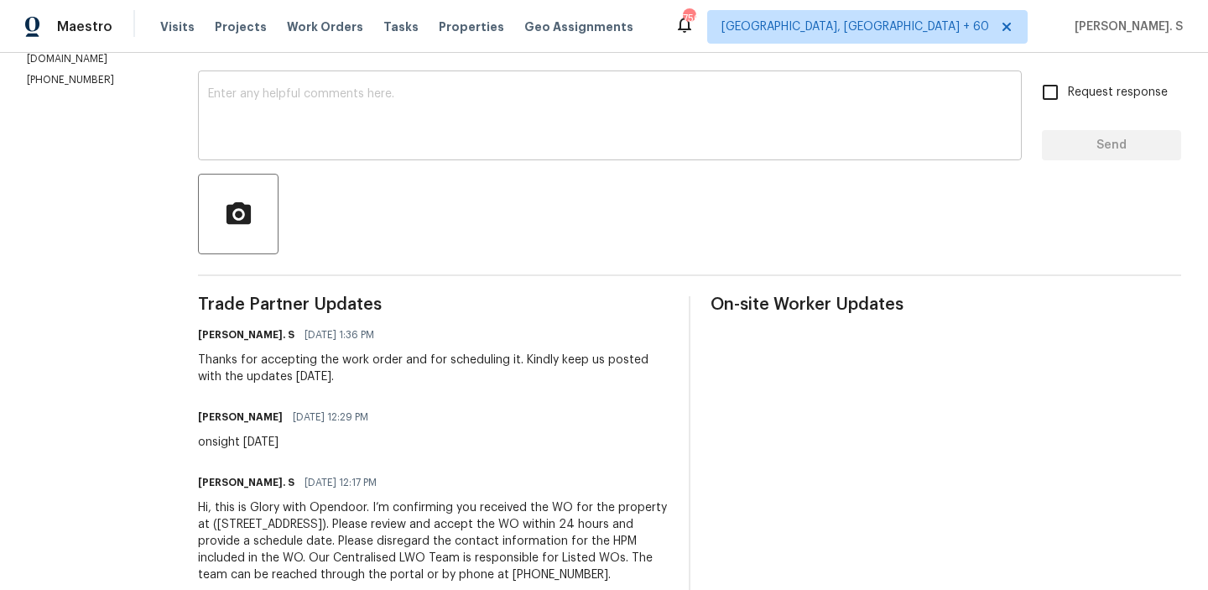
click at [434, 137] on textarea at bounding box center [610, 117] width 804 height 59
click at [357, 147] on div "x ​" at bounding box center [610, 118] width 824 height 86
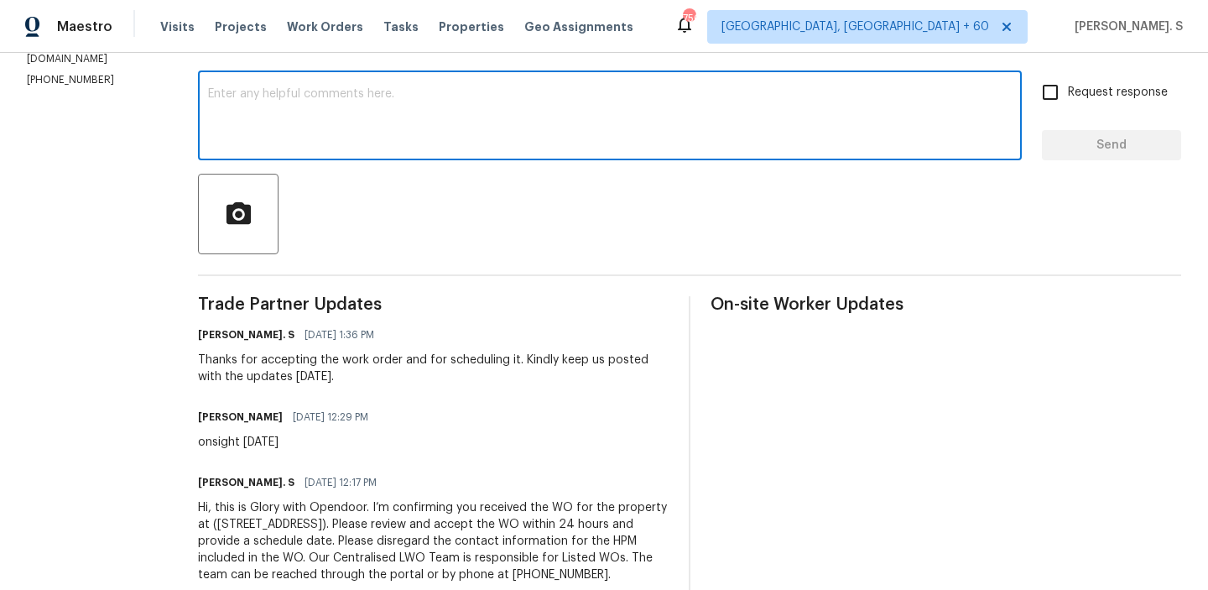
paste textarea "May we have an update on the progress of the work order?"
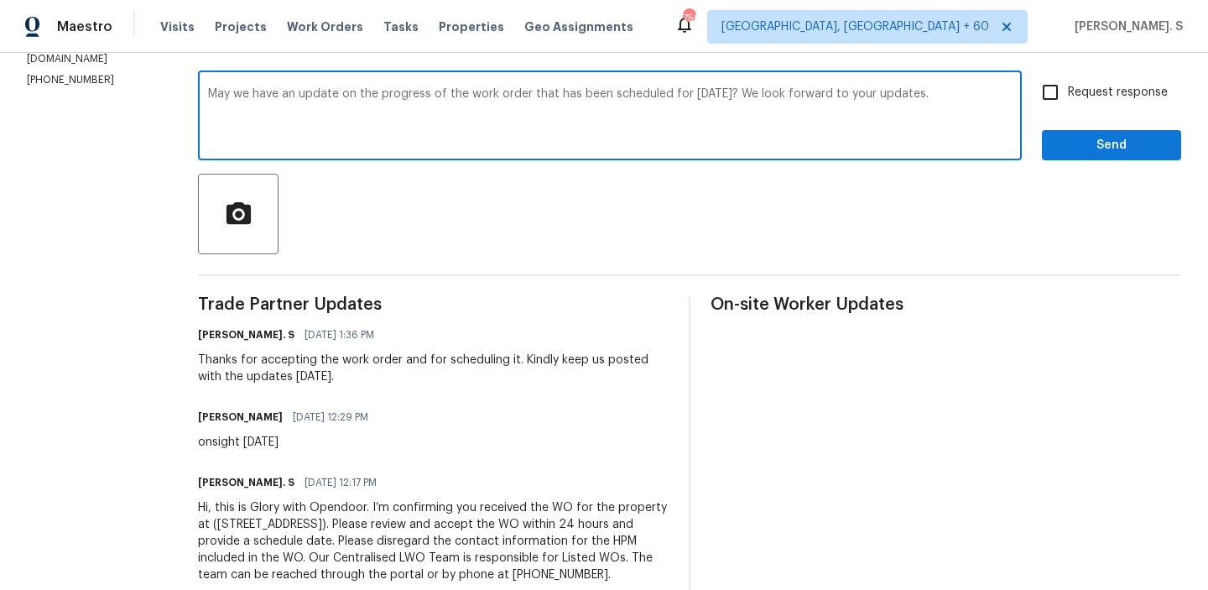
type textarea "May we have an update on the progress of the work order that has been scheduled…"
click at [1039, 104] on input "Request response" at bounding box center [1050, 92] width 35 height 35
checkbox input "true"
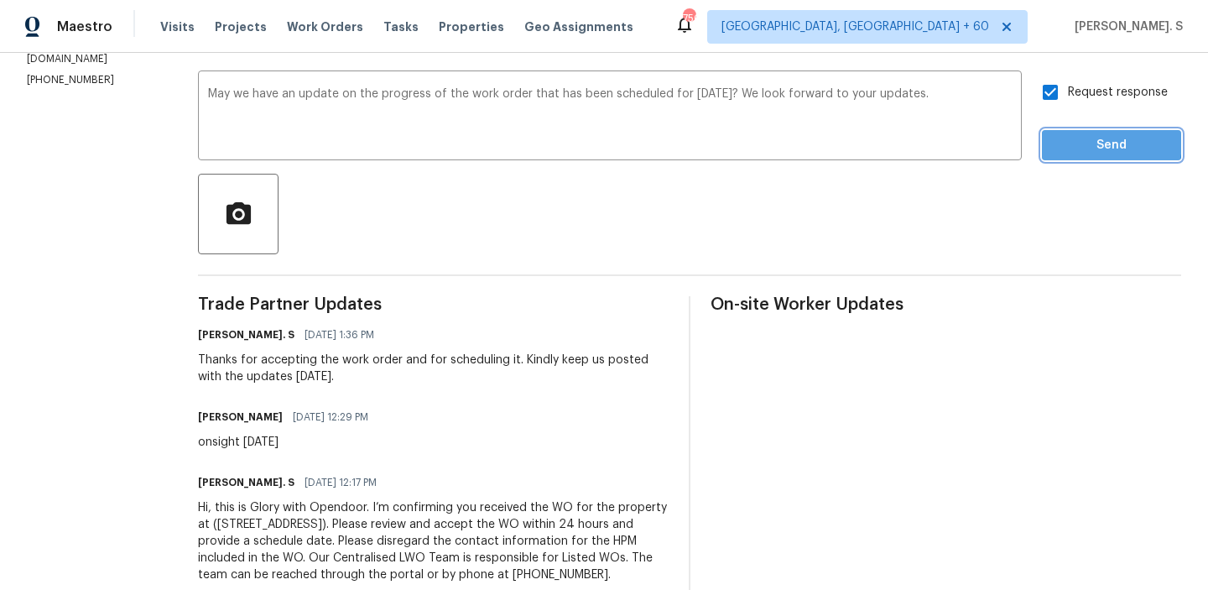
click at [1058, 139] on span "Send" at bounding box center [1112, 145] width 112 height 21
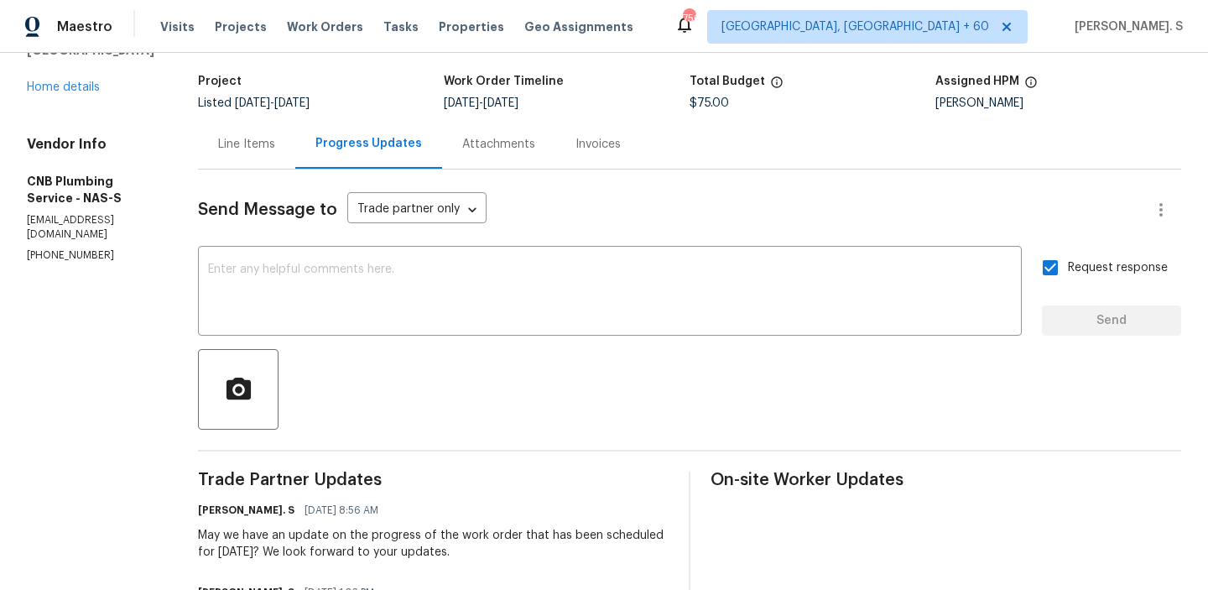
scroll to position [0, 0]
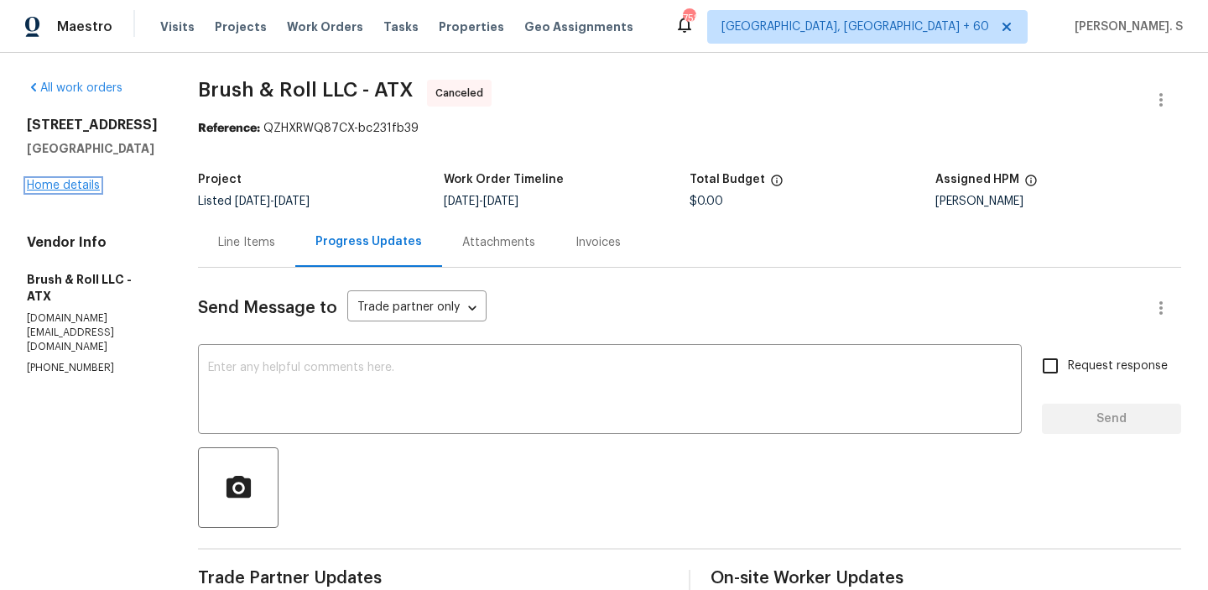
click at [76, 191] on link "Home details" at bounding box center [63, 186] width 73 height 12
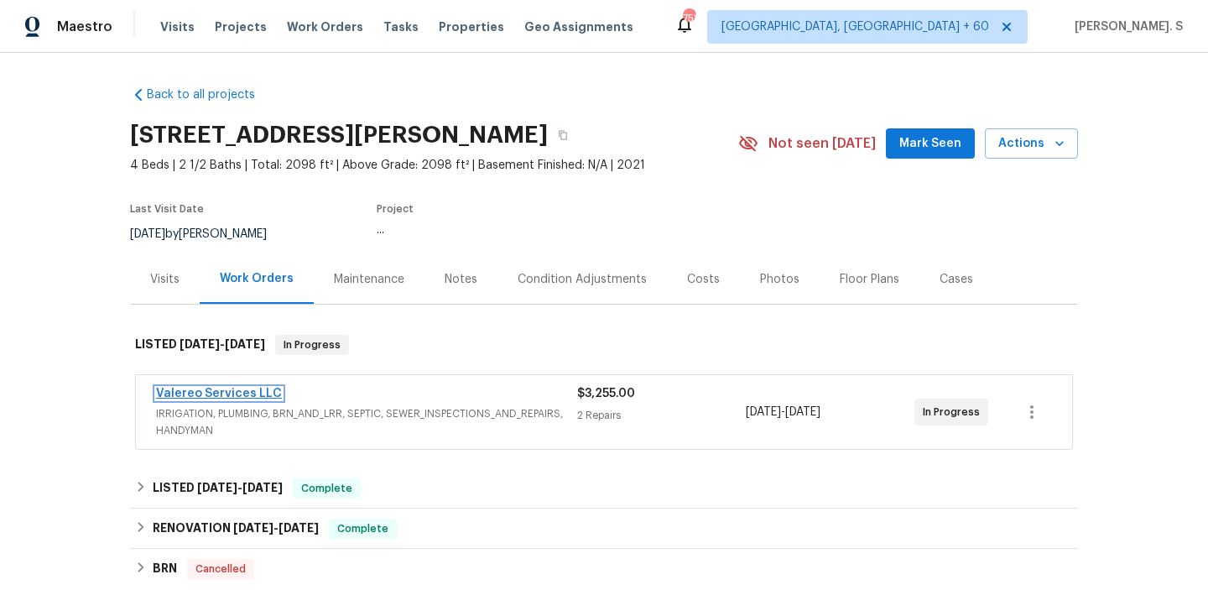
click at [212, 392] on link "Valereo Services LLC" at bounding box center [219, 394] width 126 height 12
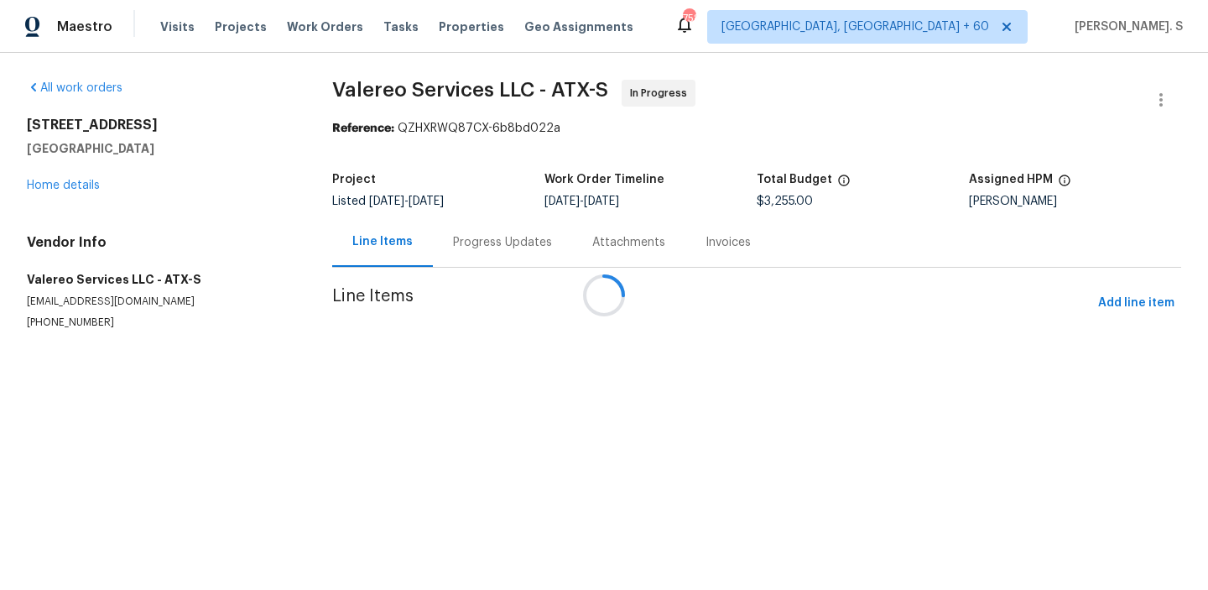
click at [489, 218] on div at bounding box center [604, 295] width 1208 height 590
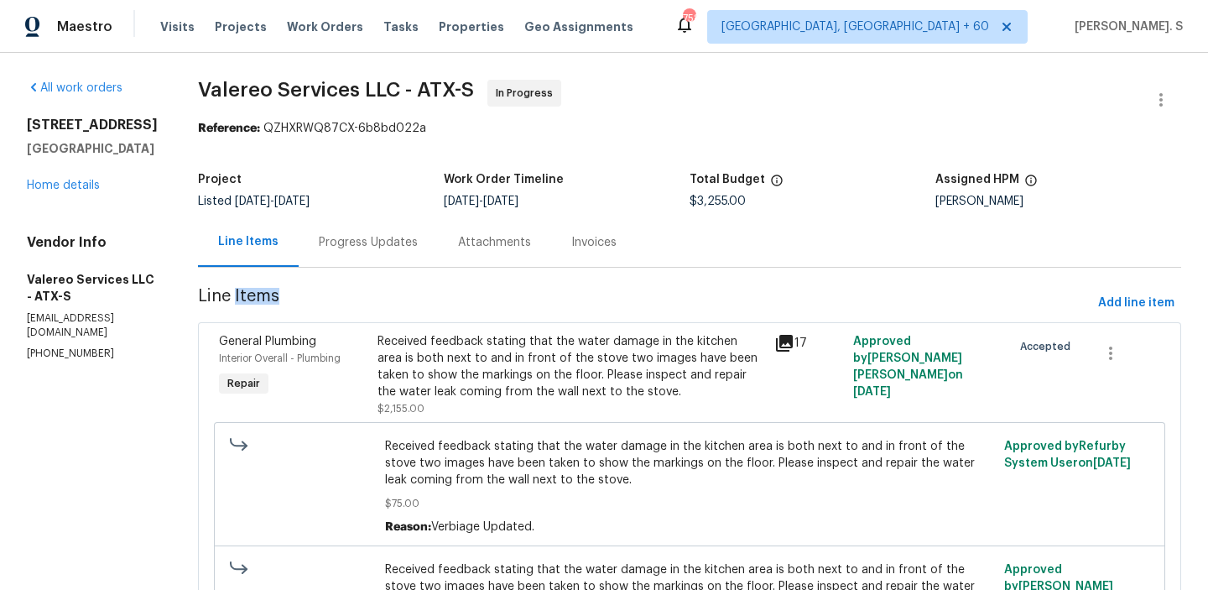
click at [491, 243] on div "Attachments" at bounding box center [494, 242] width 73 height 17
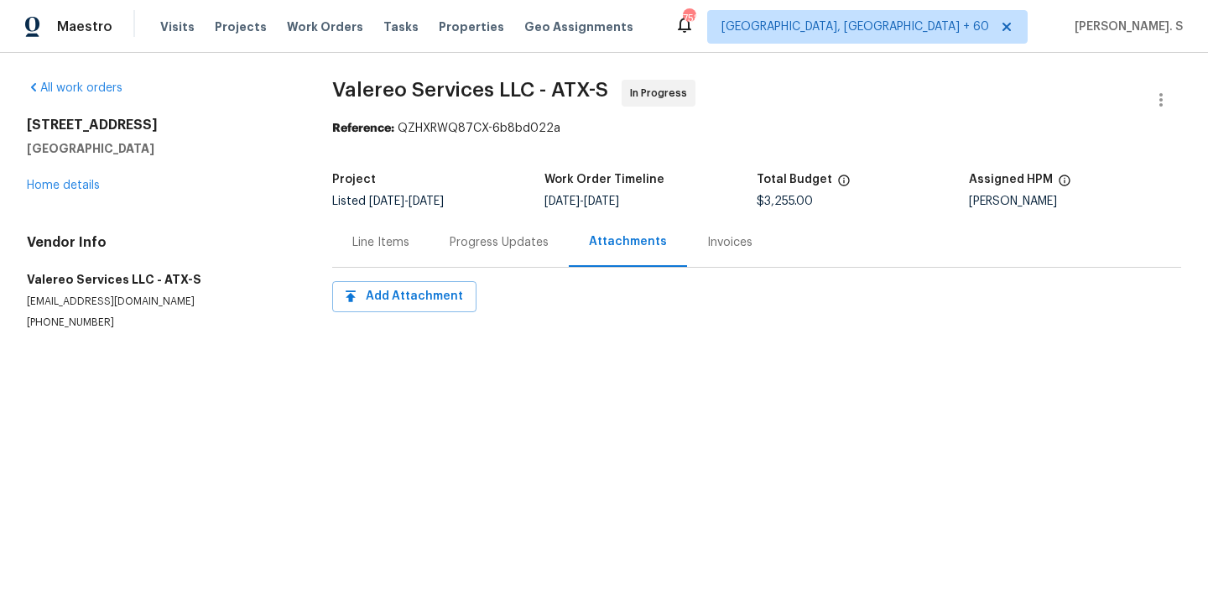
click at [477, 243] on div "Progress Updates" at bounding box center [499, 242] width 99 height 17
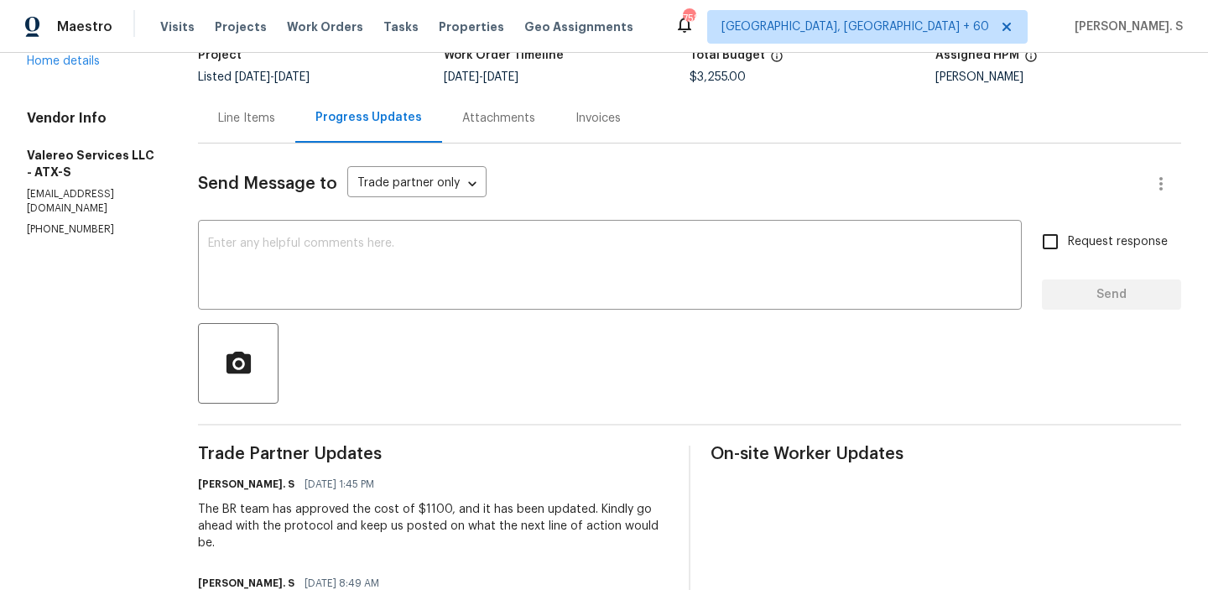
scroll to position [270, 0]
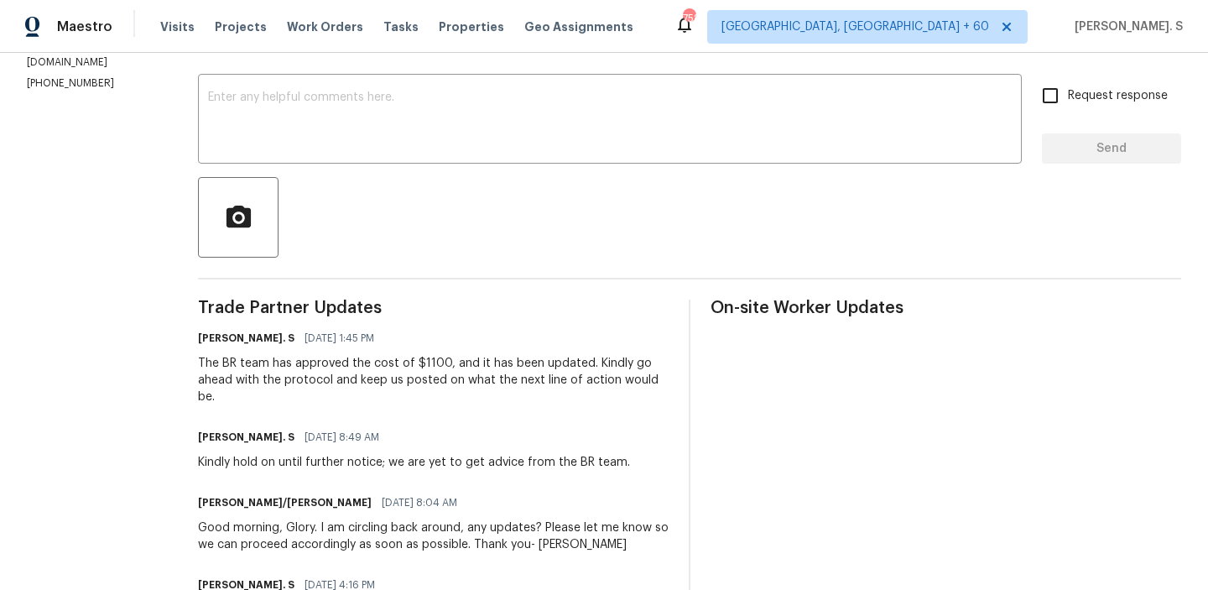
click at [386, 140] on textarea at bounding box center [610, 120] width 804 height 59
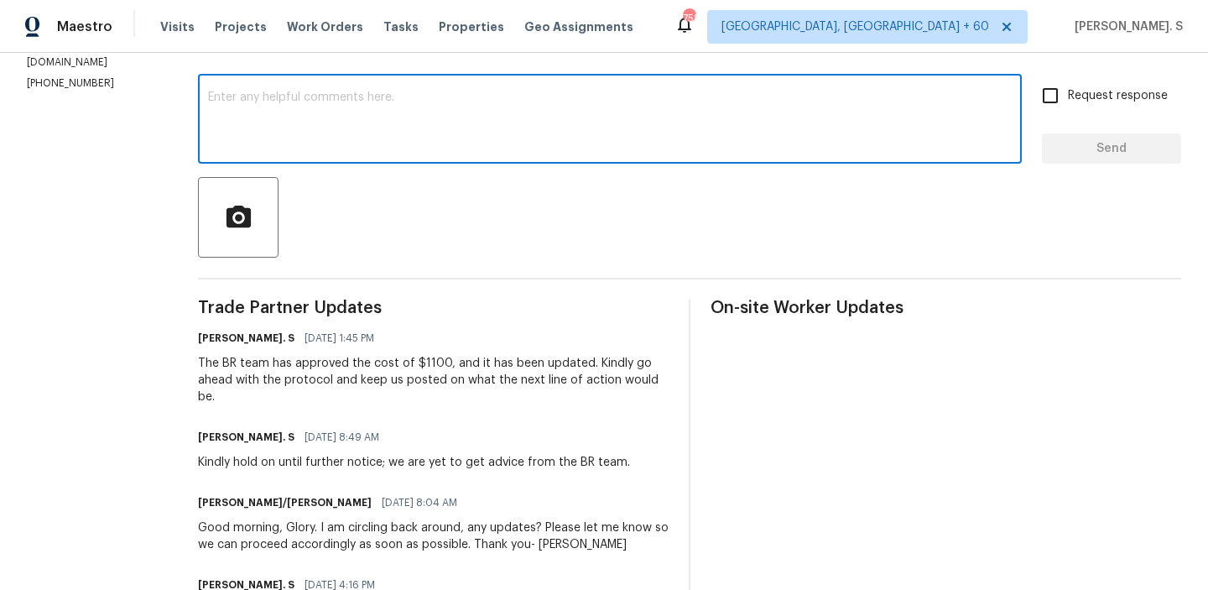
click at [264, 128] on textarea at bounding box center [610, 120] width 804 height 59
type textarea "Is there any update?"
click at [1051, 78] on input "Request response" at bounding box center [1050, 95] width 35 height 35
checkbox input "true"
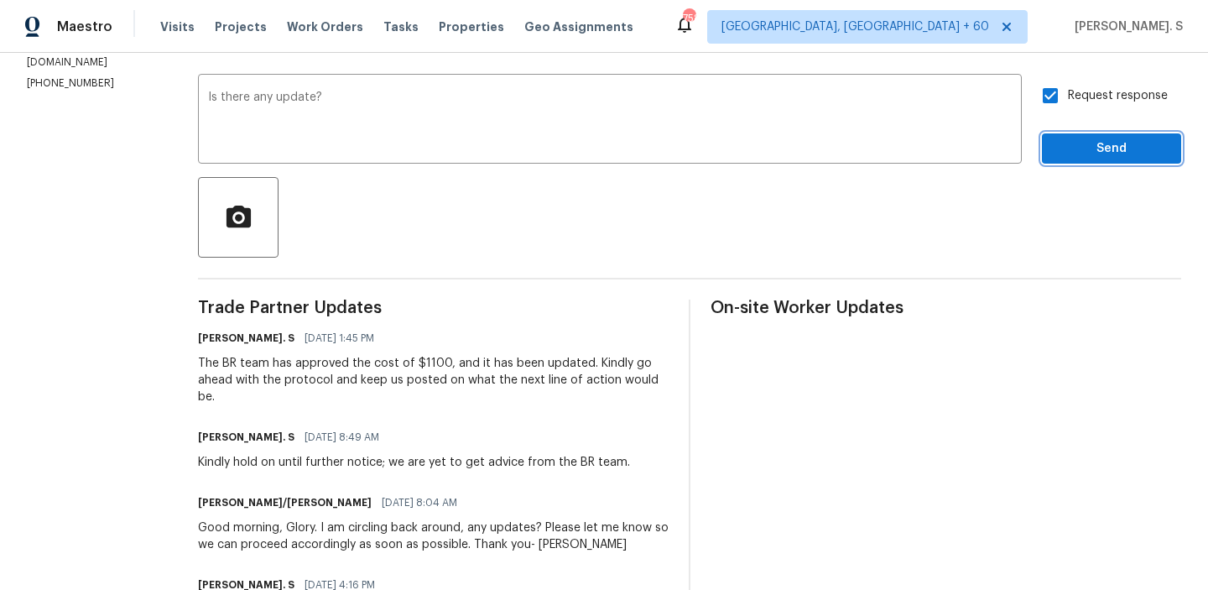
click at [1059, 147] on span "Send" at bounding box center [1112, 148] width 112 height 21
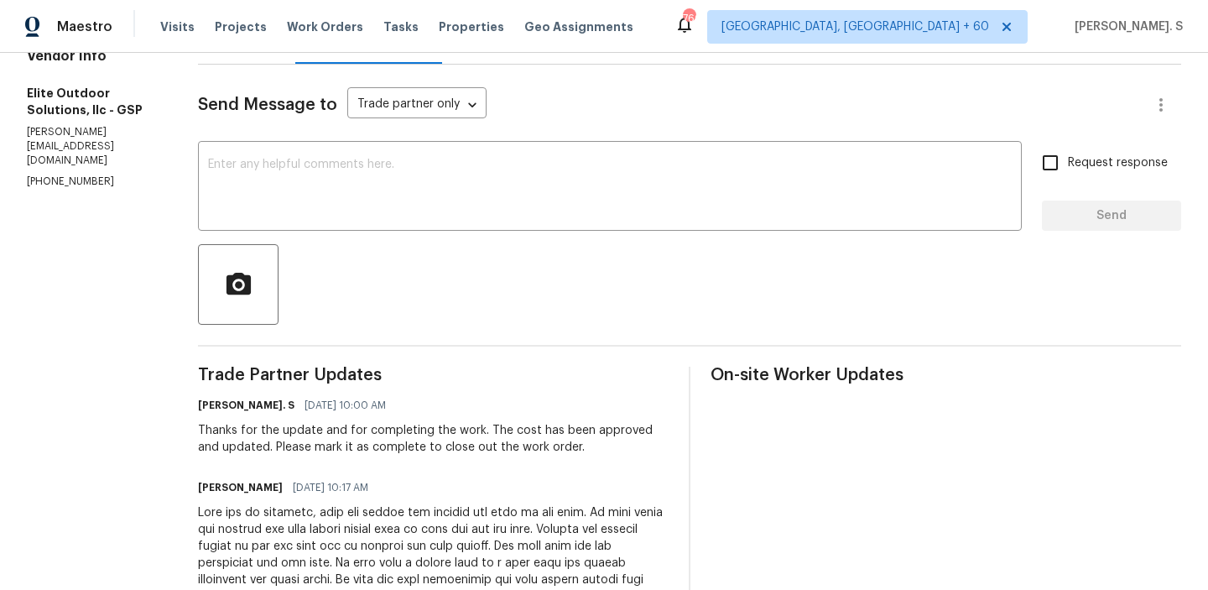
scroll to position [227, 0]
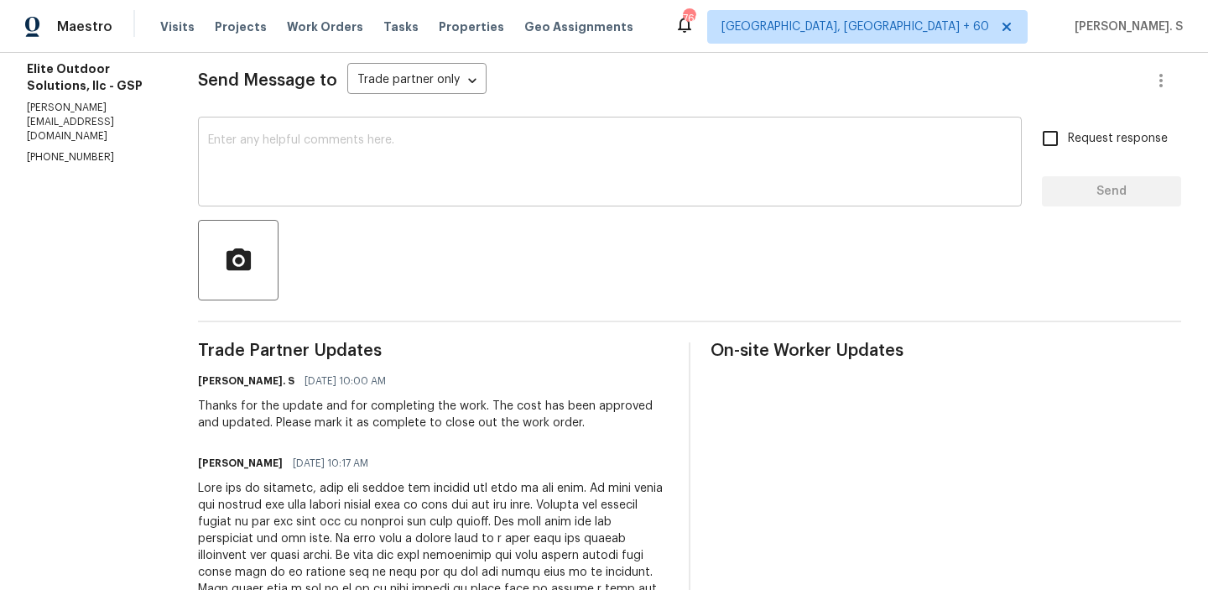
click at [269, 159] on textarea at bounding box center [610, 163] width 804 height 59
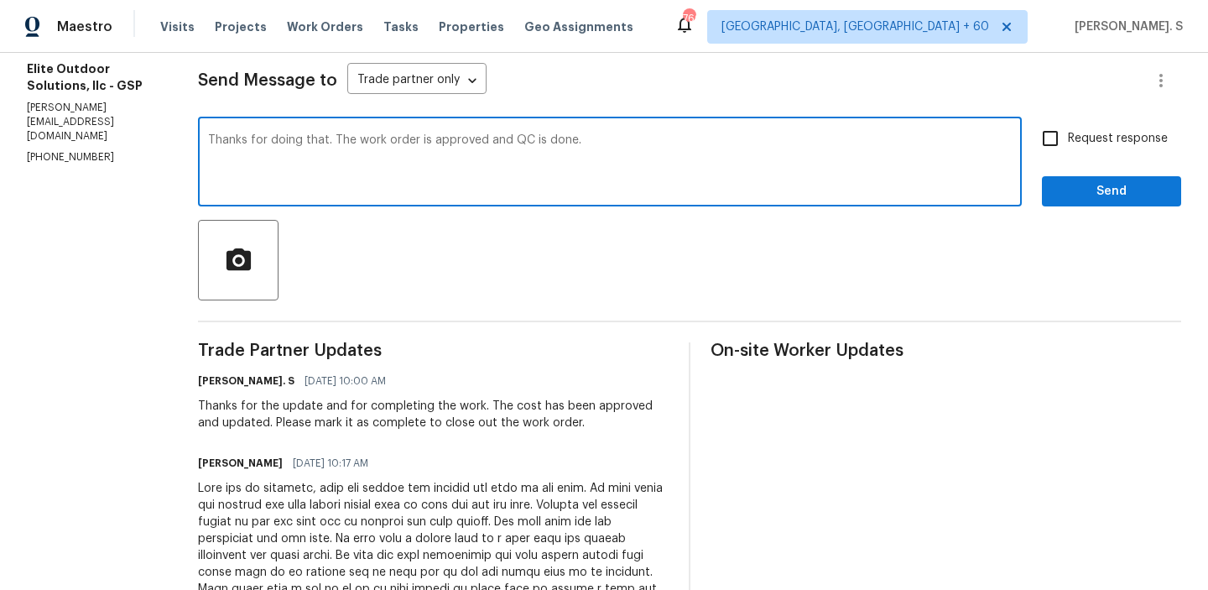
type textarea "Thanks for doing that. The work order is approved and QC is done."
click at [1088, 159] on div "Request response Send" at bounding box center [1111, 164] width 139 height 86
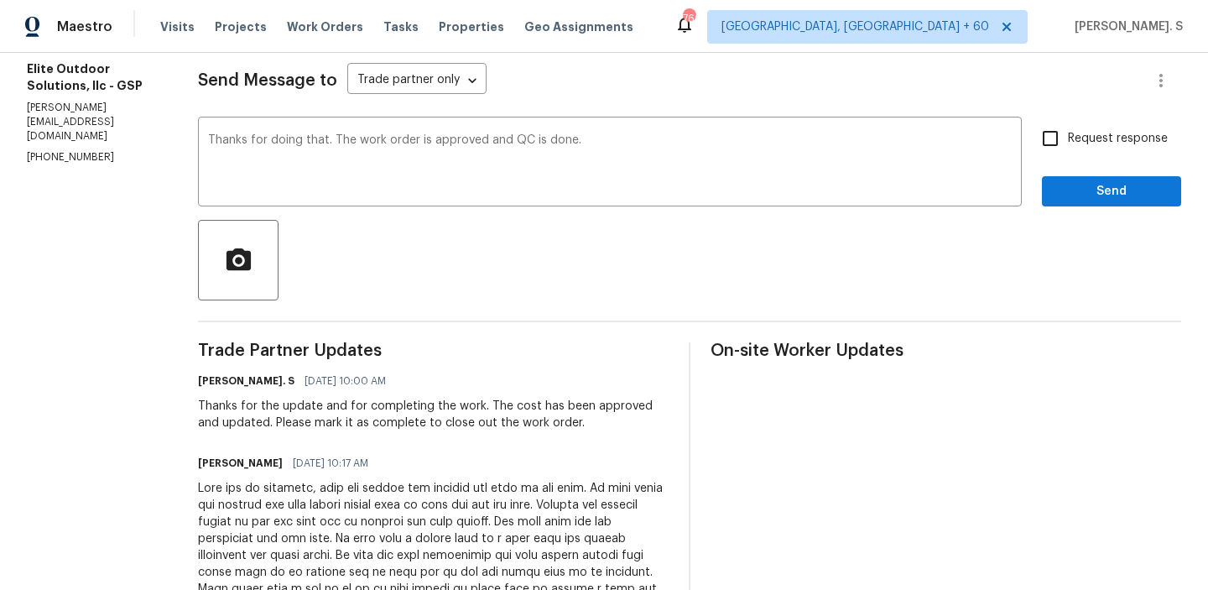
click at [1088, 159] on div "Request response Send" at bounding box center [1111, 164] width 139 height 86
click at [1080, 136] on span "Request response" at bounding box center [1118, 139] width 100 height 18
click at [1068, 136] on input "Request response" at bounding box center [1050, 138] width 35 height 35
checkbox input "true"
click at [610, 182] on textarea "Thanks for doing that. The work order is approved and QC is done." at bounding box center [610, 163] width 804 height 59
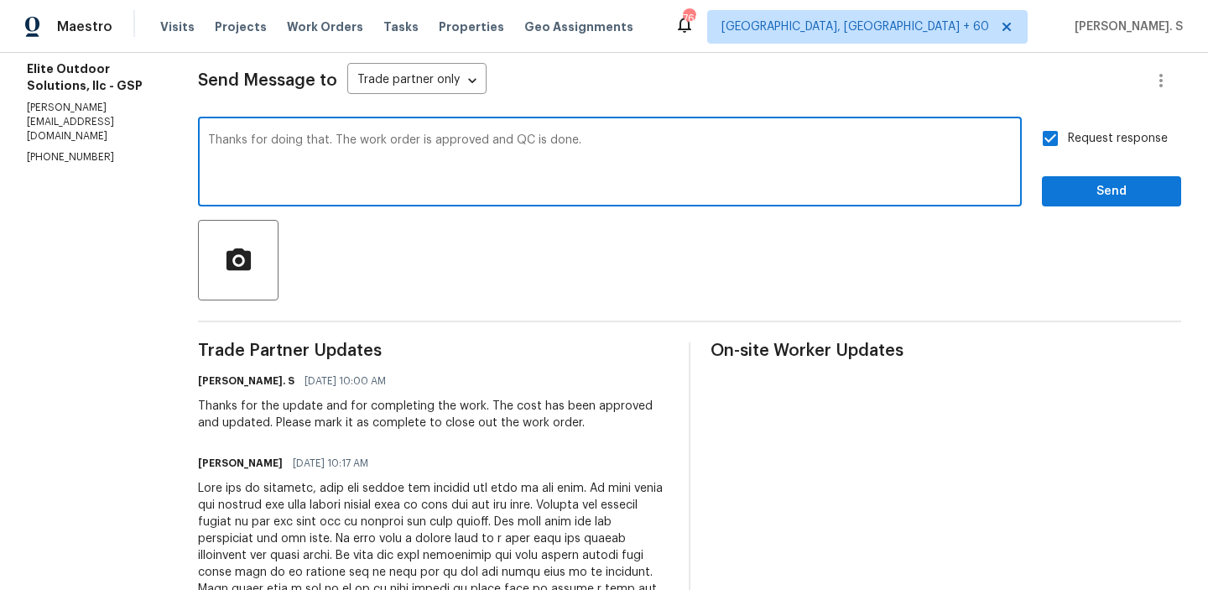
click at [610, 182] on textarea "Thanks for doing that. The work order is approved and QC is done." at bounding box center [610, 163] width 804 height 59
click at [1107, 190] on span "Send" at bounding box center [1112, 191] width 112 height 21
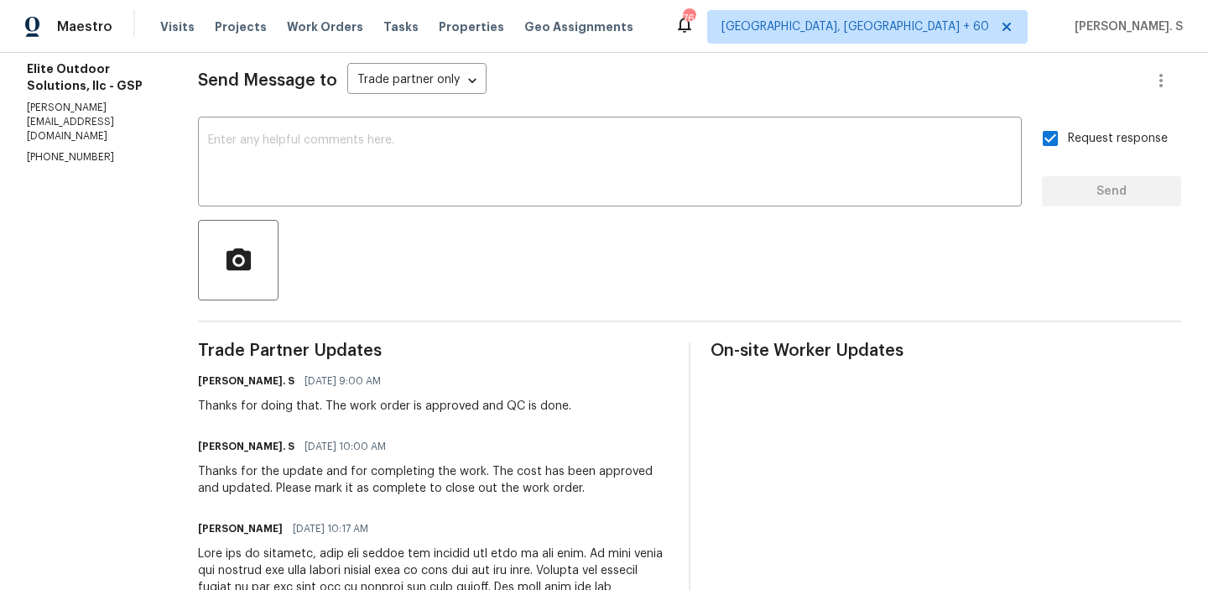
scroll to position [0, 0]
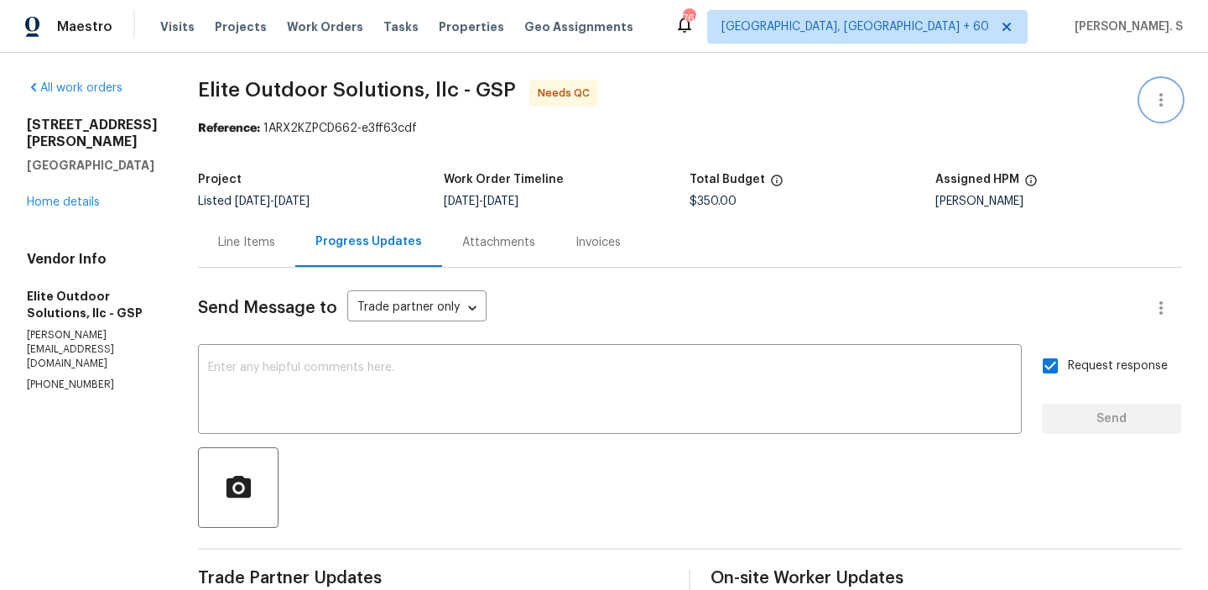
click at [1161, 97] on icon "button" at bounding box center [1161, 100] width 20 height 20
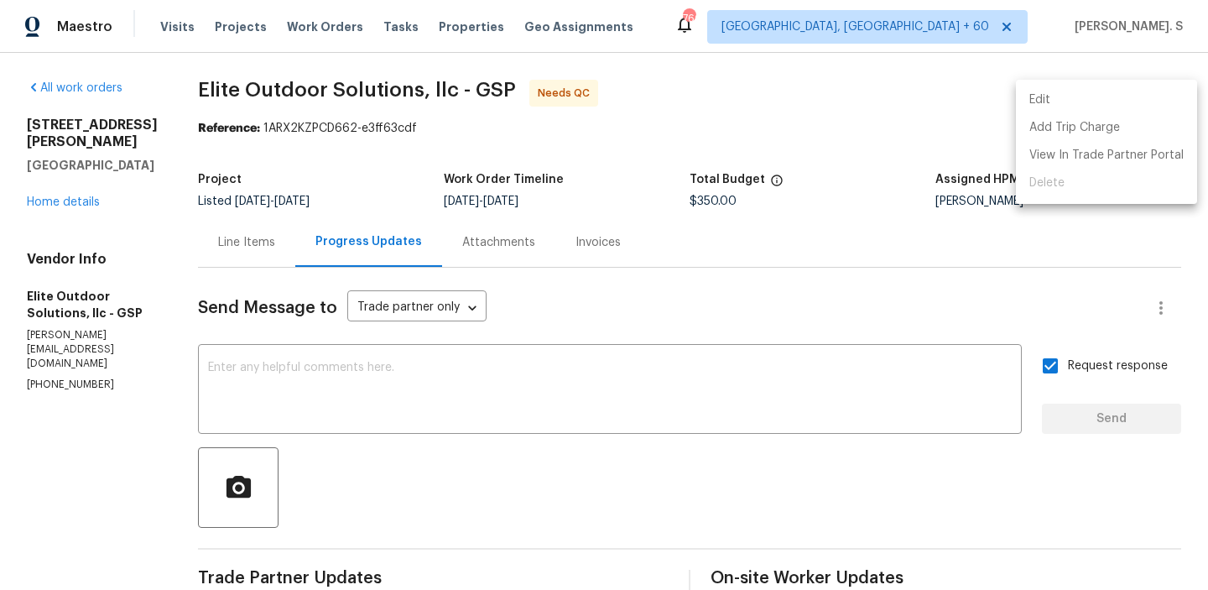
click at [1057, 100] on li "Edit" at bounding box center [1106, 100] width 181 height 28
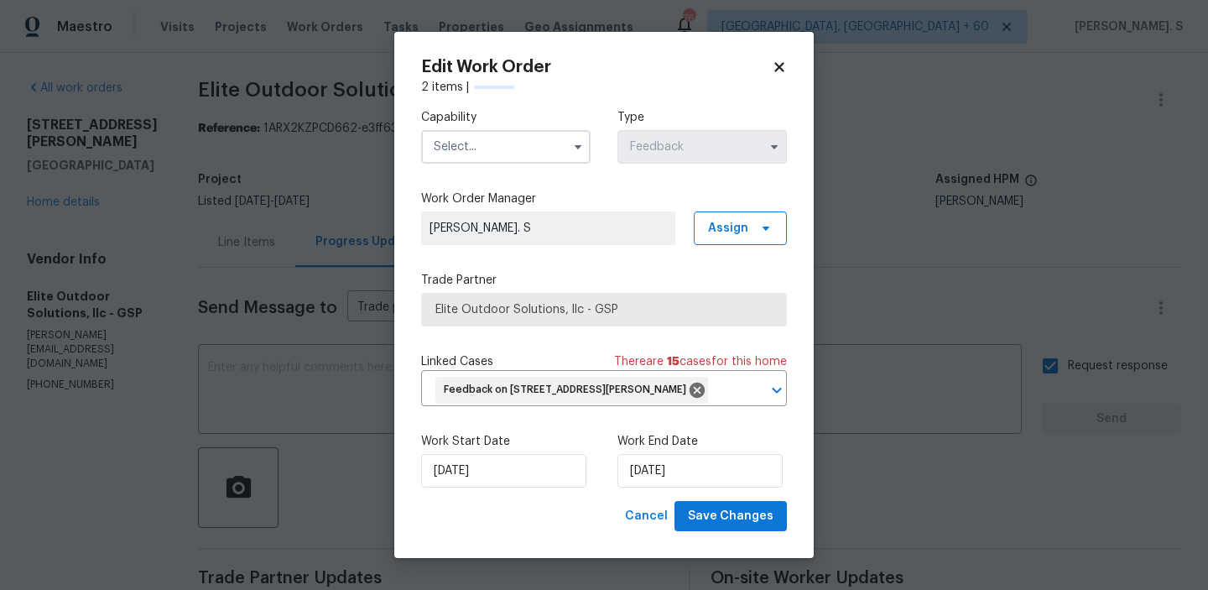
click at [525, 450] on label "Work Start Date" at bounding box center [506, 441] width 170 height 17
click at [514, 501] on div "Work Start Date 8/13/2025 Work End Date 8/15/2025" at bounding box center [604, 460] width 366 height 81
click at [519, 488] on input "8/13/2025" at bounding box center [503, 471] width 165 height 34
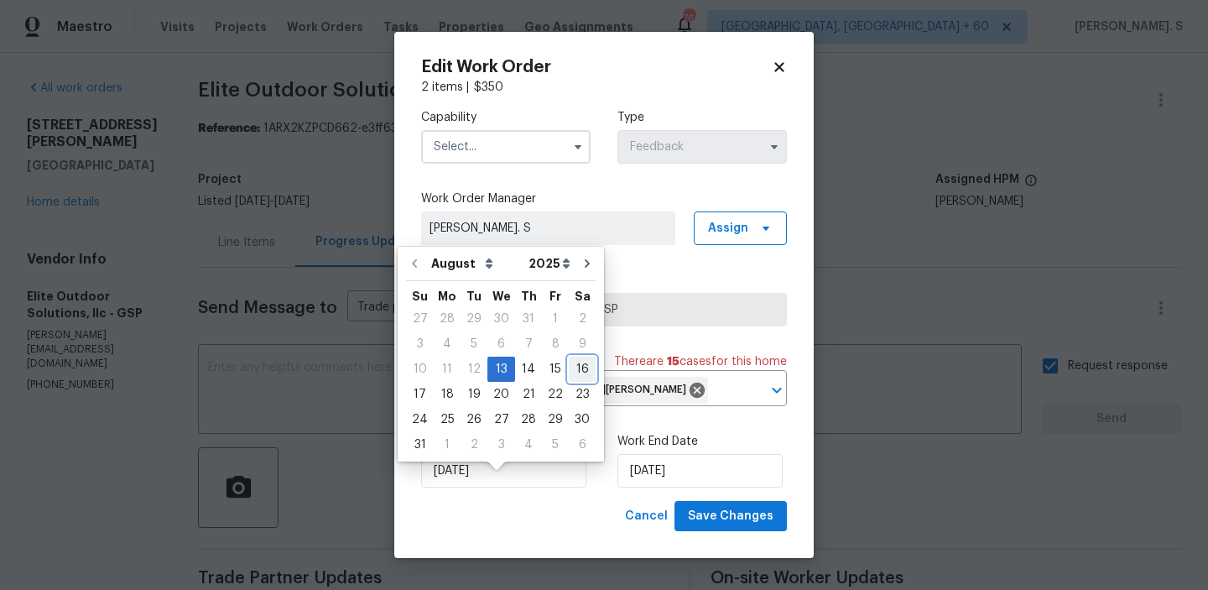
click at [569, 373] on div "16" at bounding box center [582, 368] width 27 height 23
type input "8/16/2025"
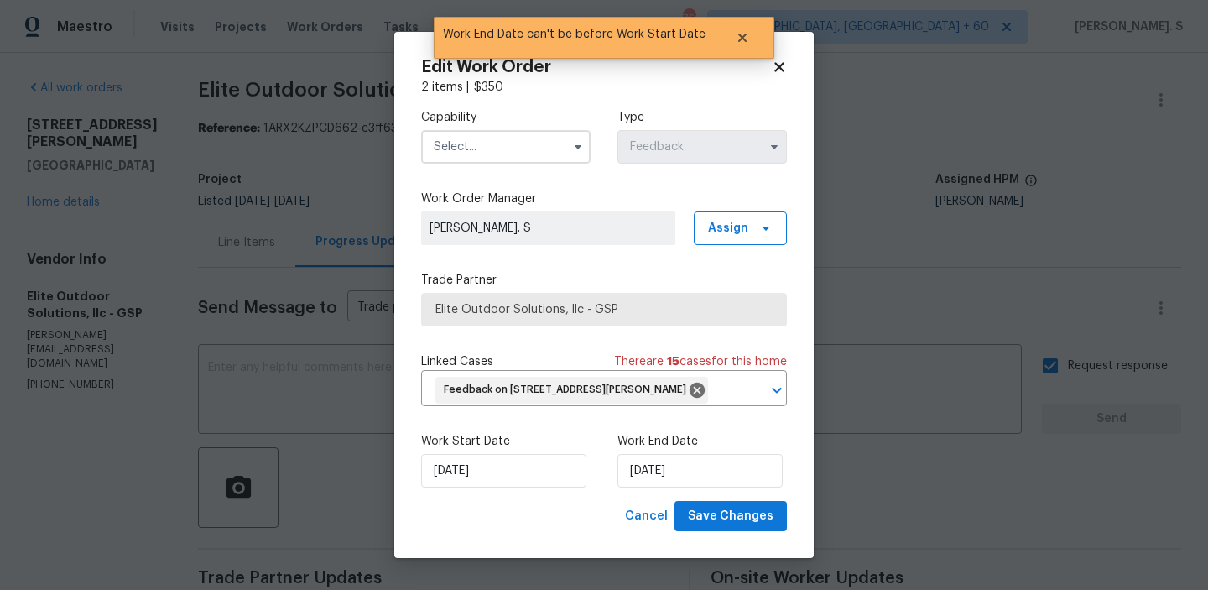
click at [650, 471] on div "Work End Date 8/16/2025" at bounding box center [703, 460] width 170 height 55
click at [656, 484] on input "8/16/2025" at bounding box center [700, 471] width 165 height 34
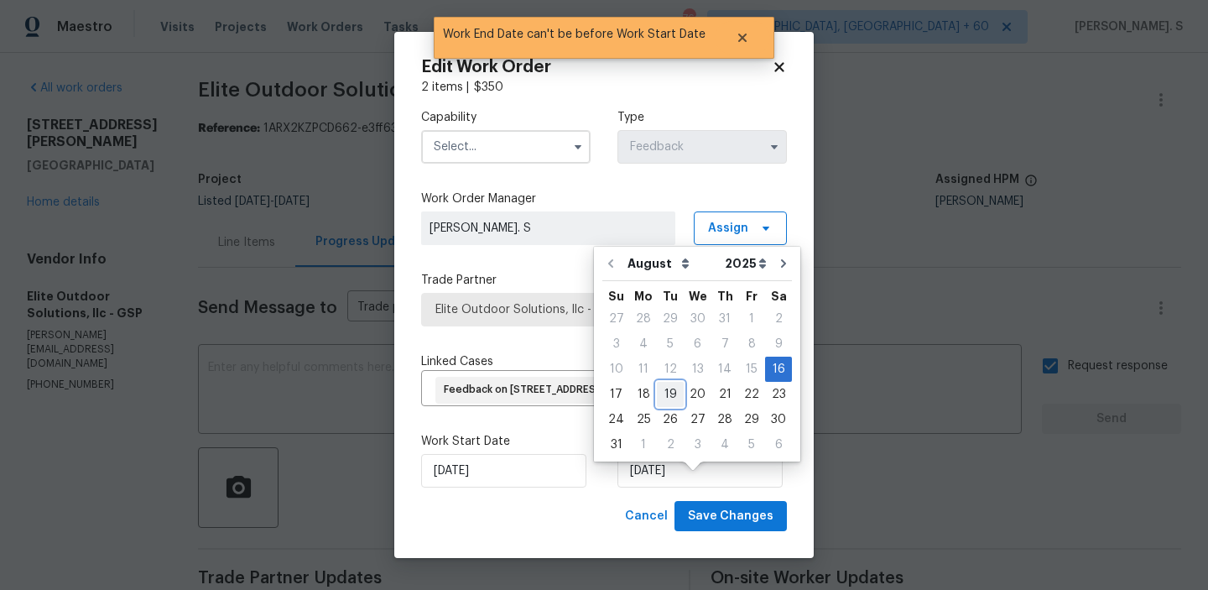
click at [665, 386] on div "19" at bounding box center [670, 394] width 27 height 23
type input "8/19/2025"
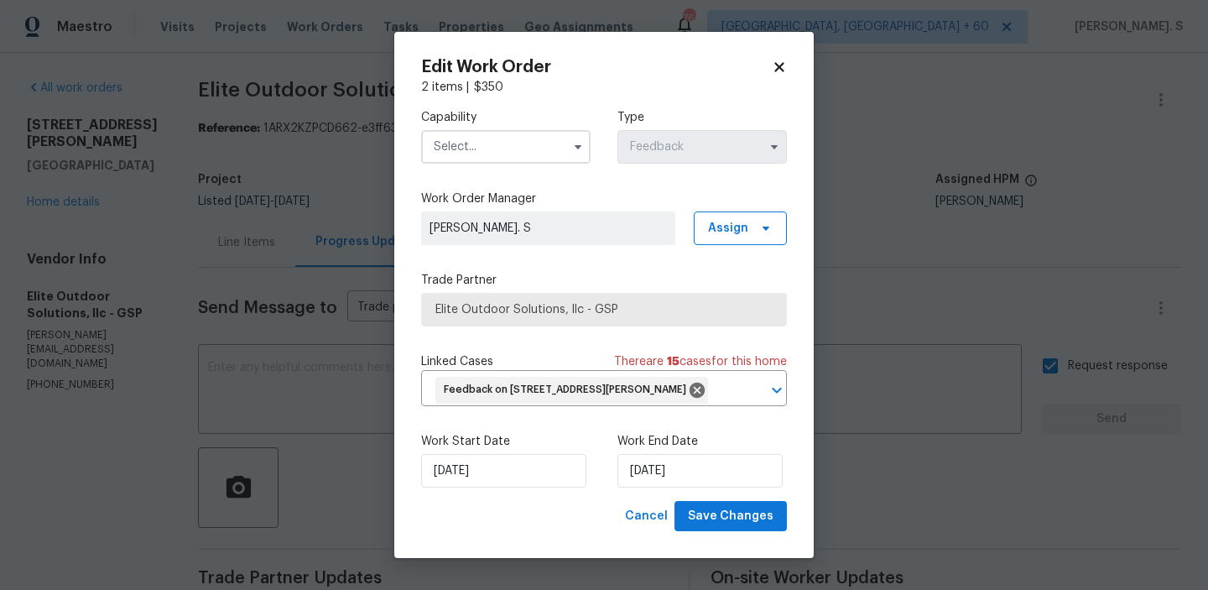
click at [537, 170] on div "Capability Type Feedback Work Order Manager Glory Joyce. S Assign Trade Partner…" at bounding box center [604, 298] width 366 height 405
click at [534, 156] on input "text" at bounding box center [506, 147] width 170 height 34
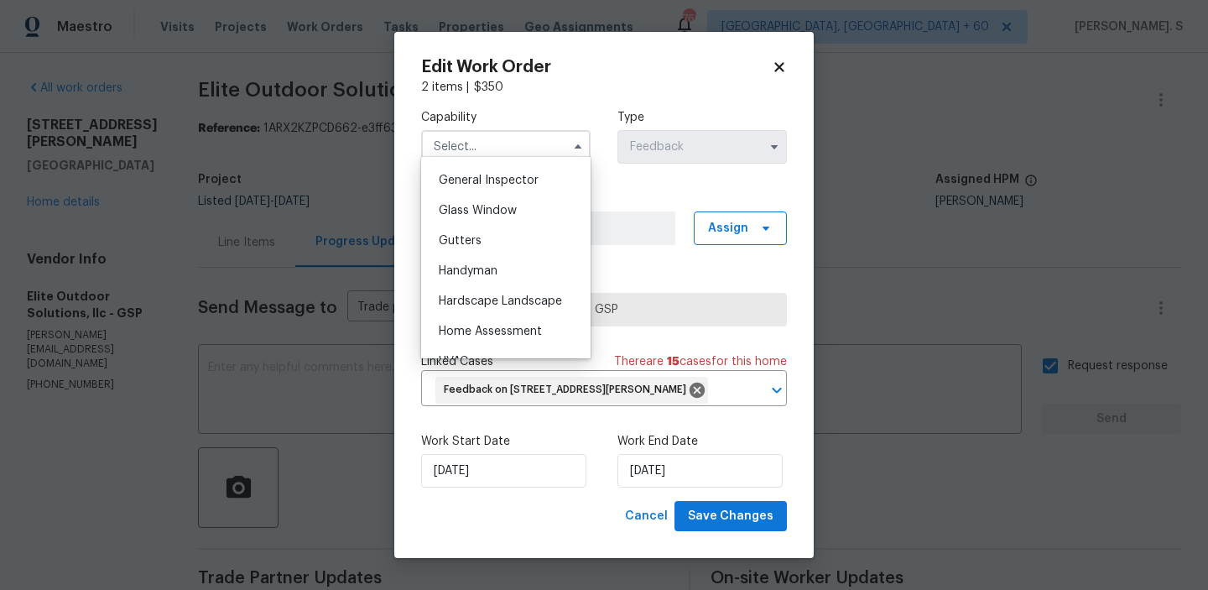
scroll to position [825, 0]
click at [522, 275] on div "Handyman" at bounding box center [505, 274] width 161 height 30
type input "Handyman"
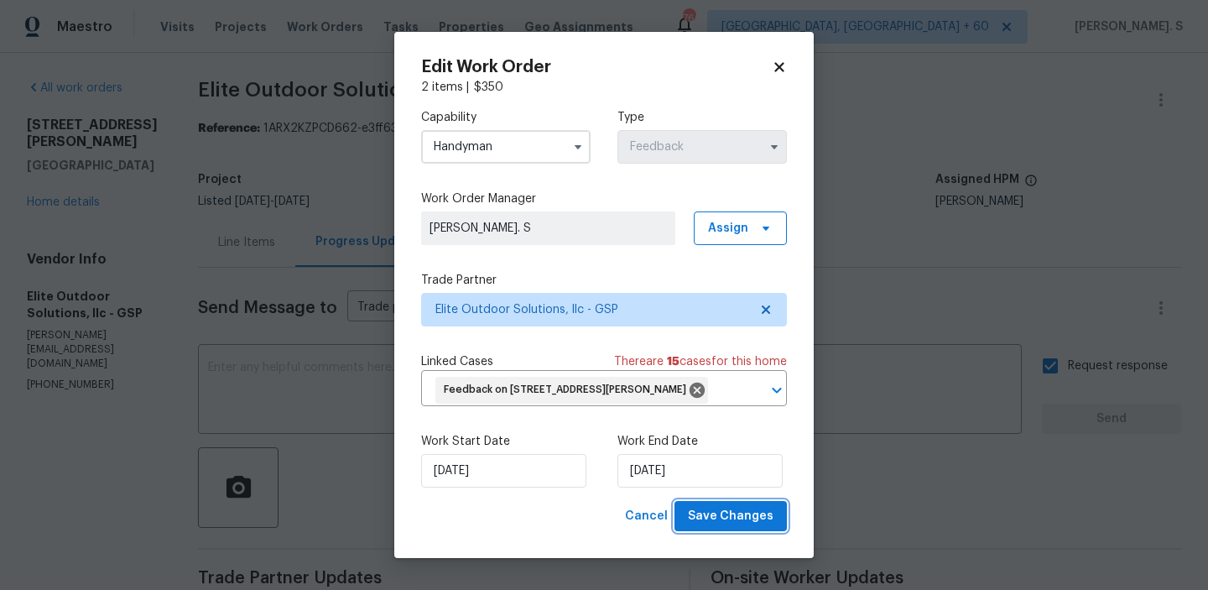
click at [723, 527] on span "Save Changes" at bounding box center [731, 516] width 86 height 21
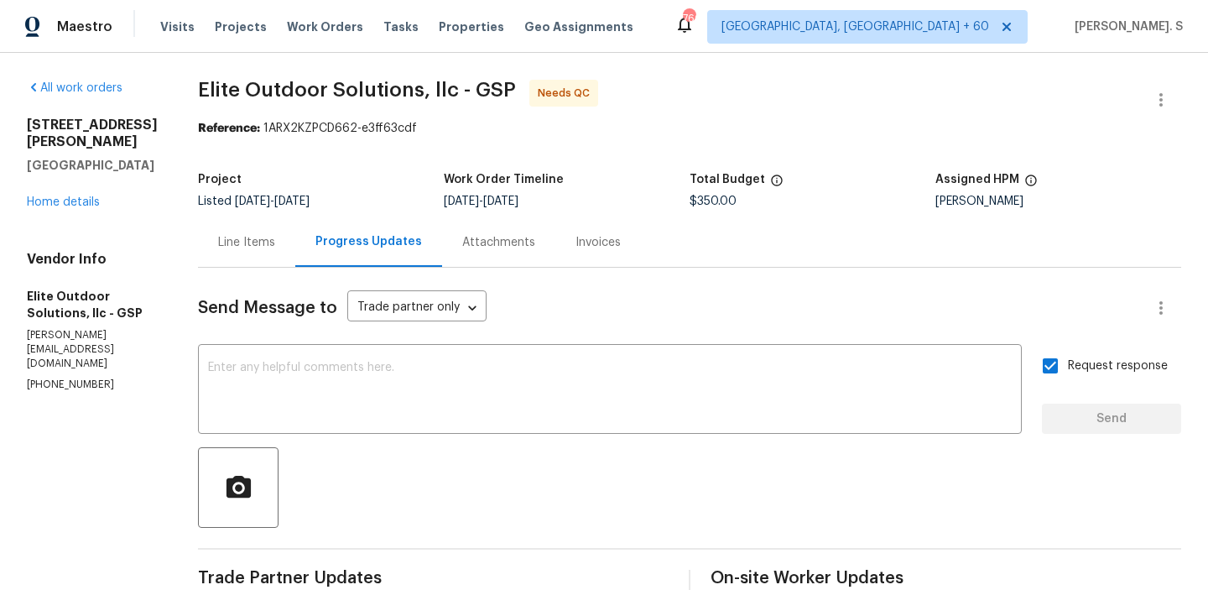
click at [218, 331] on body "Maestro Visits Projects Work Orders Tasks Properties Geo Assignments 760 Albuqu…" at bounding box center [604, 295] width 1208 height 590
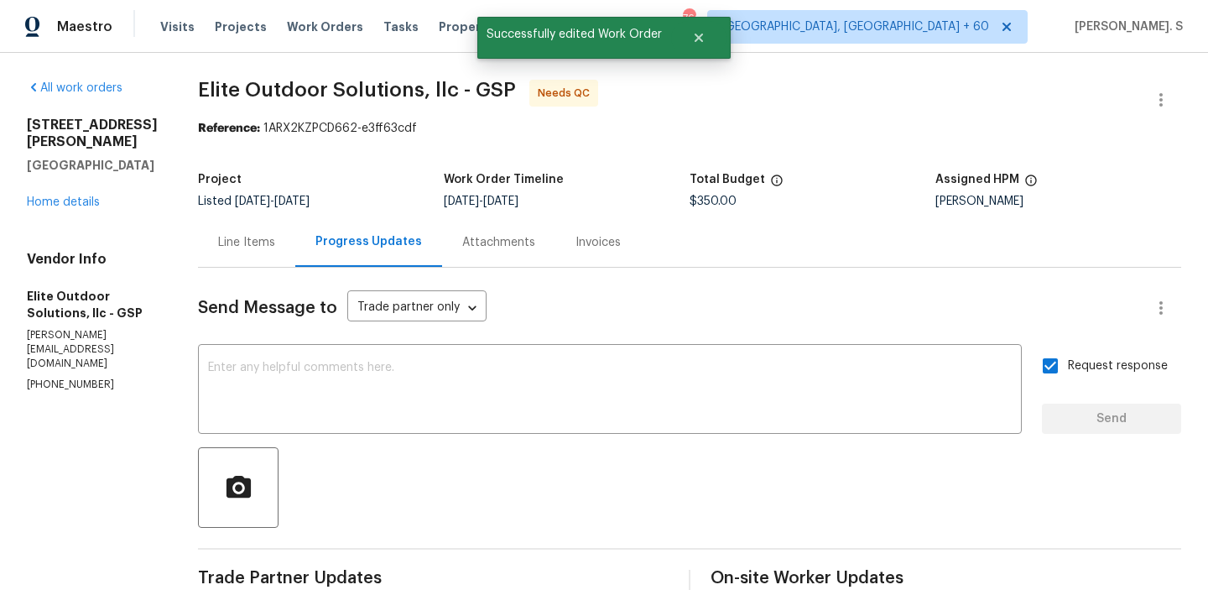
click at [198, 242] on div "Line Items" at bounding box center [246, 242] width 97 height 50
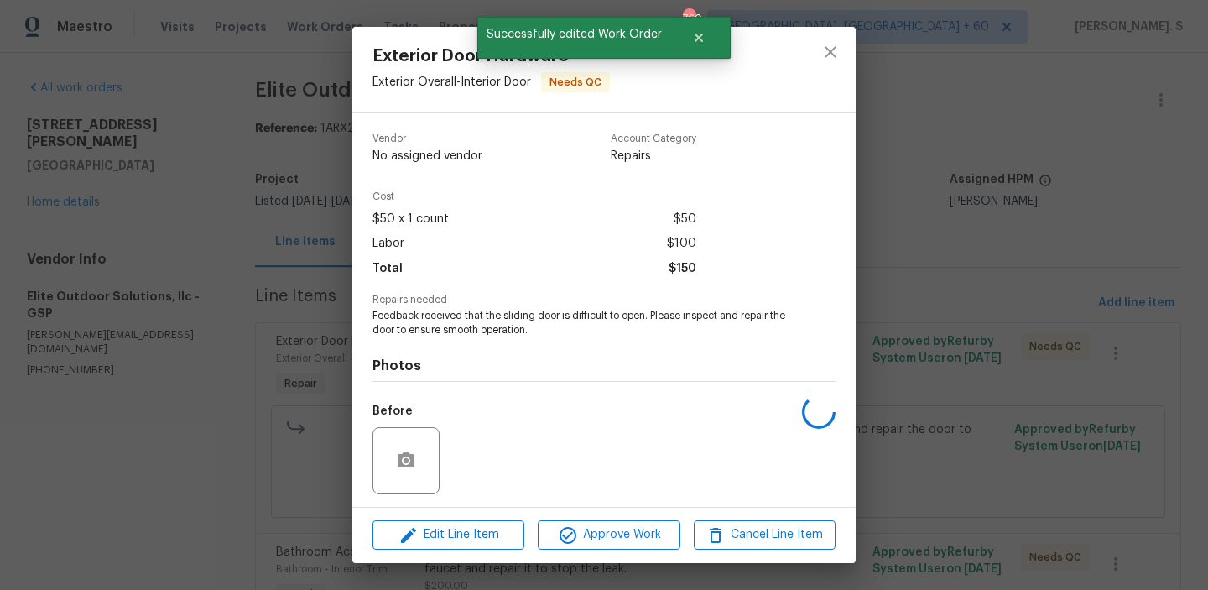
click at [540, 386] on div "Photos Before After" at bounding box center [604, 475] width 463 height 276
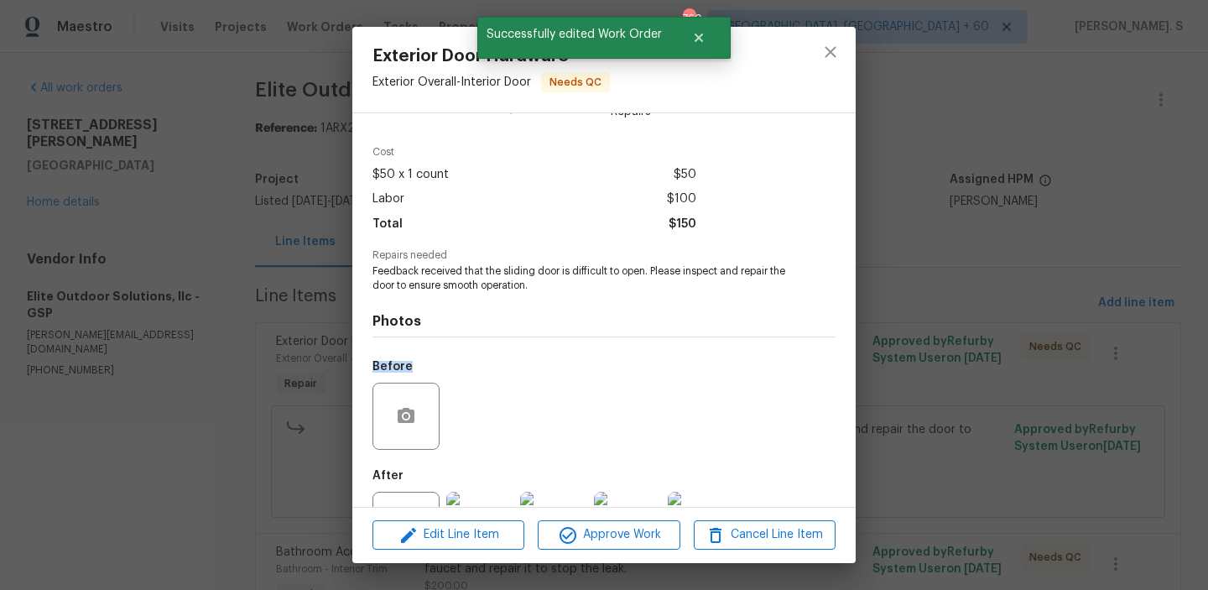
scroll to position [113, 0]
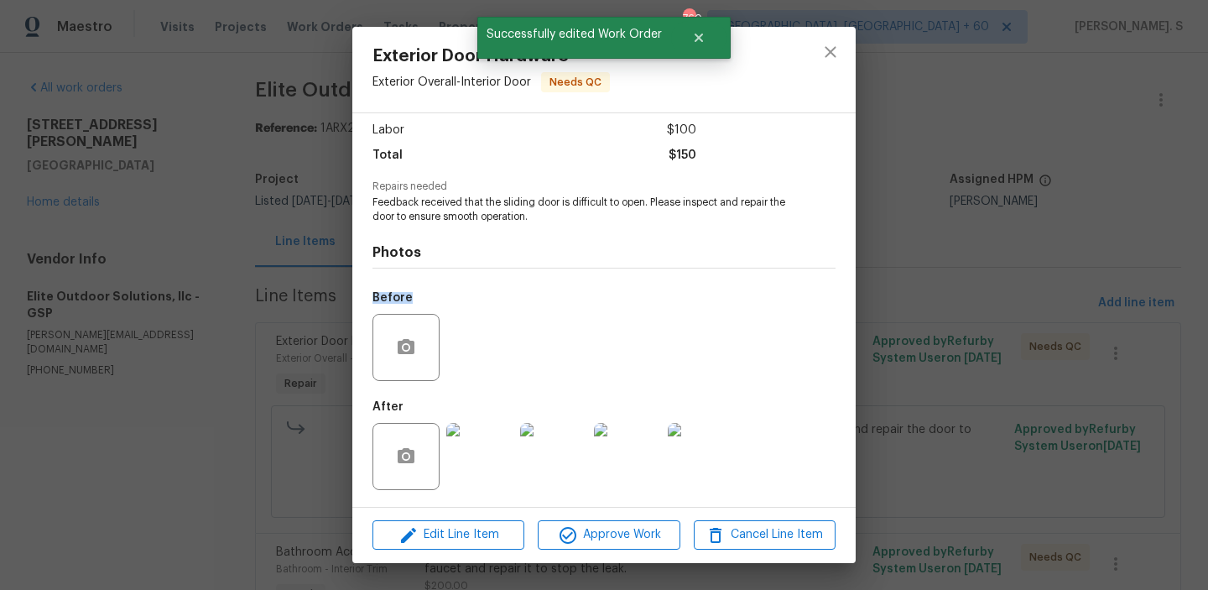
click at [588, 516] on div "Edit Line Item Approve Work Cancel Line Item" at bounding box center [604, 535] width 504 height 56
click at [598, 545] on button "Approve Work" at bounding box center [609, 534] width 142 height 29
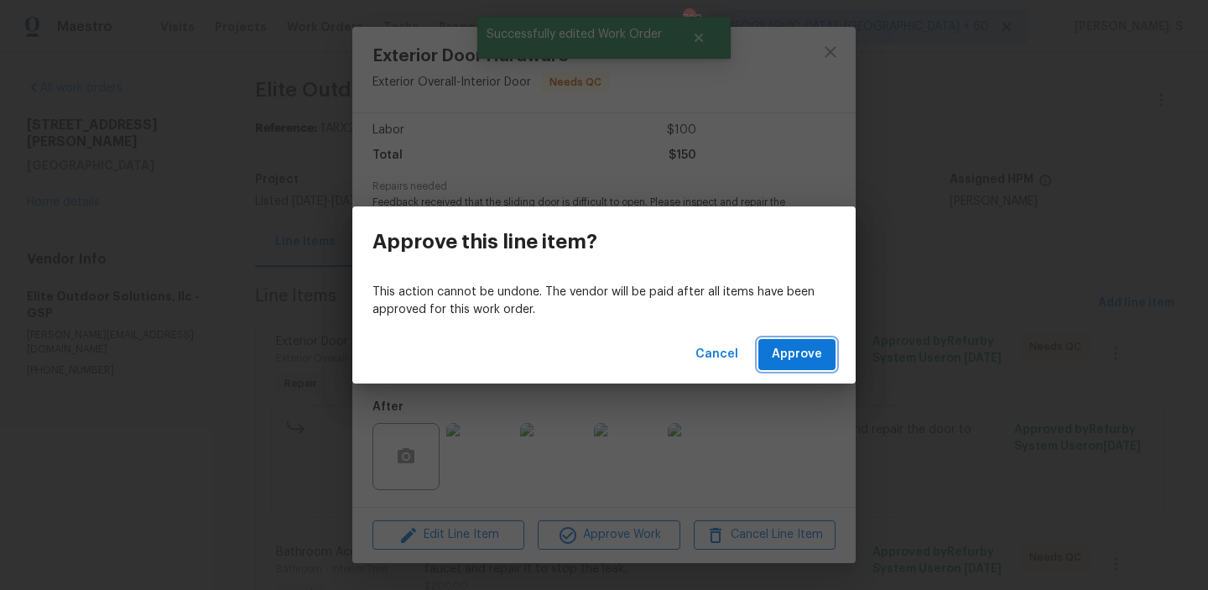
click at [814, 366] on button "Approve" at bounding box center [797, 354] width 77 height 31
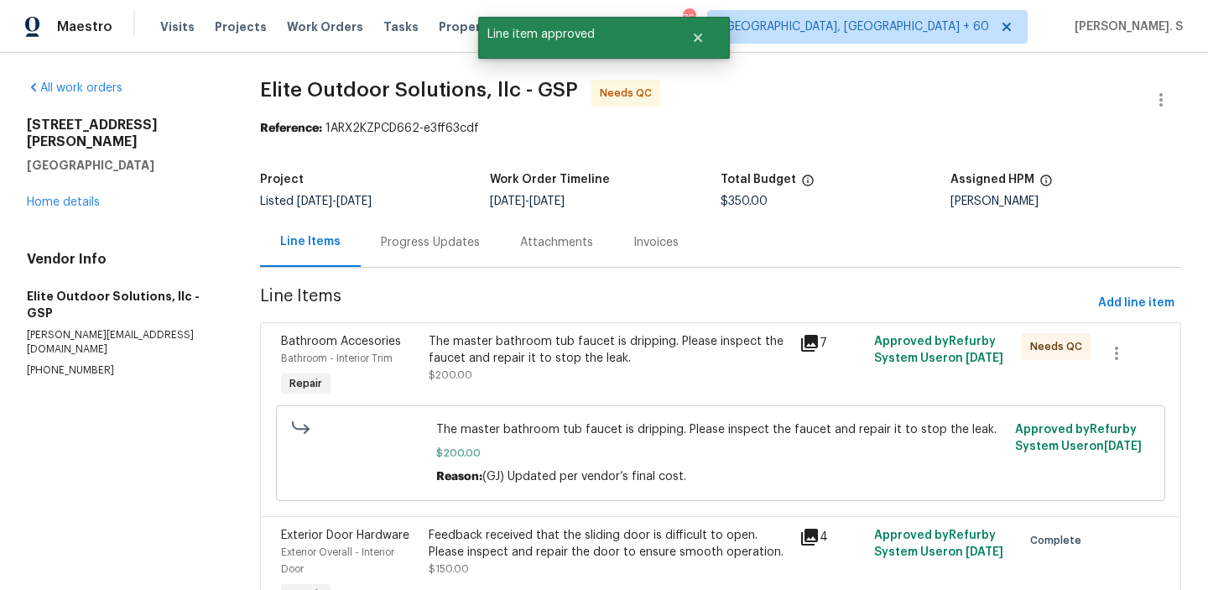
click at [514, 378] on div "The master bathroom tub faucet is dripping. Please inspect the faucet and repai…" at bounding box center [609, 358] width 361 height 50
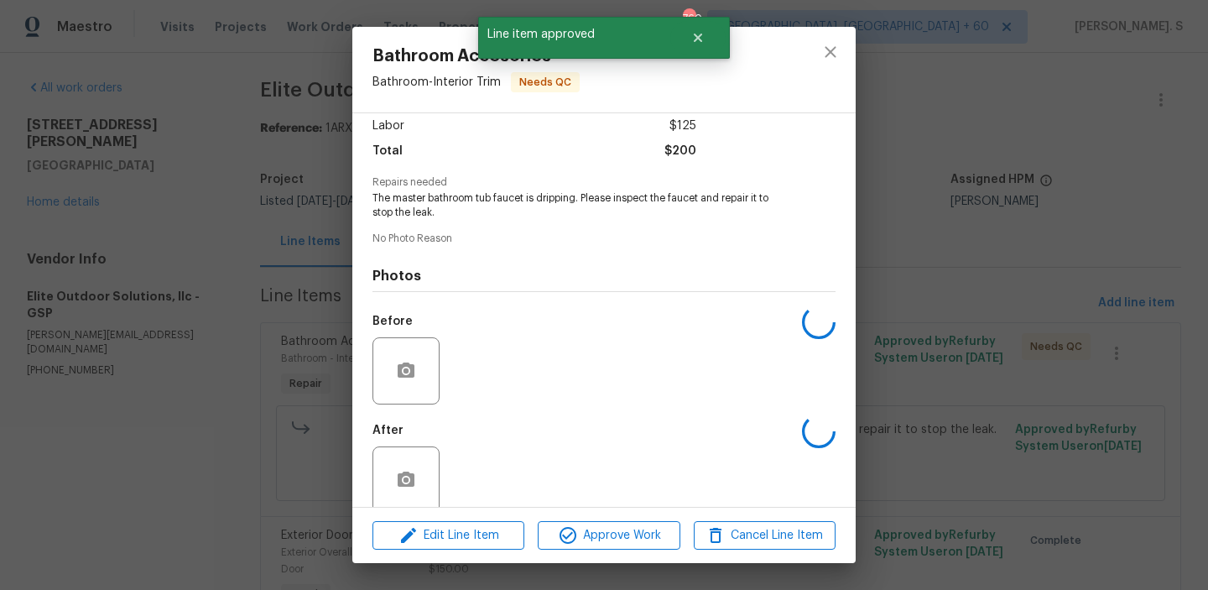
scroll to position [140, 0]
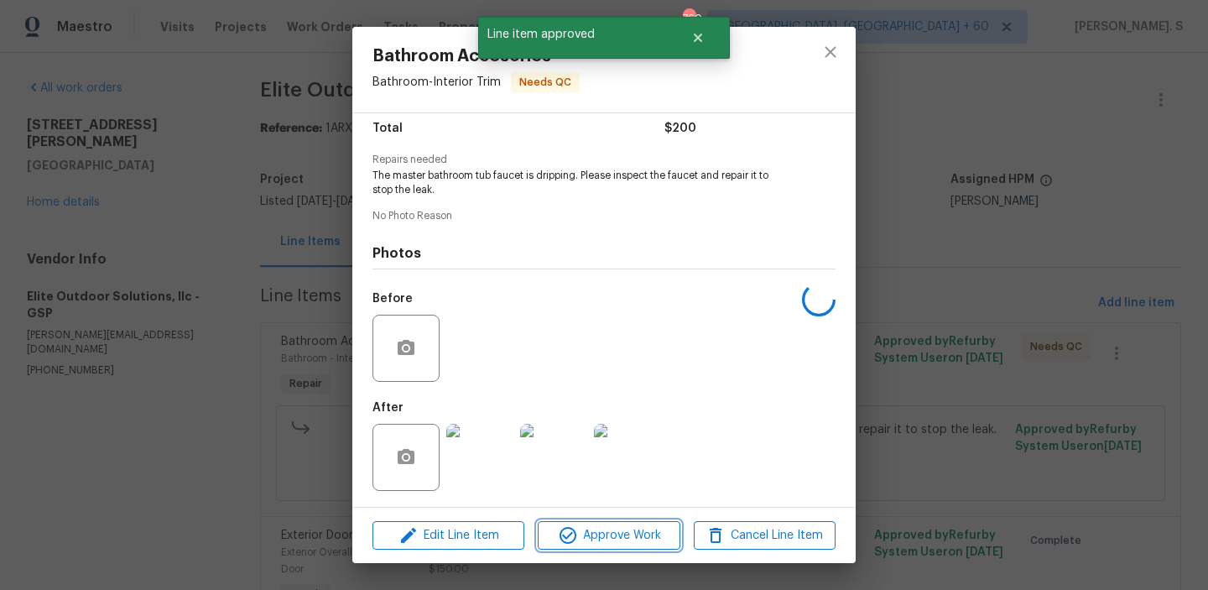
click at [586, 524] on button "Approve Work" at bounding box center [609, 535] width 142 height 29
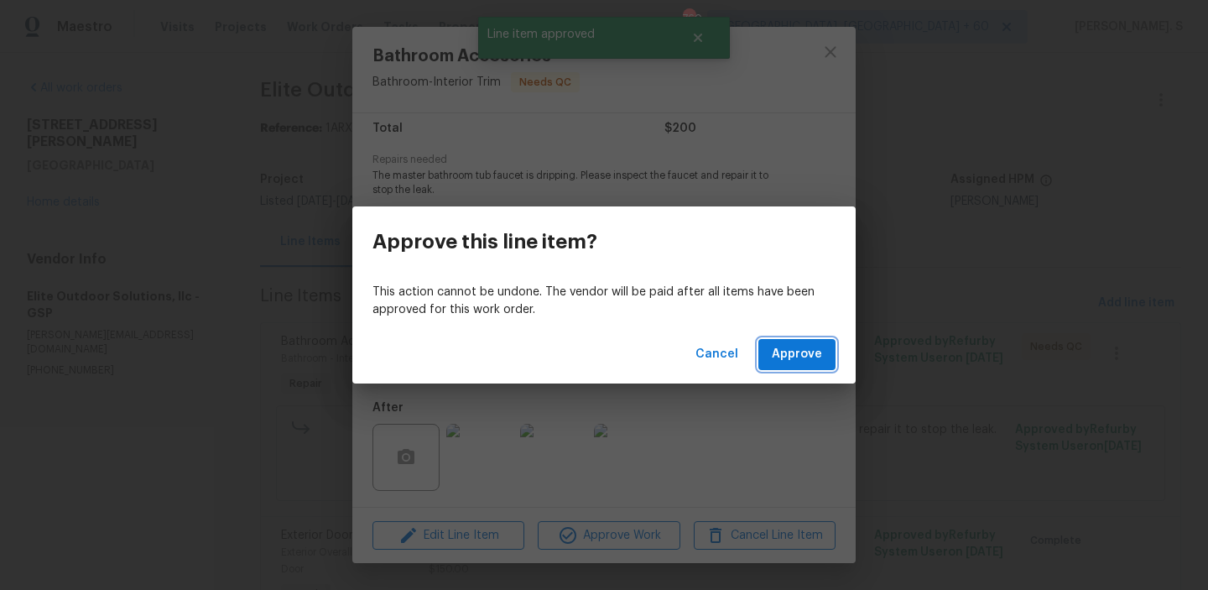
click at [813, 357] on span "Approve" at bounding box center [797, 354] width 50 height 21
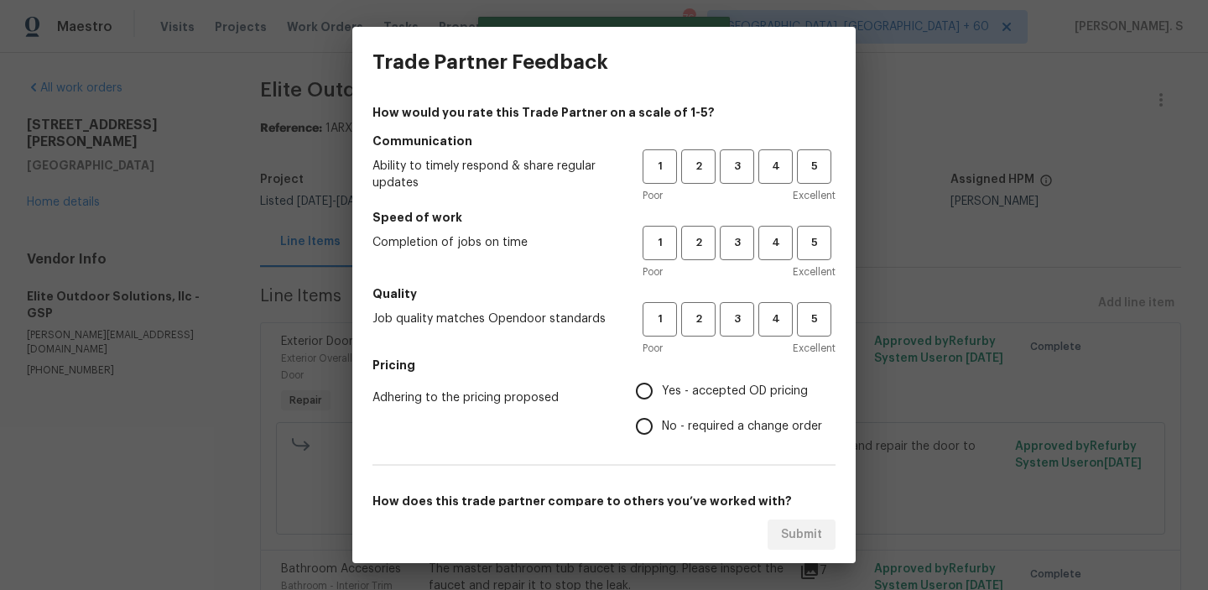
click at [732, 184] on div "1 2 3 4 5 Poor Excellent" at bounding box center [739, 176] width 193 height 55
click at [735, 174] on span "3" at bounding box center [737, 166] width 31 height 19
click at [746, 236] on span "3" at bounding box center [737, 242] width 31 height 19
click at [746, 304] on button "3" at bounding box center [737, 319] width 34 height 34
click at [732, 425] on span "No - required a change order" at bounding box center [742, 427] width 160 height 18
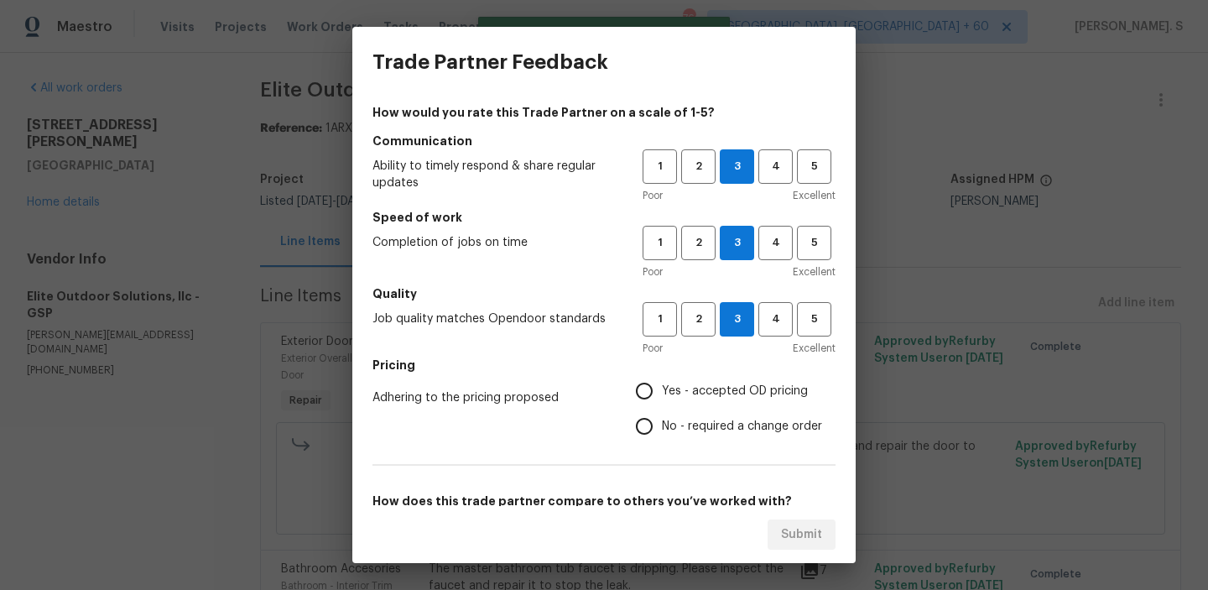
click at [662, 425] on input "No - required a change order" at bounding box center [644, 426] width 35 height 35
radio input "true"
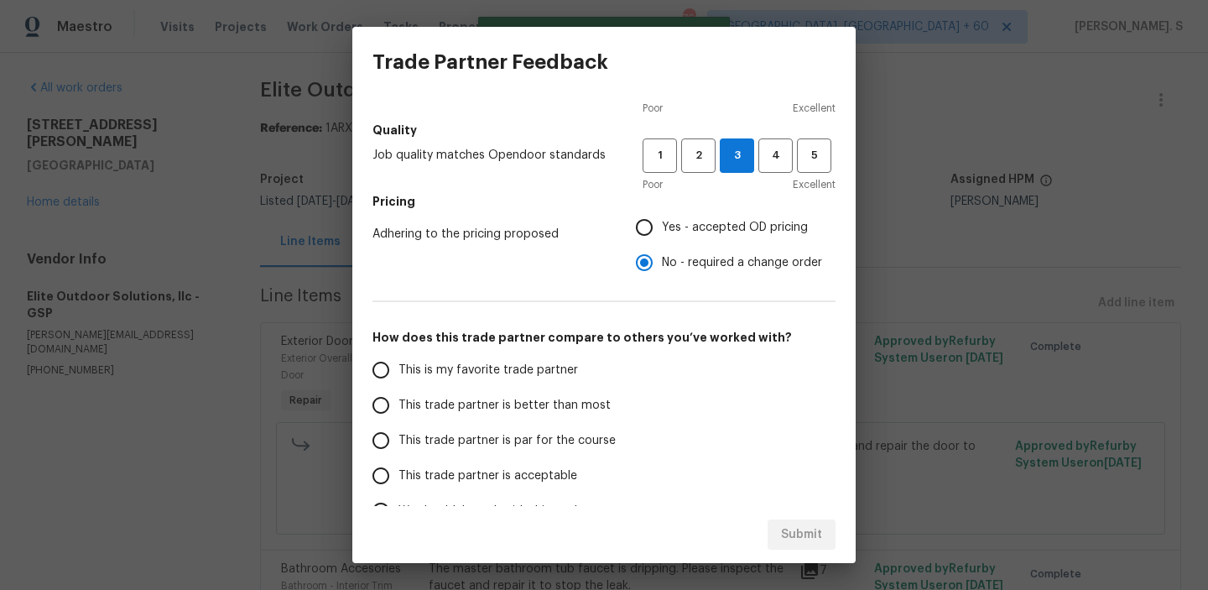
click at [582, 439] on span "This trade partner is par for the course" at bounding box center [507, 441] width 217 height 18
click at [399, 439] on input "This trade partner is par for the course" at bounding box center [380, 440] width 35 height 35
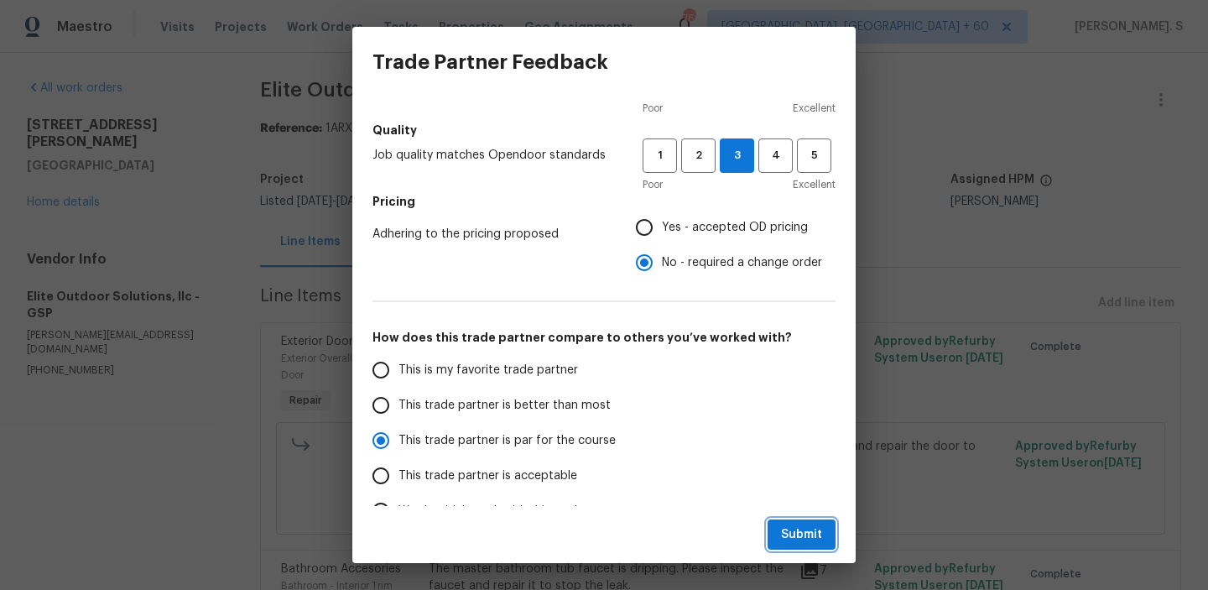
click at [793, 537] on span "Submit" at bounding box center [801, 534] width 41 height 21
radio input "true"
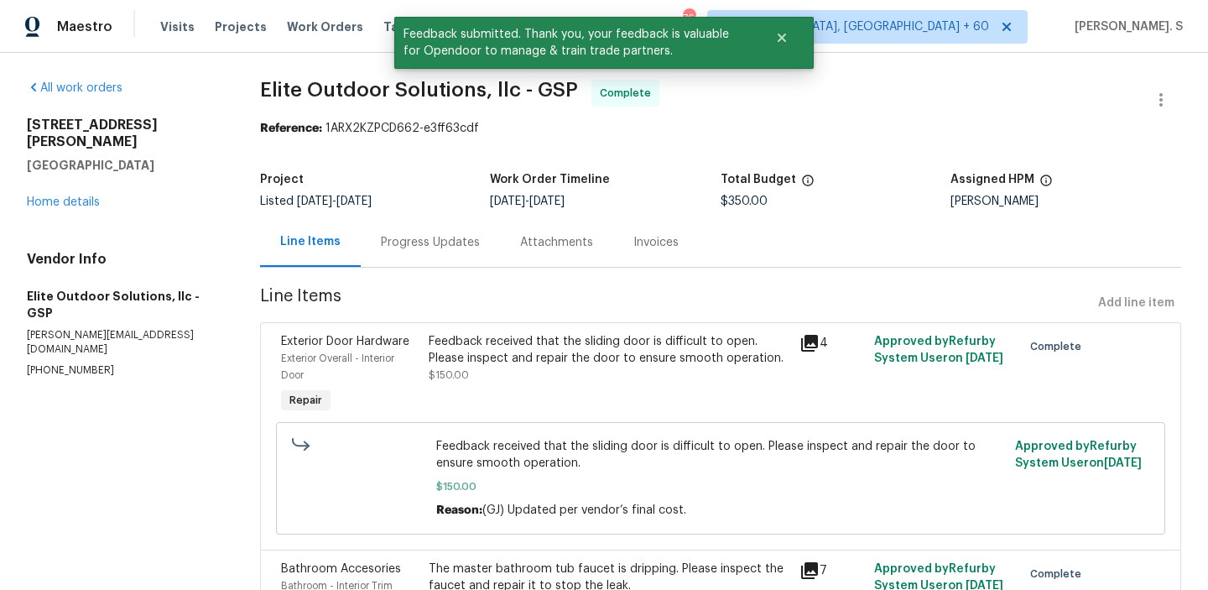
click at [450, 253] on div "Progress Updates" at bounding box center [430, 242] width 139 height 50
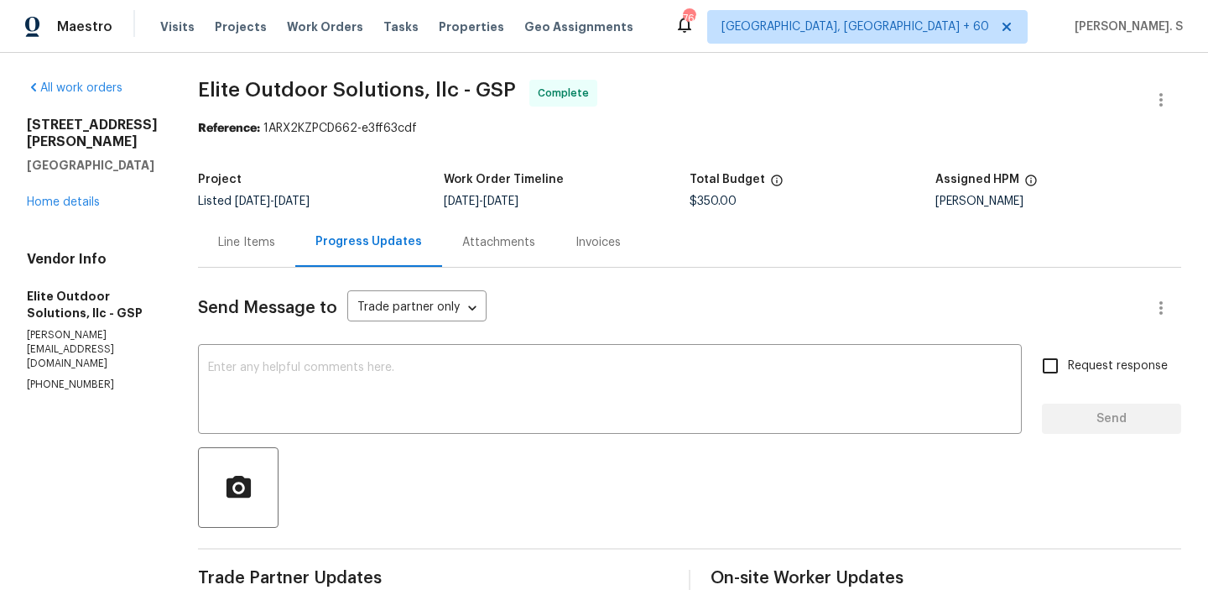
click at [58, 211] on div "208 Mason Rd Boiling Springs, SC 29316 Home details" at bounding box center [92, 164] width 131 height 94
click at [58, 208] on link "Home details" at bounding box center [63, 202] width 73 height 12
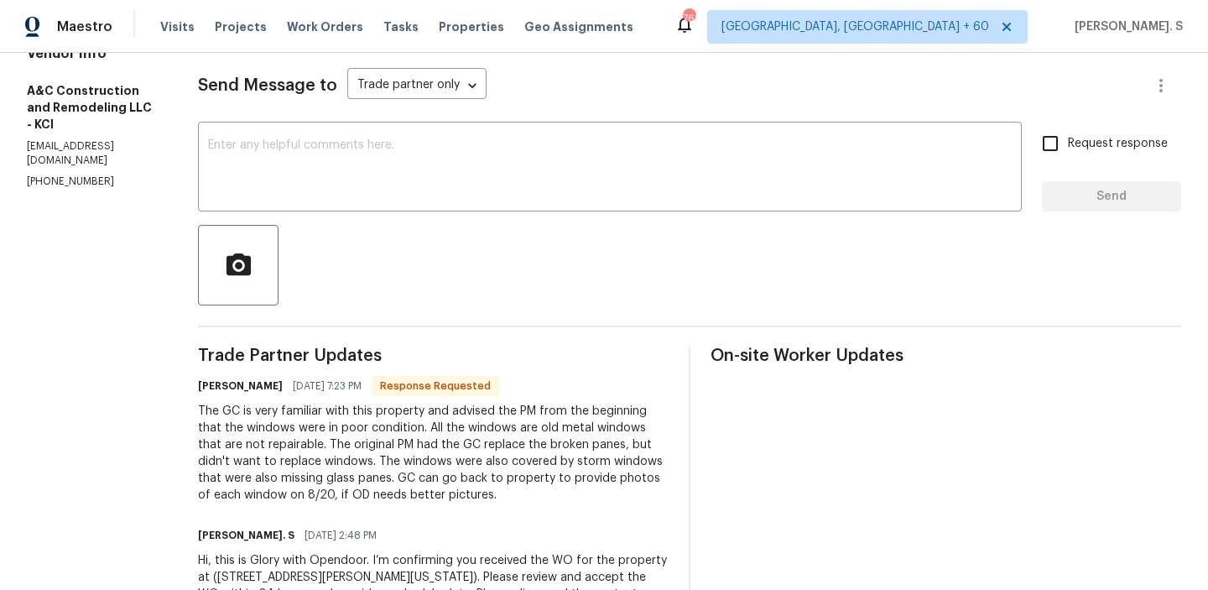
scroll to position [246, 0]
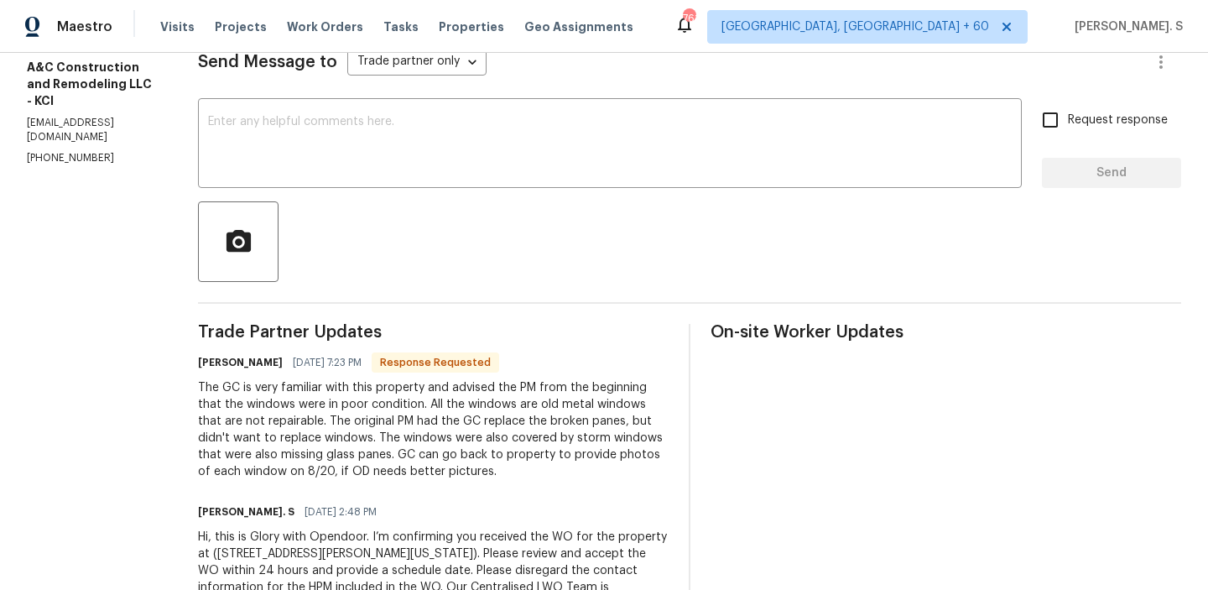
click at [310, 399] on div "The GC is very familiar with this property and advised the PM from the beginnin…" at bounding box center [433, 429] width 471 height 101
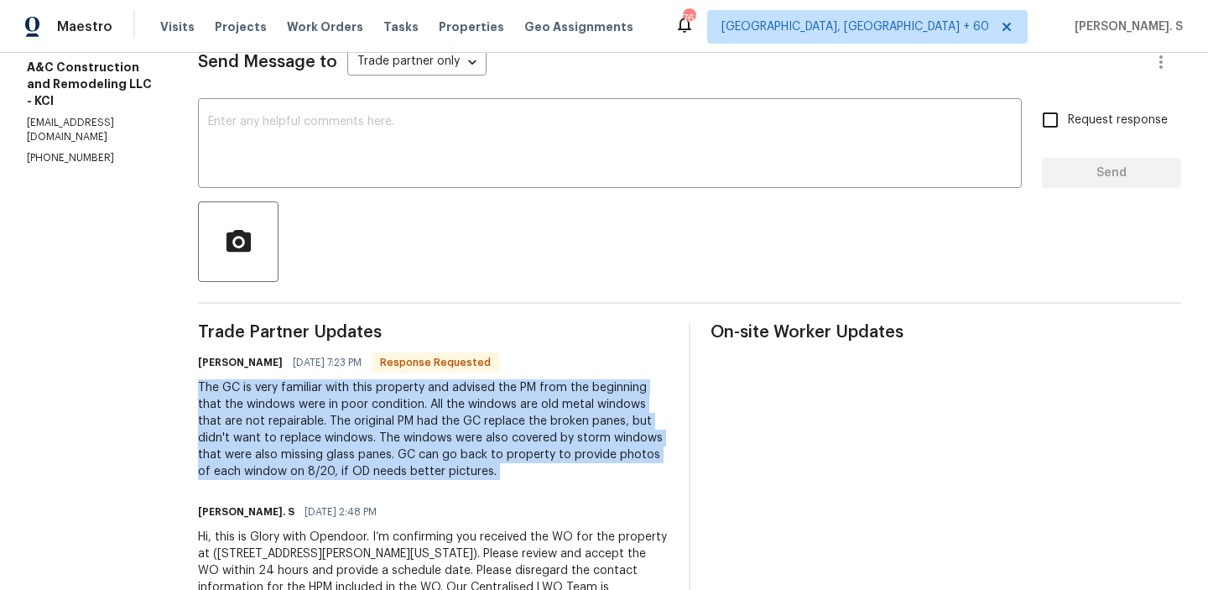
click at [310, 399] on div "The GC is very familiar with this property and advised the PM from the beginnin…" at bounding box center [433, 429] width 471 height 101
copy div "The GC is very familiar with this property and advised the PM from the beginnin…"
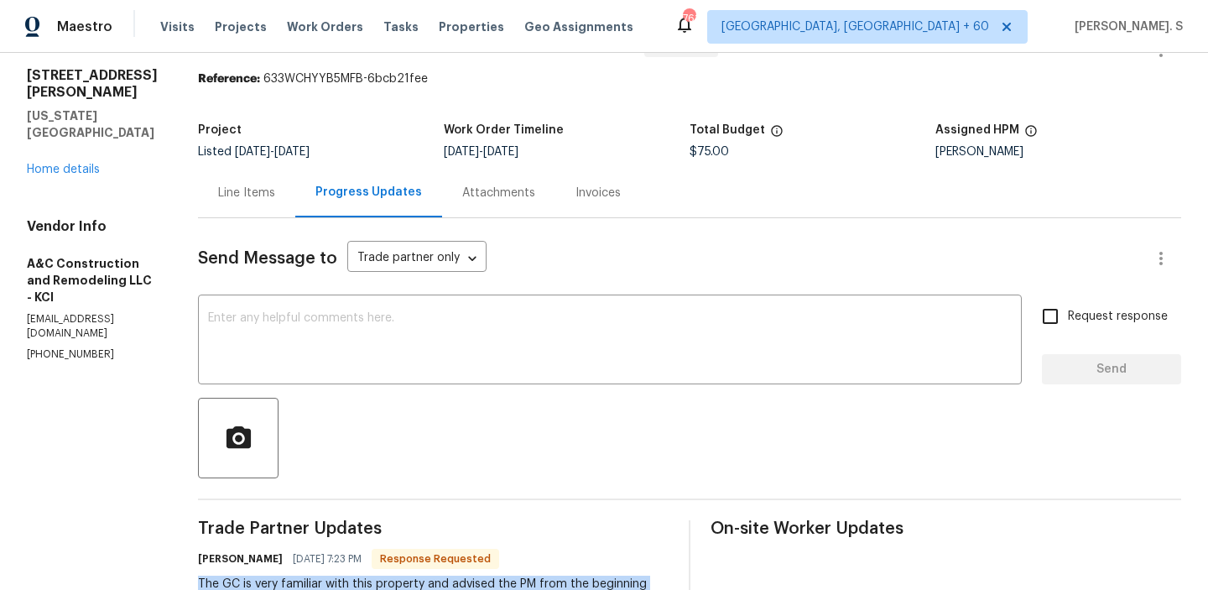
scroll to position [0, 0]
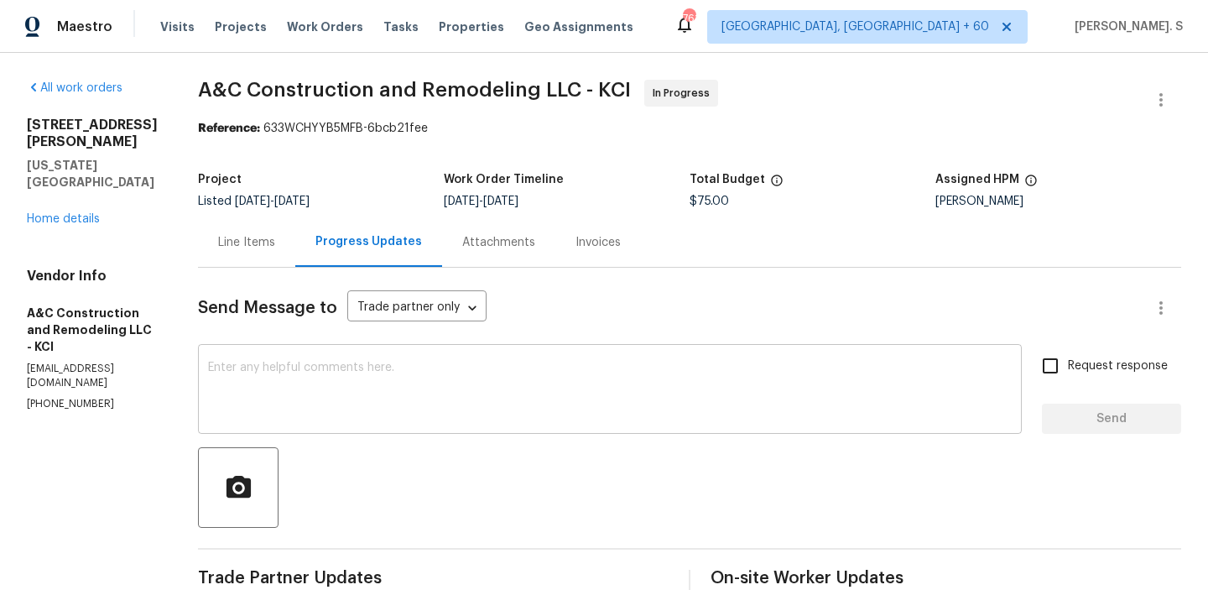
click at [398, 368] on textarea at bounding box center [610, 391] width 804 height 59
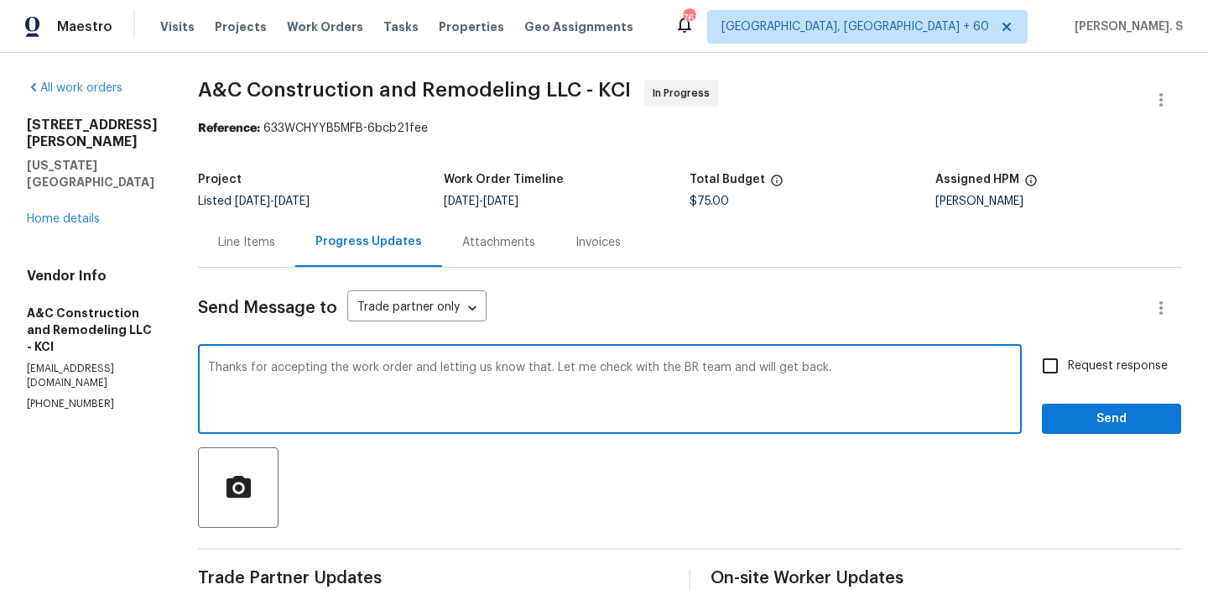
type textarea "Thanks for accepting the work order and letting us know that. Let me check with…"
click at [1088, 398] on div "Request response Send" at bounding box center [1111, 391] width 139 height 86
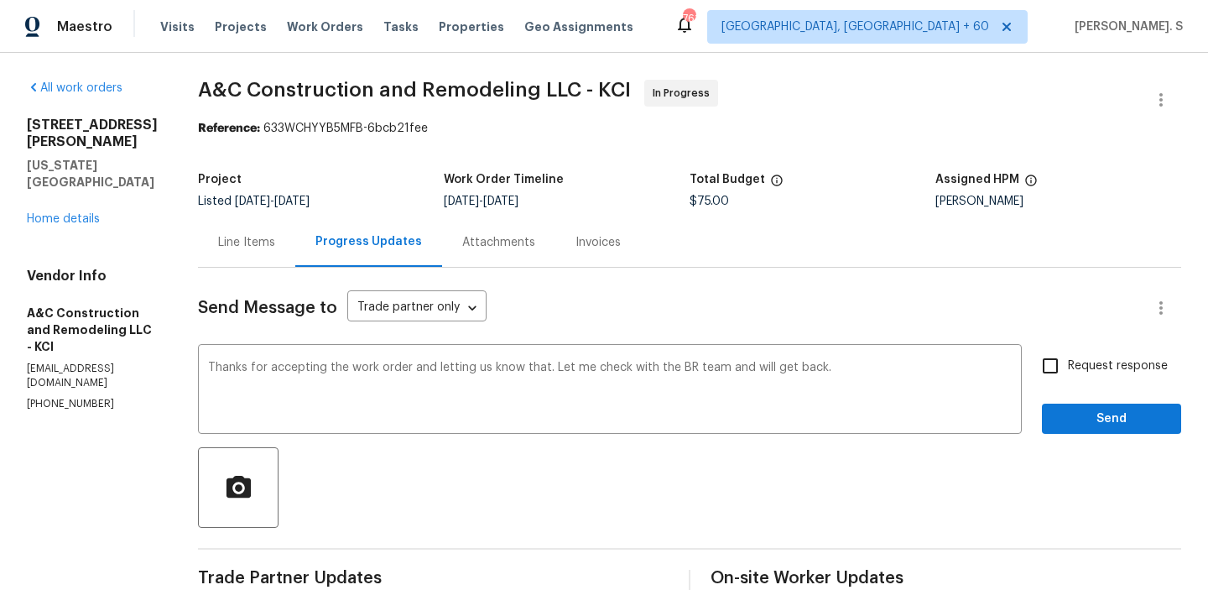
click at [1085, 369] on span "Request response" at bounding box center [1118, 366] width 100 height 18
click at [1068, 369] on input "Request response" at bounding box center [1050, 365] width 35 height 35
checkbox input "true"
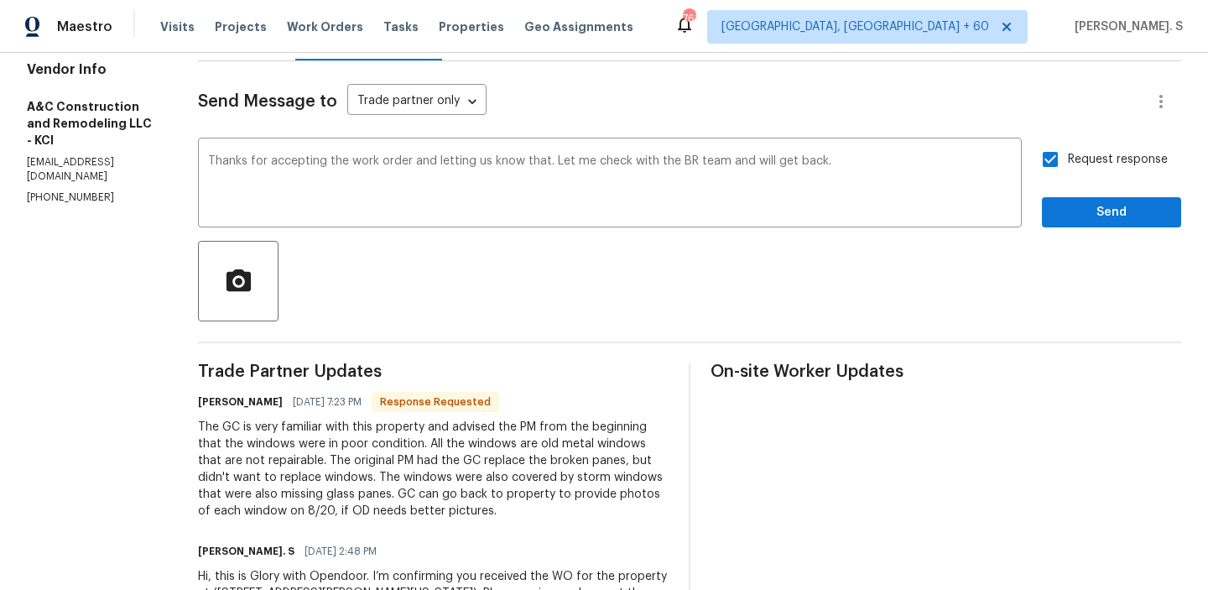
click at [381, 457] on div "The GC is very familiar with this property and advised the PM from the beginnin…" at bounding box center [433, 469] width 471 height 101
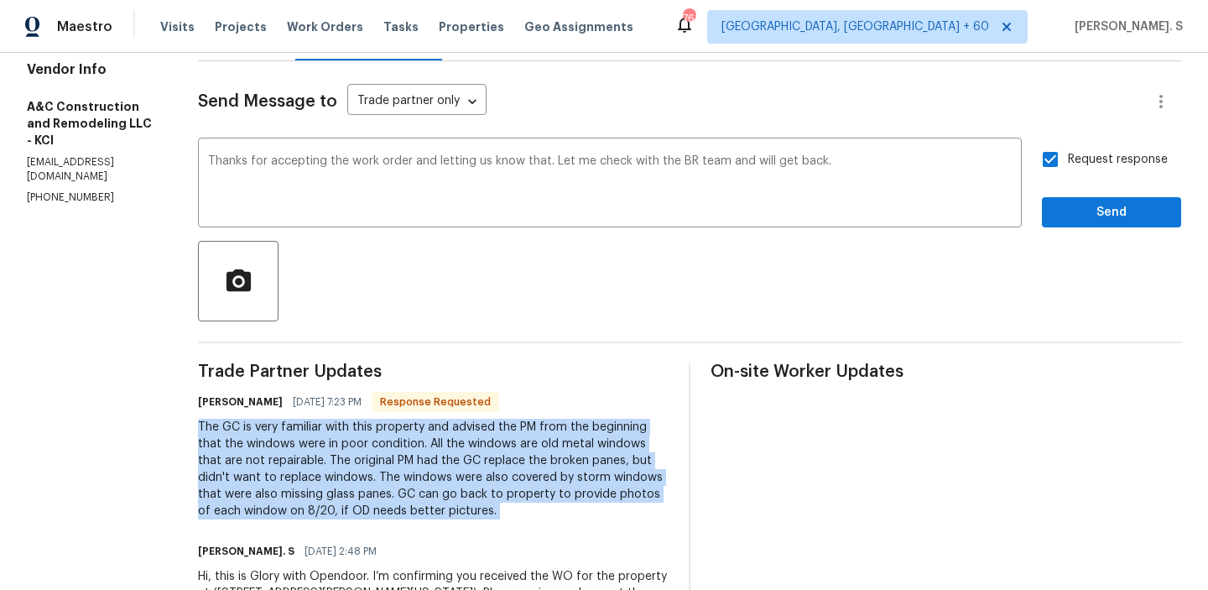
click at [381, 457] on div "The GC is very familiar with this property and advised the PM from the beginnin…" at bounding box center [433, 469] width 471 height 101
copy div "The GC is very familiar with this property and advised the PM from the beginnin…"
click at [1097, 218] on span "Send" at bounding box center [1112, 212] width 112 height 21
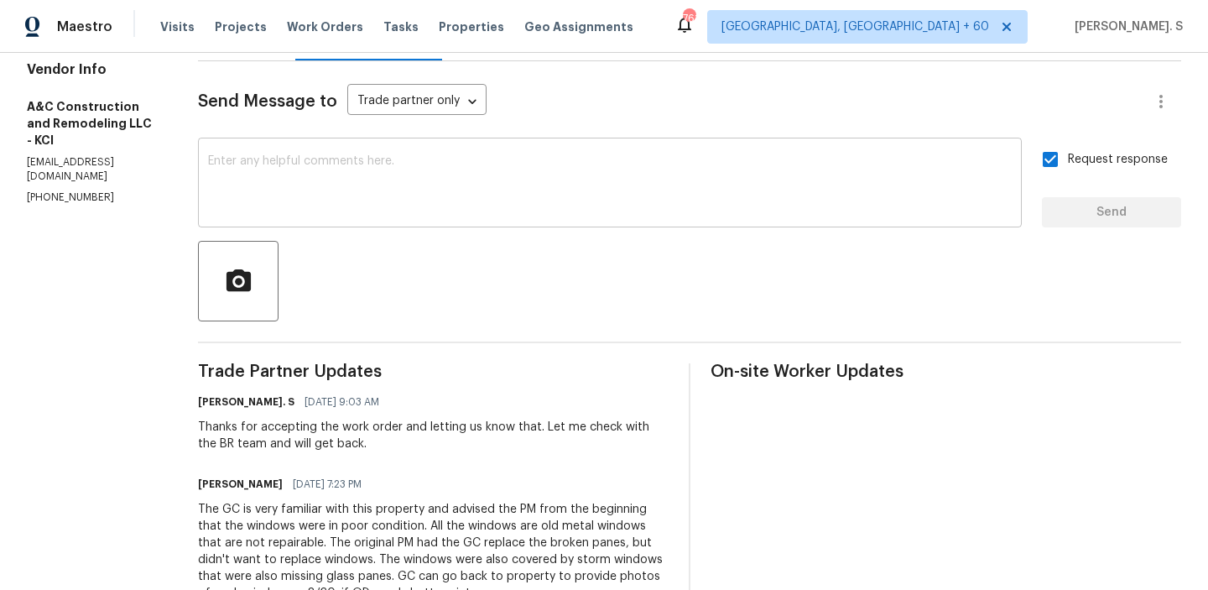
click at [454, 175] on textarea at bounding box center [610, 184] width 804 height 59
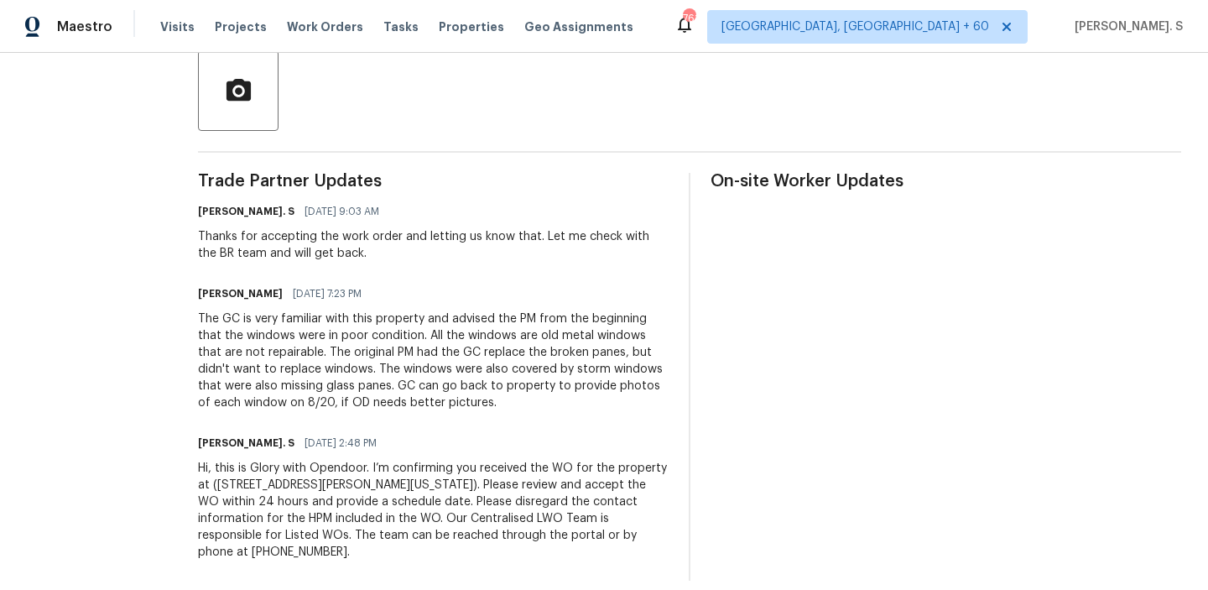
scroll to position [415, 0]
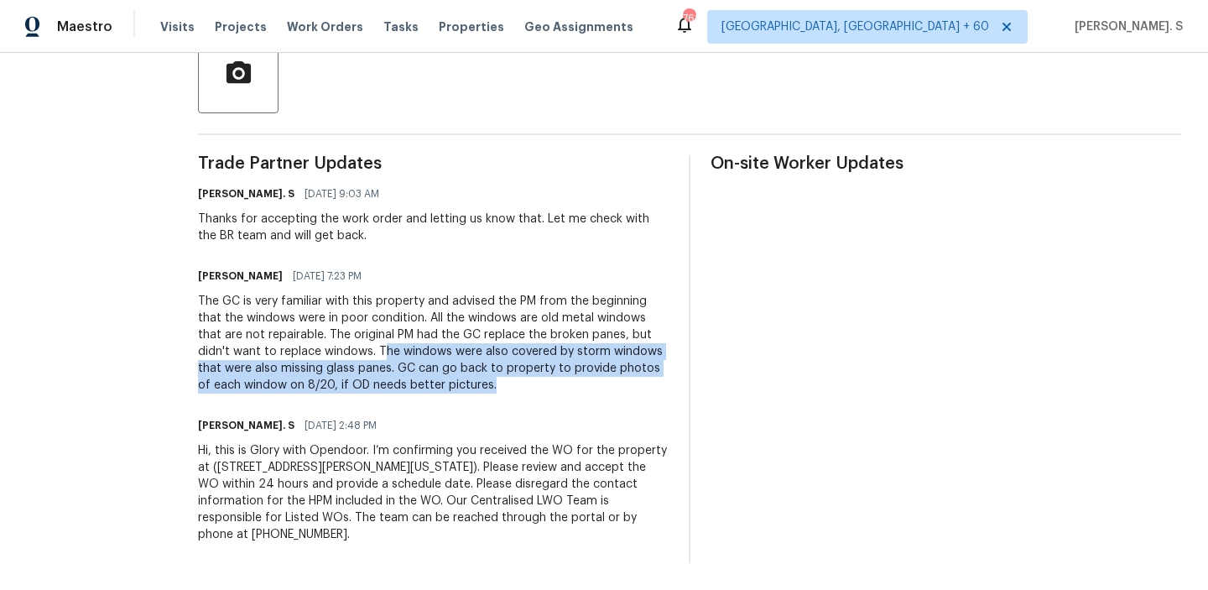
drag, startPoint x: 410, startPoint y: 347, endPoint x: 619, endPoint y: 384, distance: 212.1
click at [619, 384] on div "The GC is very familiar with this property and advised the PM from the beginnin…" at bounding box center [433, 343] width 471 height 101
copy div "he windows were also covered by storm windows that were also missing glass pane…"
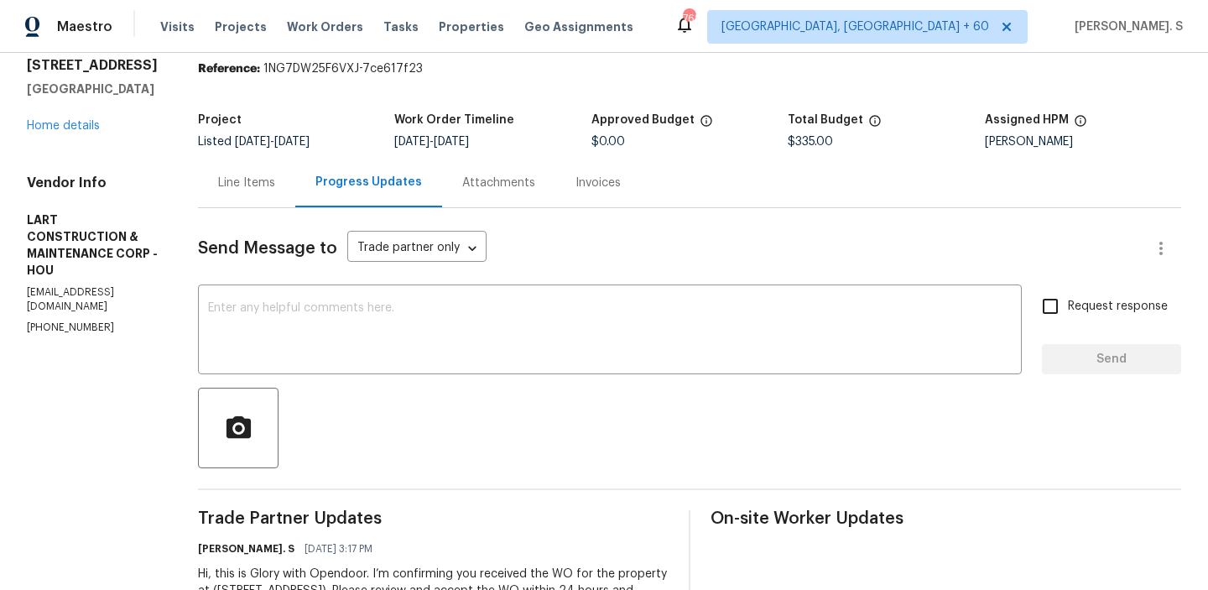
scroll to position [183, 0]
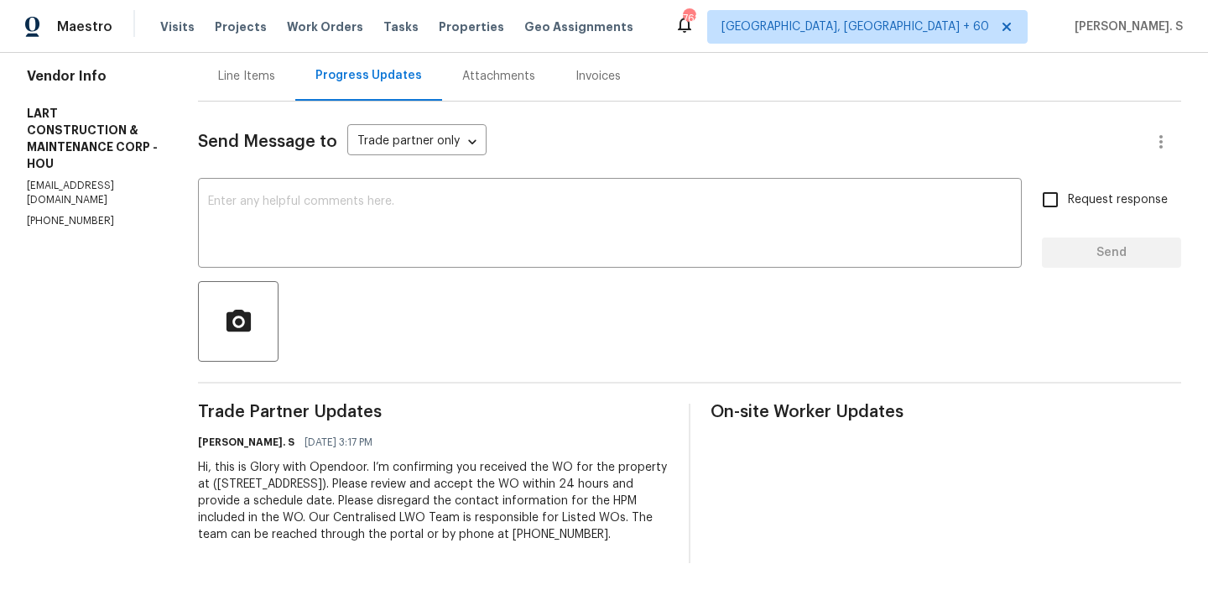
click at [62, 214] on section "All work orders [STREET_ADDRESS] Home details Vendor Info LART CONSTRUCTION & M…" at bounding box center [92, 239] width 131 height 650
copy p "[PHONE_NUMBER]"
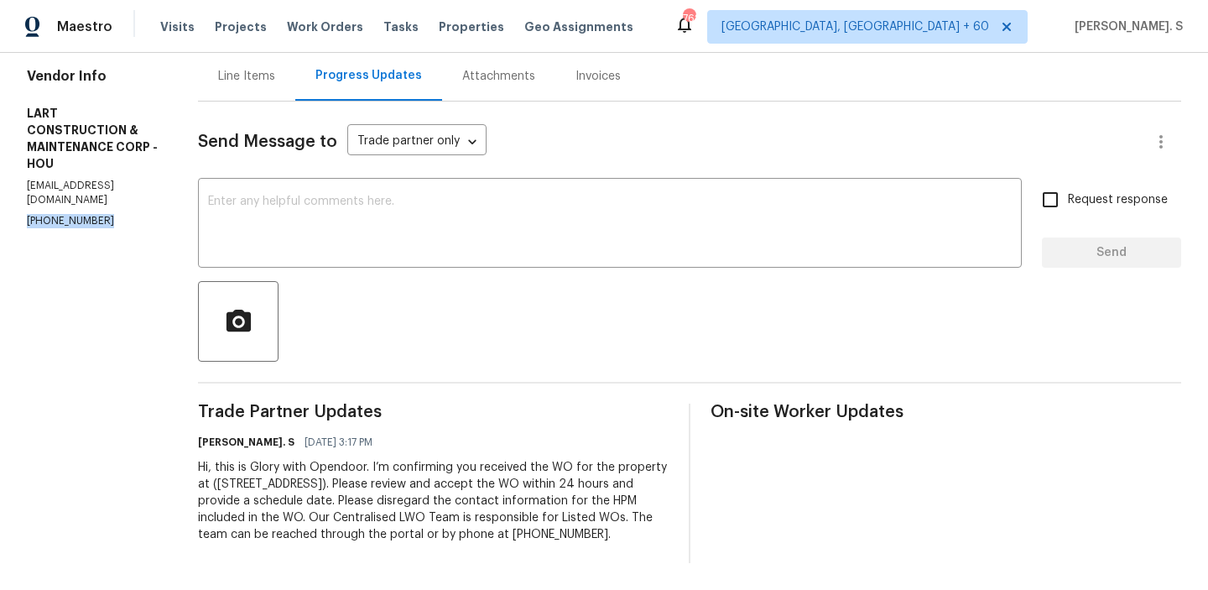
click at [84, 180] on div "Vendor Info LART CONSTRUCTION & MAINTENANCE CORP - HOU [EMAIL_ADDRESS][DOMAIN_N…" at bounding box center [92, 148] width 131 height 160
copy p "[PHONE_NUMBER]"
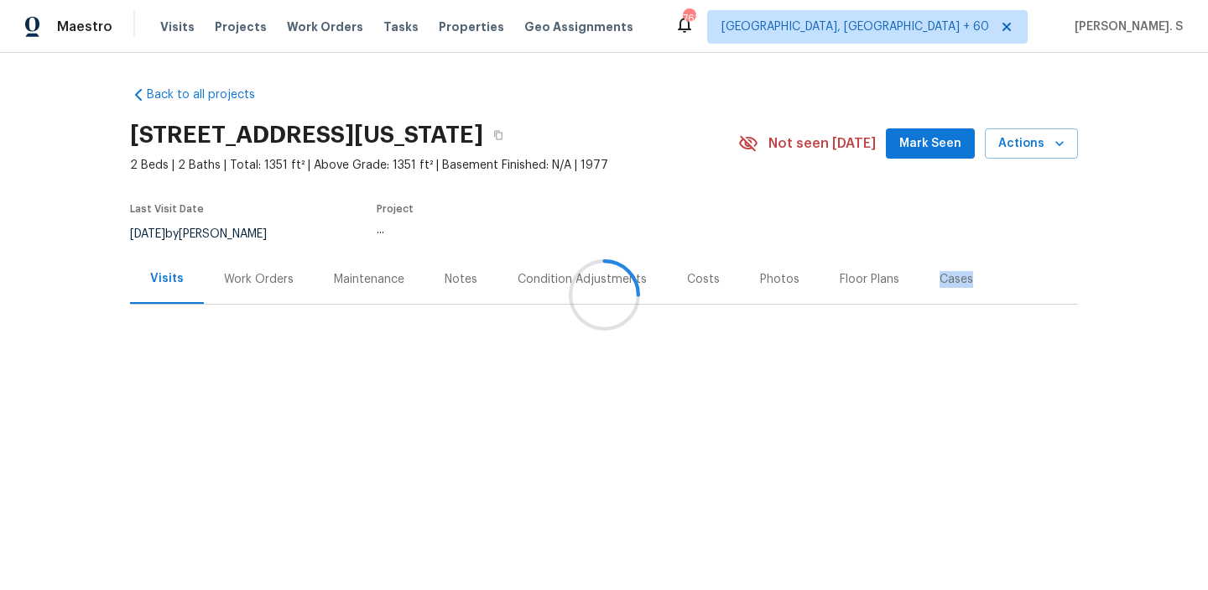
click at [190, 271] on div at bounding box center [604, 295] width 1208 height 590
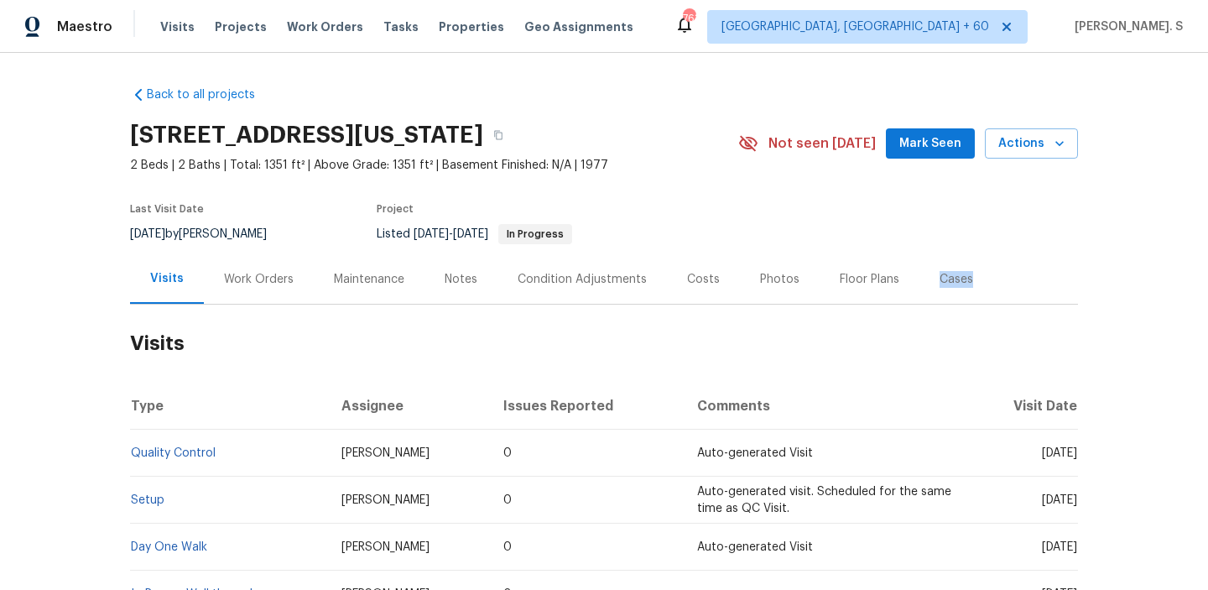
click at [213, 273] on div "Work Orders" at bounding box center [259, 279] width 110 height 50
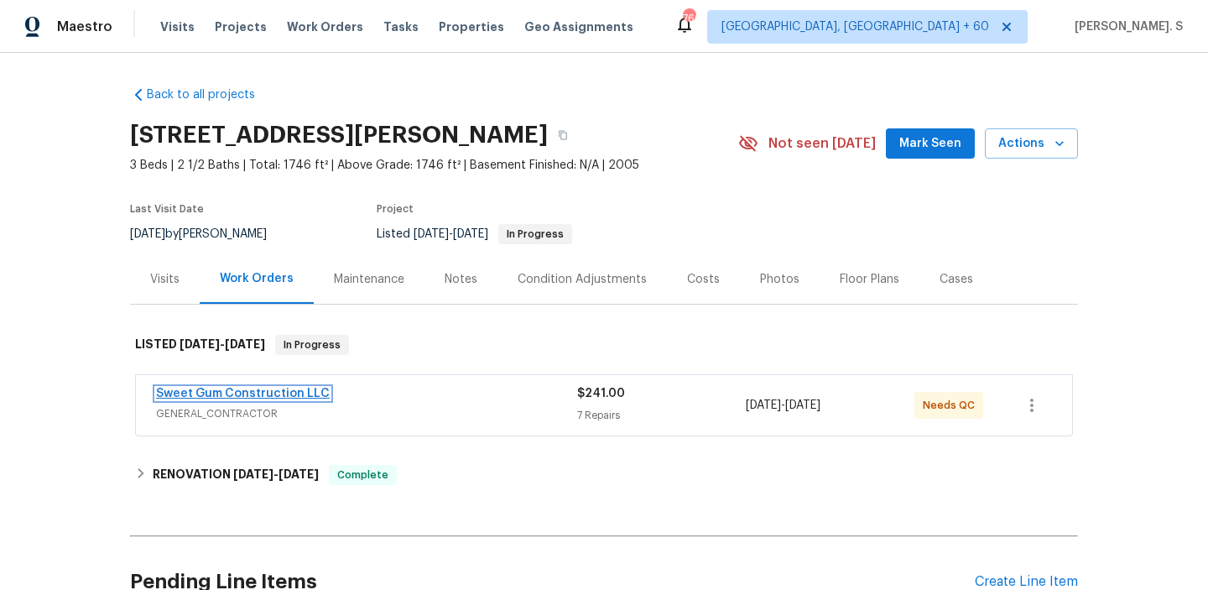
click at [266, 394] on link "Sweet Gum Construction LLC" at bounding box center [243, 394] width 174 height 12
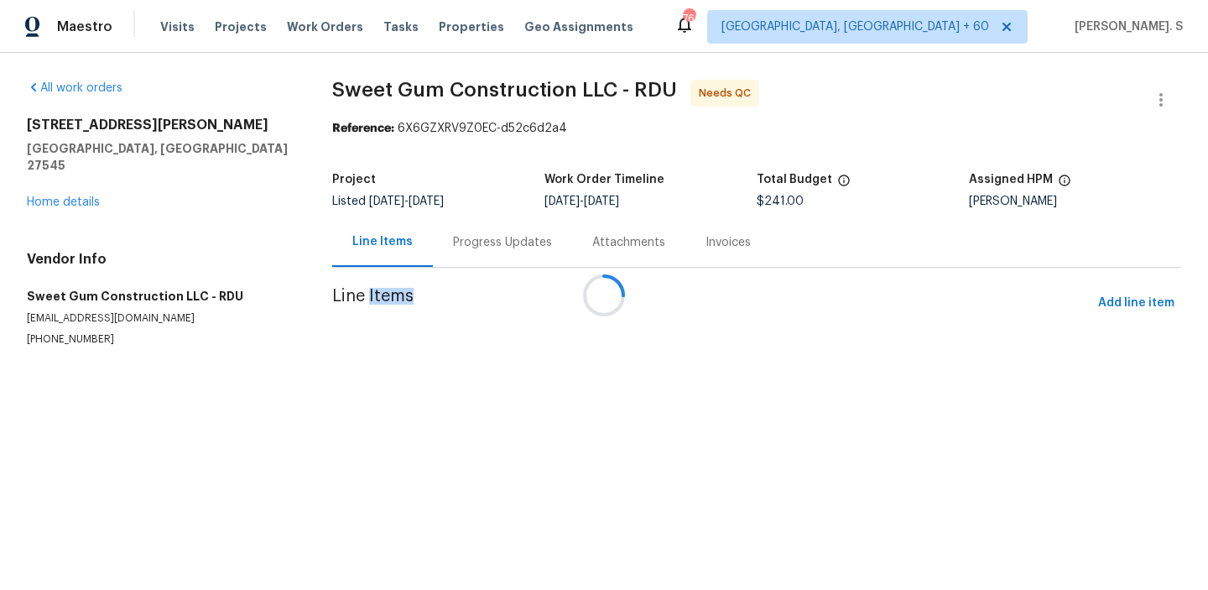
click at [459, 229] on div "Progress Updates" at bounding box center [502, 242] width 139 height 50
